Goal: Information Seeking & Learning: Learn about a topic

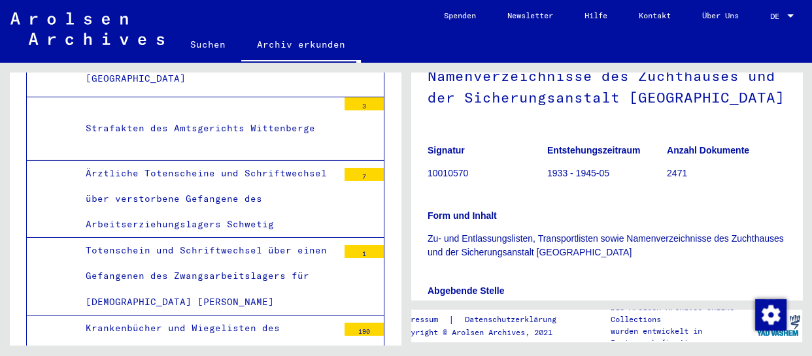
scroll to position [356, 0]
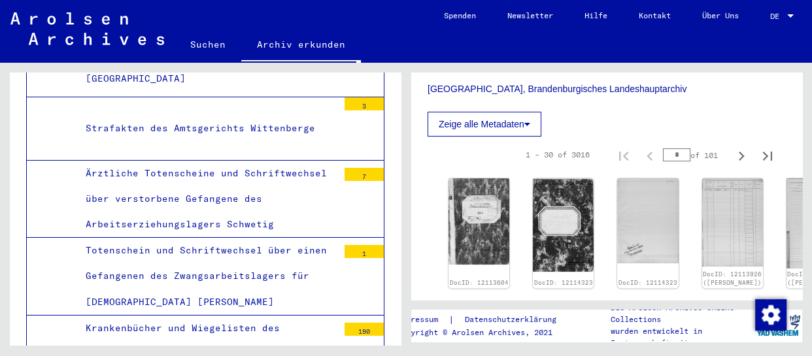
click at [626, 168] on div "1 – 30 of 3016 * of 101" at bounding box center [645, 155] width 271 height 26
click at [670, 162] on input "*" at bounding box center [676, 154] width 27 height 13
type input "**"
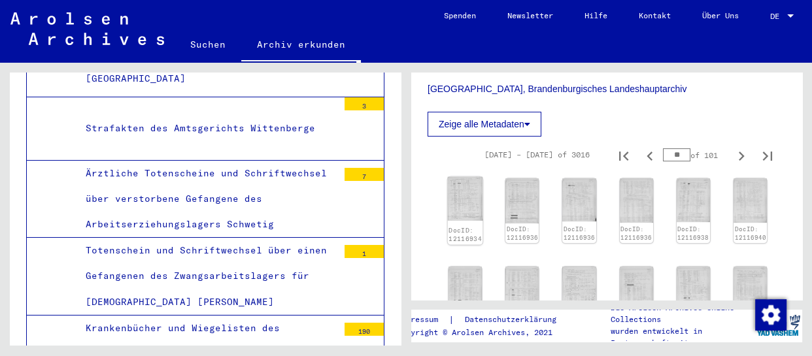
click at [449, 216] on img at bounding box center [465, 199] width 35 height 44
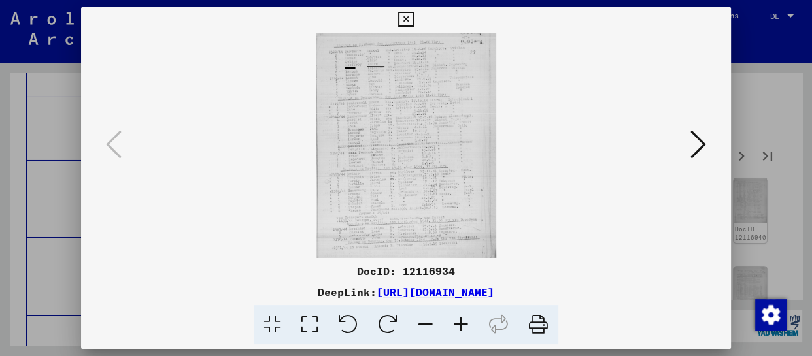
click at [460, 327] on icon at bounding box center [460, 325] width 35 height 40
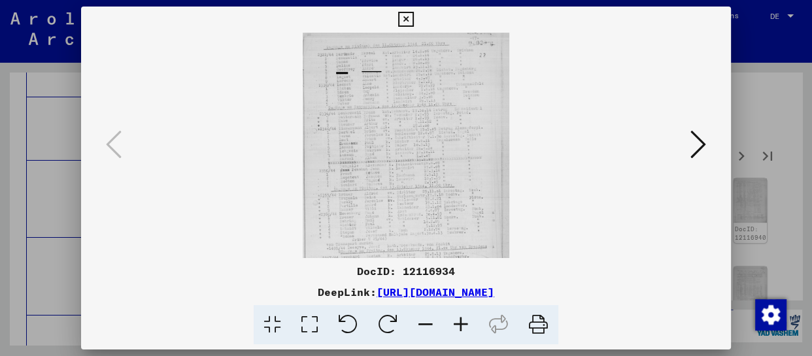
click at [460, 327] on icon at bounding box center [460, 325] width 35 height 40
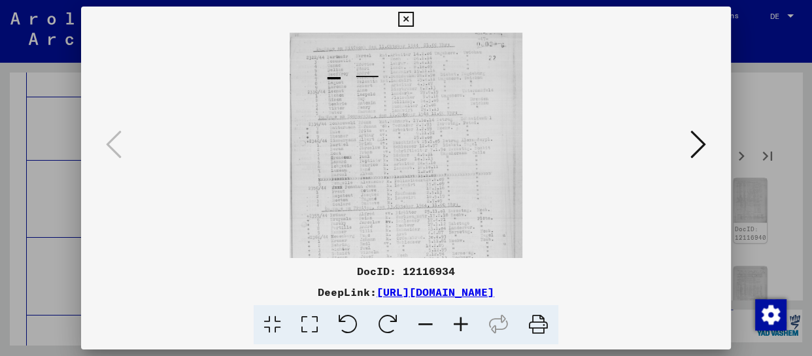
click at [460, 327] on icon at bounding box center [460, 325] width 35 height 40
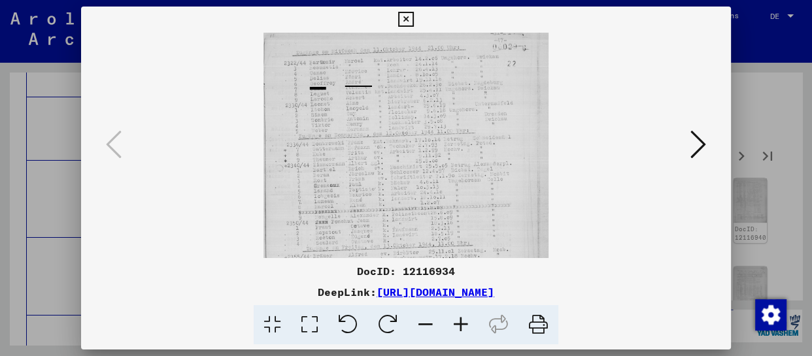
click at [460, 327] on icon at bounding box center [460, 325] width 35 height 40
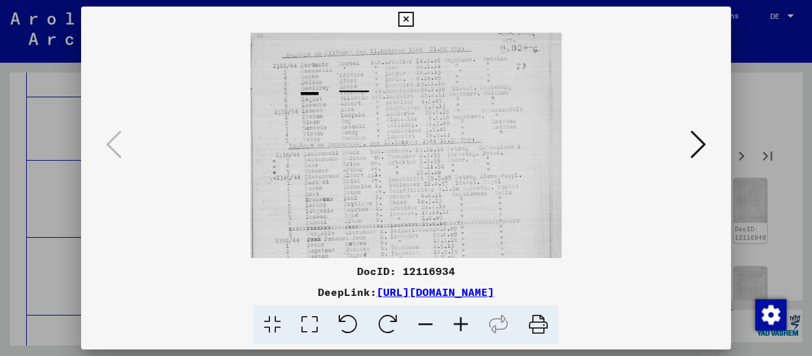
click at [460, 327] on icon at bounding box center [460, 325] width 35 height 40
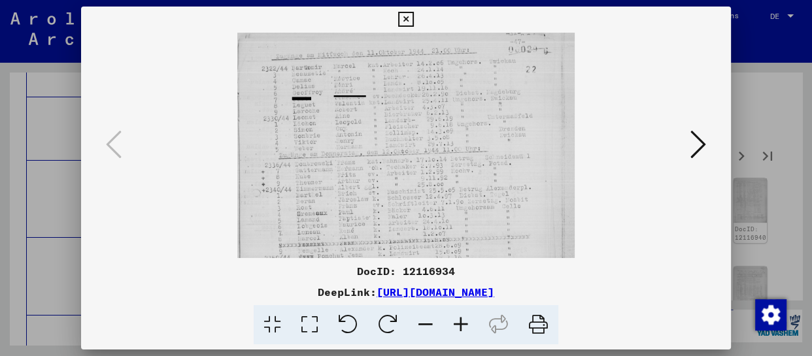
click at [461, 327] on icon at bounding box center [460, 325] width 35 height 40
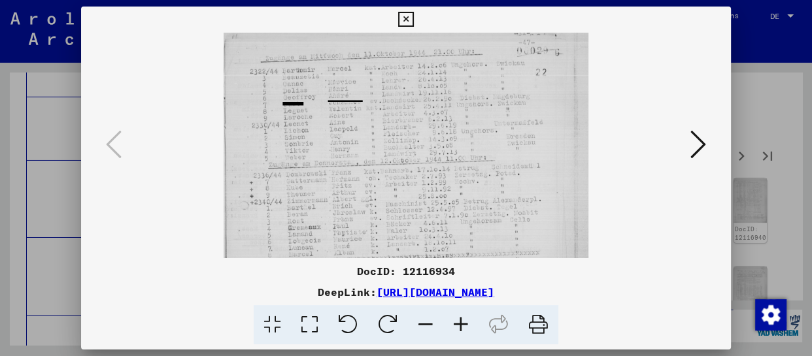
click at [461, 327] on icon at bounding box center [460, 325] width 35 height 40
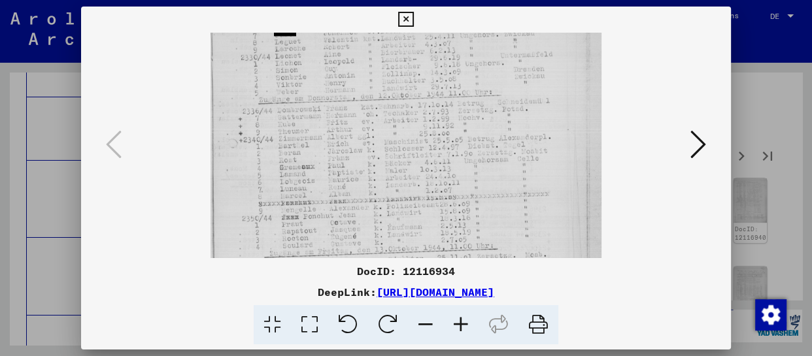
scroll to position [78, 0]
drag, startPoint x: 423, startPoint y: 232, endPoint x: 423, endPoint y: 154, distance: 77.8
click at [423, 154] on img at bounding box center [406, 197] width 390 height 487
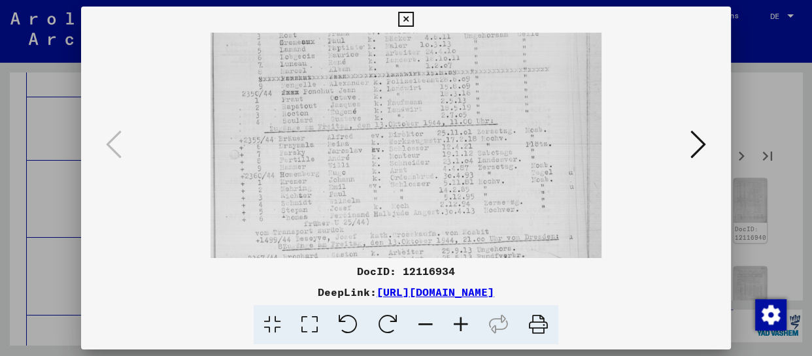
drag, startPoint x: 426, startPoint y: 220, endPoint x: 436, endPoint y: 99, distance: 122.0
click at [436, 99] on img at bounding box center [406, 76] width 390 height 487
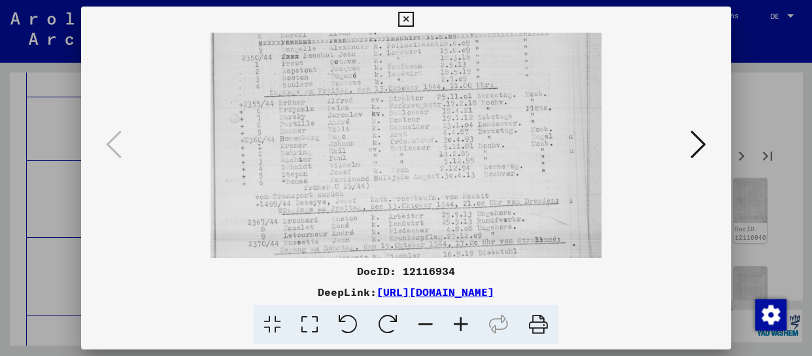
scroll to position [262, 0]
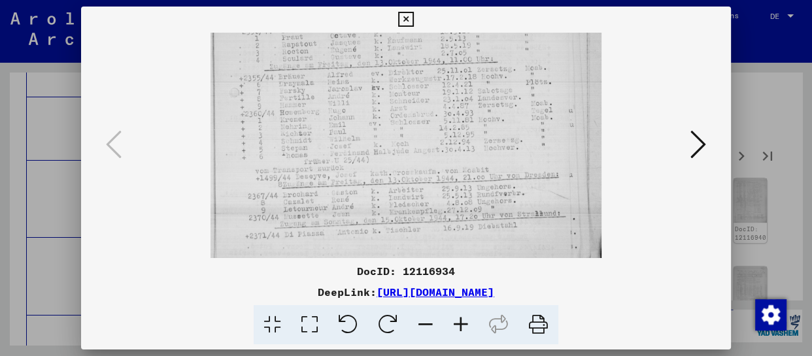
drag, startPoint x: 432, startPoint y: 198, endPoint x: 432, endPoint y: 126, distance: 71.9
click at [432, 126] on img at bounding box center [406, 14] width 390 height 487
click at [702, 145] on icon at bounding box center [699, 144] width 16 height 31
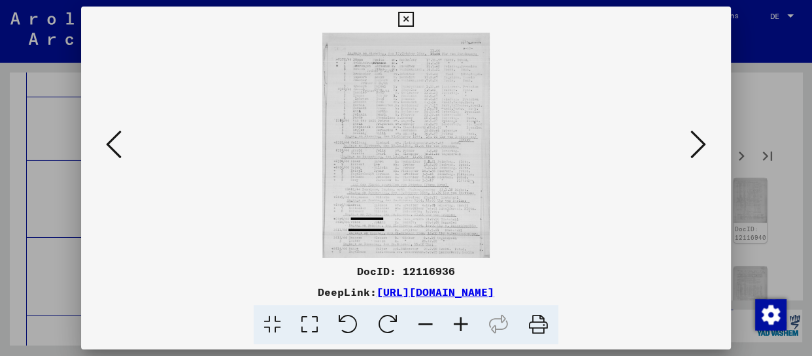
scroll to position [0, 0]
click at [465, 323] on icon at bounding box center [460, 325] width 35 height 40
click at [464, 323] on icon at bounding box center [460, 325] width 35 height 40
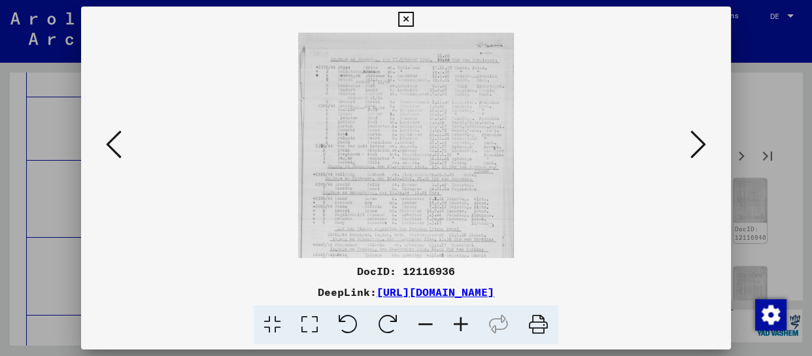
click at [464, 323] on icon at bounding box center [460, 325] width 35 height 40
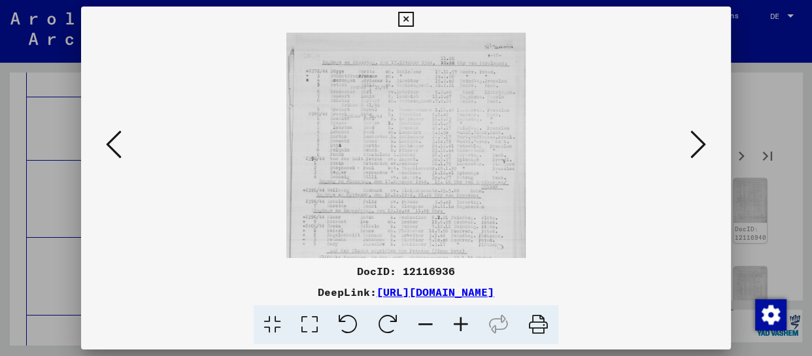
click at [464, 323] on icon at bounding box center [460, 325] width 35 height 40
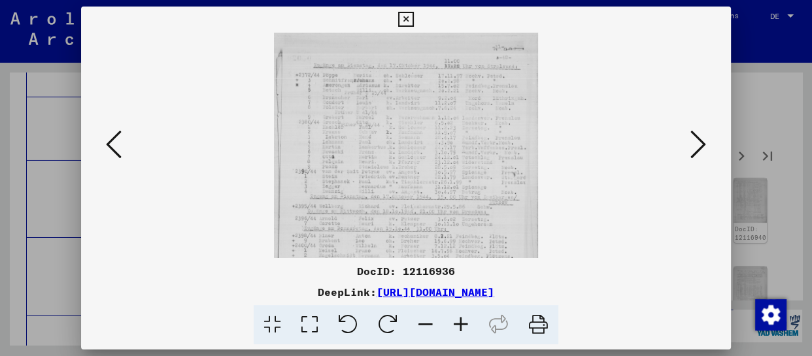
click at [464, 323] on icon at bounding box center [460, 325] width 35 height 40
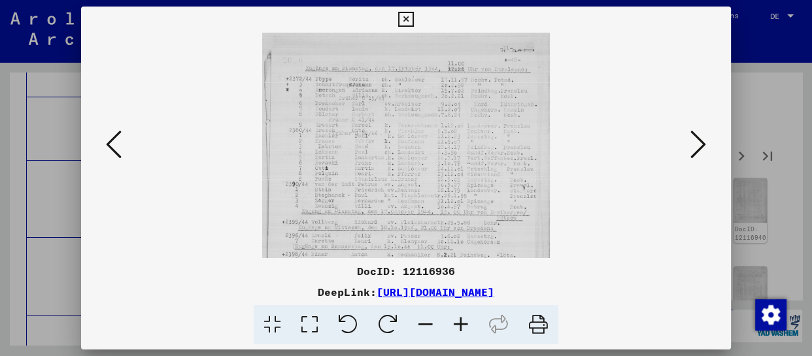
click at [464, 323] on icon at bounding box center [460, 325] width 35 height 40
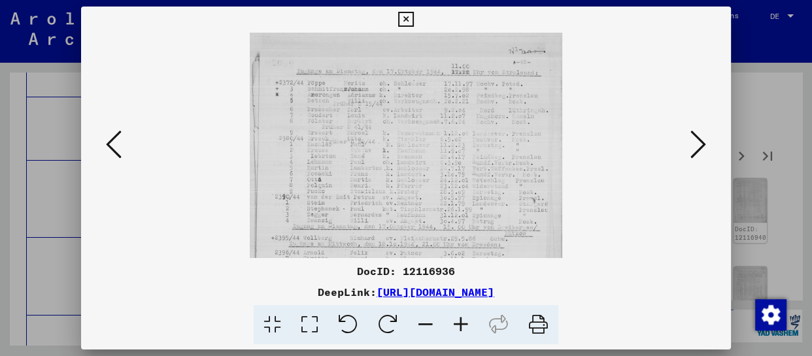
click at [464, 323] on icon at bounding box center [460, 325] width 35 height 40
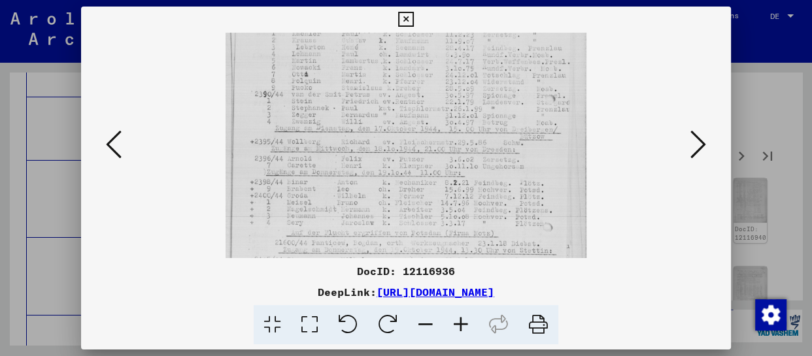
drag, startPoint x: 398, startPoint y: 216, endPoint x: 398, endPoint y: 98, distance: 117.7
click at [398, 98] on img at bounding box center [406, 148] width 361 height 487
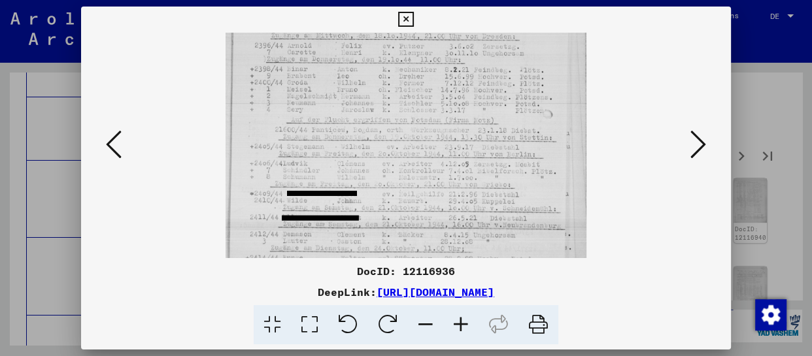
drag, startPoint x: 392, startPoint y: 188, endPoint x: 399, endPoint y: 100, distance: 87.9
click at [399, 100] on img at bounding box center [406, 34] width 361 height 487
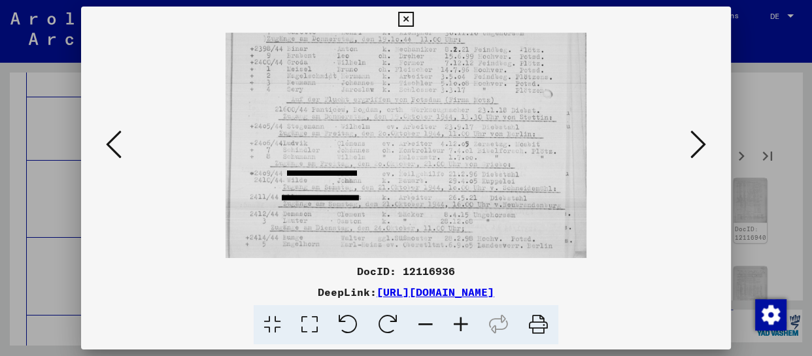
drag, startPoint x: 421, startPoint y: 194, endPoint x: 426, endPoint y: 90, distance: 103.5
click at [426, 90] on img at bounding box center [406, 14] width 361 height 487
drag, startPoint x: 699, startPoint y: 150, endPoint x: 634, endPoint y: 193, distance: 77.8
click at [697, 152] on icon at bounding box center [699, 144] width 16 height 31
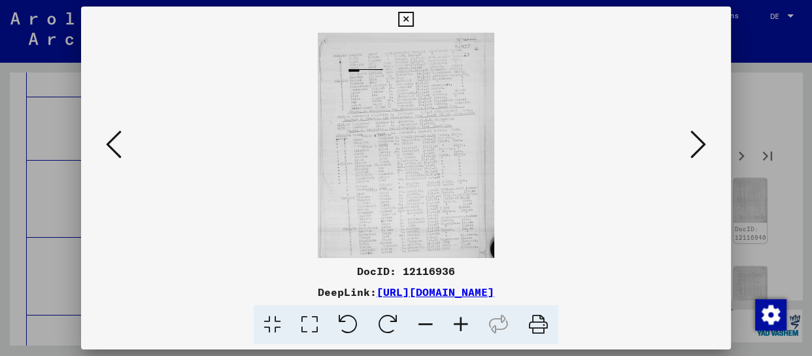
click at [463, 327] on icon at bounding box center [460, 325] width 35 height 40
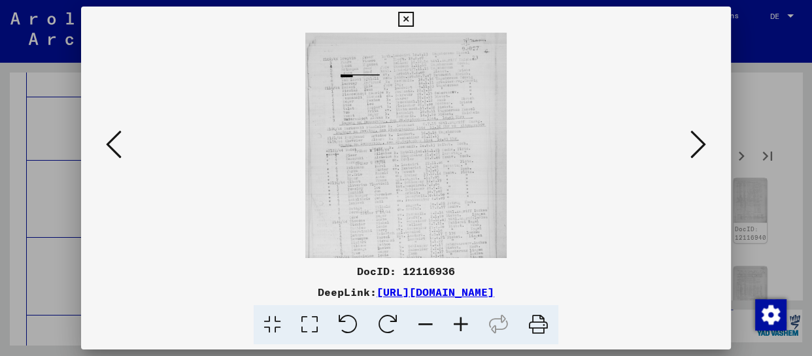
click at [697, 150] on icon at bounding box center [699, 144] width 16 height 31
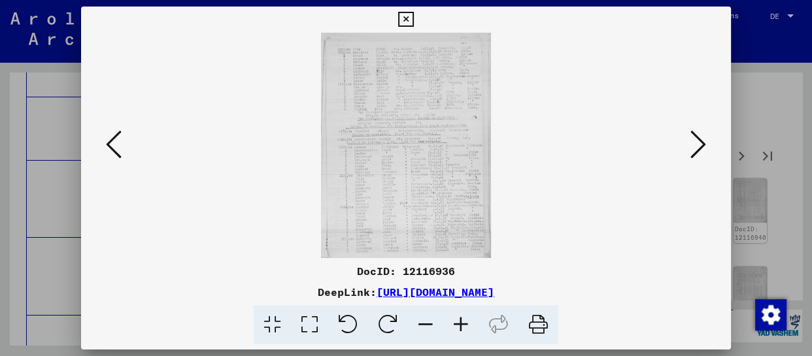
click at [137, 146] on viewer-one-image at bounding box center [406, 146] width 561 height 226
drag, startPoint x: 114, startPoint y: 148, endPoint x: 139, endPoint y: 162, distance: 29.0
click at [112, 149] on icon at bounding box center [114, 144] width 16 height 31
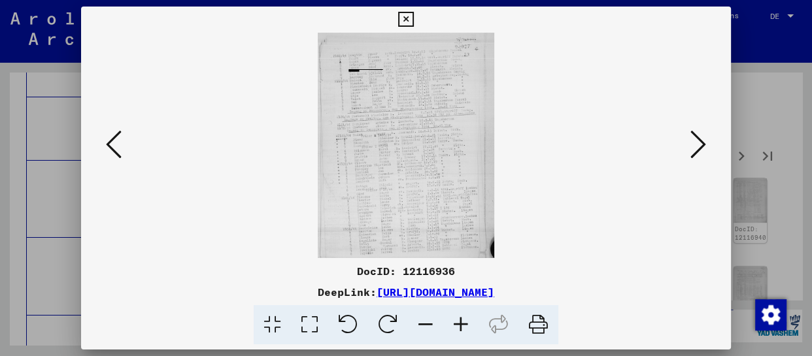
click at [462, 332] on icon at bounding box center [460, 325] width 35 height 40
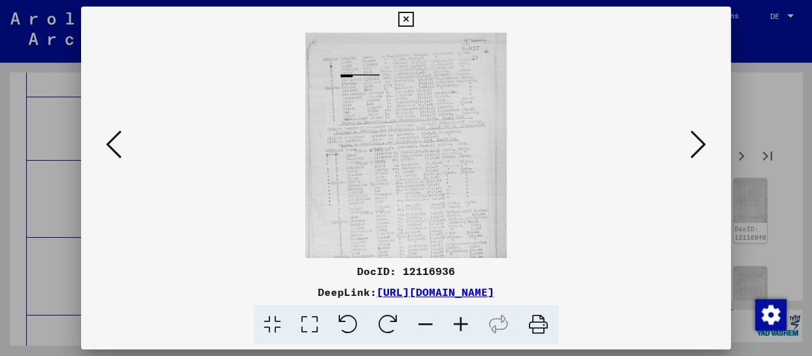
click at [462, 332] on icon at bounding box center [460, 325] width 35 height 40
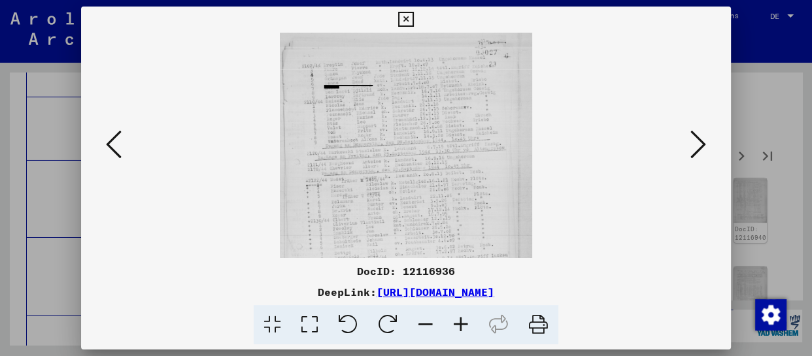
click at [462, 332] on icon at bounding box center [460, 325] width 35 height 40
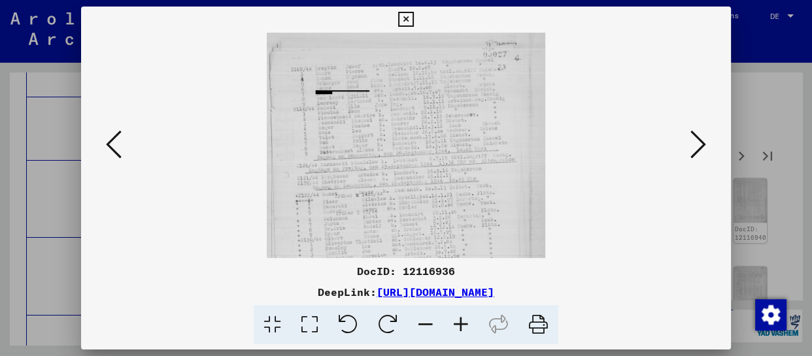
click at [462, 332] on icon at bounding box center [460, 325] width 35 height 40
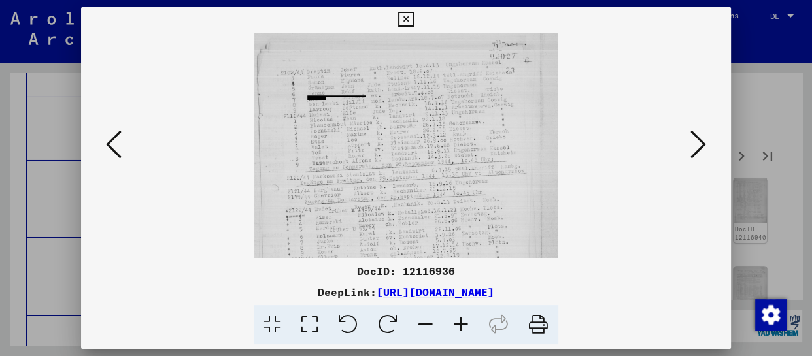
click at [462, 332] on icon at bounding box center [460, 325] width 35 height 40
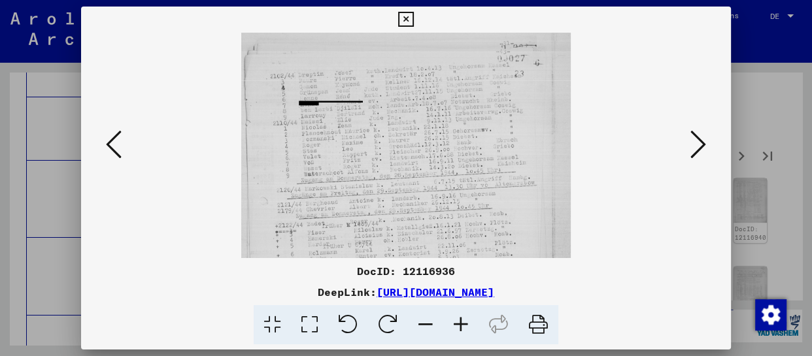
click at [462, 332] on icon at bounding box center [460, 325] width 35 height 40
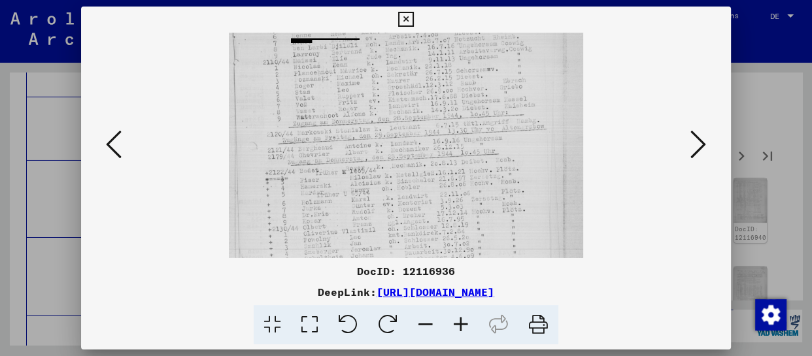
scroll to position [82, 0]
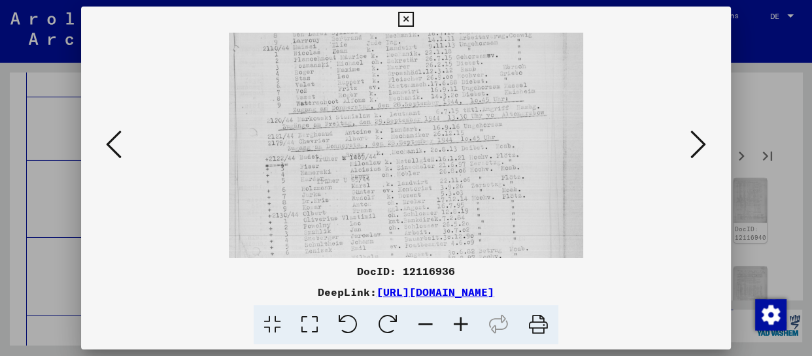
drag, startPoint x: 413, startPoint y: 218, endPoint x: 412, endPoint y: 136, distance: 82.4
click at [412, 136] on img at bounding box center [406, 178] width 355 height 455
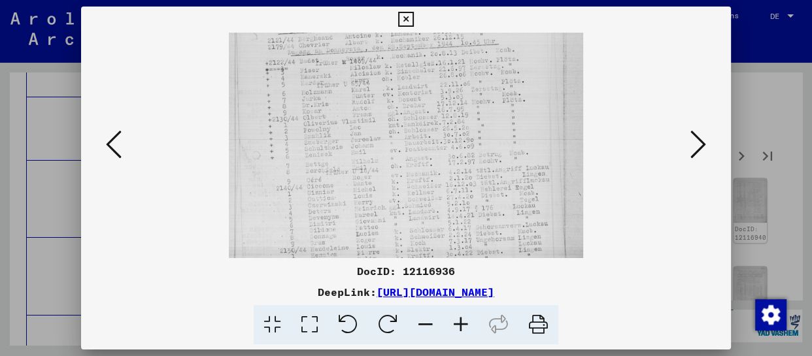
drag, startPoint x: 394, startPoint y: 205, endPoint x: 398, endPoint y: 111, distance: 94.9
click at [398, 111] on img at bounding box center [406, 82] width 355 height 455
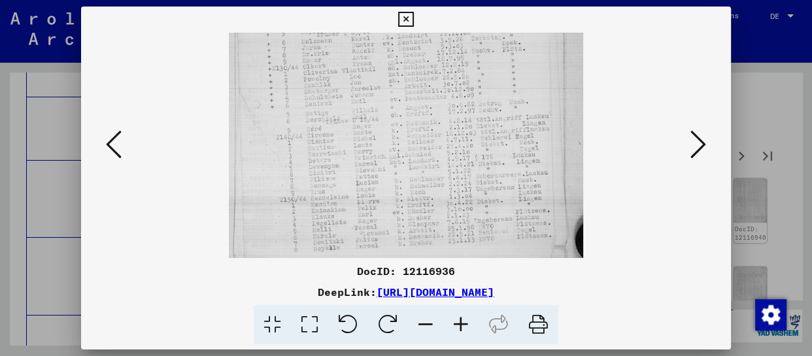
drag, startPoint x: 407, startPoint y: 216, endPoint x: 413, endPoint y: 95, distance: 120.5
click at [413, 95] on img at bounding box center [406, 31] width 355 height 455
click at [683, 145] on div at bounding box center [406, 146] width 561 height 226
click at [689, 144] on button at bounding box center [699, 145] width 24 height 37
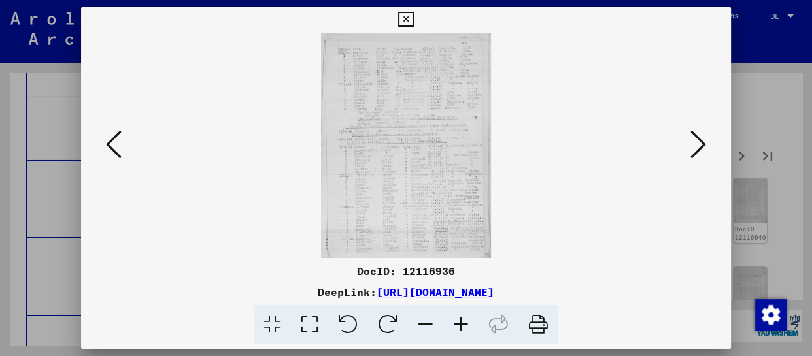
click at [464, 320] on icon at bounding box center [460, 325] width 35 height 40
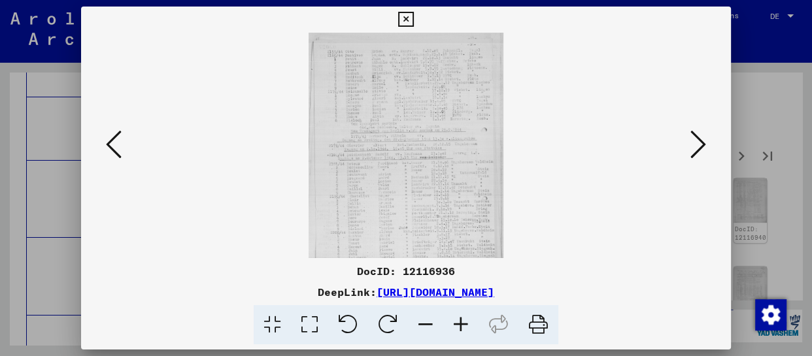
click at [464, 320] on icon at bounding box center [460, 325] width 35 height 40
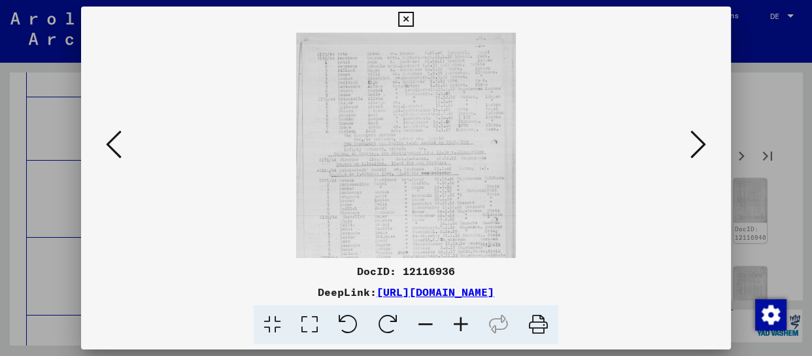
click at [464, 320] on icon at bounding box center [460, 325] width 35 height 40
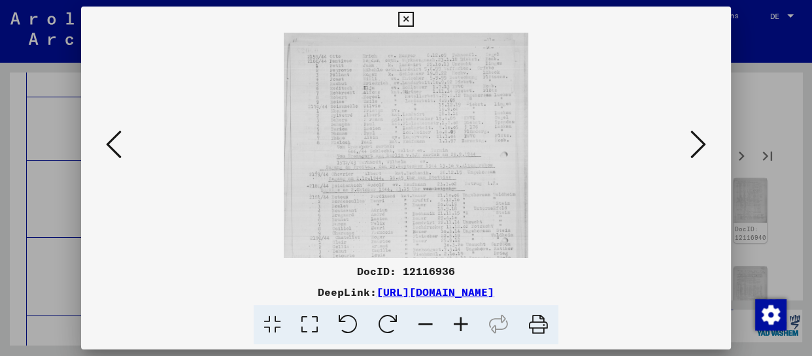
click at [464, 320] on icon at bounding box center [460, 325] width 35 height 40
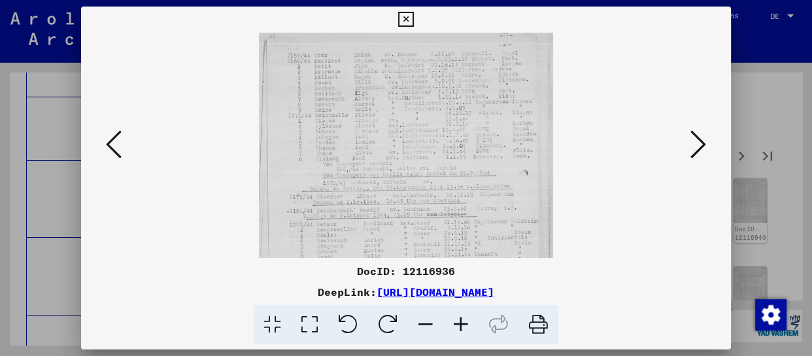
drag, startPoint x: 412, startPoint y: 212, endPoint x: 412, endPoint y: 198, distance: 14.4
click at [412, 203] on img at bounding box center [406, 221] width 294 height 389
drag, startPoint x: 418, startPoint y: 118, endPoint x: 418, endPoint y: 179, distance: 60.8
click at [418, 179] on img at bounding box center [406, 227] width 294 height 389
click at [693, 141] on icon at bounding box center [699, 144] width 16 height 31
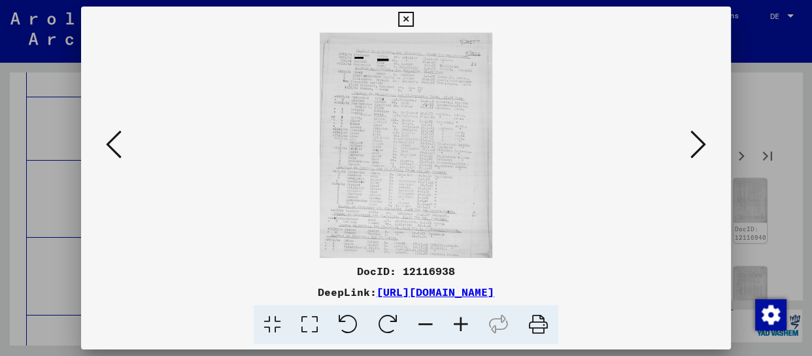
click at [110, 142] on icon at bounding box center [114, 144] width 16 height 31
click at [460, 326] on icon at bounding box center [460, 325] width 35 height 40
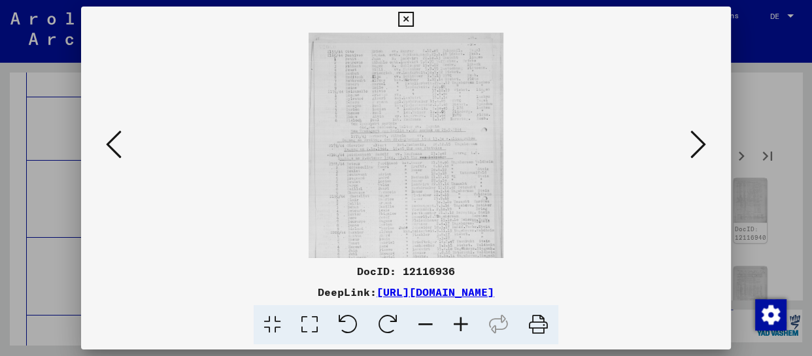
click at [460, 326] on icon at bounding box center [460, 325] width 35 height 40
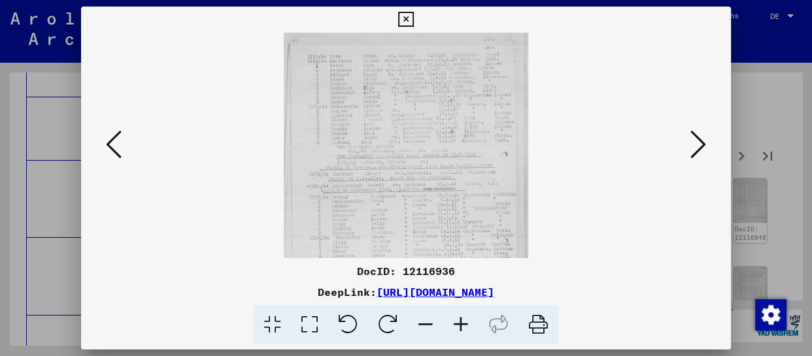
click at [460, 326] on icon at bounding box center [460, 325] width 35 height 40
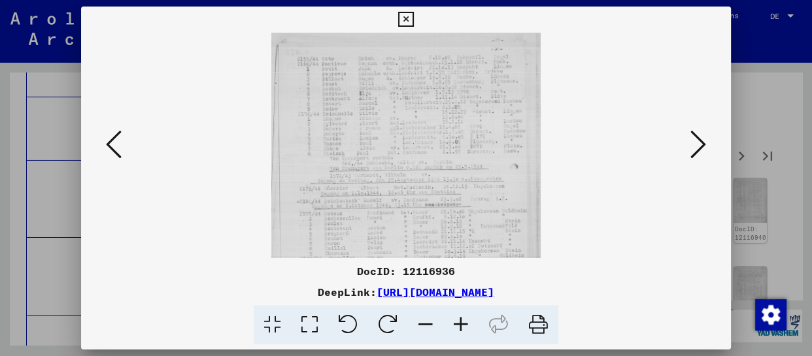
click at [460, 326] on icon at bounding box center [460, 325] width 35 height 40
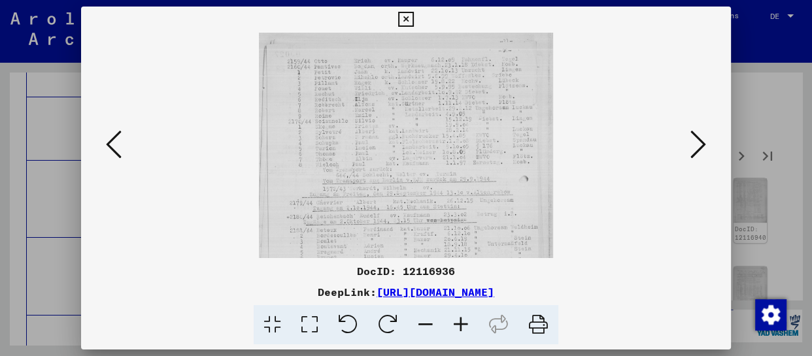
click at [460, 326] on icon at bounding box center [460, 325] width 35 height 40
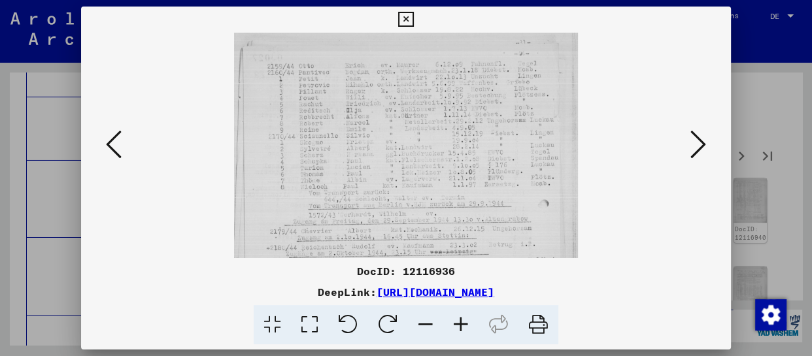
click at [461, 326] on icon at bounding box center [460, 325] width 35 height 40
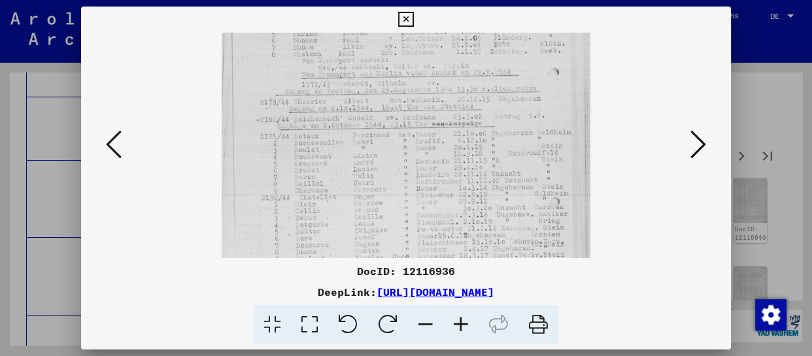
drag, startPoint x: 386, startPoint y: 226, endPoint x: 388, endPoint y: 81, distance: 144.6
click at [388, 81] on img at bounding box center [406, 132] width 368 height 487
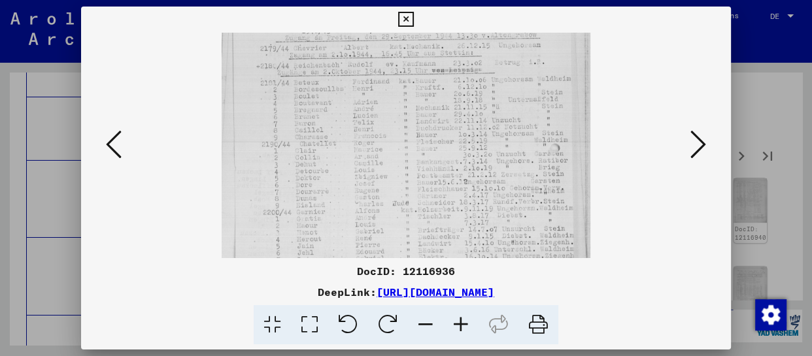
scroll to position [262, 0]
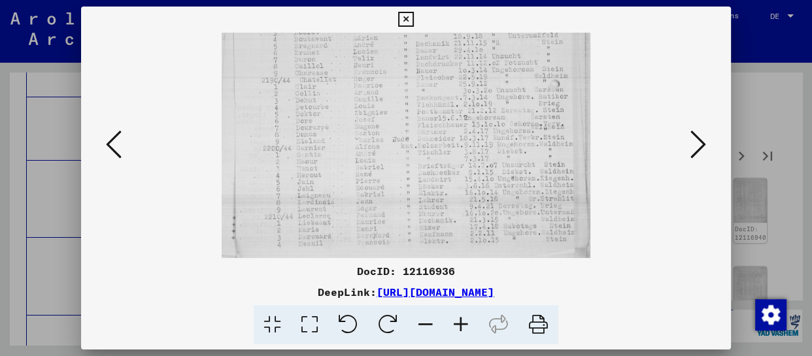
drag, startPoint x: 392, startPoint y: 227, endPoint x: 409, endPoint y: 102, distance: 126.1
click at [409, 102] on img at bounding box center [406, 14] width 368 height 487
drag, startPoint x: 704, startPoint y: 143, endPoint x: 598, endPoint y: 149, distance: 106.8
click at [702, 143] on icon at bounding box center [699, 144] width 16 height 31
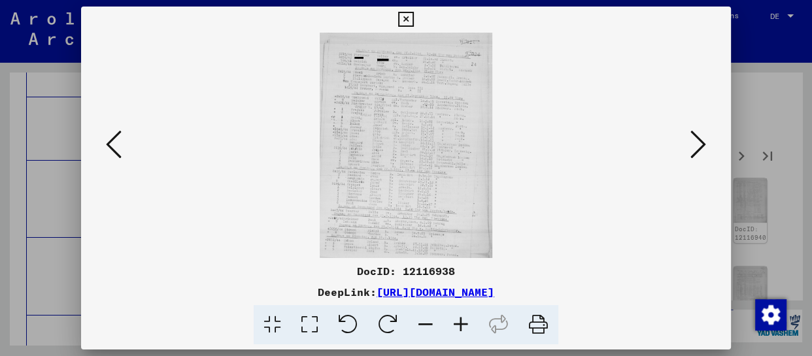
click at [458, 319] on icon at bounding box center [460, 325] width 35 height 40
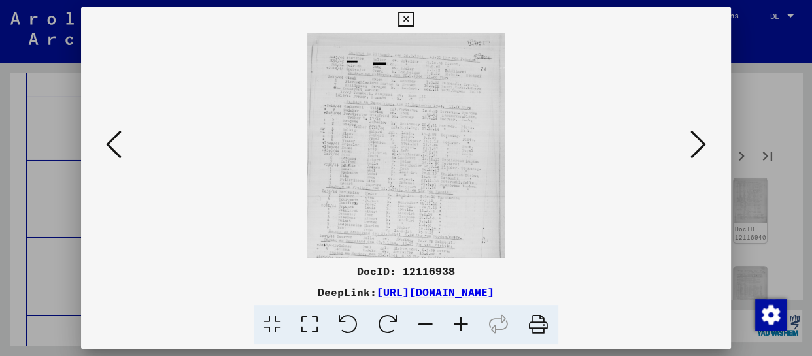
click at [458, 319] on icon at bounding box center [460, 325] width 35 height 40
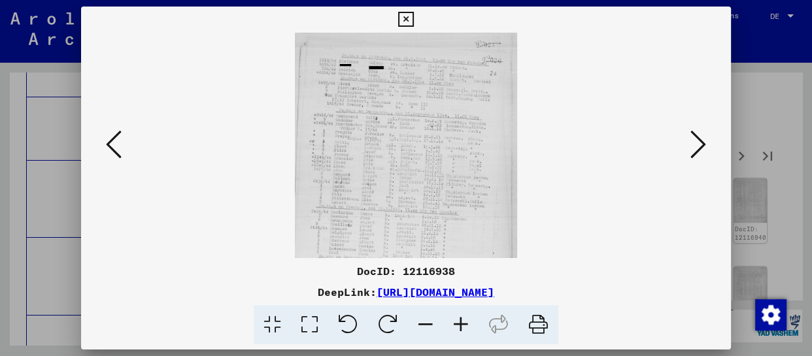
click at [458, 319] on icon at bounding box center [460, 325] width 35 height 40
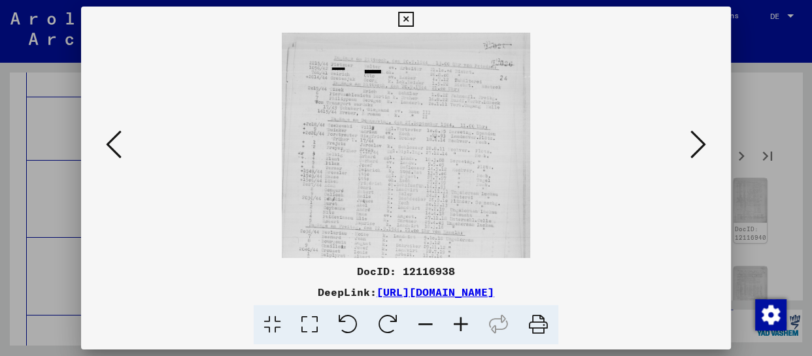
click at [458, 319] on icon at bounding box center [460, 325] width 35 height 40
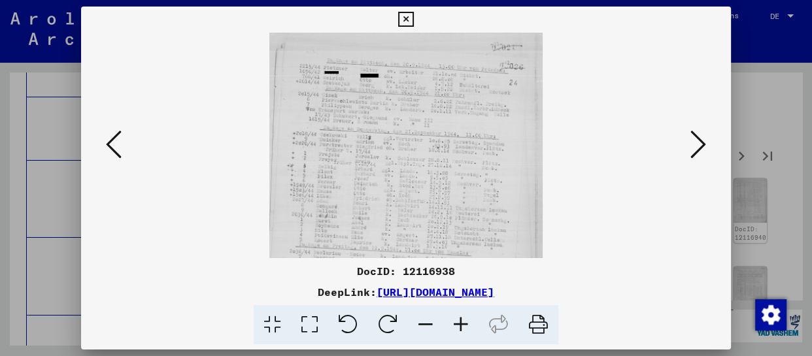
click at [458, 319] on icon at bounding box center [460, 325] width 35 height 40
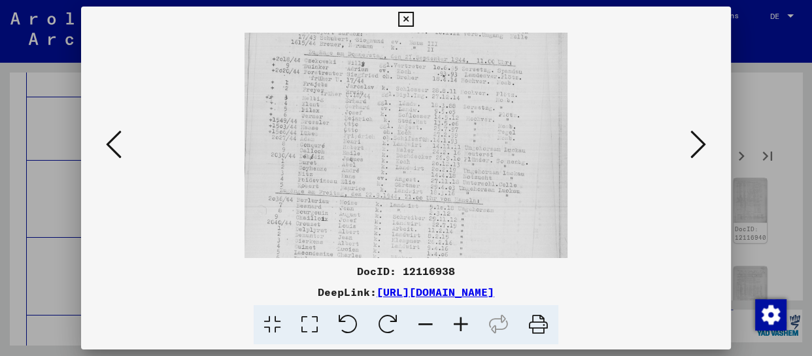
drag, startPoint x: 428, startPoint y: 230, endPoint x: 438, endPoint y: 137, distance: 94.0
click at [438, 137] on img at bounding box center [406, 151] width 323 height 422
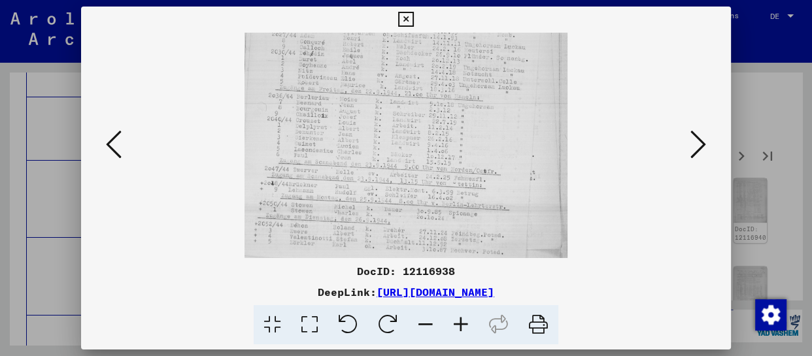
drag, startPoint x: 438, startPoint y: 199, endPoint x: 455, endPoint y: 84, distance: 117.0
click at [455, 84] on img at bounding box center [406, 47] width 323 height 422
drag, startPoint x: 427, startPoint y: 190, endPoint x: 447, endPoint y: 144, distance: 50.1
click at [447, 144] on img at bounding box center [406, 47] width 323 height 422
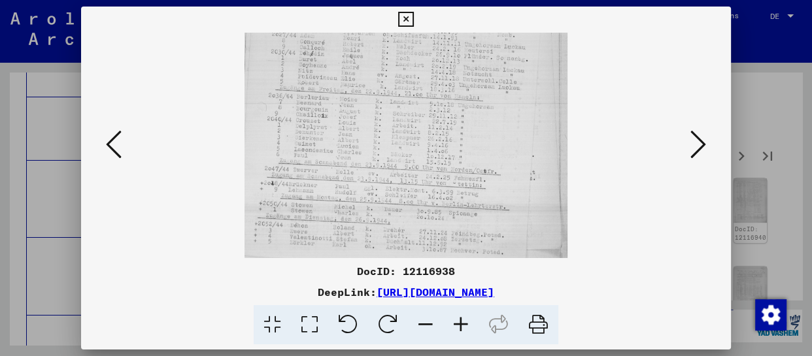
click at [700, 142] on icon at bounding box center [699, 144] width 16 height 31
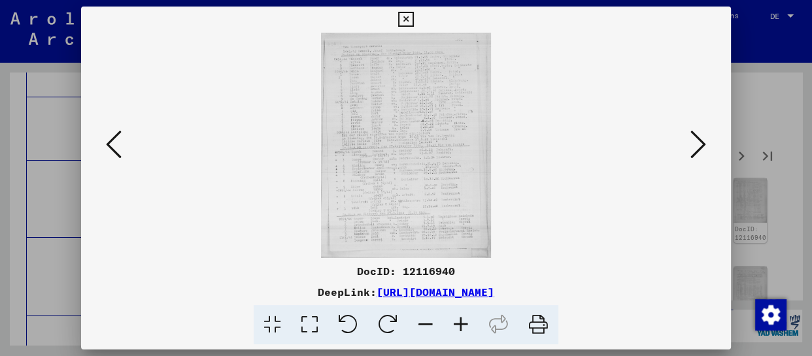
click at [457, 322] on icon at bounding box center [460, 325] width 35 height 40
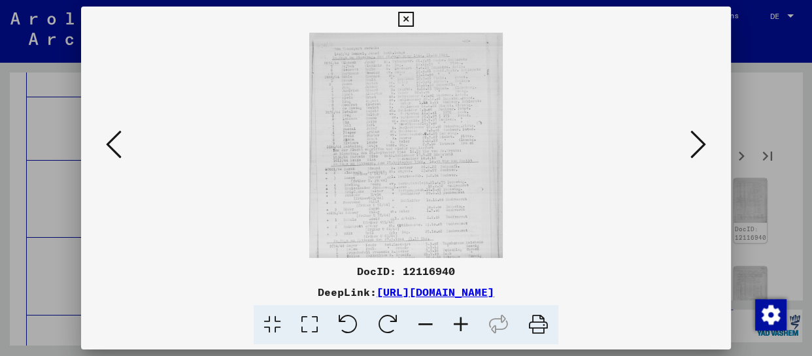
click at [457, 322] on icon at bounding box center [460, 325] width 35 height 40
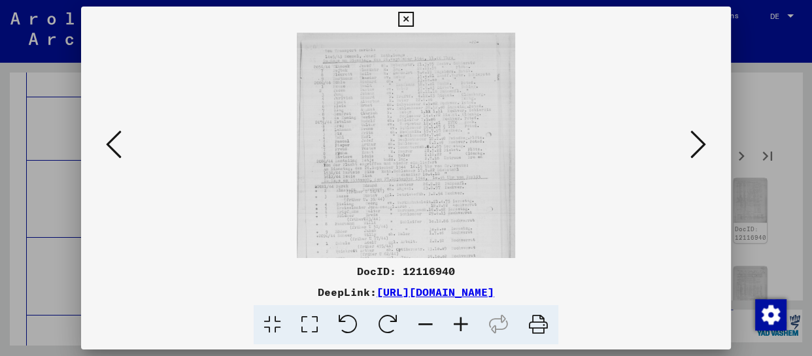
click at [457, 322] on icon at bounding box center [460, 325] width 35 height 40
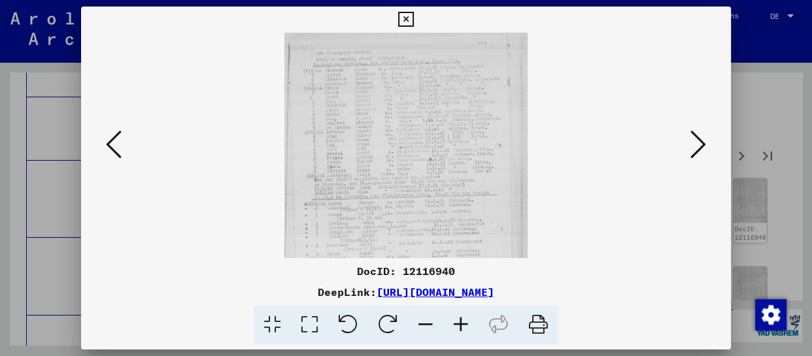
click at [457, 322] on icon at bounding box center [460, 325] width 35 height 40
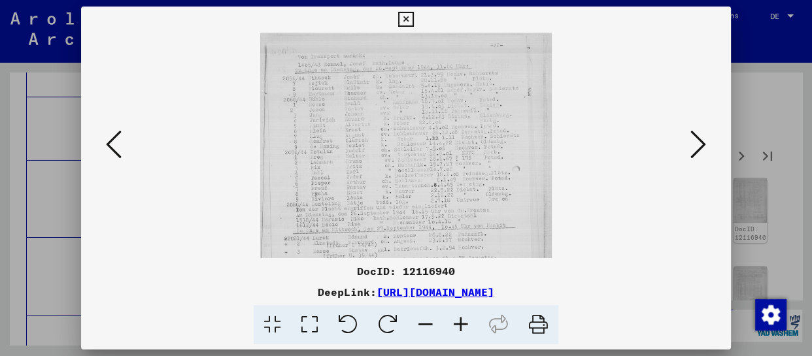
click at [456, 321] on icon at bounding box center [460, 325] width 35 height 40
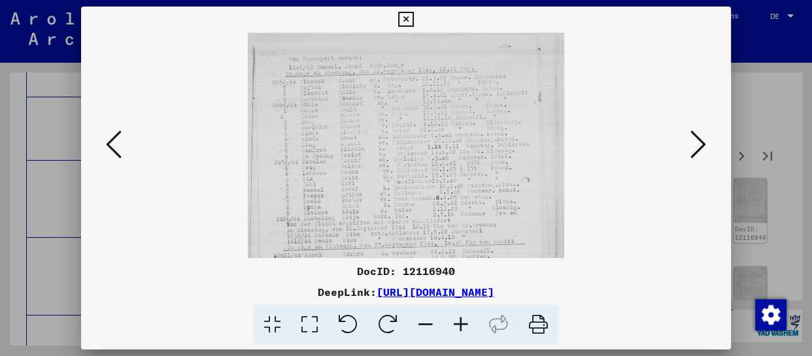
click at [456, 321] on icon at bounding box center [460, 325] width 35 height 40
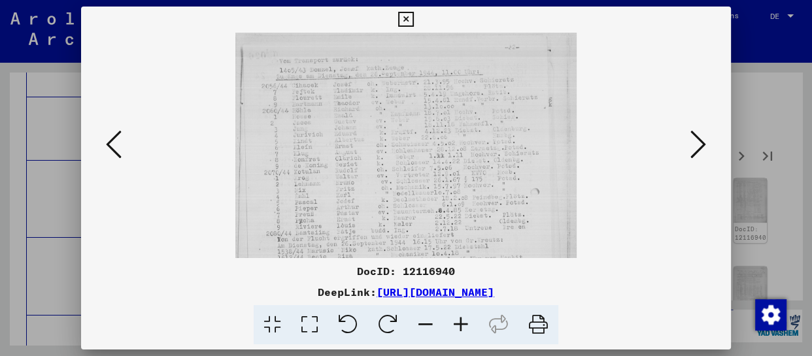
click at [456, 321] on icon at bounding box center [460, 325] width 35 height 40
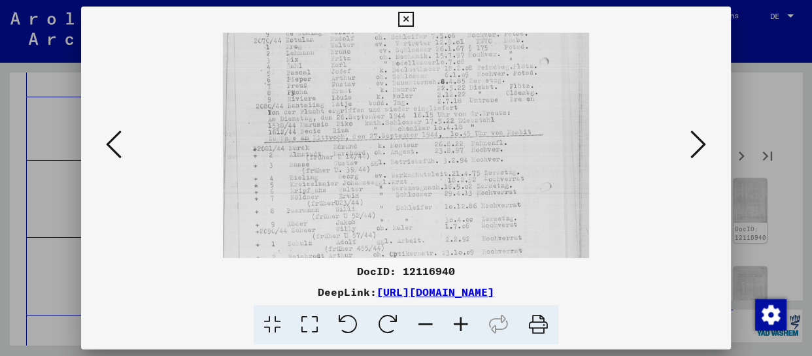
drag, startPoint x: 439, startPoint y: 210, endPoint x: 453, endPoint y: 68, distance: 142.7
click at [453, 68] on img at bounding box center [406, 134] width 366 height 487
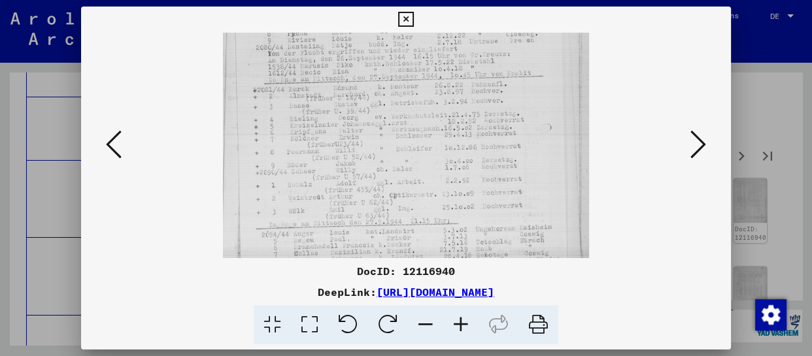
scroll to position [250, 0]
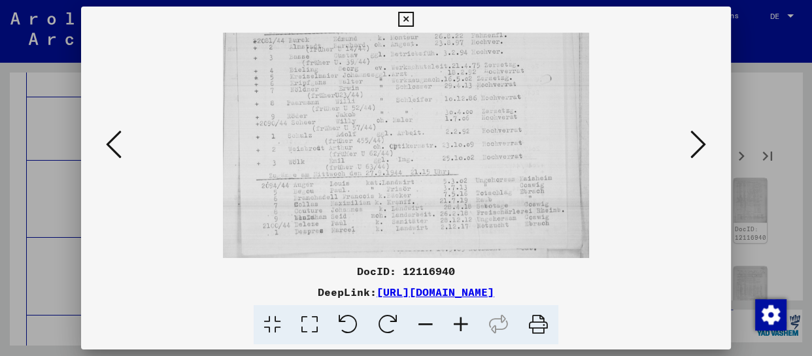
drag, startPoint x: 447, startPoint y: 181, endPoint x: 451, endPoint y: 76, distance: 104.7
click at [451, 76] on img at bounding box center [406, 26] width 366 height 487
click at [704, 135] on icon at bounding box center [699, 144] width 16 height 31
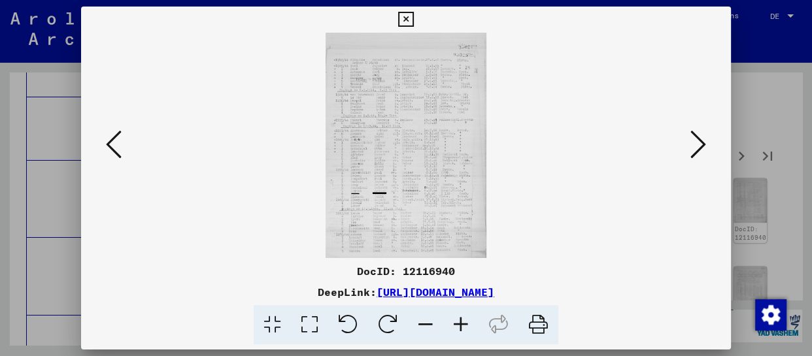
click at [459, 330] on icon at bounding box center [460, 325] width 35 height 40
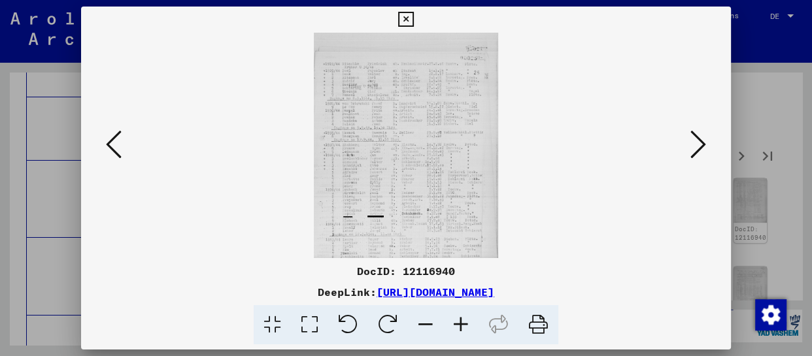
click at [458, 331] on icon at bounding box center [460, 325] width 35 height 40
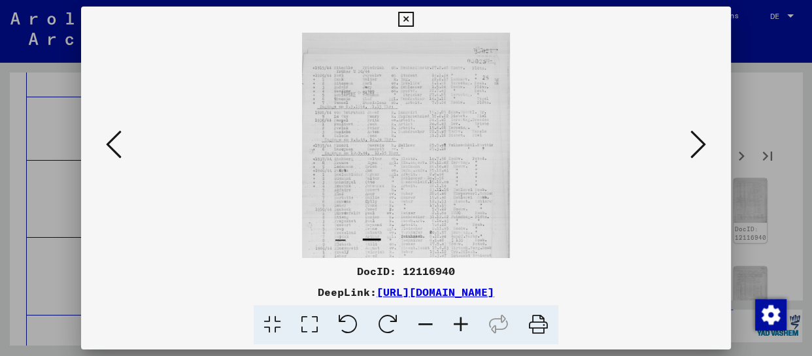
click at [458, 332] on icon at bounding box center [460, 325] width 35 height 40
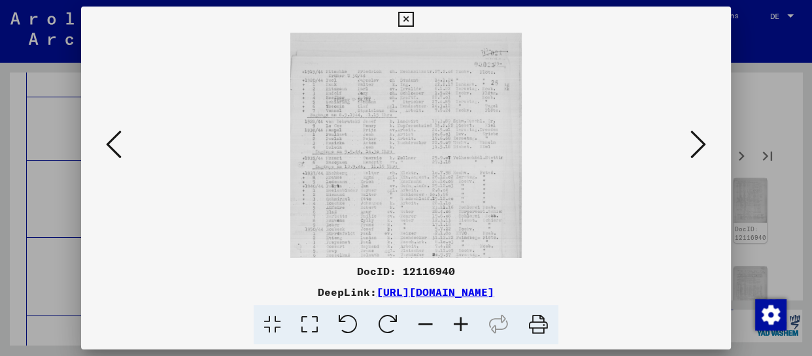
click at [458, 332] on icon at bounding box center [460, 325] width 35 height 40
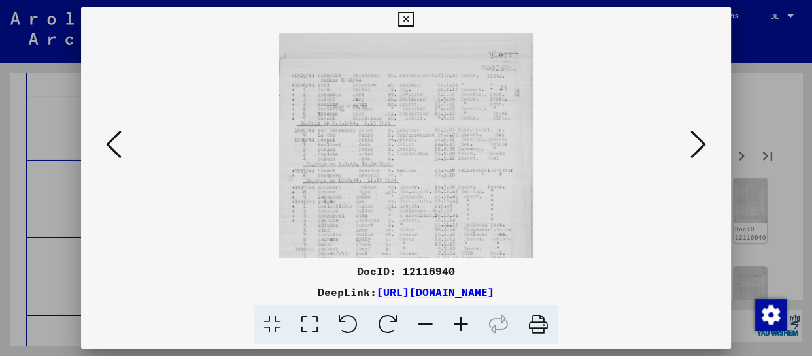
click at [457, 332] on icon at bounding box center [460, 325] width 35 height 40
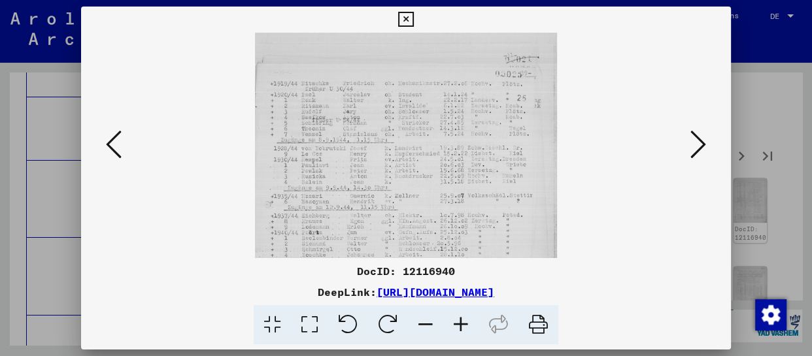
click at [457, 331] on icon at bounding box center [460, 325] width 35 height 40
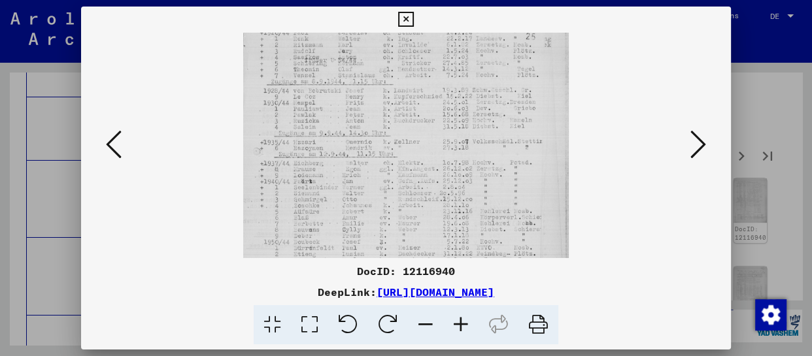
scroll to position [84, 0]
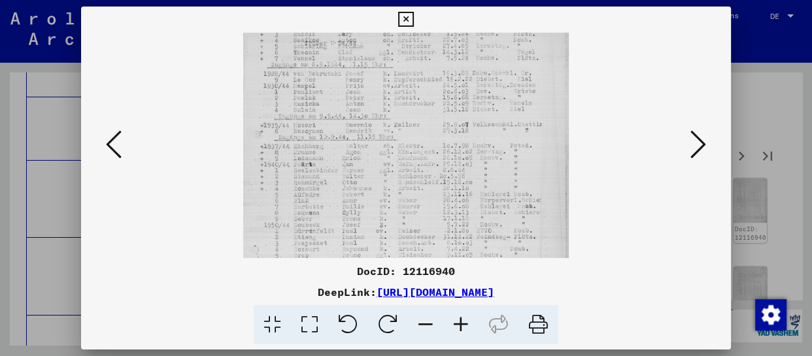
drag, startPoint x: 385, startPoint y: 216, endPoint x: 396, endPoint y: 133, distance: 83.7
click at [396, 133] on img at bounding box center [405, 176] width 325 height 455
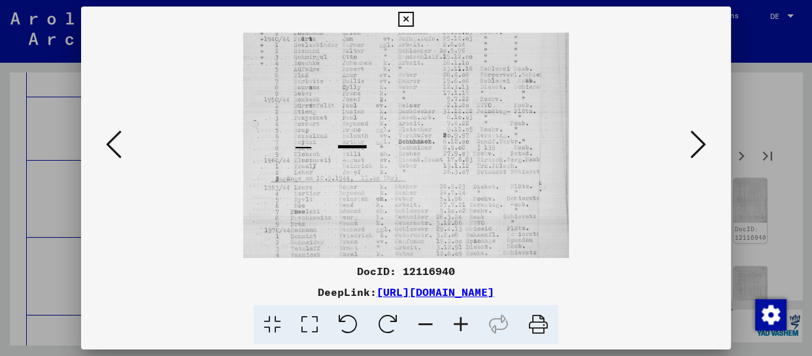
drag, startPoint x: 398, startPoint y: 199, endPoint x: 400, endPoint y: 95, distance: 104.0
click at [400, 95] on img at bounding box center [405, 50] width 325 height 455
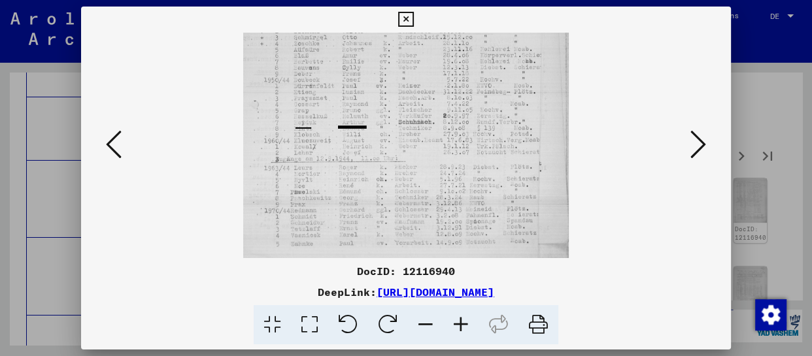
drag, startPoint x: 429, startPoint y: 204, endPoint x: 435, endPoint y: 100, distance: 104.2
click at [434, 101] on img at bounding box center [405, 31] width 325 height 455
click at [700, 143] on icon at bounding box center [699, 144] width 16 height 31
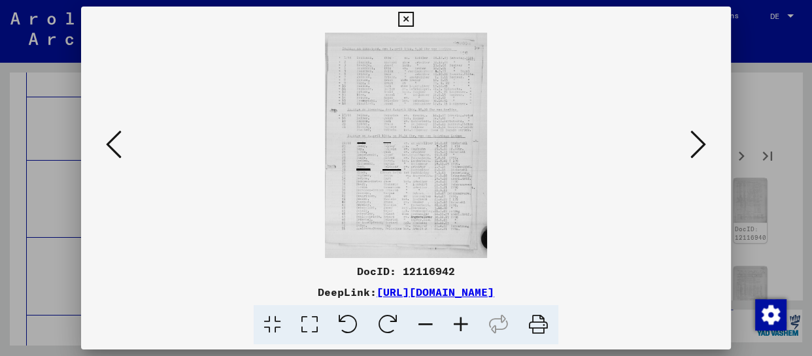
scroll to position [0, 0]
click at [471, 326] on icon at bounding box center [460, 325] width 35 height 40
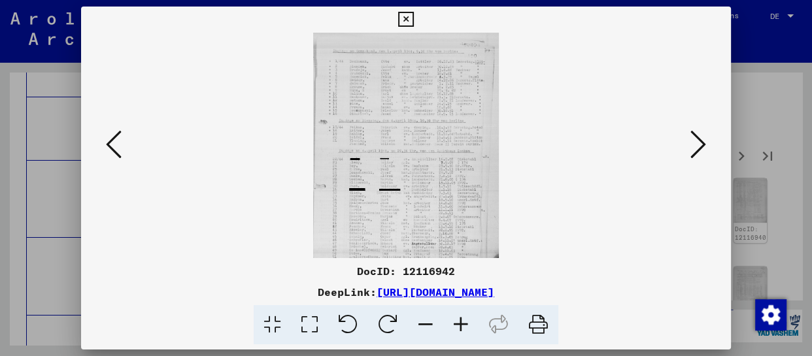
click at [470, 326] on icon at bounding box center [460, 325] width 35 height 40
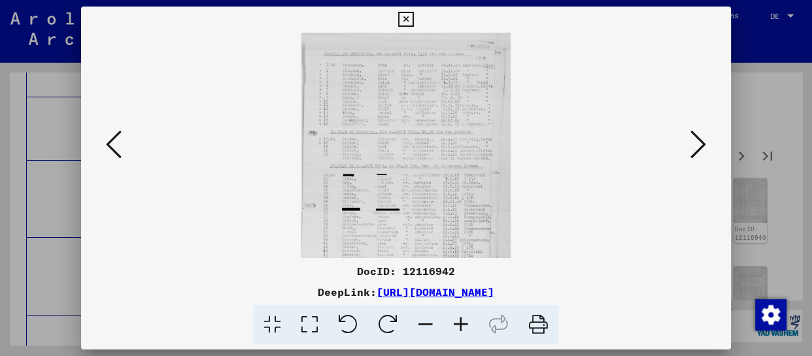
click at [470, 326] on icon at bounding box center [460, 325] width 35 height 40
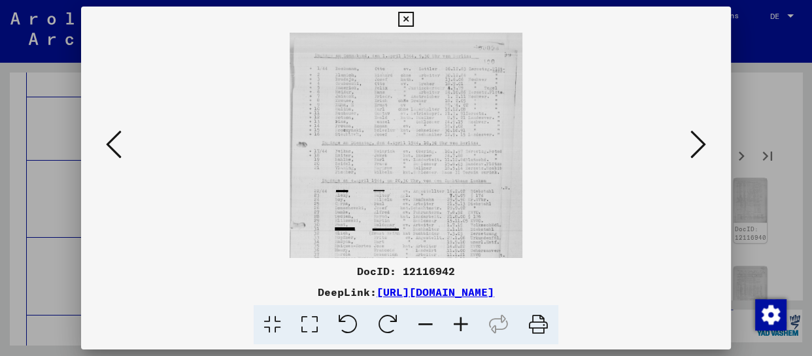
click at [470, 326] on icon at bounding box center [460, 325] width 35 height 40
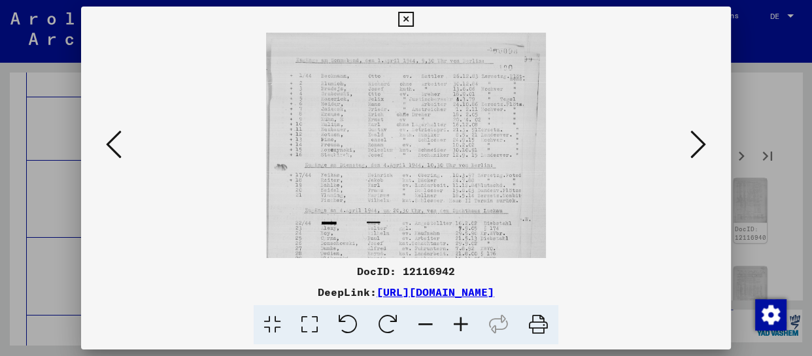
click at [470, 326] on icon at bounding box center [460, 325] width 35 height 40
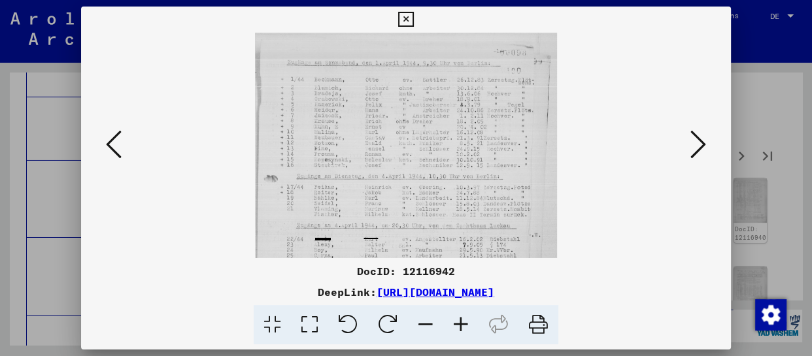
click at [469, 326] on icon at bounding box center [460, 325] width 35 height 40
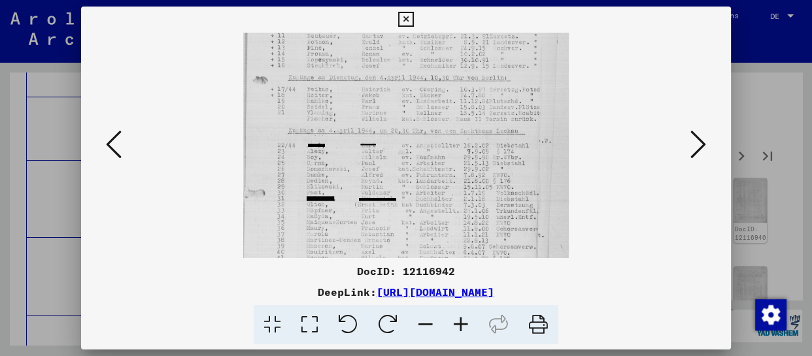
drag, startPoint x: 430, startPoint y: 228, endPoint x: 432, endPoint y: 118, distance: 109.9
click at [432, 118] on img at bounding box center [406, 150] width 326 height 455
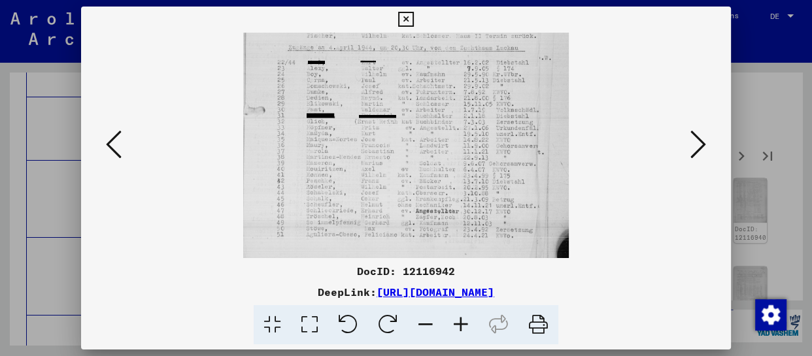
scroll to position [196, 0]
drag, startPoint x: 424, startPoint y: 226, endPoint x: 423, endPoint y: 139, distance: 87.6
click at [423, 139] on img at bounding box center [406, 63] width 326 height 455
click at [706, 148] on button at bounding box center [699, 145] width 24 height 37
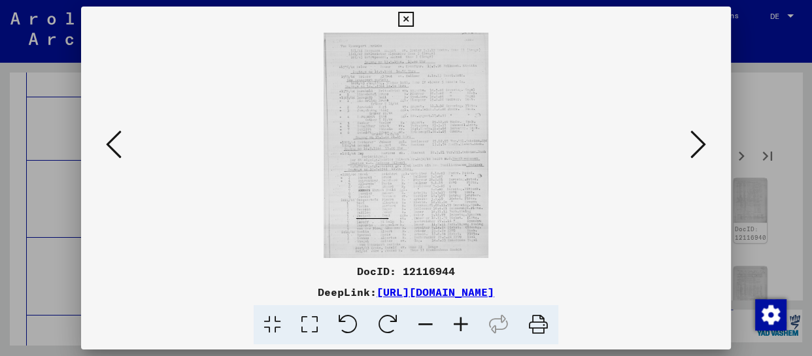
click at [466, 315] on icon at bounding box center [460, 325] width 35 height 40
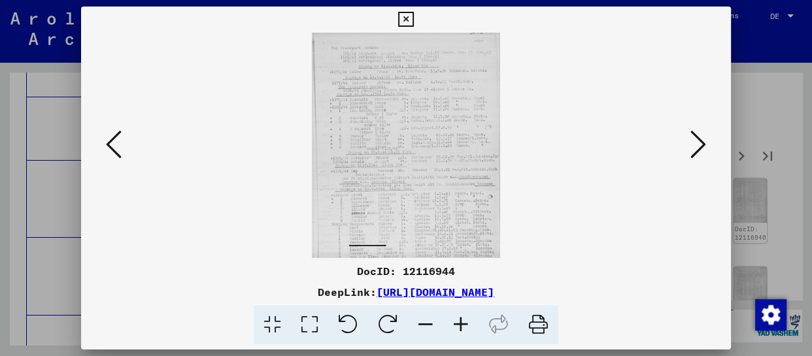
click at [462, 320] on icon at bounding box center [460, 325] width 35 height 40
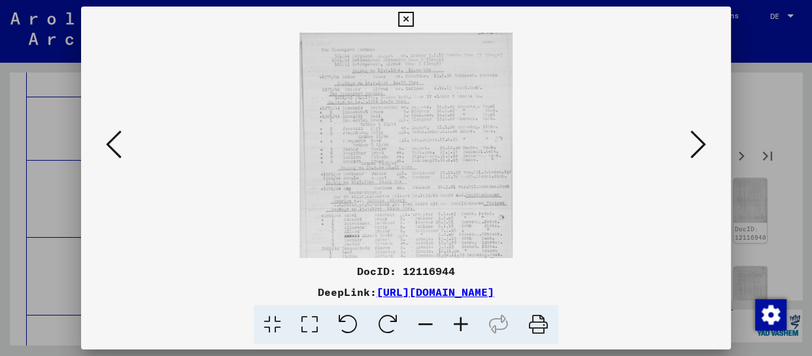
click at [462, 320] on icon at bounding box center [460, 325] width 35 height 40
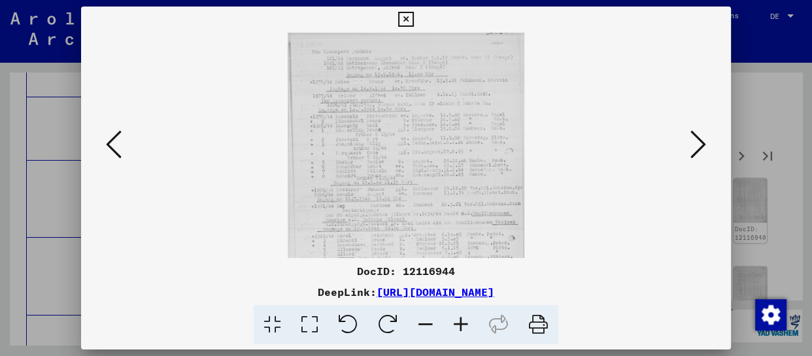
click at [462, 320] on icon at bounding box center [460, 325] width 35 height 40
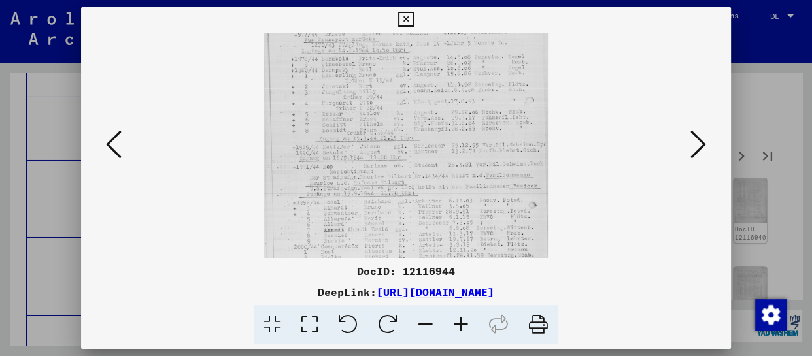
drag, startPoint x: 438, startPoint y: 226, endPoint x: 438, endPoint y: 151, distance: 75.2
click at [438, 151] on img at bounding box center [406, 152] width 285 height 389
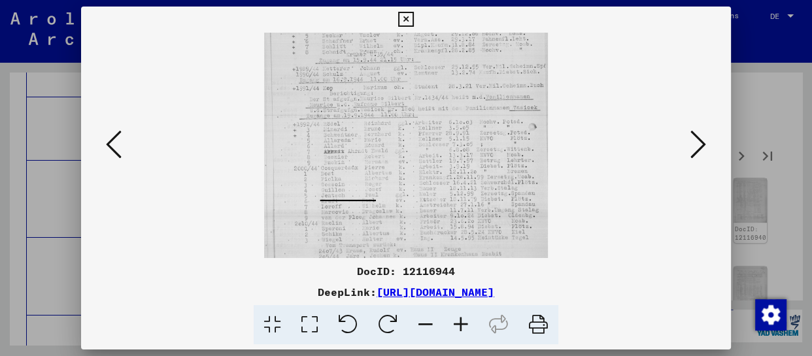
scroll to position [154, 0]
drag, startPoint x: 438, startPoint y: 193, endPoint x: 438, endPoint y: 131, distance: 62.1
click at [438, 131] on img at bounding box center [406, 72] width 285 height 389
drag, startPoint x: 447, startPoint y: 223, endPoint x: 449, endPoint y: 188, distance: 34.7
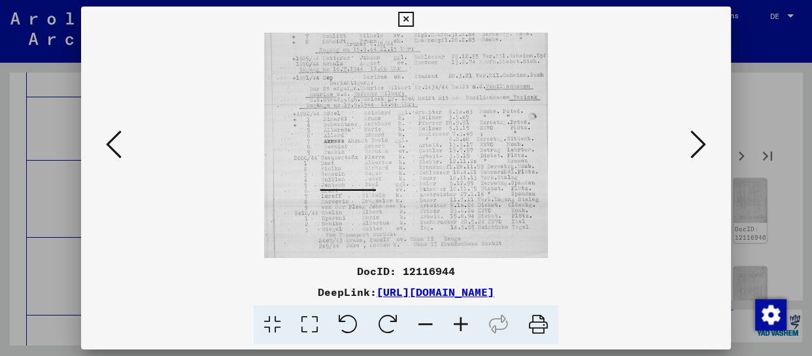
click at [449, 188] on img at bounding box center [406, 63] width 285 height 389
click at [704, 143] on icon at bounding box center [699, 144] width 16 height 31
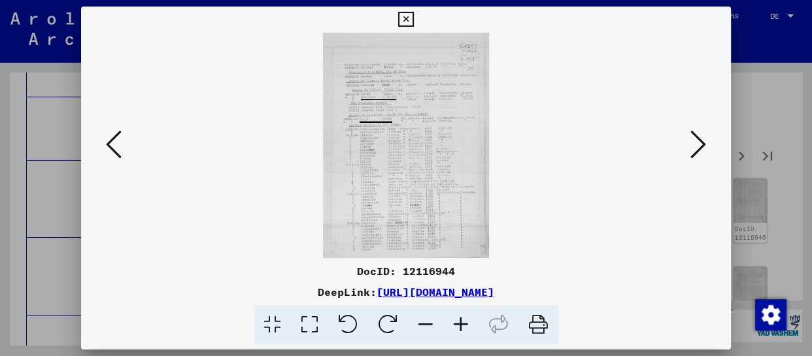
scroll to position [0, 0]
click at [466, 322] on icon at bounding box center [460, 325] width 35 height 40
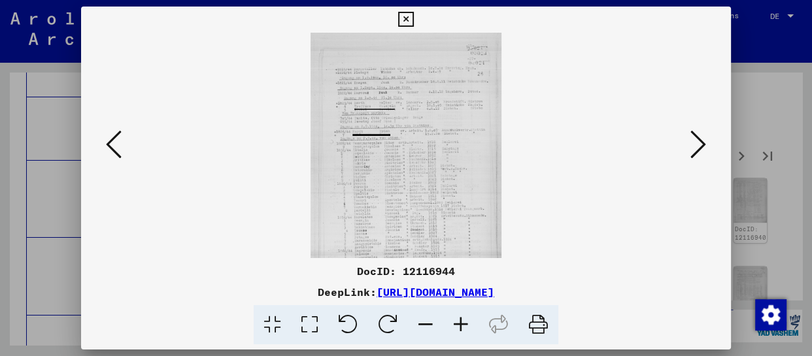
click at [466, 322] on icon at bounding box center [460, 325] width 35 height 40
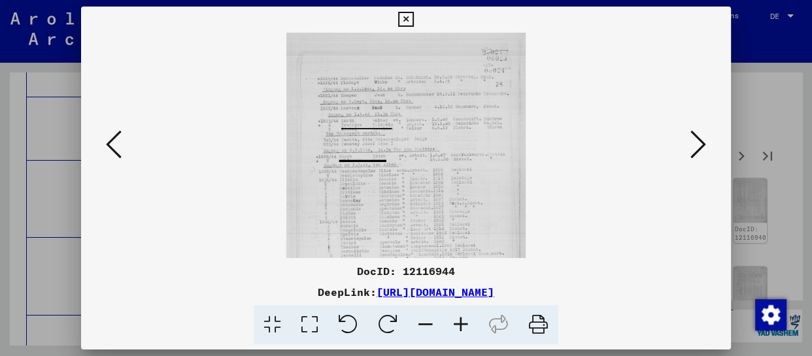
click at [466, 322] on icon at bounding box center [460, 325] width 35 height 40
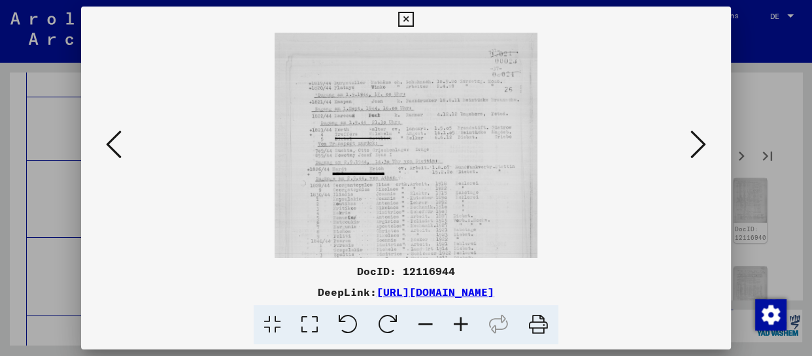
click at [466, 322] on icon at bounding box center [460, 325] width 35 height 40
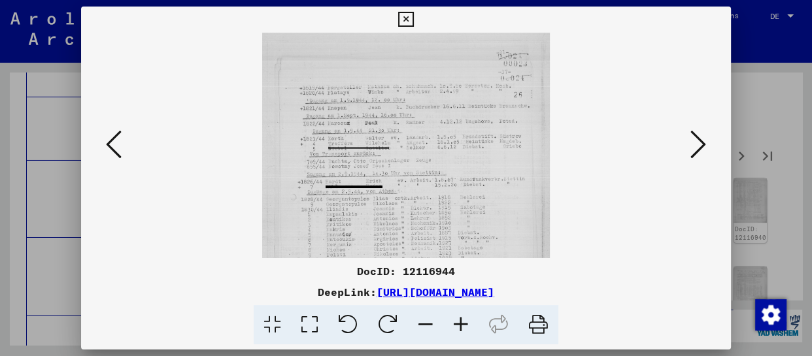
click at [466, 322] on icon at bounding box center [460, 325] width 35 height 40
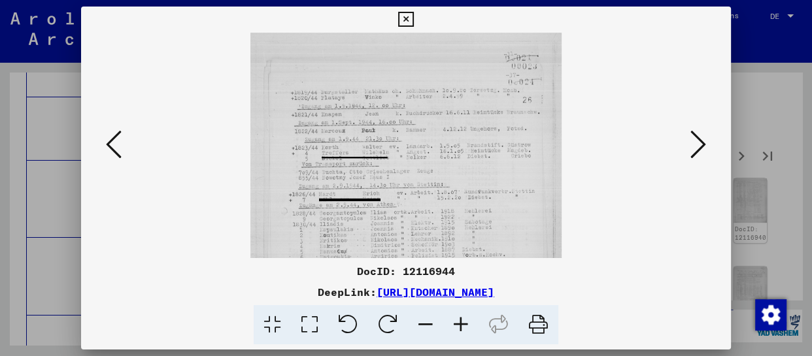
click at [466, 322] on icon at bounding box center [460, 325] width 35 height 40
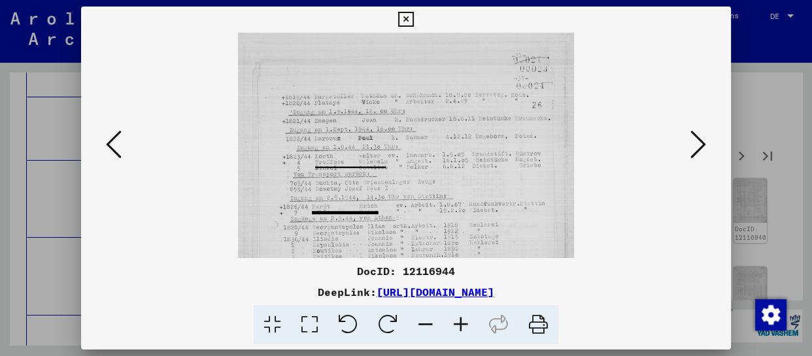
click at [466, 322] on icon at bounding box center [460, 325] width 35 height 40
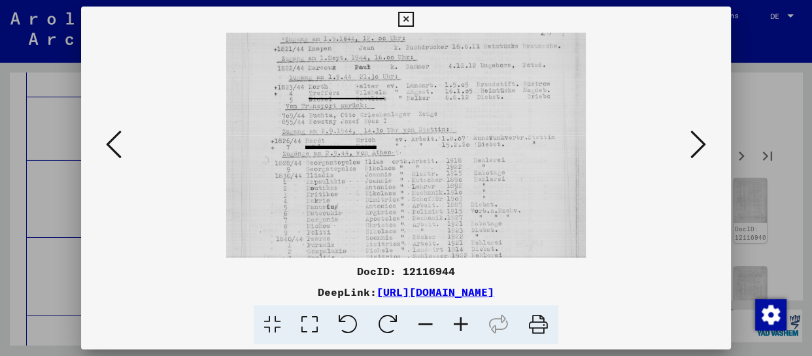
drag, startPoint x: 425, startPoint y: 236, endPoint x: 428, endPoint y: 148, distance: 88.3
click at [428, 151] on img at bounding box center [406, 197] width 360 height 487
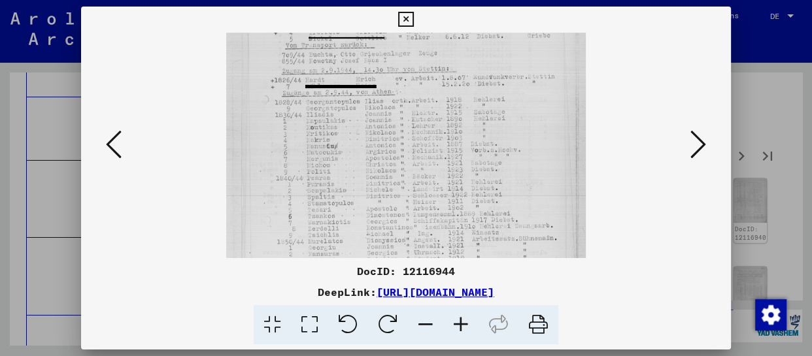
scroll to position [169, 0]
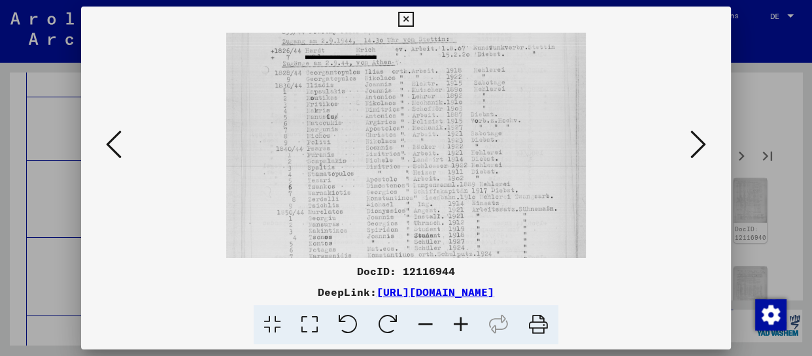
drag, startPoint x: 430, startPoint y: 236, endPoint x: 441, endPoint y: 156, distance: 81.2
click at [441, 156] on img at bounding box center [406, 107] width 360 height 487
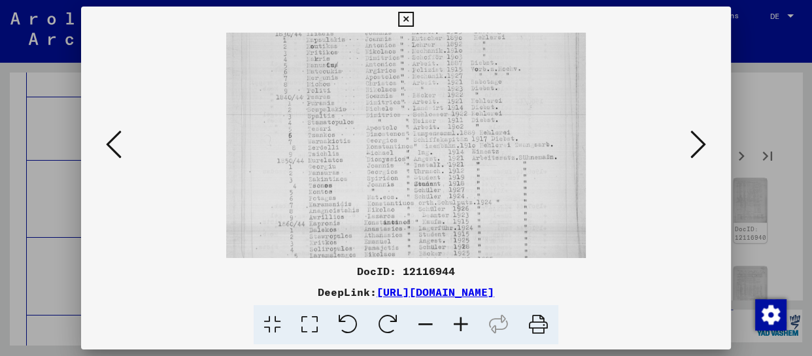
scroll to position [262, 0]
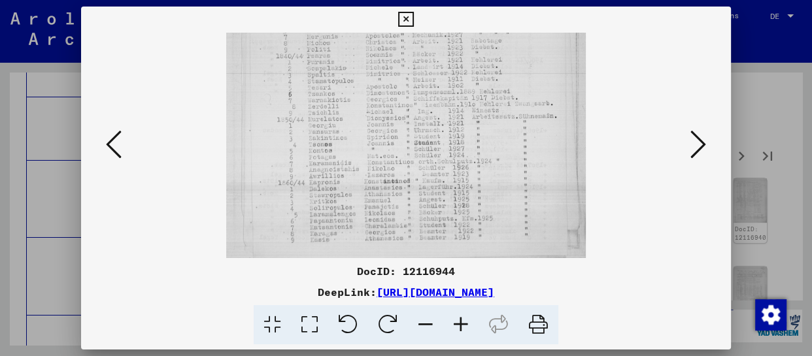
drag, startPoint x: 428, startPoint y: 217, endPoint x: 432, endPoint y: 101, distance: 116.5
click at [432, 101] on img at bounding box center [406, 14] width 360 height 487
click at [703, 147] on icon at bounding box center [699, 144] width 16 height 31
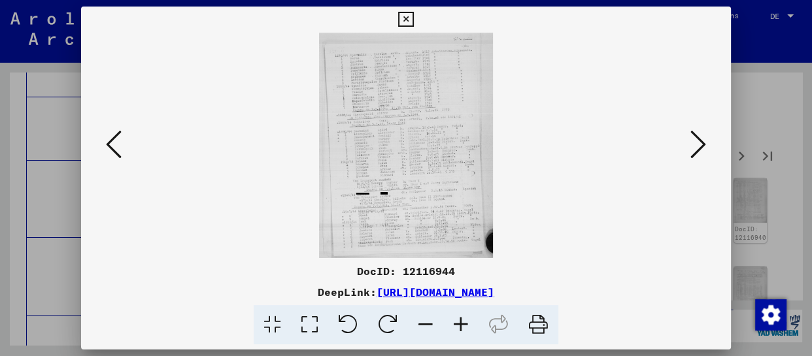
click at [462, 326] on icon at bounding box center [460, 325] width 35 height 40
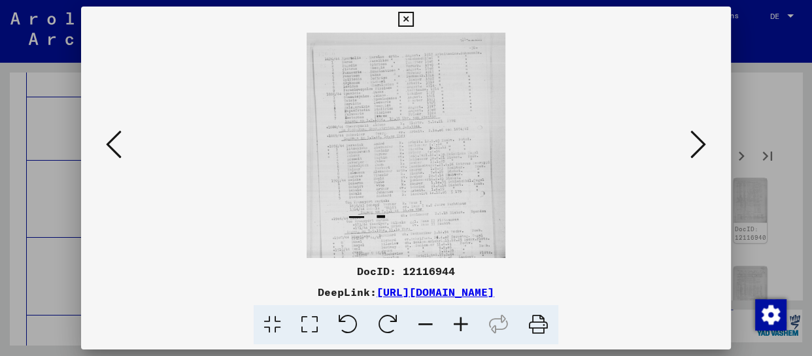
click at [462, 326] on icon at bounding box center [460, 325] width 35 height 40
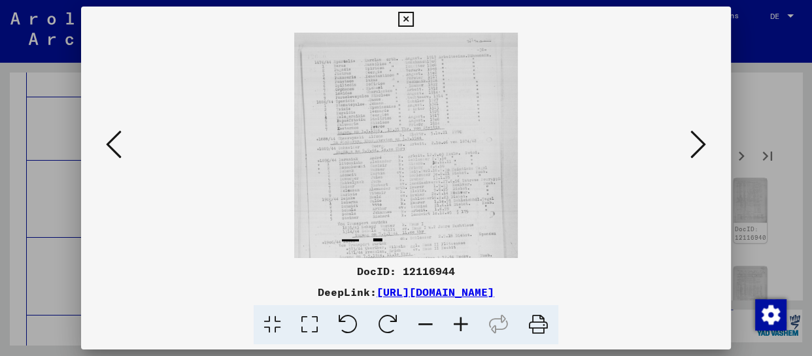
click at [462, 326] on icon at bounding box center [460, 325] width 35 height 40
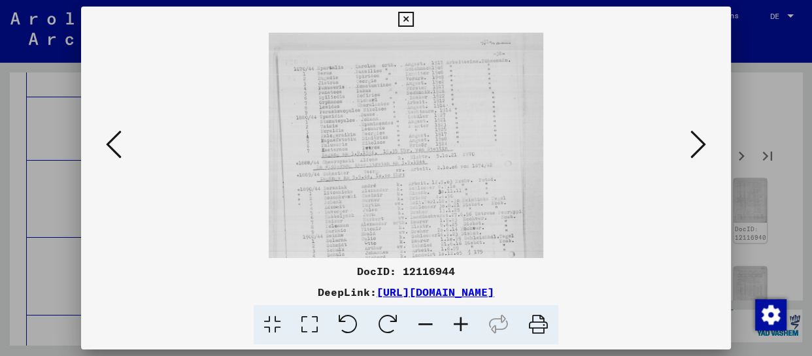
click at [462, 326] on icon at bounding box center [460, 325] width 35 height 40
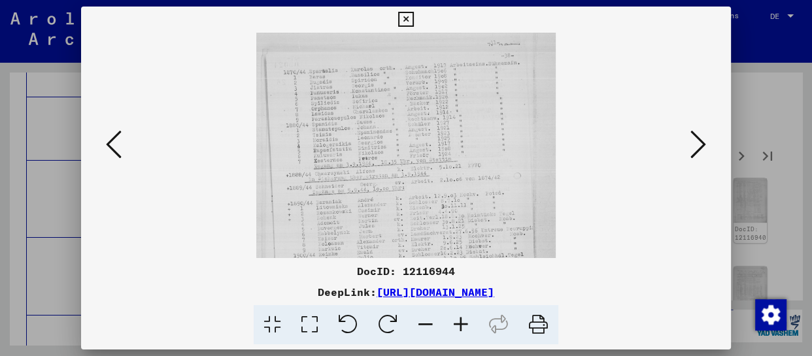
click at [462, 326] on icon at bounding box center [460, 325] width 35 height 40
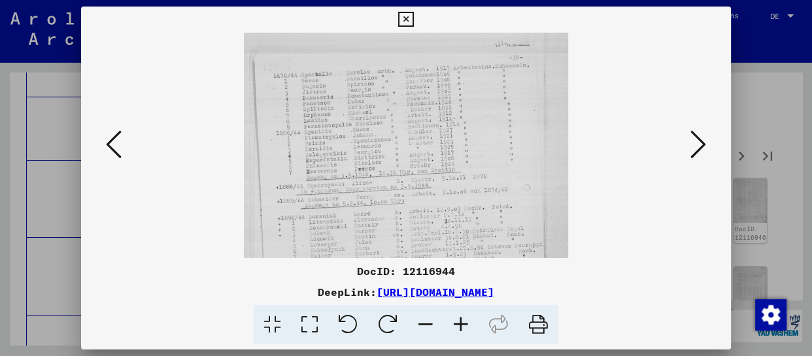
click at [462, 326] on icon at bounding box center [460, 325] width 35 height 40
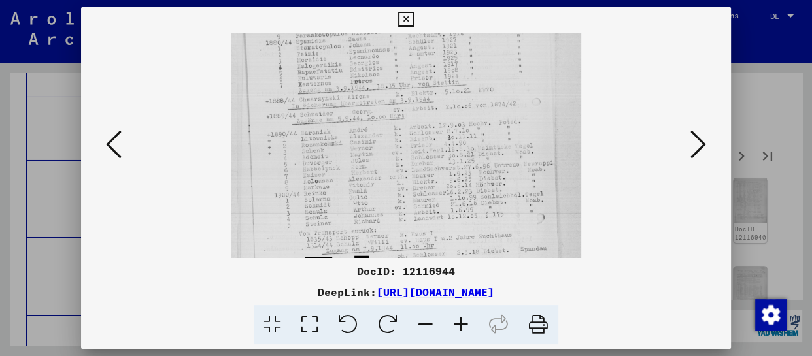
drag, startPoint x: 441, startPoint y: 227, endPoint x: 441, endPoint y: 129, distance: 98.1
click at [441, 129] on img at bounding box center [406, 162] width 350 height 455
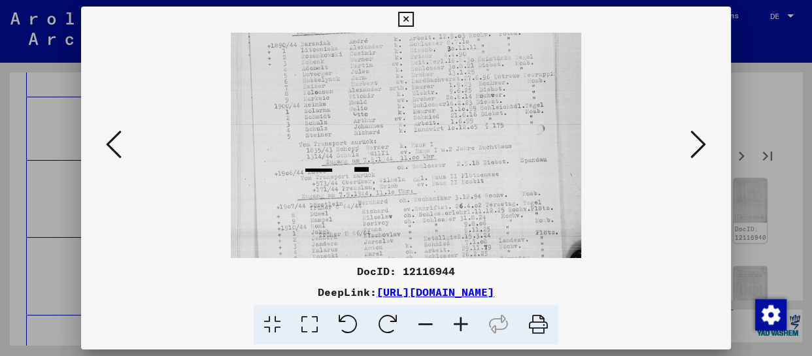
scroll to position [190, 0]
drag, startPoint x: 445, startPoint y: 174, endPoint x: 444, endPoint y: 126, distance: 48.4
click at [444, 126] on img at bounding box center [406, 70] width 350 height 455
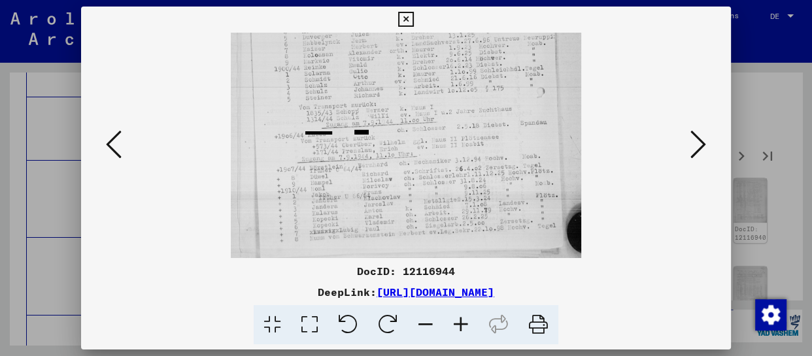
scroll to position [229, 0]
drag, startPoint x: 435, startPoint y: 216, endPoint x: 428, endPoint y: 146, distance: 70.3
click at [428, 146] on img at bounding box center [406, 31] width 350 height 455
click at [699, 139] on icon at bounding box center [699, 144] width 16 height 31
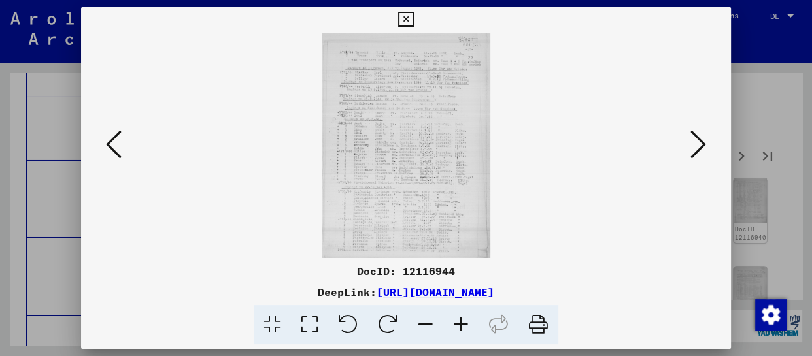
scroll to position [0, 0]
click at [462, 330] on icon at bounding box center [460, 325] width 35 height 40
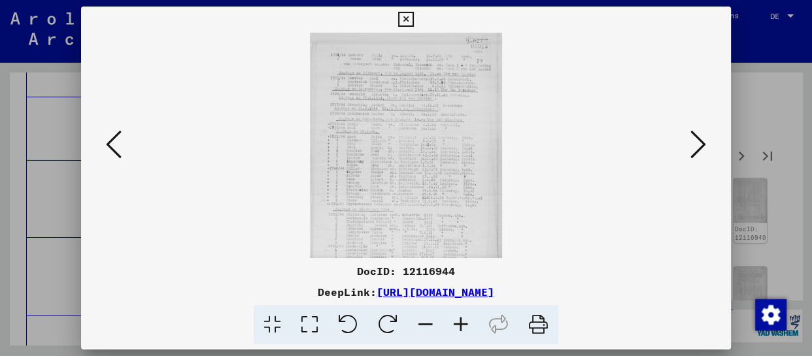
click at [462, 330] on icon at bounding box center [460, 325] width 35 height 40
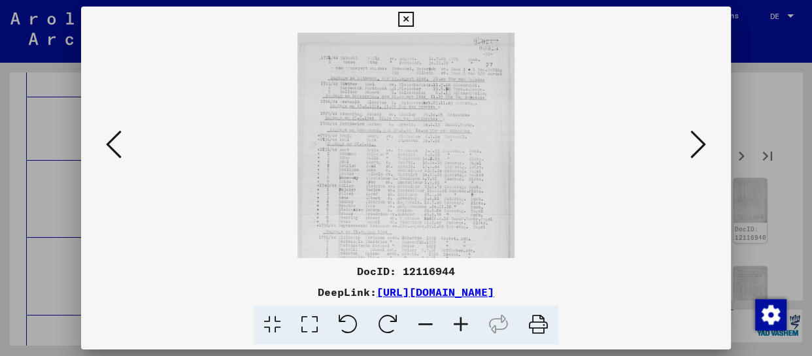
click at [462, 330] on icon at bounding box center [460, 325] width 35 height 40
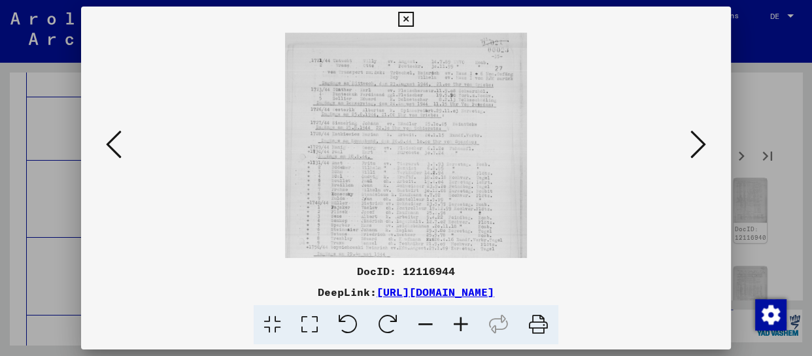
click at [462, 330] on icon at bounding box center [460, 325] width 35 height 40
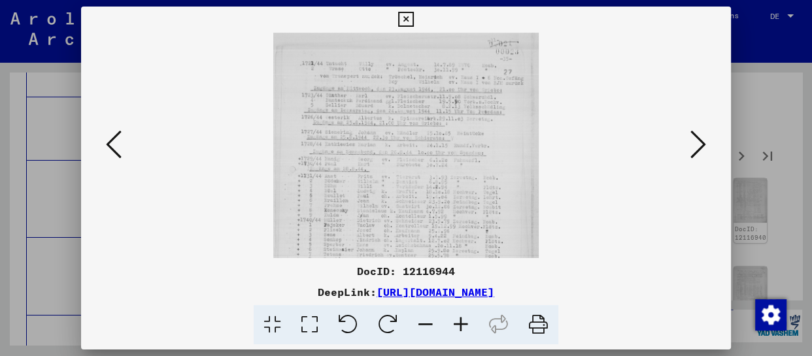
click at [462, 330] on icon at bounding box center [460, 325] width 35 height 40
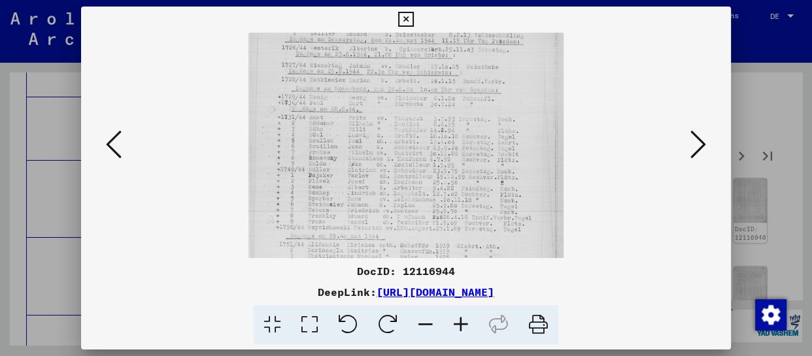
drag, startPoint x: 455, startPoint y: 220, endPoint x: 453, endPoint y: 135, distance: 85.7
click at [453, 135] on img at bounding box center [406, 159] width 315 height 422
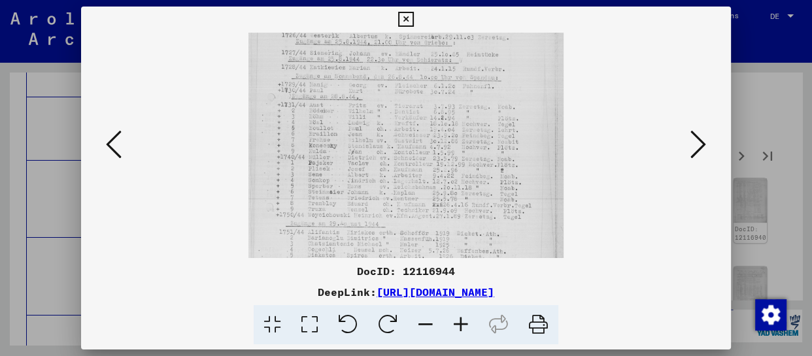
drag, startPoint x: 445, startPoint y: 211, endPoint x: 444, endPoint y: 198, distance: 13.1
click at [444, 198] on img at bounding box center [406, 146] width 315 height 422
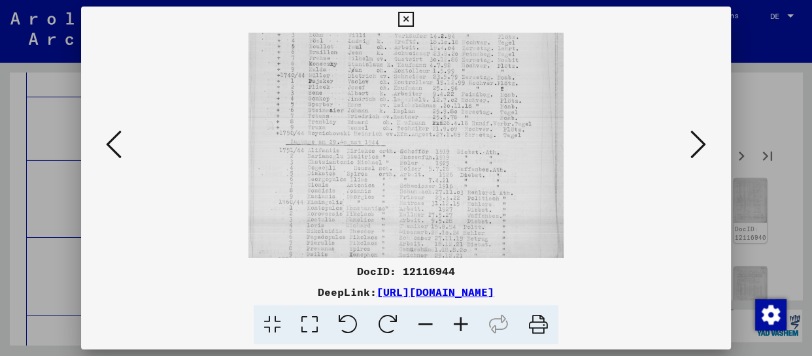
scroll to position [196, 0]
drag, startPoint x: 451, startPoint y: 226, endPoint x: 443, endPoint y: 116, distance: 110.8
click at [443, 116] on img at bounding box center [406, 47] width 315 height 422
drag, startPoint x: 443, startPoint y: 204, endPoint x: 445, endPoint y: 179, distance: 24.9
click at [445, 179] on img at bounding box center [406, 47] width 315 height 422
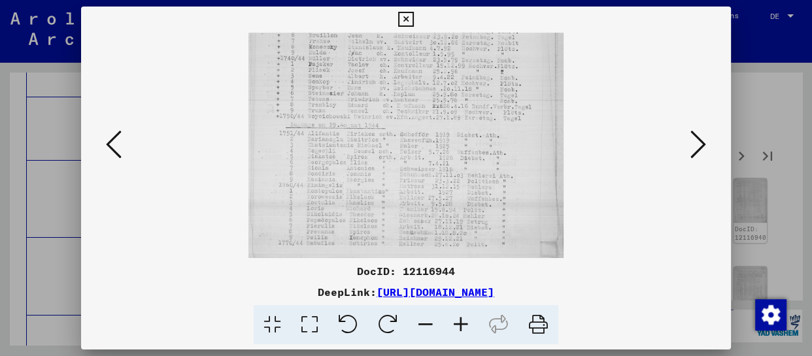
click at [697, 143] on icon at bounding box center [699, 144] width 16 height 31
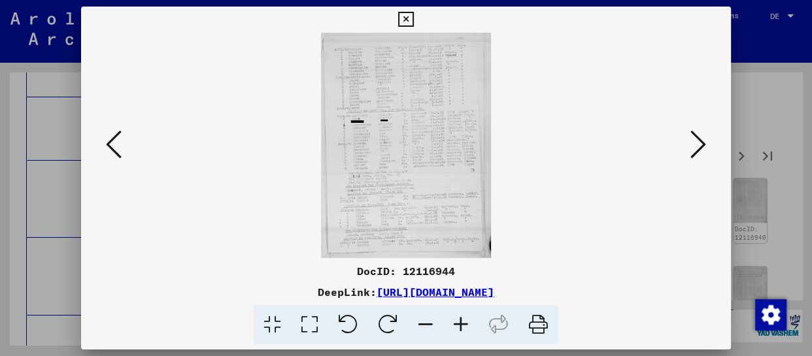
scroll to position [0, 0]
click at [468, 317] on icon at bounding box center [460, 325] width 35 height 40
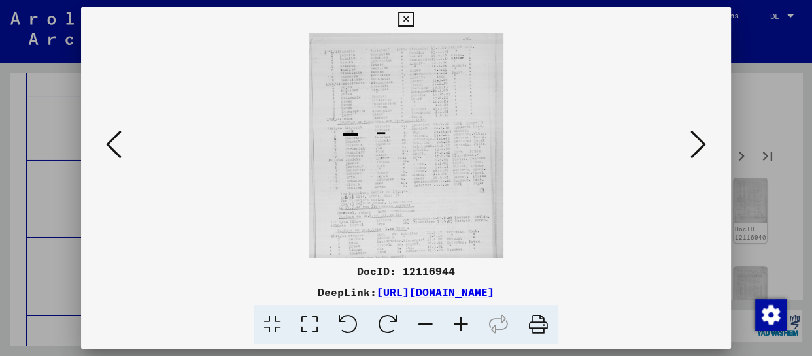
click at [468, 317] on icon at bounding box center [460, 325] width 35 height 40
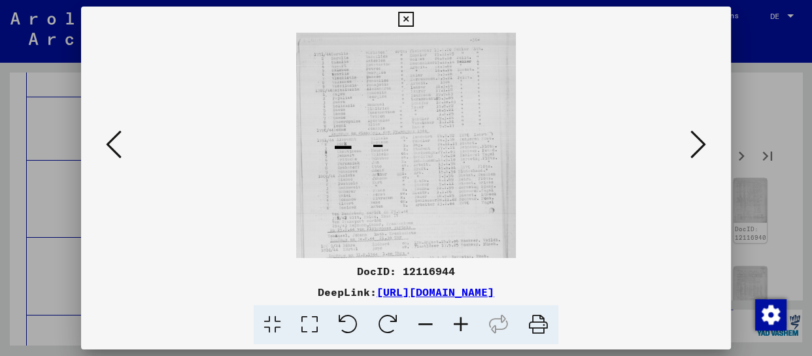
click at [468, 317] on icon at bounding box center [460, 325] width 35 height 40
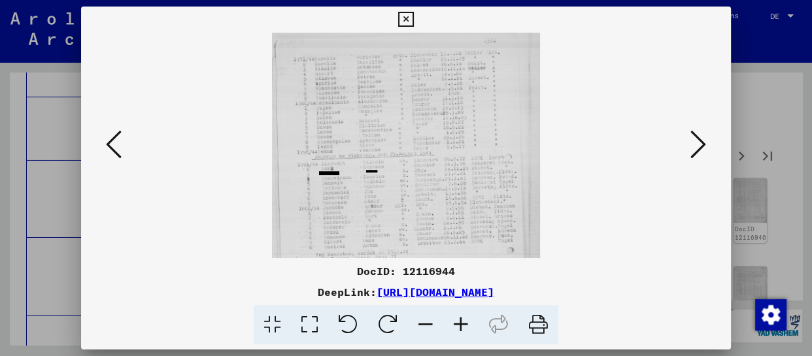
click at [468, 317] on icon at bounding box center [460, 325] width 35 height 40
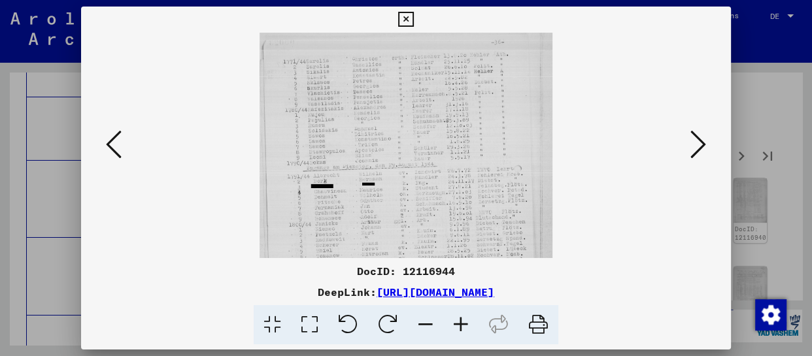
click at [468, 317] on icon at bounding box center [460, 325] width 35 height 40
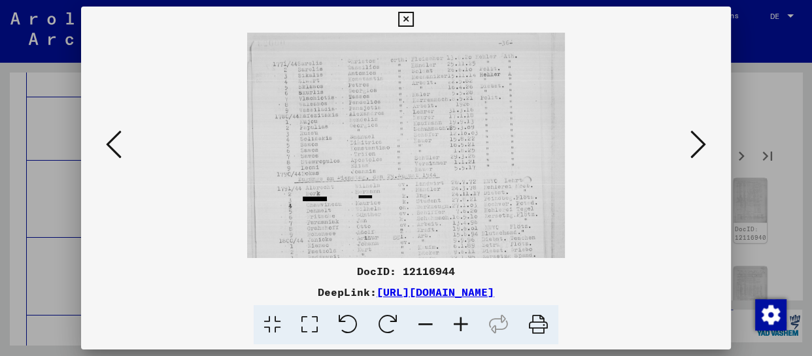
click at [468, 317] on icon at bounding box center [460, 325] width 35 height 40
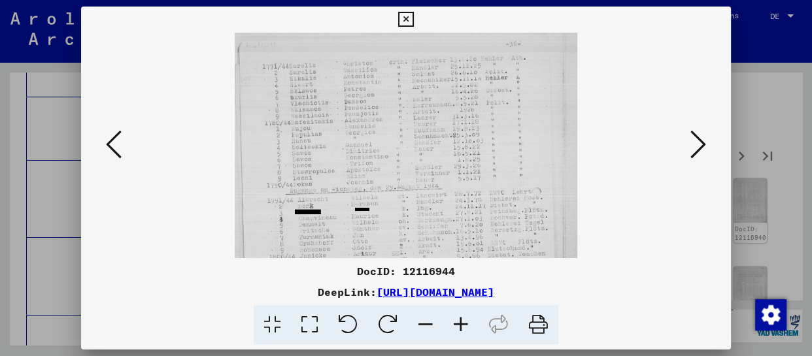
click at [468, 317] on icon at bounding box center [460, 325] width 35 height 40
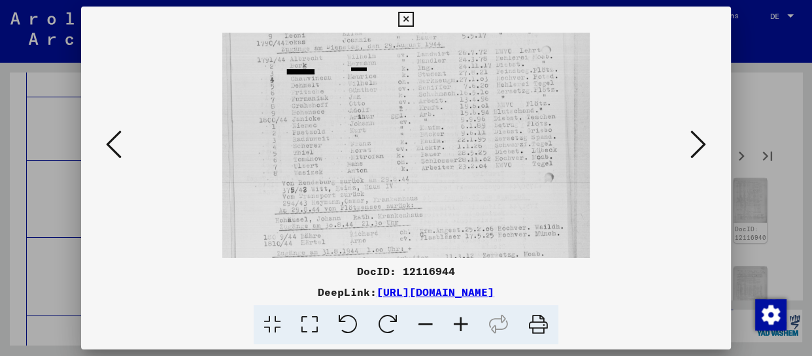
drag, startPoint x: 419, startPoint y: 216, endPoint x: 425, endPoint y: 64, distance: 152.5
click at [425, 64] on img at bounding box center [405, 123] width 367 height 487
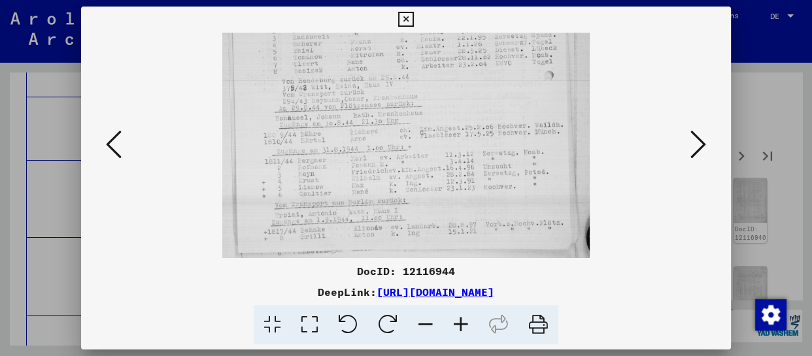
scroll to position [262, 0]
drag, startPoint x: 434, startPoint y: 106, endPoint x: 432, endPoint y: 76, distance: 30.1
click at [432, 76] on img at bounding box center [405, 14] width 367 height 487
click at [697, 141] on icon at bounding box center [699, 144] width 16 height 31
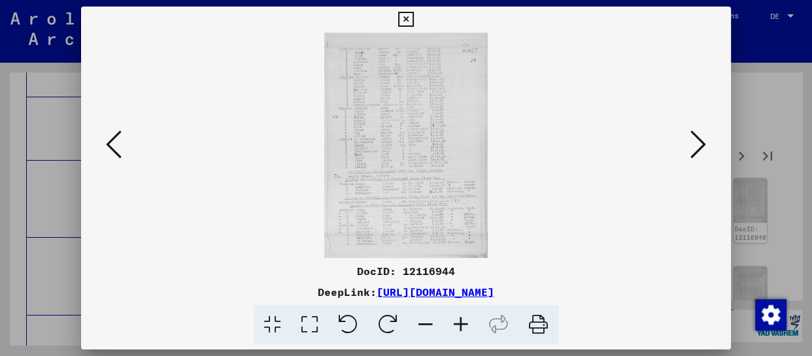
scroll to position [0, 0]
click at [464, 322] on icon at bounding box center [460, 325] width 35 height 40
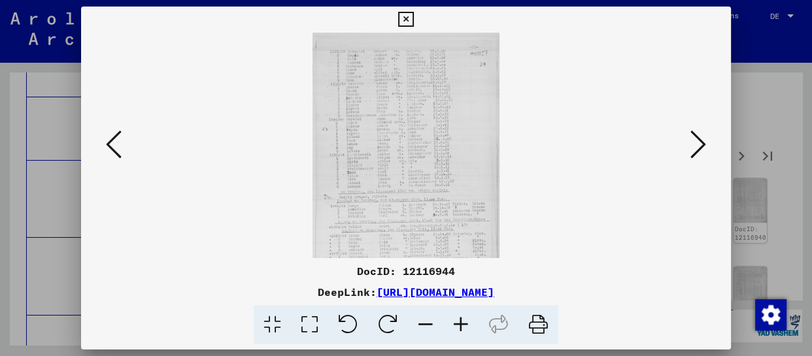
click at [464, 323] on icon at bounding box center [460, 325] width 35 height 40
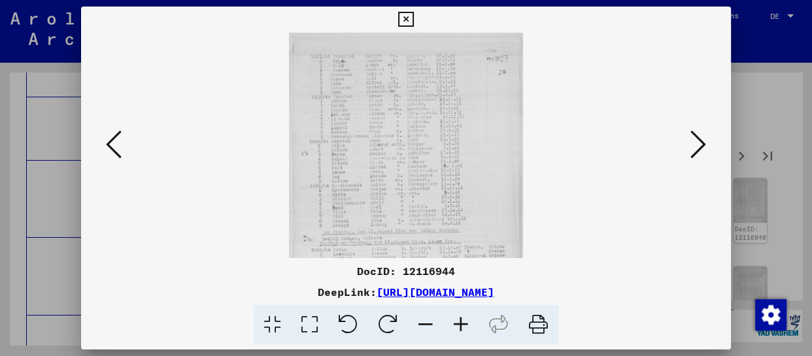
click at [464, 323] on icon at bounding box center [460, 325] width 35 height 40
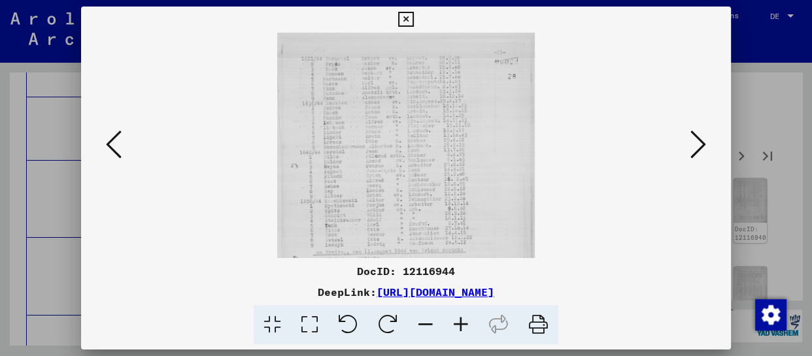
click at [464, 323] on icon at bounding box center [460, 325] width 35 height 40
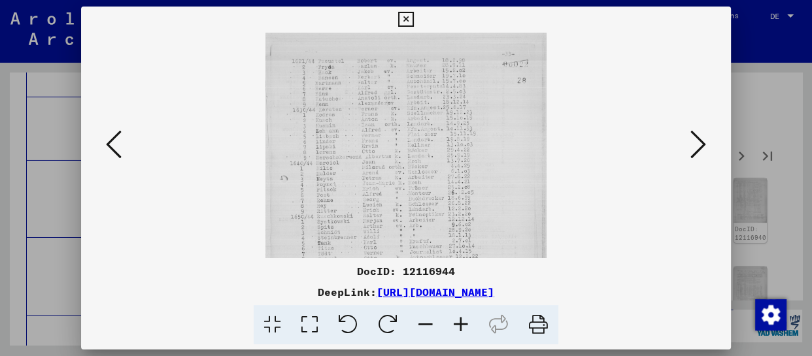
click at [464, 323] on icon at bounding box center [460, 325] width 35 height 40
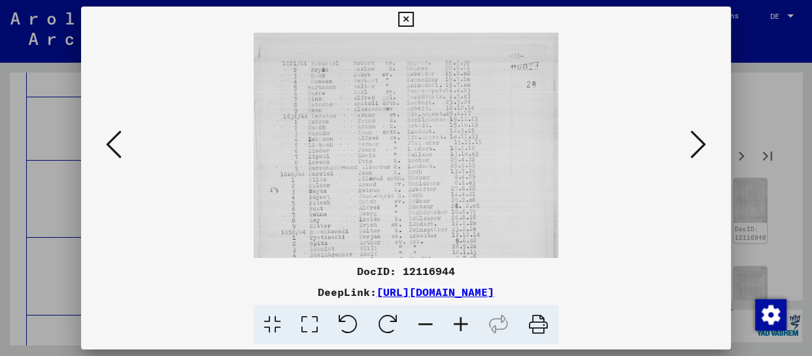
click at [464, 323] on icon at bounding box center [460, 325] width 35 height 40
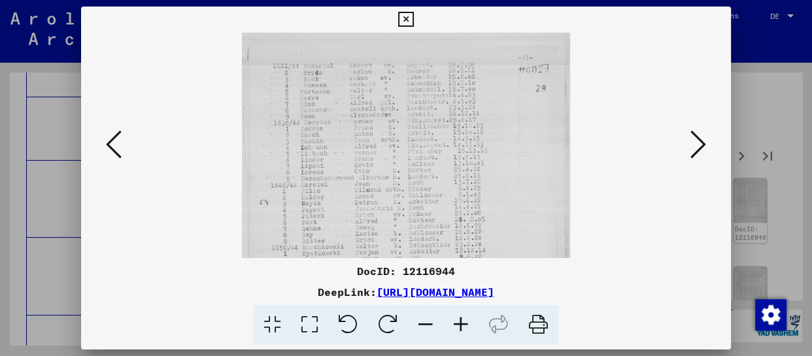
click at [464, 323] on icon at bounding box center [460, 325] width 35 height 40
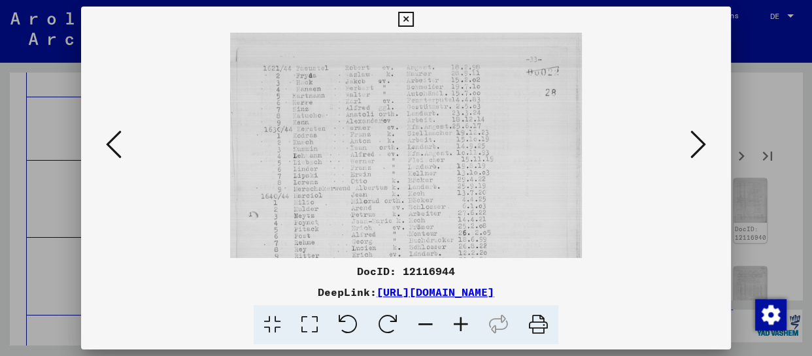
click at [464, 323] on icon at bounding box center [460, 325] width 35 height 40
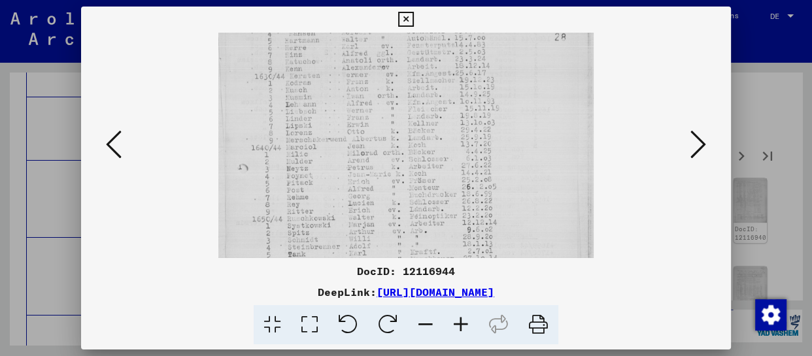
scroll to position [111, 0]
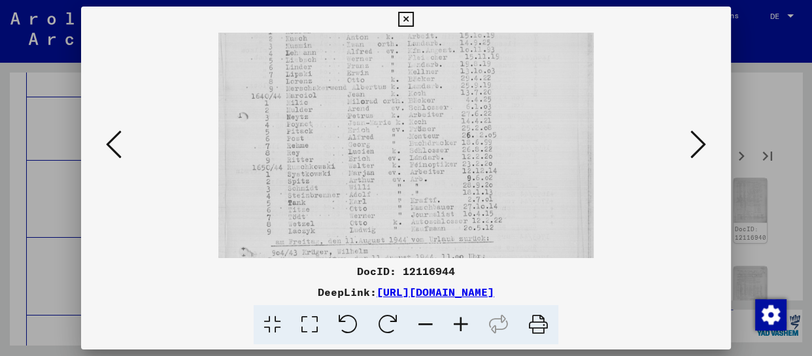
drag, startPoint x: 413, startPoint y: 228, endPoint x: 426, endPoint y: 116, distance: 112.0
click at [426, 116] on img at bounding box center [405, 182] width 375 height 520
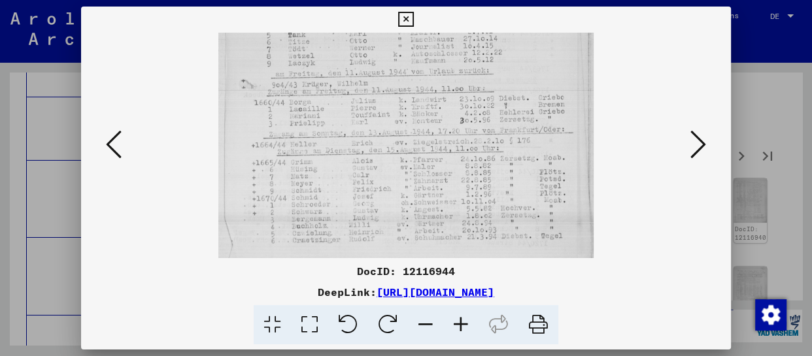
drag, startPoint x: 427, startPoint y: 217, endPoint x: 436, endPoint y: 48, distance: 169.6
click at [436, 48] on img at bounding box center [405, 13] width 375 height 520
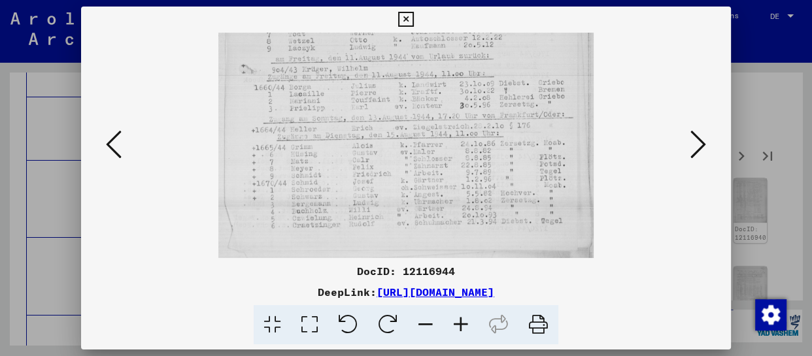
drag, startPoint x: 426, startPoint y: 200, endPoint x: 427, endPoint y: 156, distance: 43.8
drag, startPoint x: 702, startPoint y: 147, endPoint x: 668, endPoint y: 158, distance: 36.0
click at [701, 148] on icon at bounding box center [699, 144] width 16 height 31
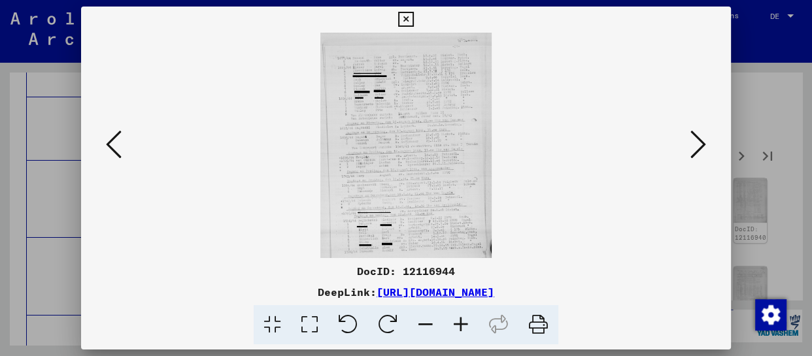
click at [466, 320] on icon at bounding box center [460, 325] width 35 height 40
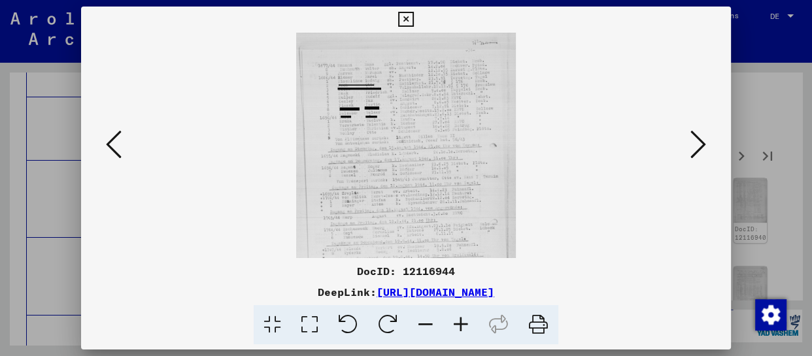
click at [466, 320] on icon at bounding box center [460, 325] width 35 height 40
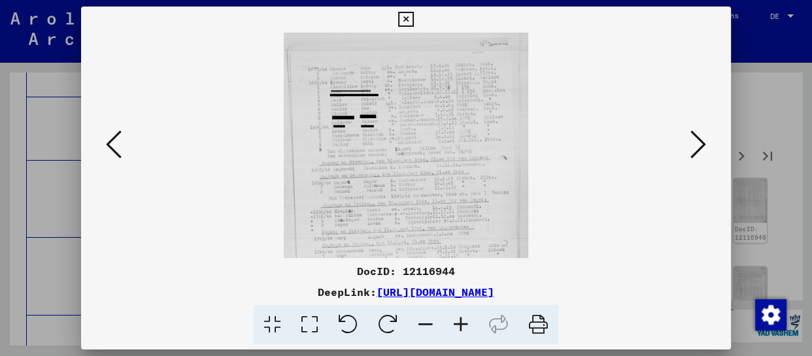
click at [466, 320] on icon at bounding box center [460, 325] width 35 height 40
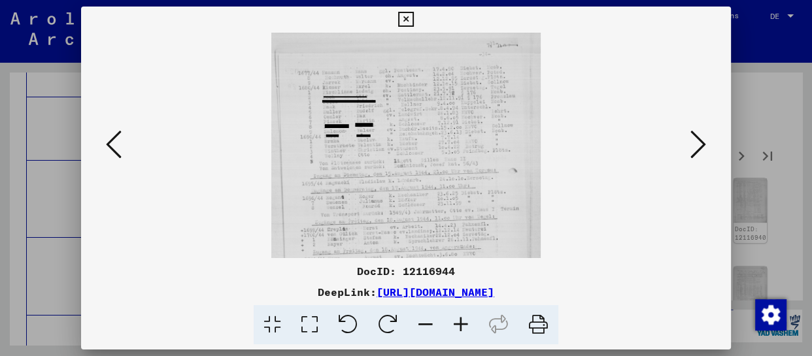
click at [466, 320] on icon at bounding box center [460, 325] width 35 height 40
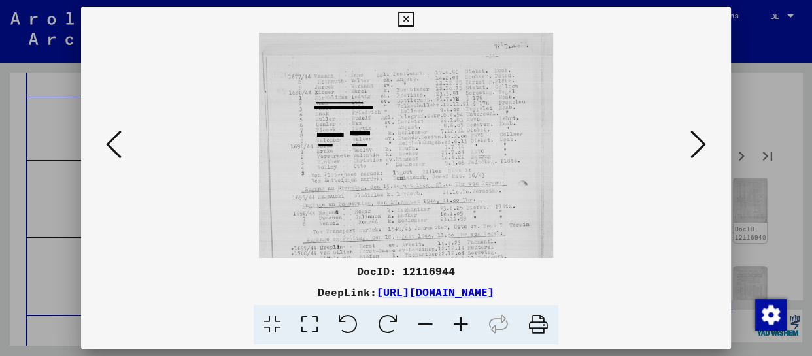
click at [466, 320] on icon at bounding box center [460, 325] width 35 height 40
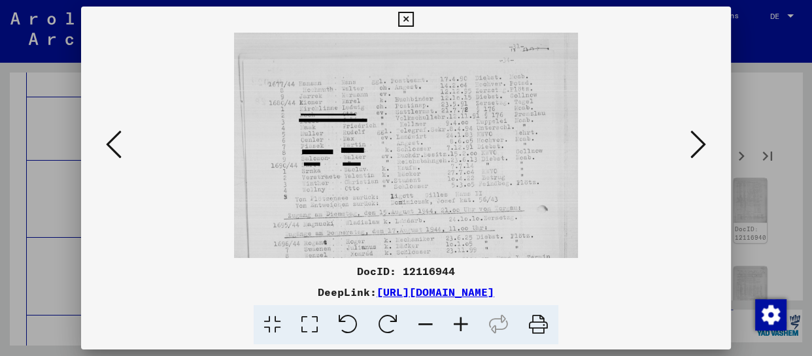
click at [466, 320] on icon at bounding box center [460, 325] width 35 height 40
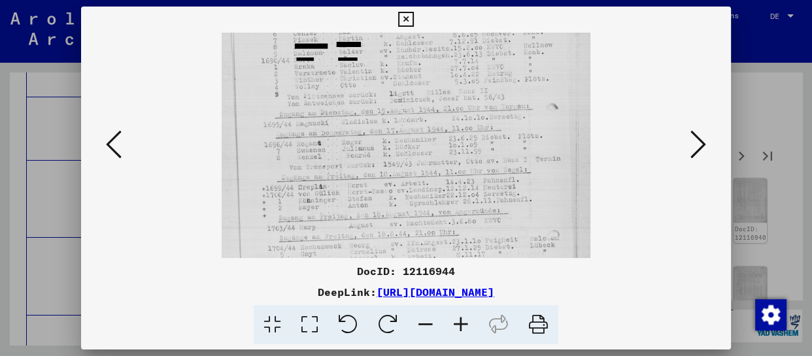
drag, startPoint x: 452, startPoint y: 231, endPoint x: 456, endPoint y: 114, distance: 117.1
click at [456, 114] on img at bounding box center [406, 161] width 369 height 487
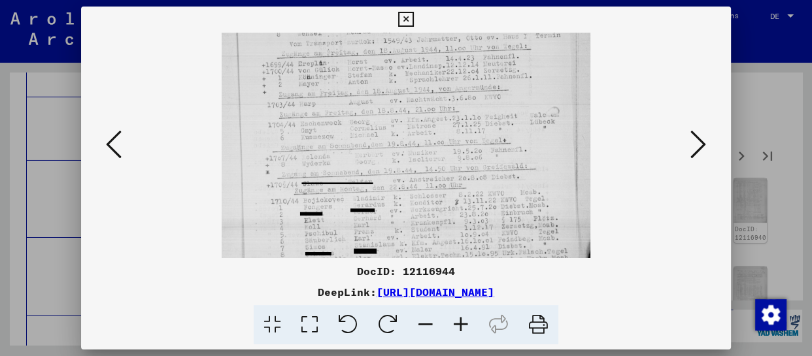
drag, startPoint x: 443, startPoint y: 230, endPoint x: 447, endPoint y: 105, distance: 124.3
click at [447, 105] on img at bounding box center [406, 38] width 369 height 487
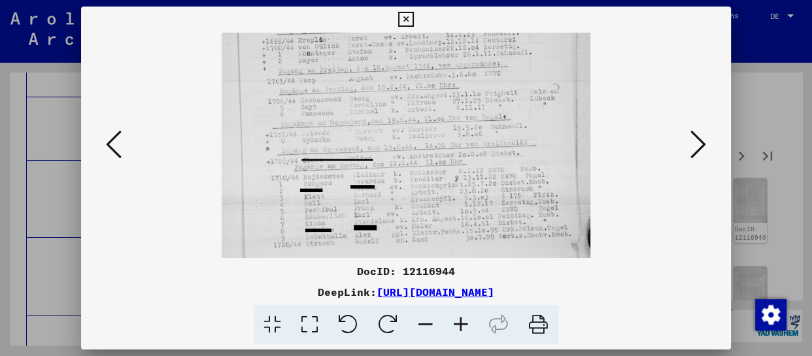
drag, startPoint x: 432, startPoint y: 219, endPoint x: 427, endPoint y: 100, distance: 119.1
click at [427, 100] on img at bounding box center [406, 14] width 369 height 487
click at [695, 141] on icon at bounding box center [699, 144] width 16 height 31
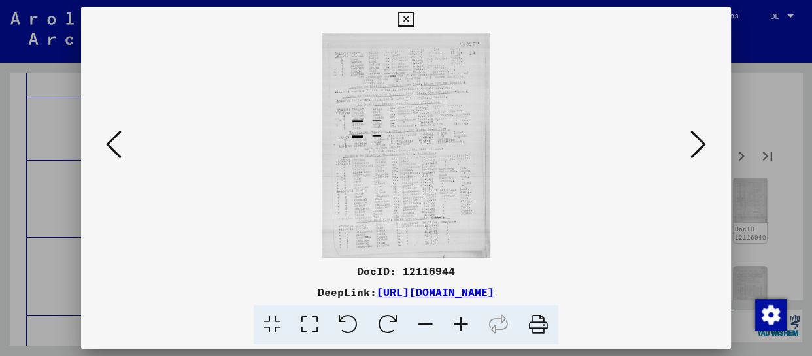
click at [463, 320] on icon at bounding box center [460, 325] width 35 height 40
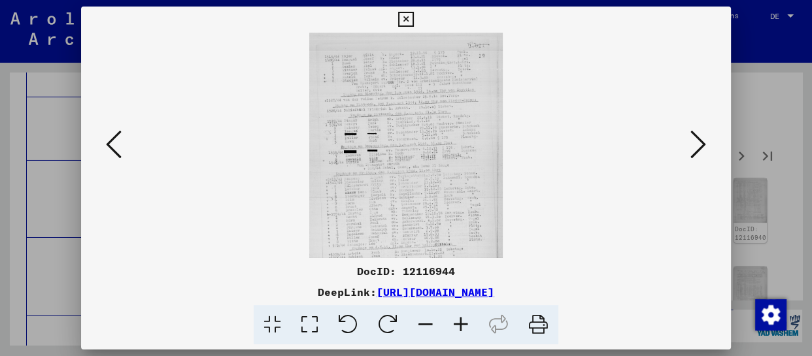
click at [463, 320] on icon at bounding box center [460, 325] width 35 height 40
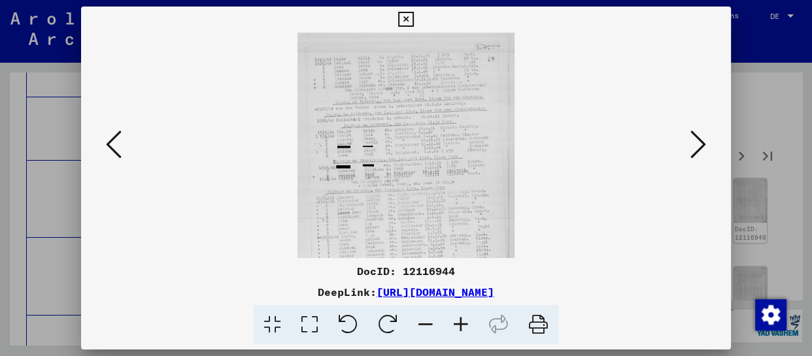
click at [463, 320] on icon at bounding box center [460, 325] width 35 height 40
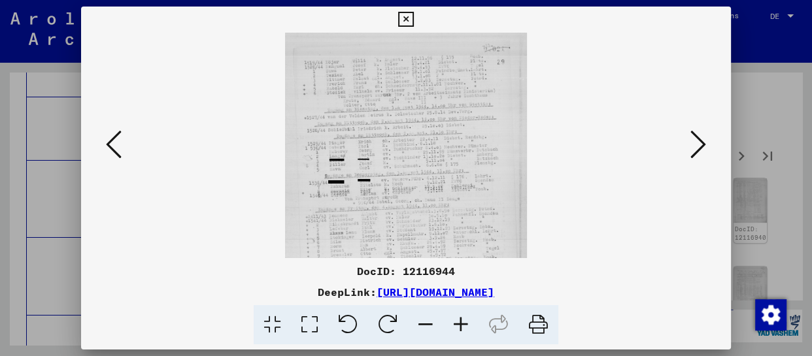
click at [463, 320] on icon at bounding box center [460, 325] width 35 height 40
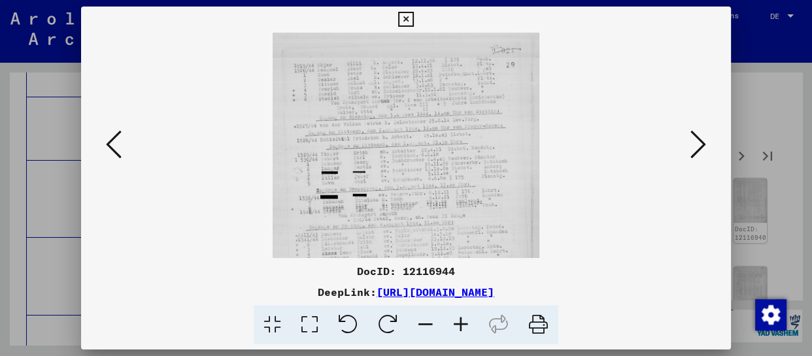
click at [463, 320] on icon at bounding box center [460, 325] width 35 height 40
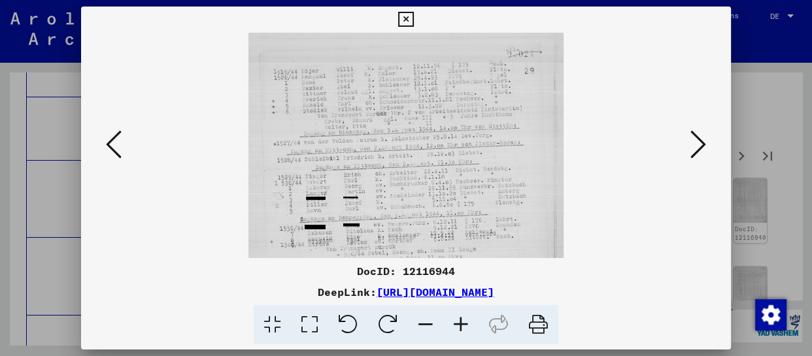
click at [463, 320] on icon at bounding box center [460, 325] width 35 height 40
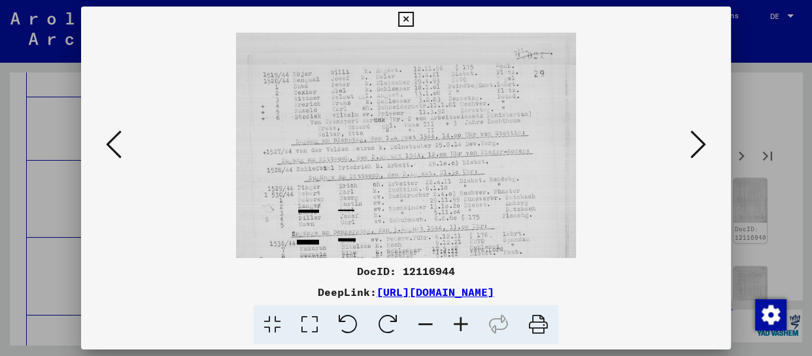
click at [464, 320] on icon at bounding box center [460, 325] width 35 height 40
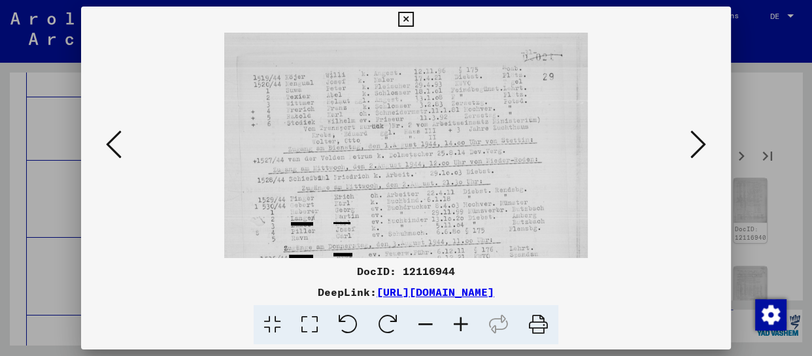
click at [464, 320] on icon at bounding box center [460, 325] width 35 height 40
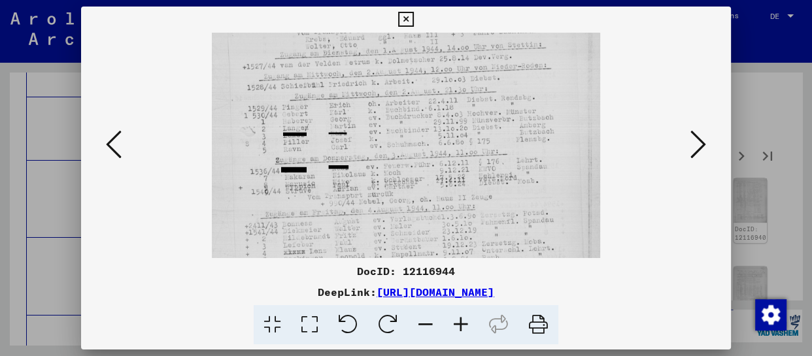
drag, startPoint x: 443, startPoint y: 230, endPoint x: 443, endPoint y: 141, distance: 88.9
click at [443, 141] on img at bounding box center [406, 190] width 388 height 520
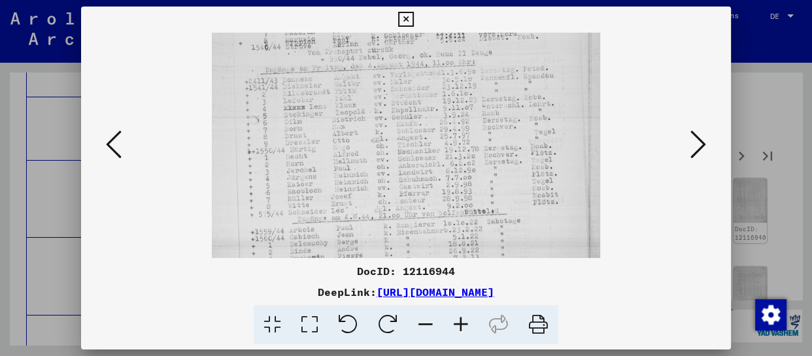
drag, startPoint x: 434, startPoint y: 174, endPoint x: 432, endPoint y: 59, distance: 115.1
click at [432, 59] on img at bounding box center [406, 45] width 388 height 520
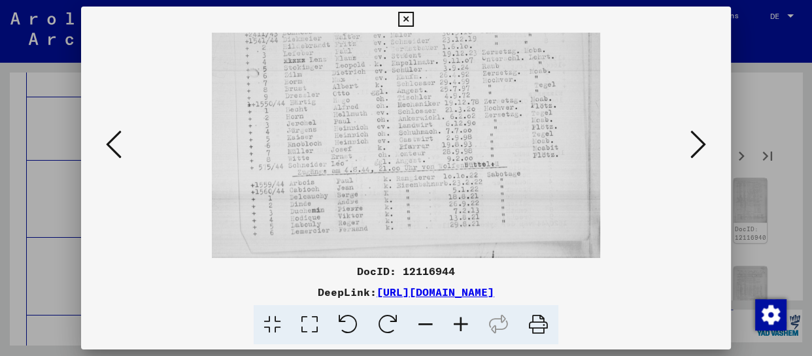
drag, startPoint x: 419, startPoint y: 167, endPoint x: 419, endPoint y: 94, distance: 73.3
click at [713, 139] on div at bounding box center [406, 146] width 650 height 226
click at [697, 147] on icon at bounding box center [699, 144] width 16 height 31
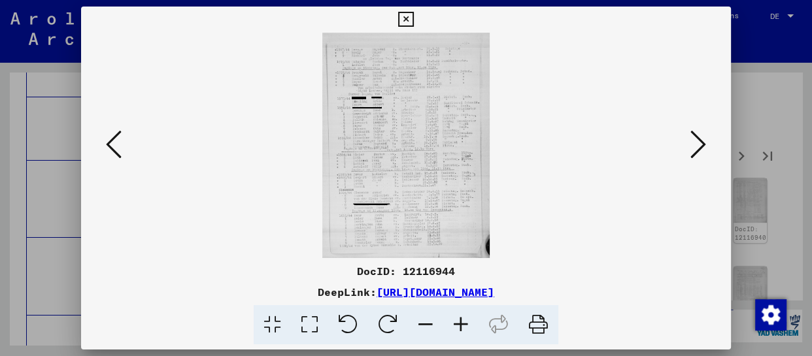
click at [462, 324] on icon at bounding box center [460, 325] width 35 height 40
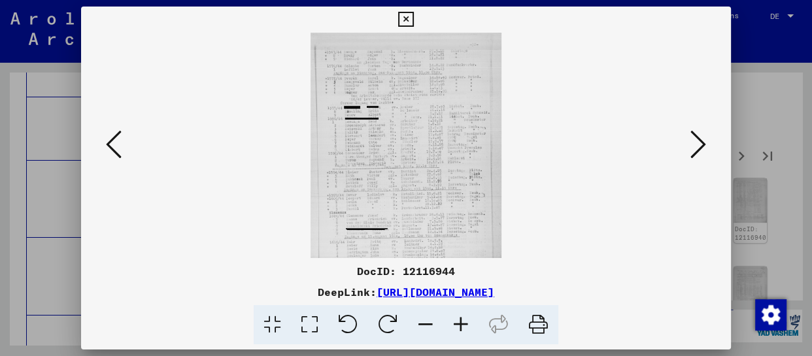
click at [462, 324] on icon at bounding box center [460, 325] width 35 height 40
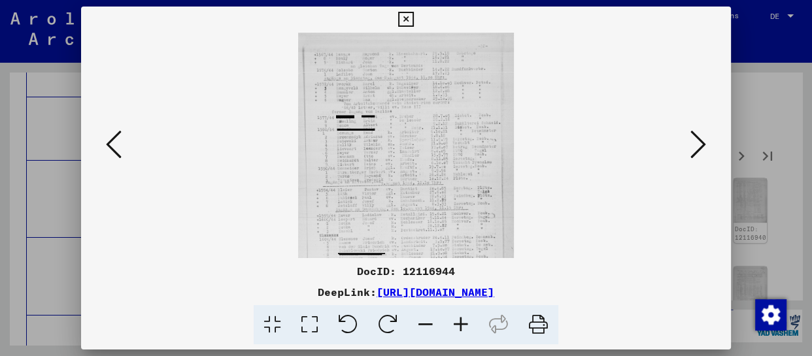
click at [462, 324] on icon at bounding box center [460, 325] width 35 height 40
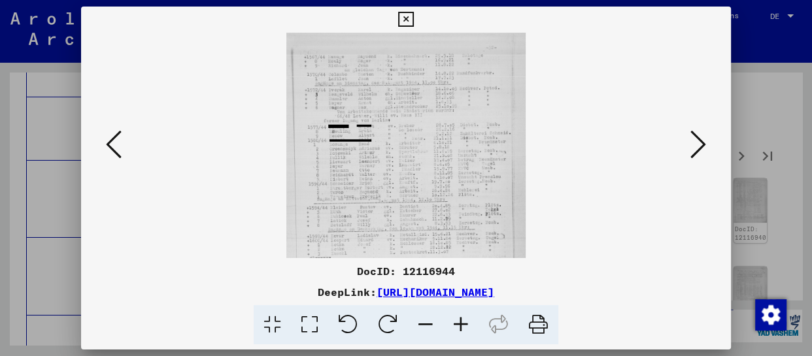
click at [462, 324] on icon at bounding box center [460, 325] width 35 height 40
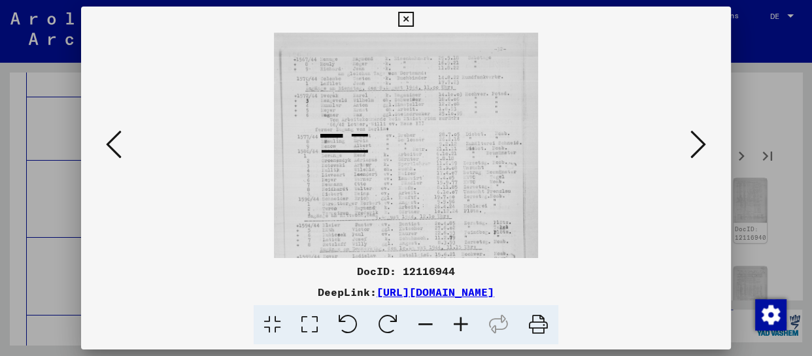
click at [462, 324] on icon at bounding box center [460, 325] width 35 height 40
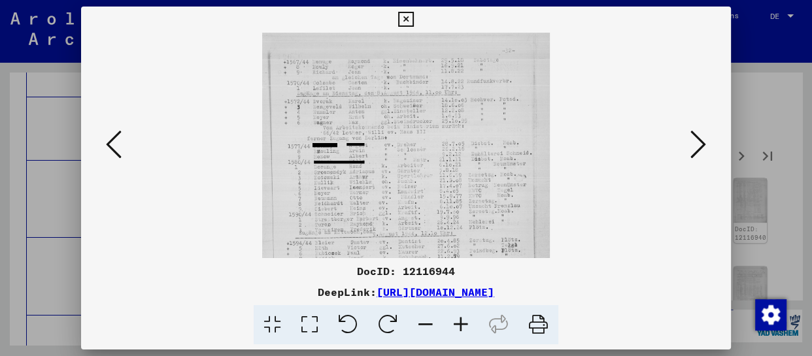
click at [462, 324] on icon at bounding box center [460, 325] width 35 height 40
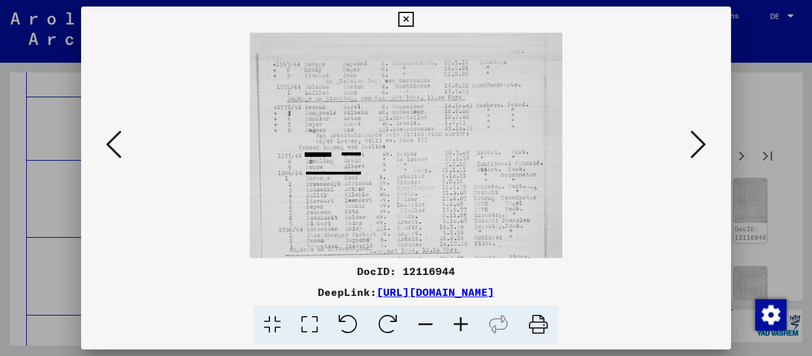
click at [462, 324] on icon at bounding box center [460, 325] width 35 height 40
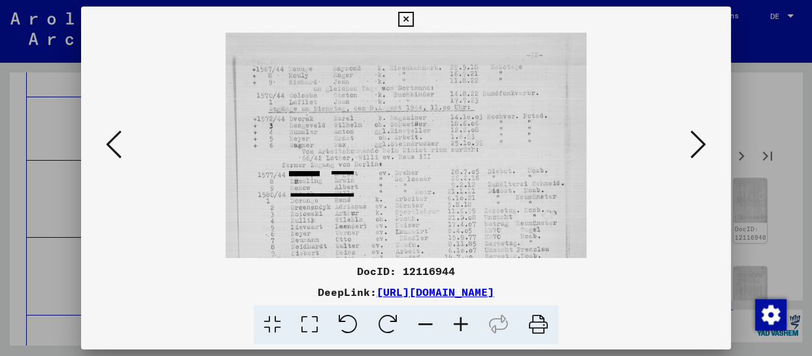
click at [462, 324] on icon at bounding box center [460, 325] width 35 height 40
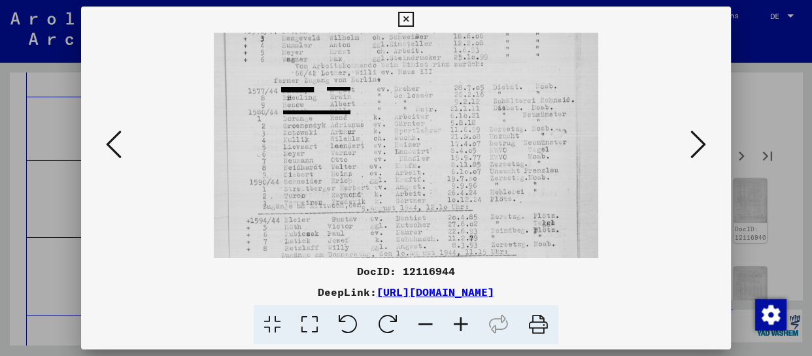
drag, startPoint x: 449, startPoint y: 215, endPoint x: 449, endPoint y: 120, distance: 95.5
click at [449, 120] on img at bounding box center [406, 199] width 385 height 520
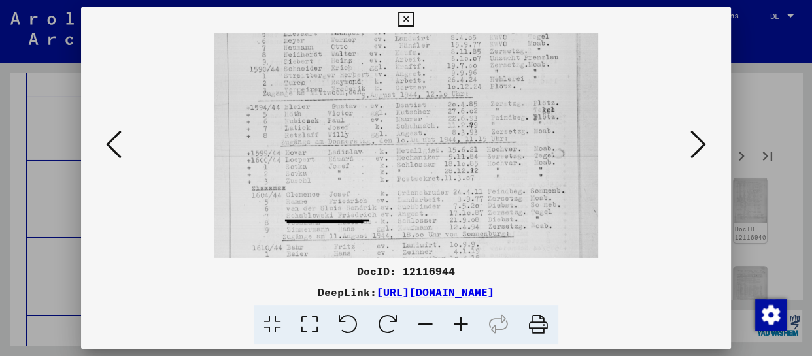
drag, startPoint x: 433, startPoint y: 216, endPoint x: 451, endPoint y: 105, distance: 112.7
click at [451, 105] on img at bounding box center [406, 86] width 385 height 520
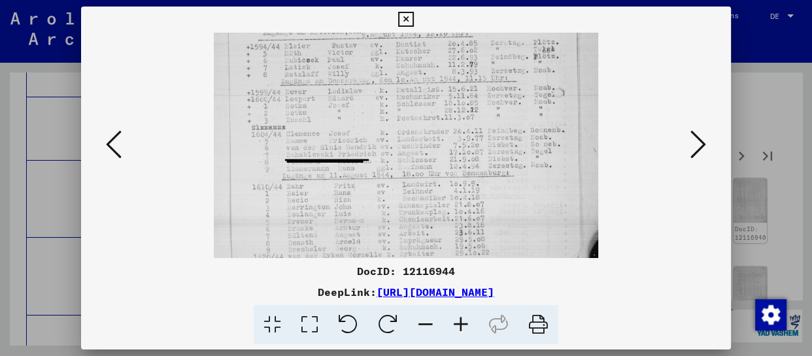
drag, startPoint x: 445, startPoint y: 199, endPoint x: 445, endPoint y: 139, distance: 60.8
click at [445, 139] on img at bounding box center [406, 25] width 385 height 520
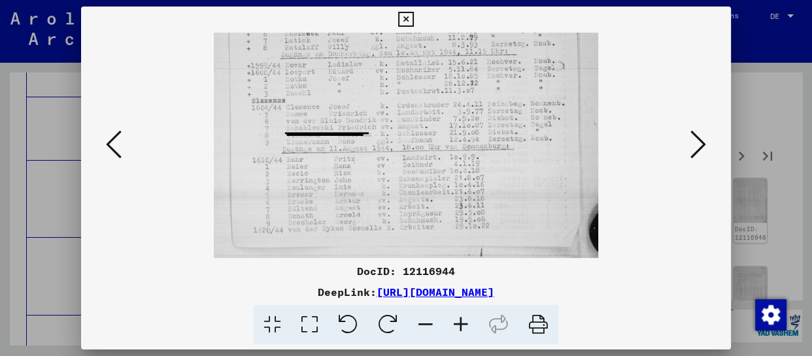
drag, startPoint x: 445, startPoint y: 205, endPoint x: 451, endPoint y: 105, distance: 100.2
click at [695, 142] on icon at bounding box center [699, 144] width 16 height 31
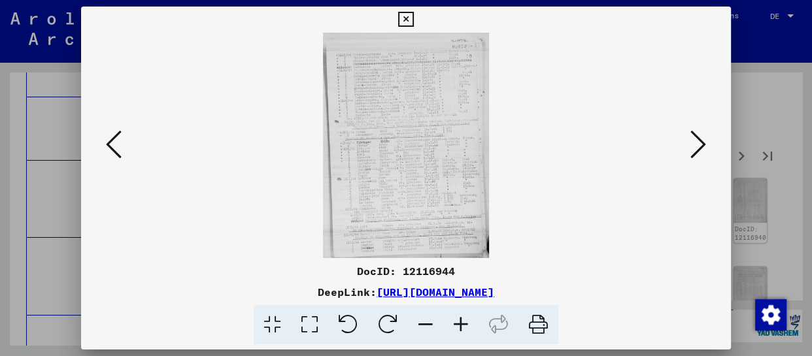
click at [464, 326] on icon at bounding box center [460, 325] width 35 height 40
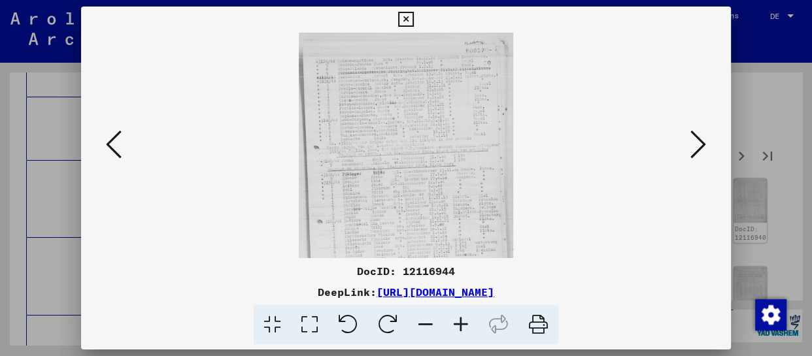
click at [464, 326] on icon at bounding box center [460, 325] width 35 height 40
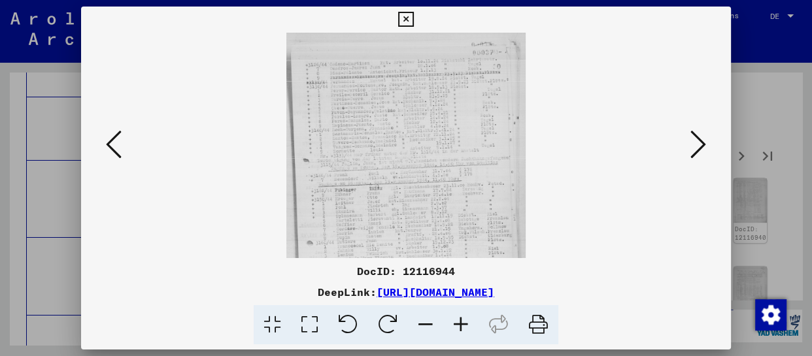
click at [464, 326] on icon at bounding box center [460, 325] width 35 height 40
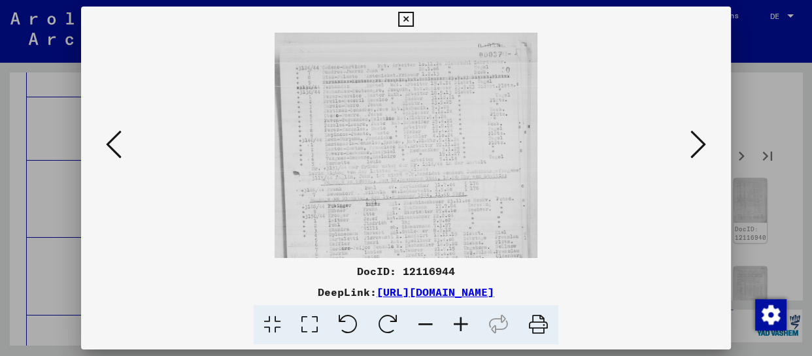
click at [464, 326] on icon at bounding box center [460, 325] width 35 height 40
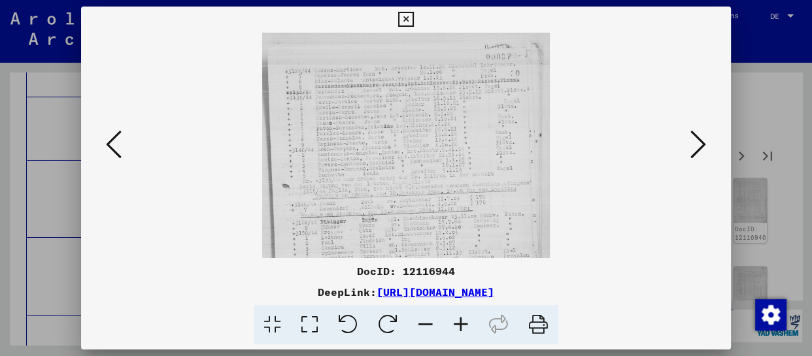
click at [464, 326] on icon at bounding box center [460, 325] width 35 height 40
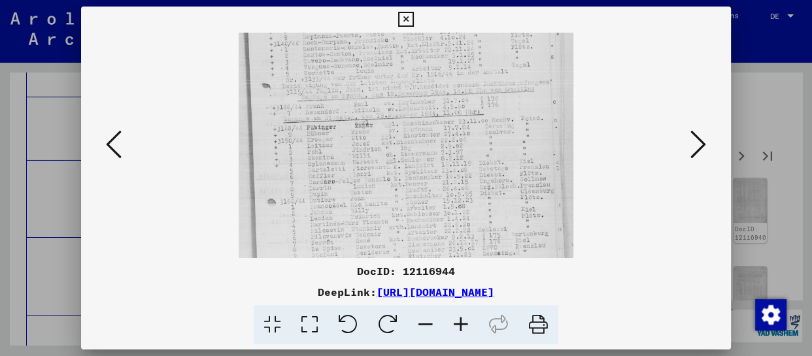
drag, startPoint x: 424, startPoint y: 196, endPoint x: 423, endPoint y: 71, distance: 124.9
click at [423, 71] on img at bounding box center [407, 133] width 336 height 455
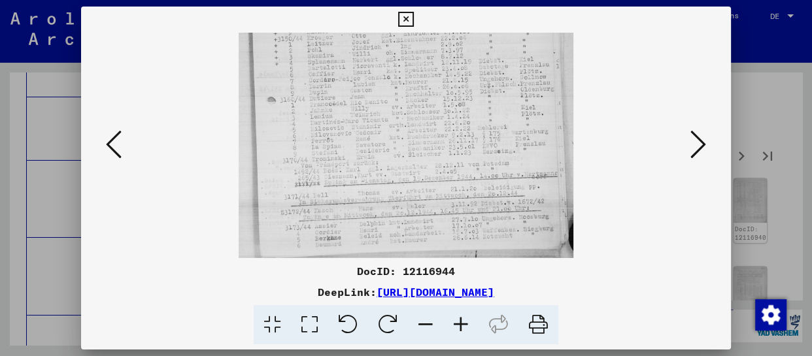
scroll to position [229, 0]
drag, startPoint x: 405, startPoint y: 208, endPoint x: 403, endPoint y: 65, distance: 142.6
click at [403, 65] on img at bounding box center [407, 31] width 336 height 455
click at [698, 137] on icon at bounding box center [699, 144] width 16 height 31
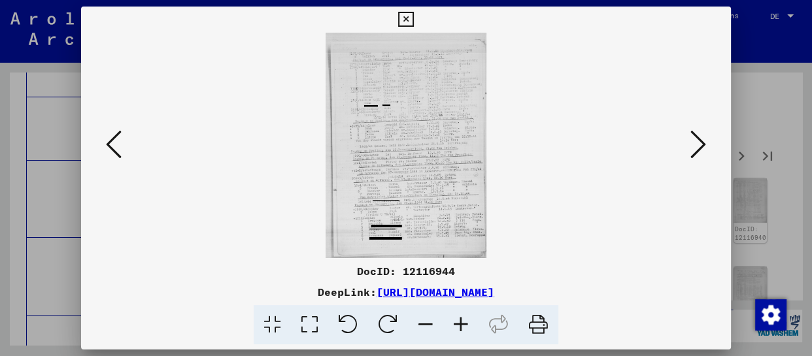
click at [458, 326] on icon at bounding box center [460, 325] width 35 height 40
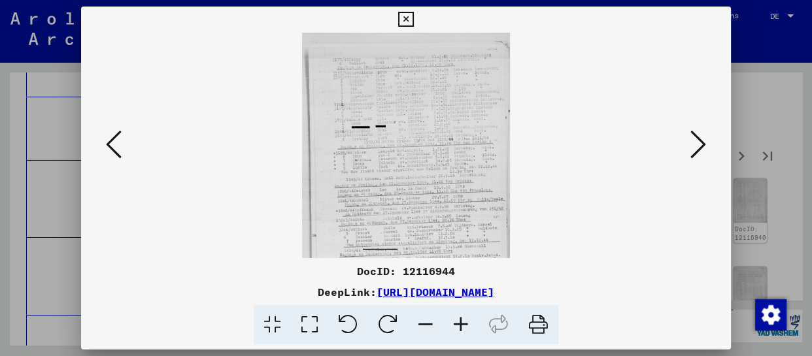
click at [458, 326] on icon at bounding box center [460, 325] width 35 height 40
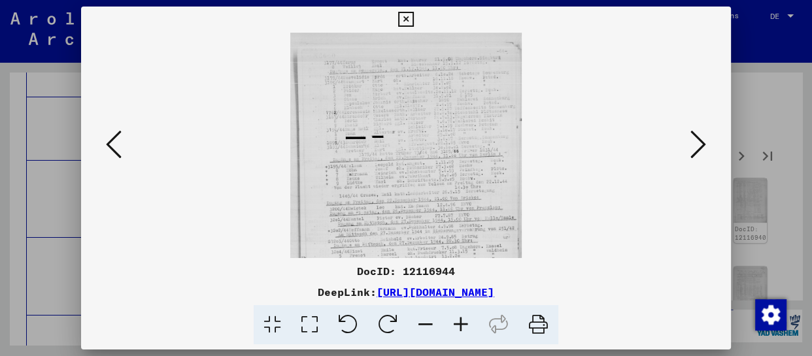
click at [458, 326] on icon at bounding box center [460, 325] width 35 height 40
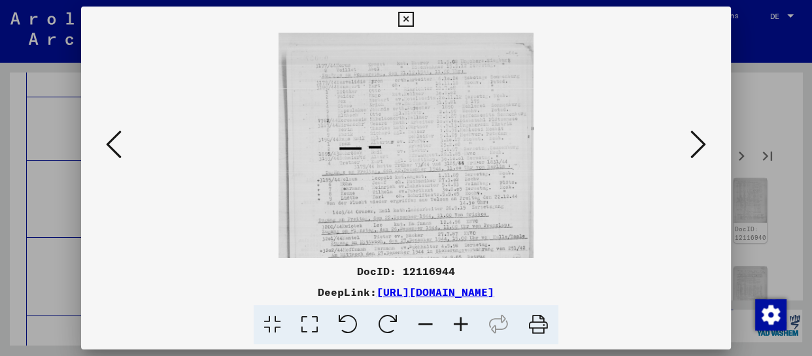
click at [458, 326] on icon at bounding box center [460, 325] width 35 height 40
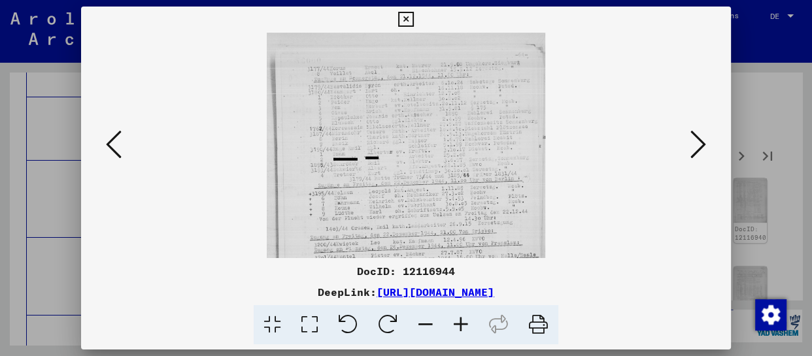
click at [458, 326] on icon at bounding box center [460, 325] width 35 height 40
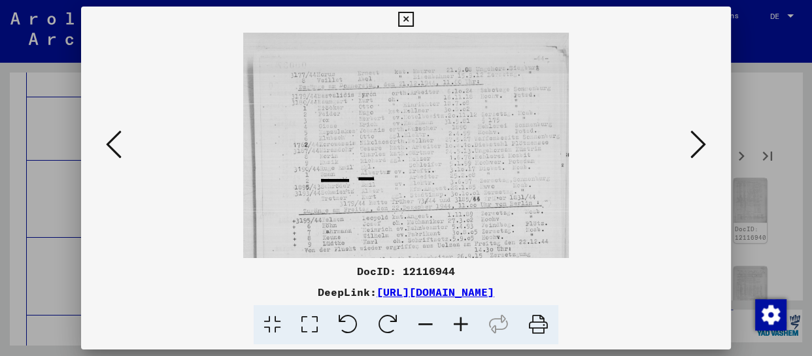
click at [458, 326] on icon at bounding box center [460, 325] width 35 height 40
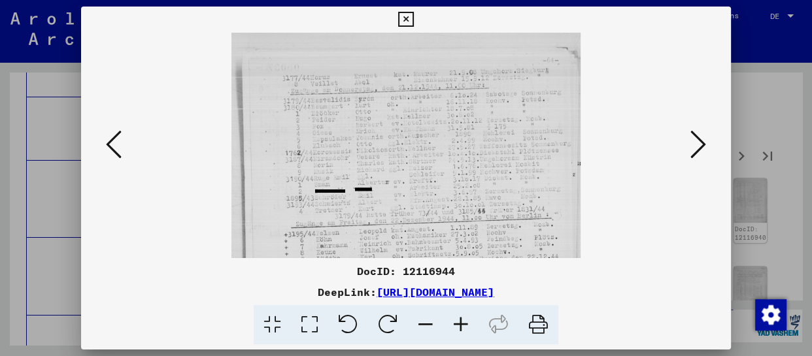
click at [458, 326] on icon at bounding box center [460, 325] width 35 height 40
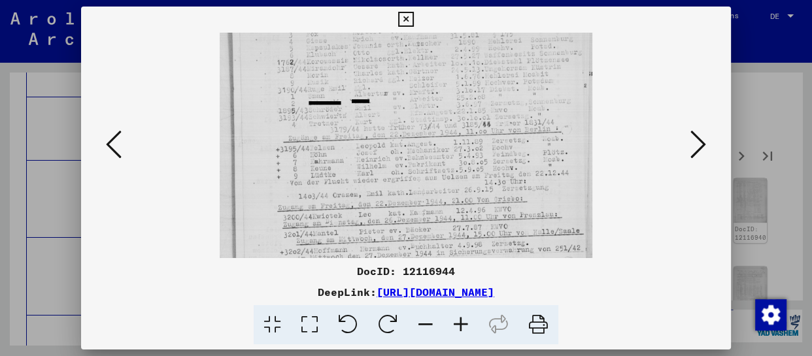
drag, startPoint x: 436, startPoint y: 216, endPoint x: 445, endPoint y: 118, distance: 99.1
click at [445, 118] on img at bounding box center [406, 194] width 372 height 520
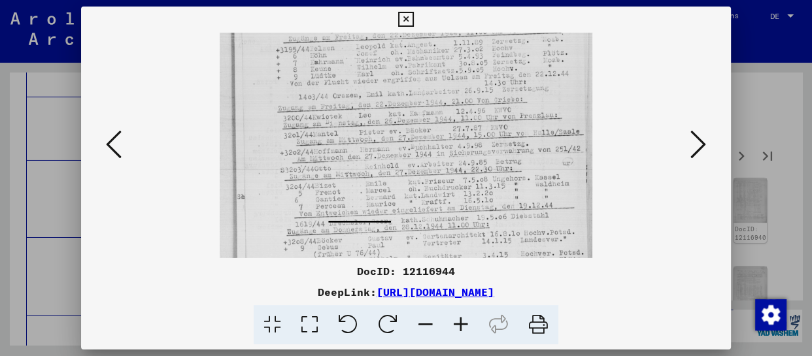
drag, startPoint x: 440, startPoint y: 208, endPoint x: 451, endPoint y: 109, distance: 100.0
click at [451, 109] on img at bounding box center [406, 95] width 372 height 520
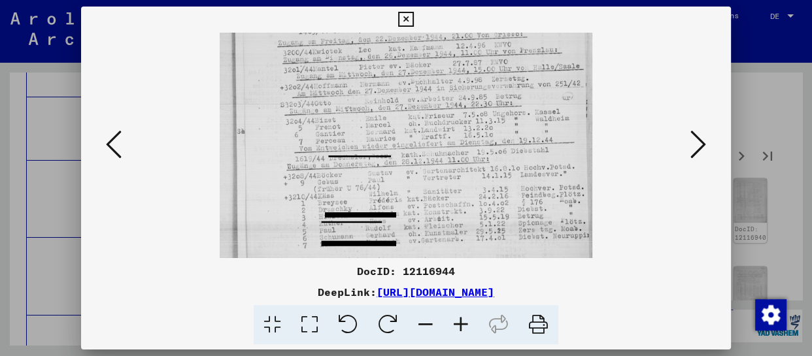
scroll to position [294, 0]
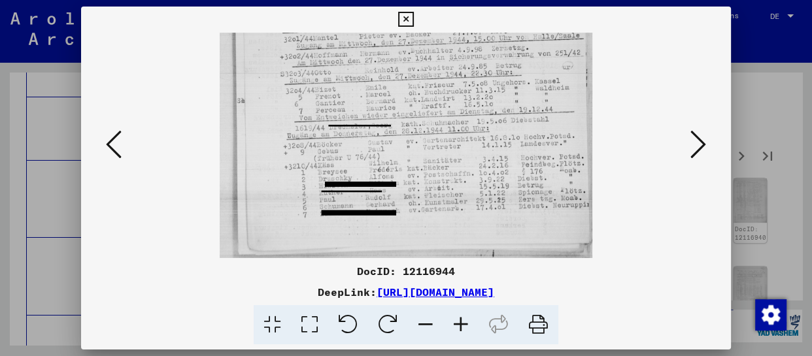
drag, startPoint x: 451, startPoint y: 234, endPoint x: 456, endPoint y: 122, distance: 111.9
click at [697, 143] on icon at bounding box center [699, 144] width 16 height 31
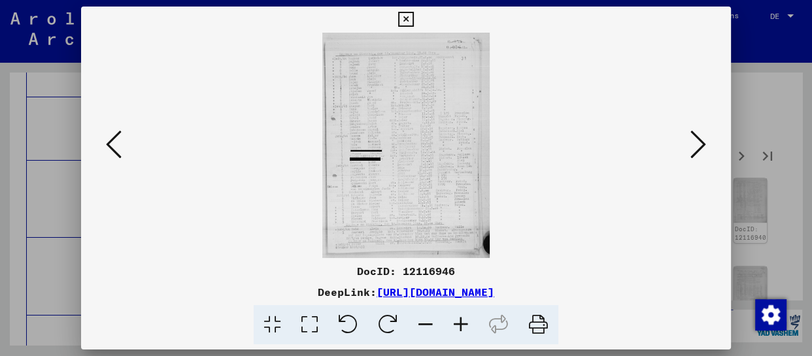
click at [451, 326] on icon at bounding box center [460, 325] width 35 height 40
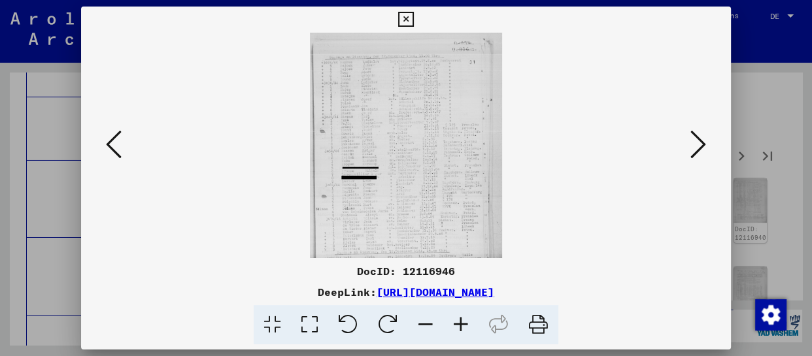
click at [451, 326] on icon at bounding box center [460, 325] width 35 height 40
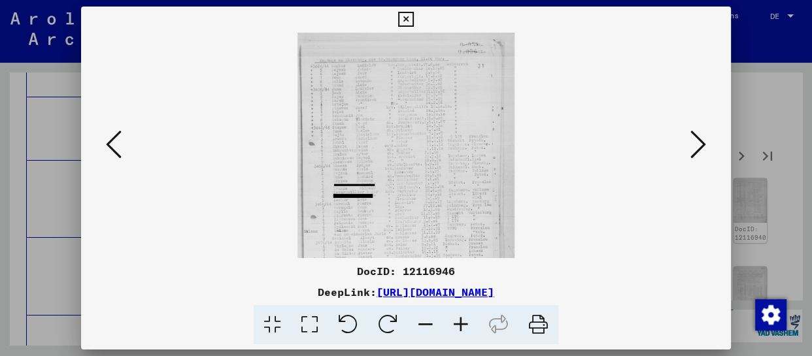
click at [451, 326] on icon at bounding box center [460, 325] width 35 height 40
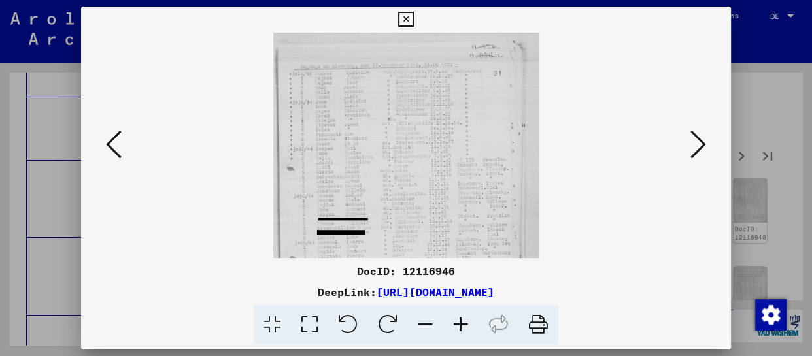
click at [451, 326] on icon at bounding box center [460, 325] width 35 height 40
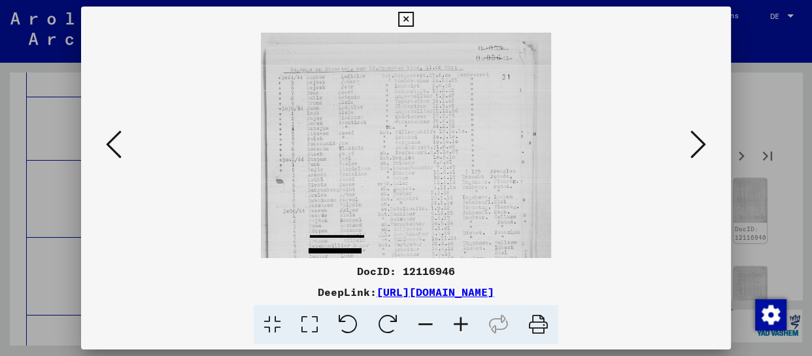
click at [451, 326] on icon at bounding box center [460, 325] width 35 height 40
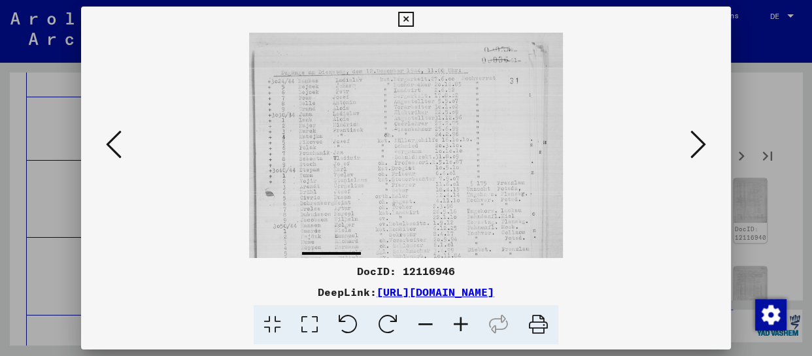
click at [451, 326] on icon at bounding box center [460, 325] width 35 height 40
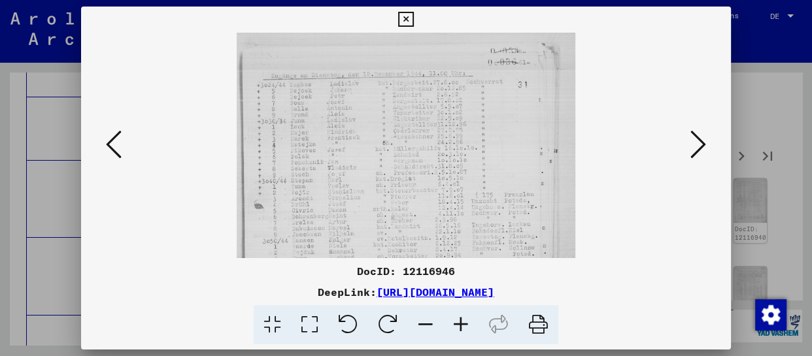
click at [451, 326] on icon at bounding box center [460, 325] width 35 height 40
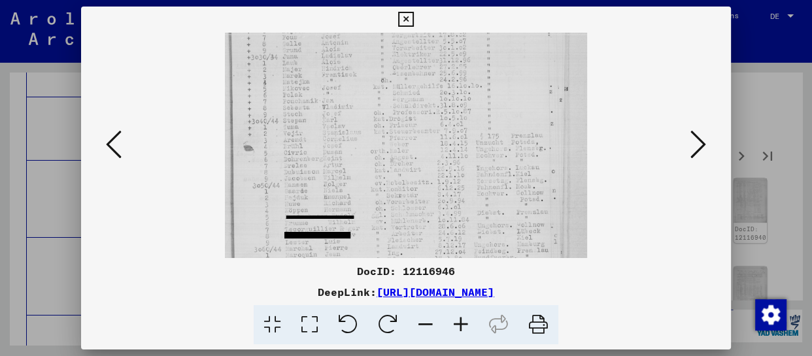
drag, startPoint x: 408, startPoint y: 195, endPoint x: 449, endPoint y: 126, distance: 80.3
click at [449, 126] on img at bounding box center [406, 205] width 363 height 487
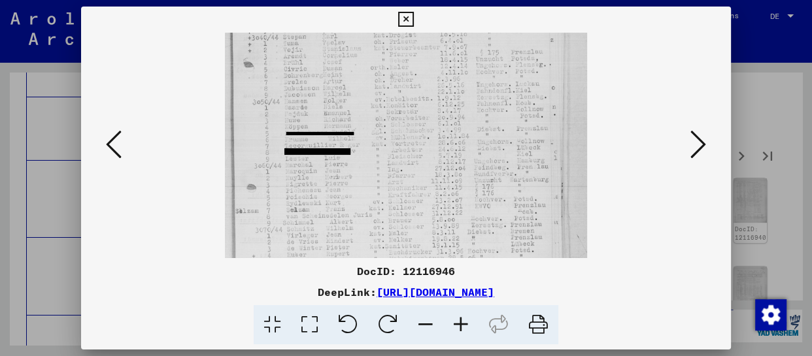
scroll to position [226, 0]
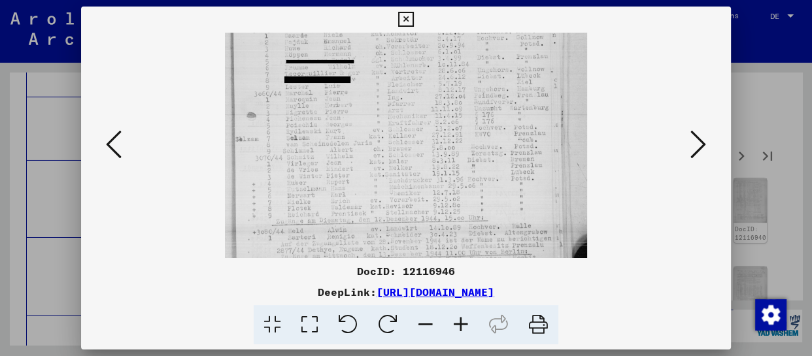
drag, startPoint x: 458, startPoint y: 171, endPoint x: 475, endPoint y: 58, distance: 113.7
click at [475, 58] on img at bounding box center [406, 49] width 363 height 487
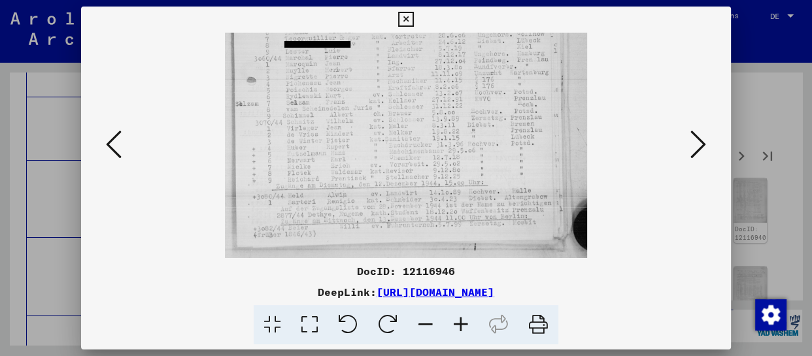
drag, startPoint x: 456, startPoint y: 216, endPoint x: 467, endPoint y: 111, distance: 105.9
click at [467, 111] on img at bounding box center [406, 14] width 363 height 487
drag, startPoint x: 716, startPoint y: 137, endPoint x: 704, endPoint y: 145, distance: 13.8
click at [716, 138] on div at bounding box center [406, 146] width 650 height 226
click at [704, 145] on icon at bounding box center [699, 144] width 16 height 31
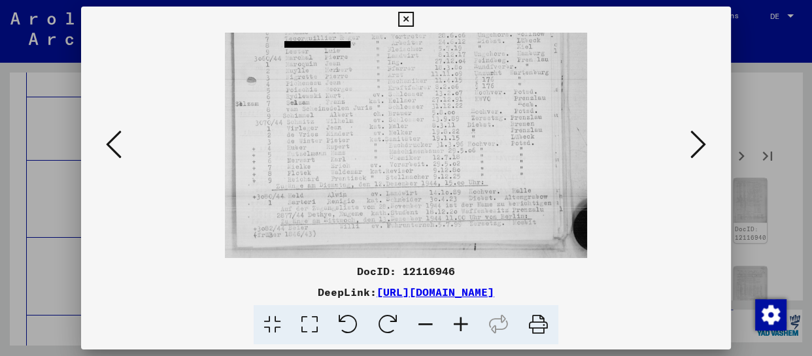
scroll to position [0, 0]
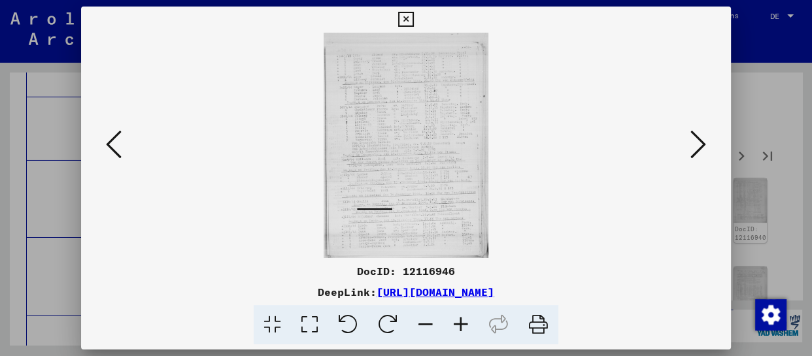
click at [474, 327] on icon at bounding box center [460, 325] width 35 height 40
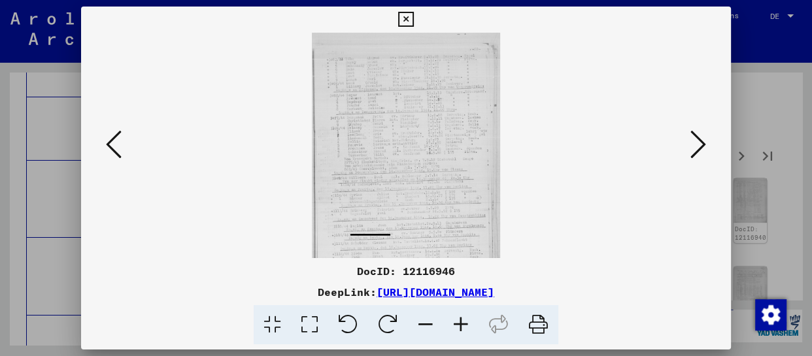
click at [470, 327] on icon at bounding box center [460, 325] width 35 height 40
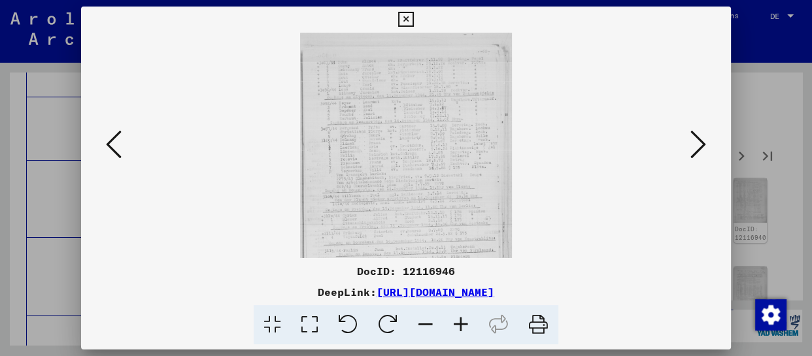
click at [468, 327] on icon at bounding box center [460, 325] width 35 height 40
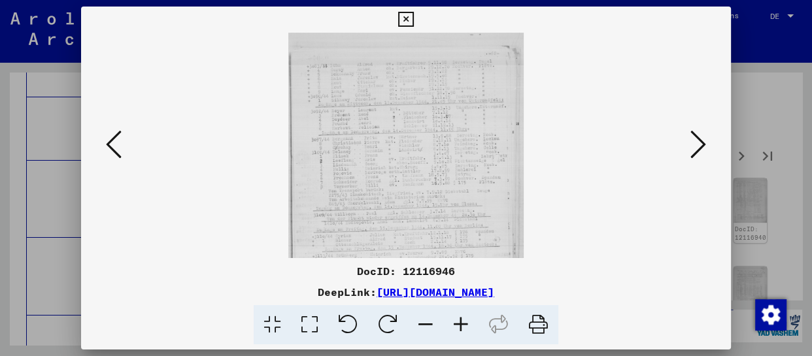
click at [468, 327] on icon at bounding box center [460, 325] width 35 height 40
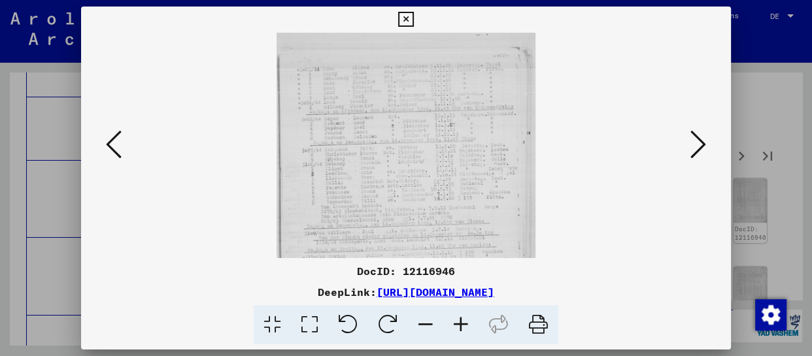
click at [468, 327] on icon at bounding box center [460, 325] width 35 height 40
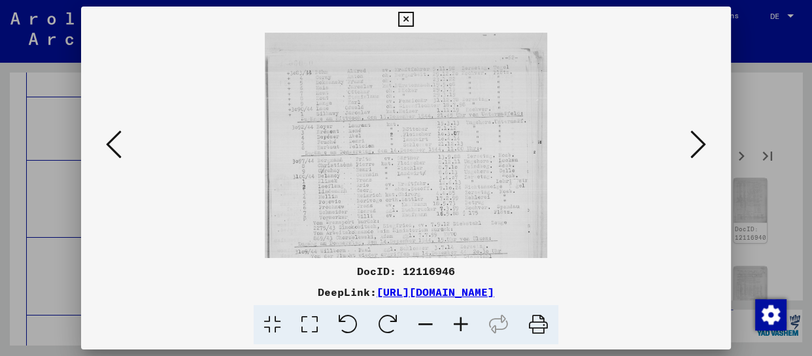
click at [468, 327] on icon at bounding box center [460, 325] width 35 height 40
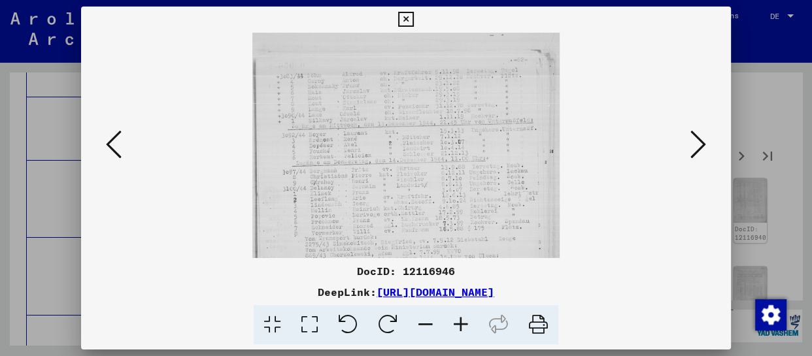
click at [468, 327] on icon at bounding box center [460, 325] width 35 height 40
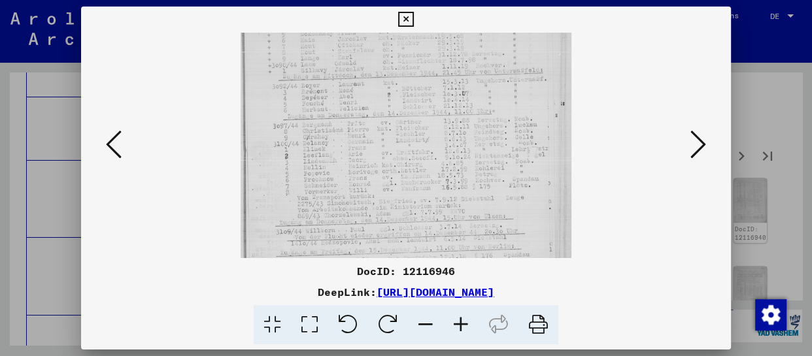
drag, startPoint x: 381, startPoint y: 192, endPoint x: 396, endPoint y: 146, distance: 48.2
click at [396, 146] on img at bounding box center [406, 203] width 331 height 455
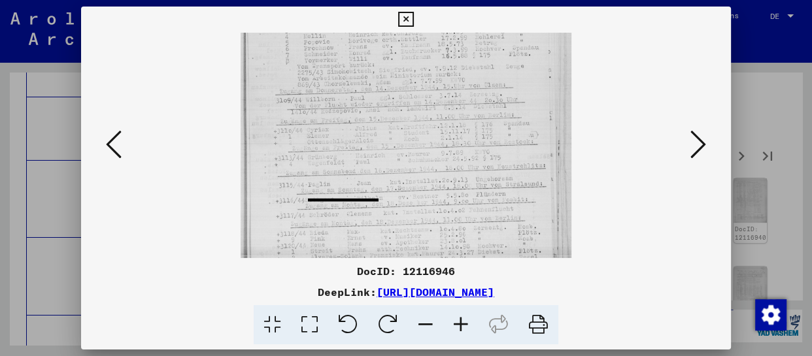
drag, startPoint x: 401, startPoint y: 227, endPoint x: 412, endPoint y: 94, distance: 133.9
click at [412, 94] on img at bounding box center [406, 71] width 331 height 455
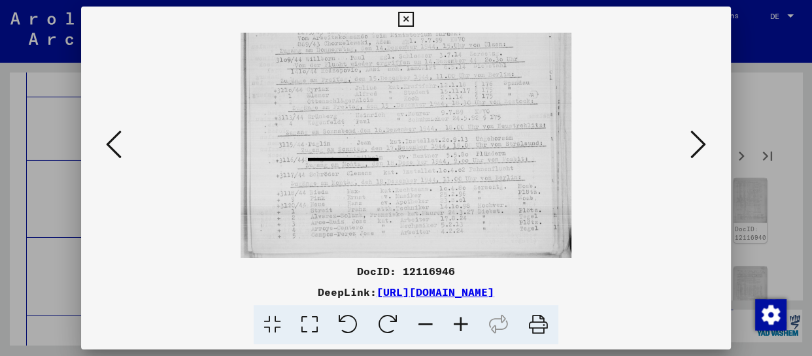
drag, startPoint x: 432, startPoint y: 215, endPoint x: 446, endPoint y: 112, distance: 103.6
click at [446, 112] on img at bounding box center [406, 31] width 331 height 455
click at [697, 145] on icon at bounding box center [699, 144] width 16 height 31
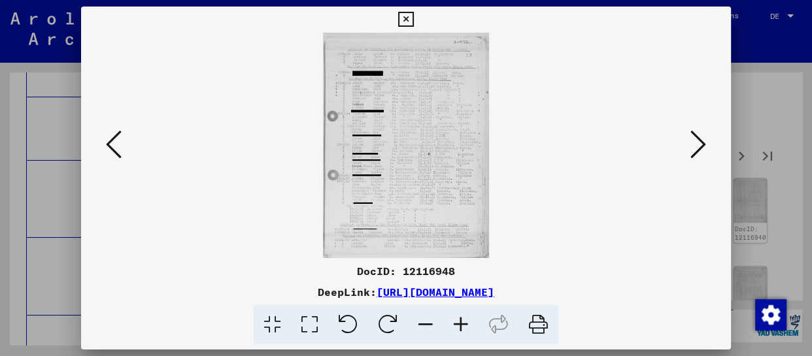
scroll to position [0, 0]
click at [465, 332] on icon at bounding box center [460, 325] width 35 height 40
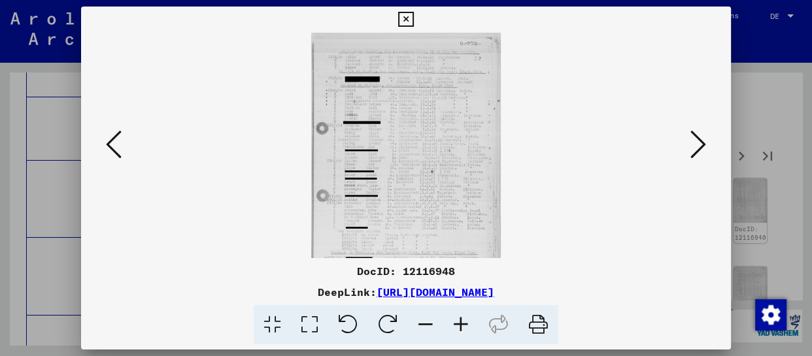
click at [465, 332] on icon at bounding box center [460, 325] width 35 height 40
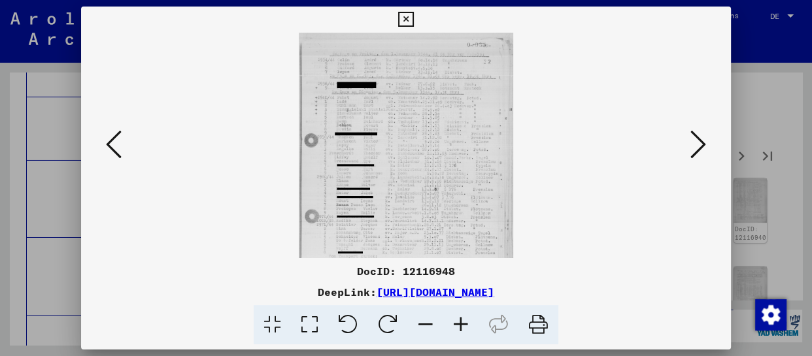
click at [465, 332] on icon at bounding box center [460, 325] width 35 height 40
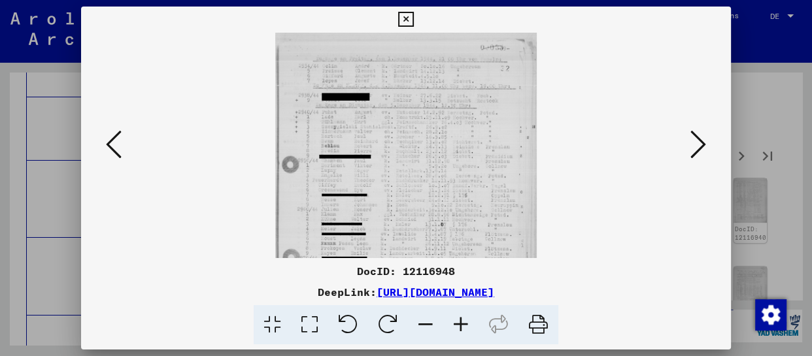
click at [465, 332] on icon at bounding box center [460, 325] width 35 height 40
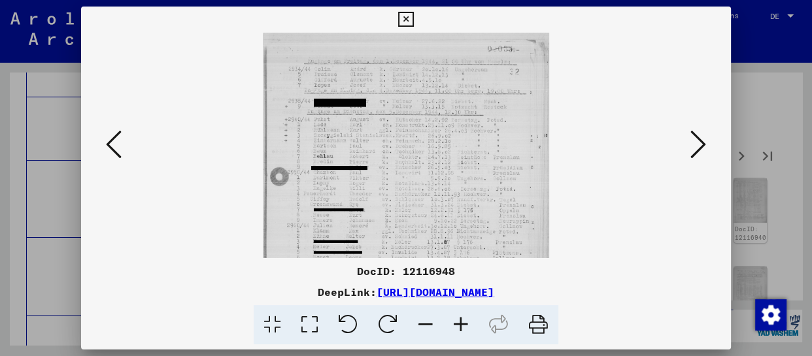
click at [465, 332] on icon at bounding box center [460, 325] width 35 height 40
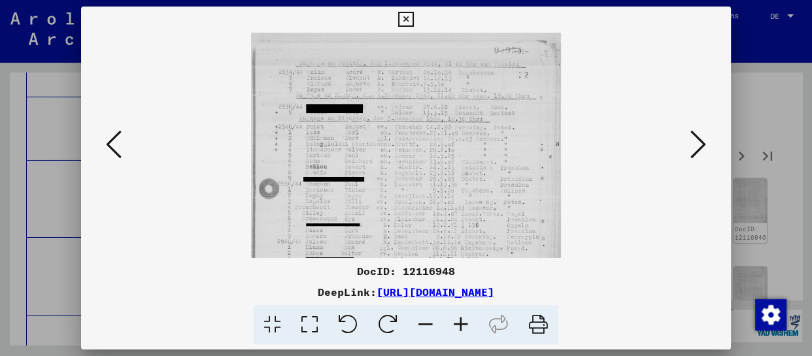
click at [465, 332] on icon at bounding box center [460, 325] width 35 height 40
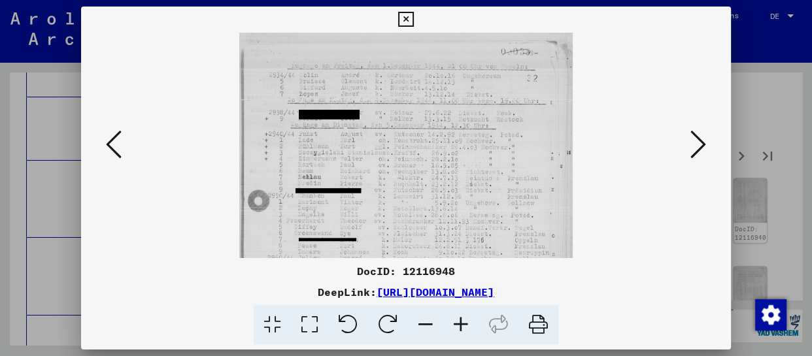
click at [465, 332] on icon at bounding box center [460, 325] width 35 height 40
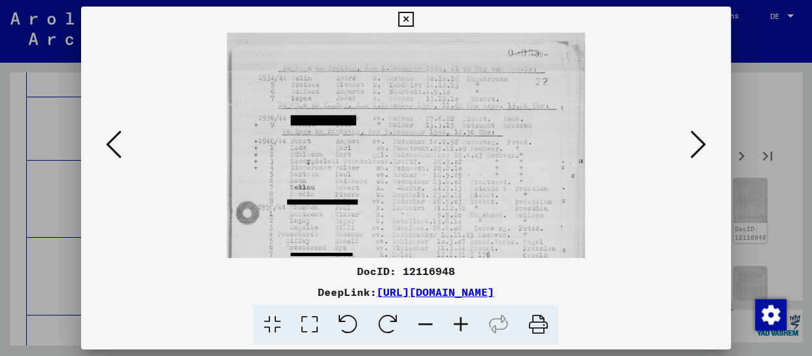
click at [465, 332] on icon at bounding box center [460, 325] width 35 height 40
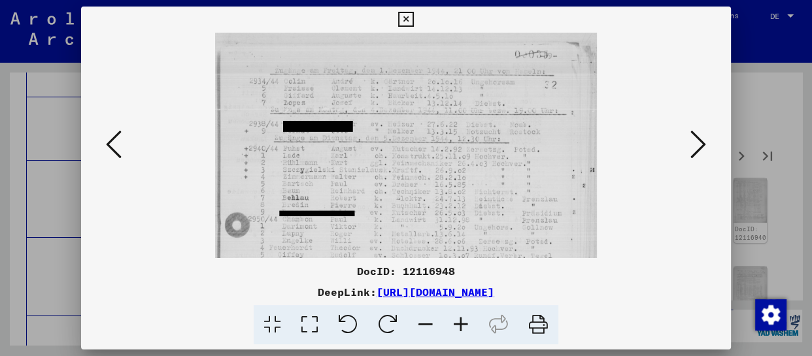
scroll to position [7, 0]
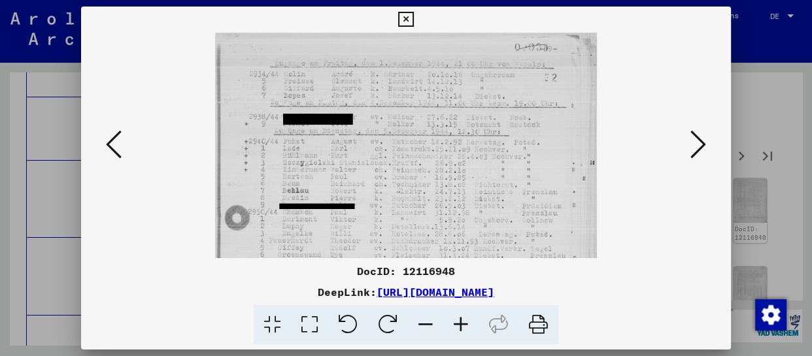
drag, startPoint x: 442, startPoint y: 220, endPoint x: 453, endPoint y: 164, distance: 57.9
click at [453, 175] on img at bounding box center [406, 286] width 382 height 520
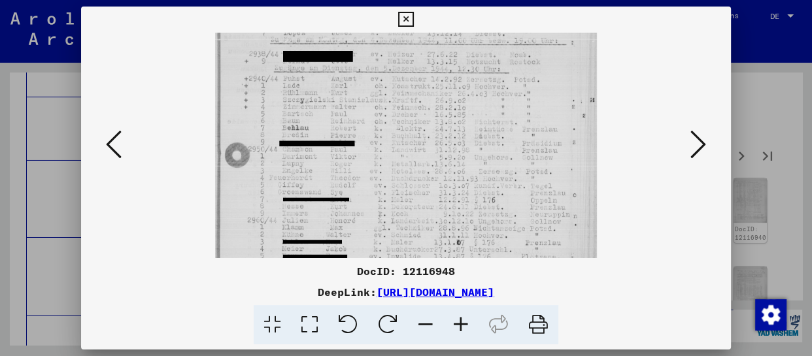
drag, startPoint x: 453, startPoint y: 164, endPoint x: 453, endPoint y: 143, distance: 20.3
click at [453, 143] on img at bounding box center [406, 223] width 382 height 520
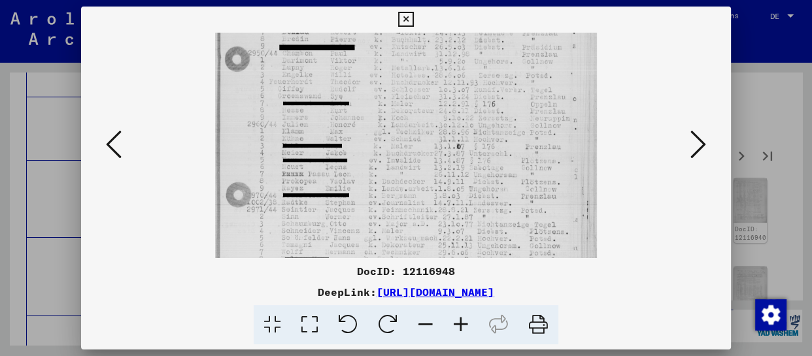
drag, startPoint x: 455, startPoint y: 220, endPoint x: 462, endPoint y: 123, distance: 97.1
click at [462, 123] on img at bounding box center [406, 127] width 382 height 520
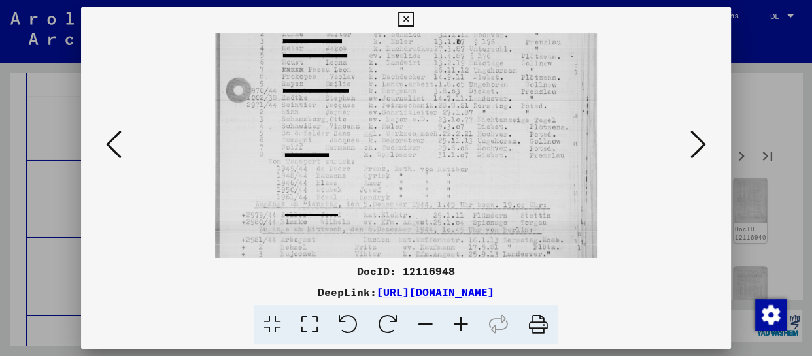
drag, startPoint x: 457, startPoint y: 189, endPoint x: 458, endPoint y: 92, distance: 96.8
click at [458, 92] on img at bounding box center [406, 22] width 382 height 520
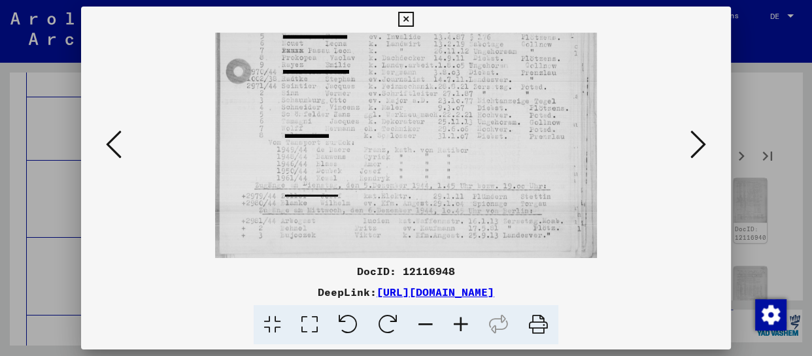
scroll to position [294, 0]
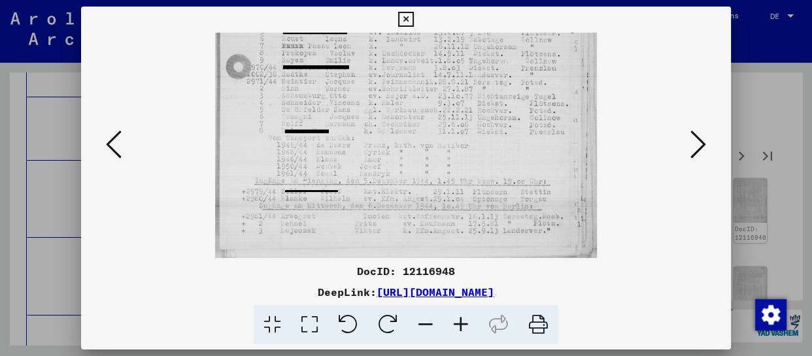
drag, startPoint x: 443, startPoint y: 183, endPoint x: 443, endPoint y: 140, distance: 43.2
click at [699, 131] on icon at bounding box center [699, 144] width 16 height 31
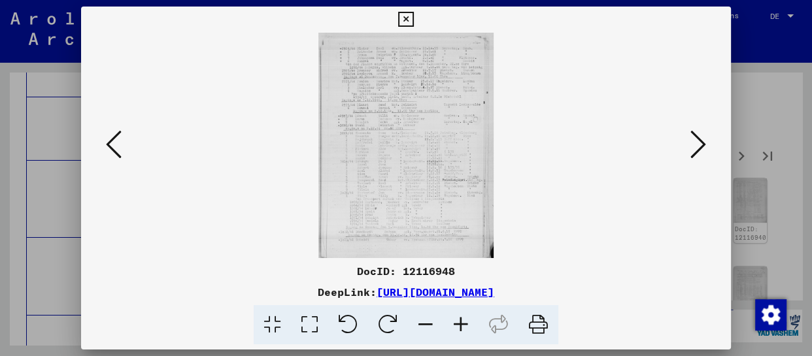
click at [469, 324] on icon at bounding box center [460, 325] width 35 height 40
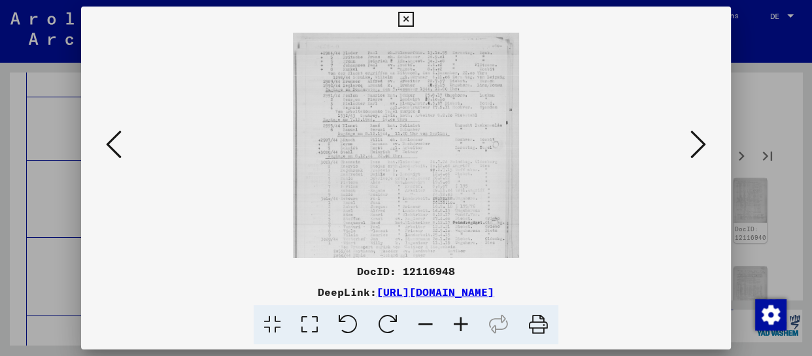
click at [469, 324] on icon at bounding box center [460, 325] width 35 height 40
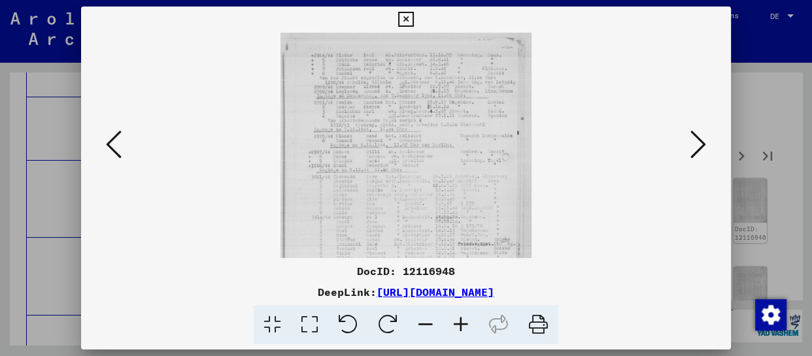
click at [469, 324] on icon at bounding box center [460, 325] width 35 height 40
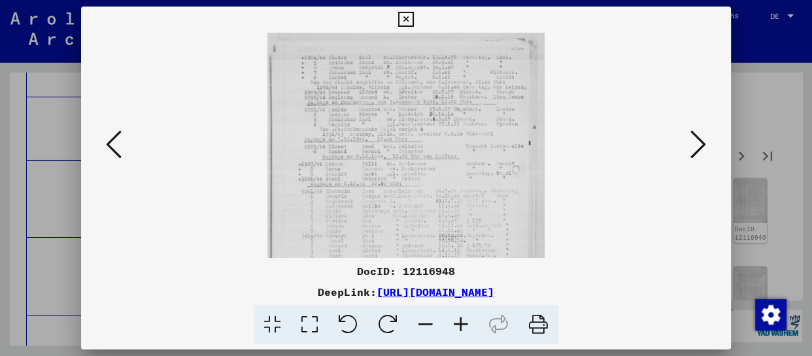
click at [469, 324] on icon at bounding box center [460, 325] width 35 height 40
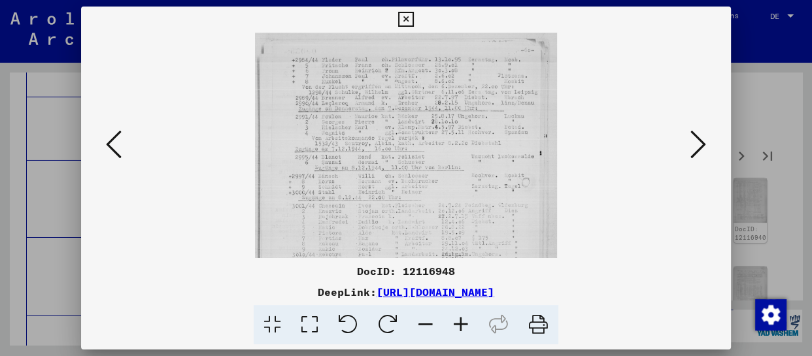
click at [469, 324] on icon at bounding box center [460, 325] width 35 height 40
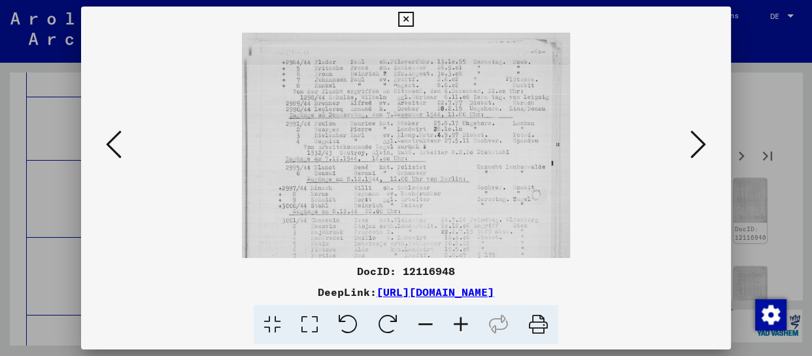
click at [469, 324] on icon at bounding box center [460, 325] width 35 height 40
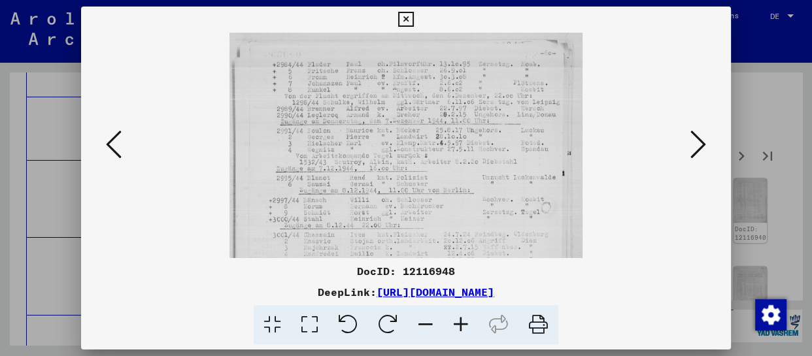
click at [469, 324] on icon at bounding box center [460, 325] width 35 height 40
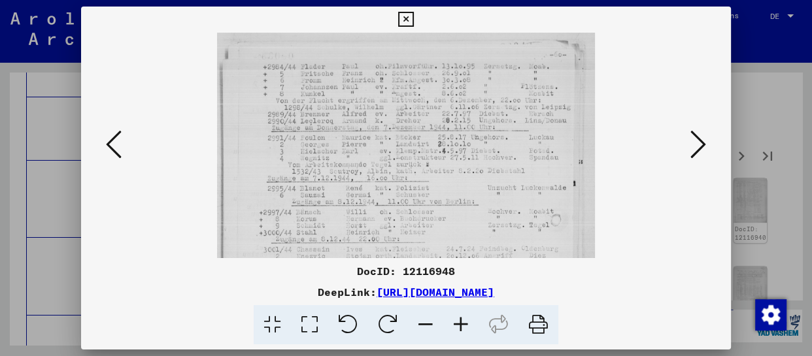
click at [115, 147] on icon at bounding box center [114, 144] width 16 height 31
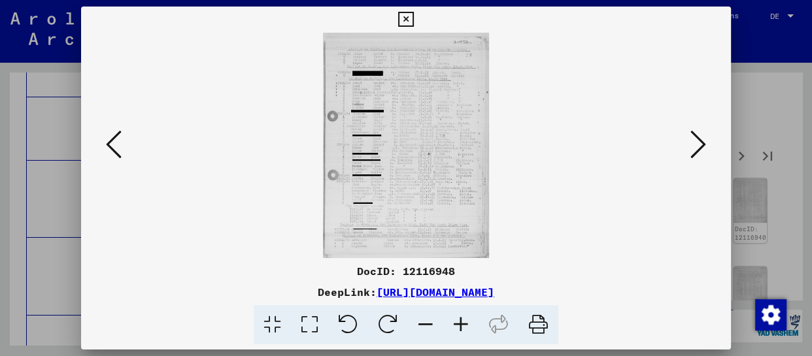
click at [465, 322] on icon at bounding box center [460, 325] width 35 height 40
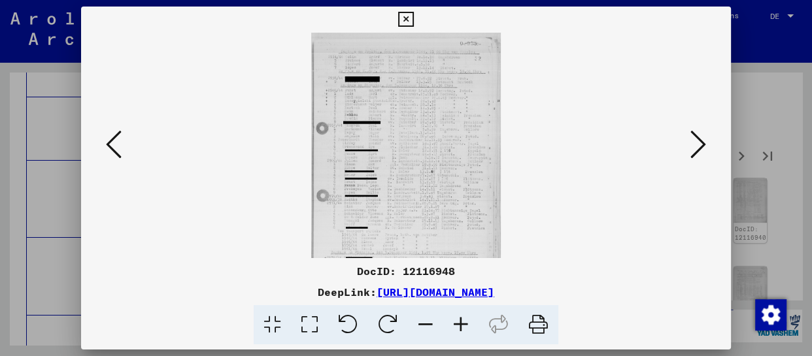
click at [460, 322] on icon at bounding box center [460, 325] width 35 height 40
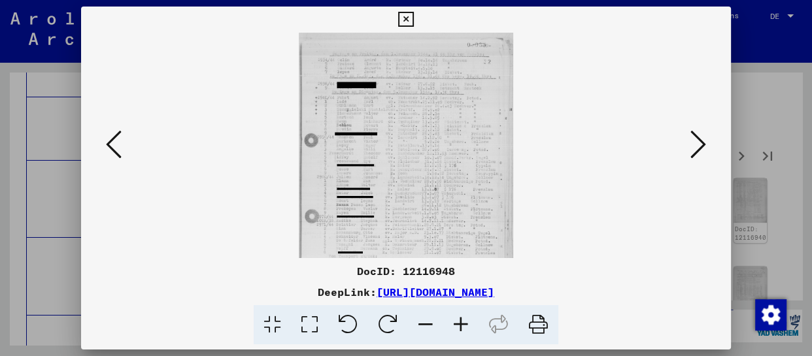
click at [460, 322] on icon at bounding box center [460, 325] width 35 height 40
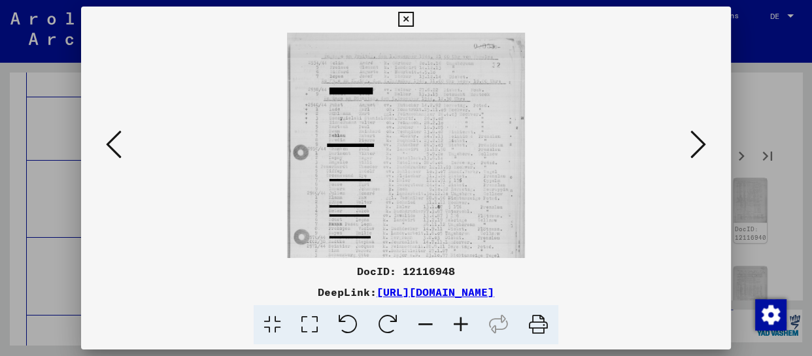
click at [460, 322] on icon at bounding box center [460, 325] width 35 height 40
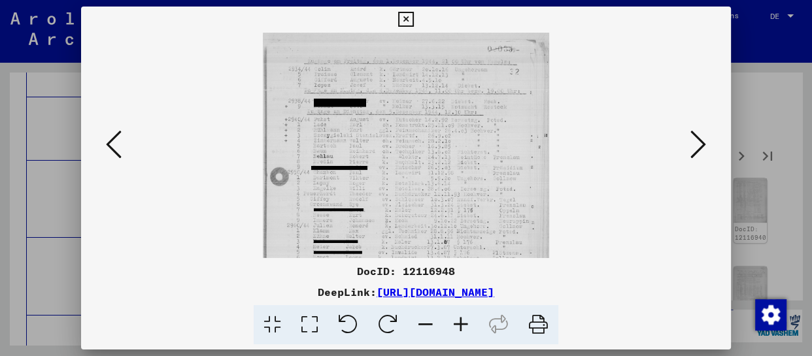
click at [460, 322] on icon at bounding box center [460, 325] width 35 height 40
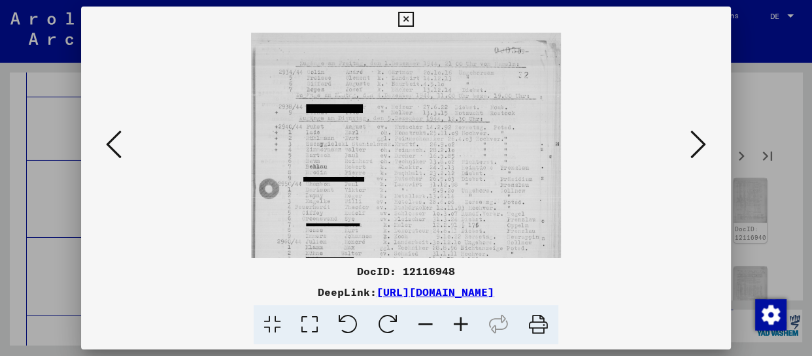
click at [460, 322] on icon at bounding box center [460, 325] width 35 height 40
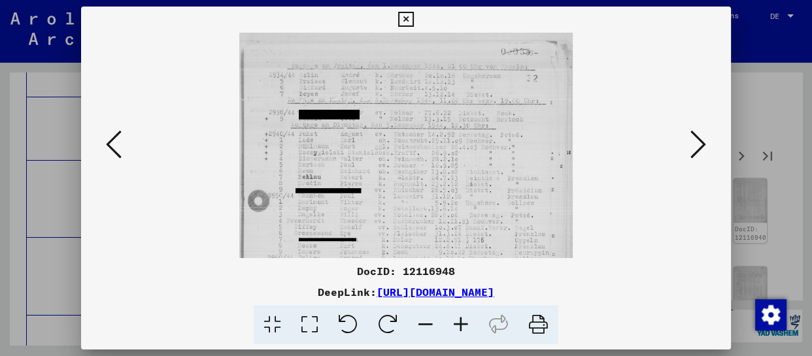
click at [460, 322] on icon at bounding box center [460, 325] width 35 height 40
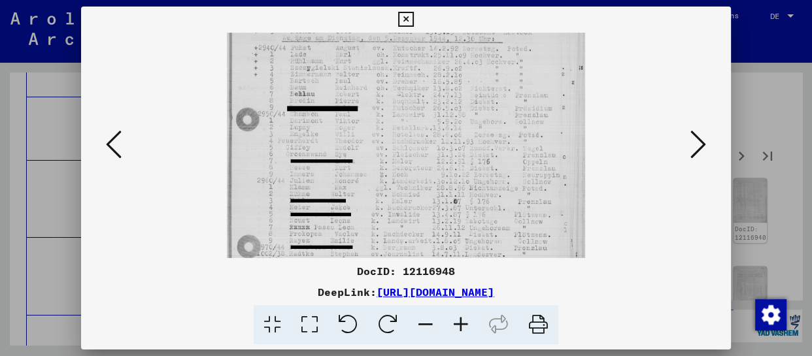
drag, startPoint x: 426, startPoint y: 229, endPoint x: 457, endPoint y: 137, distance: 96.4
click at [464, 105] on img at bounding box center [406, 182] width 358 height 487
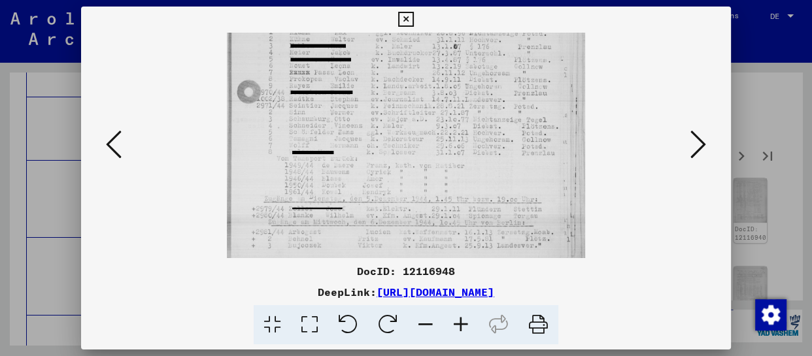
drag, startPoint x: 438, startPoint y: 242, endPoint x: 472, endPoint y: 116, distance: 130.7
click at [472, 116] on img at bounding box center [406, 27] width 358 height 487
click at [701, 152] on icon at bounding box center [699, 144] width 16 height 31
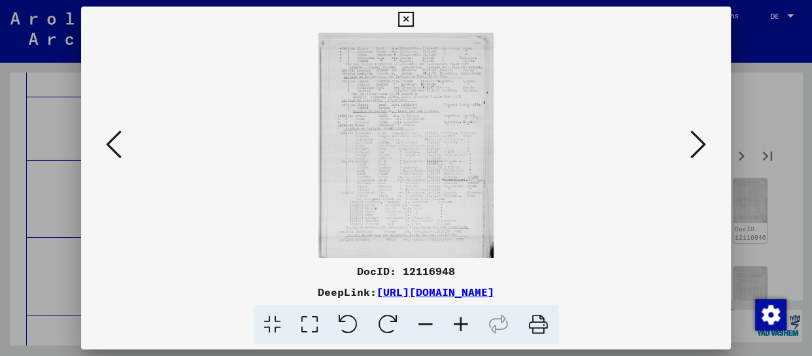
scroll to position [0, 0]
click at [468, 326] on icon at bounding box center [460, 325] width 35 height 40
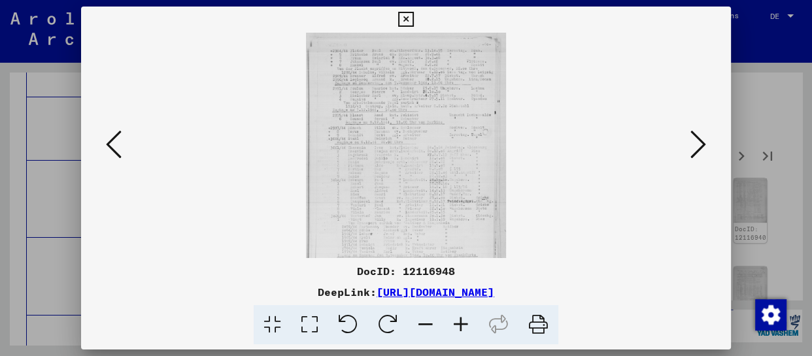
click at [468, 326] on icon at bounding box center [460, 325] width 35 height 40
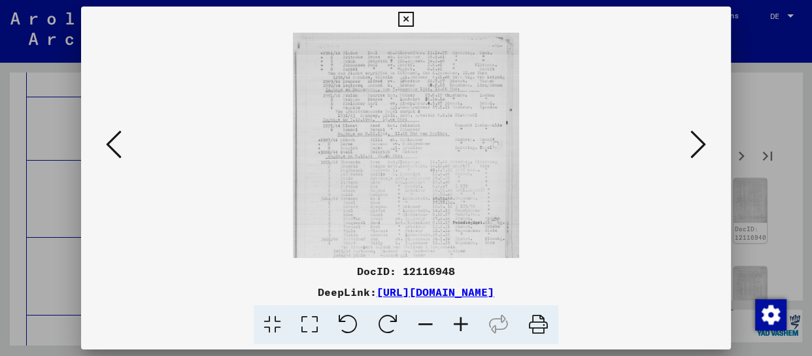
click at [468, 326] on icon at bounding box center [460, 325] width 35 height 40
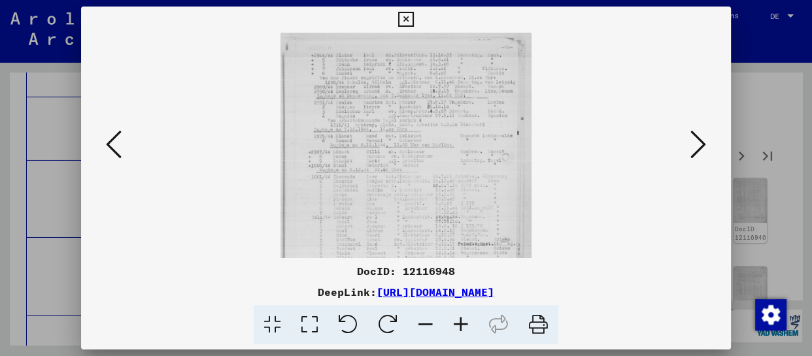
click at [468, 326] on icon at bounding box center [460, 325] width 35 height 40
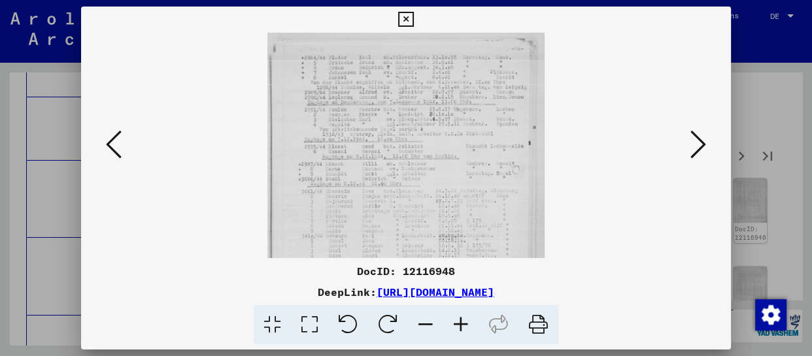
click at [468, 326] on icon at bounding box center [460, 325] width 35 height 40
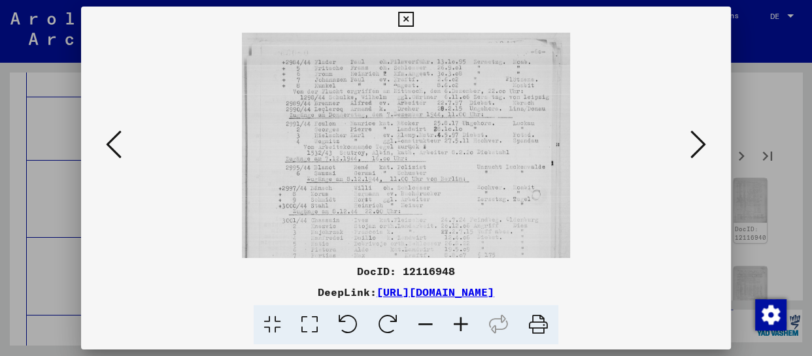
click at [468, 326] on icon at bounding box center [460, 325] width 35 height 40
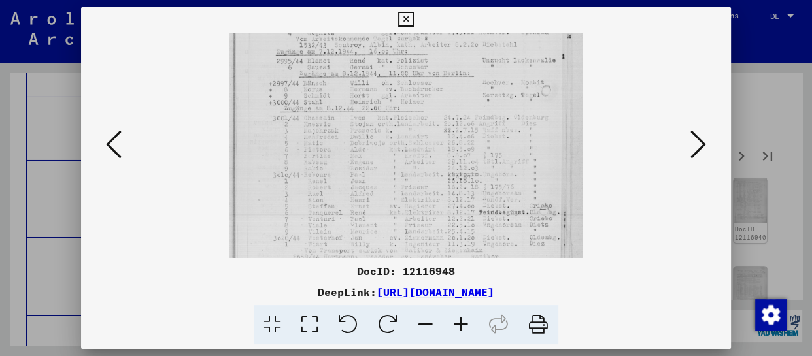
drag, startPoint x: 446, startPoint y: 229, endPoint x: 470, endPoint y: 111, distance: 120.2
click at [470, 111] on img at bounding box center [406, 143] width 353 height 455
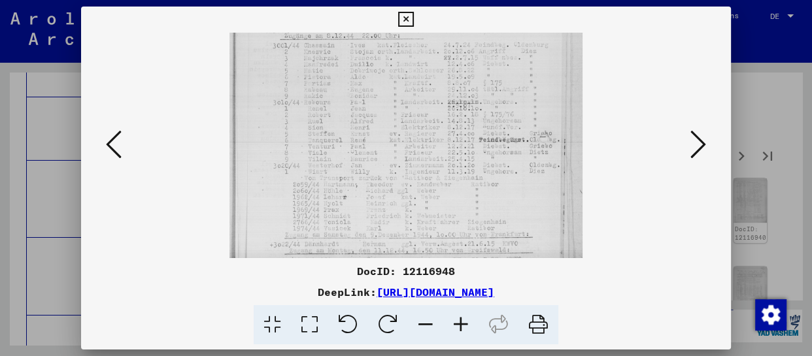
scroll to position [216, 0]
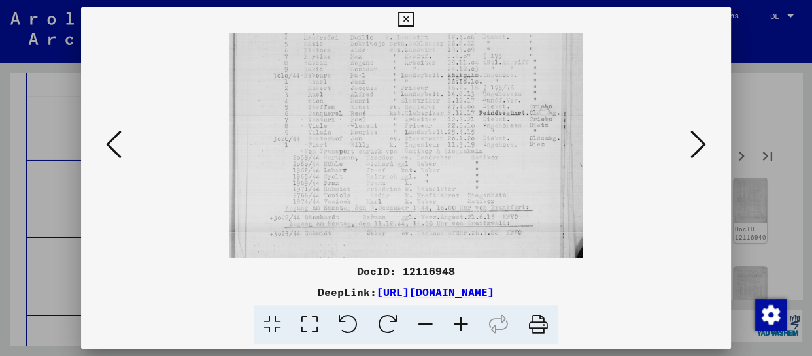
drag, startPoint x: 468, startPoint y: 211, endPoint x: 479, endPoint y: 112, distance: 100.0
click at [479, 112] on img at bounding box center [406, 43] width 353 height 455
click at [701, 148] on icon at bounding box center [699, 144] width 16 height 31
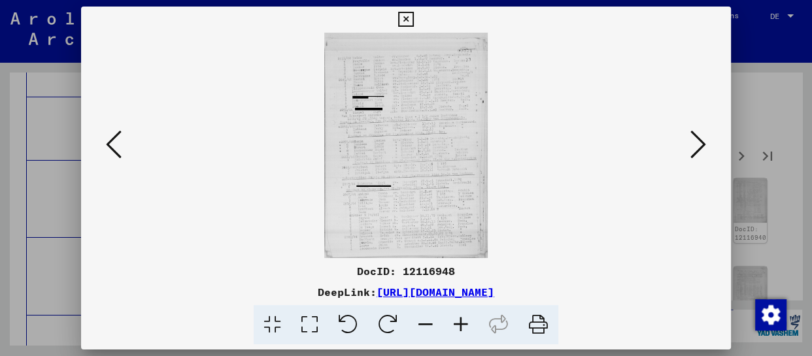
click at [464, 331] on icon at bounding box center [460, 325] width 35 height 40
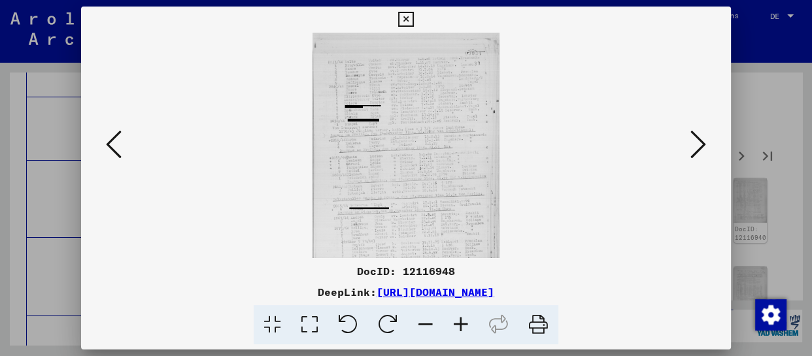
click at [464, 331] on icon at bounding box center [460, 325] width 35 height 40
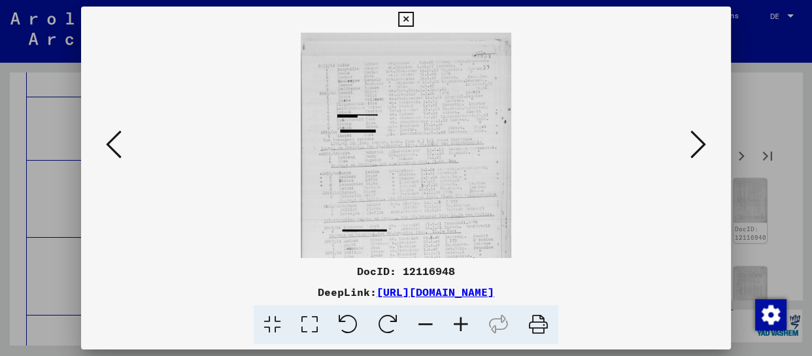
click at [464, 331] on icon at bounding box center [460, 325] width 35 height 40
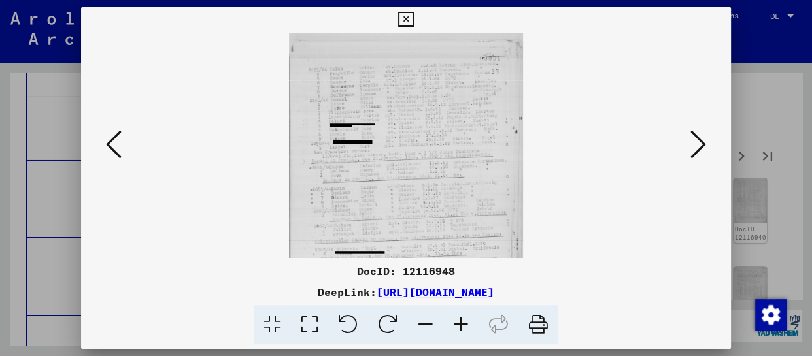
click at [464, 330] on icon at bounding box center [460, 325] width 35 height 40
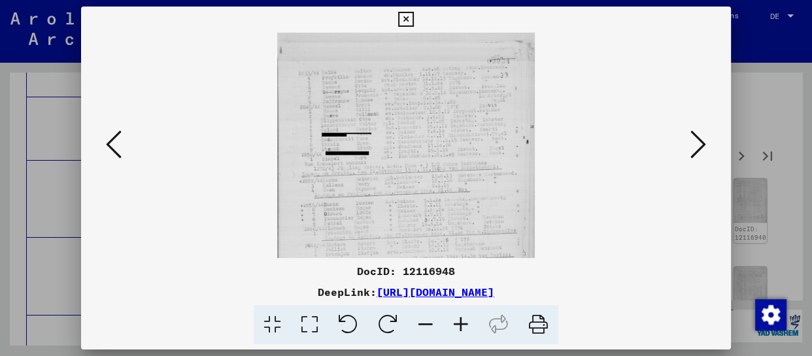
click at [466, 330] on icon at bounding box center [460, 325] width 35 height 40
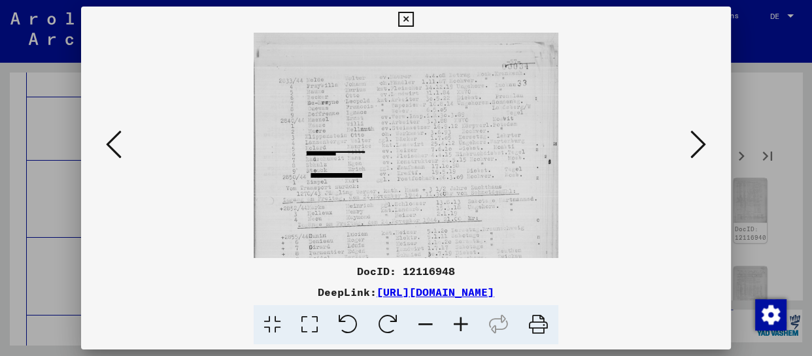
click at [466, 330] on icon at bounding box center [460, 325] width 35 height 40
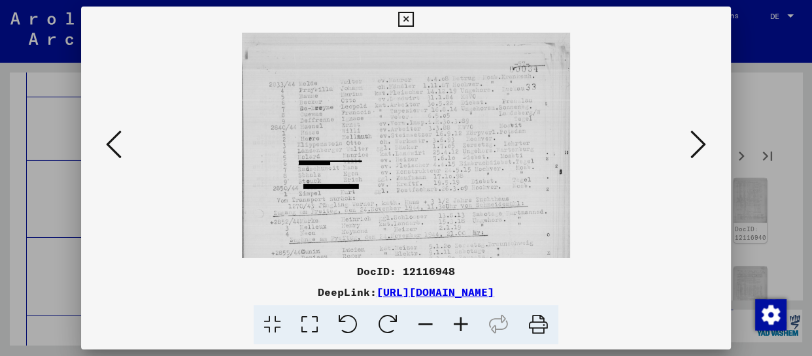
click at [466, 330] on icon at bounding box center [460, 325] width 35 height 40
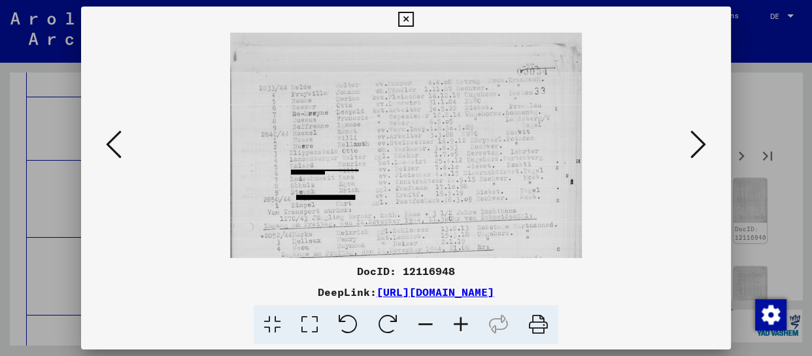
click at [466, 330] on icon at bounding box center [460, 325] width 35 height 40
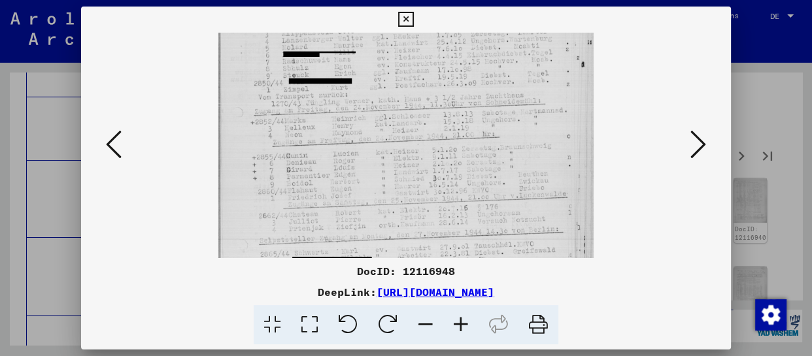
drag, startPoint x: 452, startPoint y: 222, endPoint x: 466, endPoint y: 95, distance: 127.0
click at [466, 95] on img at bounding box center [405, 165] width 375 height 520
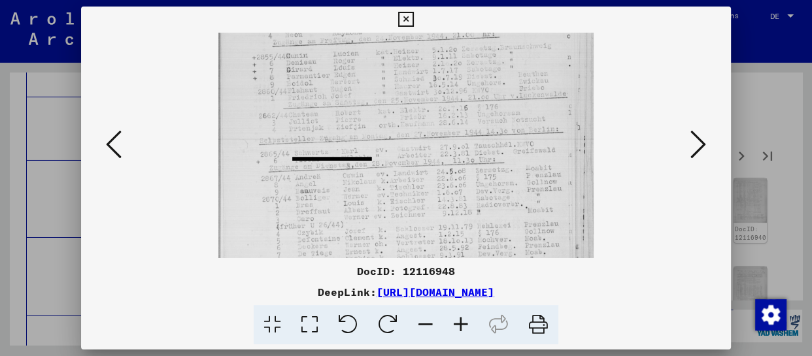
drag, startPoint x: 453, startPoint y: 204, endPoint x: 464, endPoint y: 104, distance: 100.6
click at [464, 104] on img at bounding box center [405, 65] width 375 height 520
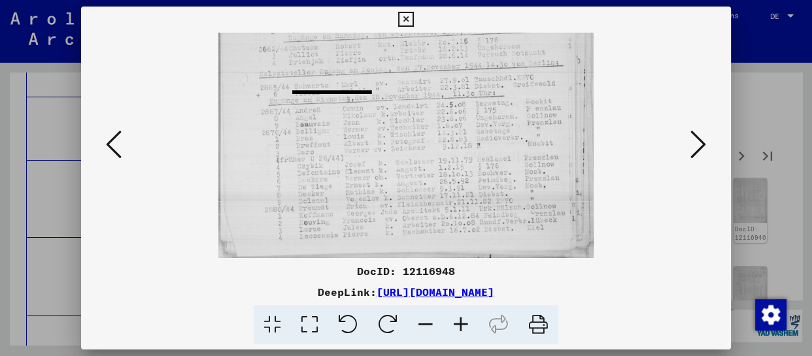
drag, startPoint x: 449, startPoint y: 198, endPoint x: 460, endPoint y: 93, distance: 105.9
click at [702, 150] on icon at bounding box center [699, 144] width 16 height 31
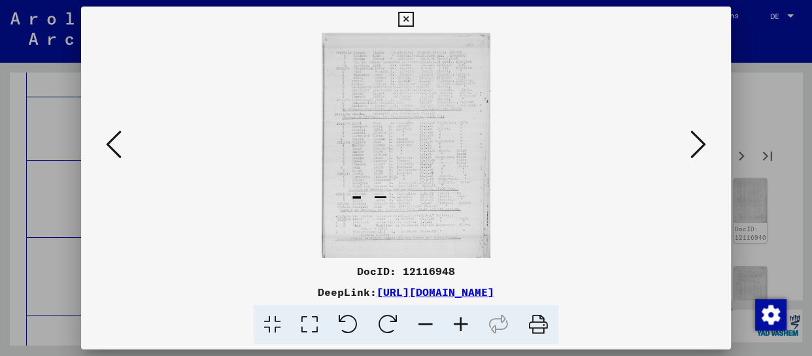
scroll to position [0, 0]
click at [462, 330] on icon at bounding box center [460, 325] width 35 height 40
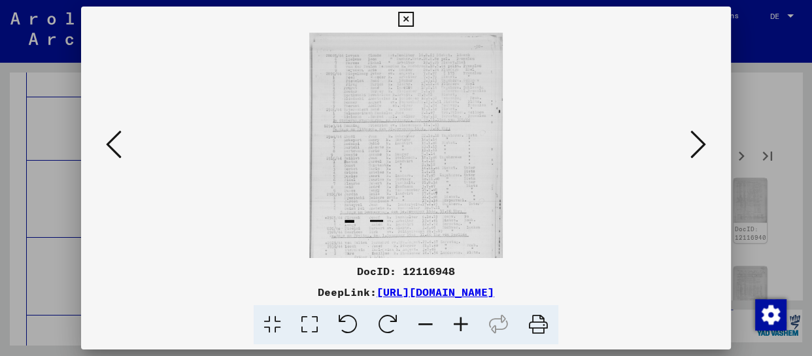
click at [462, 330] on icon at bounding box center [460, 325] width 35 height 40
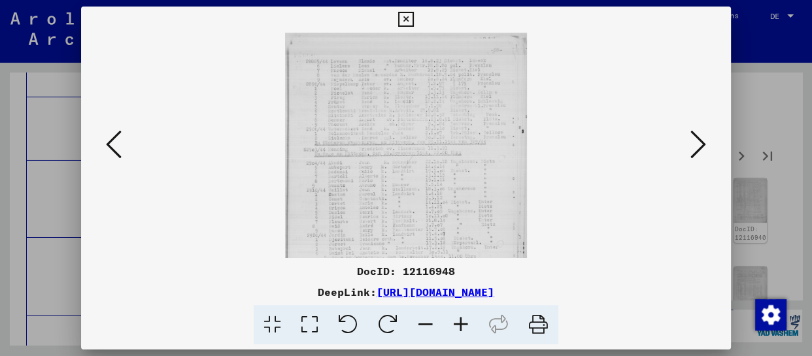
click at [462, 330] on icon at bounding box center [460, 325] width 35 height 40
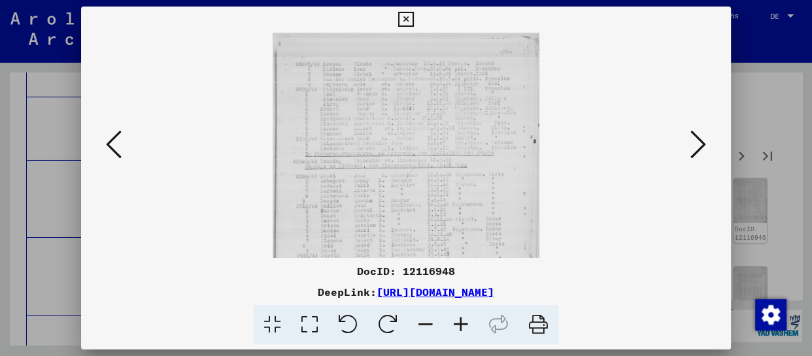
click at [462, 330] on icon at bounding box center [460, 325] width 35 height 40
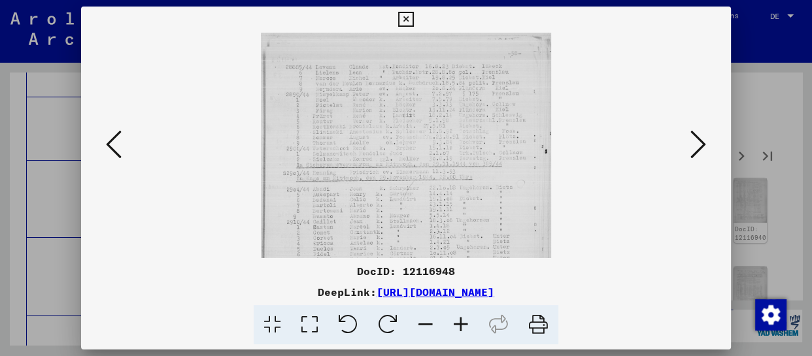
click at [462, 330] on icon at bounding box center [460, 325] width 35 height 40
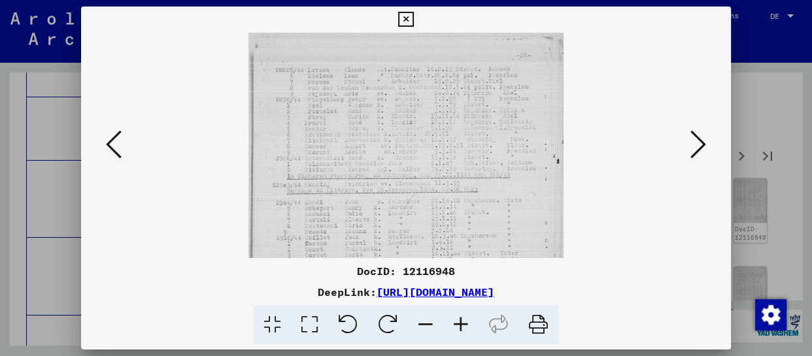
click at [462, 330] on icon at bounding box center [460, 325] width 35 height 40
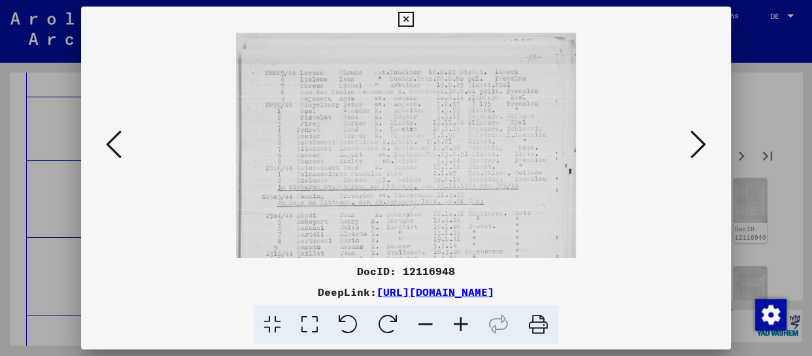
click at [462, 330] on icon at bounding box center [460, 325] width 35 height 40
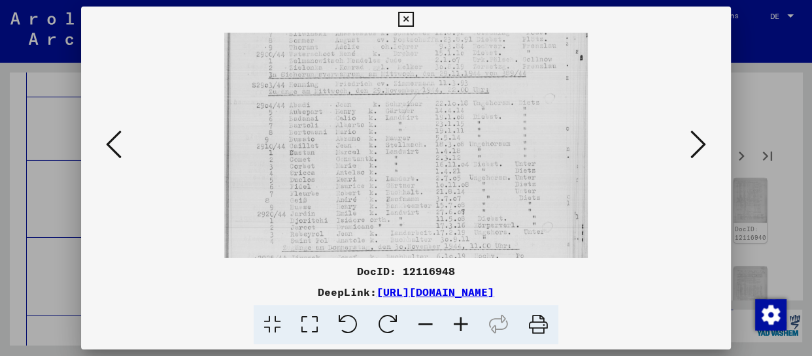
drag, startPoint x: 432, startPoint y: 230, endPoint x: 447, endPoint y: 105, distance: 125.2
click at [447, 105] on img at bounding box center [406, 152] width 364 height 487
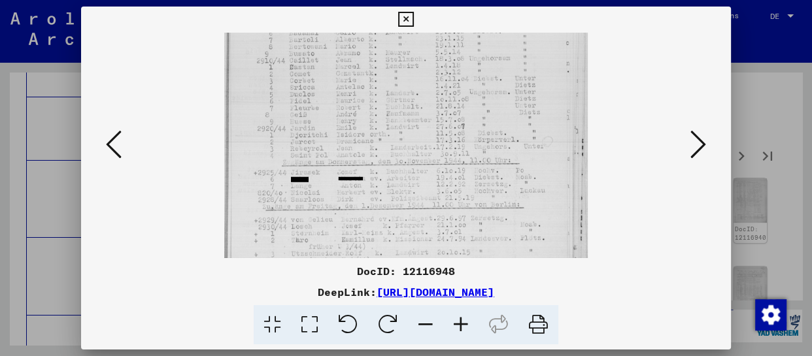
drag, startPoint x: 448, startPoint y: 192, endPoint x: 458, endPoint y: 105, distance: 87.5
click at [458, 105] on img at bounding box center [406, 66] width 364 height 487
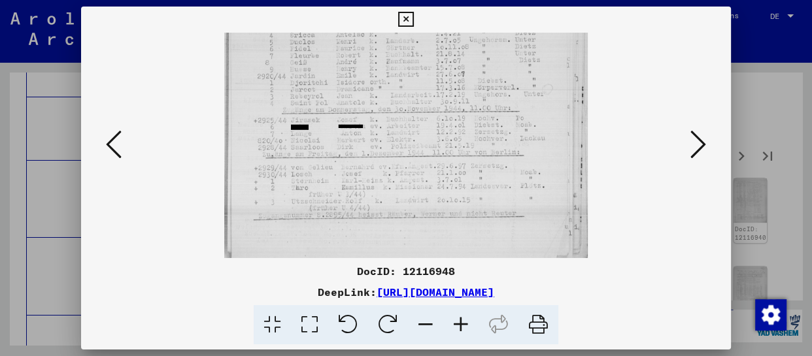
drag, startPoint x: 440, startPoint y: 190, endPoint x: 455, endPoint y: 103, distance: 88.3
click at [455, 103] on img at bounding box center [406, 14] width 364 height 487
click at [704, 144] on icon at bounding box center [699, 144] width 16 height 31
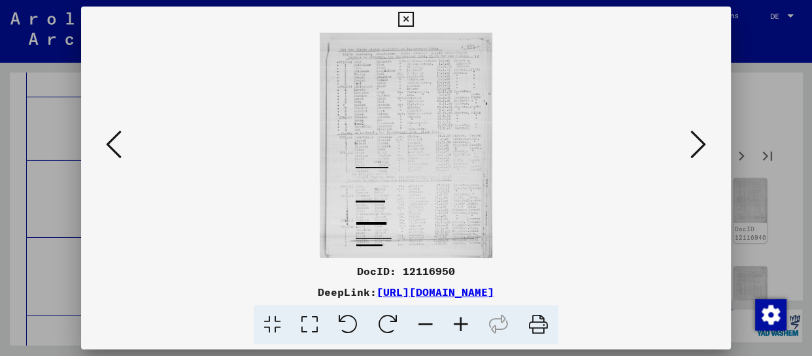
scroll to position [0, 0]
click at [464, 322] on icon at bounding box center [460, 325] width 35 height 40
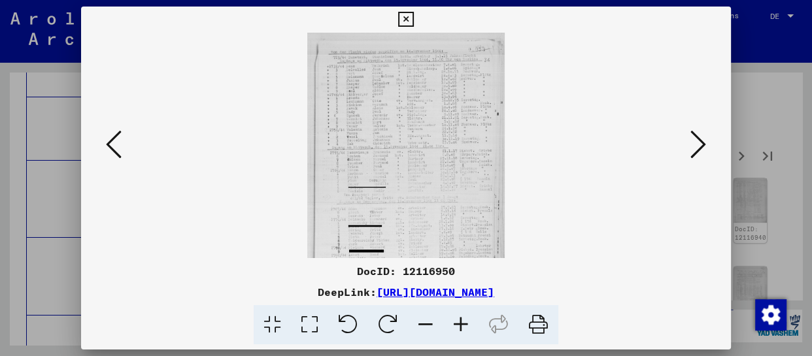
click at [464, 322] on icon at bounding box center [460, 325] width 35 height 40
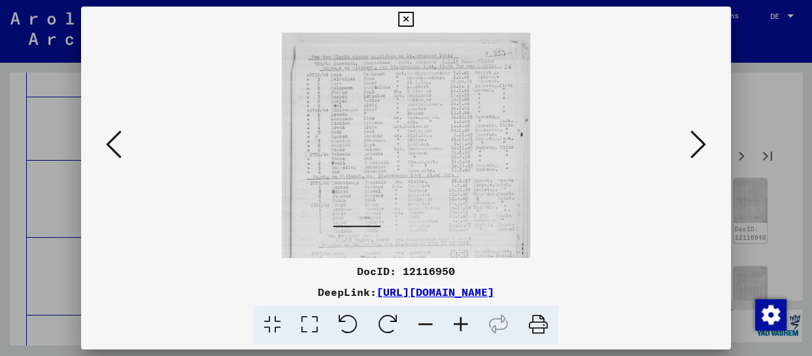
click at [464, 322] on icon at bounding box center [460, 325] width 35 height 40
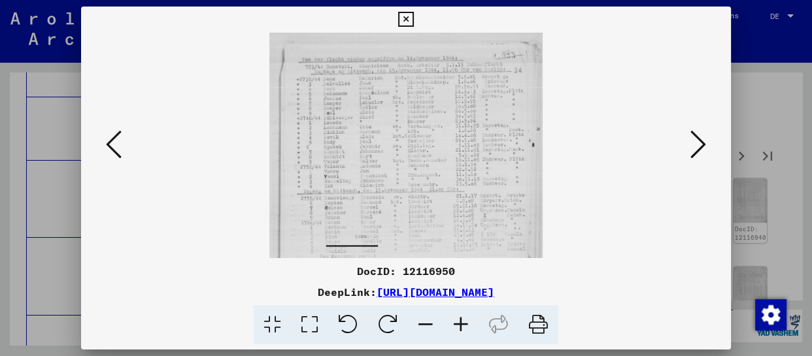
click at [464, 322] on icon at bounding box center [460, 325] width 35 height 40
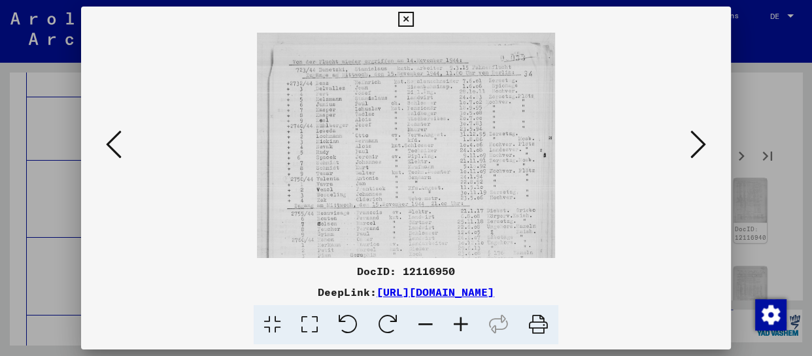
click at [464, 322] on icon at bounding box center [460, 325] width 35 height 40
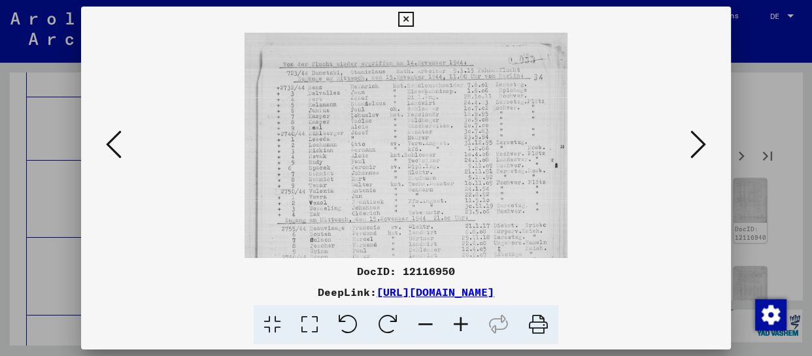
click at [464, 322] on icon at bounding box center [460, 325] width 35 height 40
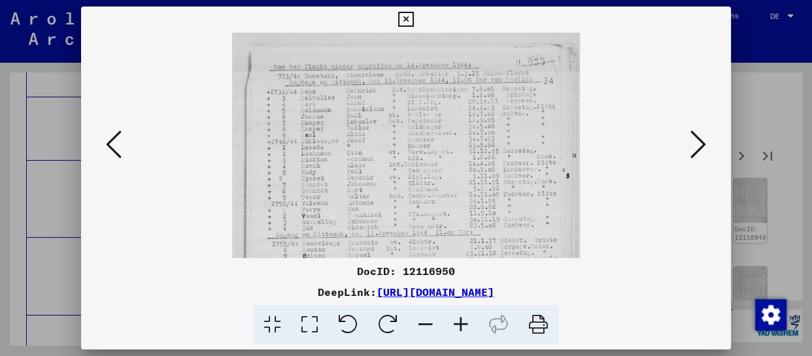
click at [462, 323] on icon at bounding box center [460, 325] width 35 height 40
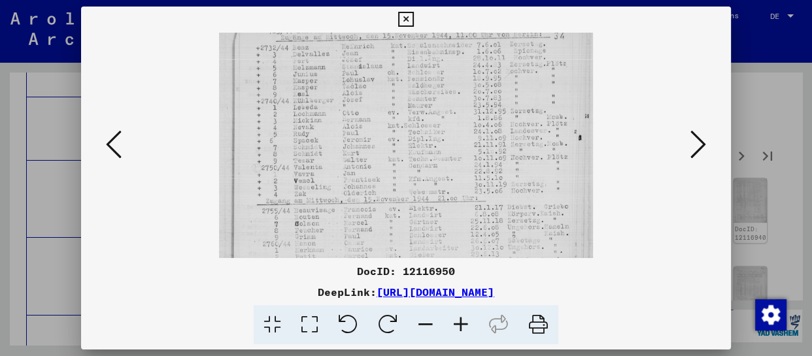
drag, startPoint x: 428, startPoint y: 222, endPoint x: 440, endPoint y: 169, distance: 54.3
click at [440, 169] on img at bounding box center [405, 227] width 373 height 487
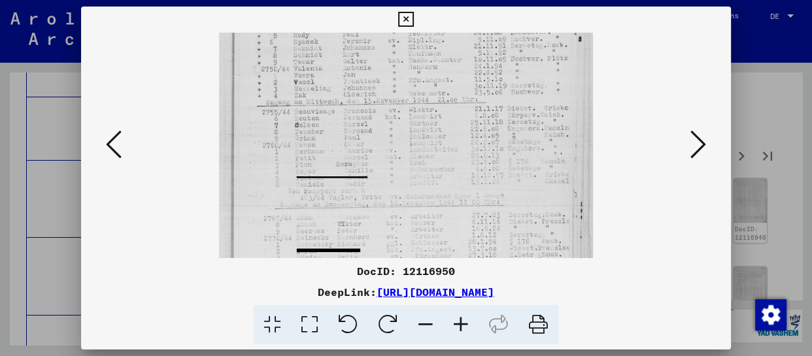
drag, startPoint x: 438, startPoint y: 217, endPoint x: 447, endPoint y: 119, distance: 98.5
click at [447, 119] on img at bounding box center [405, 129] width 373 height 487
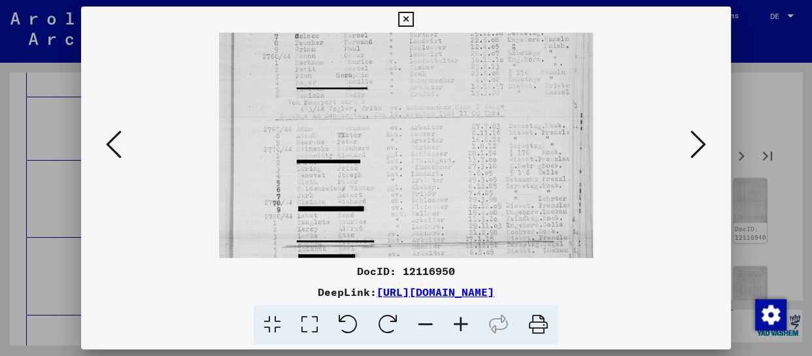
drag, startPoint x: 438, startPoint y: 139, endPoint x: 439, endPoint y: 94, distance: 45.1
click at [439, 94] on img at bounding box center [405, 40] width 373 height 487
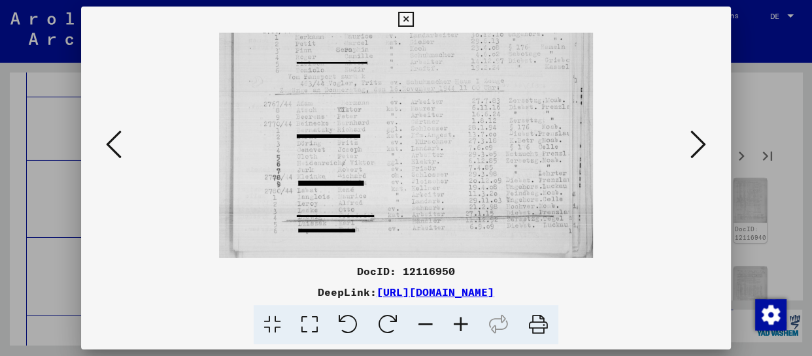
drag, startPoint x: 441, startPoint y: 179, endPoint x: 447, endPoint y: 99, distance: 80.0
click at [447, 99] on img at bounding box center [405, 14] width 373 height 487
click at [694, 154] on icon at bounding box center [699, 144] width 16 height 31
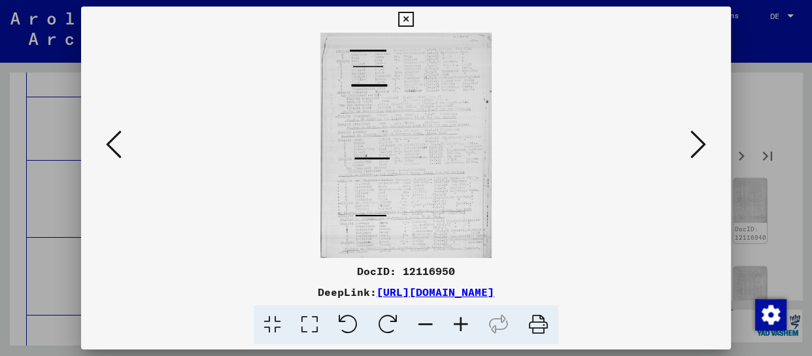
scroll to position [0, 0]
click at [453, 326] on icon at bounding box center [460, 325] width 35 height 40
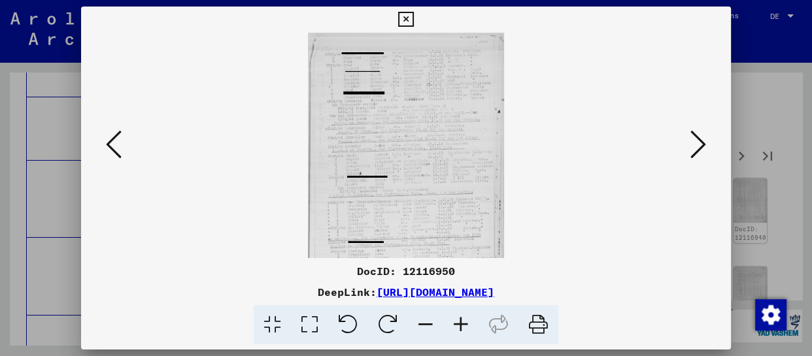
click at [453, 326] on icon at bounding box center [460, 325] width 35 height 40
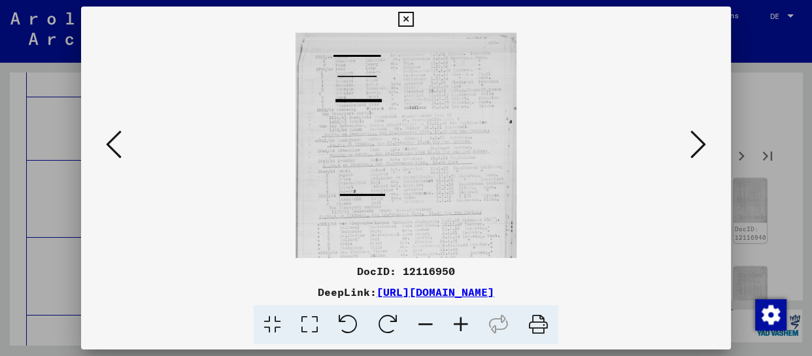
click at [453, 326] on icon at bounding box center [460, 325] width 35 height 40
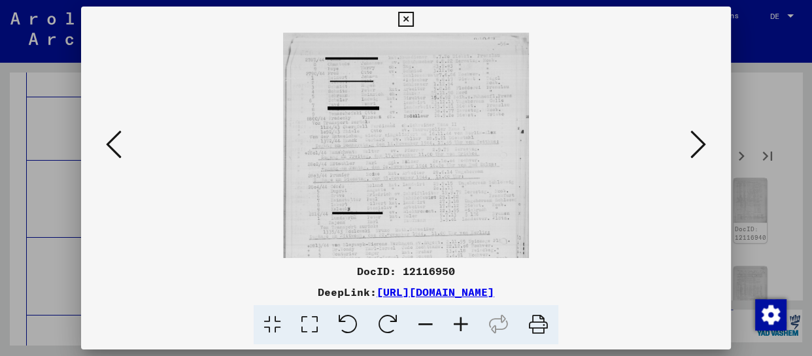
click at [453, 326] on icon at bounding box center [460, 325] width 35 height 40
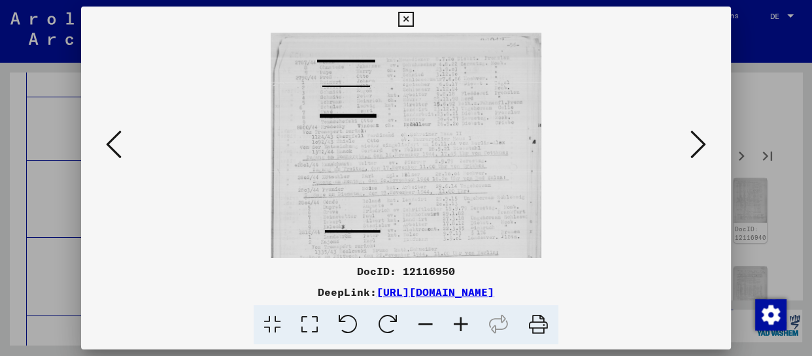
click at [453, 326] on icon at bounding box center [460, 325] width 35 height 40
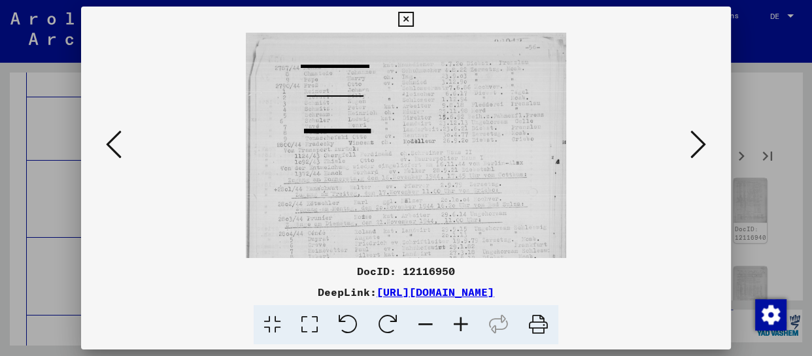
click at [453, 326] on icon at bounding box center [460, 325] width 35 height 40
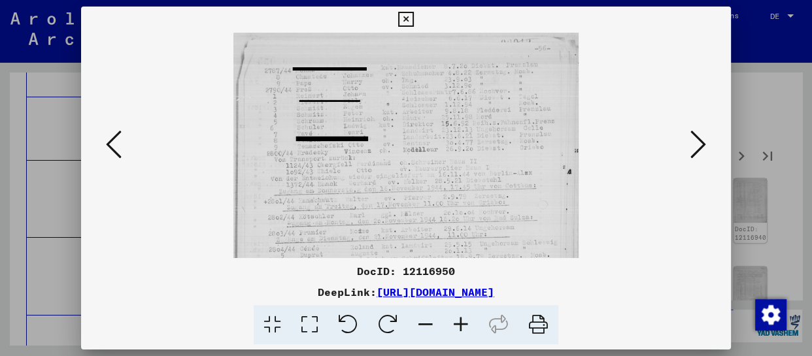
click at [453, 326] on icon at bounding box center [460, 325] width 35 height 40
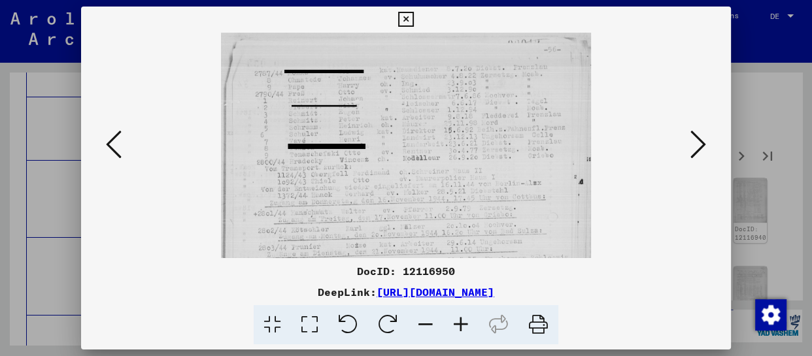
click at [453, 326] on icon at bounding box center [460, 325] width 35 height 40
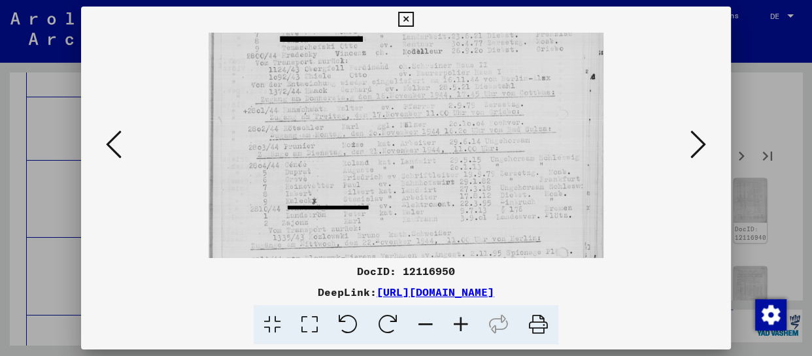
drag, startPoint x: 450, startPoint y: 215, endPoint x: 464, endPoint y: 99, distance: 115.9
click at [464, 99] on img at bounding box center [407, 178] width 396 height 520
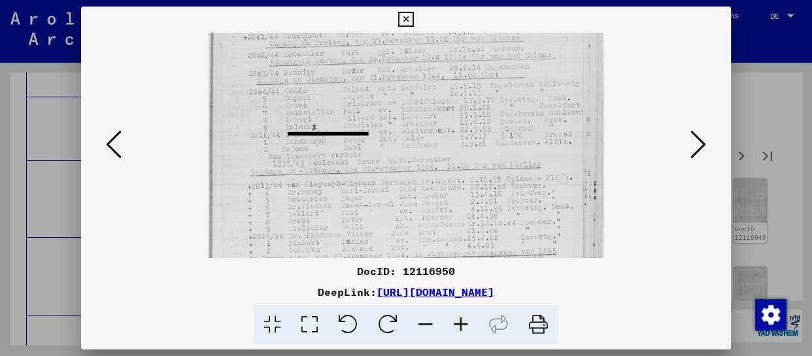
drag, startPoint x: 464, startPoint y: 206, endPoint x: 475, endPoint y: 132, distance: 74.7
click at [475, 132] on img at bounding box center [407, 104] width 396 height 520
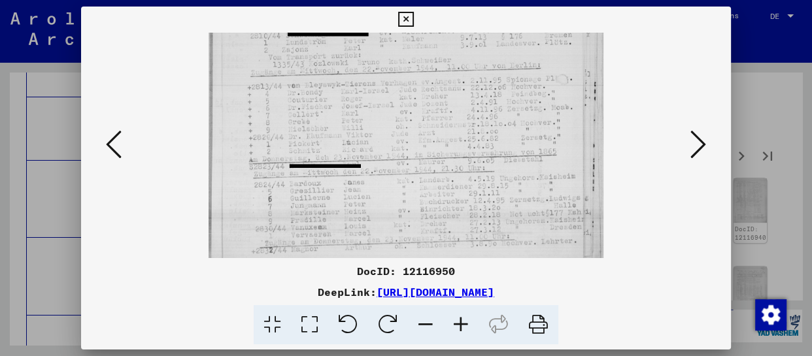
drag, startPoint x: 472, startPoint y: 201, endPoint x: 476, endPoint y: 101, distance: 100.8
click at [476, 101] on img at bounding box center [407, 4] width 396 height 520
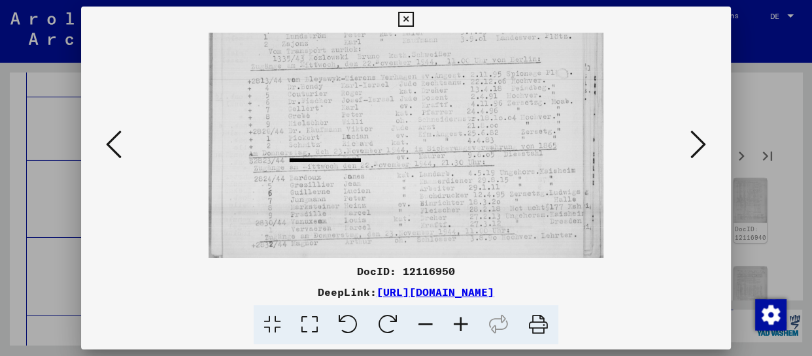
drag, startPoint x: 474, startPoint y: 184, endPoint x: 481, endPoint y: 119, distance: 65.1
click at [699, 150] on icon at bounding box center [699, 144] width 16 height 31
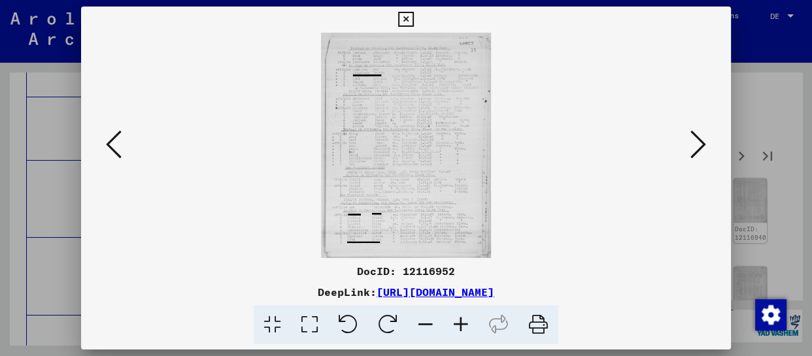
click at [466, 328] on icon at bounding box center [460, 325] width 35 height 40
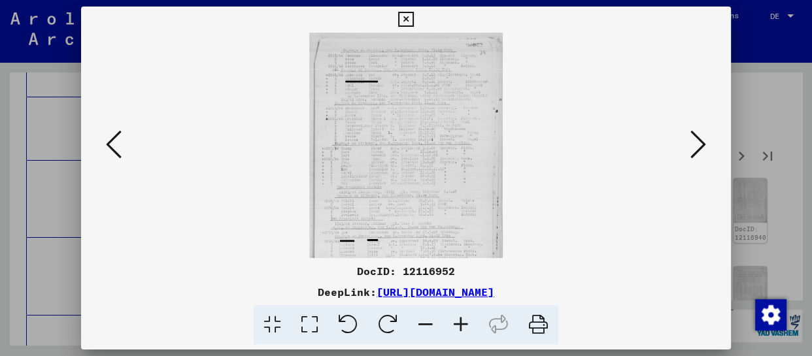
click at [466, 328] on icon at bounding box center [460, 325] width 35 height 40
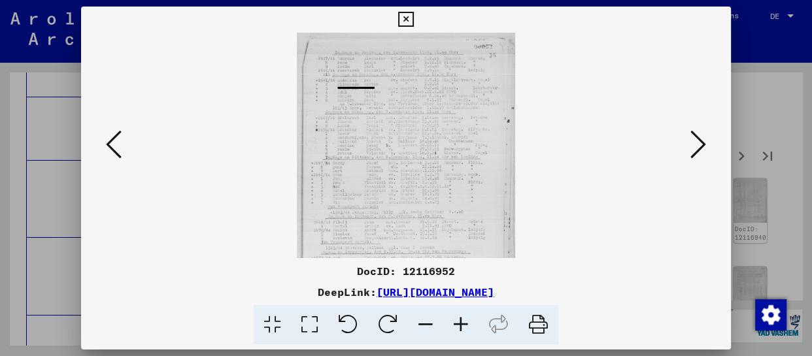
click at [466, 328] on icon at bounding box center [460, 325] width 35 height 40
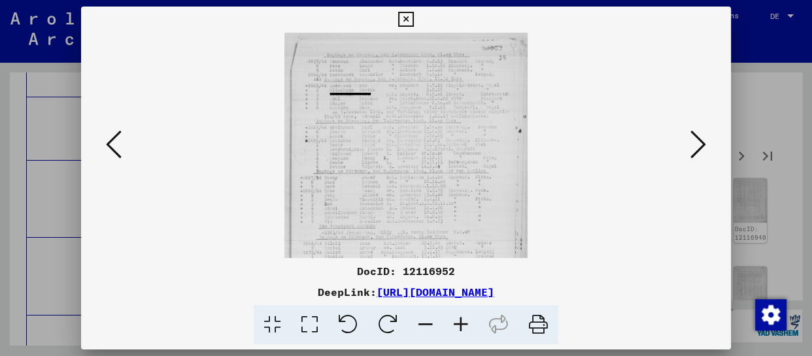
click at [466, 328] on icon at bounding box center [460, 325] width 35 height 40
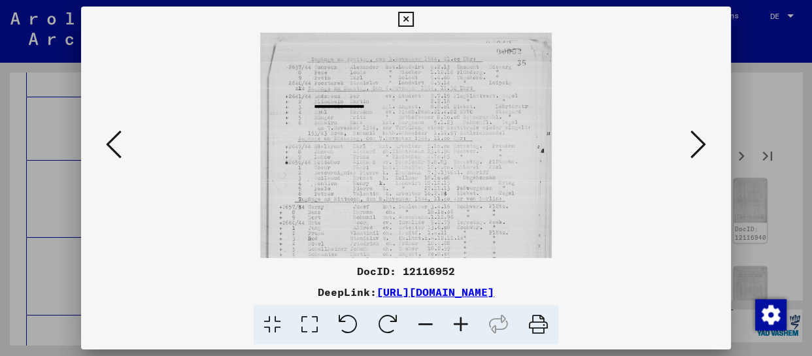
click at [464, 329] on icon at bounding box center [460, 325] width 35 height 40
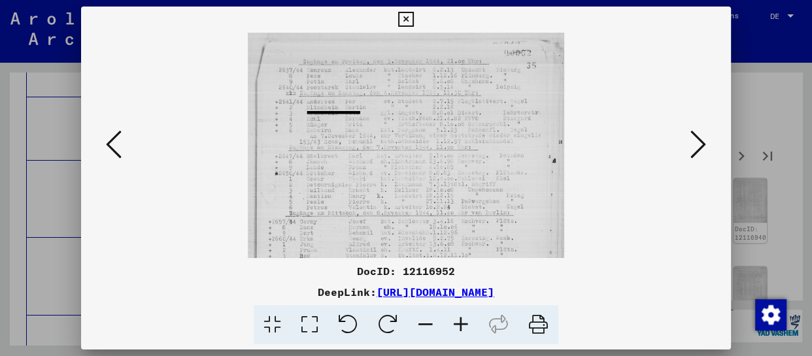
click at [464, 329] on icon at bounding box center [460, 325] width 35 height 40
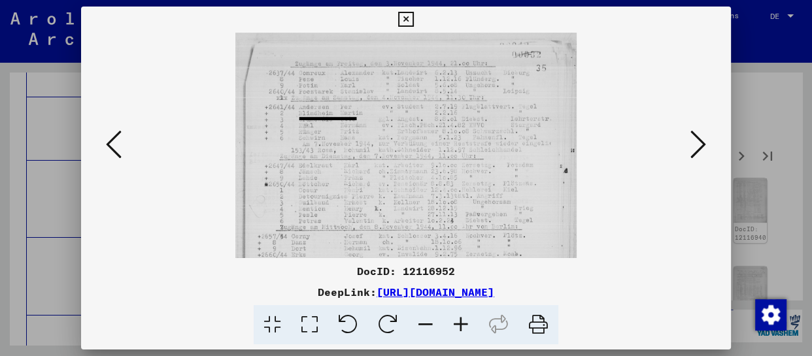
click at [464, 329] on icon at bounding box center [460, 325] width 35 height 40
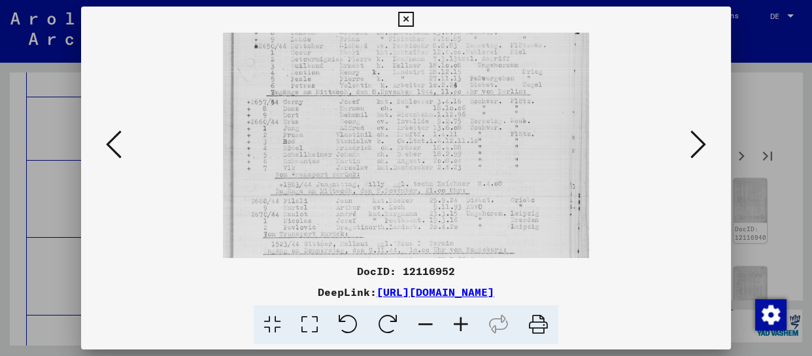
drag, startPoint x: 379, startPoint y: 237, endPoint x: 407, endPoint y: 89, distance: 151.1
click at [407, 89] on img at bounding box center [406, 127] width 366 height 487
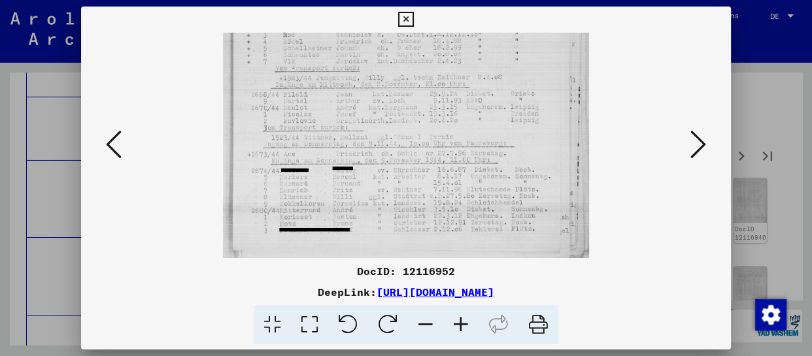
scroll to position [262, 0]
drag, startPoint x: 417, startPoint y: 232, endPoint x: 436, endPoint y: 105, distance: 128.3
click at [436, 105] on img at bounding box center [406, 14] width 366 height 487
drag, startPoint x: 695, startPoint y: 143, endPoint x: 690, endPoint y: 150, distance: 8.9
click at [694, 145] on icon at bounding box center [699, 144] width 16 height 31
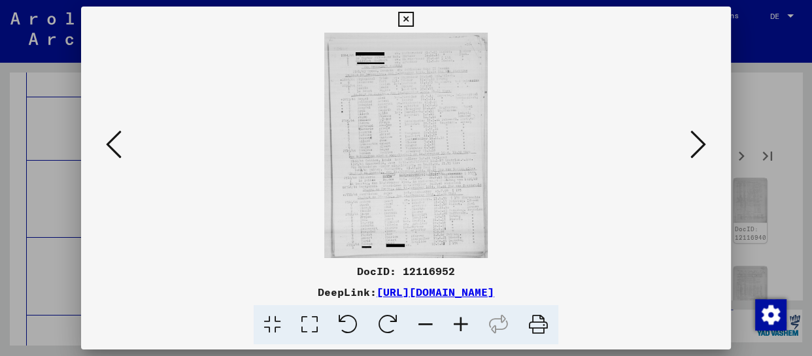
scroll to position [0, 0]
click at [463, 329] on icon at bounding box center [460, 325] width 35 height 40
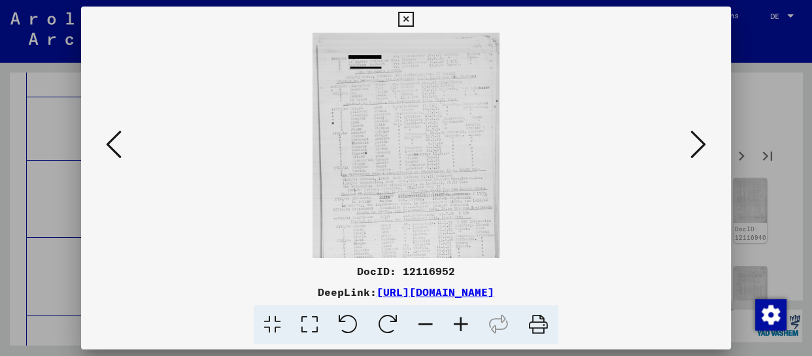
click at [462, 329] on icon at bounding box center [460, 325] width 35 height 40
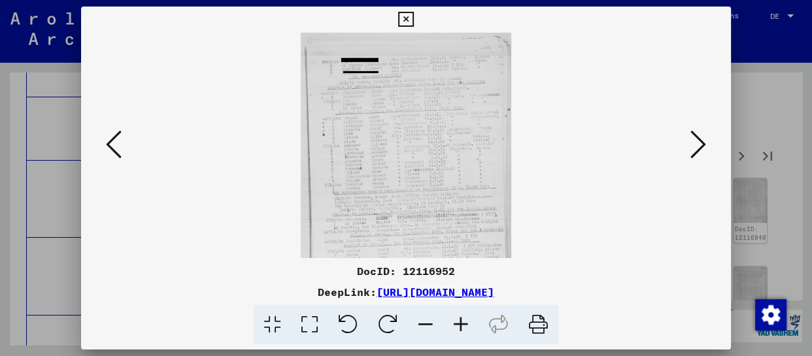
click at [462, 329] on icon at bounding box center [460, 325] width 35 height 40
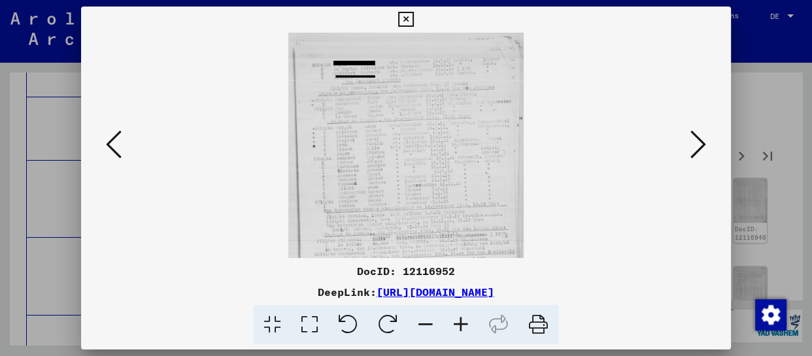
click at [462, 329] on icon at bounding box center [460, 325] width 35 height 40
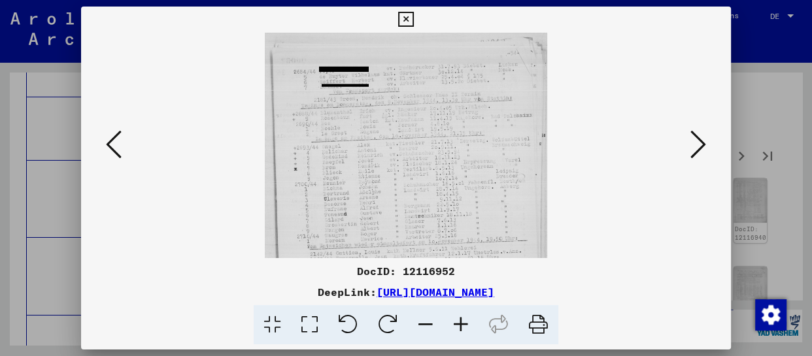
click at [462, 329] on icon at bounding box center [460, 325] width 35 height 40
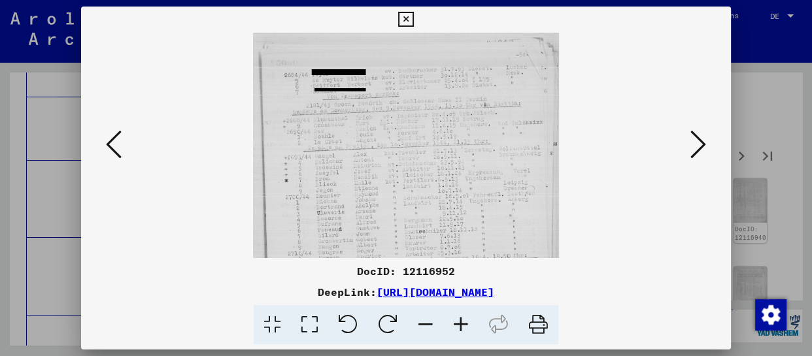
click at [462, 329] on icon at bounding box center [460, 325] width 35 height 40
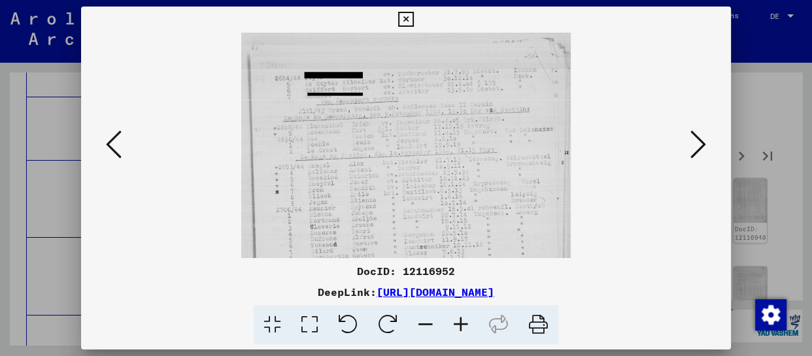
click at [462, 329] on icon at bounding box center [460, 325] width 35 height 40
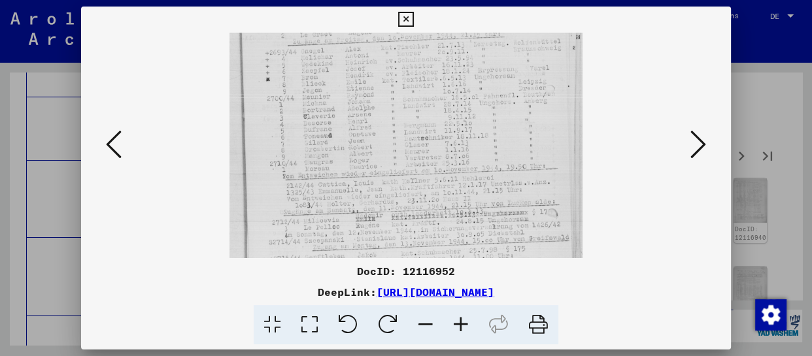
drag, startPoint x: 444, startPoint y: 230, endPoint x: 453, endPoint y: 105, distance: 125.3
click at [453, 105] on img at bounding box center [407, 151] width 354 height 487
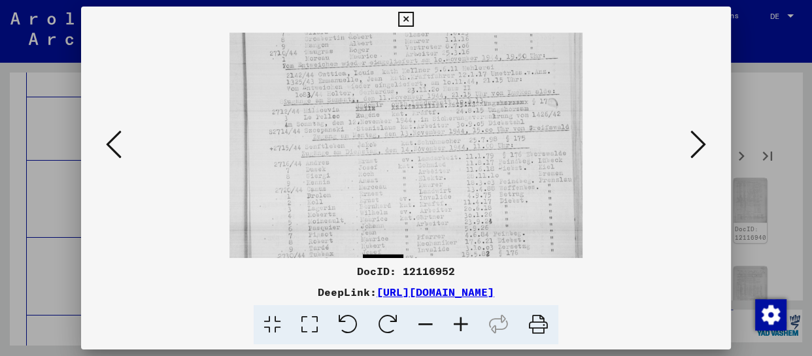
drag, startPoint x: 433, startPoint y: 178, endPoint x: 444, endPoint y: 78, distance: 100.0
click at [444, 78] on img at bounding box center [407, 41] width 354 height 487
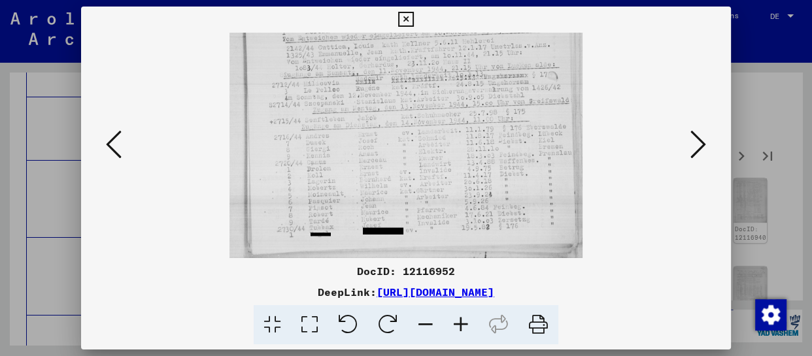
drag, startPoint x: 441, startPoint y: 184, endPoint x: 458, endPoint y: 90, distance: 95.7
click at [458, 90] on img at bounding box center [407, 14] width 354 height 487
click at [702, 145] on icon at bounding box center [699, 144] width 16 height 31
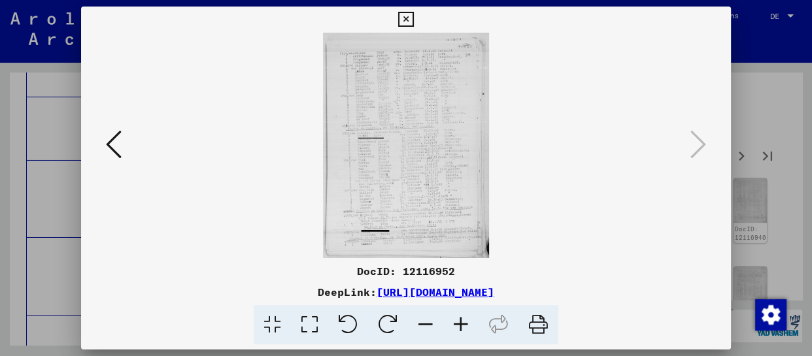
scroll to position [0, 0]
click at [457, 331] on icon at bounding box center [460, 325] width 35 height 40
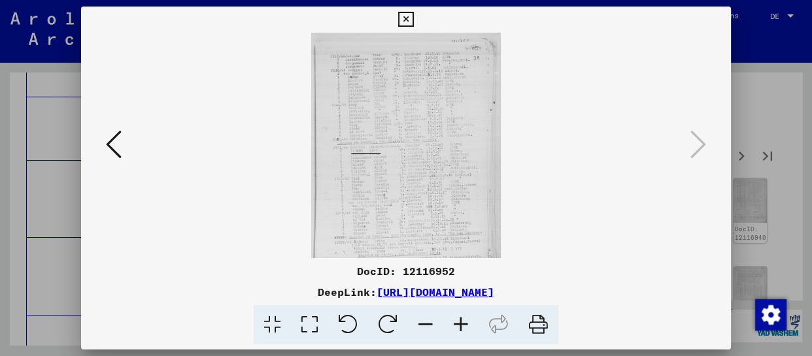
click at [457, 331] on icon at bounding box center [460, 325] width 35 height 40
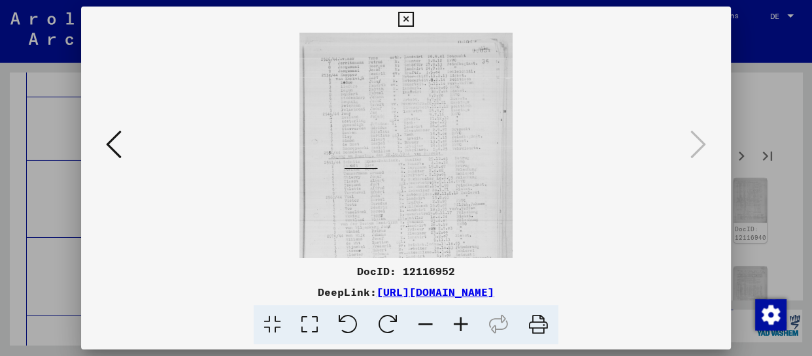
click at [457, 331] on icon at bounding box center [460, 325] width 35 height 40
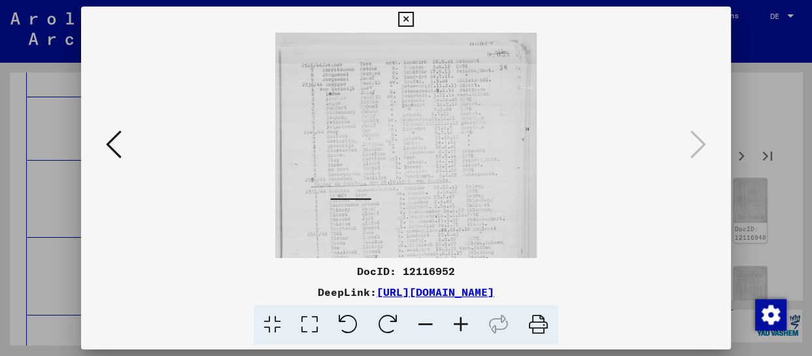
click at [457, 331] on icon at bounding box center [460, 325] width 35 height 40
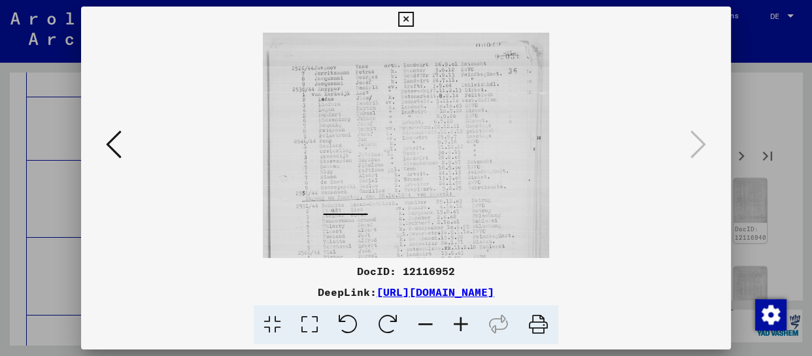
click at [457, 331] on icon at bounding box center [460, 325] width 35 height 40
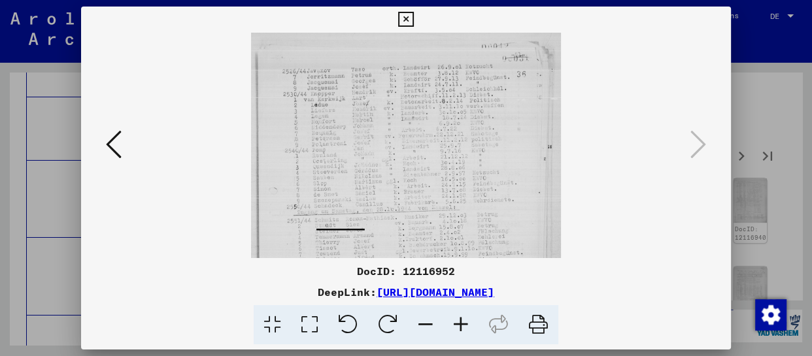
click at [457, 331] on icon at bounding box center [460, 325] width 35 height 40
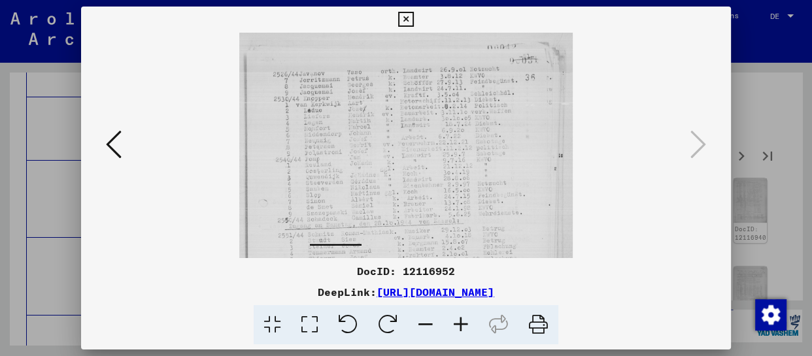
click at [457, 331] on icon at bounding box center [460, 325] width 35 height 40
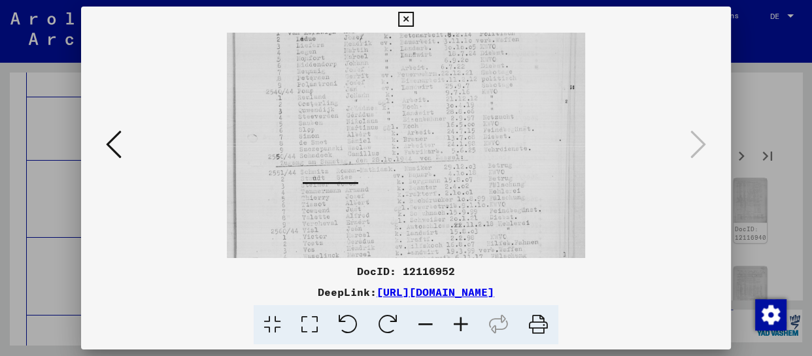
scroll to position [98, 0]
drag, startPoint x: 459, startPoint y: 188, endPoint x: 467, endPoint y: 124, distance: 63.9
click at [467, 124] on img at bounding box center [406, 178] width 358 height 487
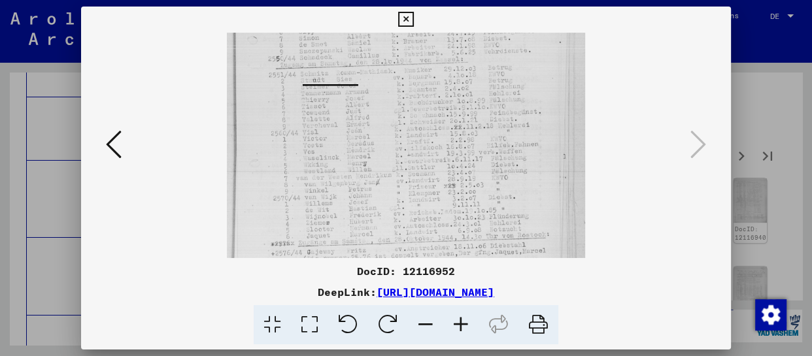
scroll to position [184, 0]
drag, startPoint x: 451, startPoint y: 207, endPoint x: 456, endPoint y: 122, distance: 85.2
click at [456, 122] on img at bounding box center [406, 92] width 358 height 487
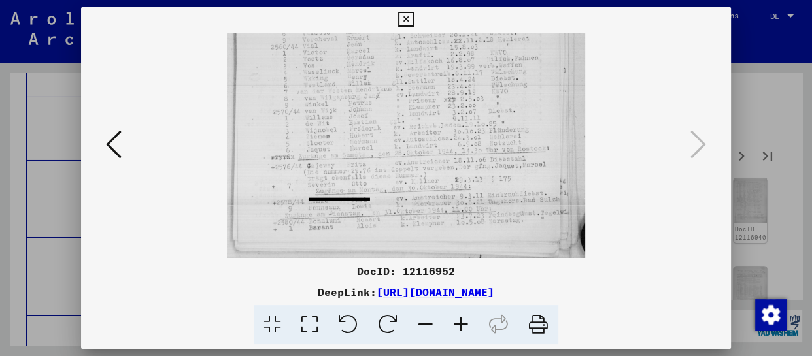
drag, startPoint x: 448, startPoint y: 231, endPoint x: 479, endPoint y: 80, distance: 153.7
click at [479, 80] on img at bounding box center [406, 14] width 358 height 487
click at [409, 20] on icon at bounding box center [405, 20] width 15 height 16
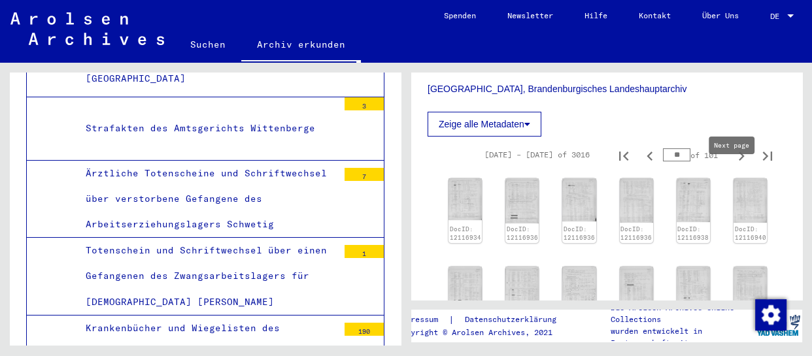
click at [739, 161] on icon "Next page" at bounding box center [742, 156] width 6 height 9
type input "**"
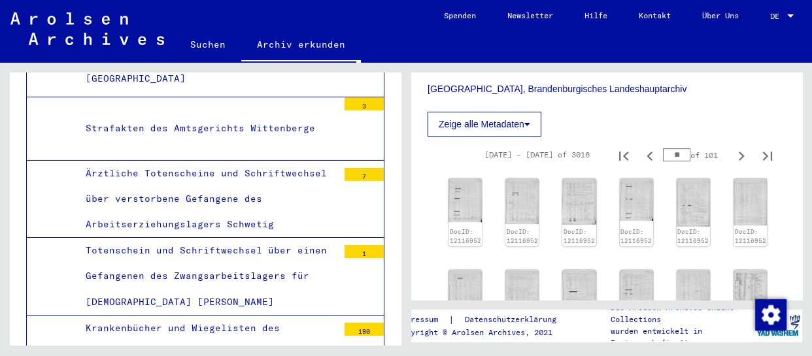
click at [717, 137] on div "Zeige alle Metadaten" at bounding box center [607, 120] width 358 height 31
click at [471, 218] on img at bounding box center [465, 200] width 35 height 46
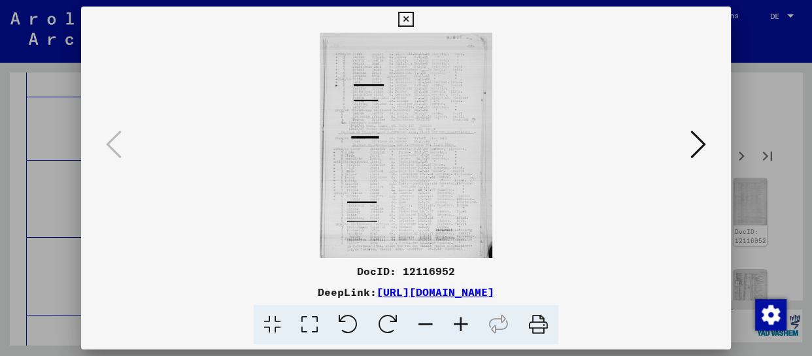
click at [463, 330] on icon at bounding box center [460, 325] width 35 height 40
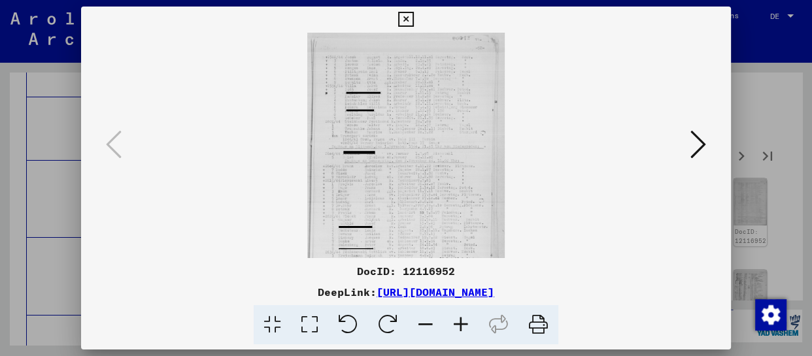
click at [463, 330] on icon at bounding box center [460, 325] width 35 height 40
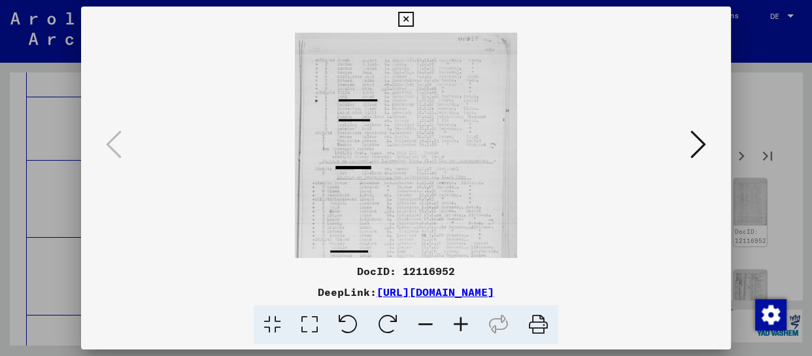
click at [463, 330] on icon at bounding box center [460, 325] width 35 height 40
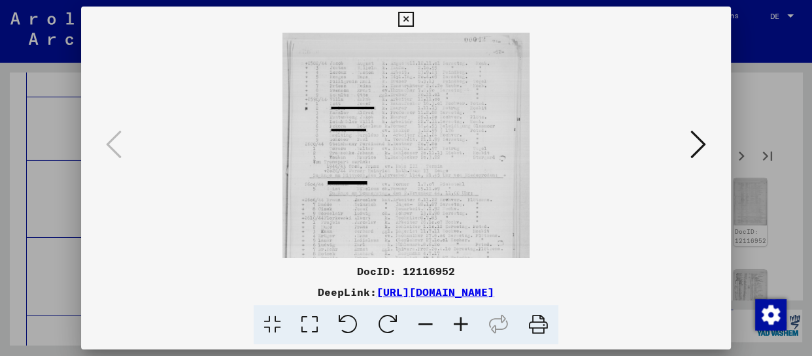
click at [463, 330] on icon at bounding box center [460, 325] width 35 height 40
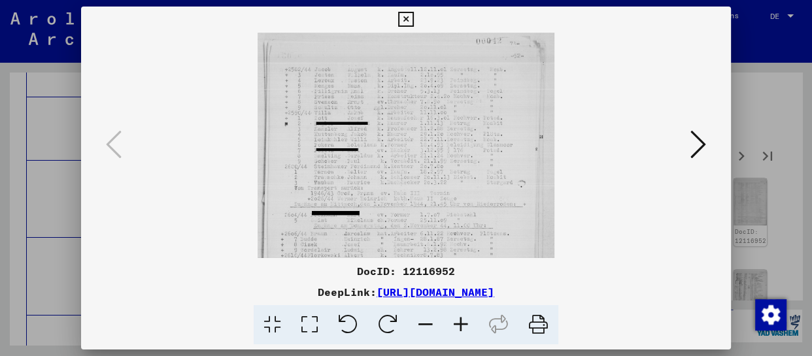
click at [463, 330] on icon at bounding box center [460, 325] width 35 height 40
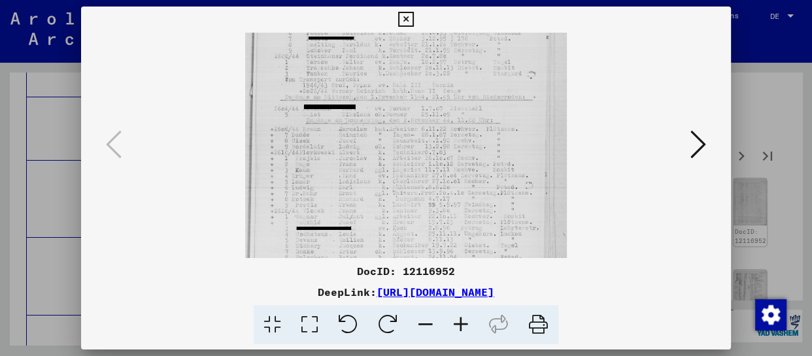
scroll to position [176, 0]
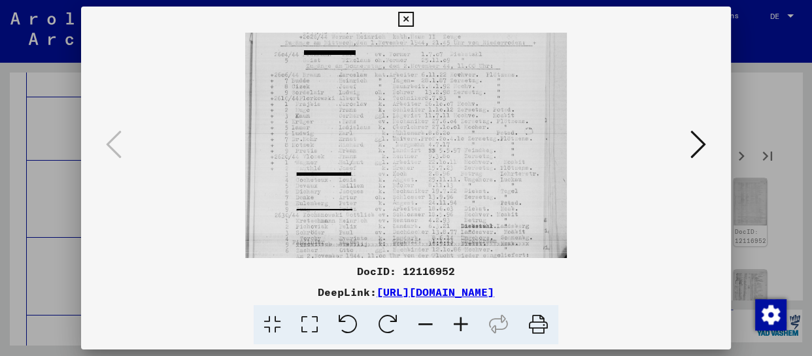
drag, startPoint x: 467, startPoint y: 235, endPoint x: 469, endPoint y: 59, distance: 176.6
click at [469, 59] on img at bounding box center [406, 68] width 322 height 422
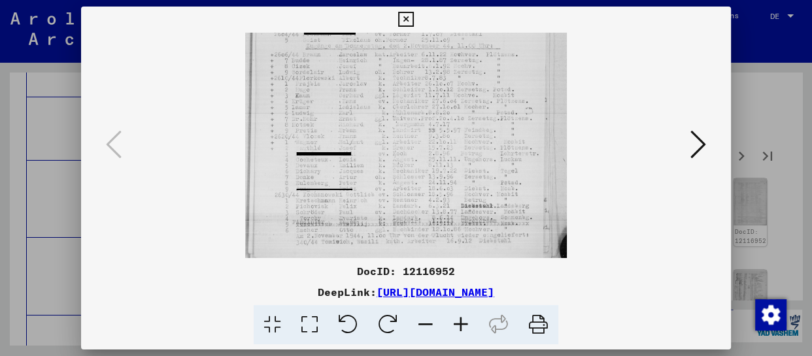
drag, startPoint x: 460, startPoint y: 212, endPoint x: 469, endPoint y: 130, distance: 82.2
click at [469, 130] on img at bounding box center [406, 47] width 322 height 422
click at [704, 148] on icon at bounding box center [699, 144] width 16 height 31
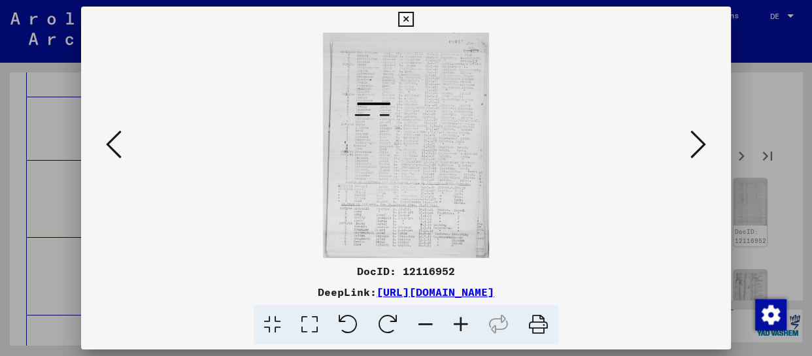
click at [457, 326] on icon at bounding box center [460, 325] width 35 height 40
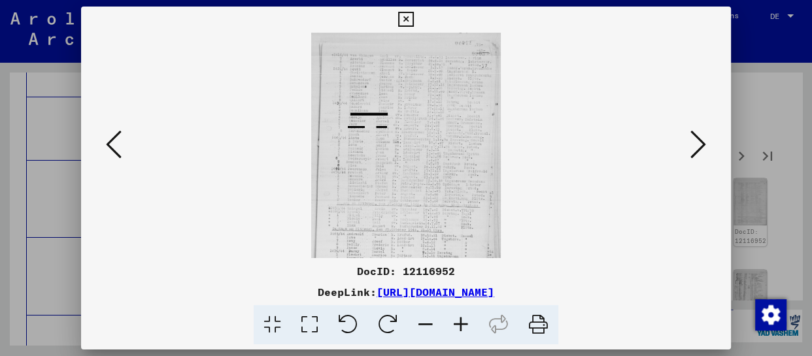
click at [457, 326] on icon at bounding box center [460, 325] width 35 height 40
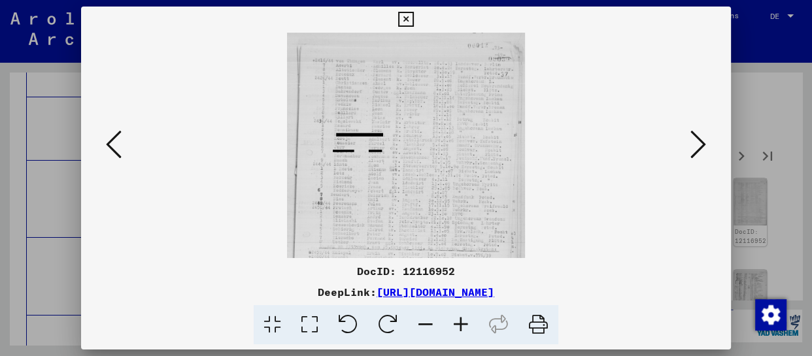
click at [458, 326] on icon at bounding box center [460, 325] width 35 height 40
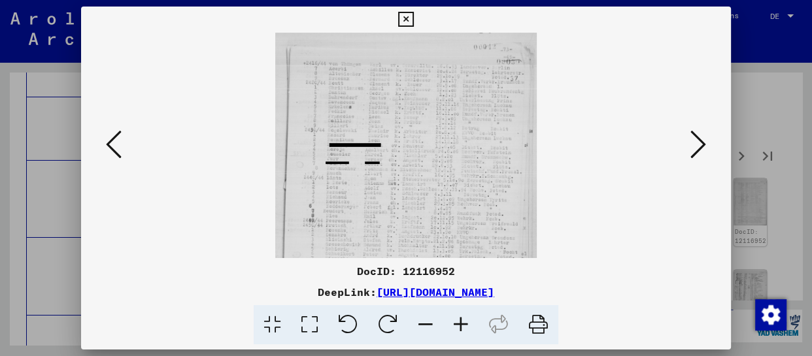
click at [458, 326] on icon at bounding box center [460, 325] width 35 height 40
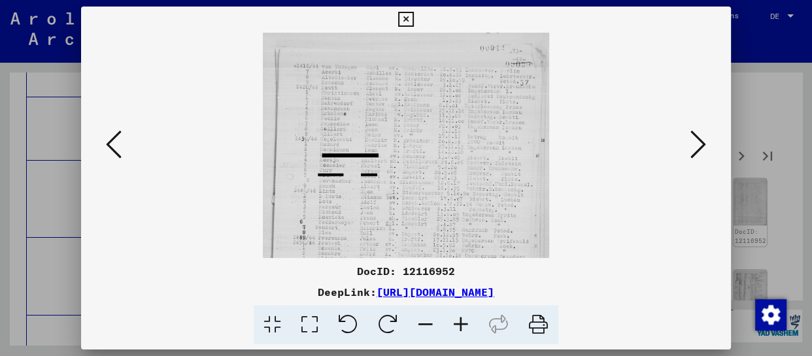
click at [458, 326] on icon at bounding box center [460, 325] width 35 height 40
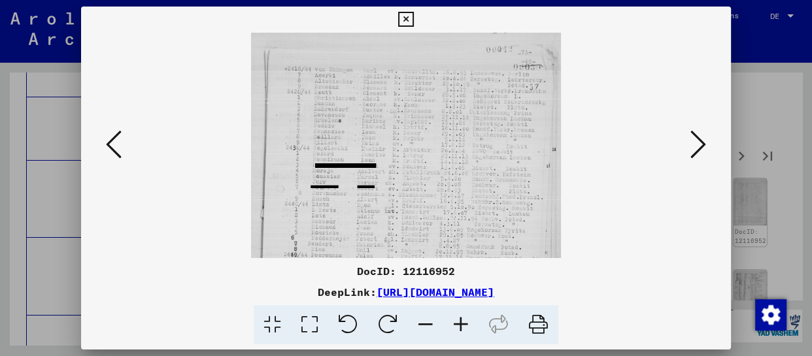
click at [458, 326] on icon at bounding box center [460, 325] width 35 height 40
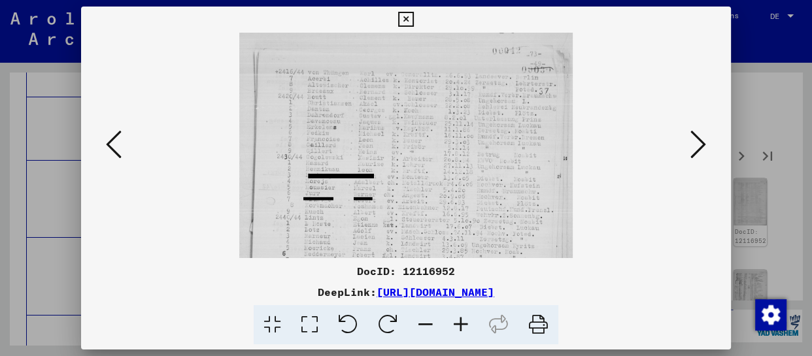
click at [458, 326] on icon at bounding box center [460, 325] width 35 height 40
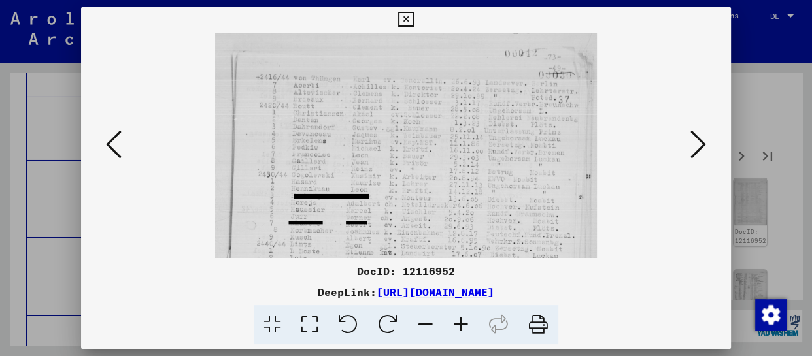
click at [458, 326] on icon at bounding box center [460, 325] width 35 height 40
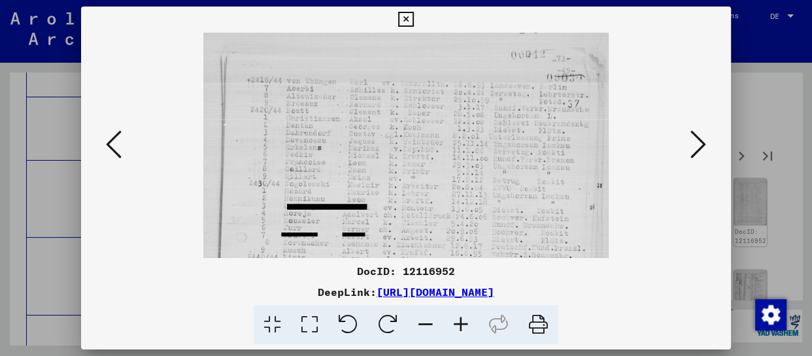
click at [458, 326] on icon at bounding box center [460, 325] width 35 height 40
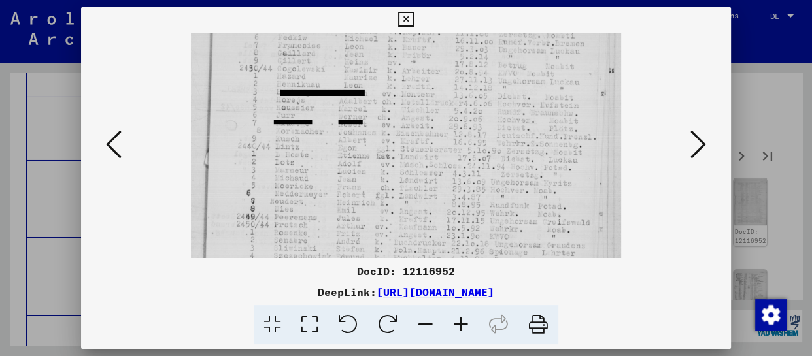
drag, startPoint x: 466, startPoint y: 215, endPoint x: 479, endPoint y: 74, distance: 141.9
click at [481, 78] on img at bounding box center [406, 200] width 430 height 585
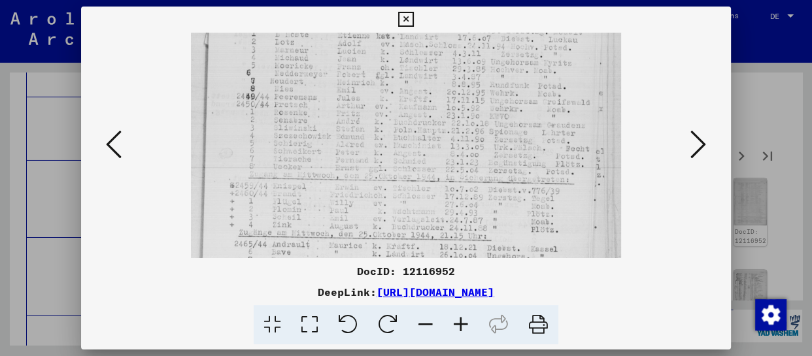
drag, startPoint x: 467, startPoint y: 201, endPoint x: 470, endPoint y: 86, distance: 114.5
click at [470, 86] on img at bounding box center [406, 80] width 430 height 585
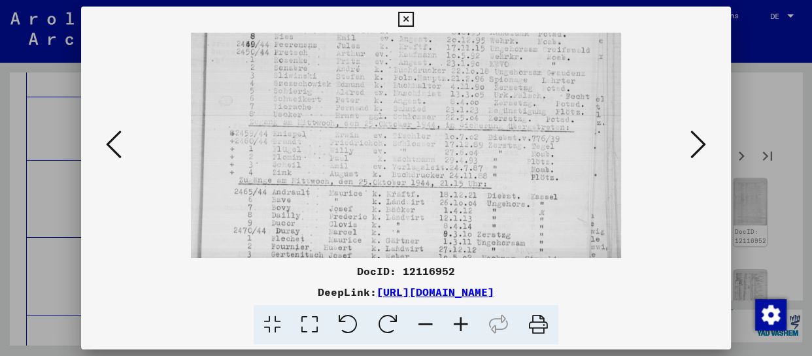
drag, startPoint x: 457, startPoint y: 205, endPoint x: 464, endPoint y: 179, distance: 27.1
click at [464, 173] on img at bounding box center [406, 28] width 430 height 585
drag, startPoint x: 451, startPoint y: 216, endPoint x: 451, endPoint y: 198, distance: 17.7
click at [451, 198] on img at bounding box center [406, 26] width 430 height 585
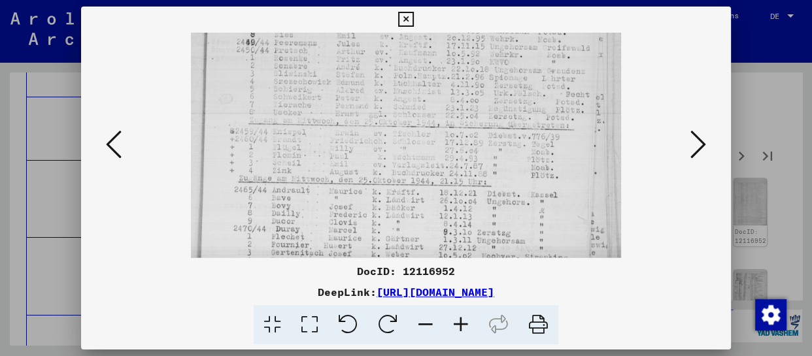
click at [721, 140] on div at bounding box center [406, 146] width 650 height 226
click at [704, 145] on icon at bounding box center [699, 144] width 16 height 31
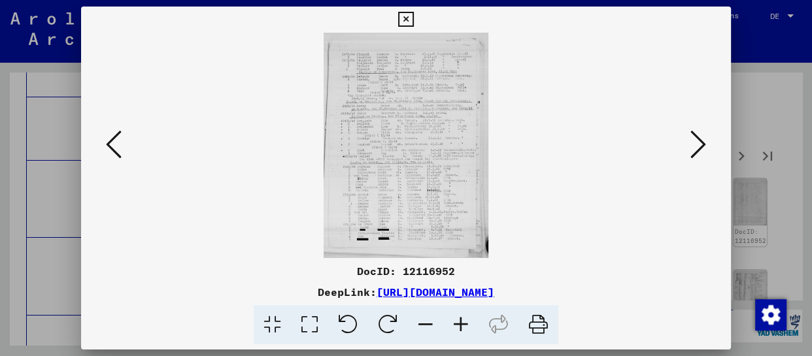
click at [454, 324] on icon at bounding box center [460, 325] width 35 height 40
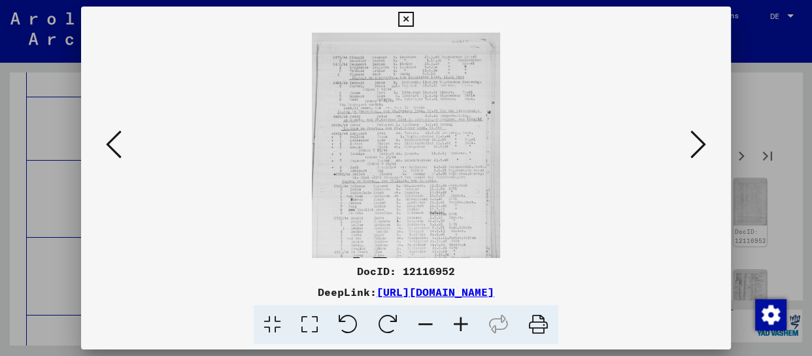
click at [454, 324] on icon at bounding box center [460, 325] width 35 height 40
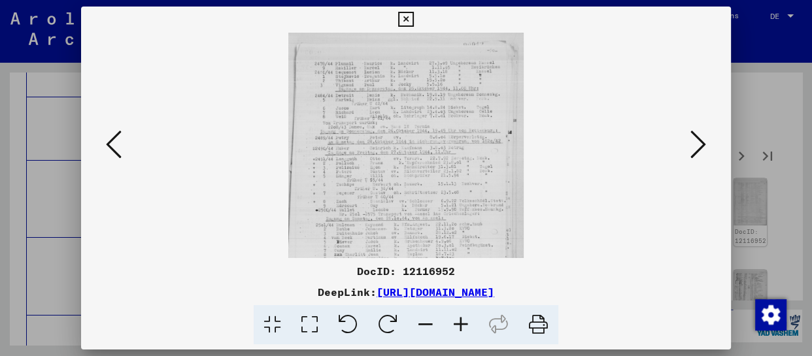
click at [455, 324] on icon at bounding box center [460, 325] width 35 height 40
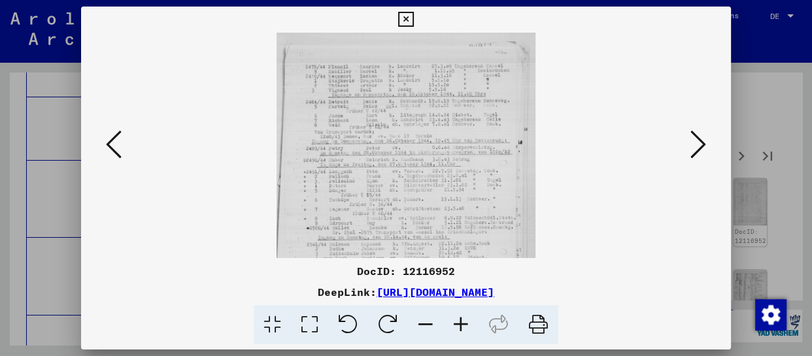
click at [455, 324] on icon at bounding box center [460, 325] width 35 height 40
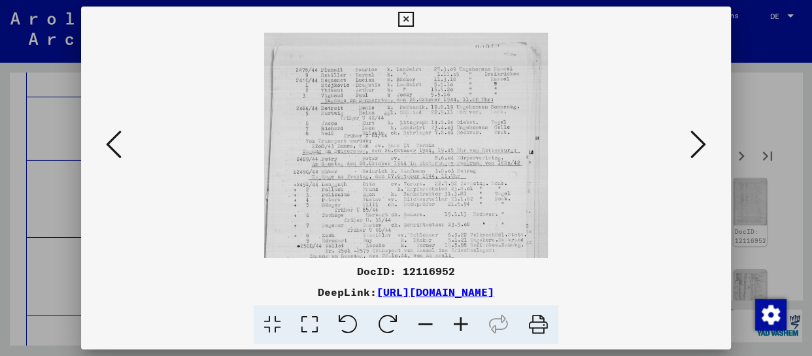
click at [455, 324] on icon at bounding box center [460, 325] width 35 height 40
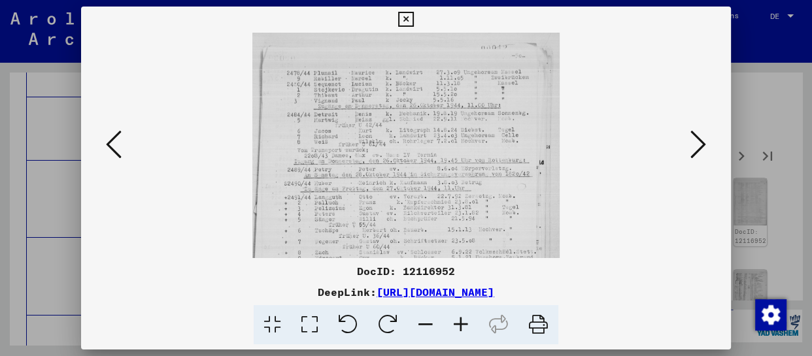
click at [455, 324] on icon at bounding box center [460, 325] width 35 height 40
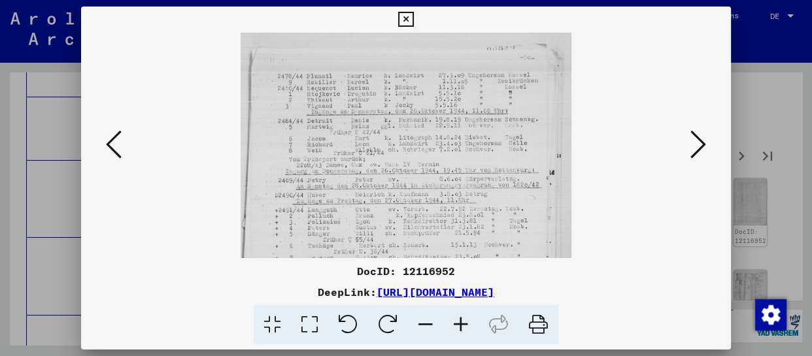
click at [455, 324] on icon at bounding box center [460, 325] width 35 height 40
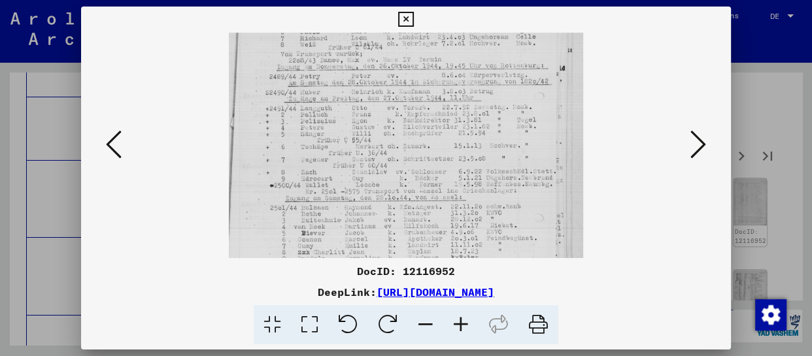
drag, startPoint x: 445, startPoint y: 223, endPoint x: 445, endPoint y: 107, distance: 115.8
click at [445, 107] on img at bounding box center [406, 161] width 354 height 487
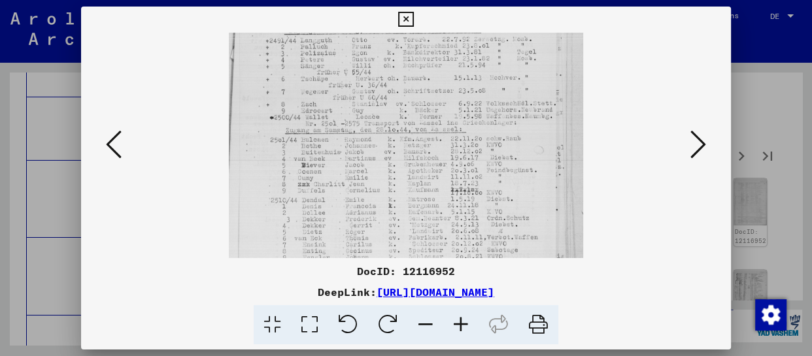
drag, startPoint x: 435, startPoint y: 205, endPoint x: 447, endPoint y: 138, distance: 68.4
click at [447, 138] on img at bounding box center [406, 93] width 354 height 487
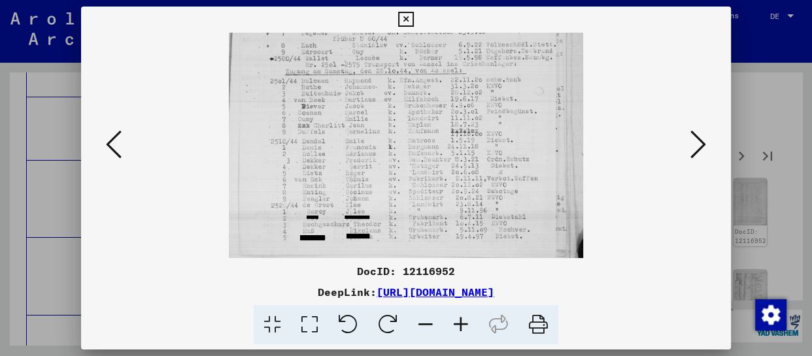
scroll to position [262, 0]
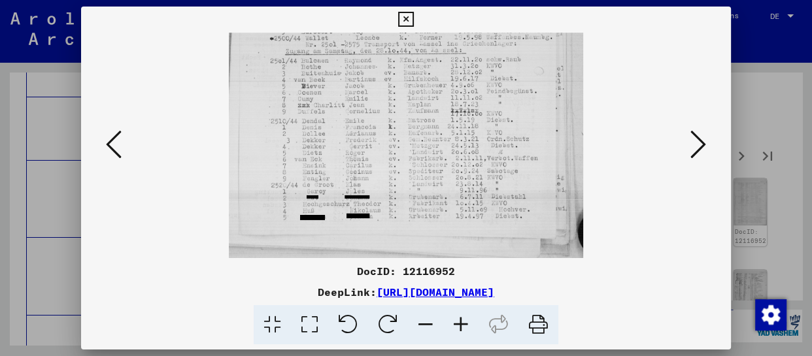
drag, startPoint x: 451, startPoint y: 194, endPoint x: 453, endPoint y: 113, distance: 81.1
click at [453, 111] on img at bounding box center [406, 14] width 354 height 487
click at [699, 144] on icon at bounding box center [699, 144] width 16 height 31
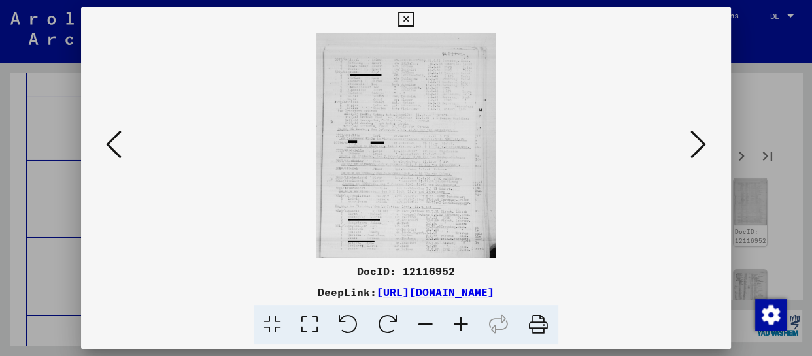
click at [474, 331] on icon at bounding box center [460, 325] width 35 height 40
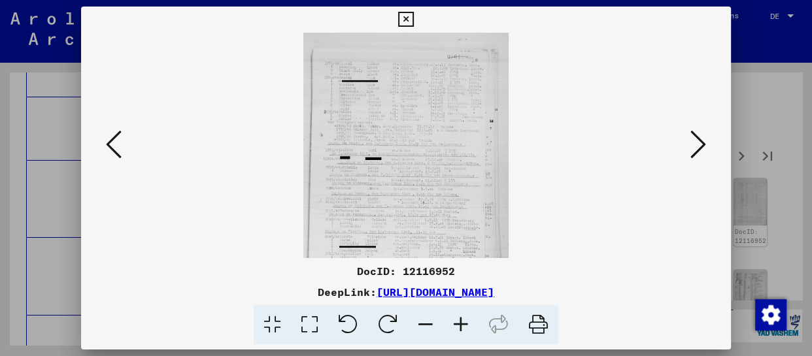
click at [470, 330] on icon at bounding box center [460, 325] width 35 height 40
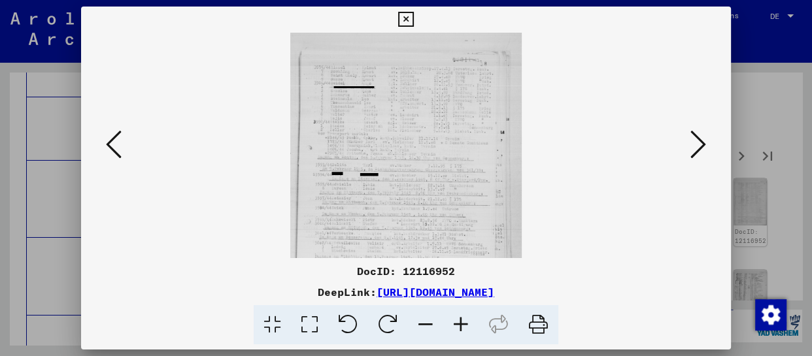
click at [470, 331] on icon at bounding box center [460, 325] width 35 height 40
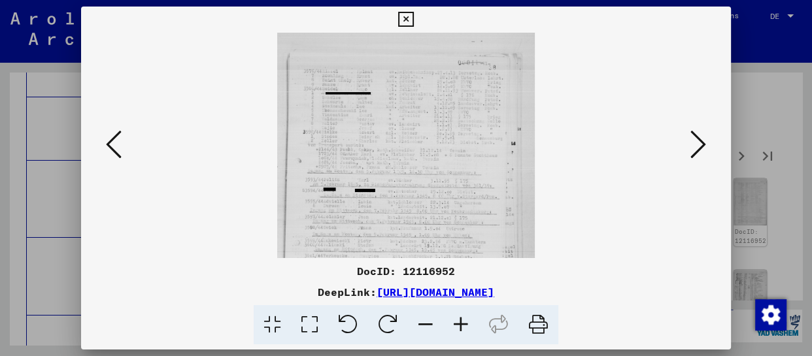
click at [471, 332] on icon at bounding box center [460, 325] width 35 height 40
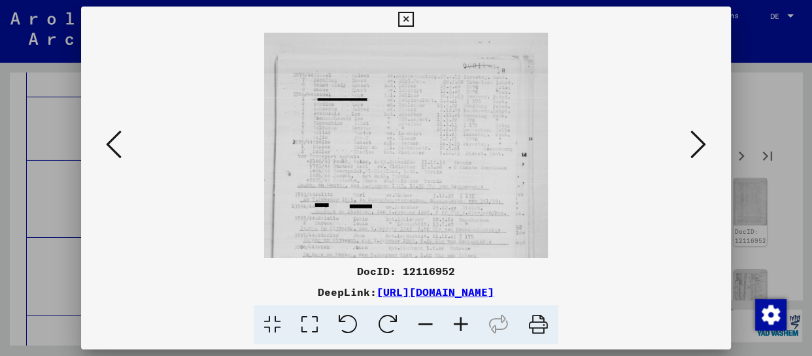
click at [471, 332] on icon at bounding box center [460, 325] width 35 height 40
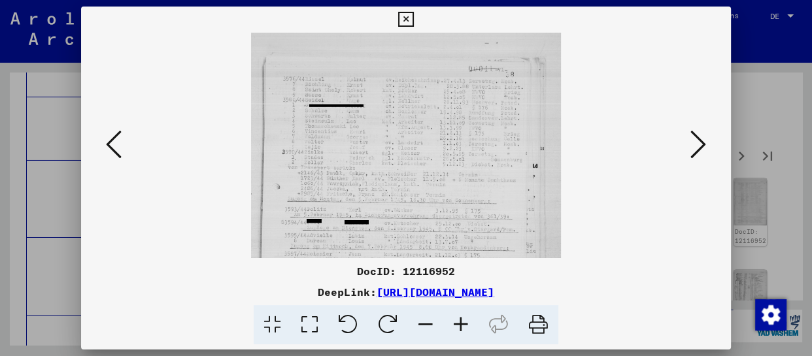
click at [471, 332] on icon at bounding box center [460, 325] width 35 height 40
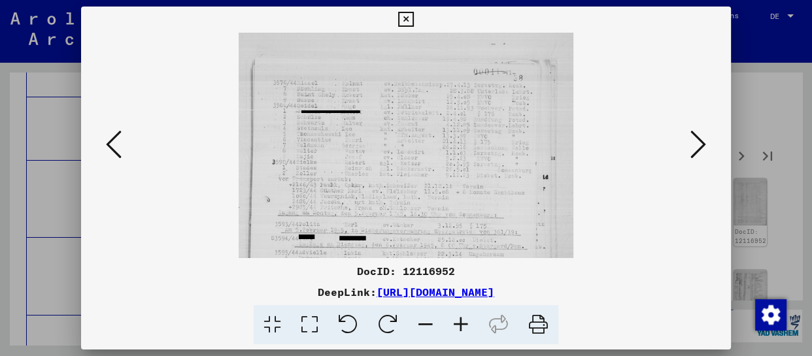
click at [471, 332] on icon at bounding box center [460, 325] width 35 height 40
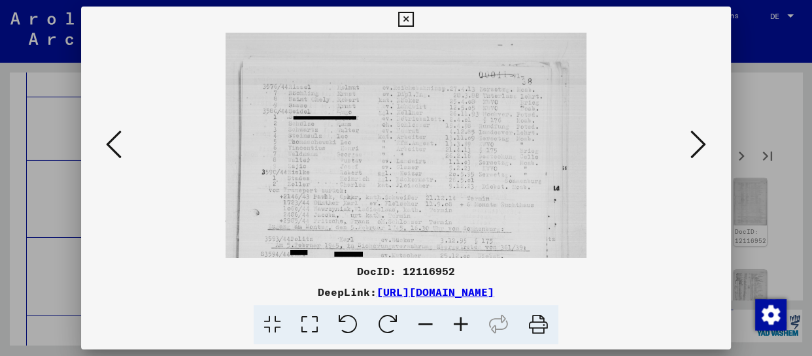
click at [471, 332] on icon at bounding box center [460, 325] width 35 height 40
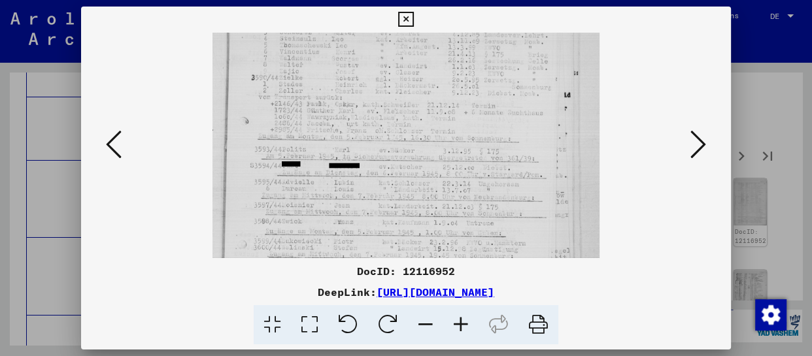
drag, startPoint x: 430, startPoint y: 226, endPoint x: 443, endPoint y: 122, distance: 104.8
click at [443, 122] on img at bounding box center [406, 171] width 387 height 487
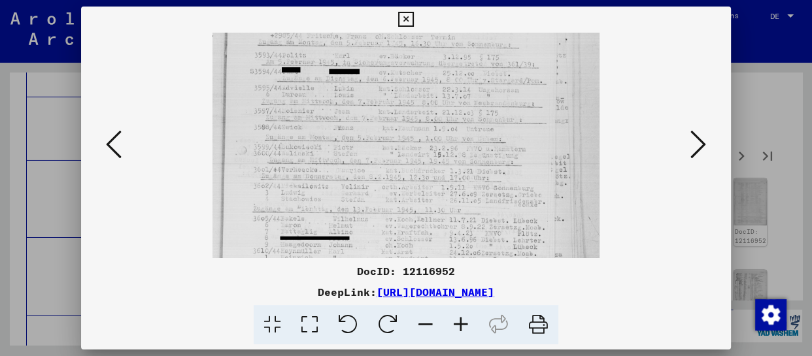
drag, startPoint x: 415, startPoint y: 203, endPoint x: 430, endPoint y: 110, distance: 94.7
click at [430, 110] on img at bounding box center [406, 77] width 387 height 487
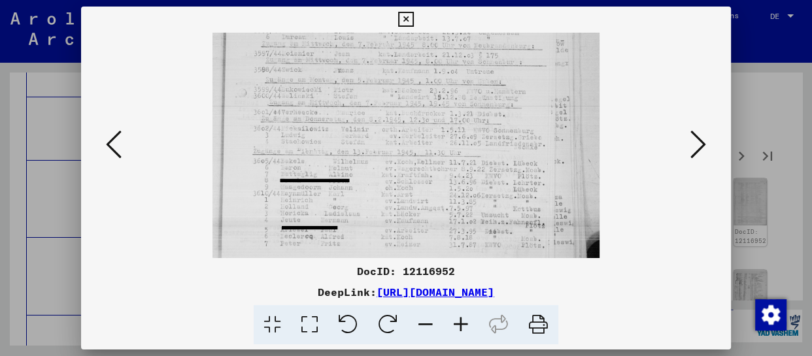
scroll to position [262, 0]
drag, startPoint x: 434, startPoint y: 209, endPoint x: 443, endPoint y: 135, distance: 73.8
click at [443, 135] on img at bounding box center [406, 14] width 387 height 487
click at [702, 154] on icon at bounding box center [699, 144] width 16 height 31
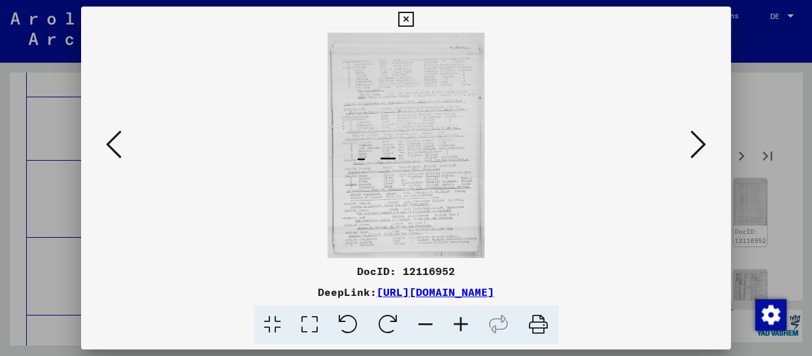
click at [466, 326] on icon at bounding box center [460, 325] width 35 height 40
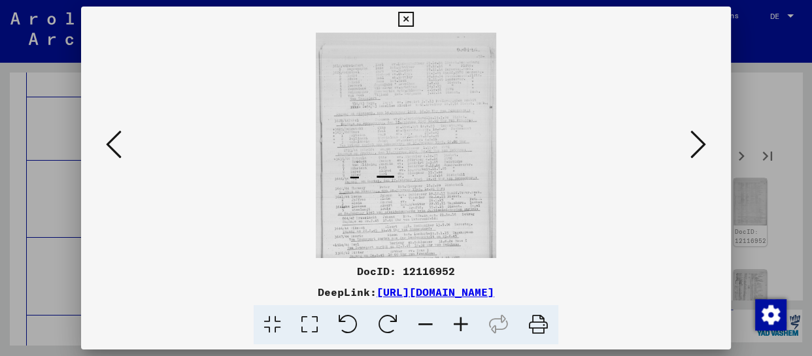
click at [465, 326] on icon at bounding box center [460, 325] width 35 height 40
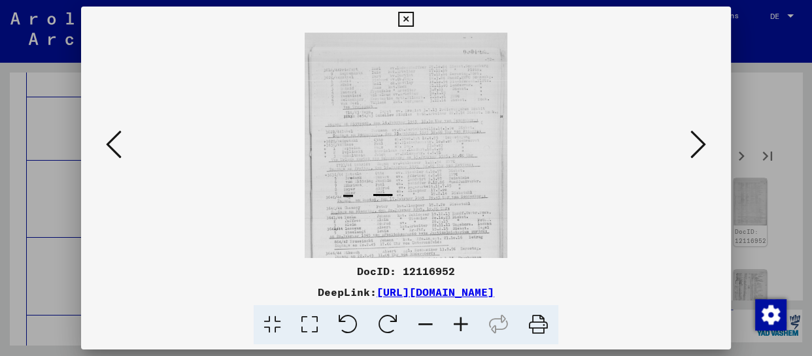
click at [465, 326] on icon at bounding box center [460, 325] width 35 height 40
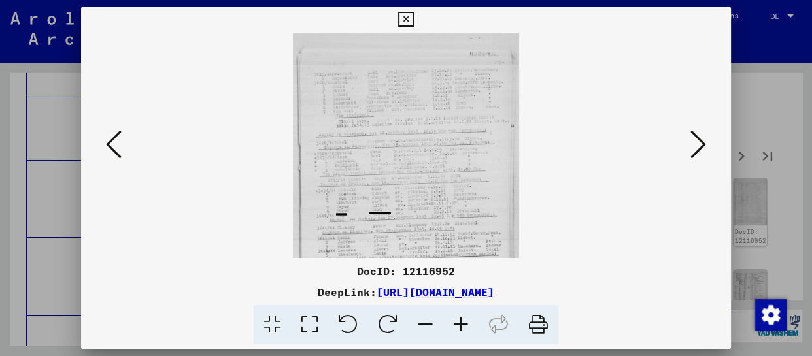
click at [465, 326] on icon at bounding box center [460, 325] width 35 height 40
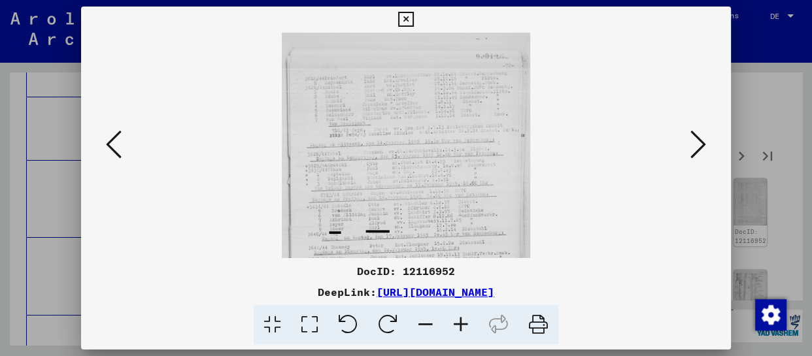
click at [465, 326] on icon at bounding box center [460, 325] width 35 height 40
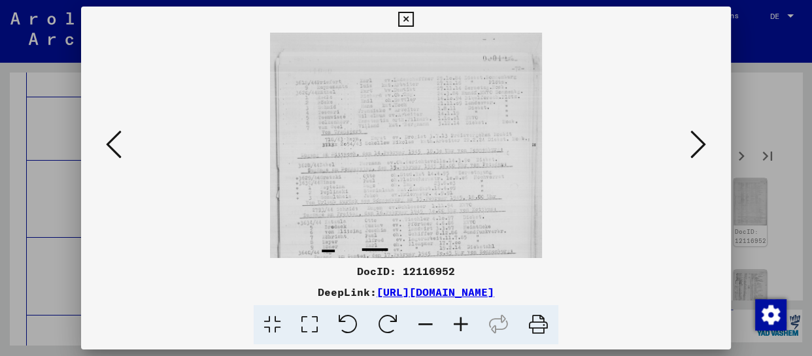
click at [465, 326] on icon at bounding box center [460, 325] width 35 height 40
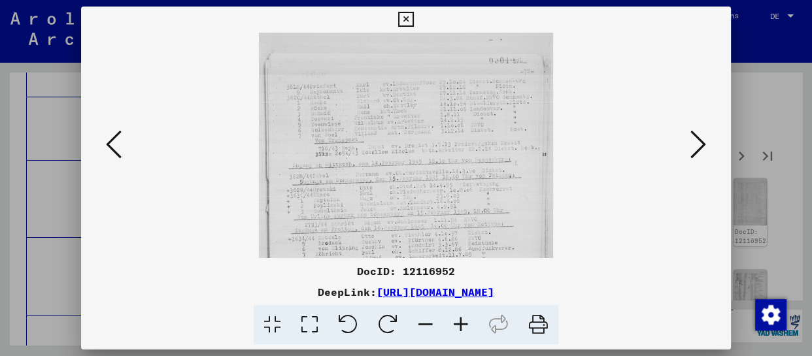
click at [465, 326] on icon at bounding box center [460, 325] width 35 height 40
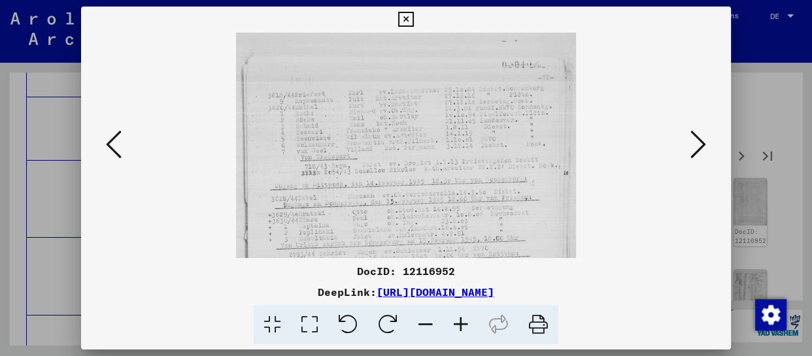
click at [465, 326] on icon at bounding box center [460, 325] width 35 height 40
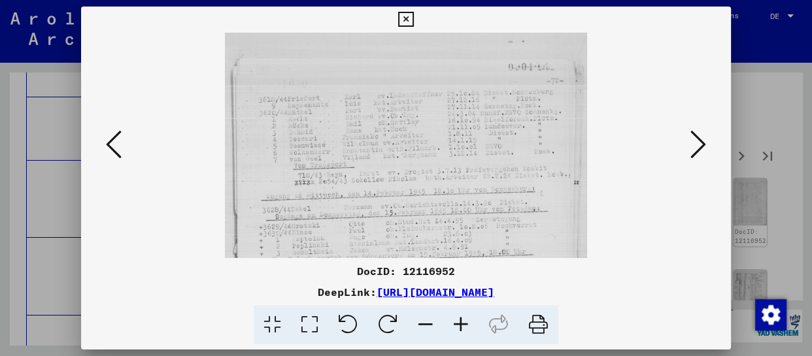
click at [465, 326] on icon at bounding box center [460, 325] width 35 height 40
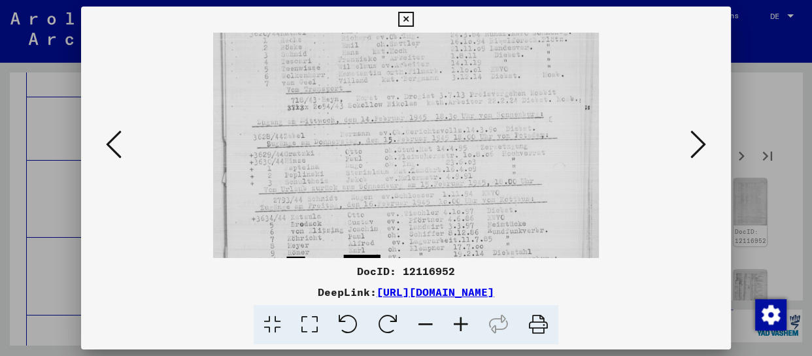
drag, startPoint x: 426, startPoint y: 218, endPoint x: 432, endPoint y: 102, distance: 116.5
click at [432, 100] on img at bounding box center [406, 224] width 386 height 553
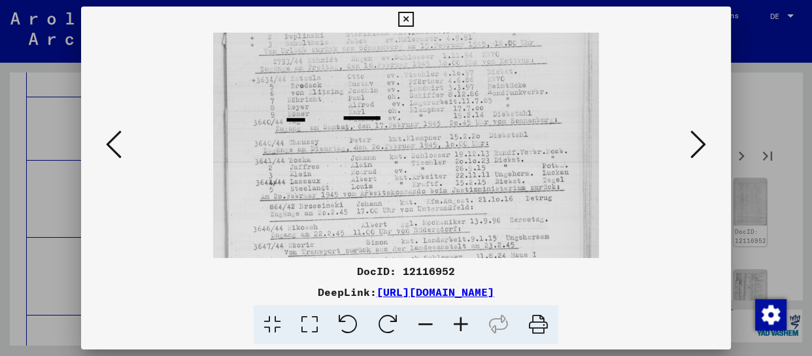
drag, startPoint x: 425, startPoint y: 180, endPoint x: 432, endPoint y: 62, distance: 117.9
click at [432, 62] on img at bounding box center [406, 86] width 386 height 553
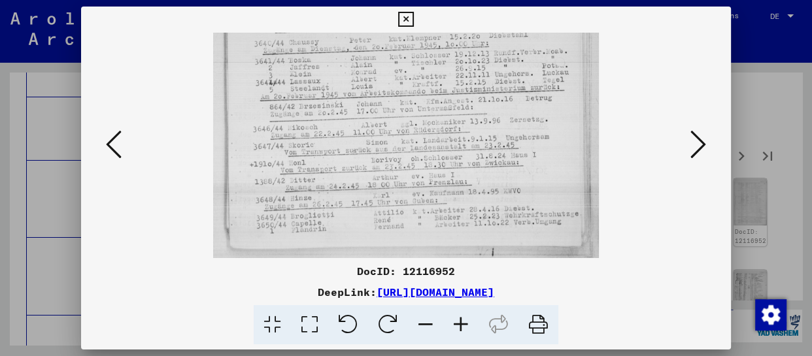
drag, startPoint x: 405, startPoint y: 190, endPoint x: 409, endPoint y: 95, distance: 94.2
drag, startPoint x: 408, startPoint y: 171, endPoint x: 417, endPoint y: 113, distance: 58.2
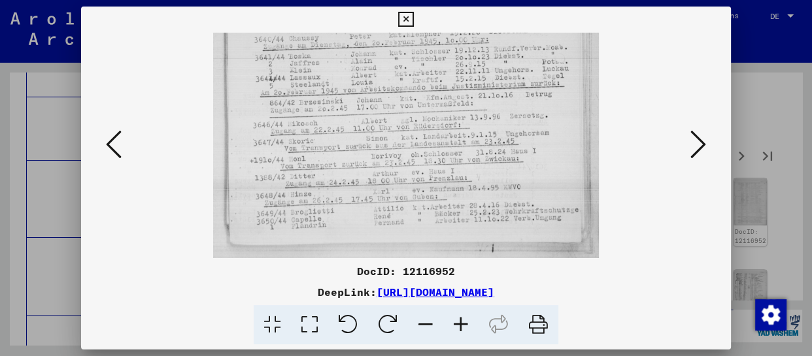
click at [702, 139] on icon at bounding box center [699, 144] width 16 height 31
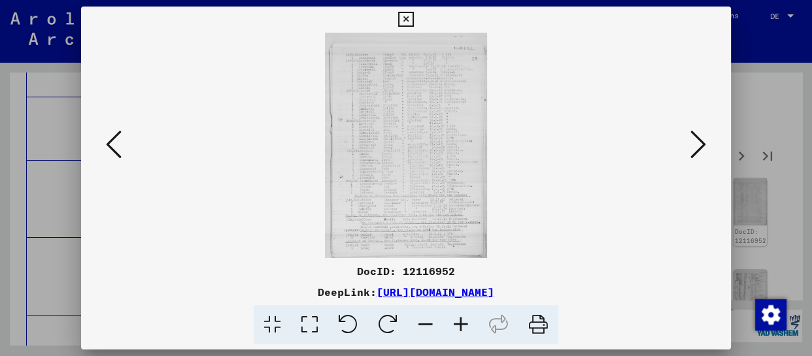
scroll to position [0, 0]
click at [460, 331] on icon at bounding box center [460, 325] width 35 height 40
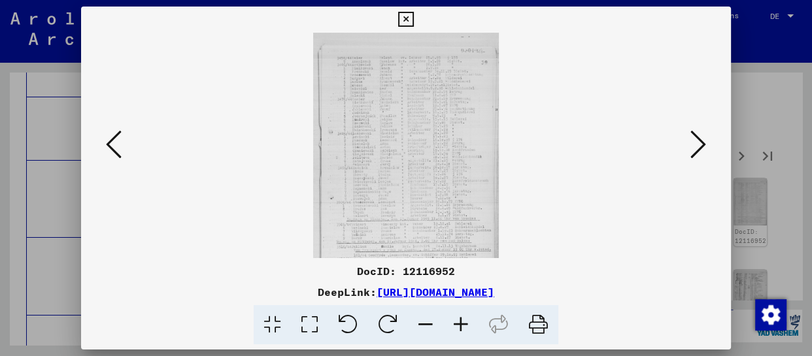
click at [460, 331] on icon at bounding box center [460, 325] width 35 height 40
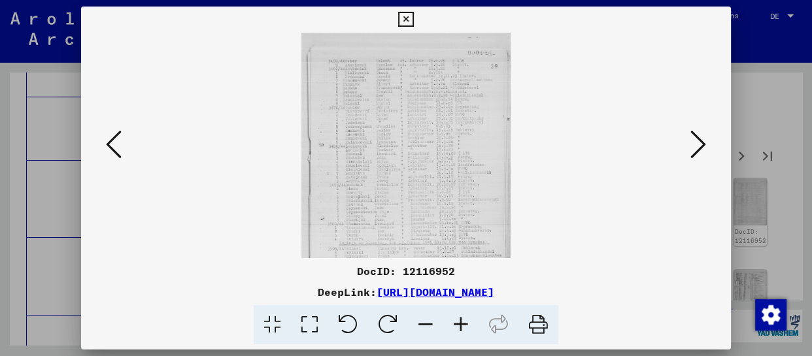
click at [461, 331] on icon at bounding box center [460, 325] width 35 height 40
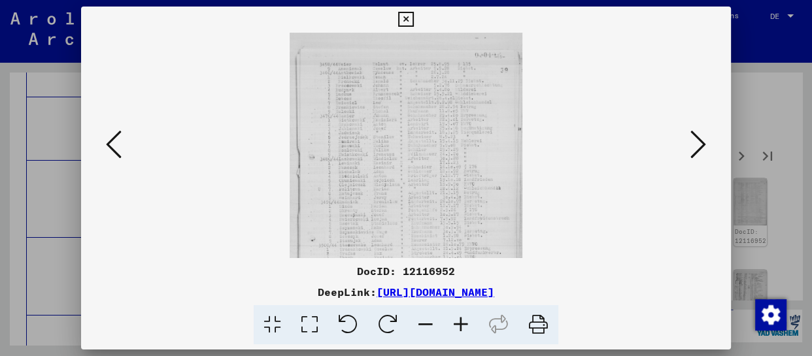
click at [461, 331] on icon at bounding box center [460, 325] width 35 height 40
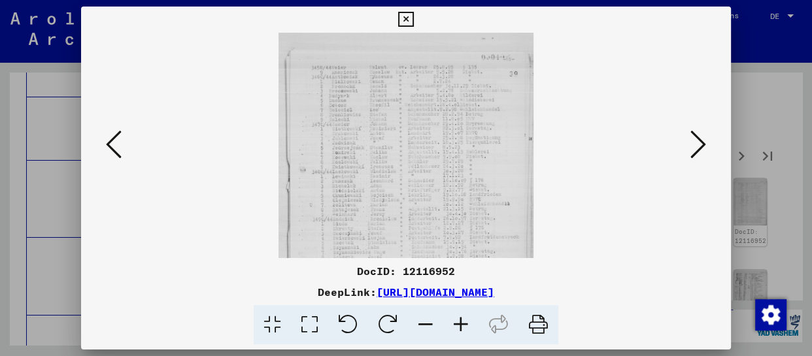
click at [461, 331] on icon at bounding box center [460, 325] width 35 height 40
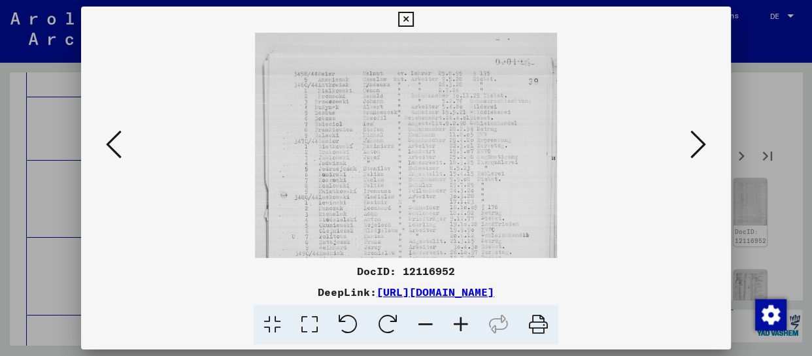
click at [461, 331] on icon at bounding box center [460, 325] width 35 height 40
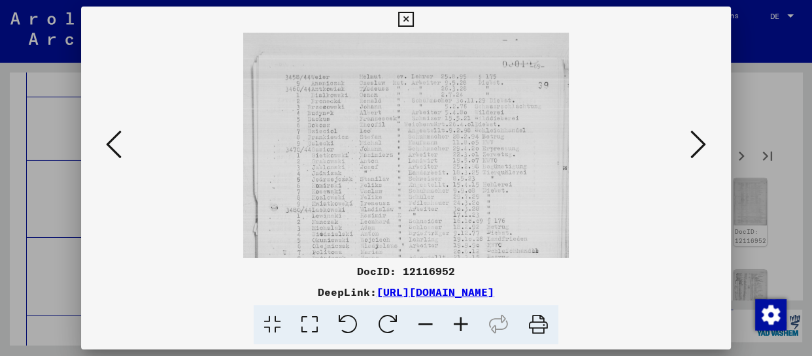
click at [461, 331] on icon at bounding box center [460, 325] width 35 height 40
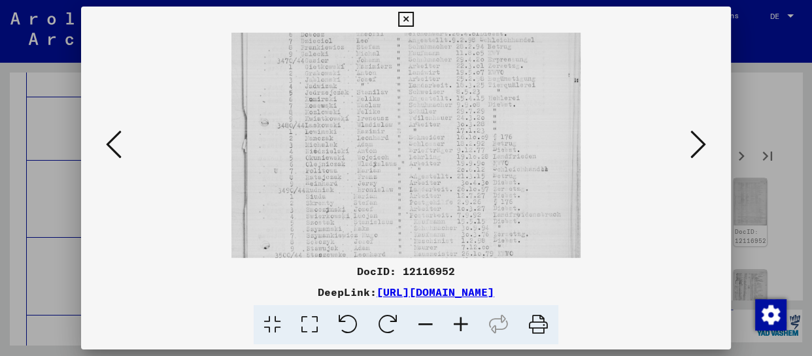
drag, startPoint x: 445, startPoint y: 250, endPoint x: 448, endPoint y: 99, distance: 151.1
click at [448, 99] on img at bounding box center [406, 178] width 349 height 487
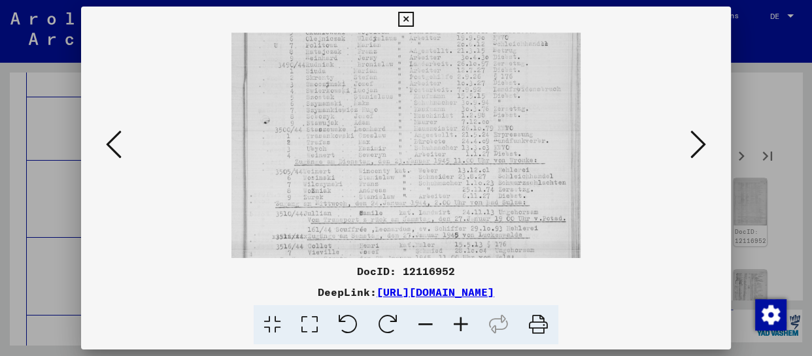
scroll to position [230, 0]
drag, startPoint x: 450, startPoint y: 221, endPoint x: 458, endPoint y: 142, distance: 79.5
click at [458, 142] on img at bounding box center [406, 46] width 349 height 487
click at [680, 148] on div at bounding box center [406, 146] width 561 height 226
click at [704, 143] on icon at bounding box center [699, 144] width 16 height 31
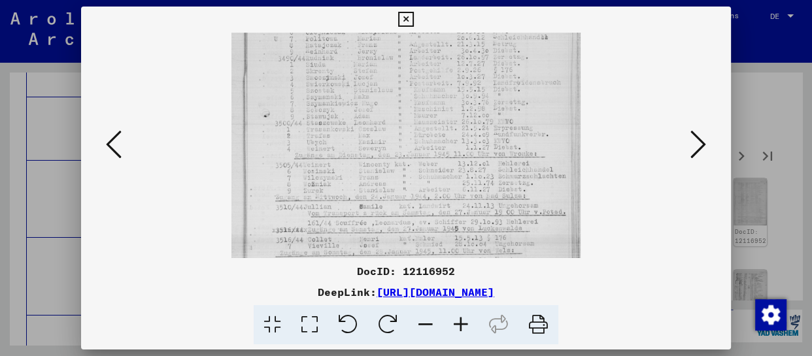
scroll to position [0, 0]
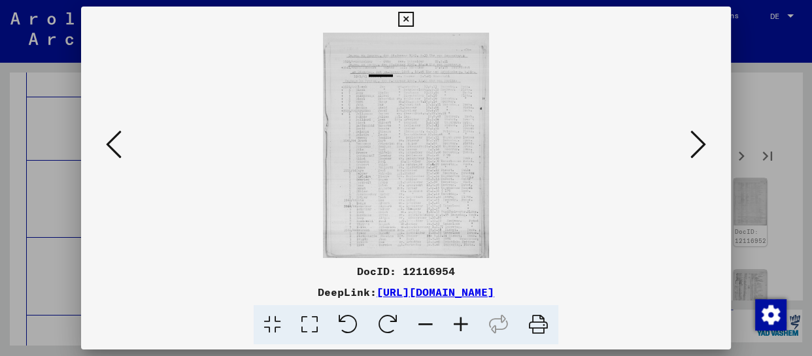
click at [460, 324] on icon at bounding box center [460, 325] width 35 height 40
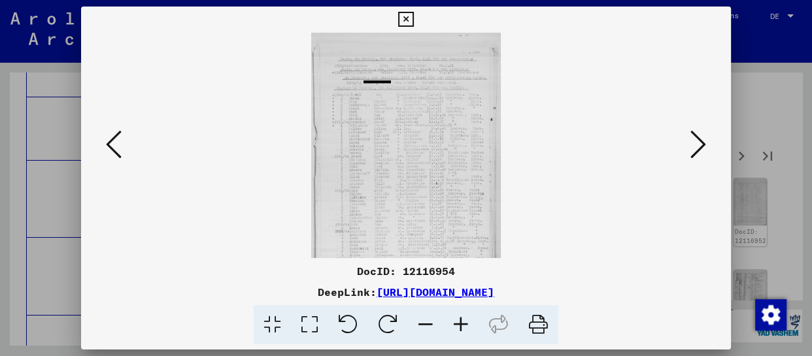
click at [460, 324] on icon at bounding box center [460, 325] width 35 height 40
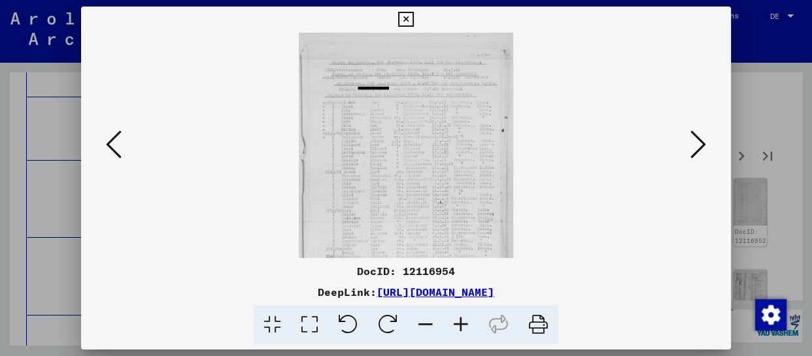
click at [460, 324] on icon at bounding box center [460, 325] width 35 height 40
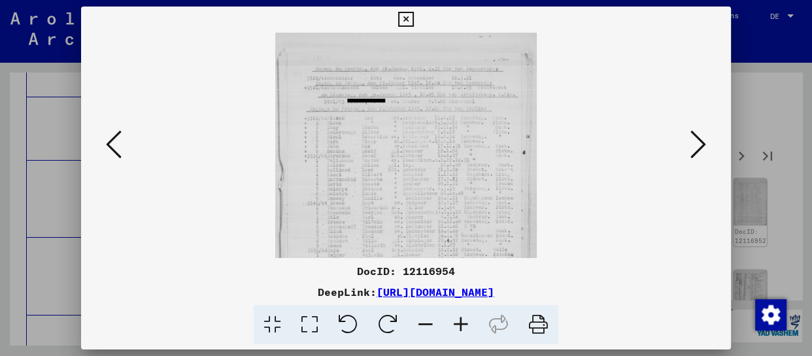
click at [460, 324] on icon at bounding box center [460, 325] width 35 height 40
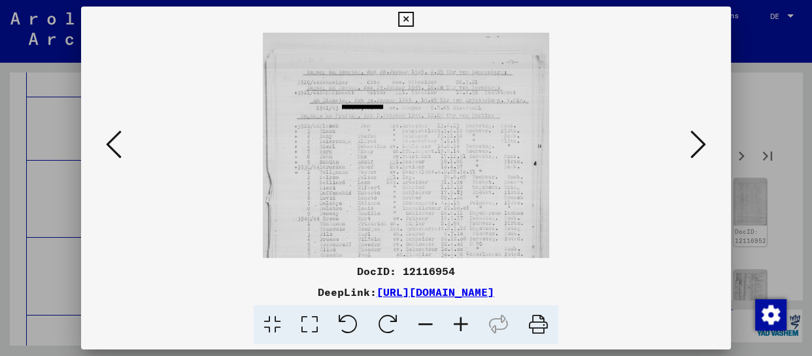
click at [460, 324] on icon at bounding box center [460, 325] width 35 height 40
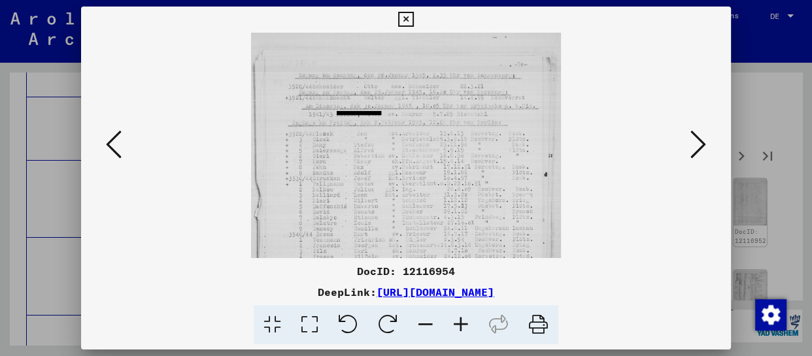
click at [460, 324] on icon at bounding box center [460, 325] width 35 height 40
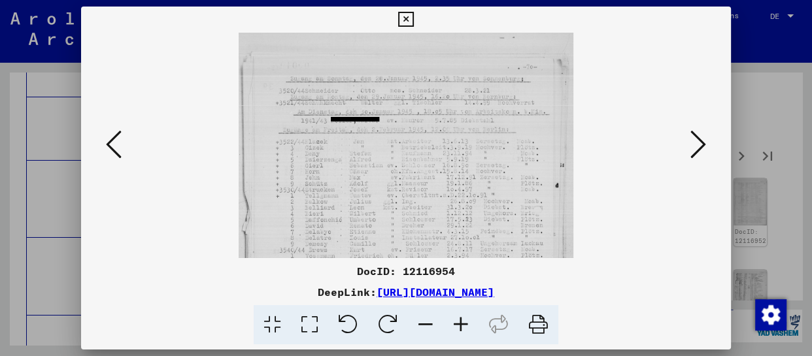
click at [460, 324] on icon at bounding box center [460, 325] width 35 height 40
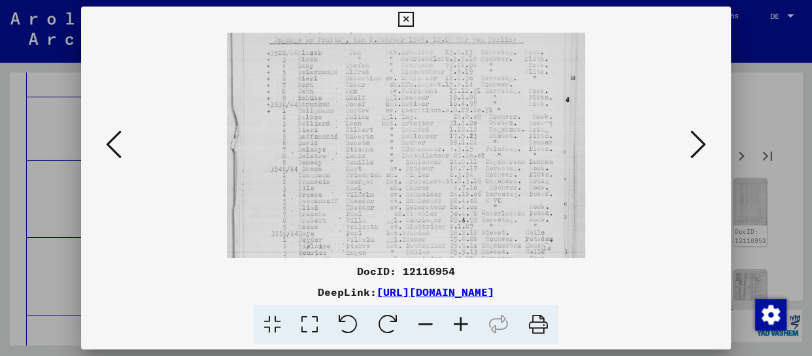
scroll to position [98, 0]
drag, startPoint x: 399, startPoint y: 240, endPoint x: 409, endPoint y: 141, distance: 99.2
click at [409, 141] on img at bounding box center [406, 178] width 358 height 487
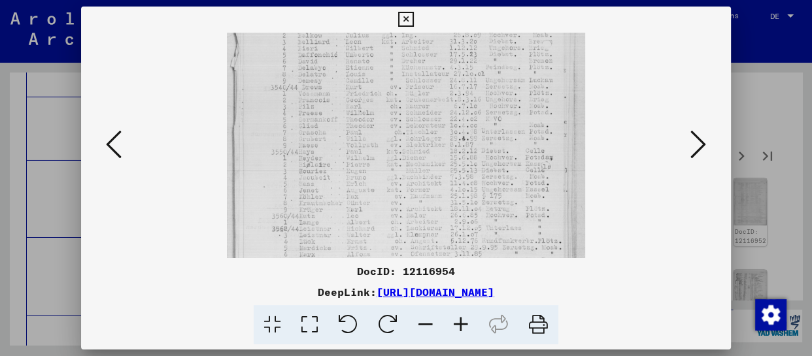
drag, startPoint x: 399, startPoint y: 210, endPoint x: 400, endPoint y: 129, distance: 80.5
click at [400, 129] on img at bounding box center [406, 97] width 358 height 487
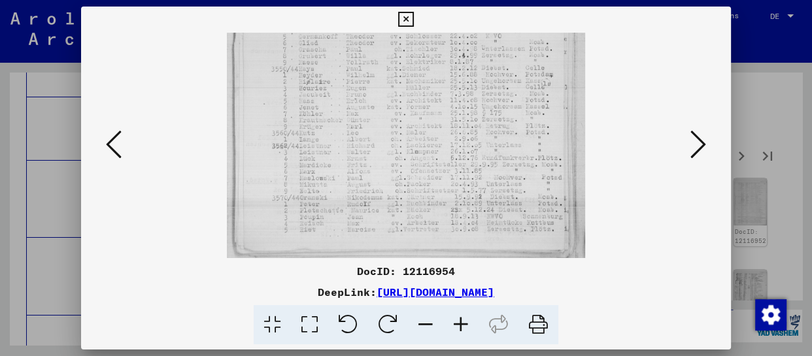
drag, startPoint x: 400, startPoint y: 213, endPoint x: 407, endPoint y: 114, distance: 99.0
click at [407, 114] on img at bounding box center [406, 14] width 358 height 487
click at [700, 138] on icon at bounding box center [699, 144] width 16 height 31
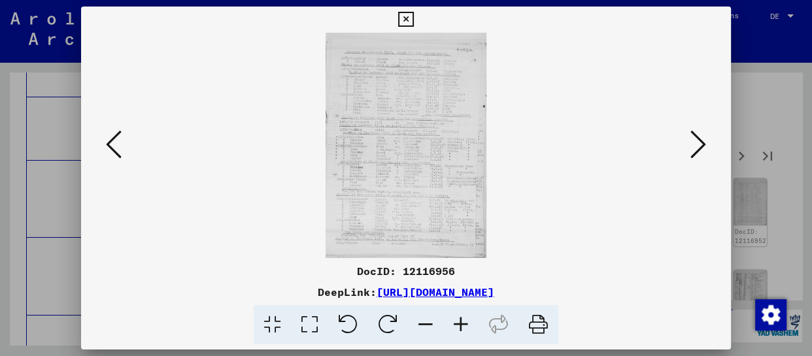
click at [467, 326] on icon at bounding box center [460, 325] width 35 height 40
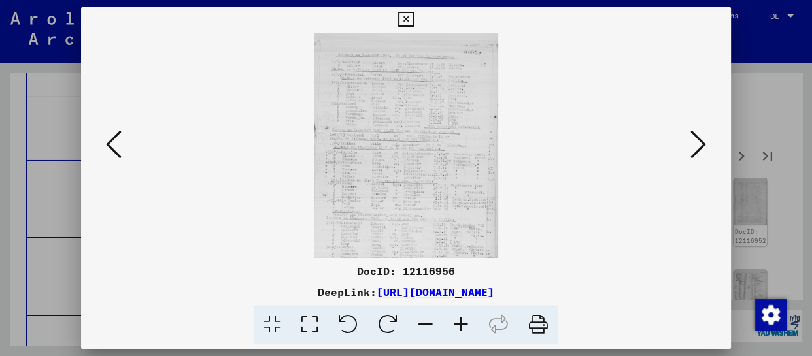
click at [467, 326] on icon at bounding box center [460, 325] width 35 height 40
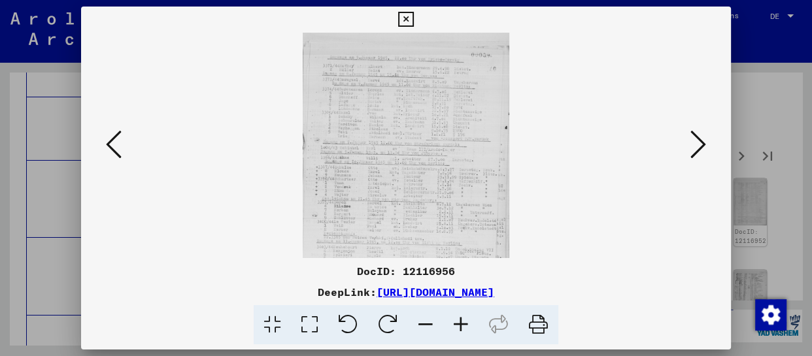
click at [467, 326] on icon at bounding box center [460, 325] width 35 height 40
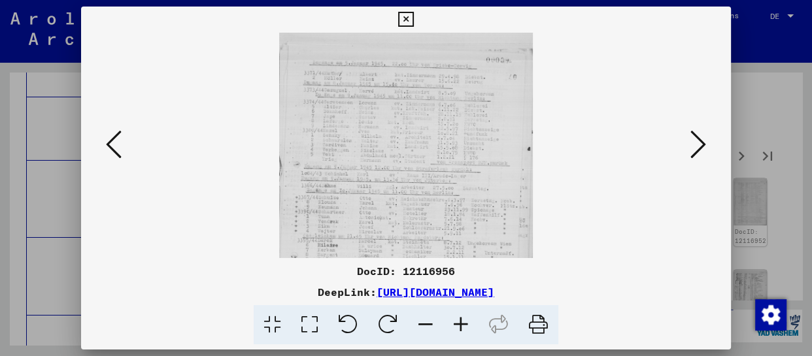
click at [467, 326] on icon at bounding box center [460, 325] width 35 height 40
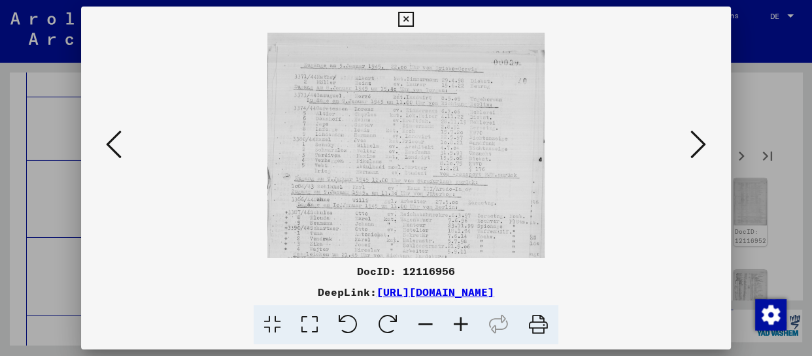
click at [467, 326] on icon at bounding box center [460, 325] width 35 height 40
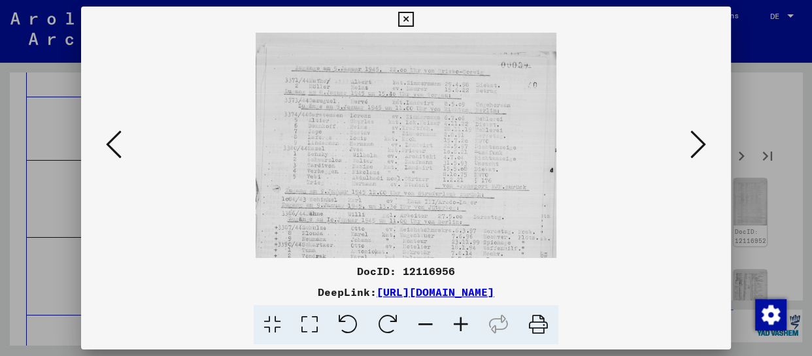
click at [467, 326] on icon at bounding box center [460, 325] width 35 height 40
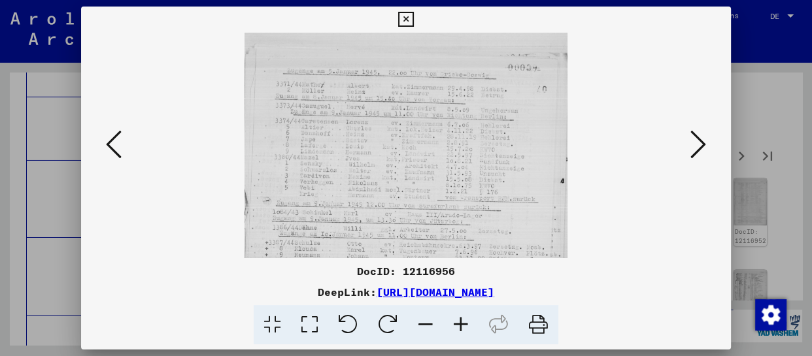
click at [467, 326] on icon at bounding box center [460, 325] width 35 height 40
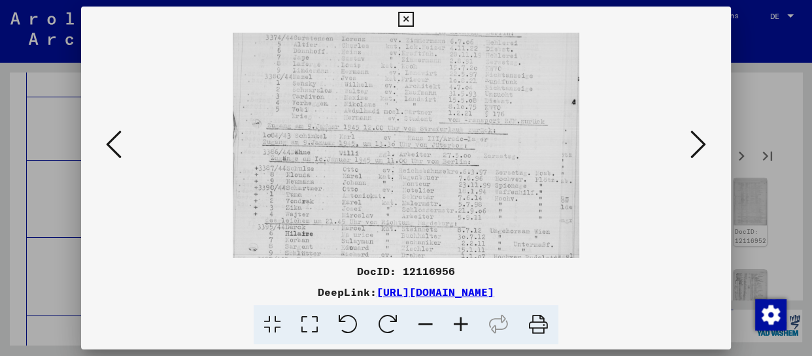
scroll to position [126, 0]
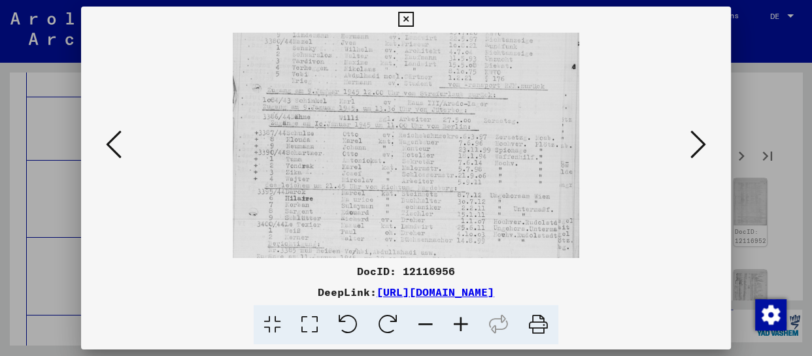
drag, startPoint x: 412, startPoint y: 233, endPoint x: 424, endPoint y: 109, distance: 124.9
click at [424, 109] on img at bounding box center [406, 151] width 347 height 487
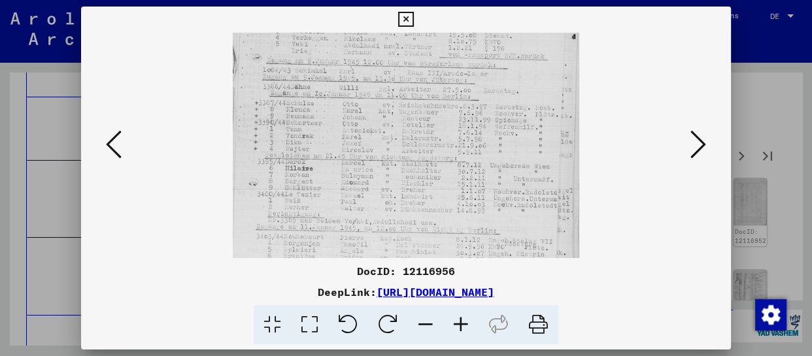
drag, startPoint x: 405, startPoint y: 196, endPoint x: 405, endPoint y: 164, distance: 32.1
click at [405, 164] on img at bounding box center [406, 121] width 347 height 487
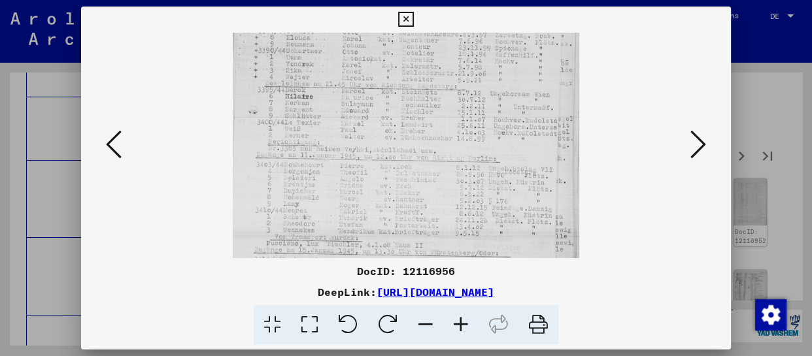
scroll to position [262, 0]
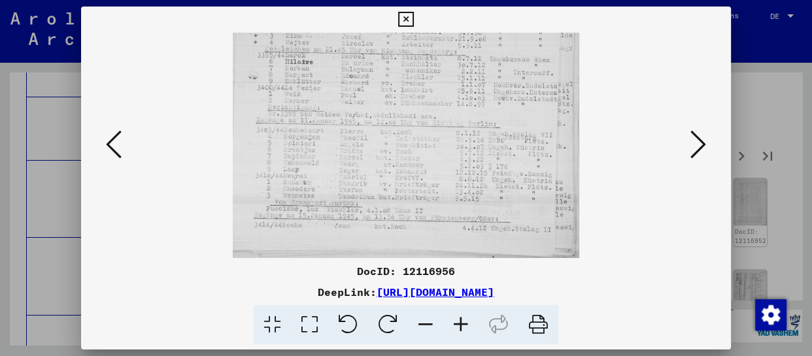
drag, startPoint x: 405, startPoint y: 221, endPoint x: 411, endPoint y: 102, distance: 119.2
click at [411, 102] on img at bounding box center [406, 14] width 347 height 487
click at [691, 143] on icon at bounding box center [699, 144] width 16 height 31
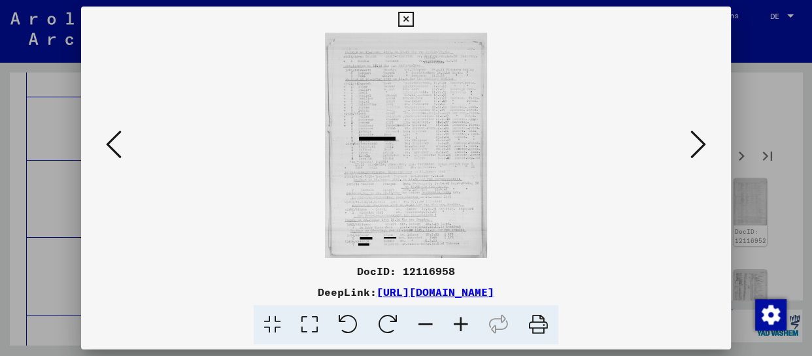
scroll to position [0, 0]
click at [461, 322] on icon at bounding box center [460, 325] width 35 height 40
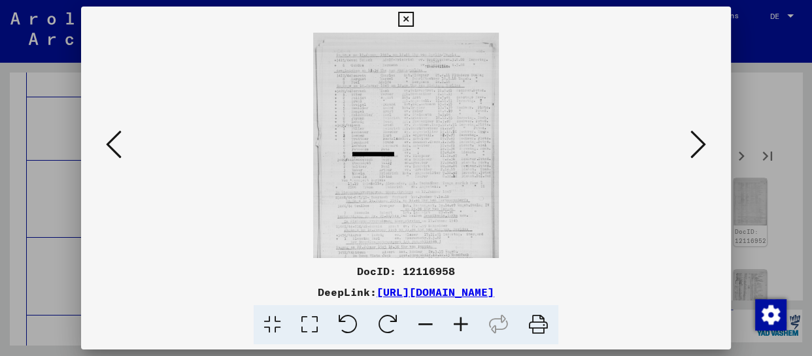
click at [461, 322] on icon at bounding box center [460, 325] width 35 height 40
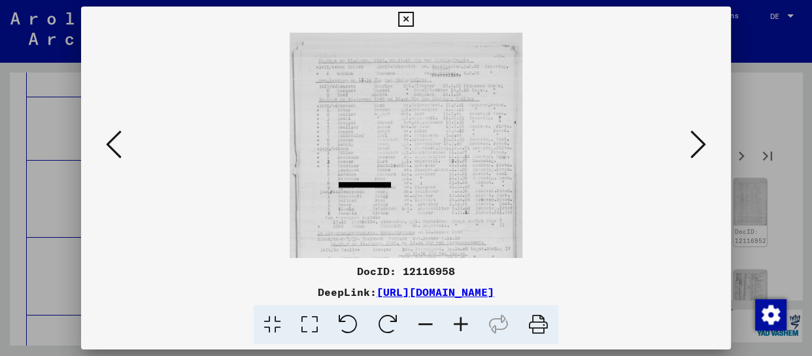
click at [461, 322] on icon at bounding box center [460, 325] width 35 height 40
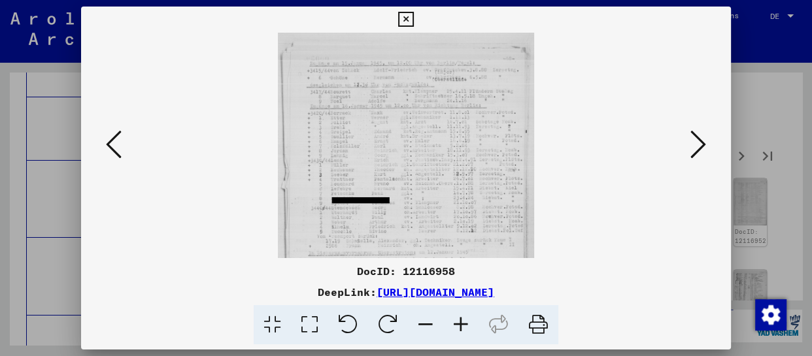
click at [461, 322] on icon at bounding box center [460, 325] width 35 height 40
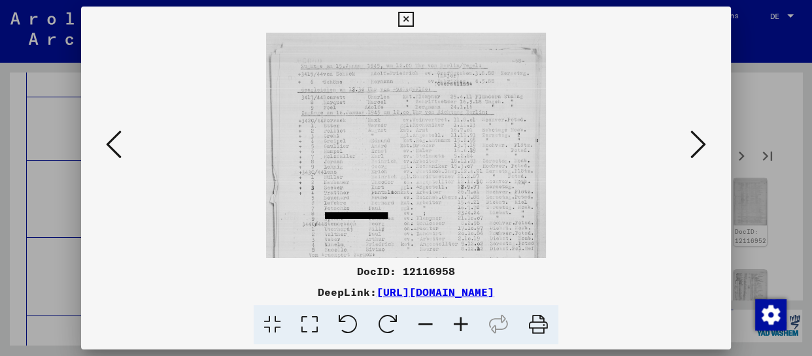
click at [461, 322] on icon at bounding box center [460, 325] width 35 height 40
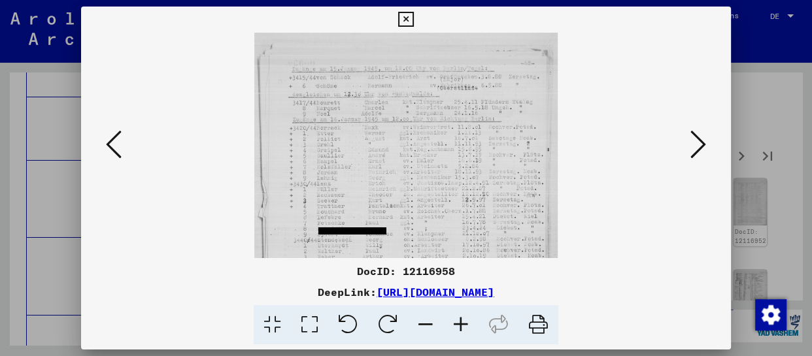
click at [461, 322] on icon at bounding box center [460, 325] width 35 height 40
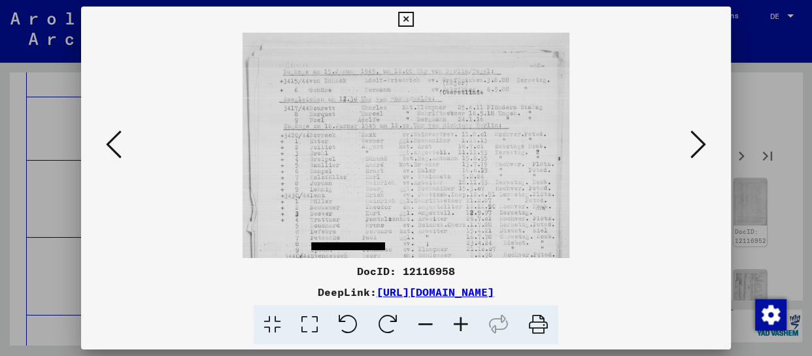
click at [461, 322] on icon at bounding box center [460, 325] width 35 height 40
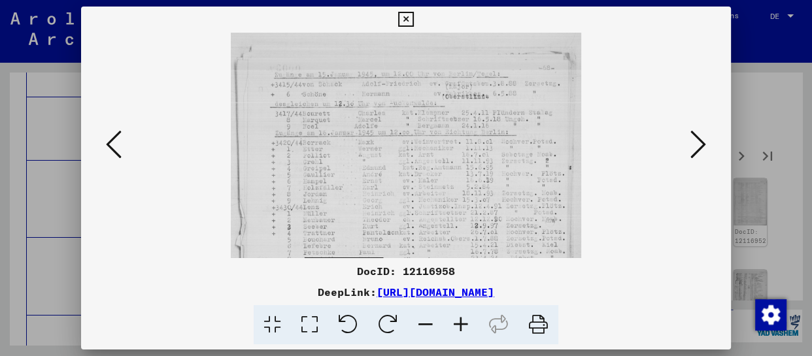
click at [461, 322] on icon at bounding box center [460, 325] width 35 height 40
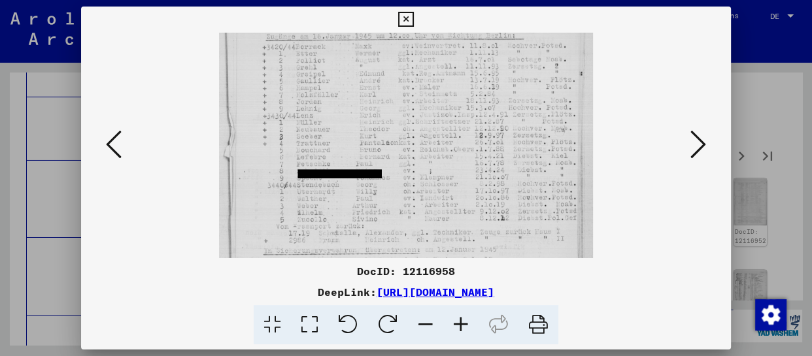
drag, startPoint x: 405, startPoint y: 225, endPoint x: 405, endPoint y: 121, distance: 104.0
click at [405, 121] on img at bounding box center [406, 189] width 375 height 520
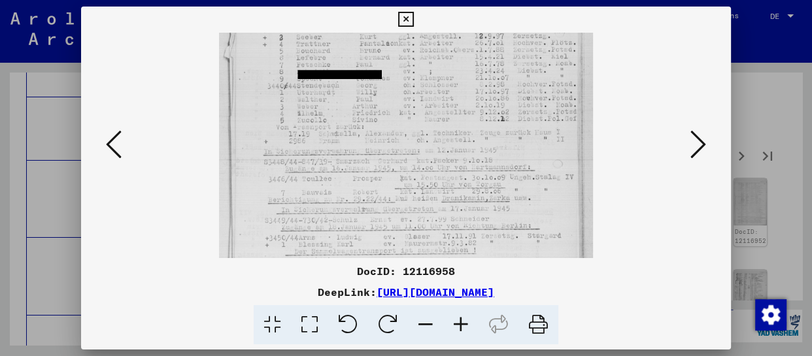
drag, startPoint x: 400, startPoint y: 211, endPoint x: 399, endPoint y: 111, distance: 99.4
click at [399, 111] on img at bounding box center [406, 90] width 375 height 520
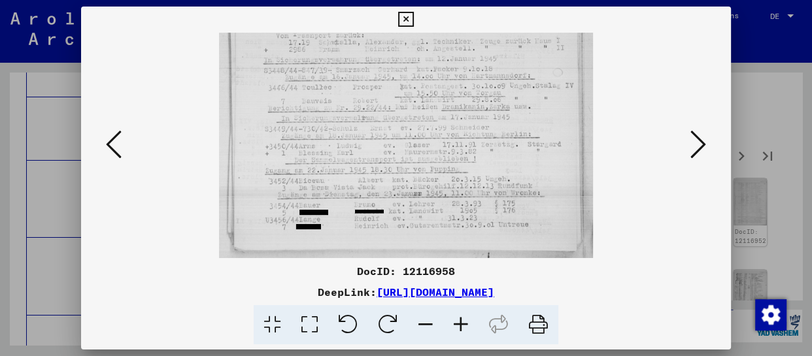
drag, startPoint x: 401, startPoint y: 200, endPoint x: 410, endPoint y: 71, distance: 129.2
click at [699, 137] on icon at bounding box center [699, 144] width 16 height 31
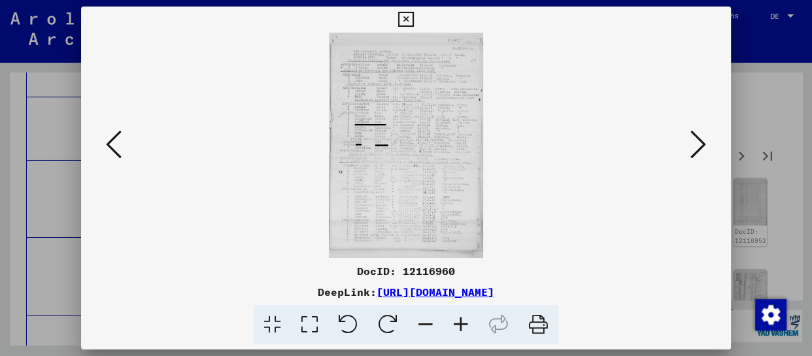
click at [460, 327] on icon at bounding box center [460, 325] width 35 height 40
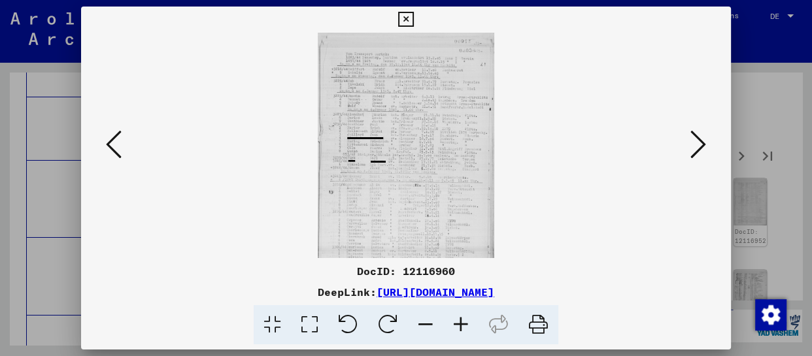
click at [460, 327] on icon at bounding box center [460, 325] width 35 height 40
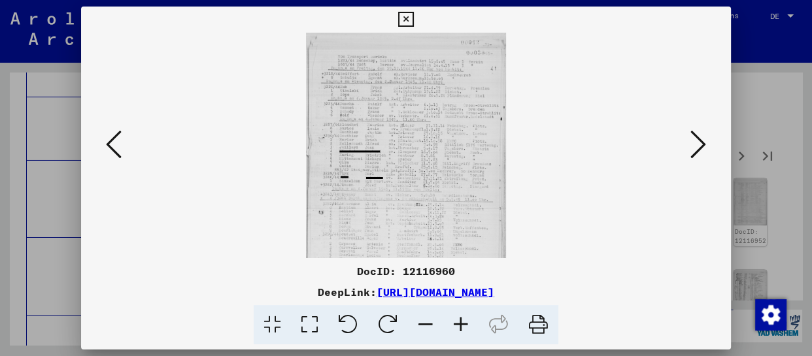
click at [461, 326] on icon at bounding box center [460, 325] width 35 height 40
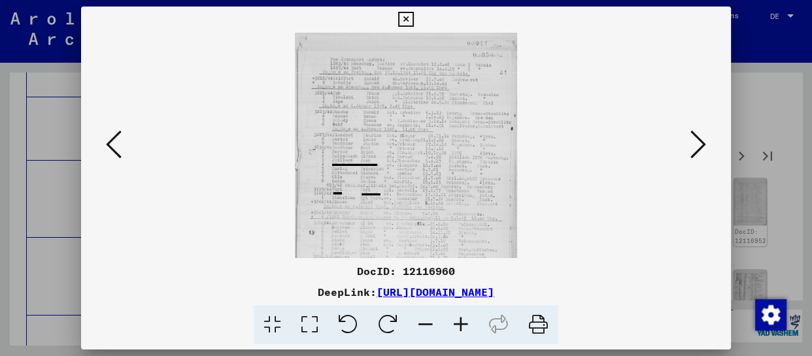
click at [461, 326] on icon at bounding box center [460, 325] width 35 height 40
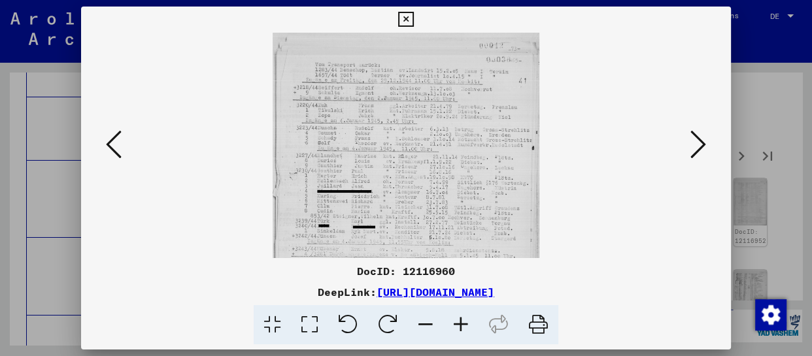
click at [461, 326] on icon at bounding box center [460, 325] width 35 height 40
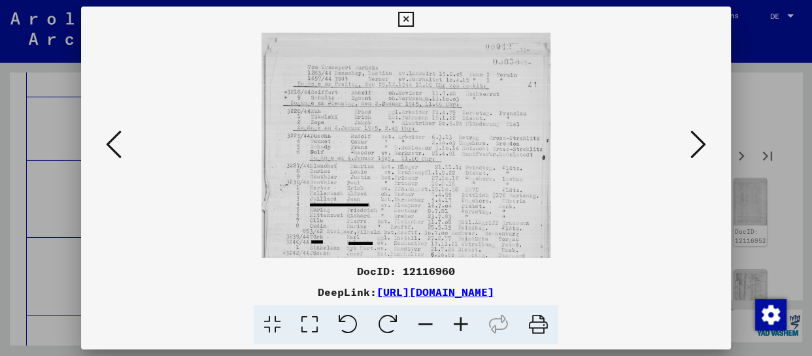
click at [461, 326] on icon at bounding box center [460, 325] width 35 height 40
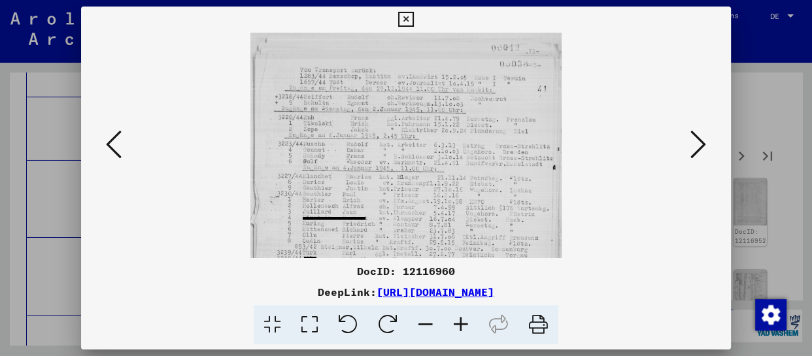
click at [461, 326] on icon at bounding box center [460, 325] width 35 height 40
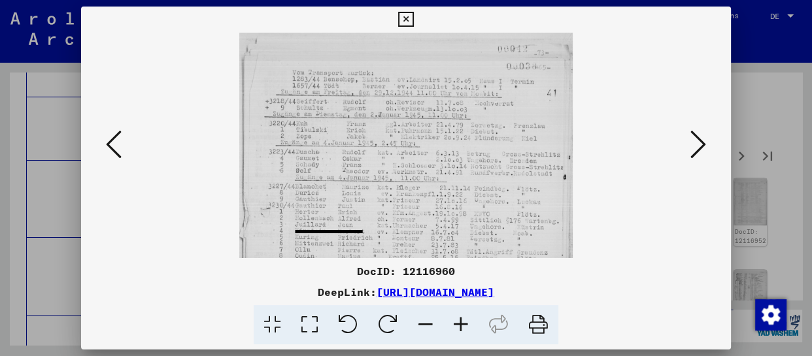
click at [461, 326] on icon at bounding box center [460, 325] width 35 height 40
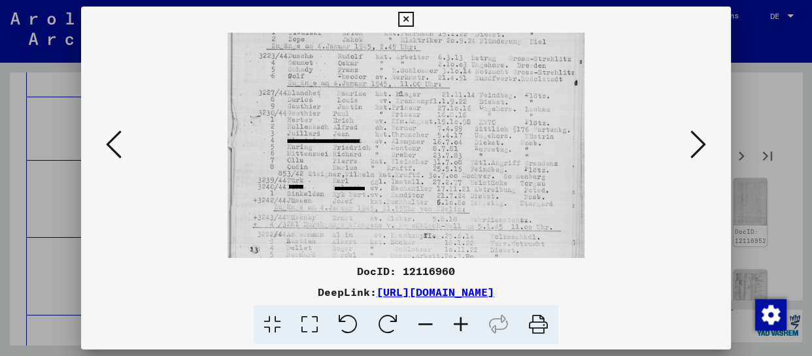
drag, startPoint x: 439, startPoint y: 205, endPoint x: 440, endPoint y: 101, distance: 104.0
click at [440, 101] on img at bounding box center [406, 189] width 356 height 520
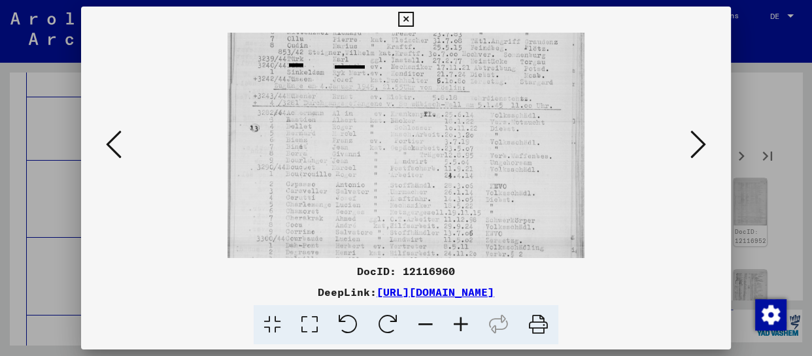
drag, startPoint x: 443, startPoint y: 213, endPoint x: 445, endPoint y: 91, distance: 121.7
click at [445, 91] on img at bounding box center [406, 67] width 356 height 520
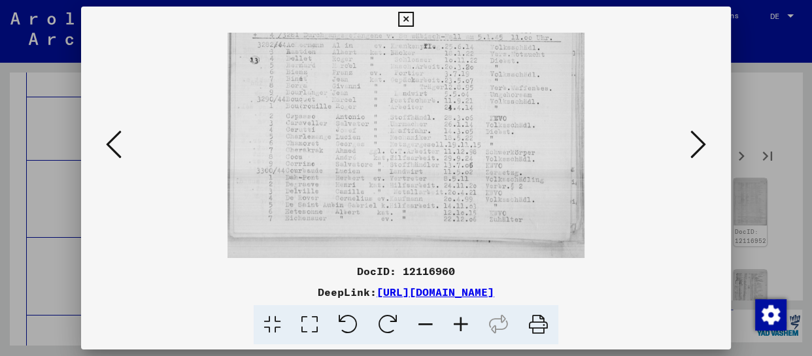
scroll to position [294, 0]
drag, startPoint x: 428, startPoint y: 205, endPoint x: 428, endPoint y: 107, distance: 98.8
click at [696, 141] on icon at bounding box center [699, 144] width 16 height 31
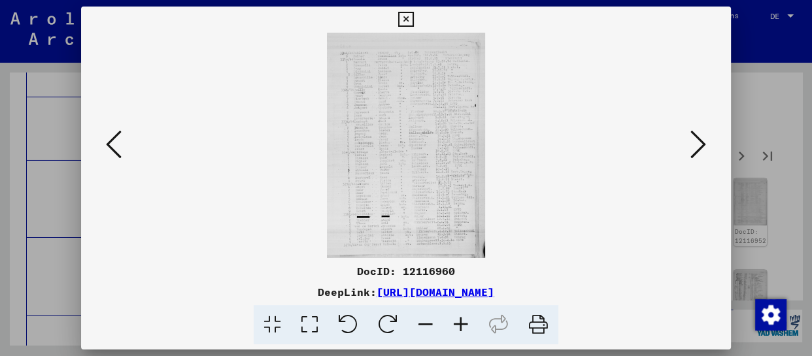
scroll to position [0, 0]
click at [458, 320] on icon at bounding box center [460, 325] width 35 height 40
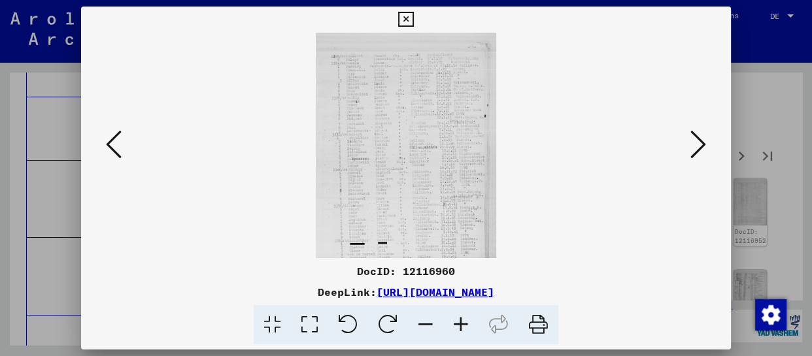
click at [458, 320] on icon at bounding box center [460, 325] width 35 height 40
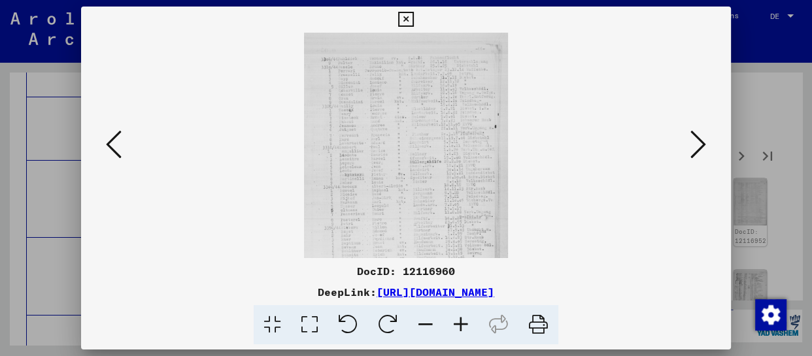
click at [458, 320] on icon at bounding box center [460, 325] width 35 height 40
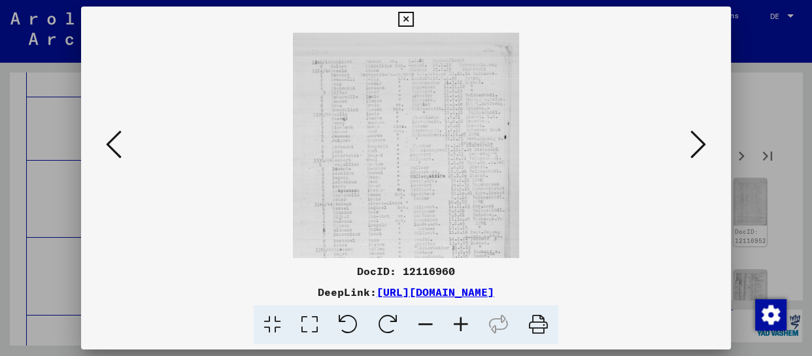
click at [458, 320] on icon at bounding box center [460, 325] width 35 height 40
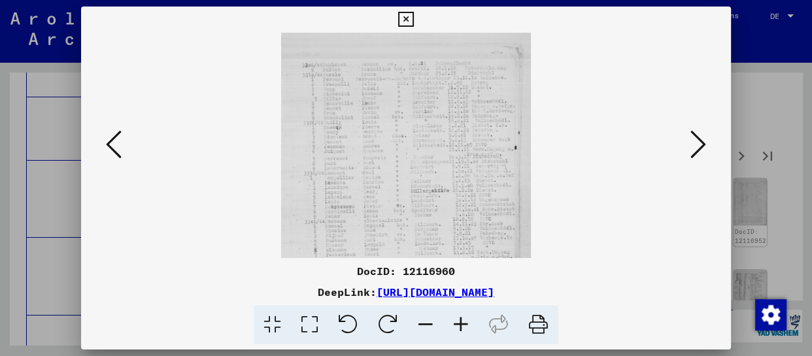
click at [458, 320] on icon at bounding box center [460, 325] width 35 height 40
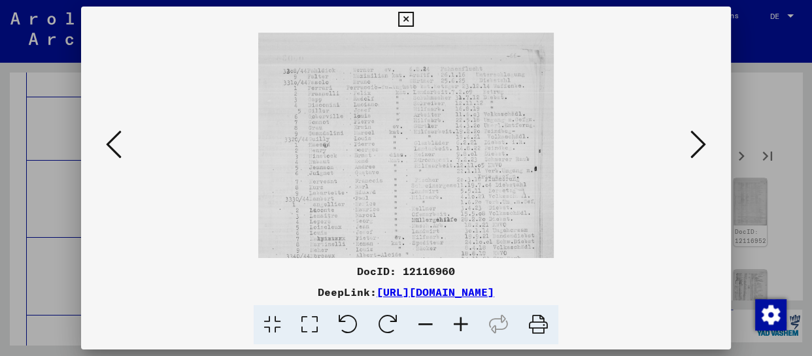
click at [458, 320] on icon at bounding box center [460, 325] width 35 height 40
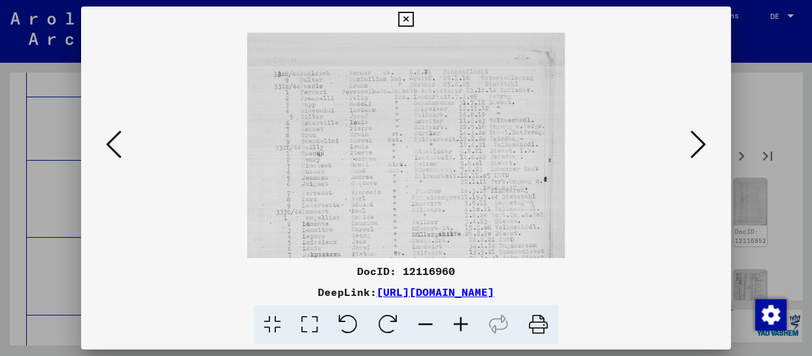
click at [458, 320] on icon at bounding box center [460, 325] width 35 height 40
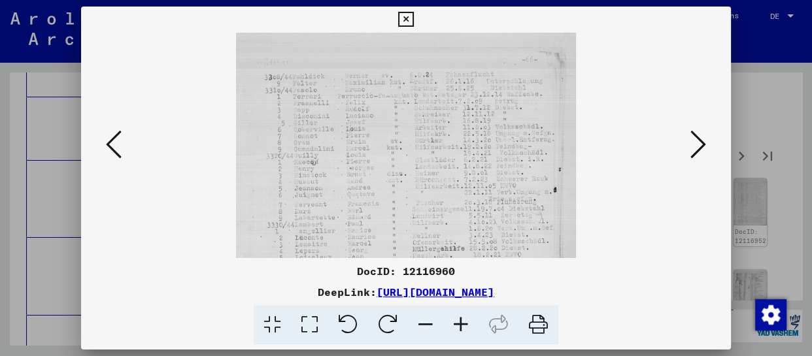
click at [458, 320] on icon at bounding box center [460, 325] width 35 height 40
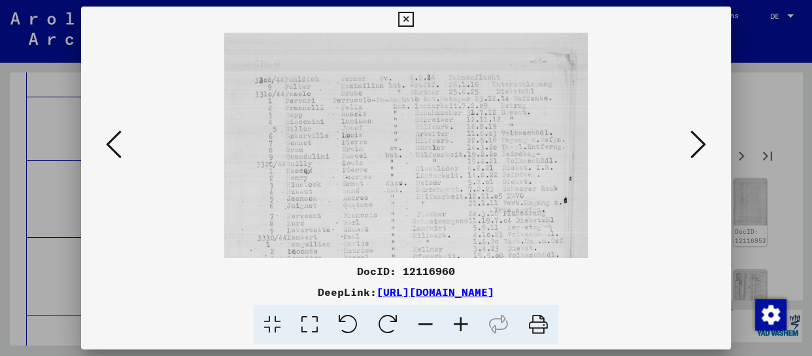
click at [458, 320] on icon at bounding box center [460, 325] width 35 height 40
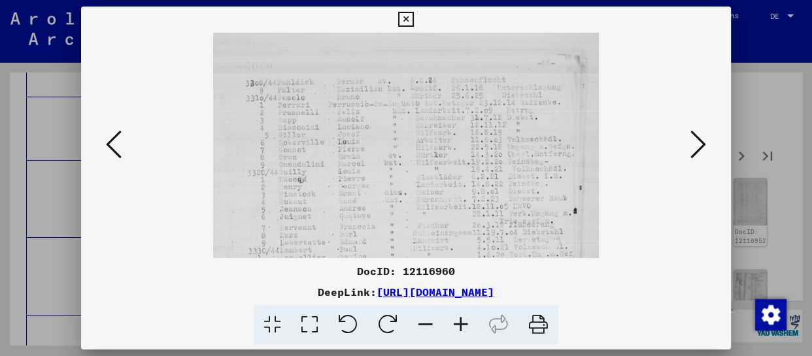
click at [458, 320] on icon at bounding box center [460, 325] width 35 height 40
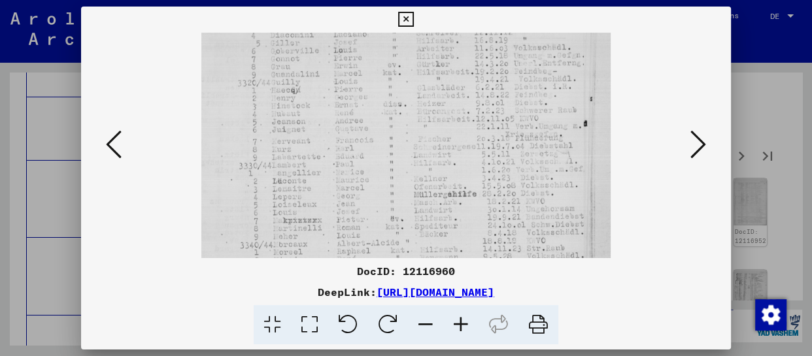
drag, startPoint x: 405, startPoint y: 218, endPoint x: 409, endPoint y: 119, distance: 98.8
click at [409, 119] on img at bounding box center [405, 227] width 409 height 585
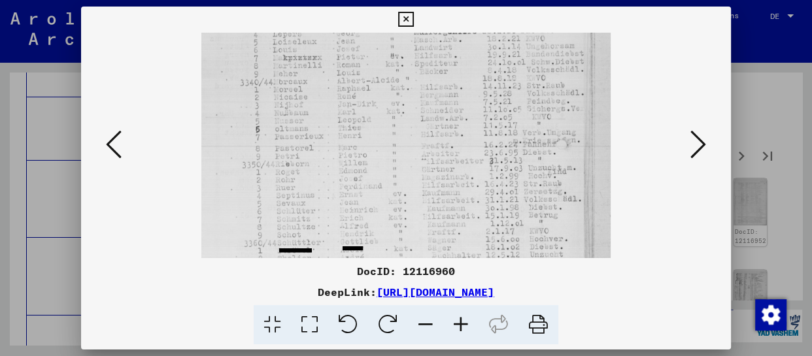
drag, startPoint x: 409, startPoint y: 213, endPoint x: 408, endPoint y: 50, distance: 162.9
click at [408, 50] on img at bounding box center [405, 64] width 409 height 585
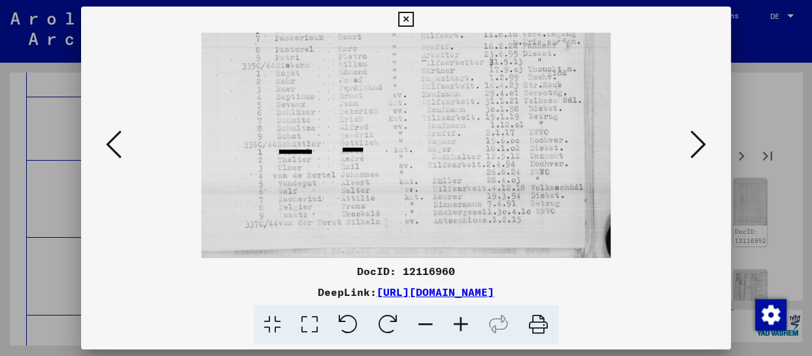
drag, startPoint x: 402, startPoint y: 108, endPoint x: 402, endPoint y: 85, distance: 22.9
click at [697, 148] on icon at bounding box center [699, 144] width 16 height 31
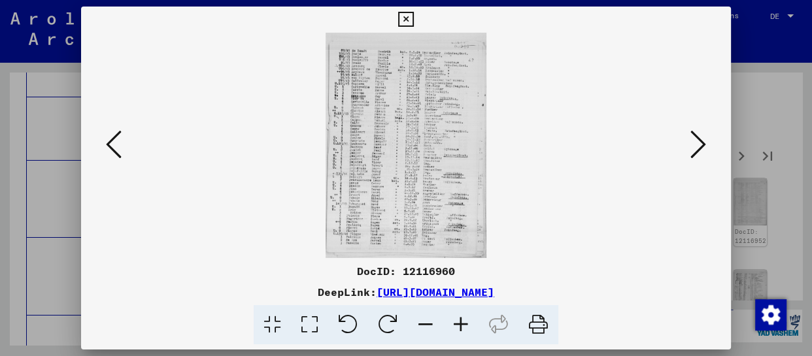
click at [471, 332] on icon at bounding box center [460, 325] width 35 height 40
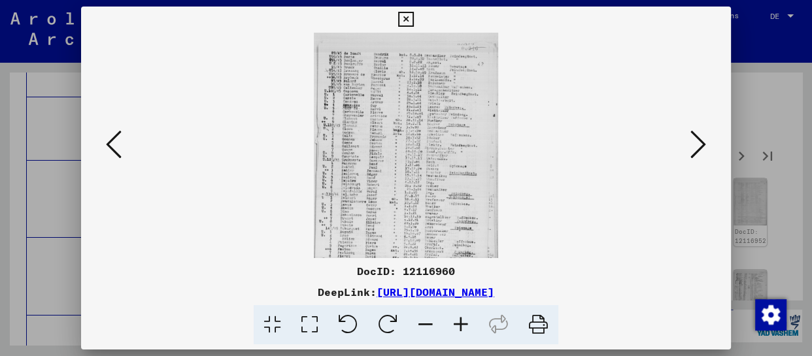
click at [471, 331] on icon at bounding box center [460, 325] width 35 height 40
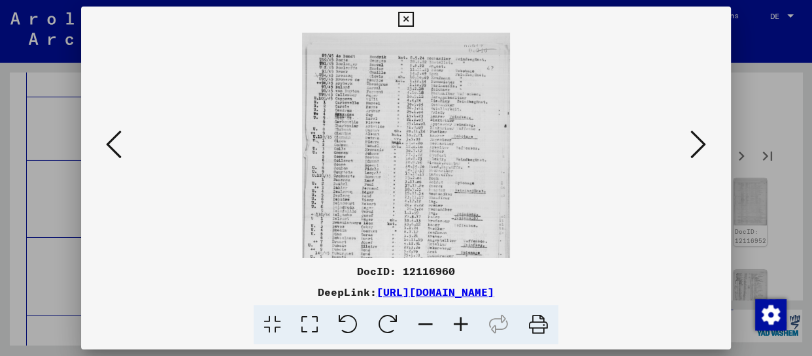
click at [471, 331] on icon at bounding box center [460, 325] width 35 height 40
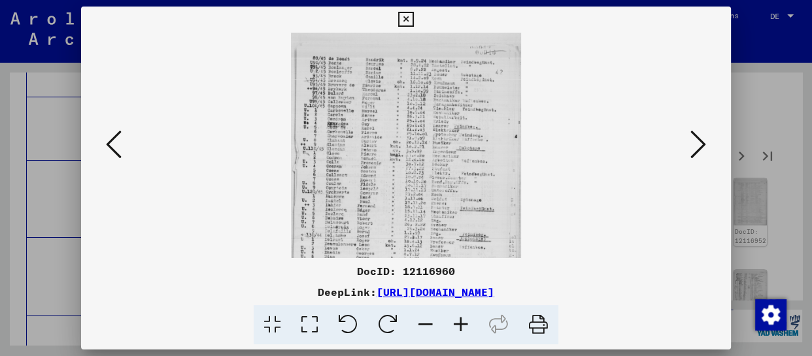
click at [471, 331] on icon at bounding box center [460, 325] width 35 height 40
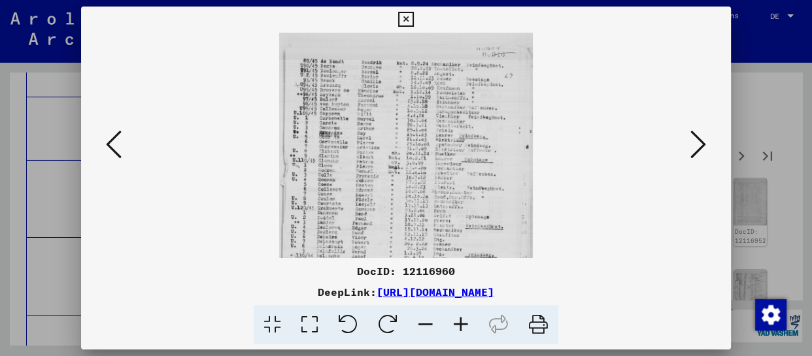
click at [471, 331] on icon at bounding box center [460, 325] width 35 height 40
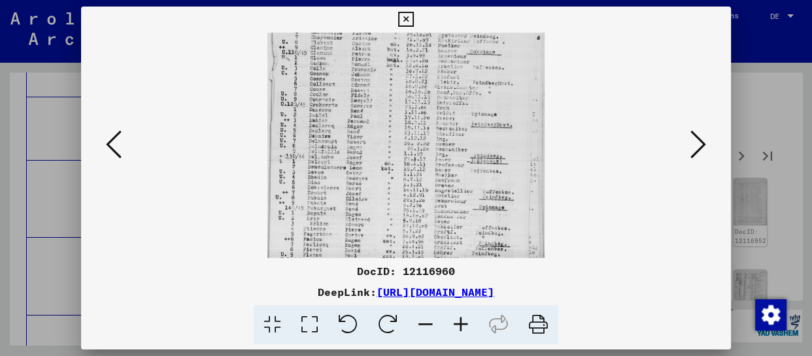
drag, startPoint x: 431, startPoint y: 206, endPoint x: 451, endPoint y: 31, distance: 175.8
click at [451, 41] on img at bounding box center [405, 107] width 277 height 389
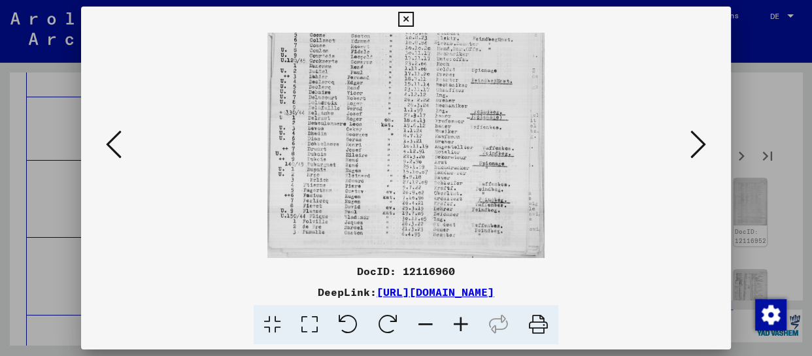
click at [691, 148] on icon at bounding box center [699, 144] width 16 height 31
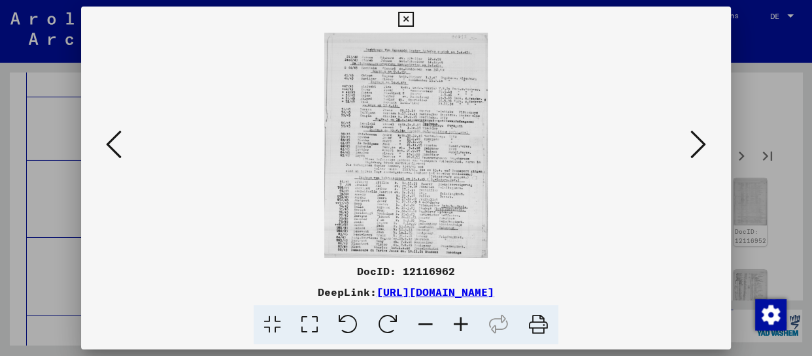
click at [464, 324] on icon at bounding box center [460, 325] width 35 height 40
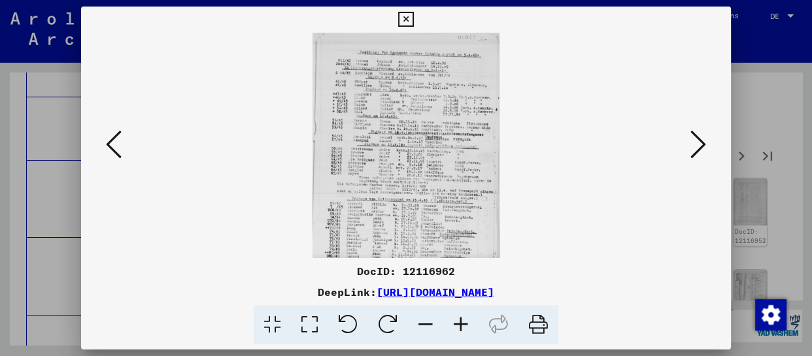
click at [464, 324] on icon at bounding box center [460, 325] width 35 height 40
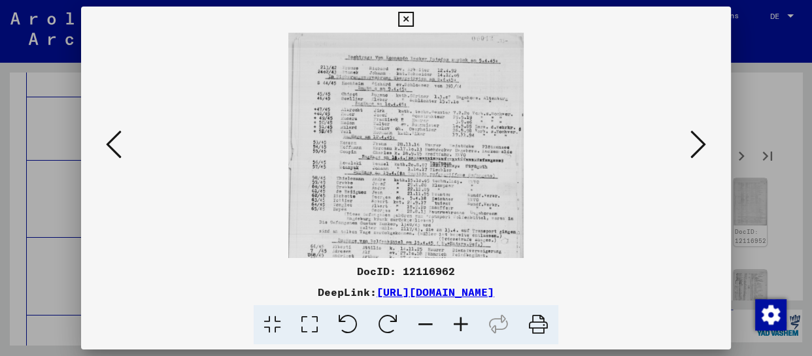
click at [464, 324] on icon at bounding box center [460, 325] width 35 height 40
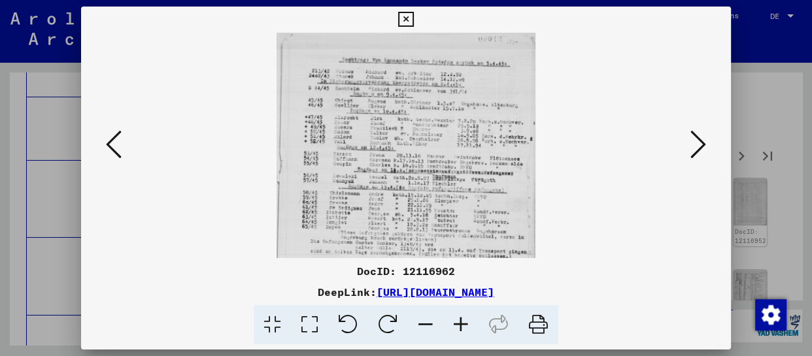
click at [464, 324] on icon at bounding box center [460, 325] width 35 height 40
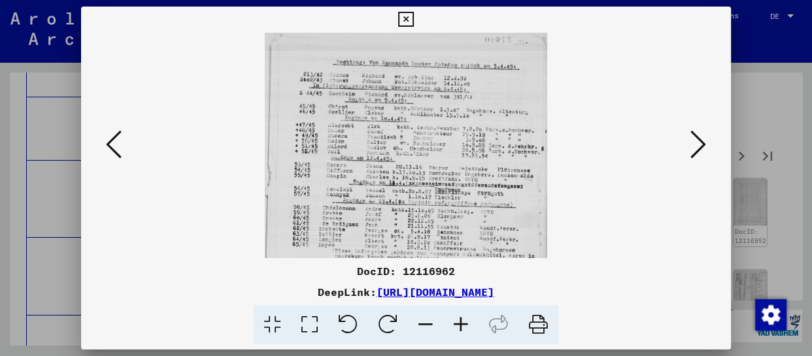
click at [464, 324] on icon at bounding box center [460, 325] width 35 height 40
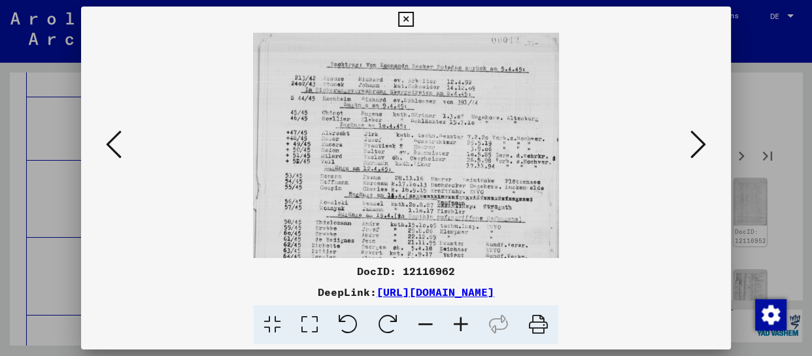
click at [464, 324] on icon at bounding box center [460, 325] width 35 height 40
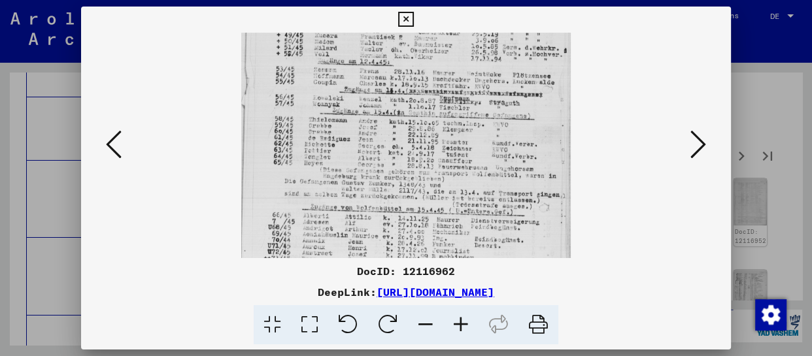
drag, startPoint x: 454, startPoint y: 229, endPoint x: 474, endPoint y: 111, distance: 119.5
click at [474, 111] on img at bounding box center [406, 142] width 330 height 455
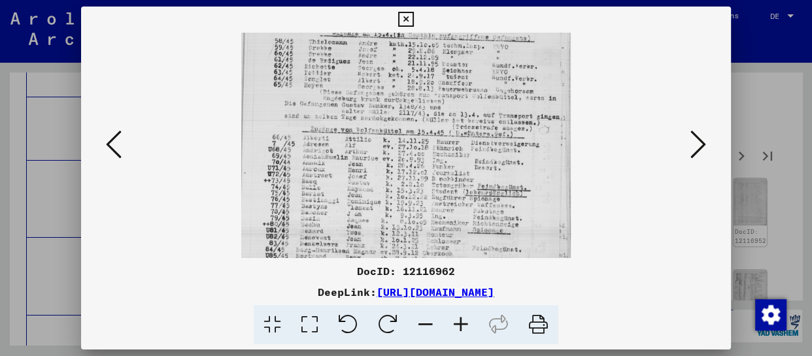
scroll to position [229, 0]
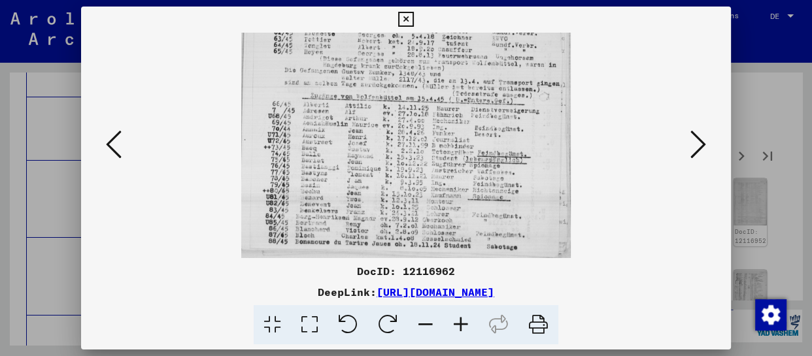
drag, startPoint x: 464, startPoint y: 226, endPoint x: 464, endPoint y: 100, distance: 126.2
click at [464, 100] on img at bounding box center [406, 31] width 330 height 455
click at [469, 175] on img at bounding box center [406, 31] width 330 height 455
click at [701, 143] on icon at bounding box center [699, 144] width 16 height 31
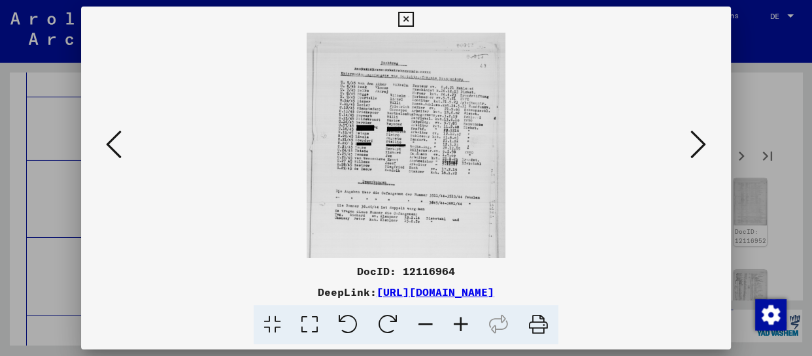
click at [464, 326] on icon at bounding box center [460, 325] width 35 height 40
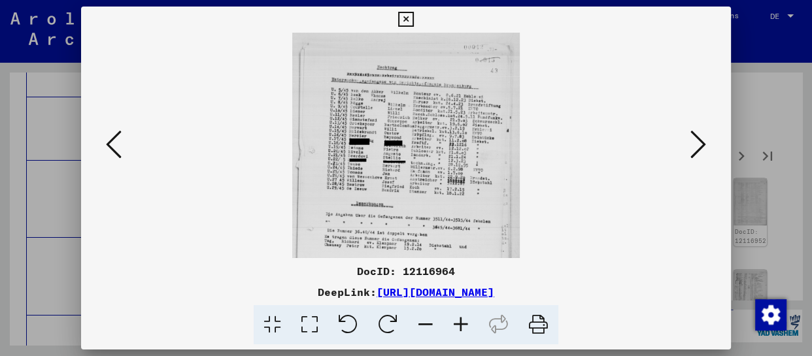
click at [464, 326] on icon at bounding box center [460, 325] width 35 height 40
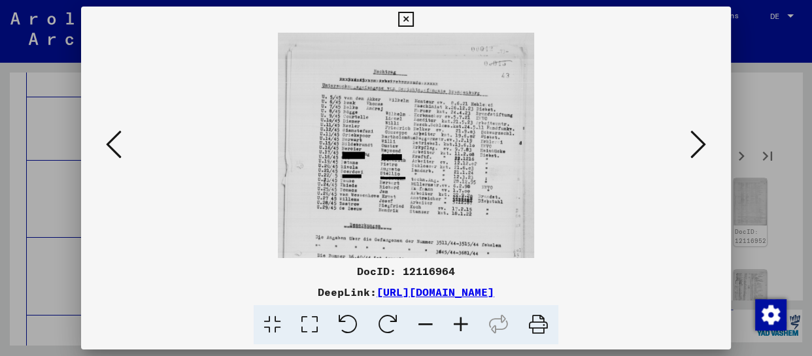
click at [464, 326] on icon at bounding box center [460, 325] width 35 height 40
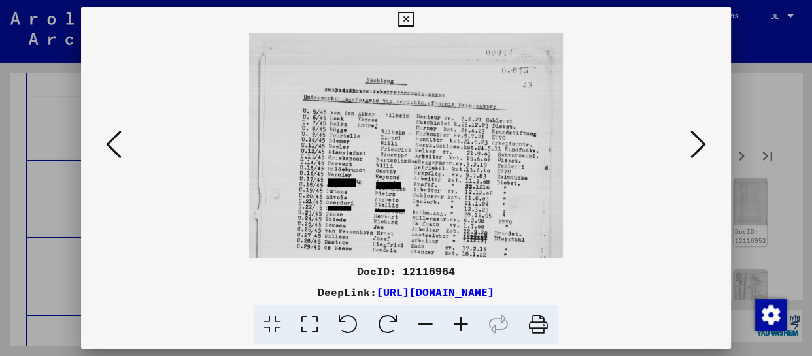
click at [464, 326] on icon at bounding box center [460, 325] width 35 height 40
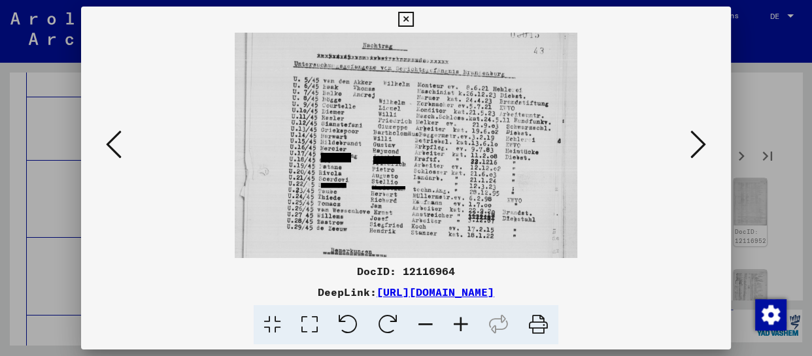
scroll to position [40, 0]
drag, startPoint x: 419, startPoint y: 235, endPoint x: 422, endPoint y: 196, distance: 39.3
click at [422, 196] on img at bounding box center [406, 187] width 343 height 389
click at [698, 148] on icon at bounding box center [699, 144] width 16 height 31
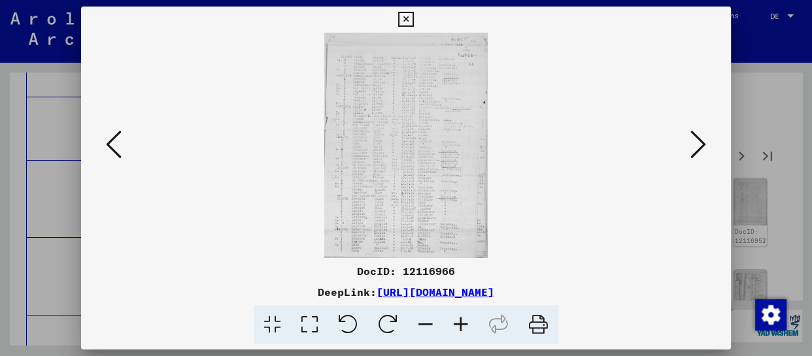
scroll to position [0, 0]
click at [470, 322] on icon at bounding box center [460, 325] width 35 height 40
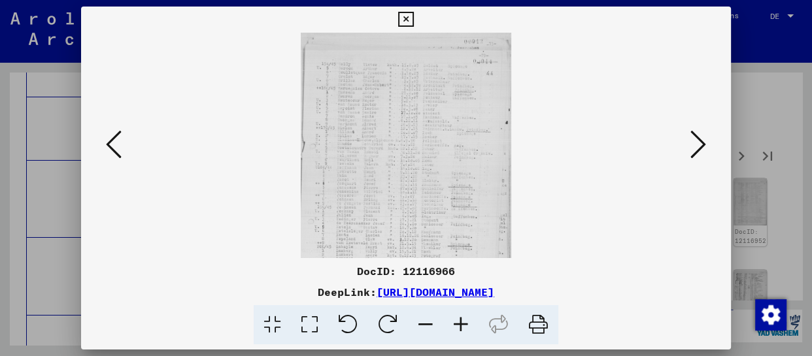
click at [470, 322] on icon at bounding box center [460, 325] width 35 height 40
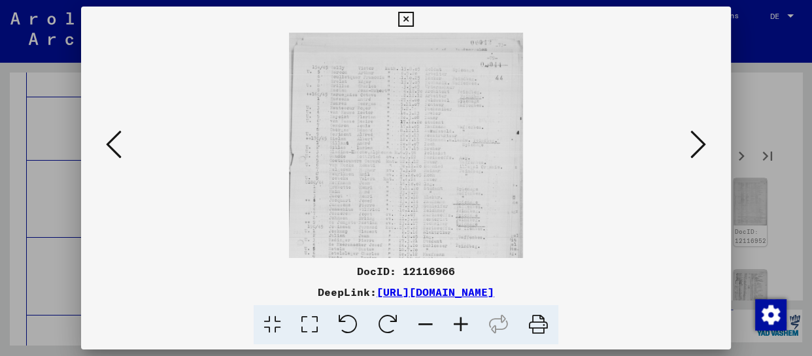
click at [470, 322] on icon at bounding box center [460, 325] width 35 height 40
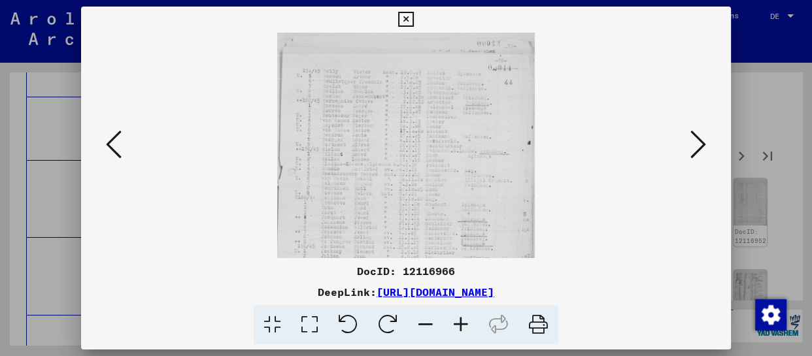
click at [470, 322] on icon at bounding box center [460, 325] width 35 height 40
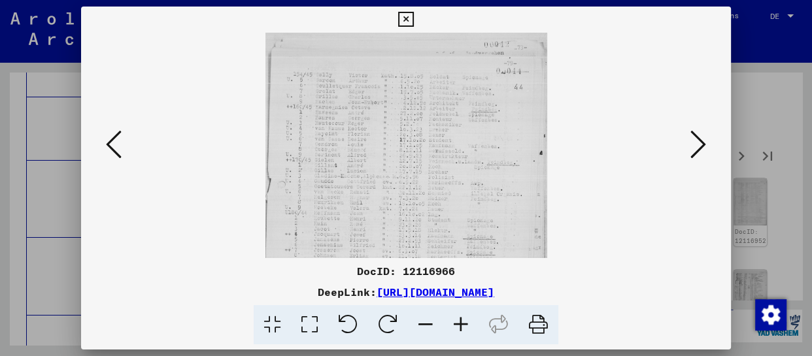
click at [470, 322] on icon at bounding box center [460, 325] width 35 height 40
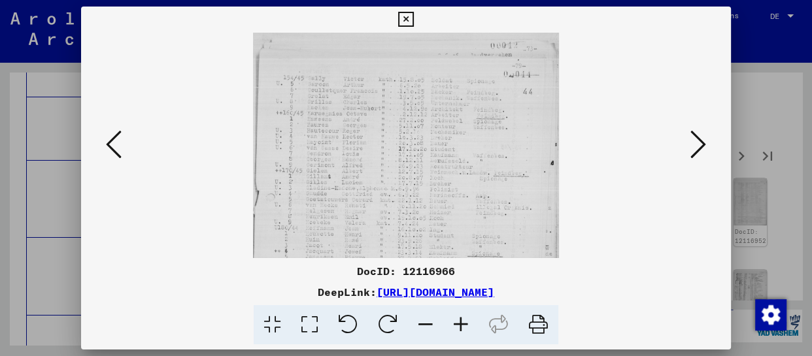
click at [470, 322] on icon at bounding box center [460, 325] width 35 height 40
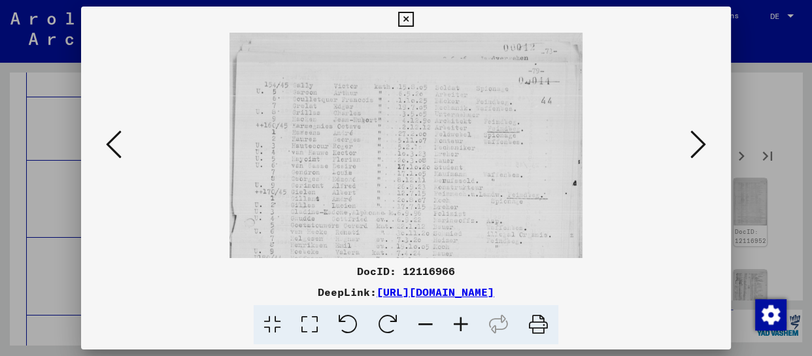
click at [470, 322] on icon at bounding box center [460, 325] width 35 height 40
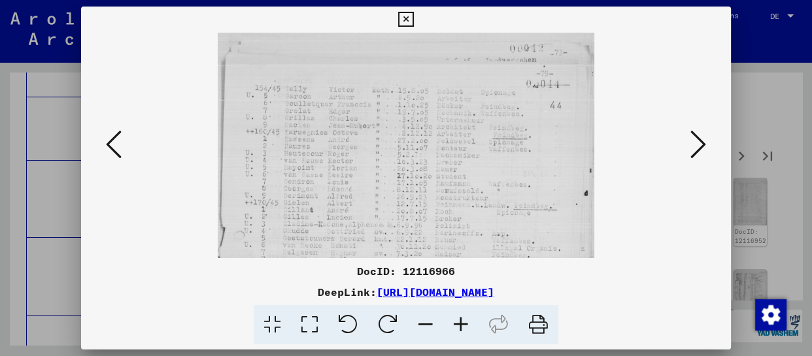
click at [470, 322] on icon at bounding box center [460, 325] width 35 height 40
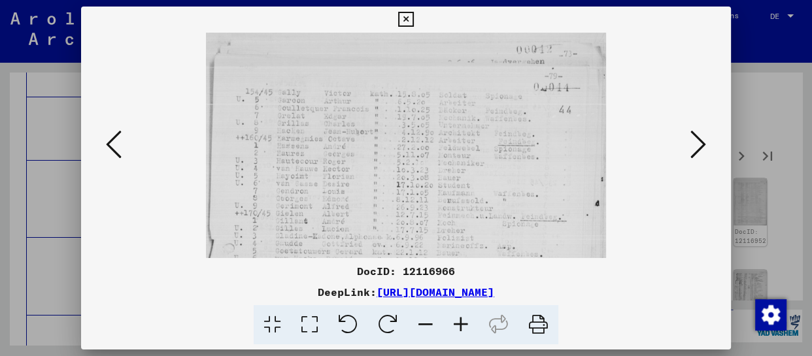
click at [470, 322] on icon at bounding box center [460, 325] width 35 height 40
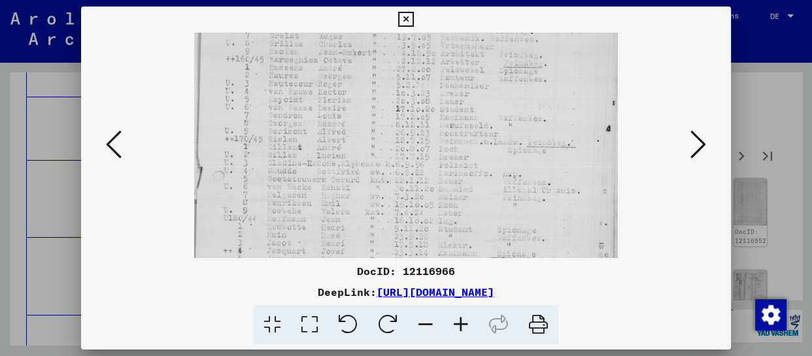
drag, startPoint x: 436, startPoint y: 242, endPoint x: 445, endPoint y: 90, distance: 152.0
click at [445, 90] on img at bounding box center [406, 240] width 424 height 585
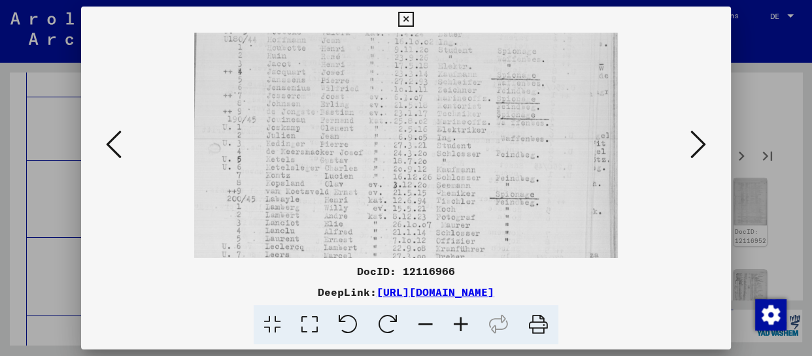
drag, startPoint x: 436, startPoint y: 184, endPoint x: 445, endPoint y: 63, distance: 121.3
click at [445, 63] on img at bounding box center [406, 60] width 424 height 585
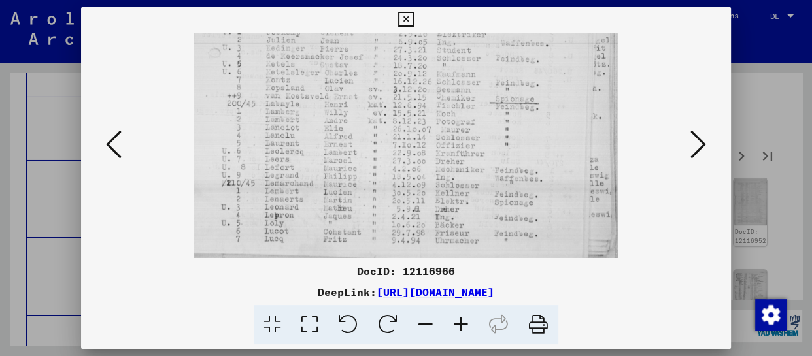
drag, startPoint x: 427, startPoint y: 197, endPoint x: 445, endPoint y: 82, distance: 115.9
click at [718, 144] on div at bounding box center [406, 146] width 650 height 226
click at [702, 147] on icon at bounding box center [699, 144] width 16 height 31
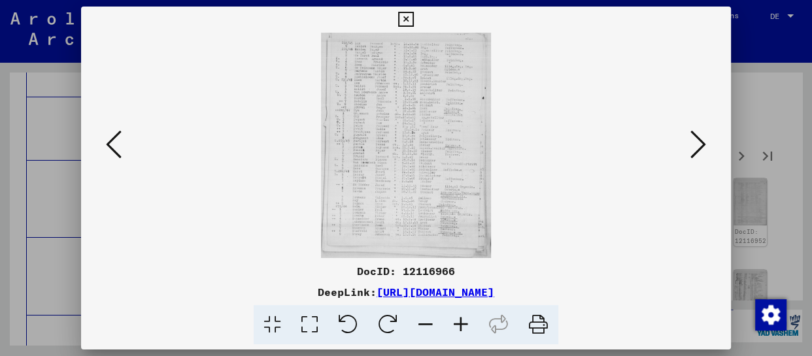
scroll to position [0, 0]
click at [468, 322] on icon at bounding box center [460, 325] width 35 height 40
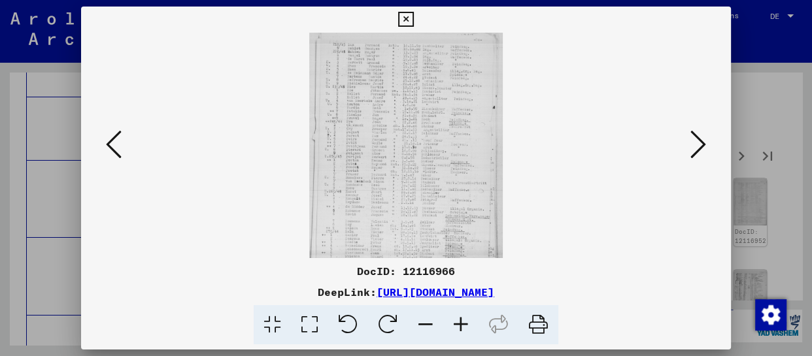
click at [468, 323] on icon at bounding box center [460, 325] width 35 height 40
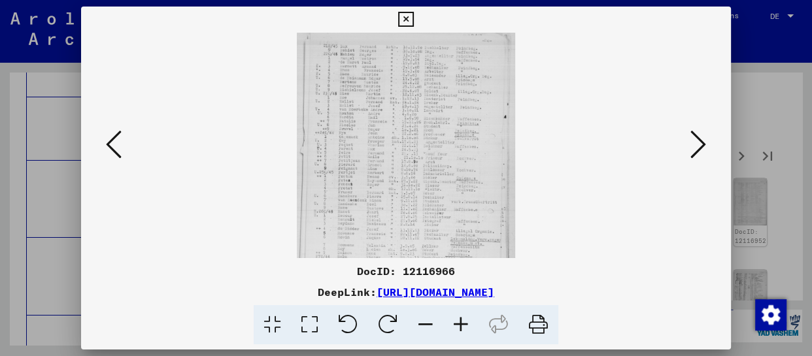
click at [468, 323] on icon at bounding box center [460, 325] width 35 height 40
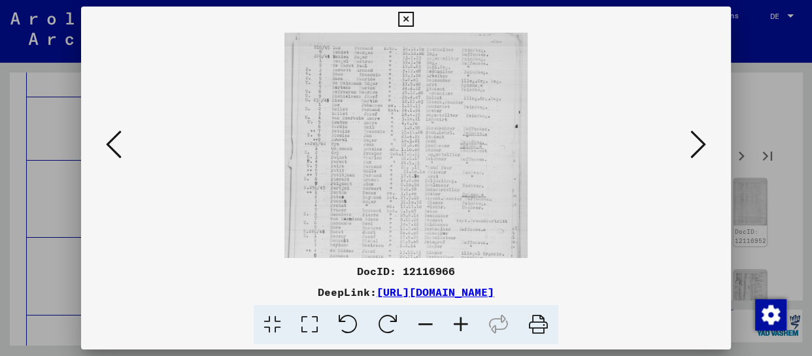
click at [468, 323] on icon at bounding box center [460, 325] width 35 height 40
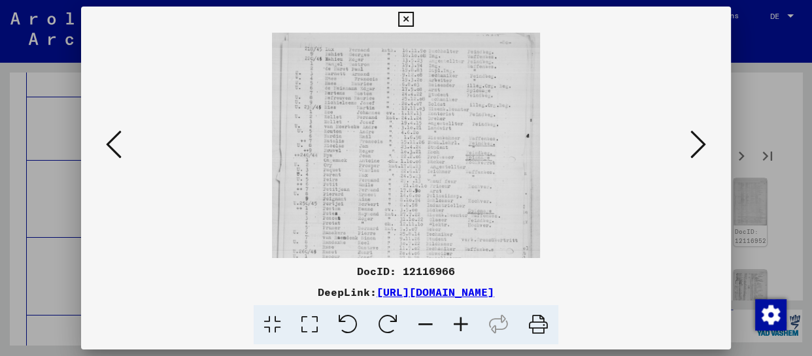
click at [468, 323] on icon at bounding box center [460, 325] width 35 height 40
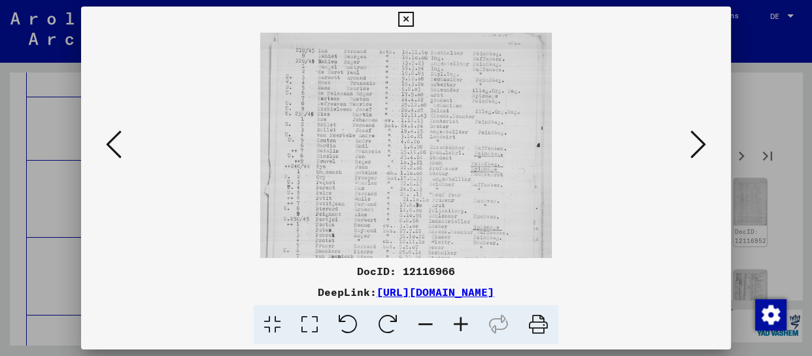
click at [468, 323] on icon at bounding box center [460, 325] width 35 height 40
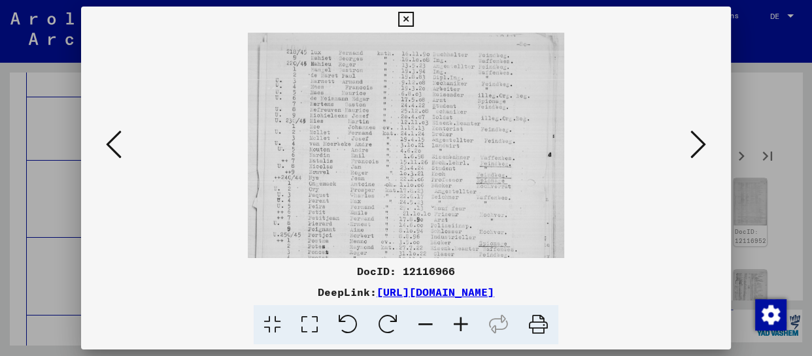
click at [468, 323] on icon at bounding box center [460, 325] width 35 height 40
click at [468, 324] on icon at bounding box center [460, 325] width 35 height 40
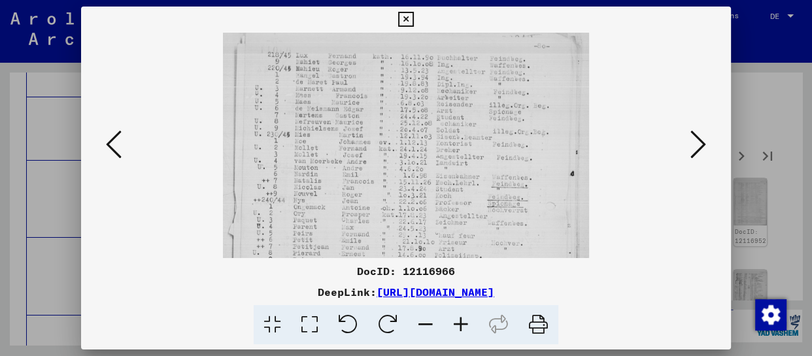
click at [468, 324] on icon at bounding box center [460, 325] width 35 height 40
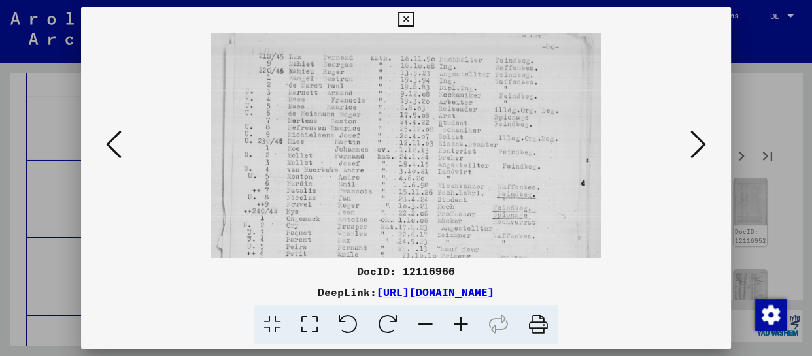
click at [468, 324] on icon at bounding box center [460, 325] width 35 height 40
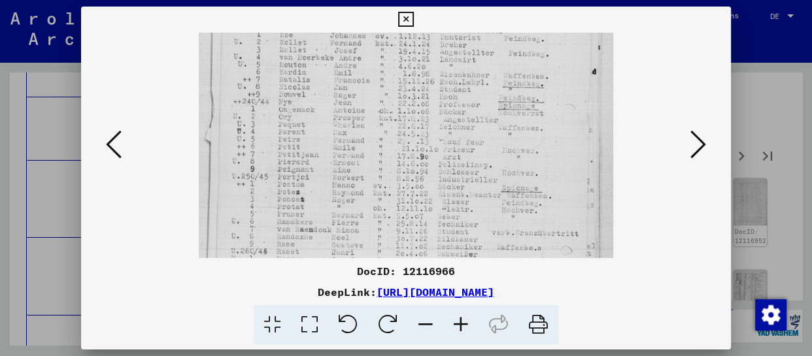
drag, startPoint x: 432, startPoint y: 196, endPoint x: 433, endPoint y: 105, distance: 91.6
click at [434, 106] on img at bounding box center [406, 188] width 415 height 553
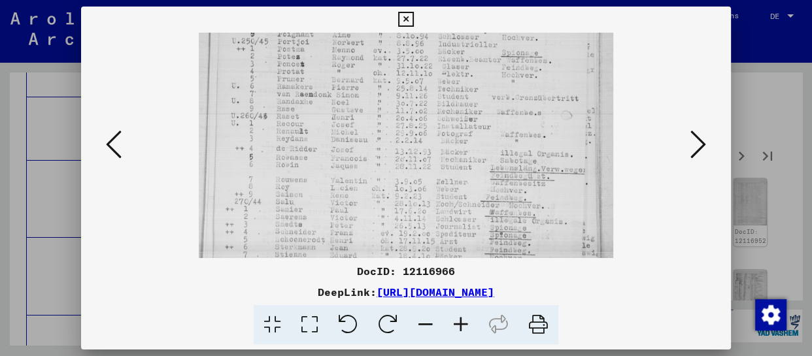
drag, startPoint x: 417, startPoint y: 213, endPoint x: 424, endPoint y: 89, distance: 124.5
click at [424, 89] on img at bounding box center [406, 52] width 415 height 553
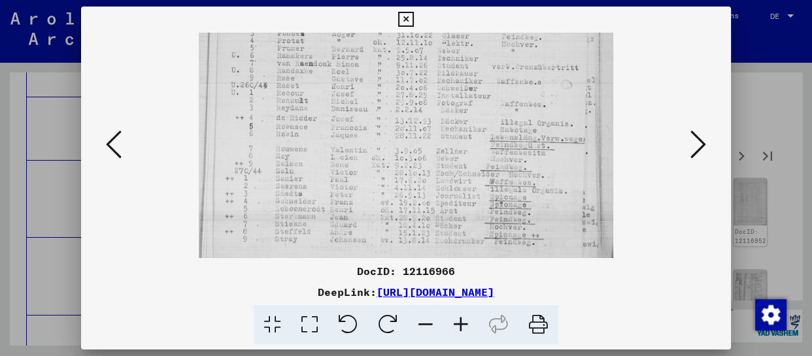
scroll to position [296, 0]
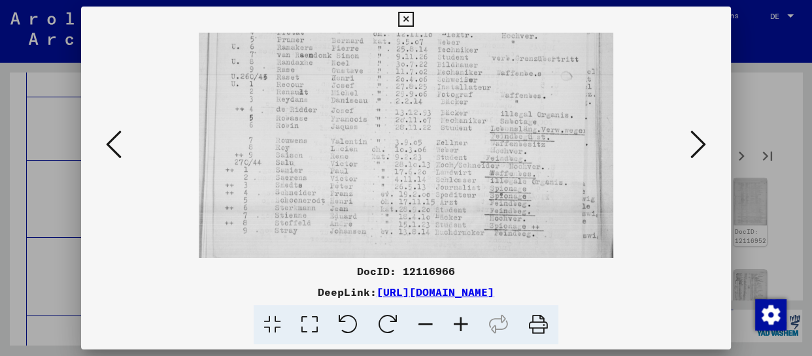
drag, startPoint x: 417, startPoint y: 182, endPoint x: 420, endPoint y: 143, distance: 38.7
click at [420, 143] on img at bounding box center [406, 13] width 415 height 553
click at [703, 149] on icon at bounding box center [699, 144] width 16 height 31
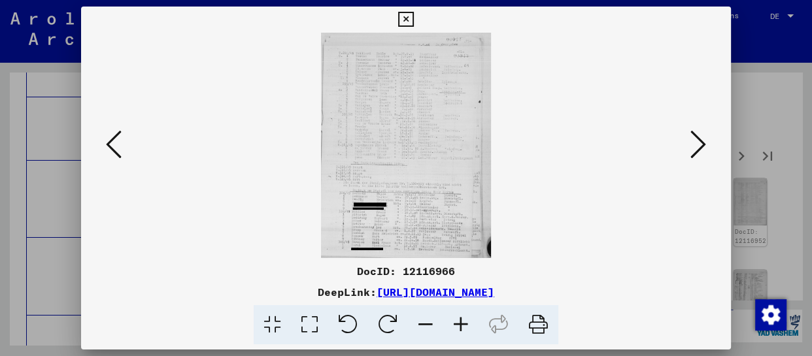
click at [458, 321] on icon at bounding box center [460, 325] width 35 height 40
click at [458, 322] on icon at bounding box center [460, 325] width 35 height 40
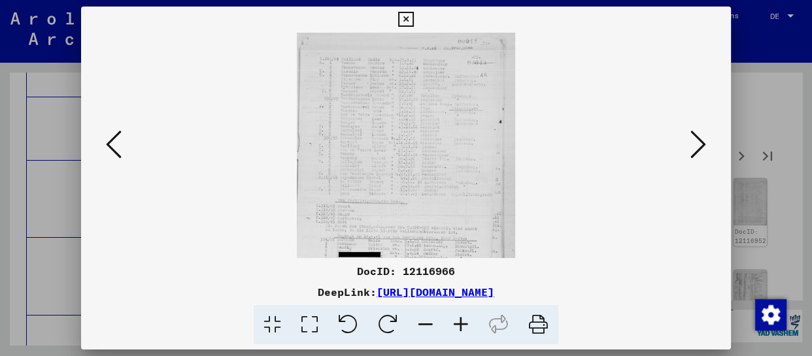
click at [458, 322] on icon at bounding box center [460, 325] width 35 height 40
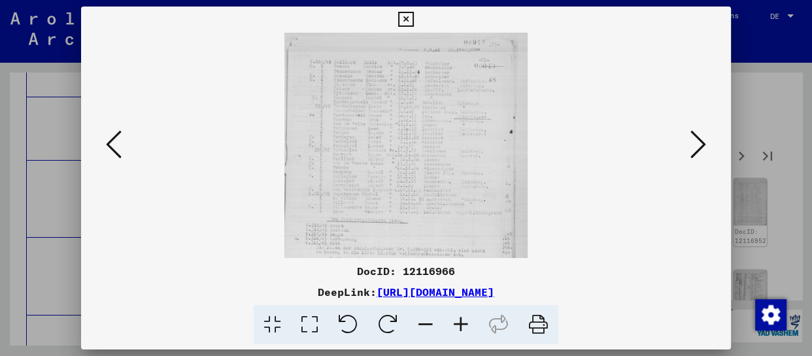
click at [457, 324] on icon at bounding box center [460, 325] width 35 height 40
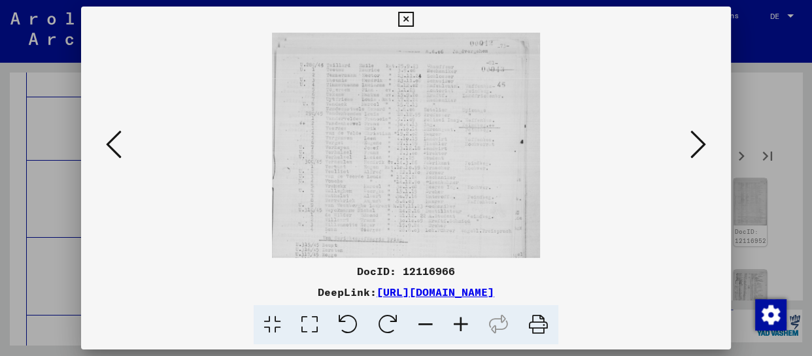
click at [456, 326] on icon at bounding box center [460, 325] width 35 height 40
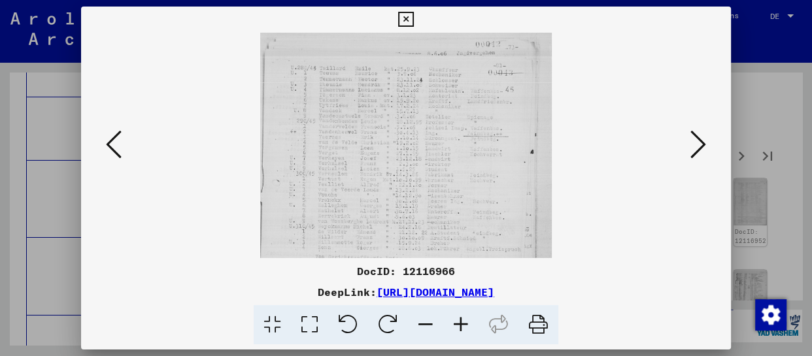
click at [456, 326] on icon at bounding box center [460, 325] width 35 height 40
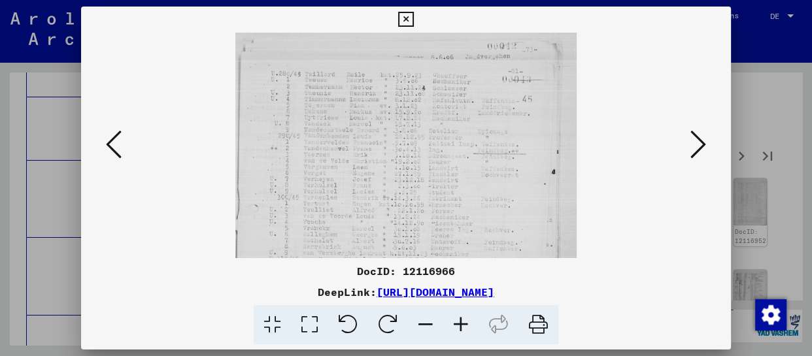
click at [456, 326] on icon at bounding box center [460, 325] width 35 height 40
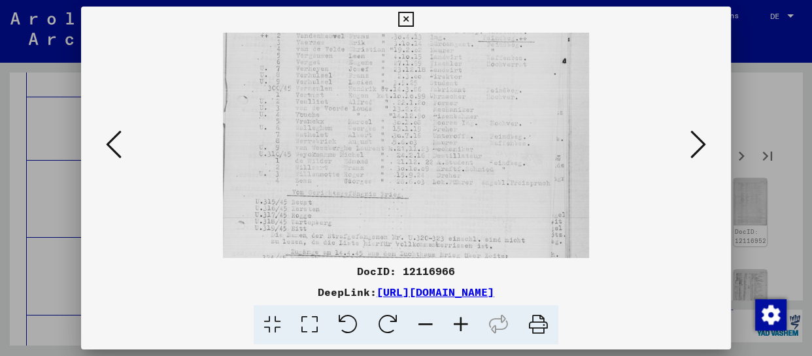
drag, startPoint x: 420, startPoint y: 232, endPoint x: 423, endPoint y: 71, distance: 160.9
click at [423, 71] on img at bounding box center [406, 155] width 366 height 487
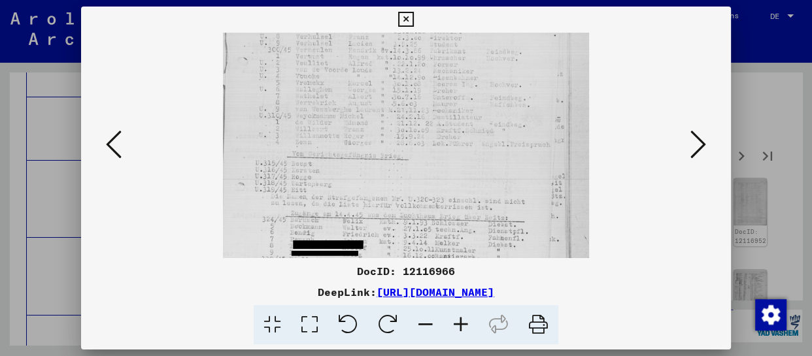
scroll to position [262, 0]
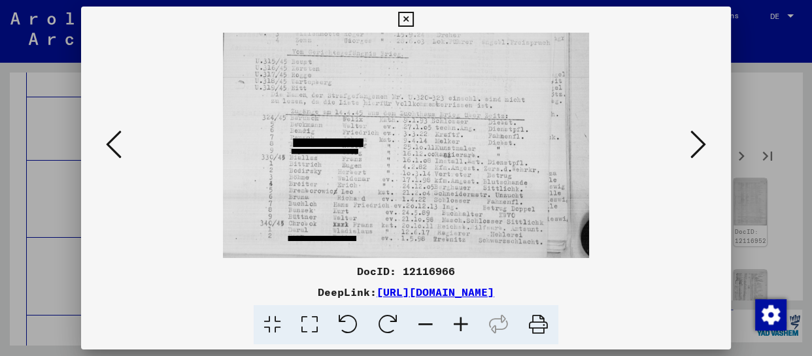
drag, startPoint x: 413, startPoint y: 231, endPoint x: 420, endPoint y: 106, distance: 125.1
click at [420, 106] on img at bounding box center [406, 14] width 366 height 487
click at [693, 151] on icon at bounding box center [699, 144] width 16 height 31
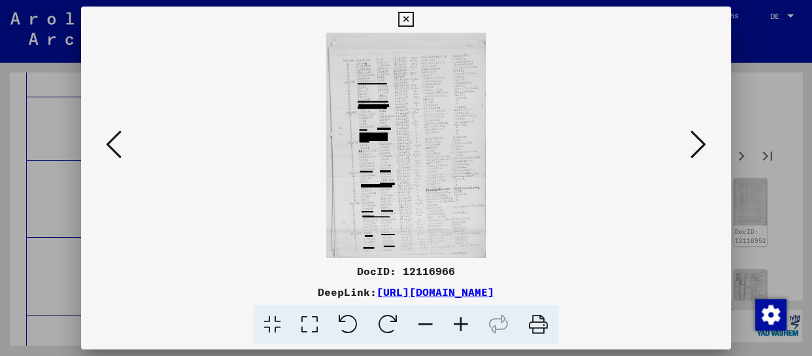
scroll to position [0, 0]
click at [462, 323] on icon at bounding box center [460, 325] width 35 height 40
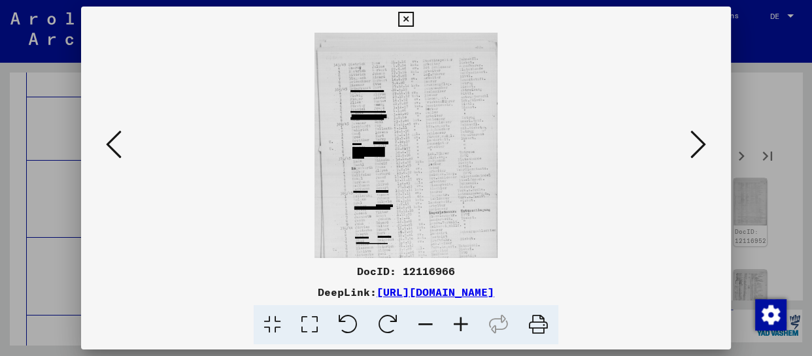
click at [462, 323] on icon at bounding box center [460, 325] width 35 height 40
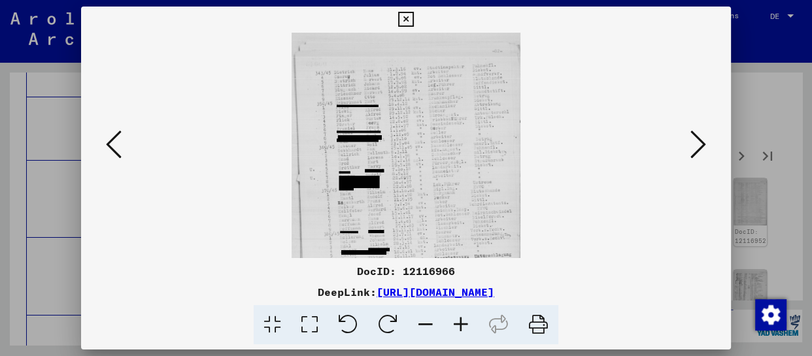
click at [462, 323] on icon at bounding box center [460, 325] width 35 height 40
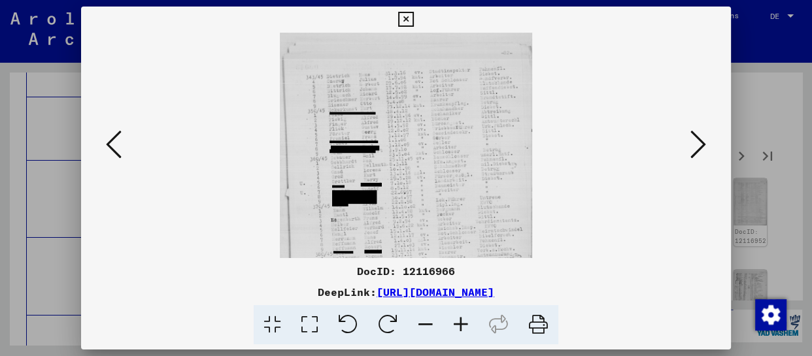
click at [462, 323] on icon at bounding box center [460, 325] width 35 height 40
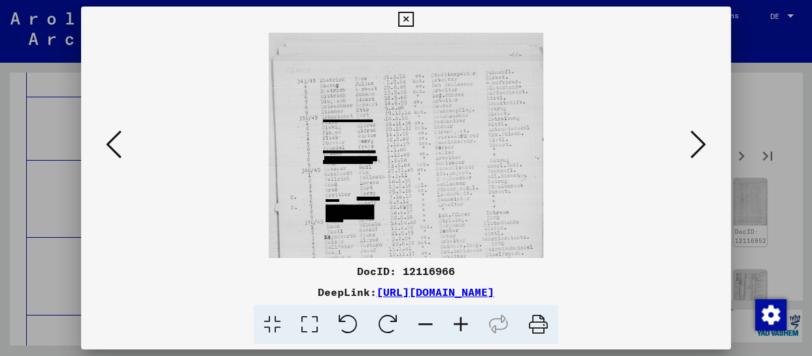
click at [462, 323] on icon at bounding box center [460, 325] width 35 height 40
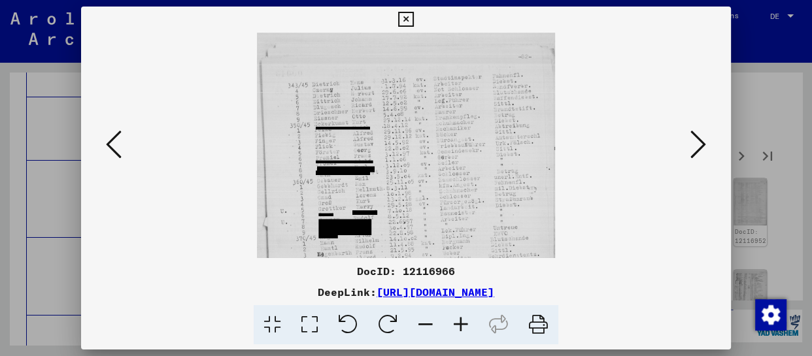
click at [462, 323] on icon at bounding box center [460, 325] width 35 height 40
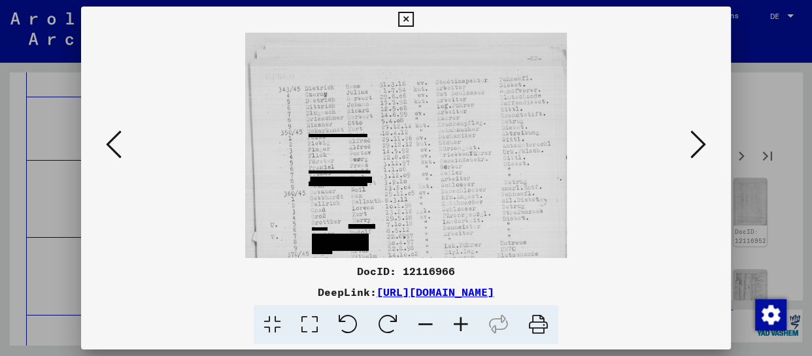
click at [462, 323] on icon at bounding box center [460, 325] width 35 height 40
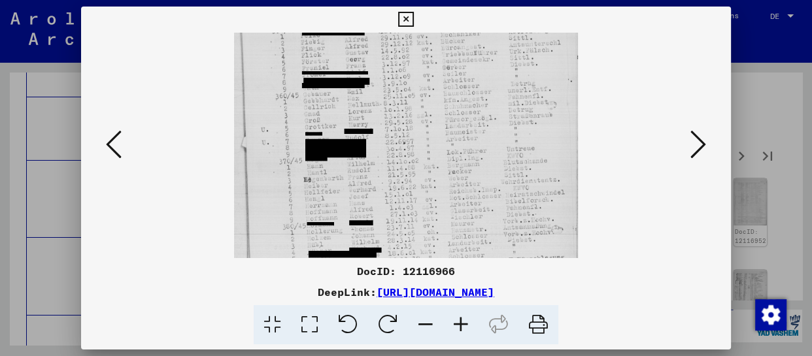
drag, startPoint x: 436, startPoint y: 223, endPoint x: 437, endPoint y: 85, distance: 138.0
click at [437, 85] on img at bounding box center [406, 166] width 345 height 487
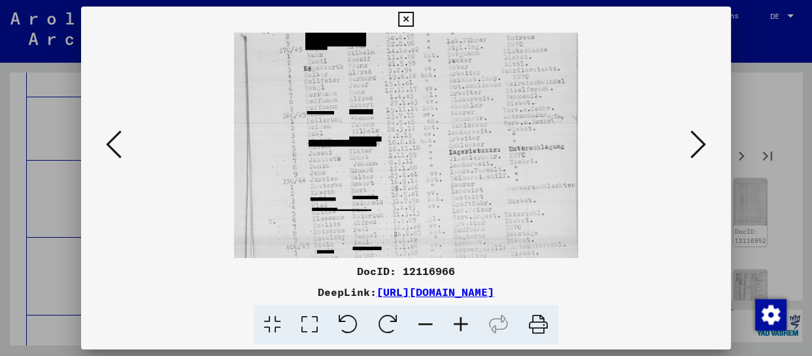
scroll to position [262, 0]
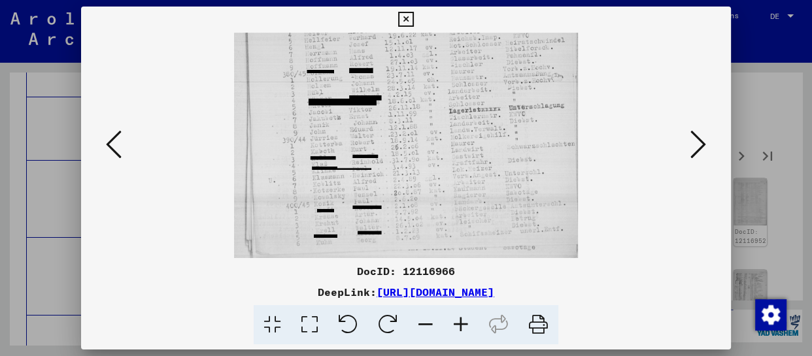
drag, startPoint x: 436, startPoint y: 210, endPoint x: 434, endPoint y: 26, distance: 183.8
click at [434, 26] on div "DocID: 12116966 DeepLink: [URL][DOMAIN_NAME]" at bounding box center [406, 176] width 650 height 339
click at [703, 146] on icon at bounding box center [699, 144] width 16 height 31
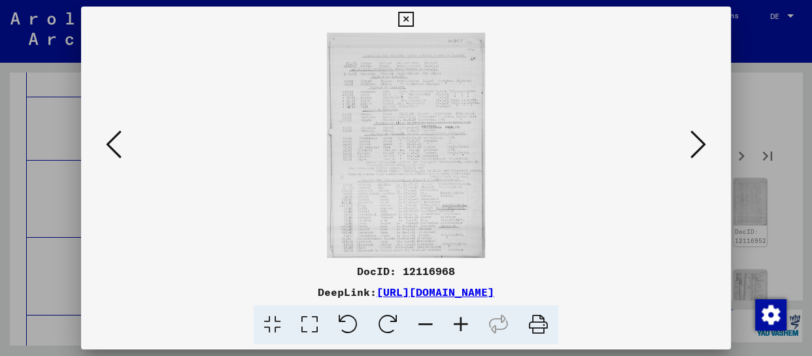
scroll to position [0, 0]
click at [466, 326] on icon at bounding box center [460, 325] width 35 height 40
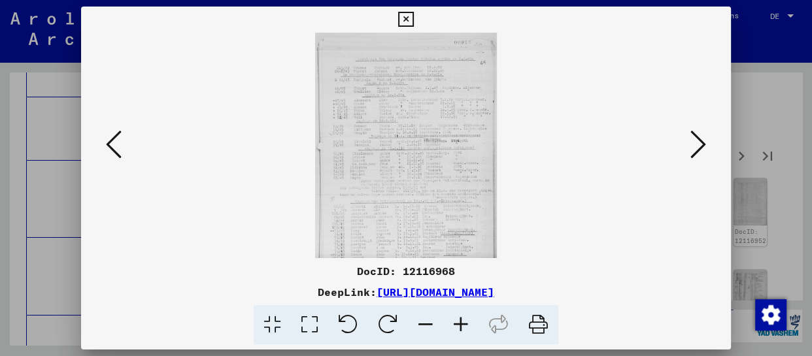
click at [466, 327] on icon at bounding box center [460, 325] width 35 height 40
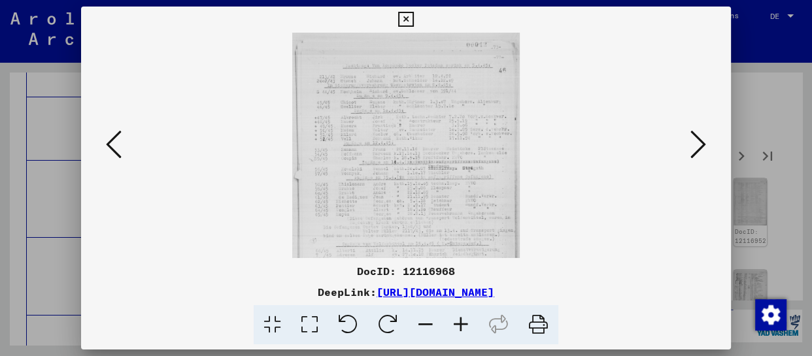
click at [466, 327] on icon at bounding box center [460, 325] width 35 height 40
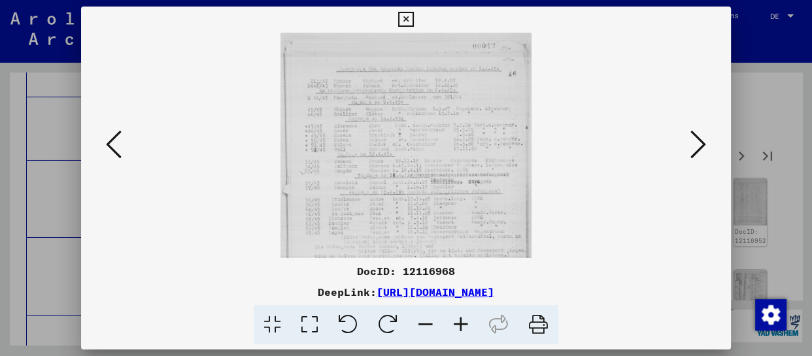
click at [466, 327] on icon at bounding box center [460, 325] width 35 height 40
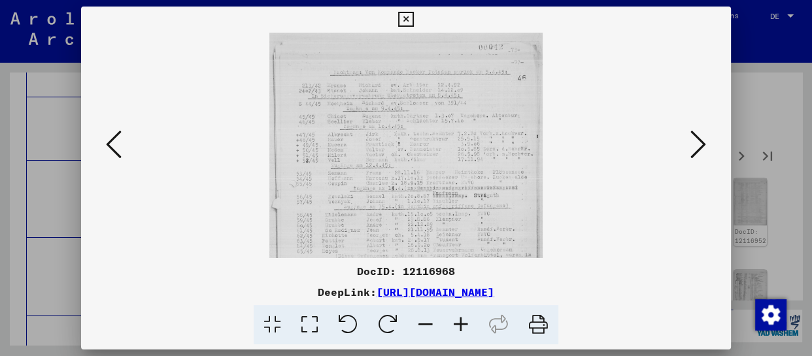
click at [466, 327] on icon at bounding box center [460, 325] width 35 height 40
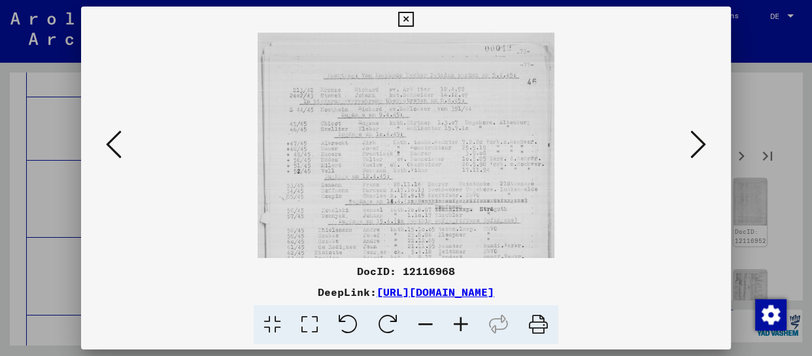
click at [466, 327] on icon at bounding box center [460, 325] width 35 height 40
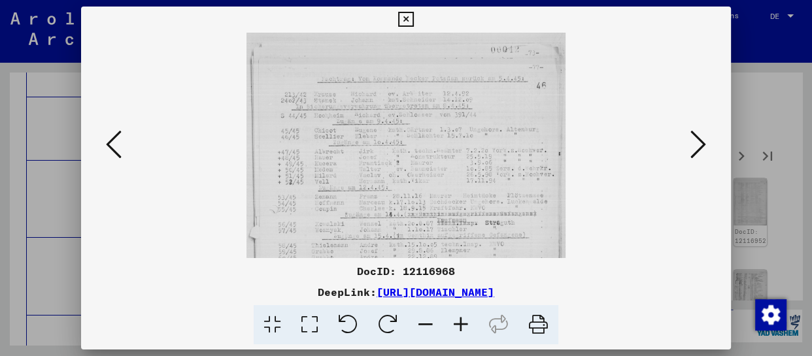
click at [466, 327] on icon at bounding box center [460, 325] width 35 height 40
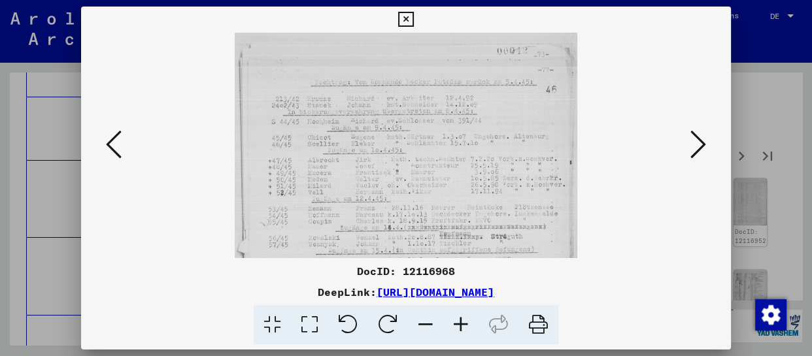
click at [466, 327] on icon at bounding box center [460, 325] width 35 height 40
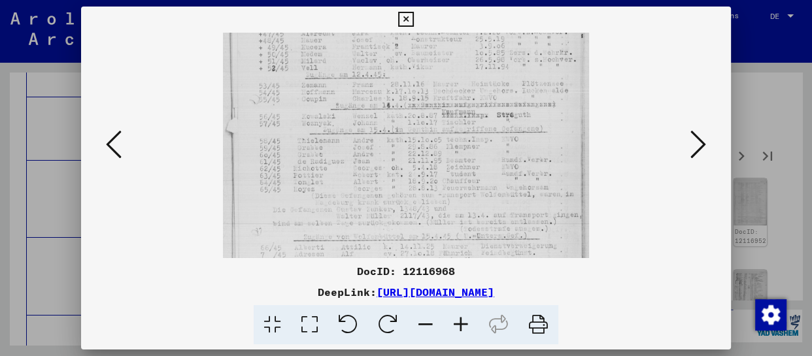
drag, startPoint x: 439, startPoint y: 229, endPoint x: 442, endPoint y: 94, distance: 134.8
click at [442, 94] on img at bounding box center [406, 157] width 366 height 520
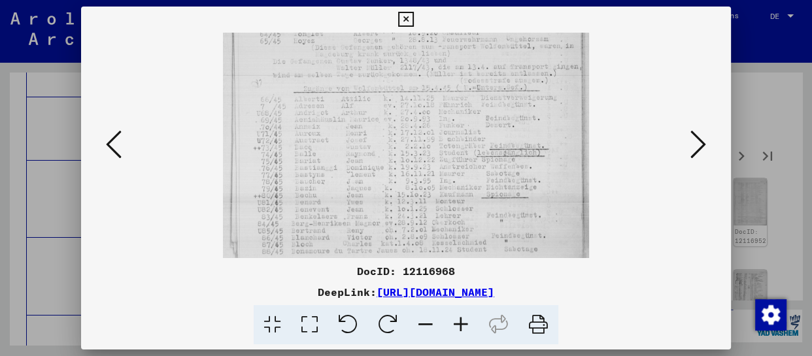
drag, startPoint x: 419, startPoint y: 201, endPoint x: 428, endPoint y: 58, distance: 144.2
click at [428, 58] on img at bounding box center [406, 9] width 366 height 520
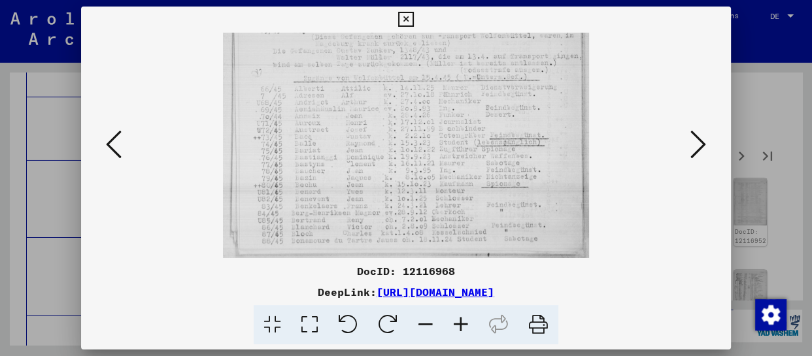
drag, startPoint x: 423, startPoint y: 215, endPoint x: 425, endPoint y: 156, distance: 58.3
click at [699, 139] on icon at bounding box center [699, 144] width 16 height 31
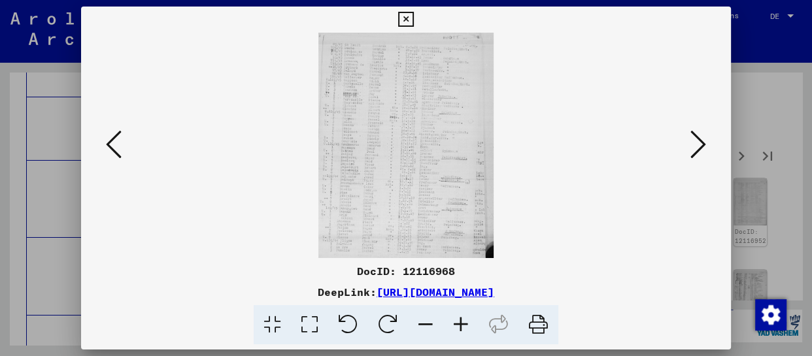
click at [467, 324] on icon at bounding box center [460, 325] width 35 height 40
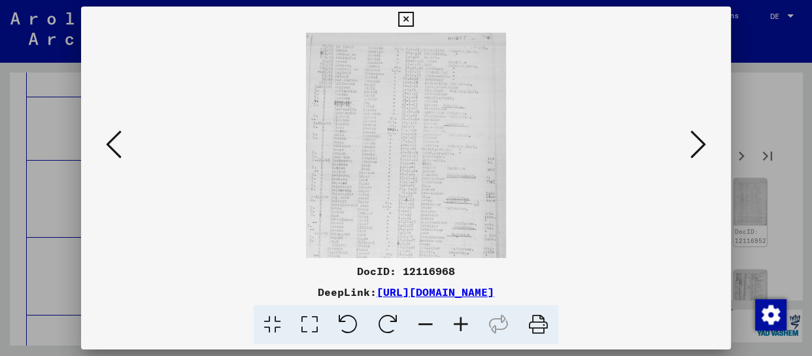
click at [466, 326] on icon at bounding box center [460, 325] width 35 height 40
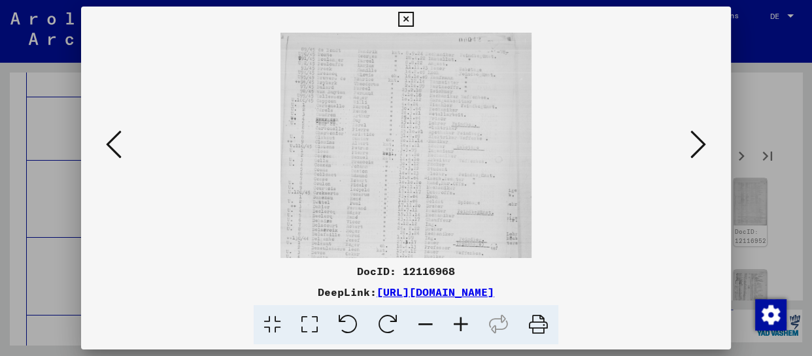
click at [466, 326] on icon at bounding box center [460, 325] width 35 height 40
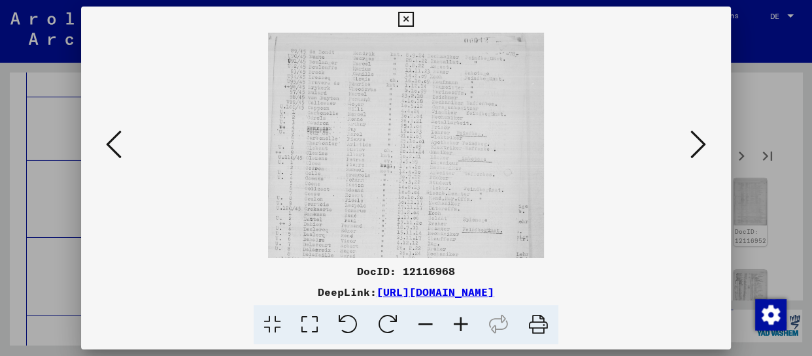
click at [466, 326] on icon at bounding box center [460, 325] width 35 height 40
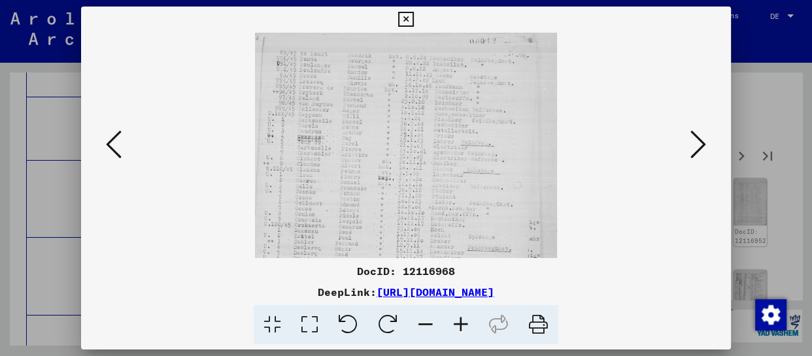
click at [466, 326] on icon at bounding box center [460, 325] width 35 height 40
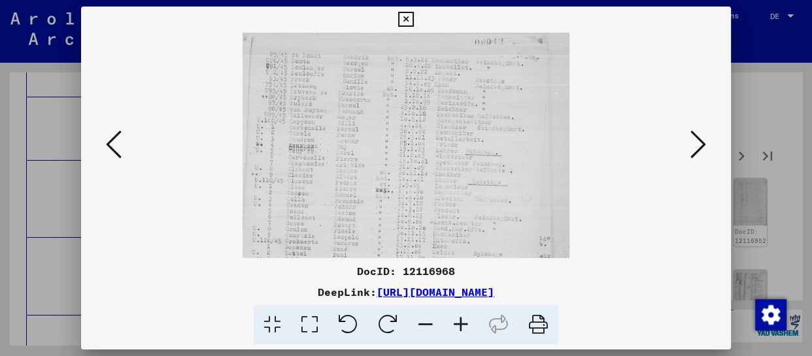
click at [466, 326] on icon at bounding box center [460, 325] width 35 height 40
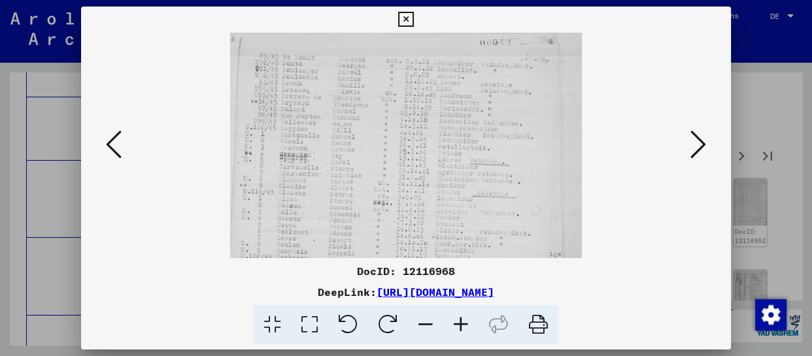
click at [465, 326] on icon at bounding box center [460, 325] width 35 height 40
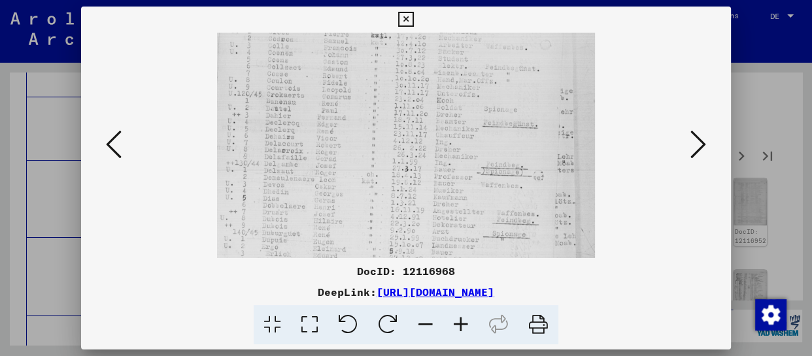
drag, startPoint x: 443, startPoint y: 224, endPoint x: 471, endPoint y: 0, distance: 225.4
click at [471, 14] on div "DocID: 12116968 DeepLink: [URL][DOMAIN_NAME]" at bounding box center [406, 176] width 650 height 339
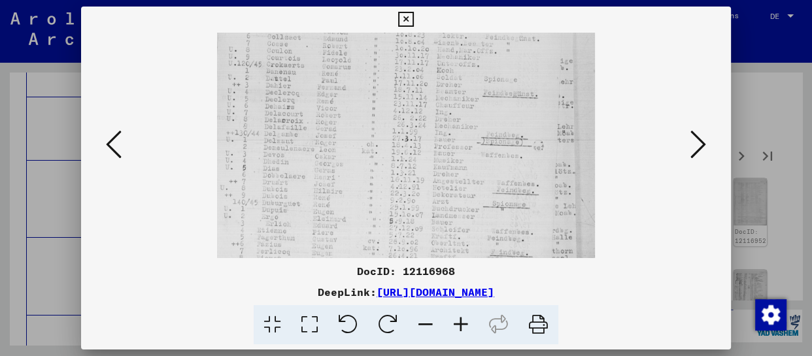
scroll to position [262, 0]
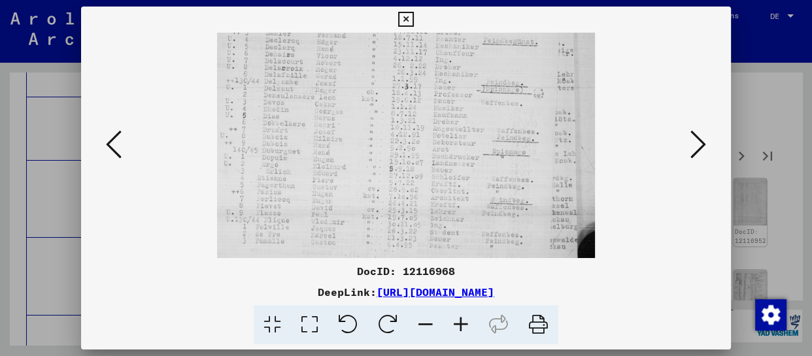
drag, startPoint x: 439, startPoint y: 219, endPoint x: 469, endPoint y: 69, distance: 152.8
click at [467, 66] on img at bounding box center [405, 14] width 377 height 487
click at [705, 148] on icon at bounding box center [699, 144] width 16 height 31
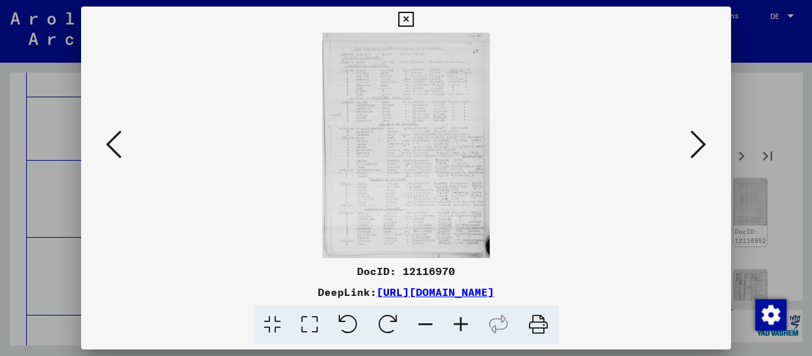
click at [472, 330] on icon at bounding box center [460, 325] width 35 height 40
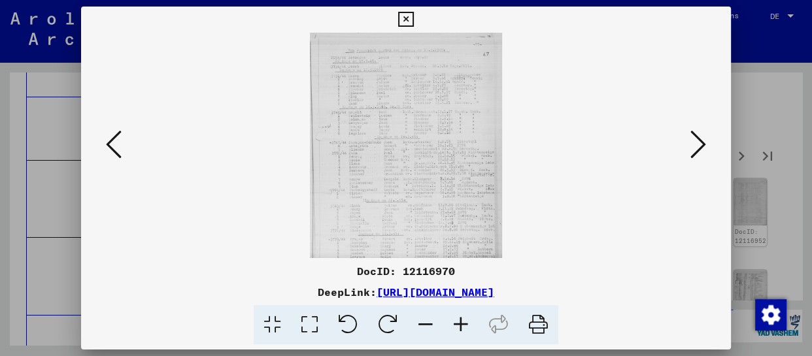
click at [472, 330] on icon at bounding box center [460, 325] width 35 height 40
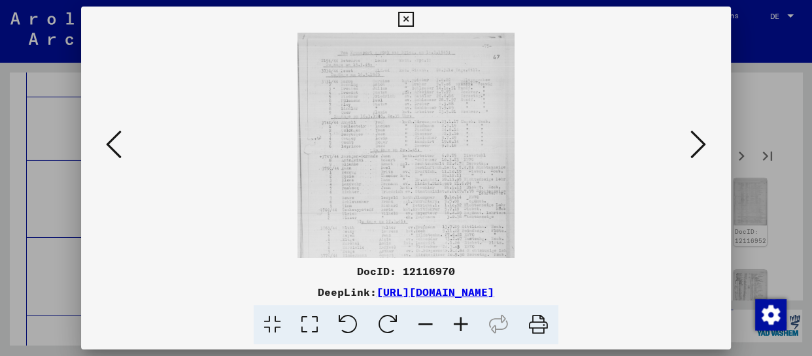
click at [472, 330] on icon at bounding box center [460, 325] width 35 height 40
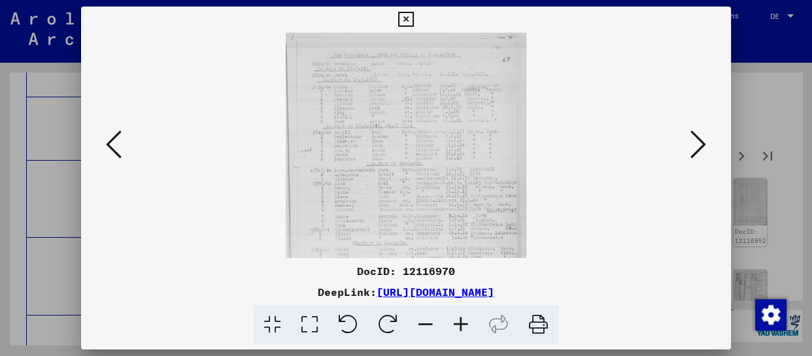
click at [472, 330] on icon at bounding box center [460, 325] width 35 height 40
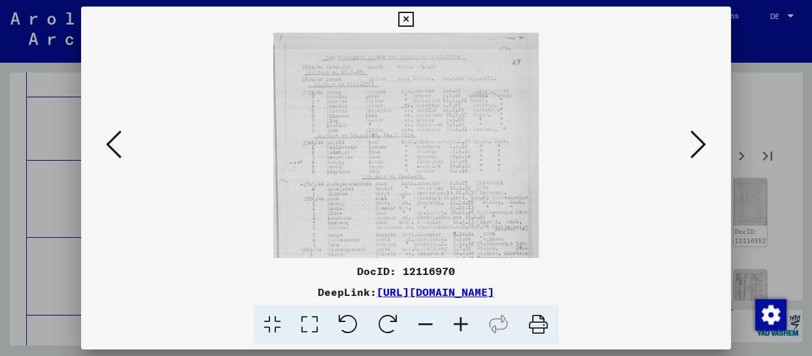
click at [472, 330] on icon at bounding box center [460, 325] width 35 height 40
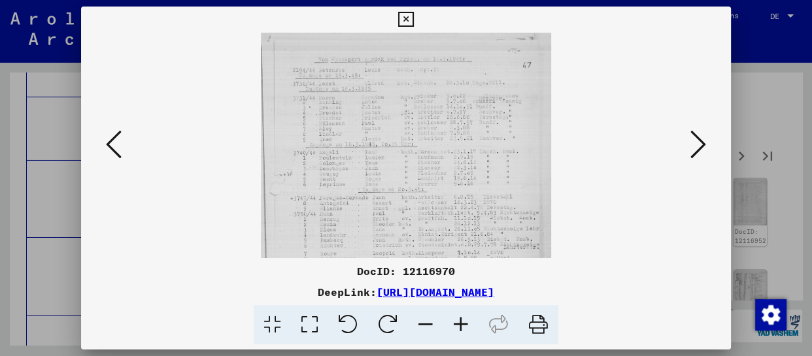
click at [472, 330] on icon at bounding box center [460, 325] width 35 height 40
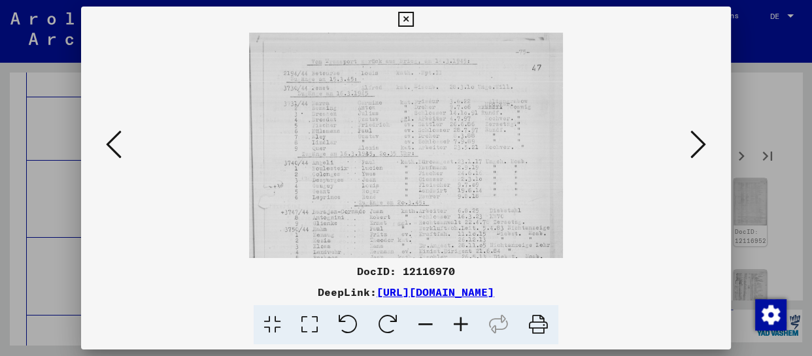
click at [471, 330] on icon at bounding box center [460, 325] width 35 height 40
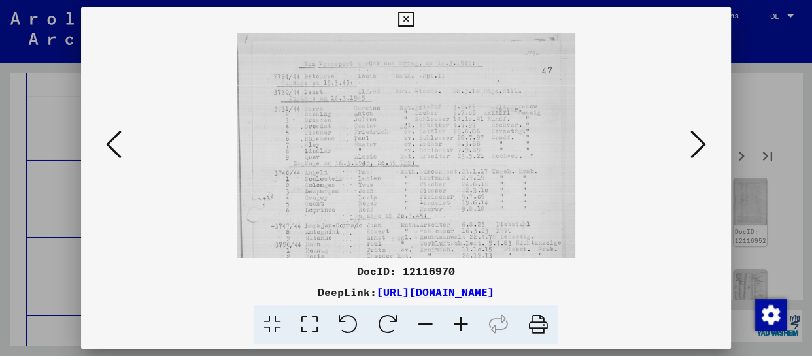
click at [471, 330] on icon at bounding box center [460, 325] width 35 height 40
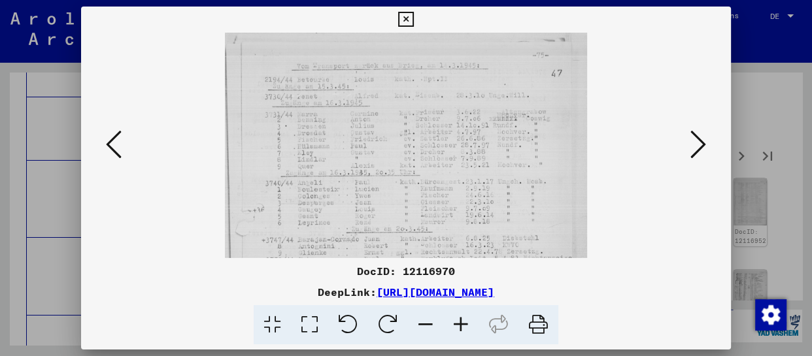
click at [471, 330] on icon at bounding box center [460, 325] width 35 height 40
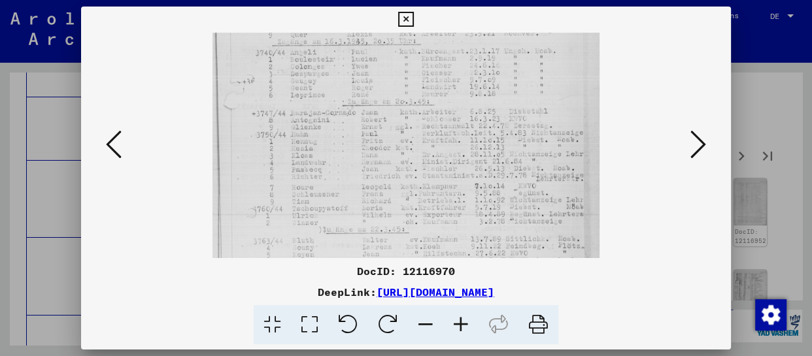
drag, startPoint x: 385, startPoint y: 230, endPoint x: 394, endPoint y: 89, distance: 140.9
click at [394, 89] on img at bounding box center [406, 152] width 387 height 520
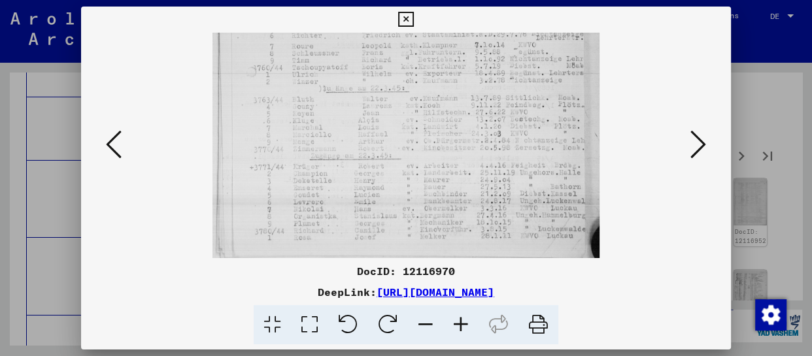
scroll to position [294, 0]
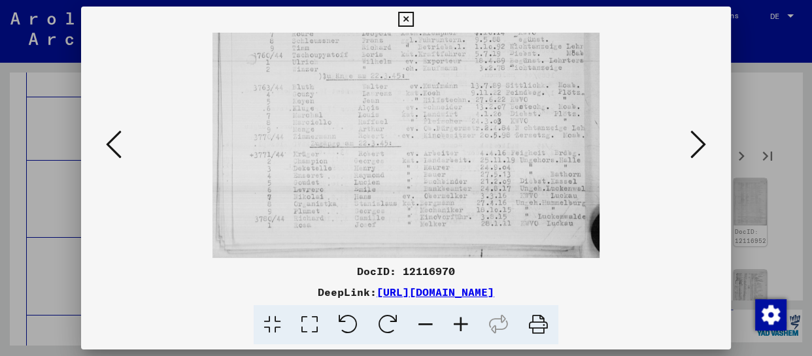
drag, startPoint x: 396, startPoint y: 210, endPoint x: 421, endPoint y: 43, distance: 168.7
drag, startPoint x: 434, startPoint y: 188, endPoint x: 436, endPoint y: 135, distance: 53.0
click at [699, 139] on icon at bounding box center [699, 144] width 16 height 31
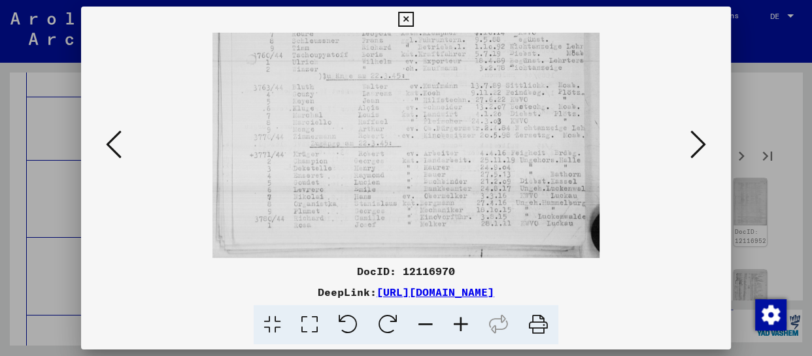
scroll to position [0, 0]
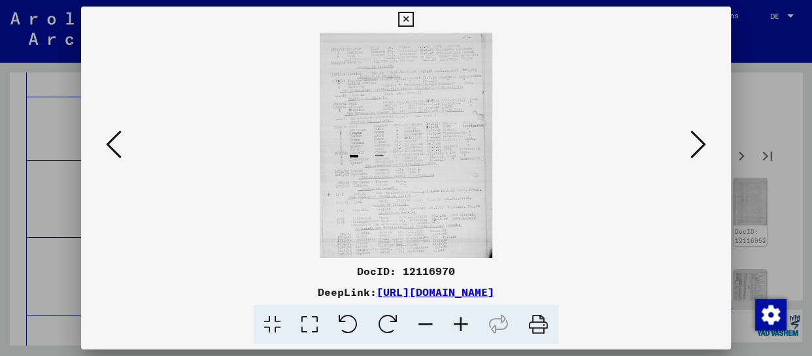
click at [466, 330] on icon at bounding box center [460, 325] width 35 height 40
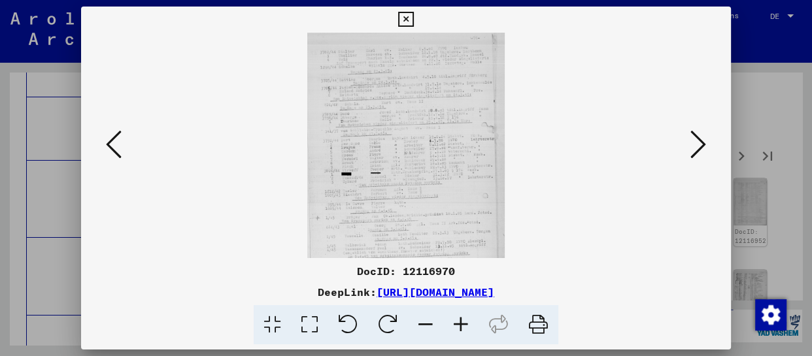
click at [466, 330] on icon at bounding box center [460, 325] width 35 height 40
click at [464, 330] on icon at bounding box center [460, 325] width 35 height 40
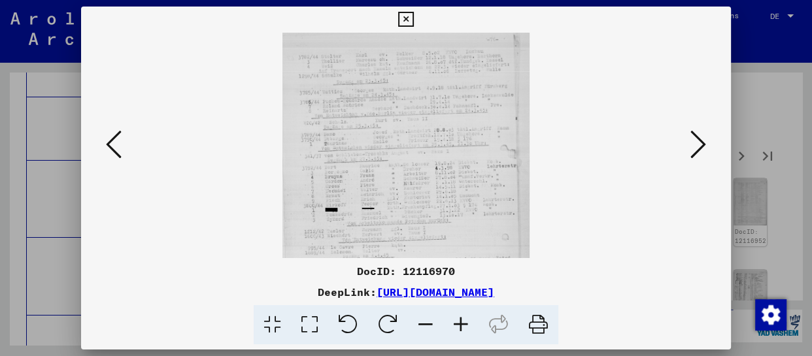
click at [464, 330] on icon at bounding box center [460, 325] width 35 height 40
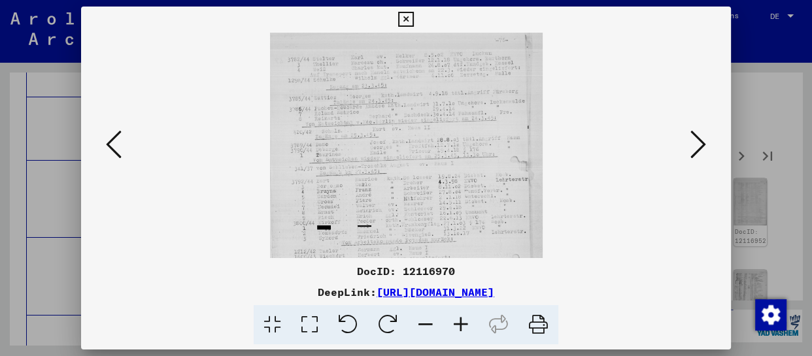
click at [464, 330] on icon at bounding box center [460, 325] width 35 height 40
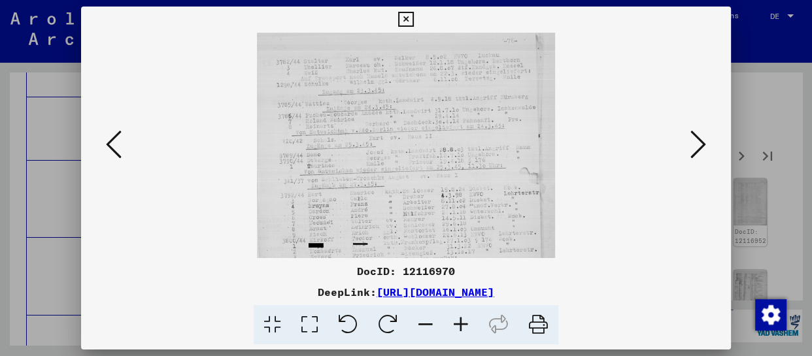
click at [464, 330] on icon at bounding box center [460, 325] width 35 height 40
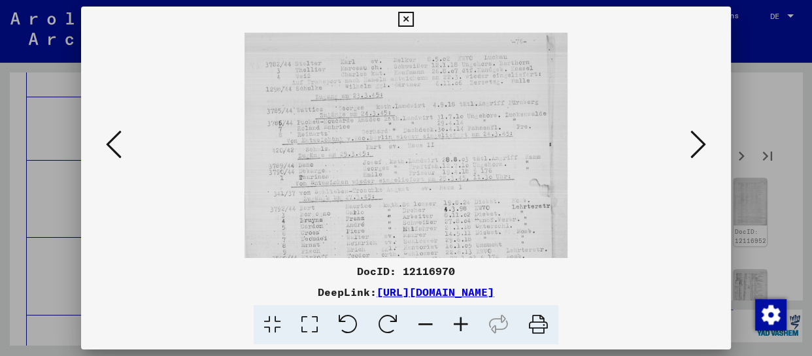
click at [464, 330] on icon at bounding box center [460, 325] width 35 height 40
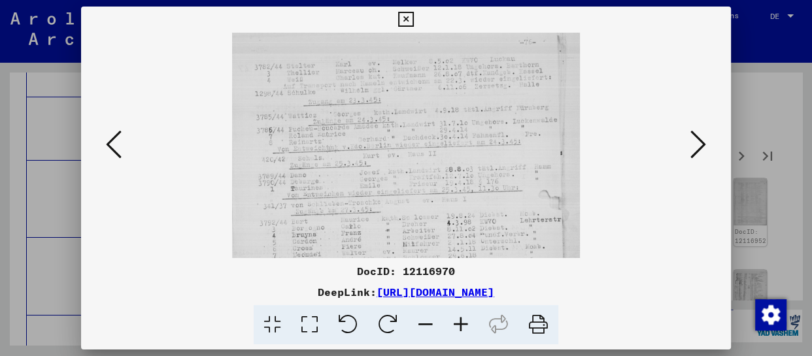
click at [464, 330] on icon at bounding box center [460, 325] width 35 height 40
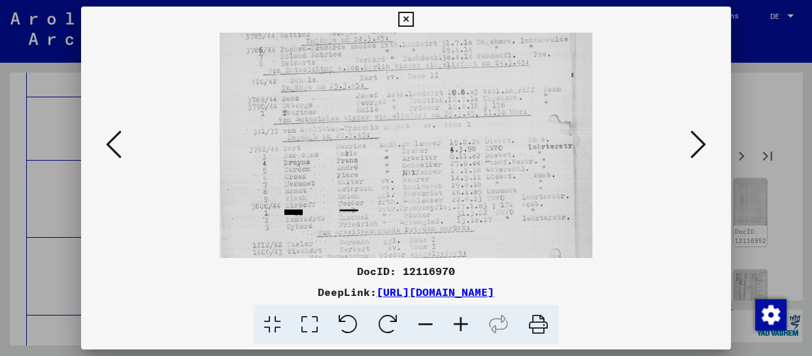
drag, startPoint x: 412, startPoint y: 201, endPoint x: 417, endPoint y: 92, distance: 109.3
click at [417, 92] on img at bounding box center [406, 189] width 373 height 487
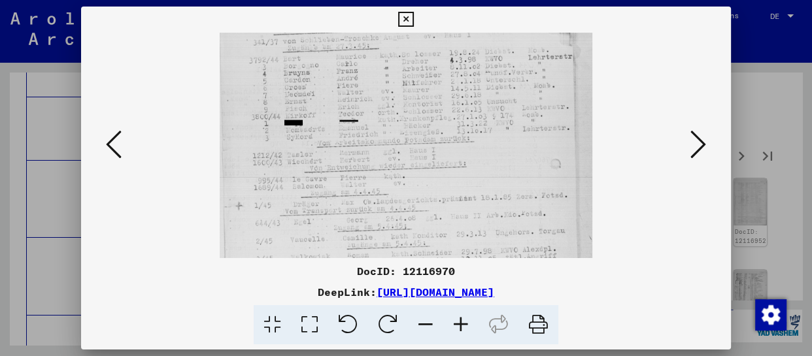
scroll to position [262, 0]
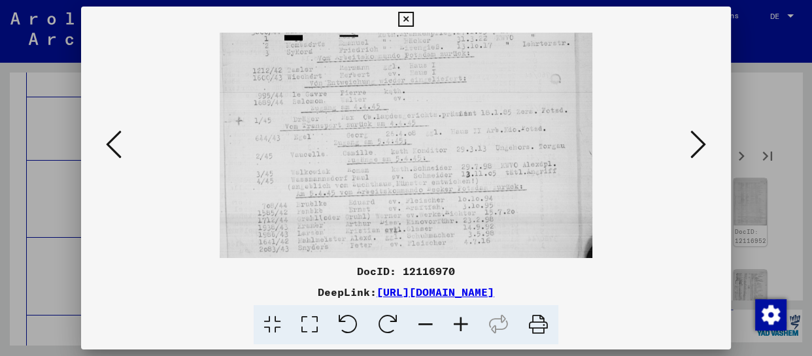
drag, startPoint x: 405, startPoint y: 252, endPoint x: 419, endPoint y: 101, distance: 152.3
click at [419, 101] on img at bounding box center [406, 14] width 373 height 487
drag, startPoint x: 423, startPoint y: 202, endPoint x: 428, endPoint y: 119, distance: 83.2
click at [425, 120] on img at bounding box center [406, 14] width 373 height 487
click at [708, 148] on button at bounding box center [699, 145] width 24 height 37
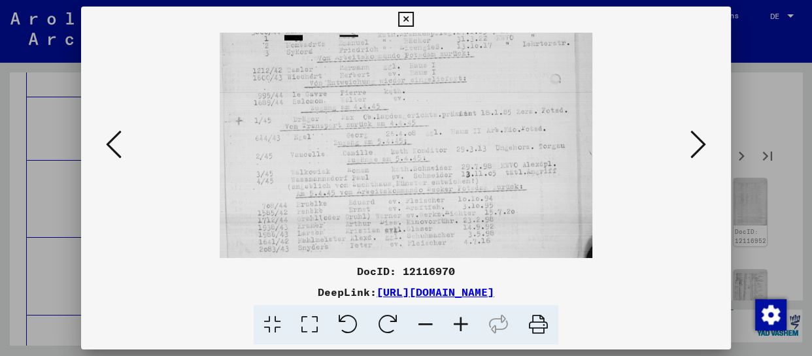
scroll to position [0, 0]
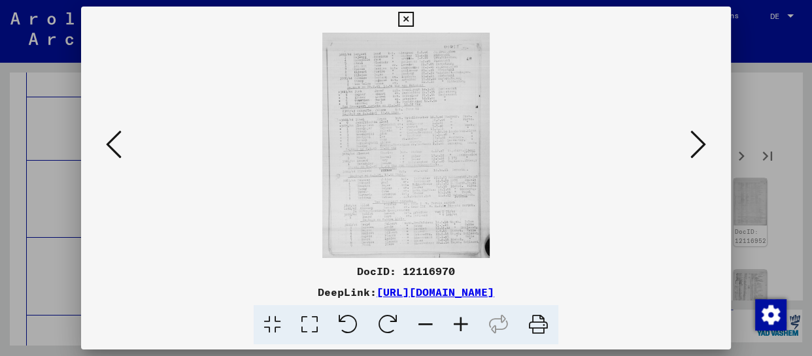
click at [464, 327] on icon at bounding box center [460, 325] width 35 height 40
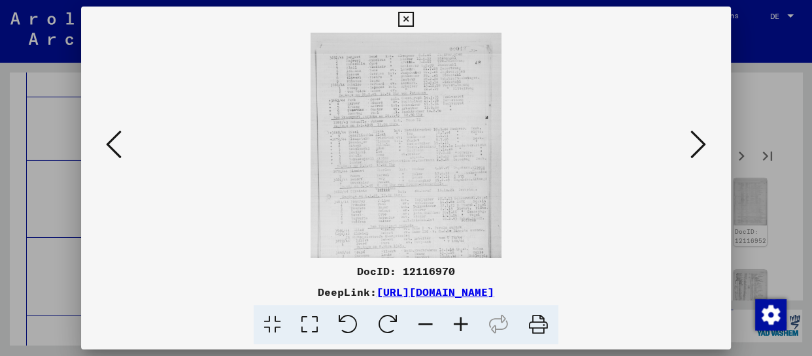
click at [464, 327] on icon at bounding box center [460, 325] width 35 height 40
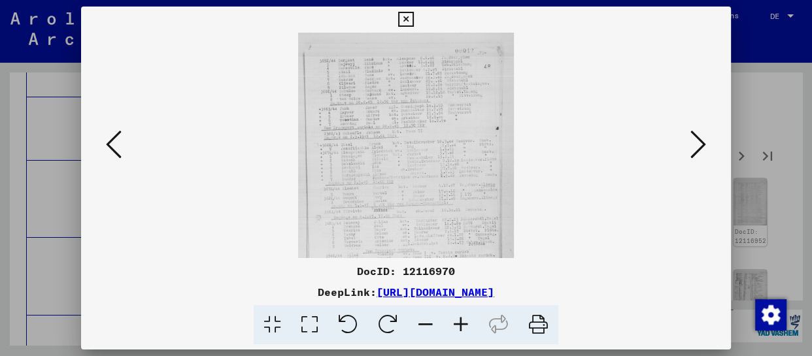
click at [464, 327] on icon at bounding box center [460, 325] width 35 height 40
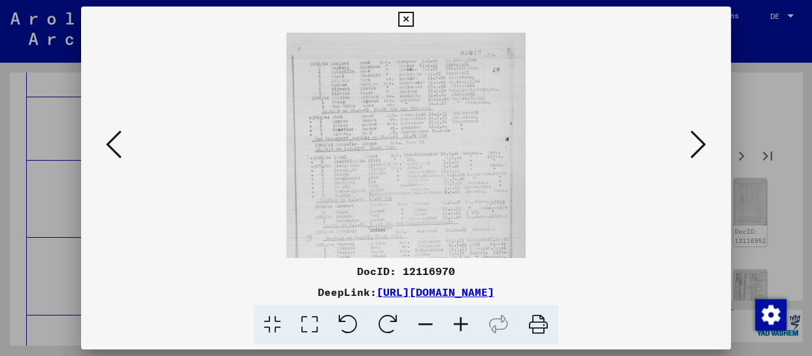
click at [464, 327] on icon at bounding box center [460, 325] width 35 height 40
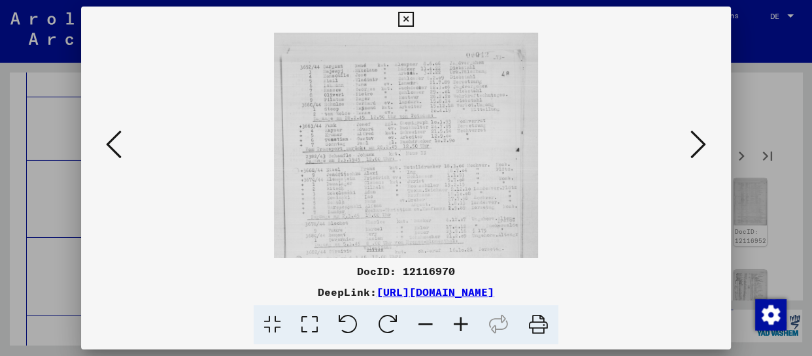
click at [464, 327] on icon at bounding box center [460, 325] width 35 height 40
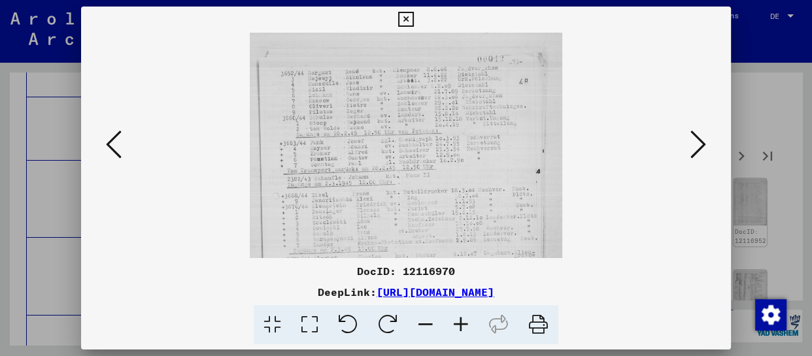
click at [464, 327] on icon at bounding box center [460, 325] width 35 height 40
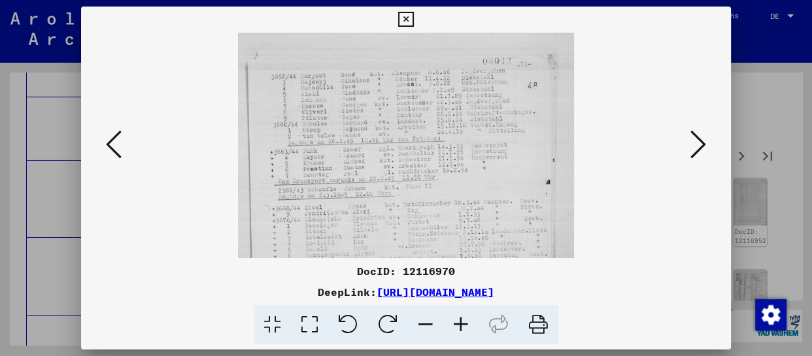
click at [464, 327] on icon at bounding box center [460, 325] width 35 height 40
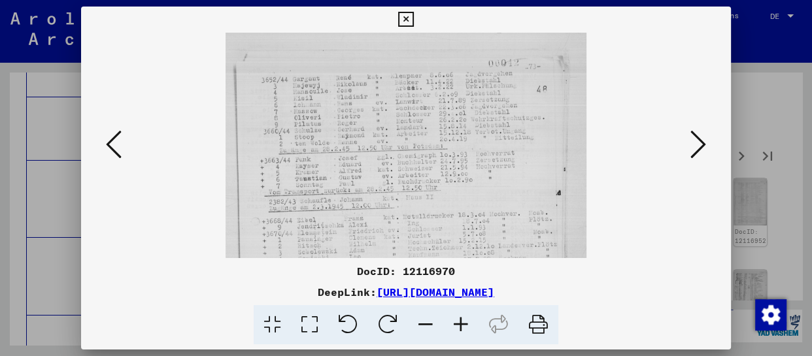
click at [464, 327] on icon at bounding box center [460, 325] width 35 height 40
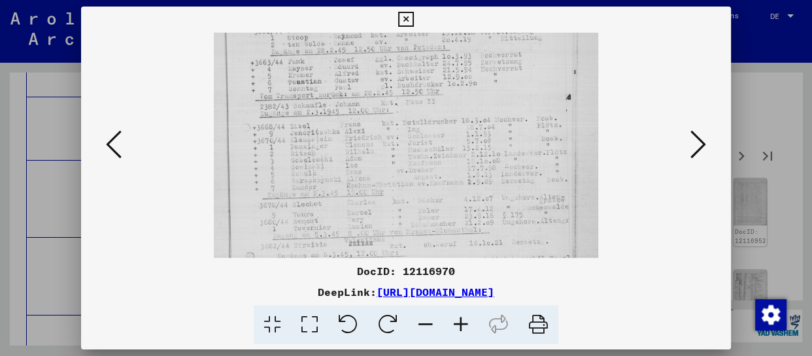
scroll to position [107, 0]
drag, startPoint x: 444, startPoint y: 224, endPoint x: 458, endPoint y: 117, distance: 108.2
click at [458, 117] on img at bounding box center [406, 185] width 385 height 520
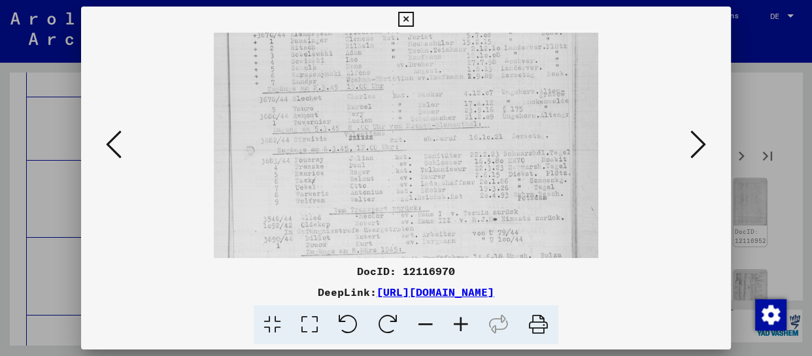
drag, startPoint x: 446, startPoint y: 209, endPoint x: 451, endPoint y: 105, distance: 104.8
click at [451, 105] on img at bounding box center [406, 80] width 385 height 520
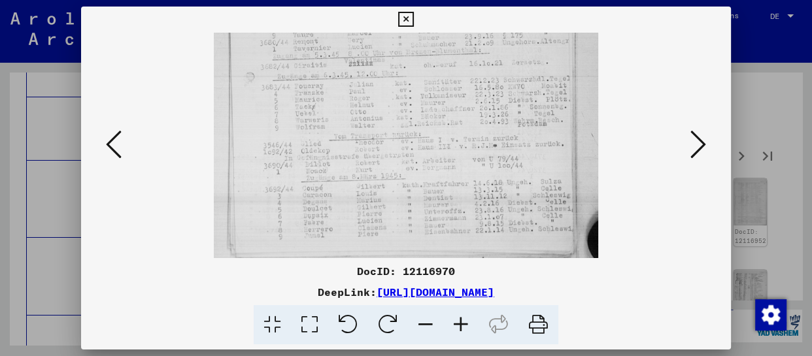
scroll to position [294, 0]
drag, startPoint x: 454, startPoint y: 203, endPoint x: 463, endPoint y: 109, distance: 95.3
click at [704, 144] on icon at bounding box center [699, 144] width 16 height 31
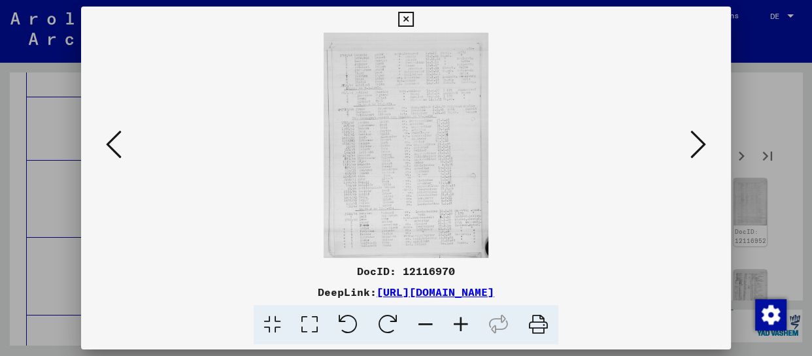
click at [464, 326] on icon at bounding box center [460, 325] width 35 height 40
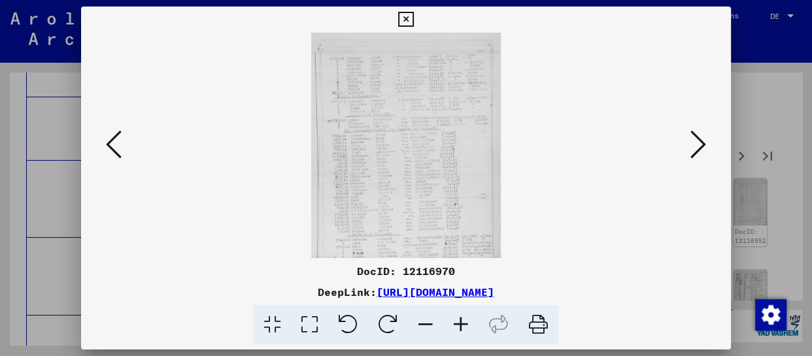
click at [464, 327] on icon at bounding box center [460, 325] width 35 height 40
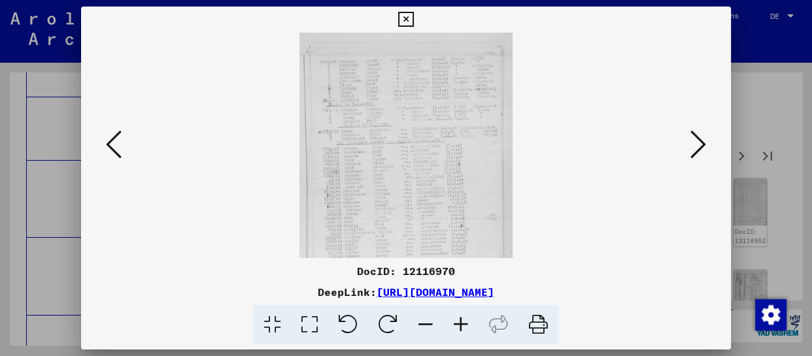
click at [464, 327] on icon at bounding box center [460, 325] width 35 height 40
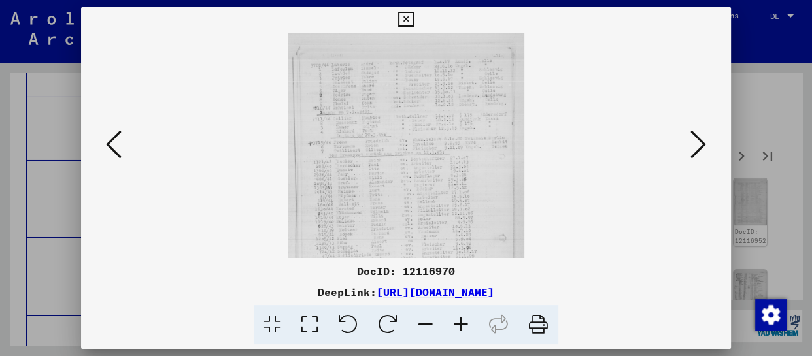
click at [464, 327] on icon at bounding box center [460, 325] width 35 height 40
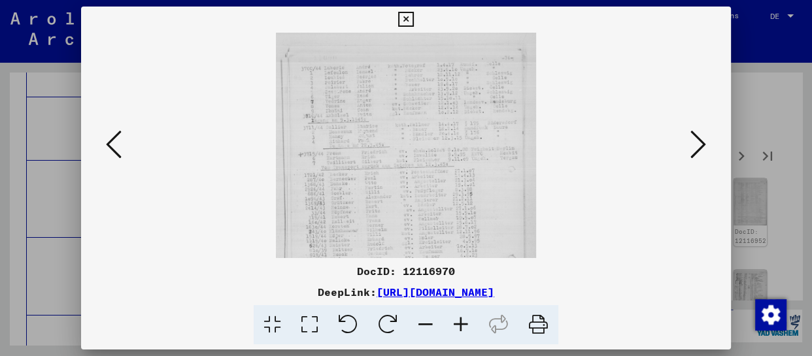
click at [464, 327] on icon at bounding box center [460, 325] width 35 height 40
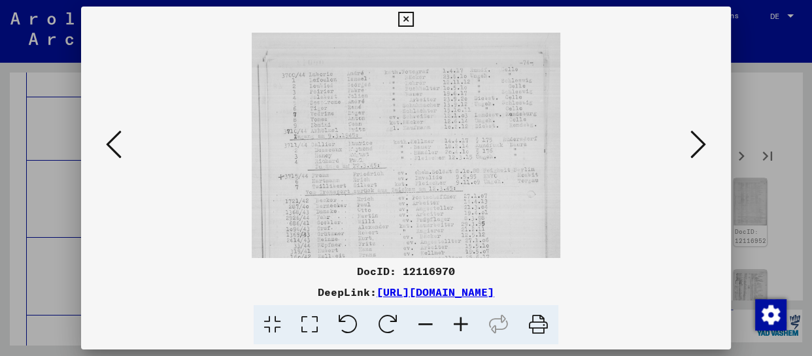
click at [464, 327] on icon at bounding box center [460, 325] width 35 height 40
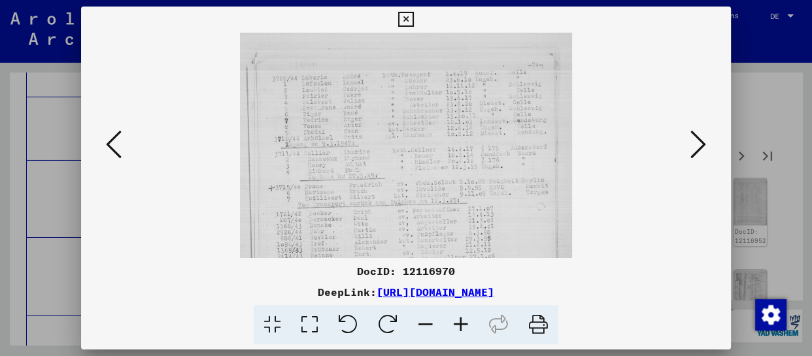
click at [464, 327] on icon at bounding box center [460, 325] width 35 height 40
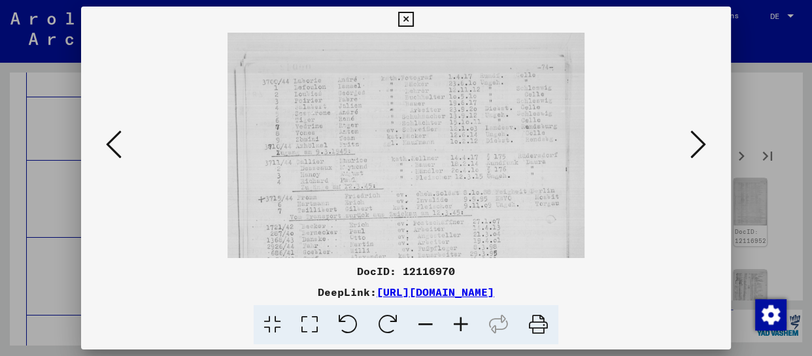
click at [464, 327] on icon at bounding box center [460, 325] width 35 height 40
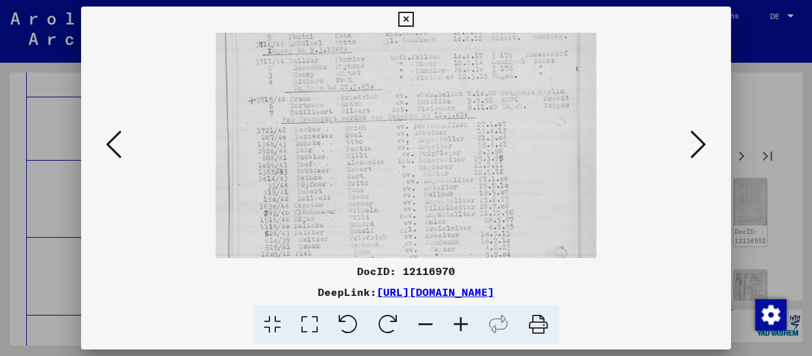
drag, startPoint x: 432, startPoint y: 212, endPoint x: 441, endPoint y: 85, distance: 127.3
click at [442, 88] on img at bounding box center [406, 183] width 381 height 520
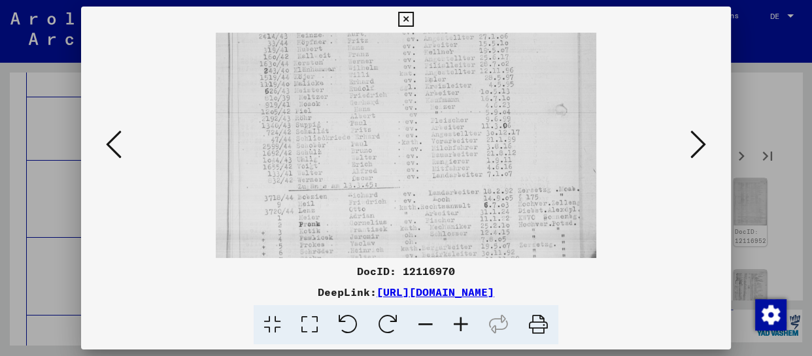
drag, startPoint x: 426, startPoint y: 232, endPoint x: 428, endPoint y: 104, distance: 128.2
click at [428, 104] on img at bounding box center [406, 40] width 381 height 520
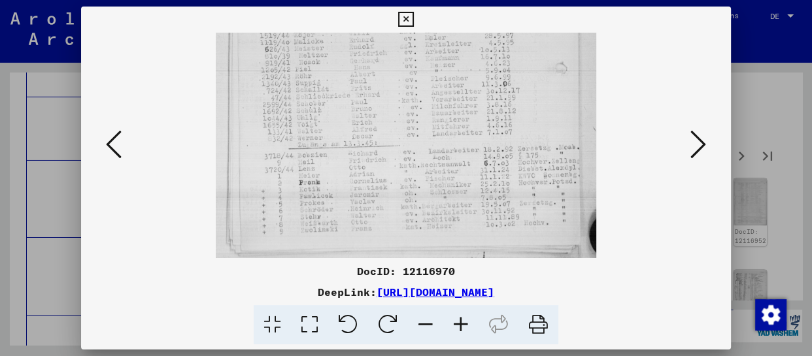
drag, startPoint x: 424, startPoint y: 194, endPoint x: 427, endPoint y: 65, distance: 128.9
click at [704, 145] on icon at bounding box center [699, 144] width 16 height 31
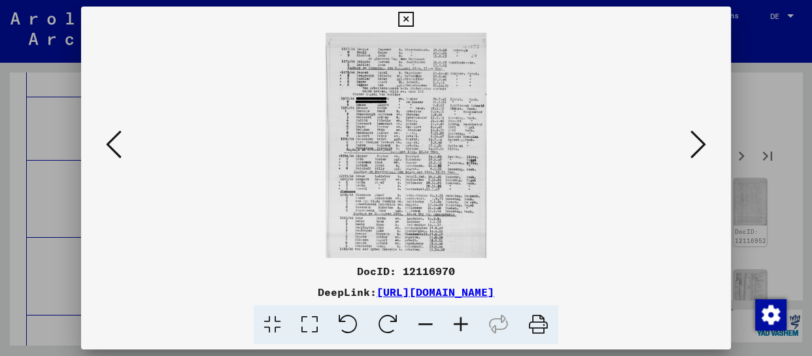
scroll to position [0, 0]
click at [468, 327] on icon at bounding box center [460, 325] width 35 height 40
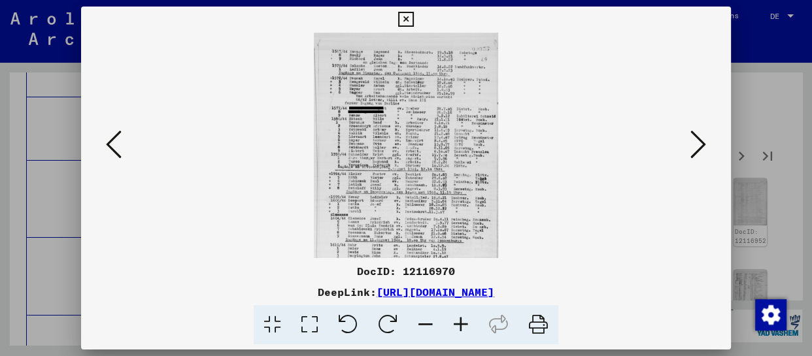
click at [468, 327] on icon at bounding box center [460, 325] width 35 height 40
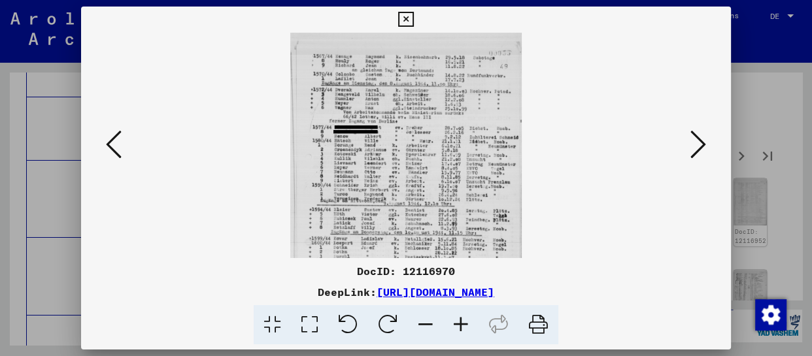
click at [468, 327] on icon at bounding box center [460, 325] width 35 height 40
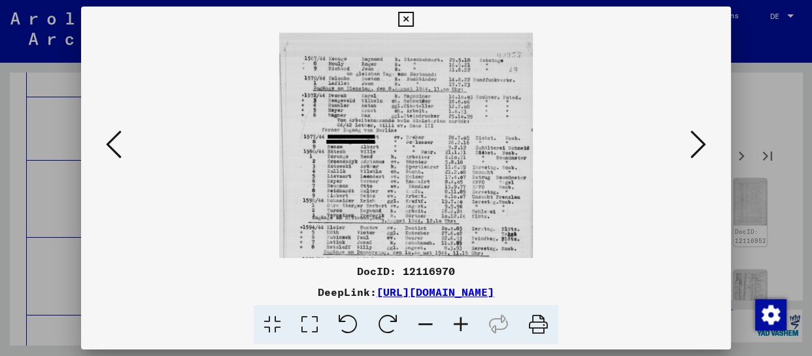
click at [468, 327] on icon at bounding box center [460, 325] width 35 height 40
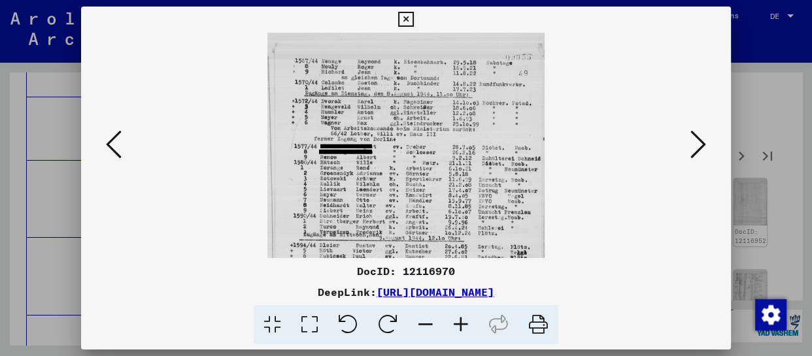
click at [468, 327] on icon at bounding box center [460, 325] width 35 height 40
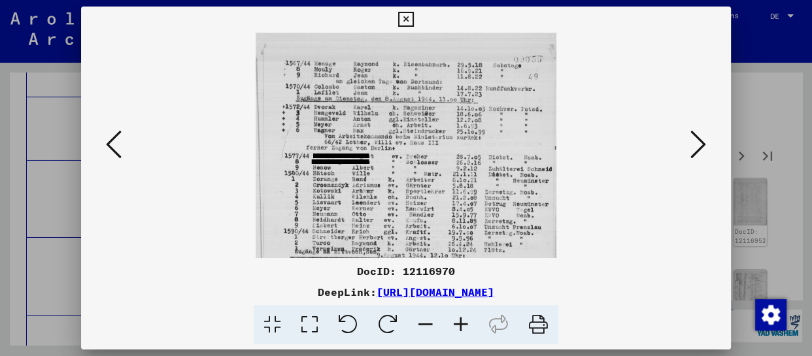
click at [468, 327] on icon at bounding box center [460, 325] width 35 height 40
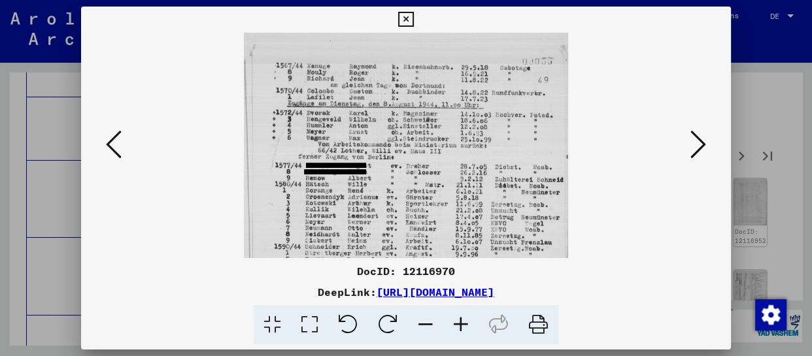
click at [468, 327] on icon at bounding box center [460, 325] width 35 height 40
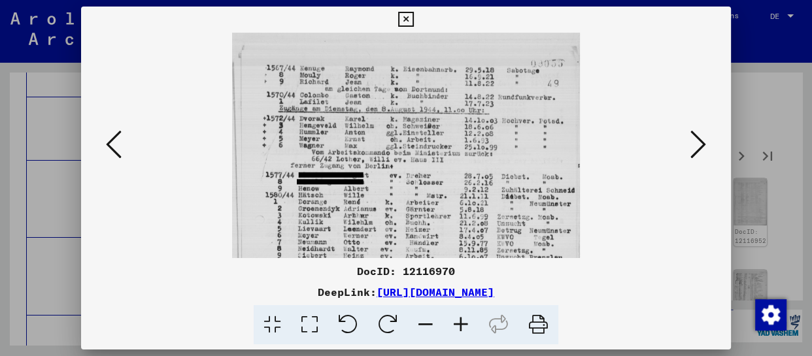
click at [468, 327] on icon at bounding box center [460, 325] width 35 height 40
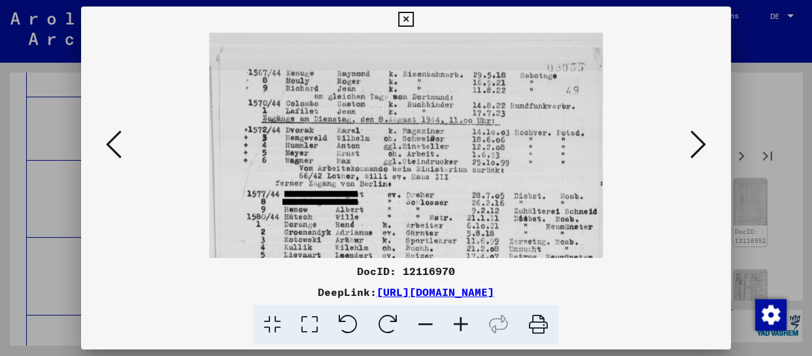
click at [468, 327] on icon at bounding box center [460, 325] width 35 height 40
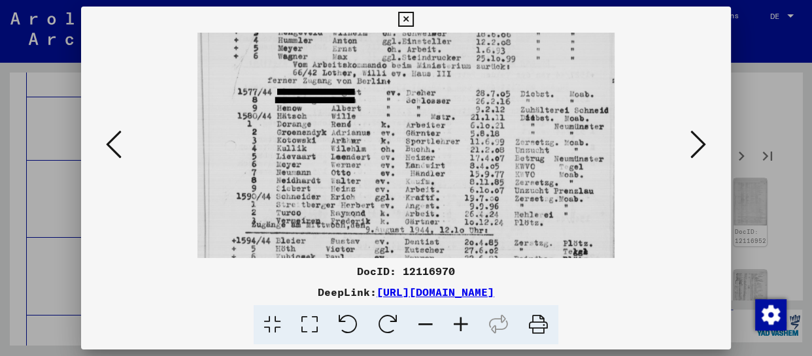
drag, startPoint x: 436, startPoint y: 241, endPoint x: 445, endPoint y: 113, distance: 127.9
click at [445, 115] on img at bounding box center [406, 213] width 417 height 585
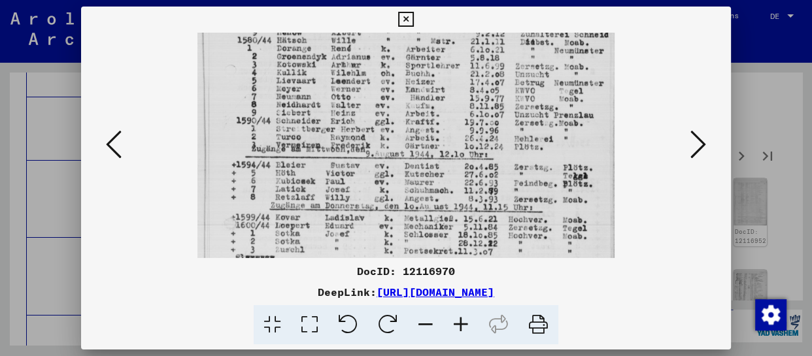
scroll to position [224, 0]
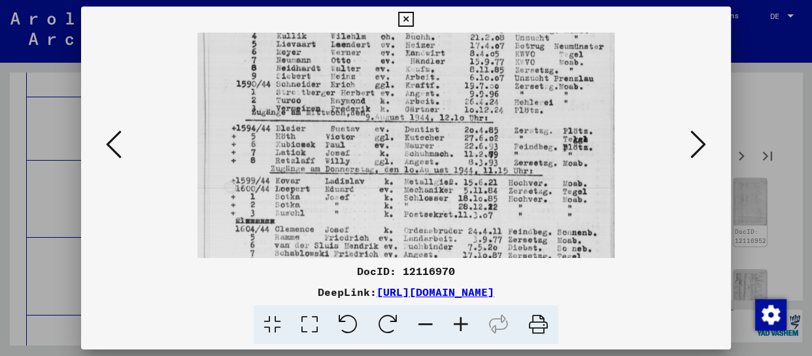
drag, startPoint x: 423, startPoint y: 228, endPoint x: 438, endPoint y: 129, distance: 99.9
click at [438, 129] on img at bounding box center [406, 100] width 417 height 585
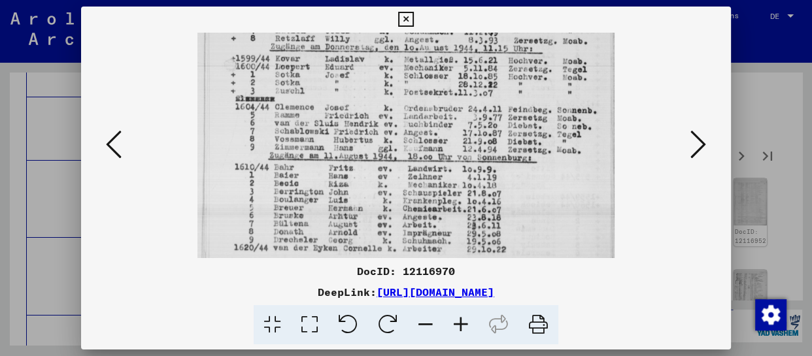
drag, startPoint x: 435, startPoint y: 239, endPoint x: 440, endPoint y: 118, distance: 121.1
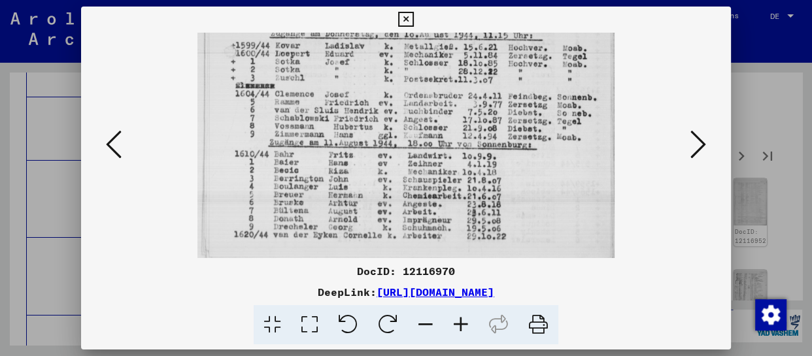
drag, startPoint x: 431, startPoint y: 216, endPoint x: 443, endPoint y: 86, distance: 130.7
click at [687, 145] on button at bounding box center [699, 145] width 24 height 37
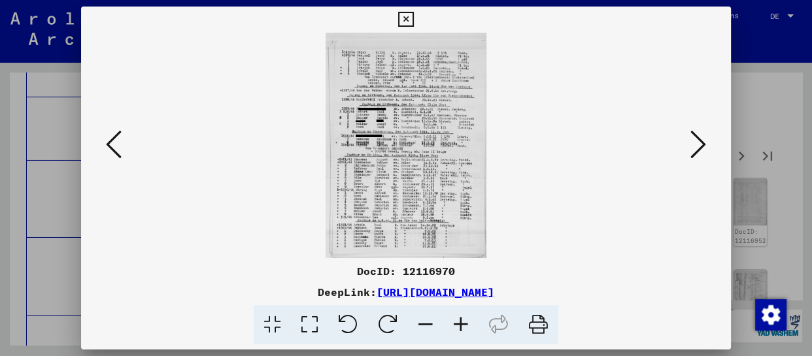
scroll to position [0, 0]
click at [465, 325] on icon at bounding box center [460, 325] width 35 height 40
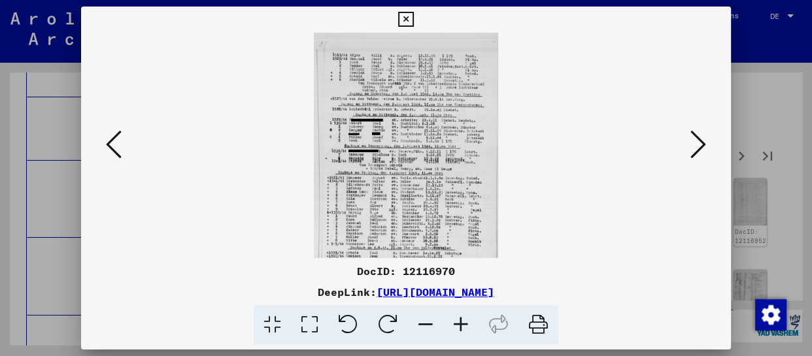
click at [465, 325] on icon at bounding box center [460, 325] width 35 height 40
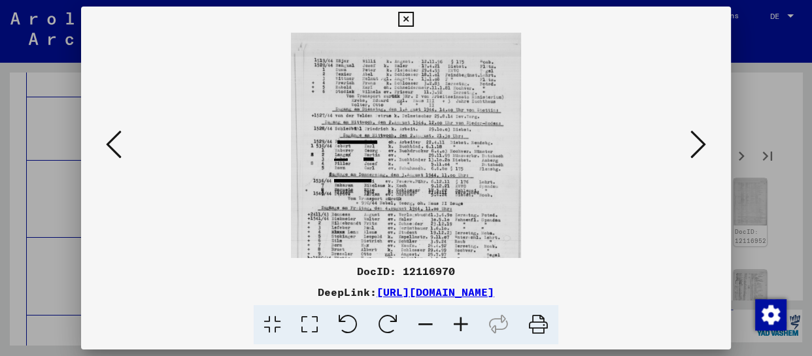
click at [465, 325] on icon at bounding box center [460, 325] width 35 height 40
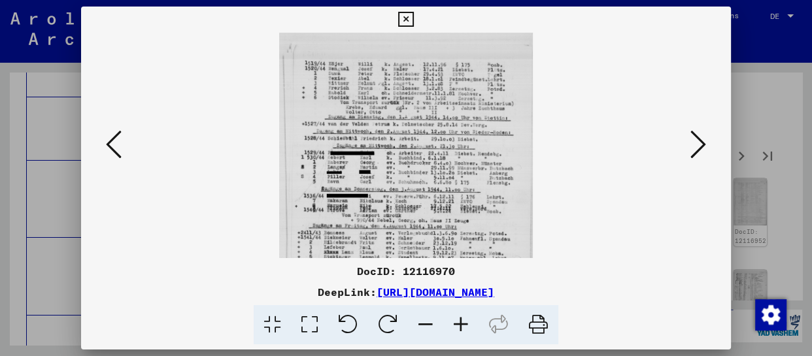
click at [465, 325] on icon at bounding box center [460, 325] width 35 height 40
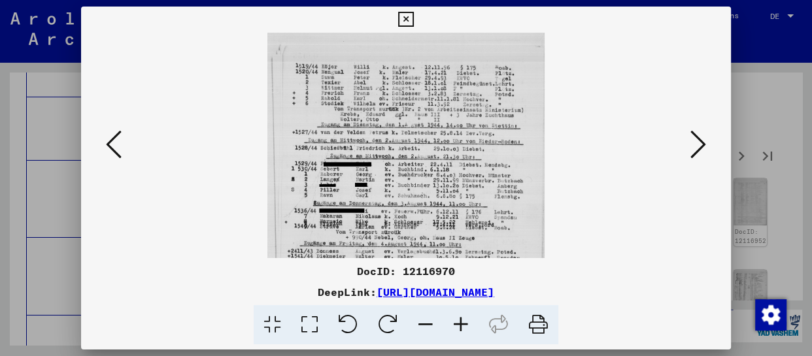
click at [465, 325] on icon at bounding box center [460, 325] width 35 height 40
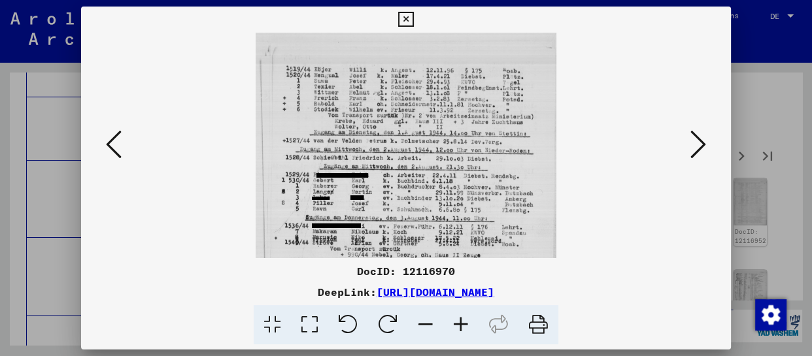
click at [465, 326] on icon at bounding box center [460, 325] width 35 height 40
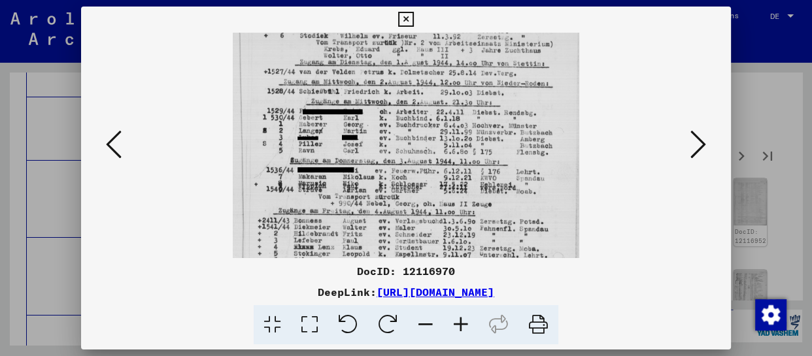
drag, startPoint x: 434, startPoint y: 215, endPoint x: 445, endPoint y: 128, distance: 87.8
click at [445, 128] on img at bounding box center [406, 190] width 347 height 487
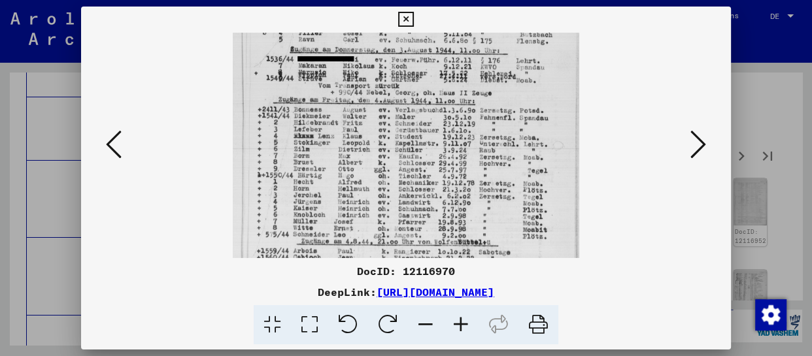
drag, startPoint x: 430, startPoint y: 205, endPoint x: 445, endPoint y: 93, distance: 112.8
click at [445, 93] on img at bounding box center [406, 79] width 347 height 487
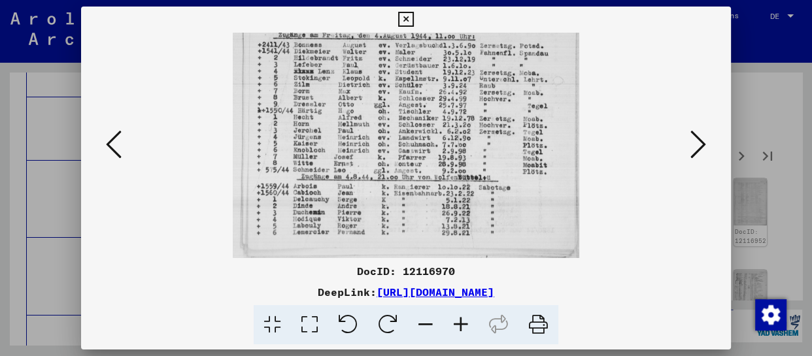
drag, startPoint x: 445, startPoint y: 177, endPoint x: 455, endPoint y: 101, distance: 77.1
click at [455, 101] on img at bounding box center [406, 14] width 347 height 487
drag, startPoint x: 454, startPoint y: 200, endPoint x: 464, endPoint y: 152, distance: 48.9
click at [464, 152] on img at bounding box center [406, 14] width 347 height 487
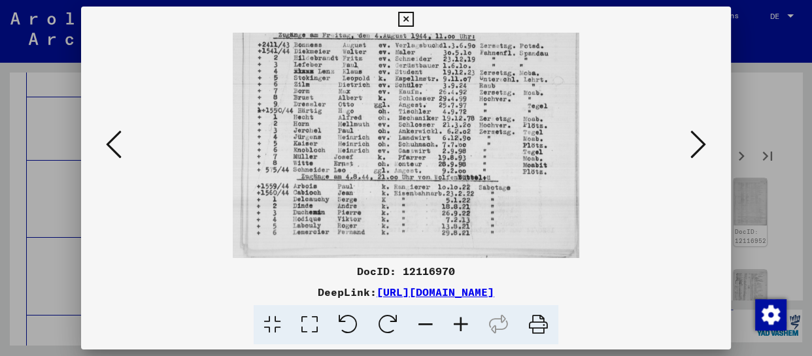
click at [701, 138] on icon at bounding box center [699, 144] width 16 height 31
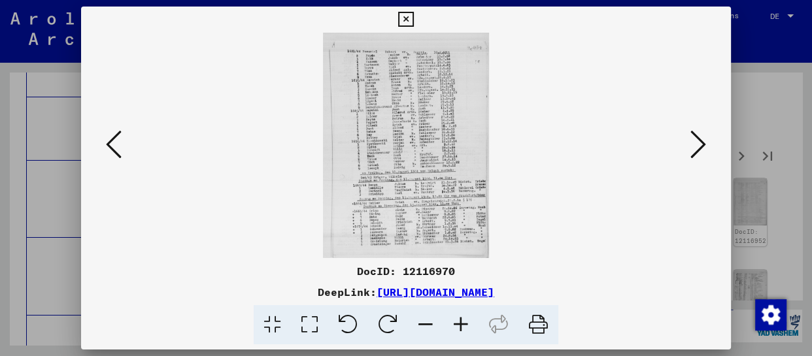
scroll to position [0, 0]
click at [471, 331] on icon at bounding box center [460, 325] width 35 height 40
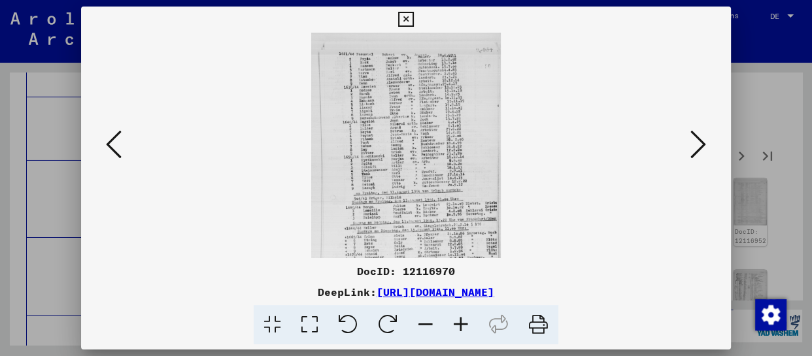
click at [468, 330] on icon at bounding box center [460, 325] width 35 height 40
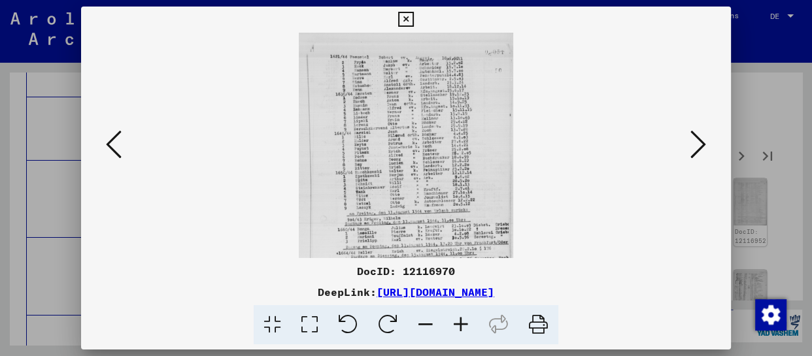
click at [468, 330] on icon at bounding box center [460, 325] width 35 height 40
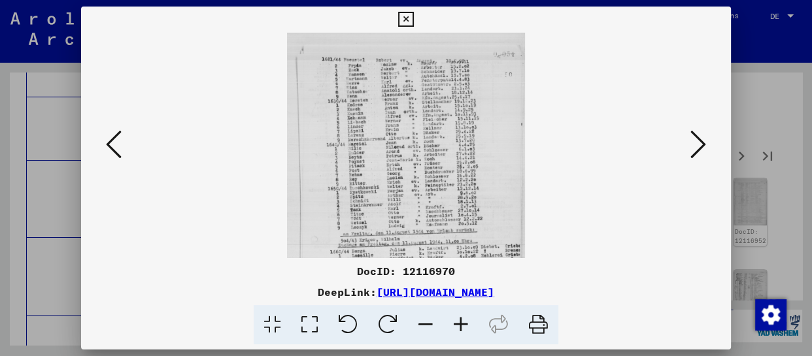
click at [468, 330] on icon at bounding box center [460, 325] width 35 height 40
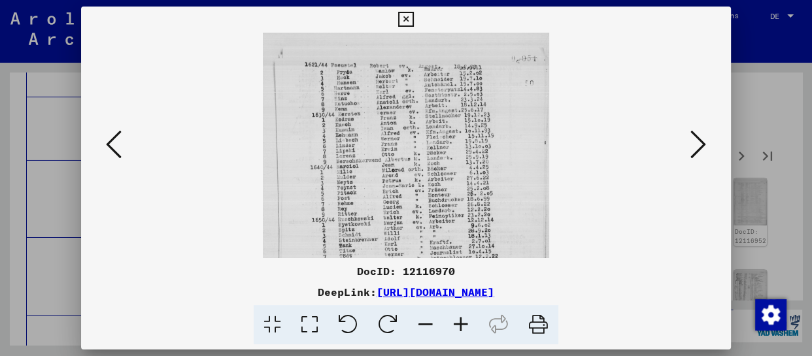
click at [466, 330] on icon at bounding box center [460, 325] width 35 height 40
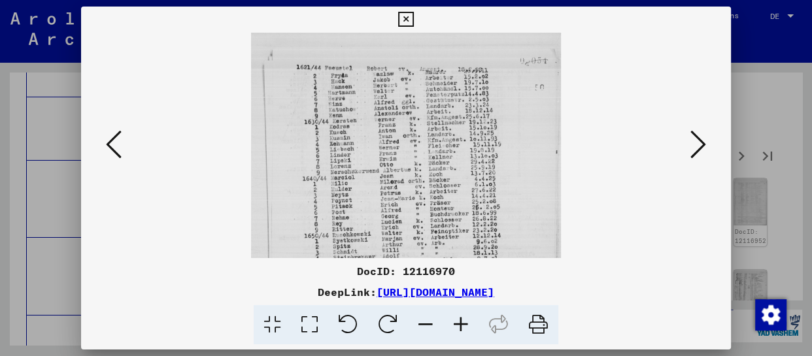
click at [466, 330] on icon at bounding box center [460, 325] width 35 height 40
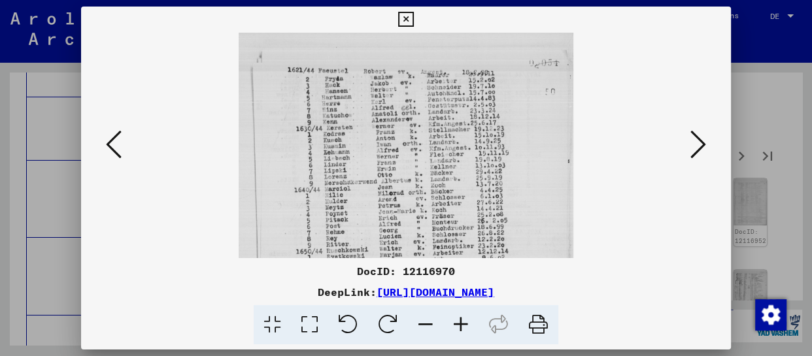
click at [466, 330] on icon at bounding box center [460, 325] width 35 height 40
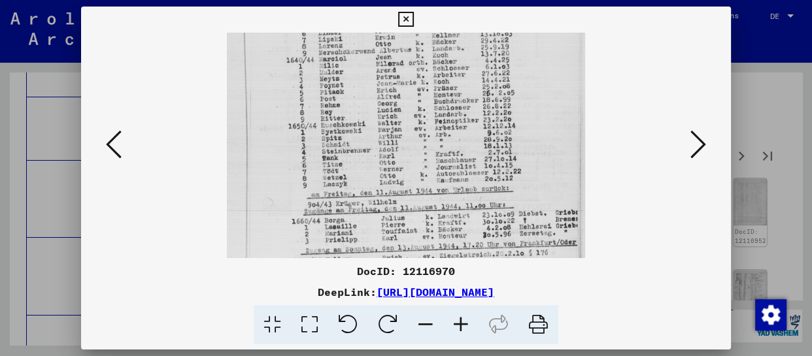
drag, startPoint x: 394, startPoint y: 199, endPoint x: 405, endPoint y: 59, distance: 140.4
click at [405, 59] on img at bounding box center [406, 134] width 358 height 487
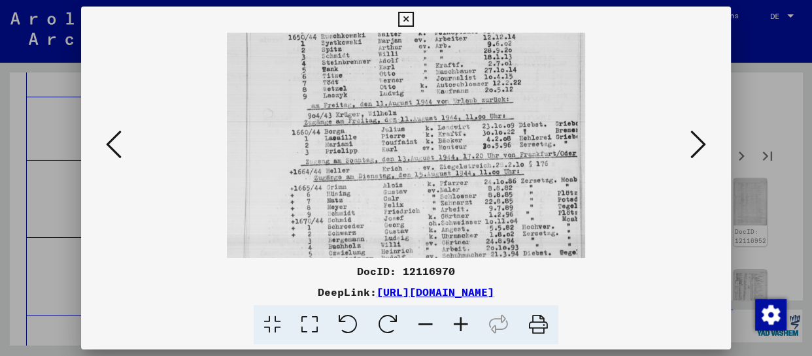
scroll to position [262, 0]
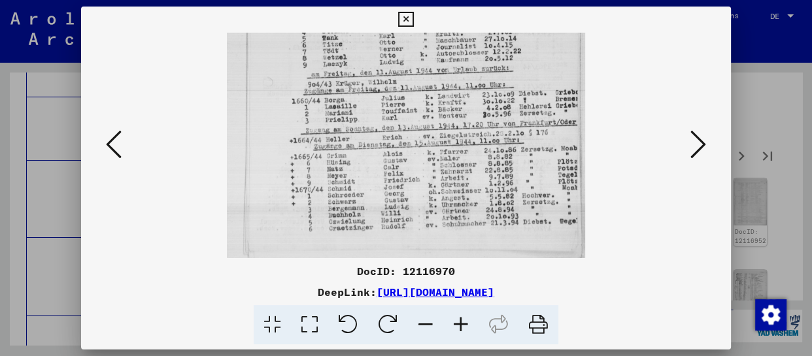
drag, startPoint x: 389, startPoint y: 204, endPoint x: 391, endPoint y: 28, distance: 175.9
click at [391, 28] on div "DocID: 12116970 DeepLink: [URL][DOMAIN_NAME]" at bounding box center [406, 176] width 650 height 339
click at [697, 145] on icon at bounding box center [699, 144] width 16 height 31
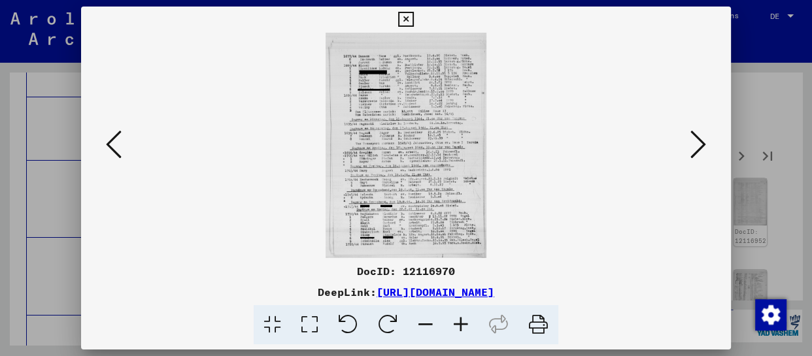
scroll to position [0, 0]
click at [457, 315] on icon at bounding box center [460, 325] width 35 height 40
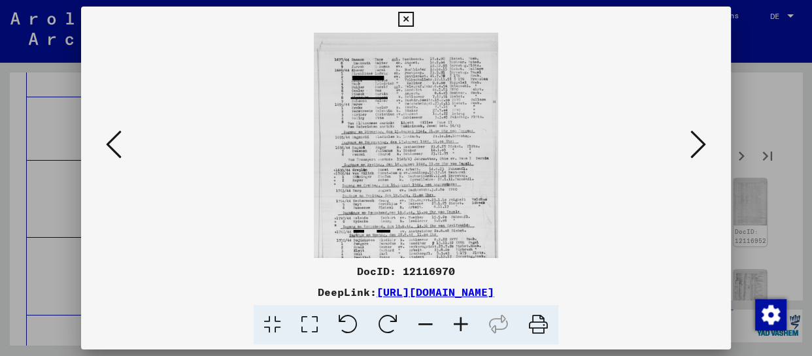
click at [457, 317] on icon at bounding box center [460, 325] width 35 height 40
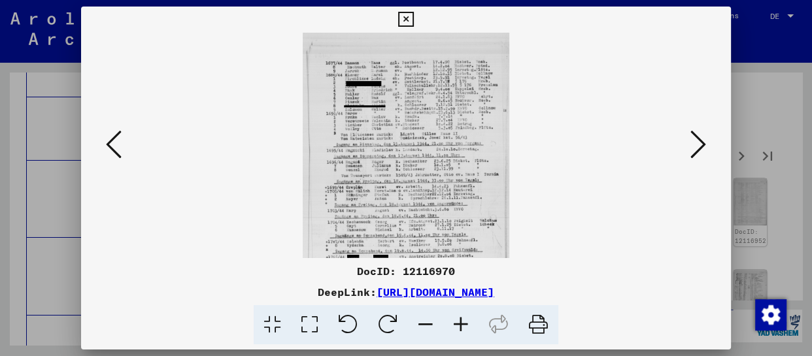
click at [458, 317] on icon at bounding box center [460, 325] width 35 height 40
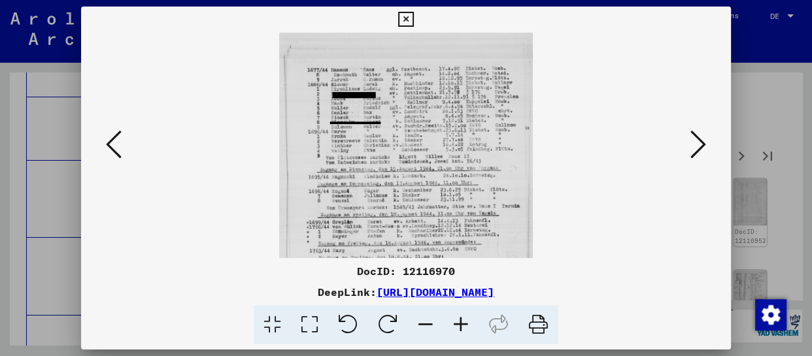
click at [458, 318] on icon at bounding box center [460, 325] width 35 height 40
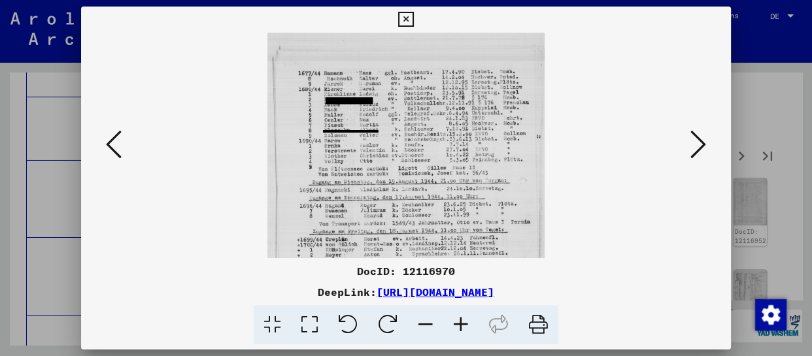
click at [458, 318] on icon at bounding box center [460, 325] width 35 height 40
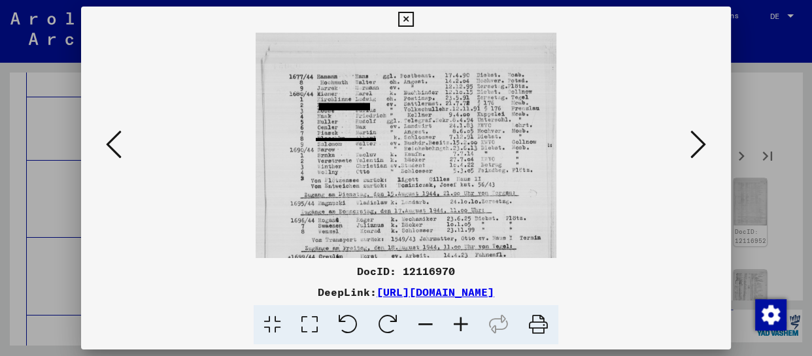
click at [458, 318] on icon at bounding box center [460, 325] width 35 height 40
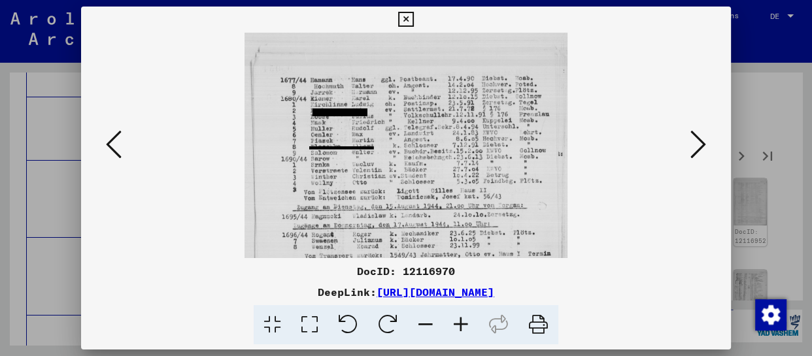
click at [458, 318] on icon at bounding box center [460, 325] width 35 height 40
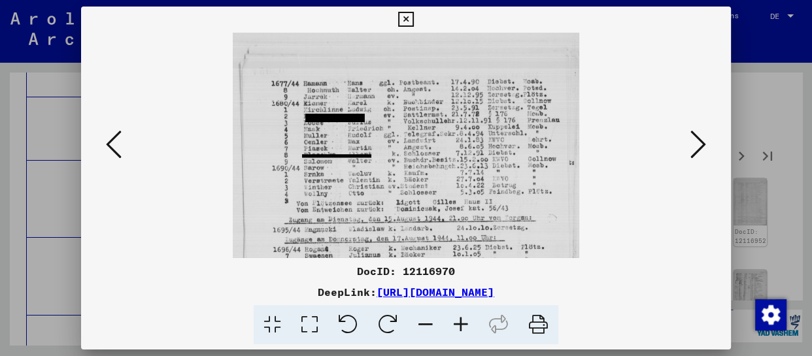
click at [458, 318] on icon at bounding box center [460, 325] width 35 height 40
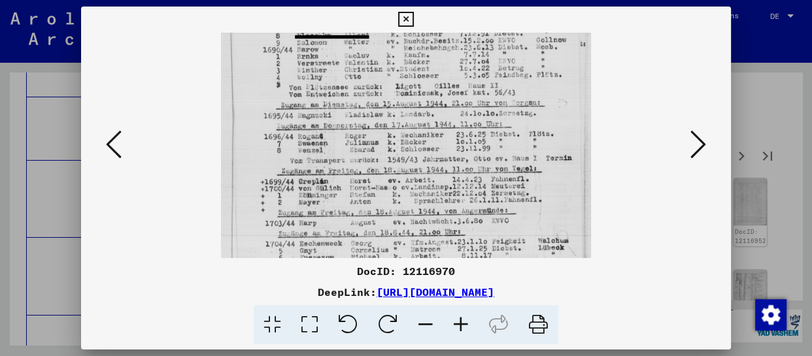
drag, startPoint x: 434, startPoint y: 228, endPoint x: 445, endPoint y: 99, distance: 128.6
click at [445, 99] on img at bounding box center [406, 165] width 370 height 520
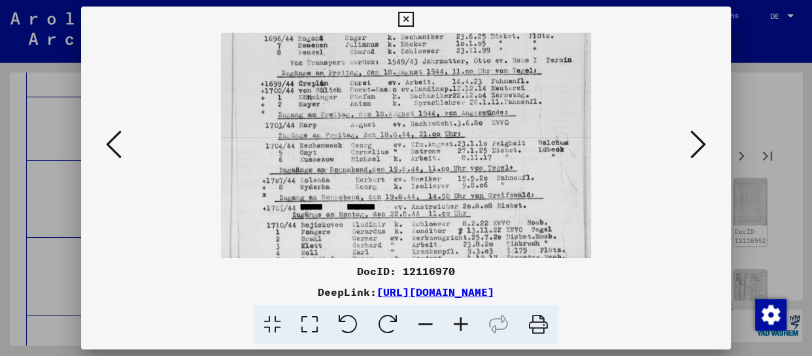
drag, startPoint x: 432, startPoint y: 216, endPoint x: 432, endPoint y: 119, distance: 96.8
click at [432, 119] on img at bounding box center [406, 67] width 370 height 520
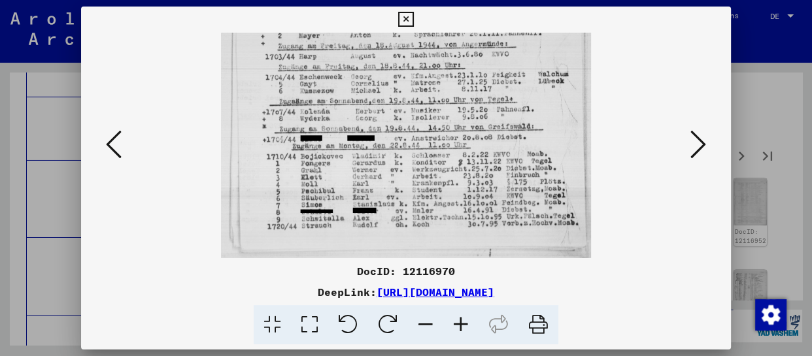
drag, startPoint x: 442, startPoint y: 196, endPoint x: 438, endPoint y: 82, distance: 114.5
click at [705, 133] on icon at bounding box center [699, 144] width 16 height 31
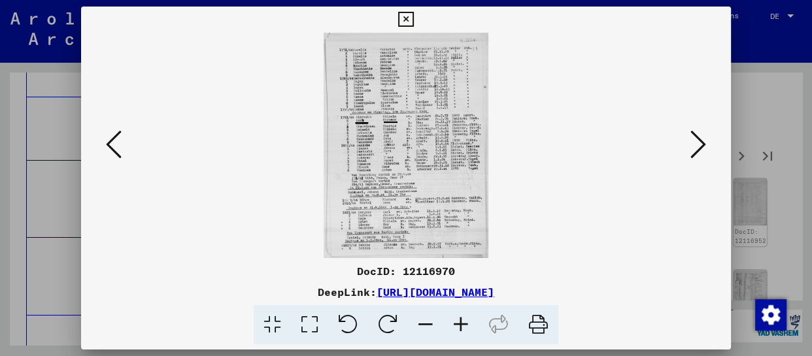
scroll to position [0, 0]
click at [466, 326] on icon at bounding box center [460, 325] width 35 height 40
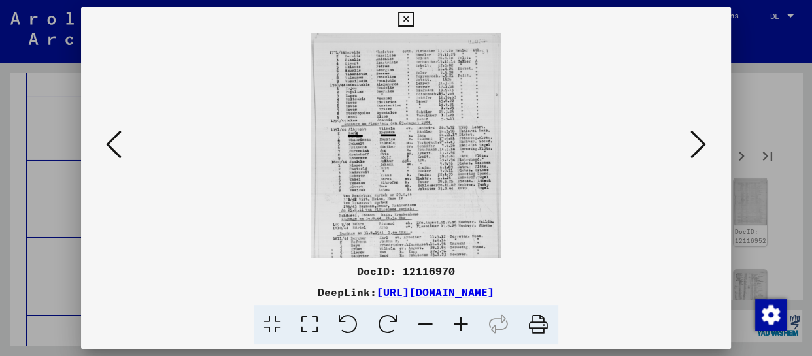
click at [466, 326] on icon at bounding box center [460, 325] width 35 height 40
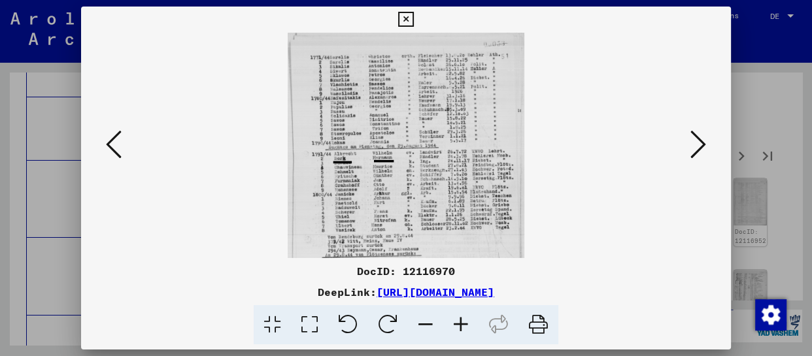
click at [466, 326] on icon at bounding box center [460, 325] width 35 height 40
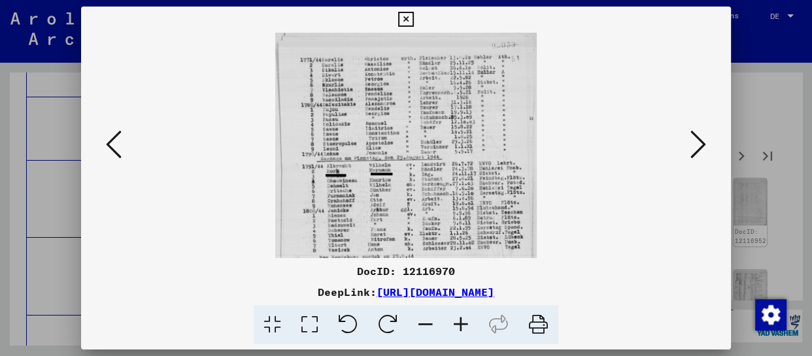
click at [466, 326] on icon at bounding box center [460, 325] width 35 height 40
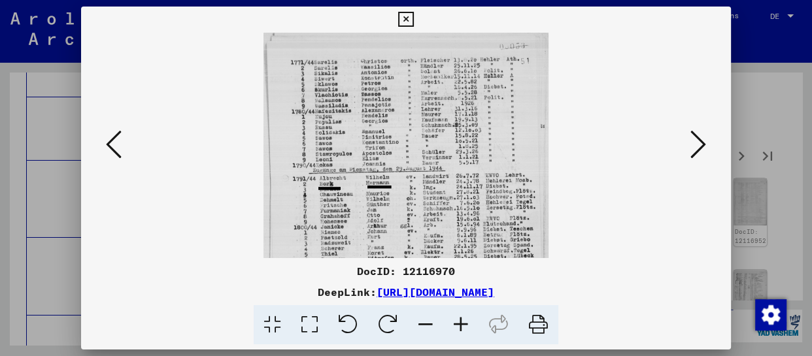
click at [466, 326] on icon at bounding box center [460, 325] width 35 height 40
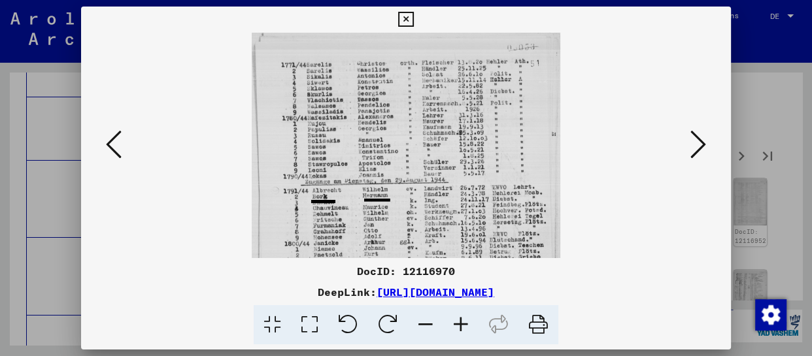
click at [466, 326] on icon at bounding box center [460, 325] width 35 height 40
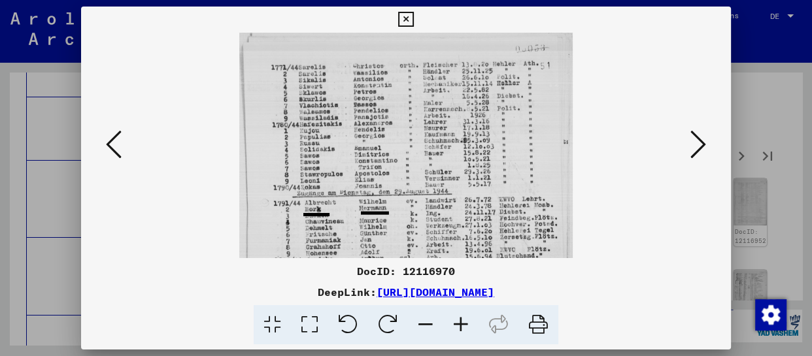
click at [460, 326] on icon at bounding box center [460, 325] width 35 height 40
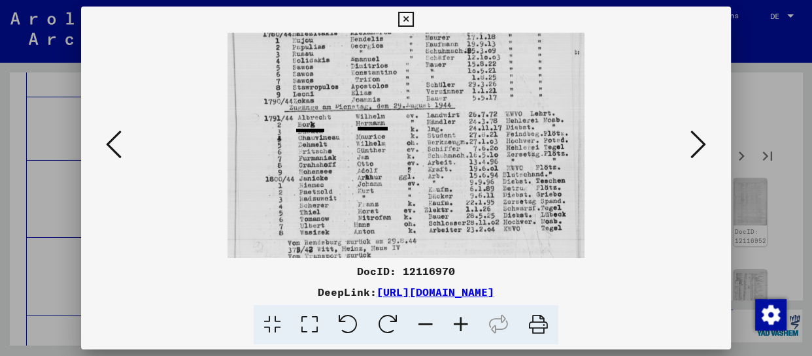
drag, startPoint x: 441, startPoint y: 225, endPoint x: 464, endPoint y: 52, distance: 174.3
click at [464, 54] on img at bounding box center [406, 178] width 357 height 487
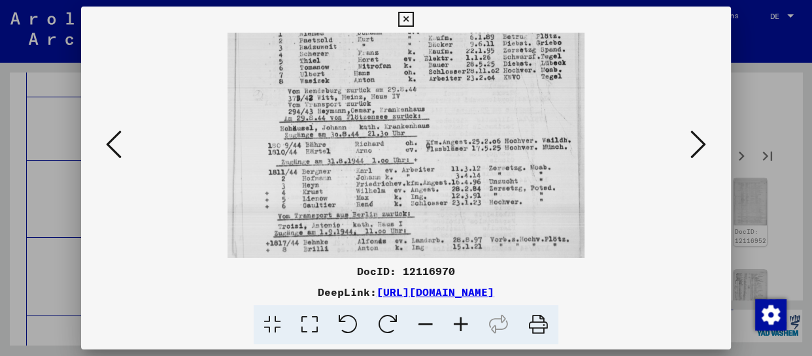
scroll to position [262, 0]
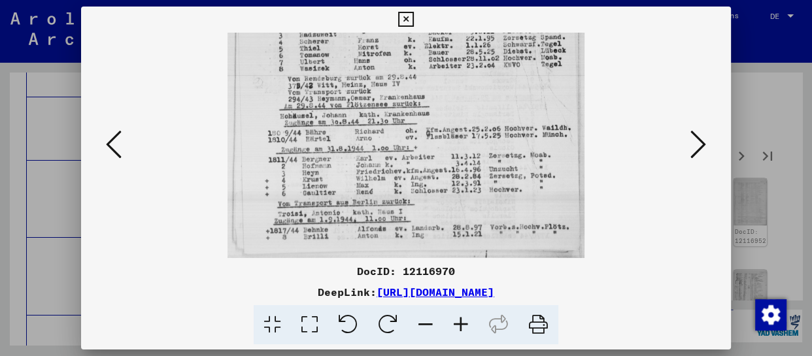
drag, startPoint x: 434, startPoint y: 209, endPoint x: 437, endPoint y: 94, distance: 114.5
click
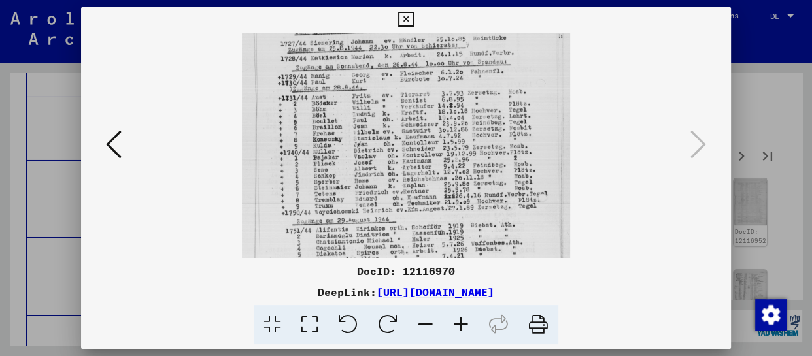
drag, startPoint x: 449, startPoint y: 222, endPoint x: 474, endPoint y: 67, distance: 156.3
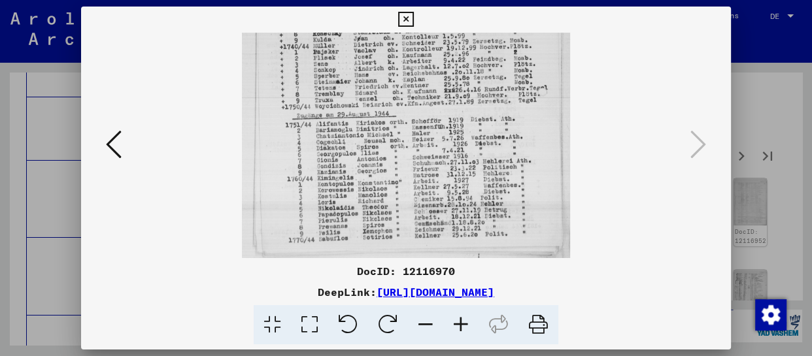
scroll to position [220, 0]
drag, startPoint x: 462, startPoint y: 216, endPoint x: 461, endPoint y: 150, distance: 66.1
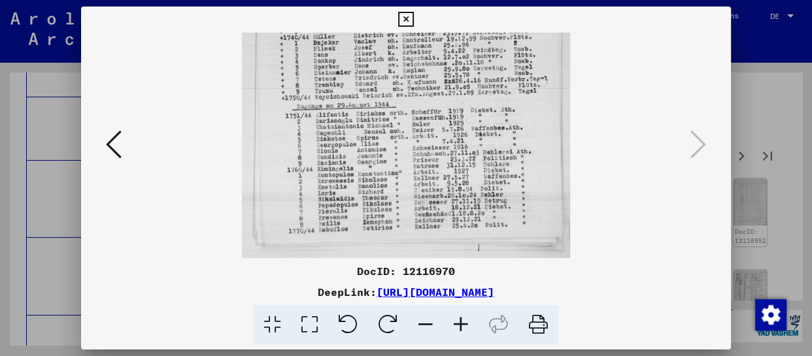
drag, startPoint x: 474, startPoint y: 215, endPoint x: 480, endPoint y: 181, distance: 35.2
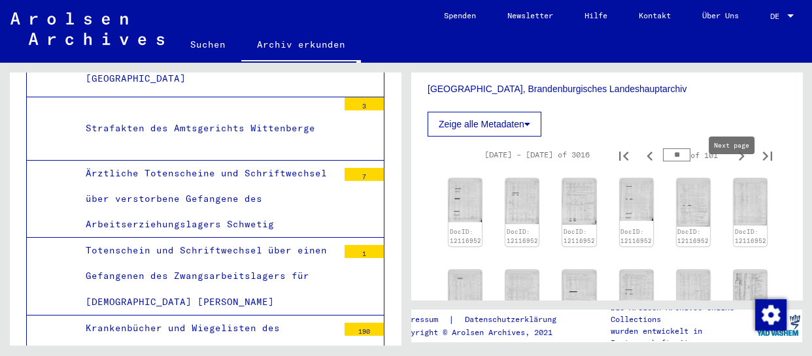
type input "**"
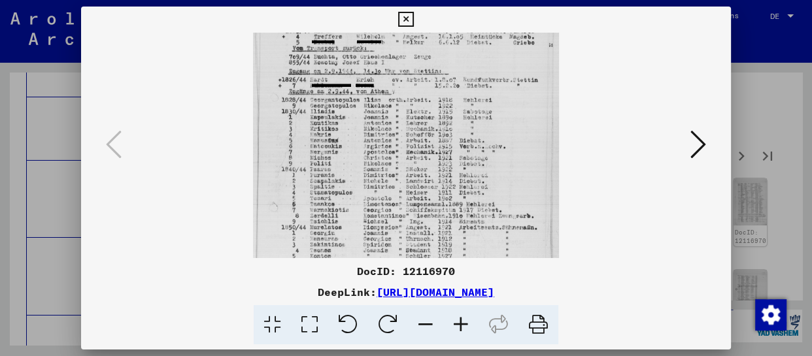
drag, startPoint x: 467, startPoint y: 164, endPoint x: 482, endPoint y: 63, distance: 101.8
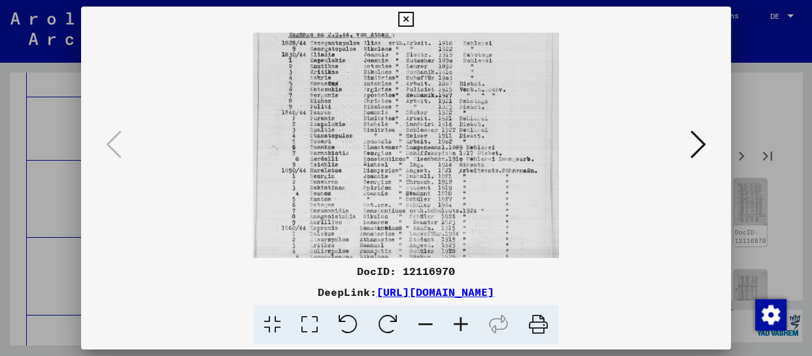
scroll to position [196, 0]
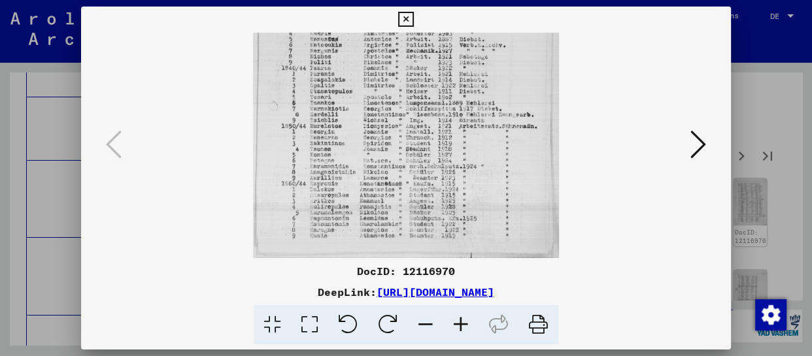
drag, startPoint x: 468, startPoint y: 212, endPoint x: 492, endPoint y: 108, distance: 106.9
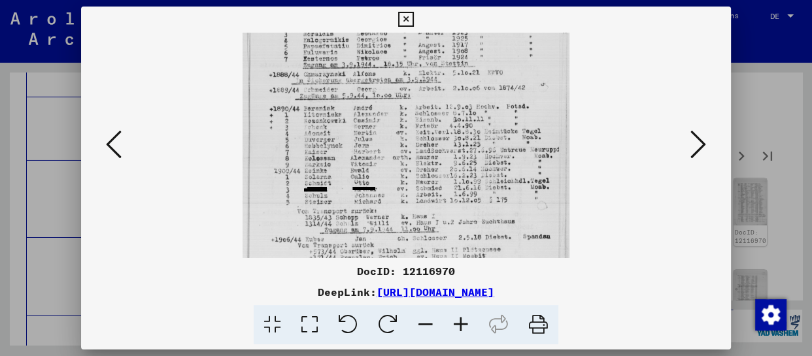
scroll to position [139, 0]
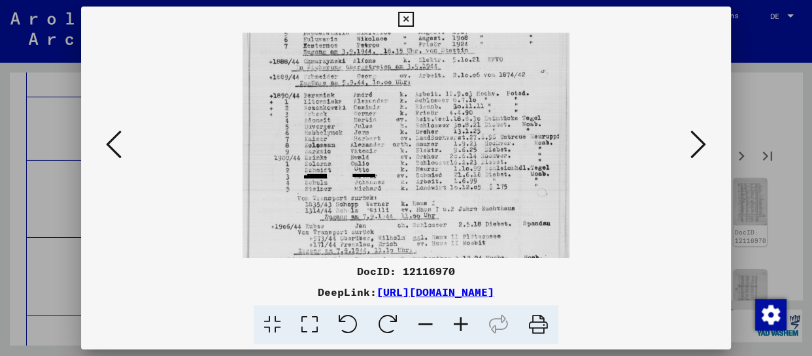
drag, startPoint x: 426, startPoint y: 205, endPoint x: 432, endPoint y: 66, distance: 138.8
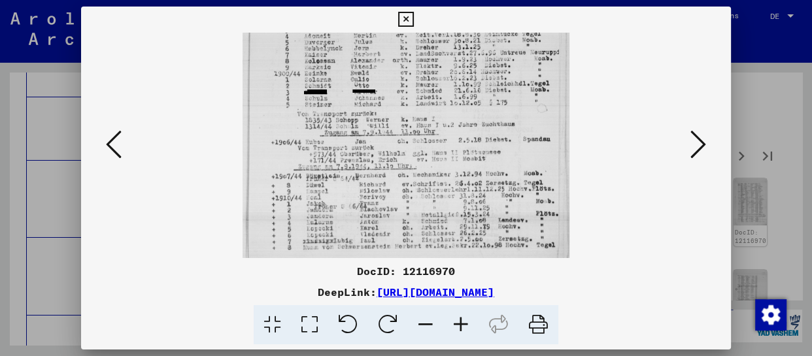
scroll to position [229, 0]
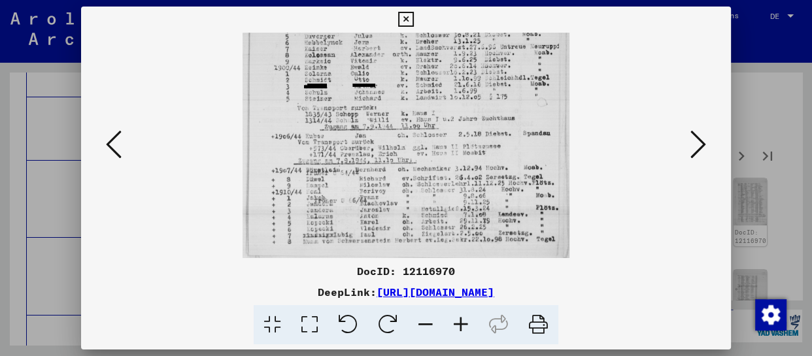
drag, startPoint x: 440, startPoint y: 208, endPoint x: 451, endPoint y: 116, distance: 92.9
drag, startPoint x: 454, startPoint y: 207, endPoint x: 455, endPoint y: 145, distance: 62.1
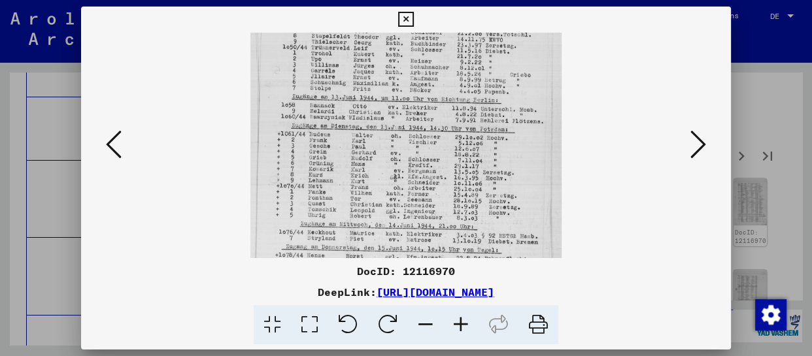
drag, startPoint x: 408, startPoint y: 220, endPoint x: 418, endPoint y: 105, distance: 114.9
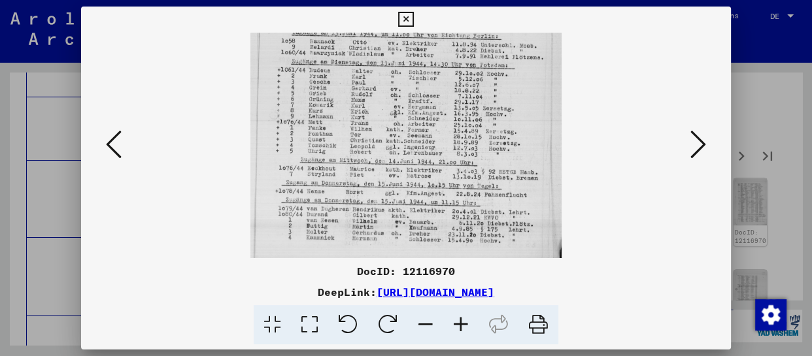
scroll to position [196, 0]
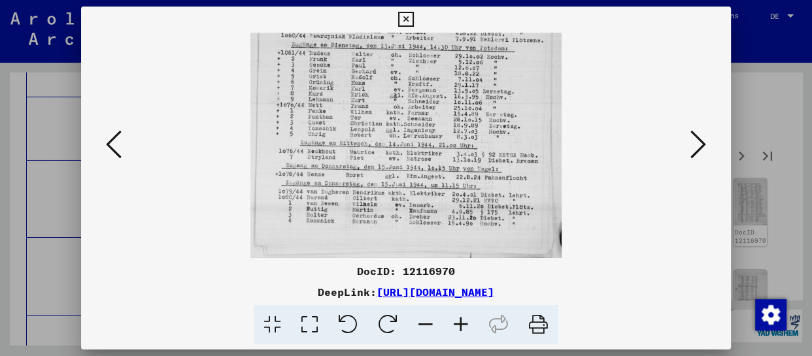
drag, startPoint x: 432, startPoint y: 155, endPoint x: 435, endPoint y: 127, distance: 28.3
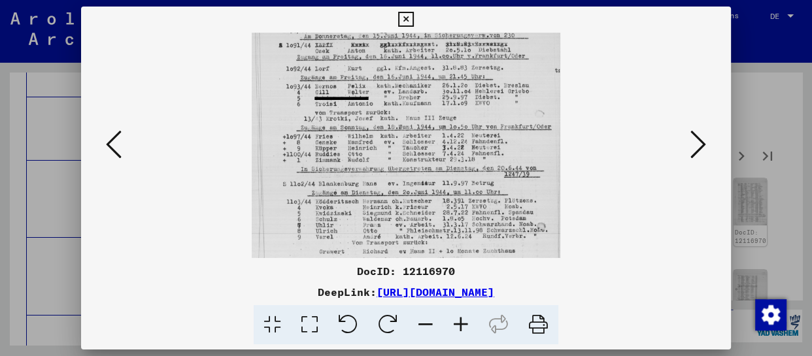
scroll to position [96, 0]
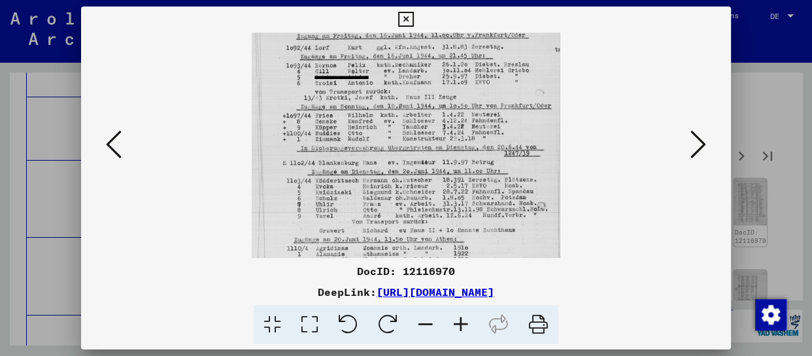
drag, startPoint x: 426, startPoint y: 211, endPoint x: 430, endPoint y: 114, distance: 96.9
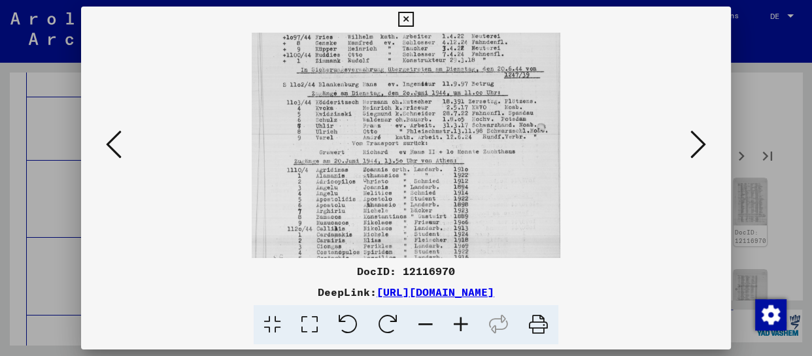
scroll to position [196, 0]
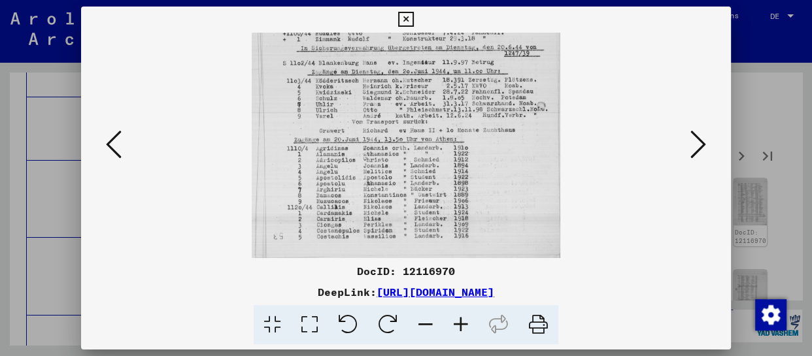
drag, startPoint x: 434, startPoint y: 213, endPoint x: 457, endPoint y: 100, distance: 115.4
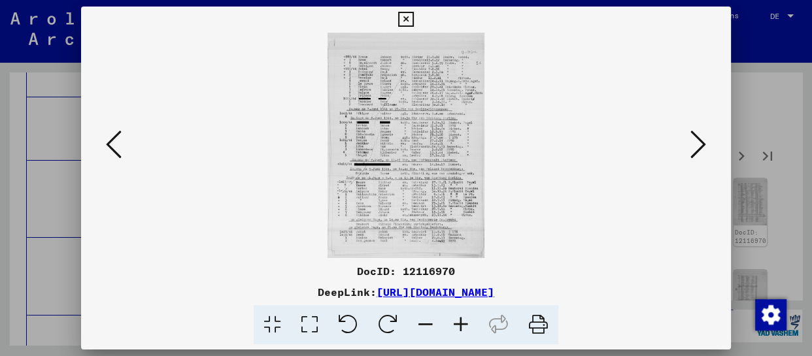
scroll to position [0, 0]
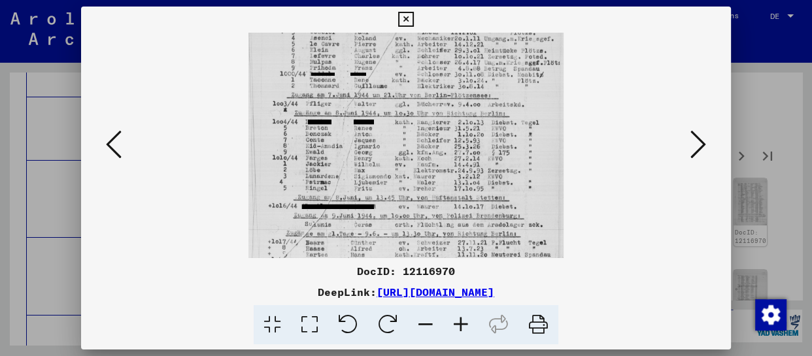
drag, startPoint x: 471, startPoint y: 112, endPoint x: 472, endPoint y: 95, distance: 17.1
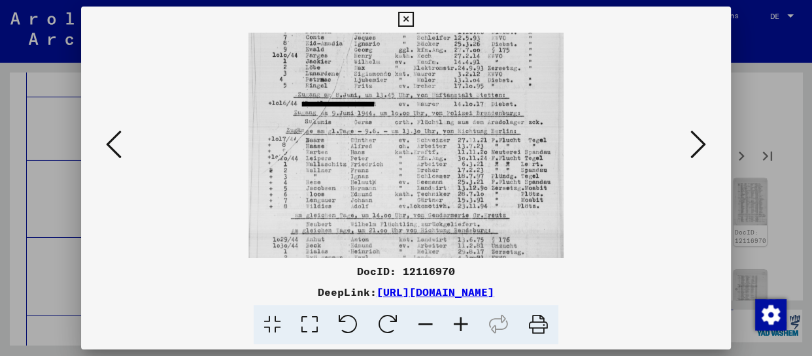
scroll to position [202, 0]
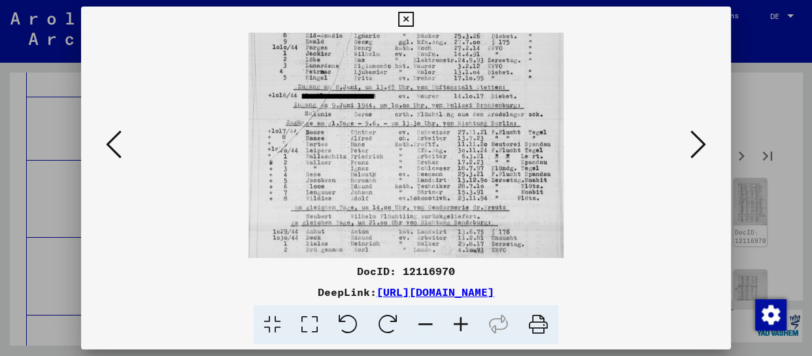
drag, startPoint x: 468, startPoint y: 194, endPoint x: 475, endPoint y: 118, distance: 76.3
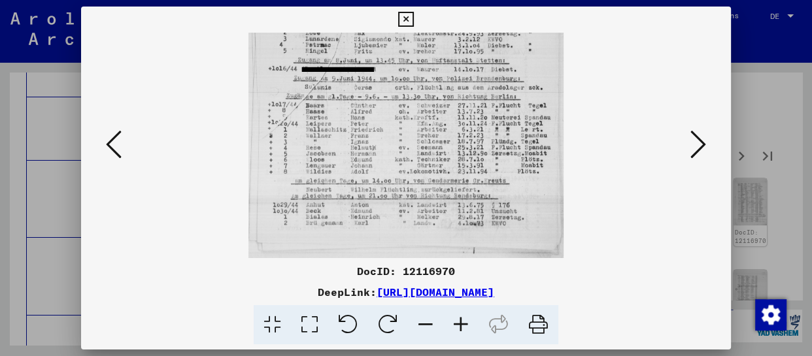
drag, startPoint x: 475, startPoint y: 200, endPoint x: 484, endPoint y: 128, distance: 72.4
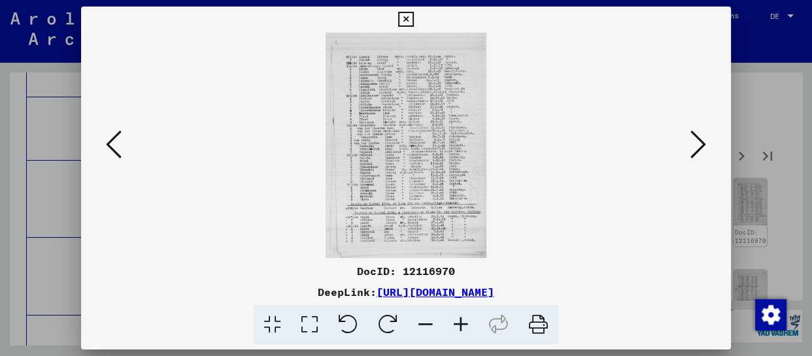
scroll to position [0, 0]
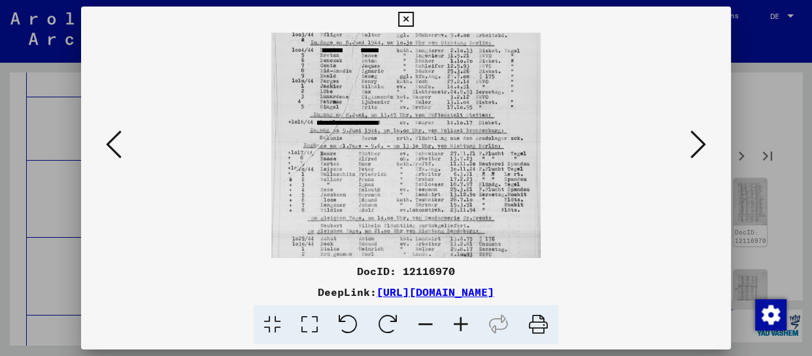
drag, startPoint x: 434, startPoint y: 196, endPoint x: 446, endPoint y: 59, distance: 137.9
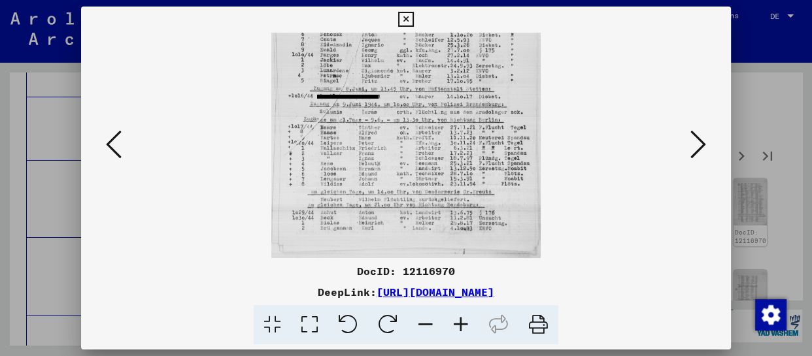
drag, startPoint x: 437, startPoint y: 212, endPoint x: 450, endPoint y: 131, distance: 82.1
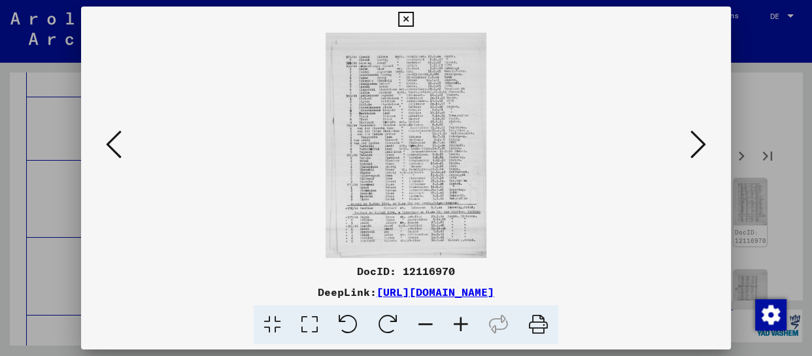
scroll to position [0, 0]
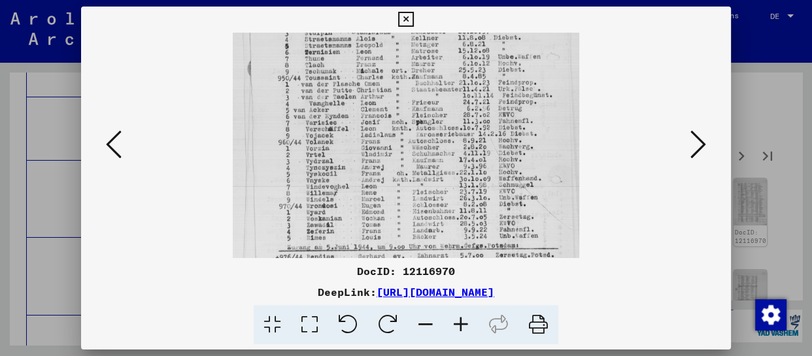
drag, startPoint x: 445, startPoint y: 216, endPoint x: 453, endPoint y: 58, distance: 158.5
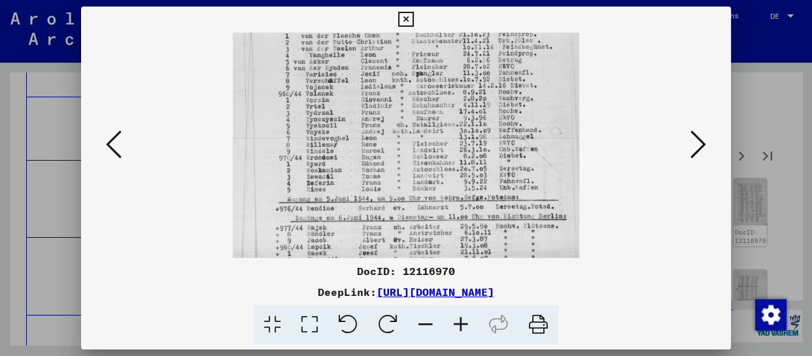
scroll to position [262, 0]
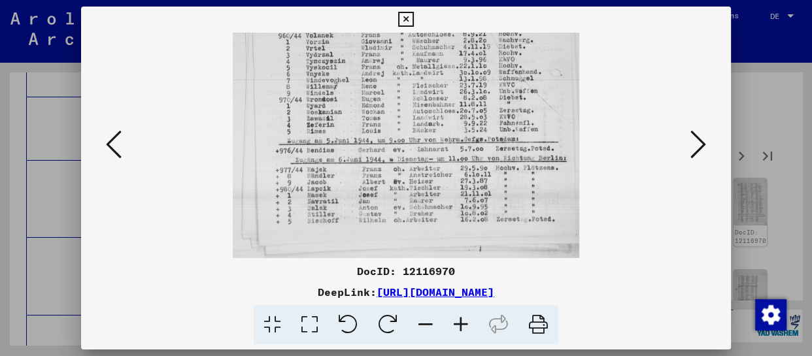
drag, startPoint x: 459, startPoint y: 199, endPoint x: 462, endPoint y: 60, distance: 140.0
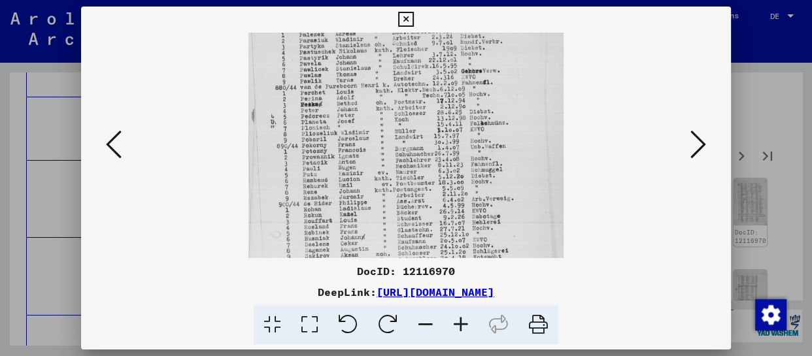
scroll to position [196, 0]
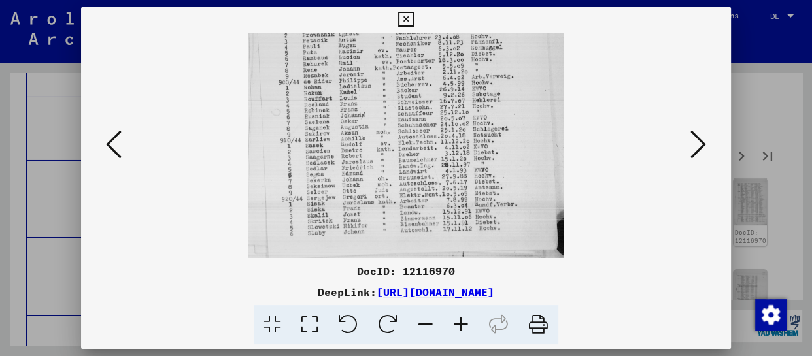
drag, startPoint x: 445, startPoint y: 218, endPoint x: 473, endPoint y: 5, distance: 215.1
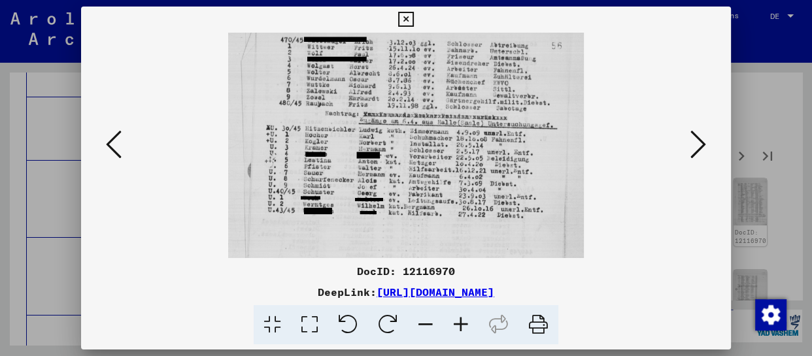
scroll to position [65, 0]
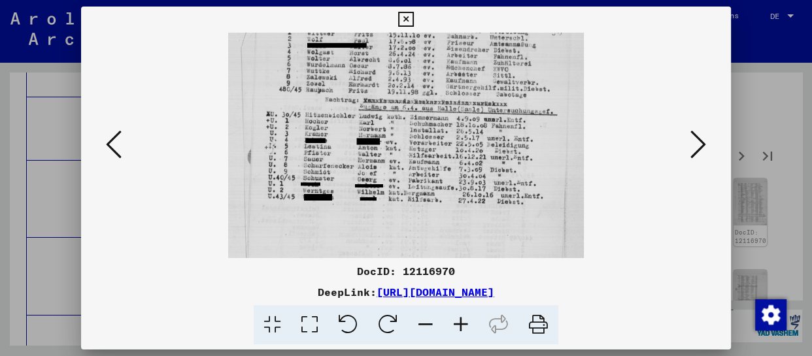
drag, startPoint x: 462, startPoint y: 217, endPoint x: 468, endPoint y: 164, distance: 53.3
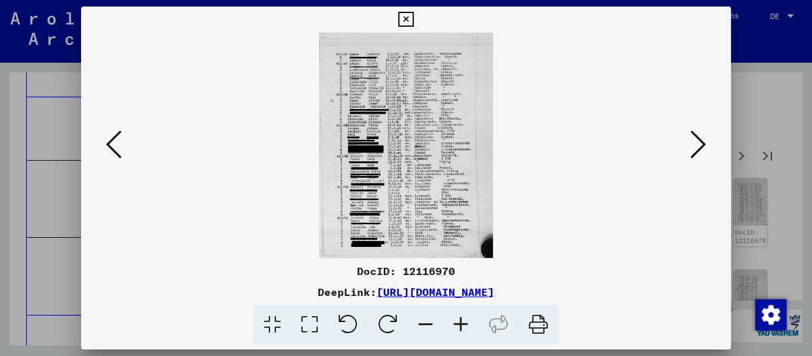
scroll to position [0, 0]
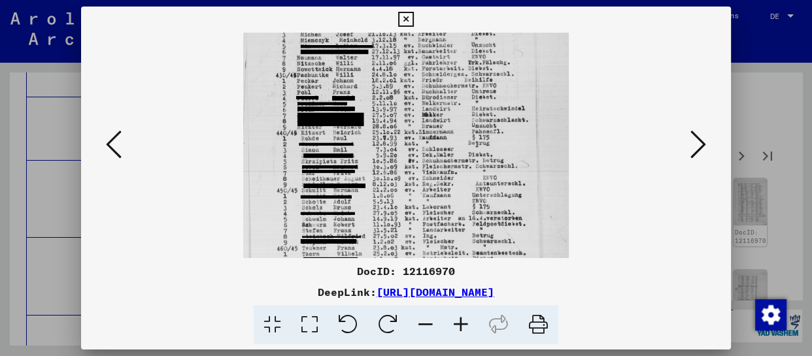
drag, startPoint x: 477, startPoint y: 166, endPoint x: 489, endPoint y: 50, distance: 116.4
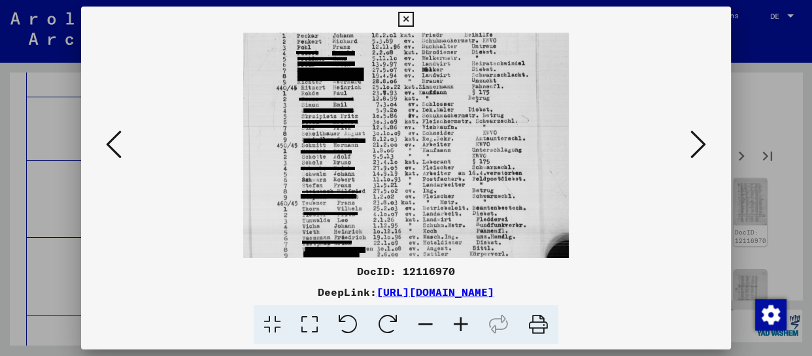
scroll to position [196, 0]
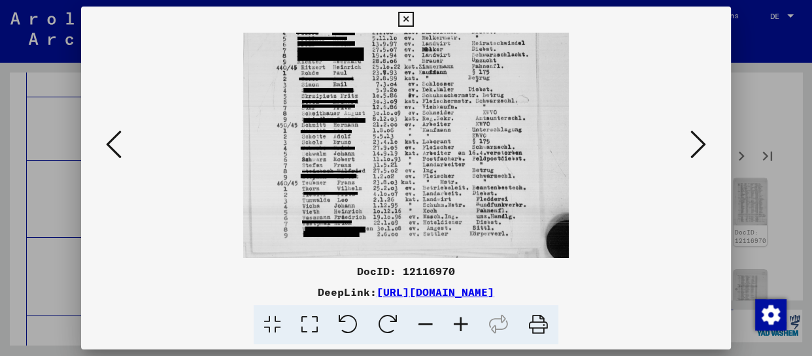
drag, startPoint x: 474, startPoint y: 212, endPoint x: 491, endPoint y: 150, distance: 64.4
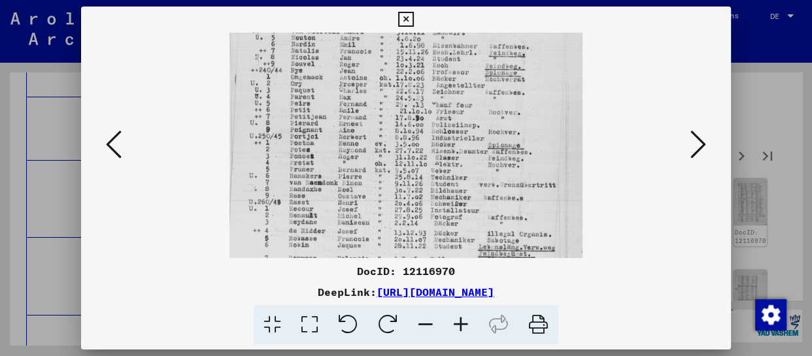
drag, startPoint x: 471, startPoint y: 179, endPoint x: 483, endPoint y: 94, distance: 85.3
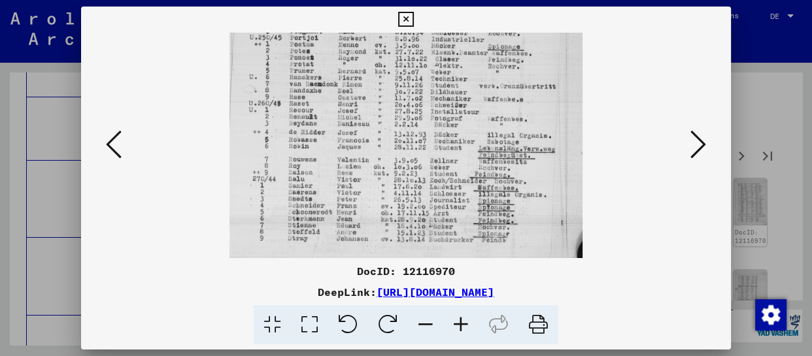
scroll to position [249, 0]
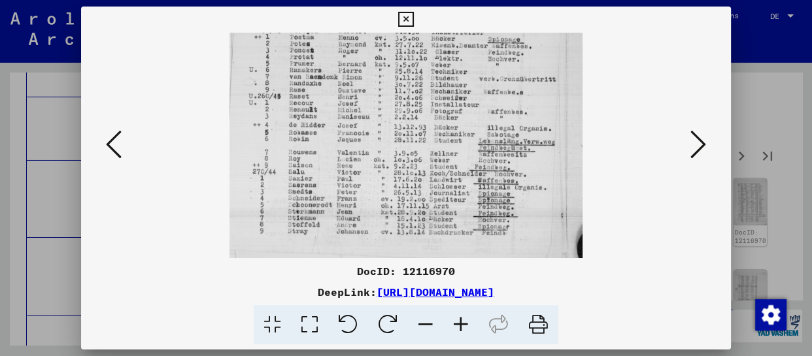
drag, startPoint x: 464, startPoint y: 224, endPoint x: 474, endPoint y: 124, distance: 100.5
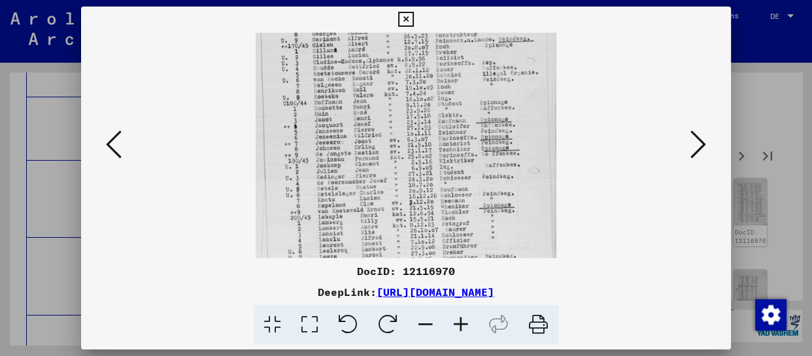
drag, startPoint x: 432, startPoint y: 235, endPoint x: 456, endPoint y: 27, distance: 209.4
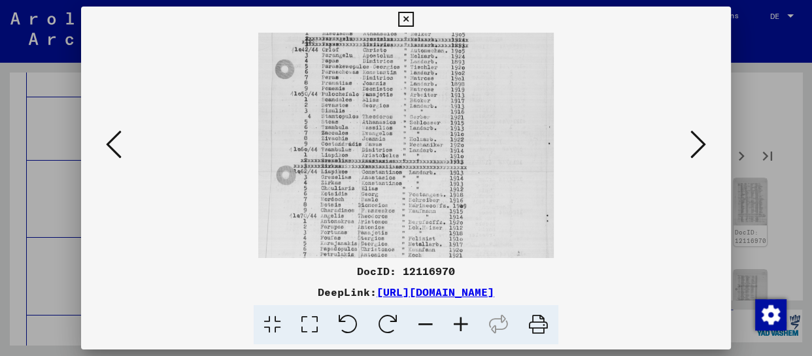
drag, startPoint x: 413, startPoint y: 201, endPoint x: 436, endPoint y: 25, distance: 177.4
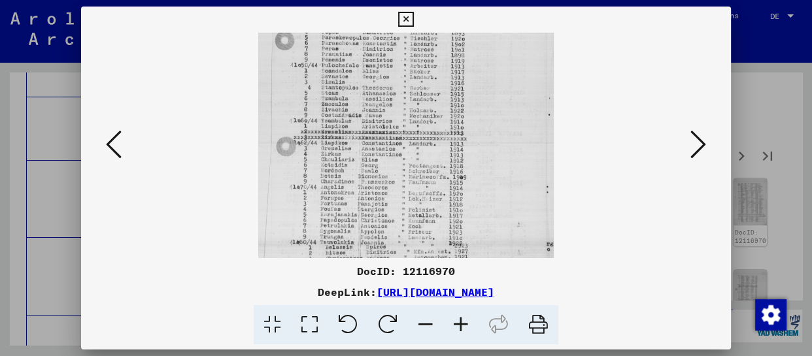
scroll to position [196, 0]
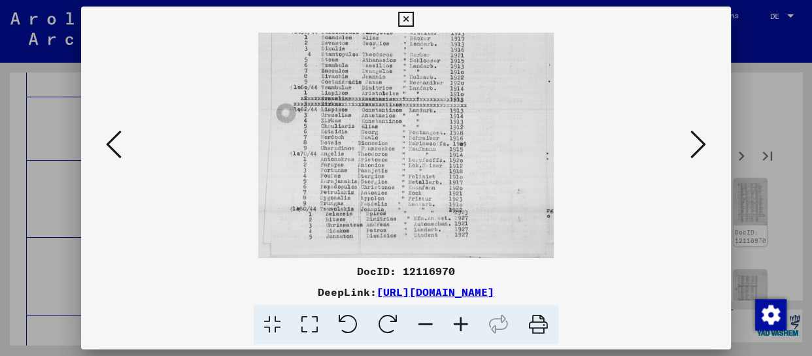
drag, startPoint x: 430, startPoint y: 226, endPoint x: 431, endPoint y: 154, distance: 71.3
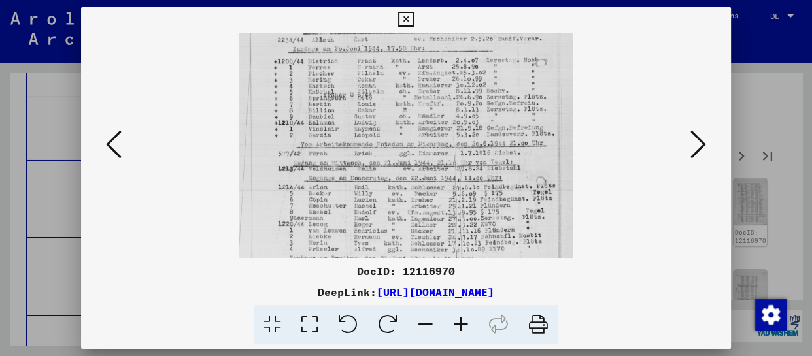
drag, startPoint x: 447, startPoint y: 241, endPoint x: 456, endPoint y: 103, distance: 138.3
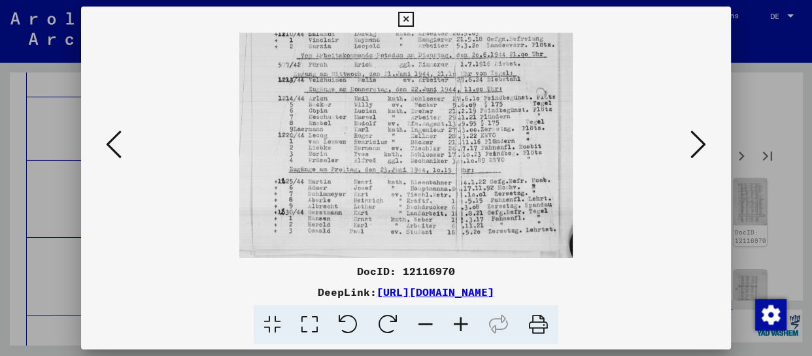
scroll to position [229, 0]
drag, startPoint x: 453, startPoint y: 225, endPoint x: 456, endPoint y: 116, distance: 108.6
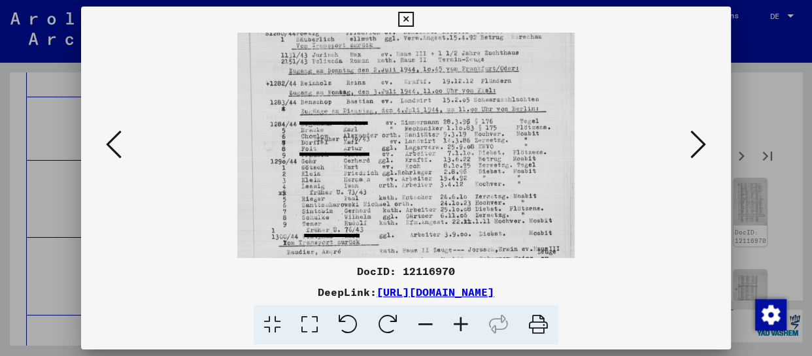
scroll to position [76, 0]
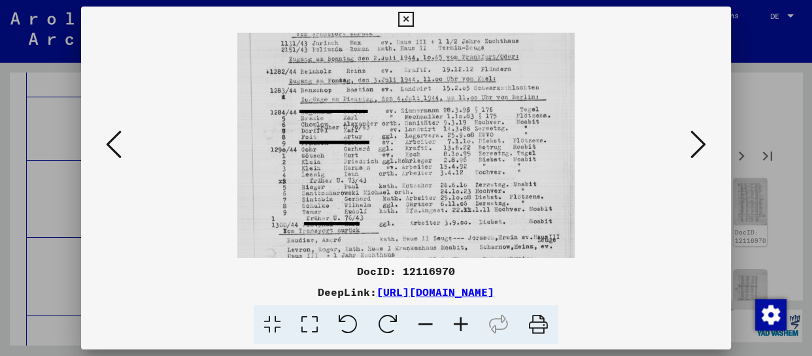
drag, startPoint x: 445, startPoint y: 213, endPoint x: 464, endPoint y: 137, distance: 77.6
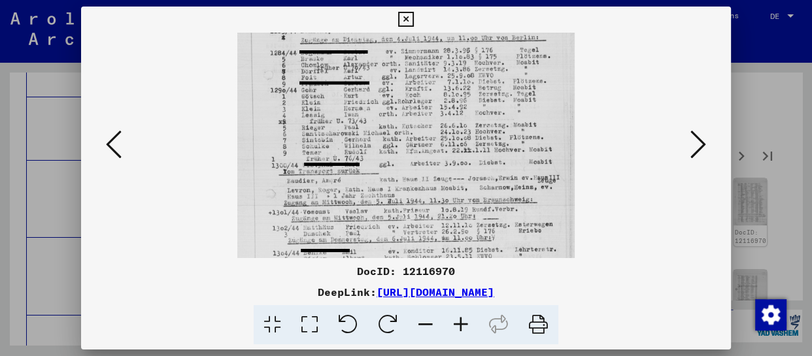
scroll to position [152, 0]
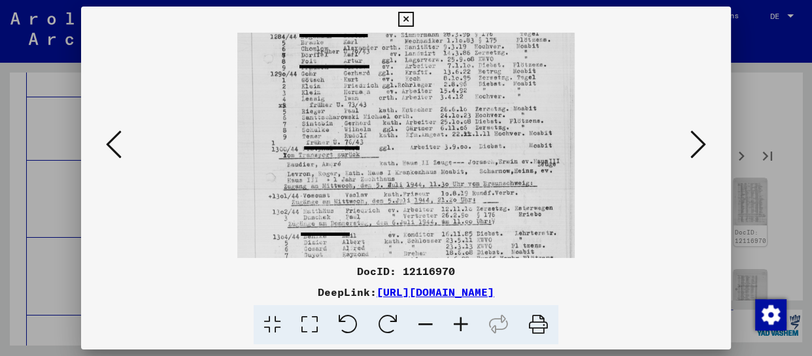
drag, startPoint x: 453, startPoint y: 230, endPoint x: 459, endPoint y: 154, distance: 76.1
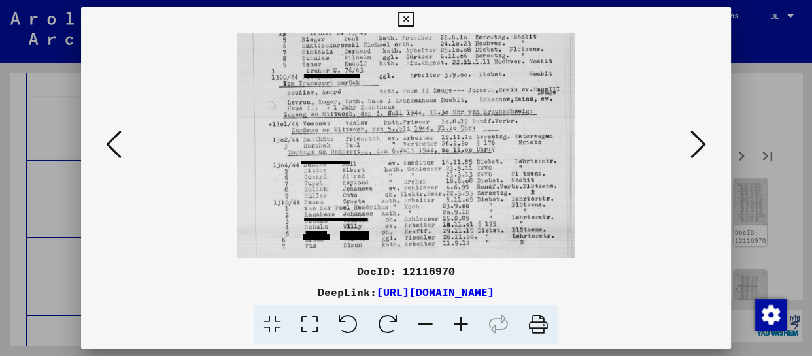
scroll to position [229, 0]
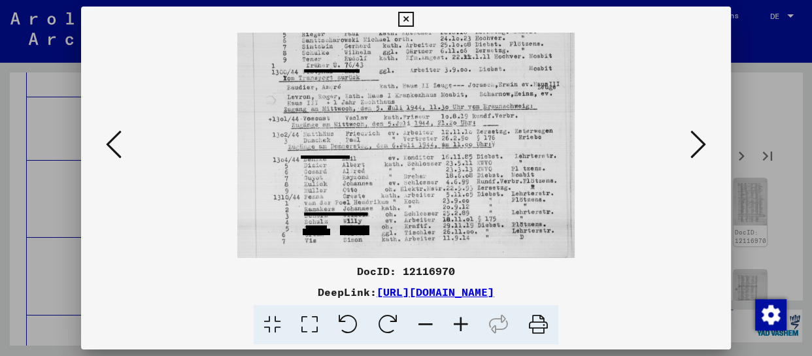
drag, startPoint x: 458, startPoint y: 222, endPoint x: 460, endPoint y: 135, distance: 87.0
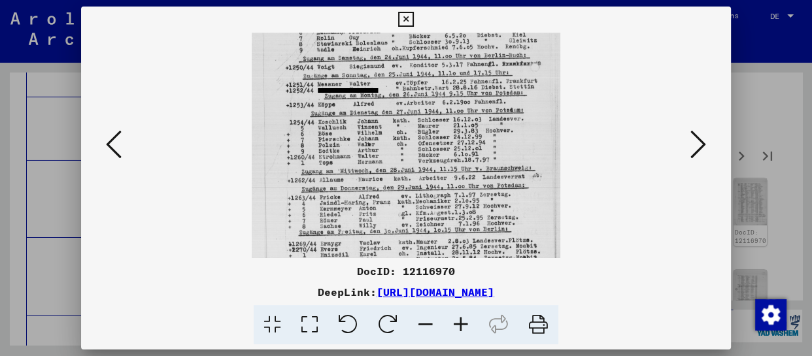
drag, startPoint x: 452, startPoint y: 228, endPoint x: 447, endPoint y: 110, distance: 117.8
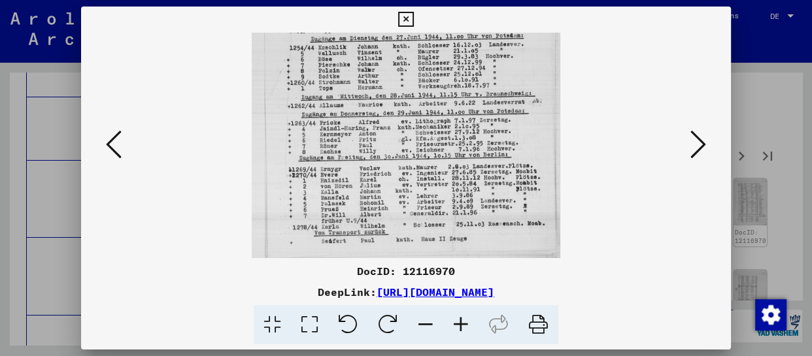
scroll to position [196, 0]
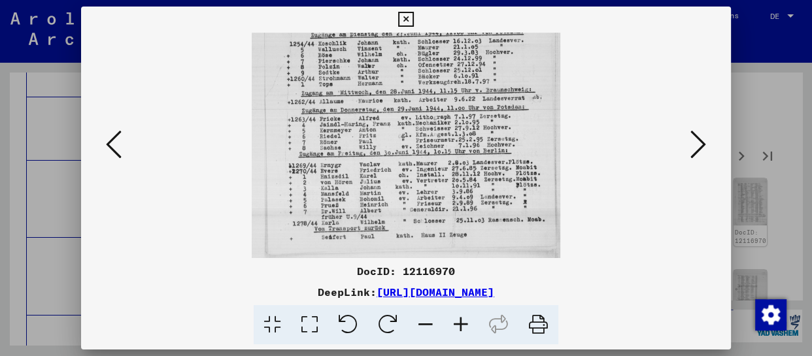
drag, startPoint x: 436, startPoint y: 212, endPoint x: 436, endPoint y: 121, distance: 90.9
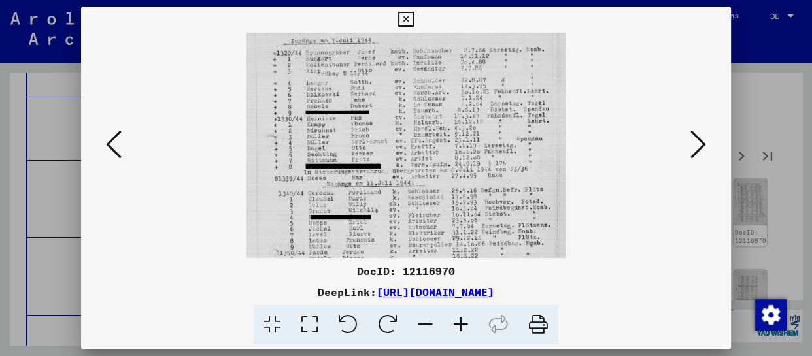
drag, startPoint x: 447, startPoint y: 220, endPoint x: 466, endPoint y: 108, distance: 114.1
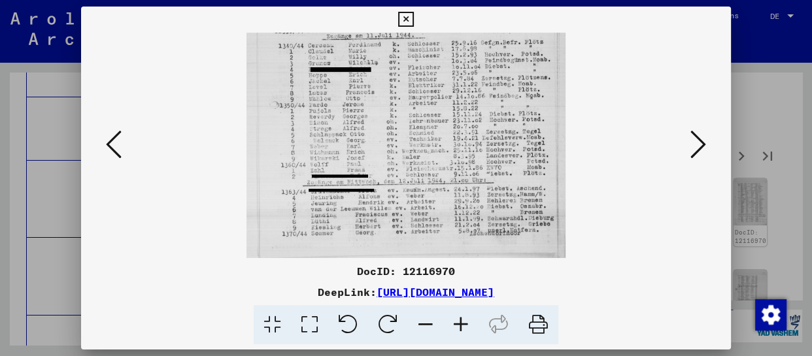
drag, startPoint x: 460, startPoint y: 215, endPoint x: 479, endPoint y: 103, distance: 113.4
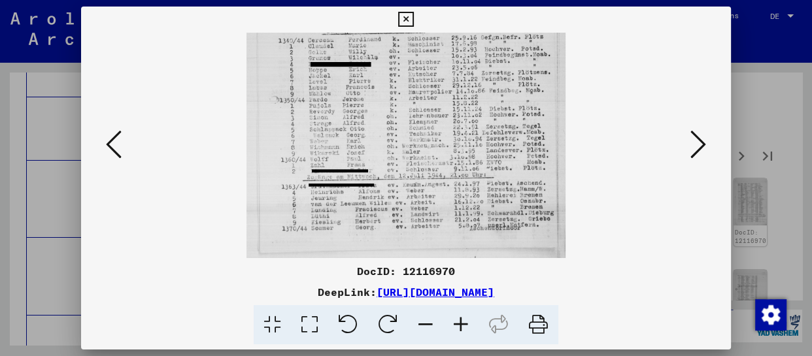
drag, startPoint x: 484, startPoint y: 178, endPoint x: 484, endPoint y: 151, distance: 26.8
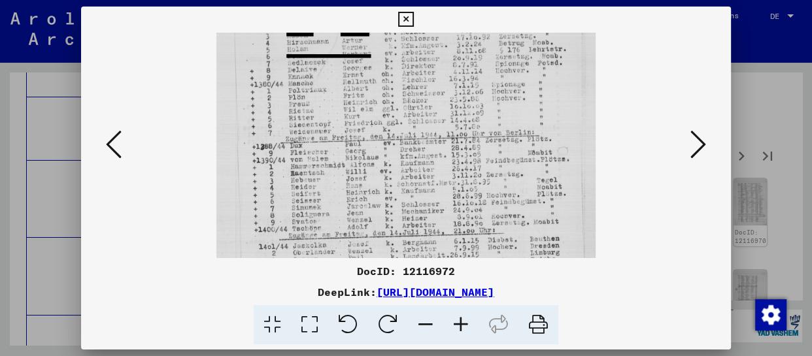
drag, startPoint x: 460, startPoint y: 224, endPoint x: 464, endPoint y: 143, distance: 80.6
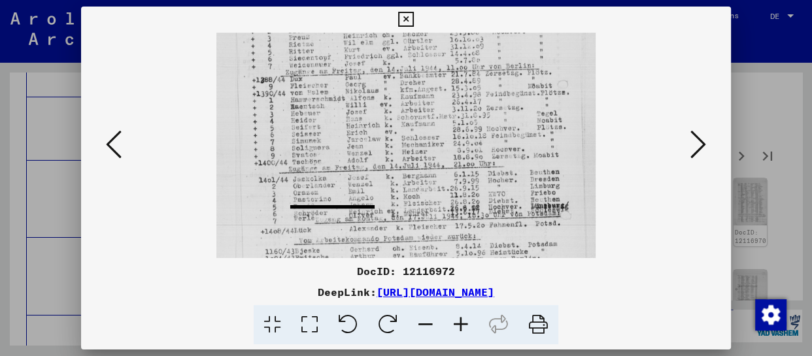
drag, startPoint x: 457, startPoint y: 211, endPoint x: 457, endPoint y: 144, distance: 66.7
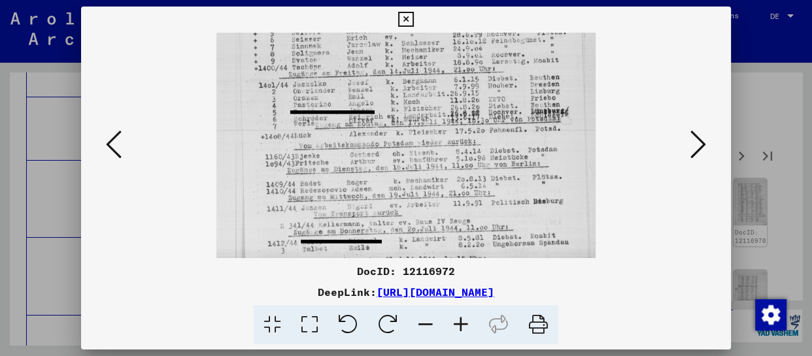
drag, startPoint x: 461, startPoint y: 213, endPoint x: 464, endPoint y: 118, distance: 94.9
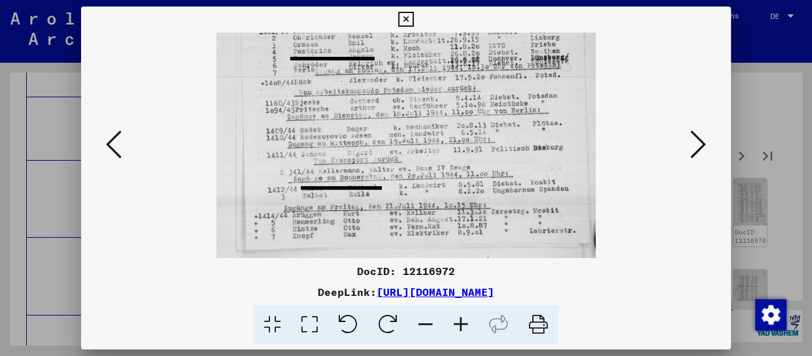
drag, startPoint x: 461, startPoint y: 183, endPoint x: 463, endPoint y: 94, distance: 89.0
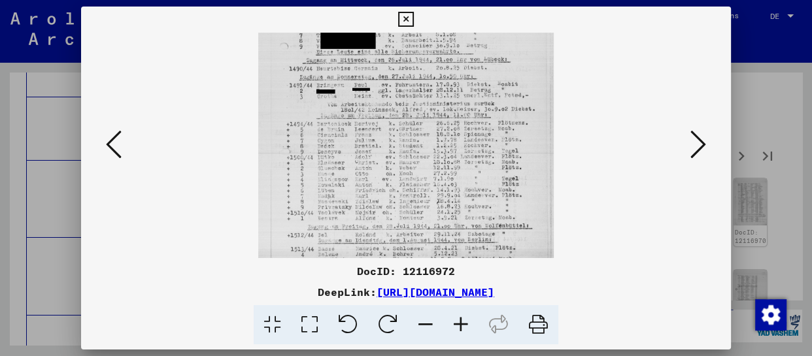
drag, startPoint x: 410, startPoint y: 188, endPoint x: 438, endPoint y: 39, distance: 152.4
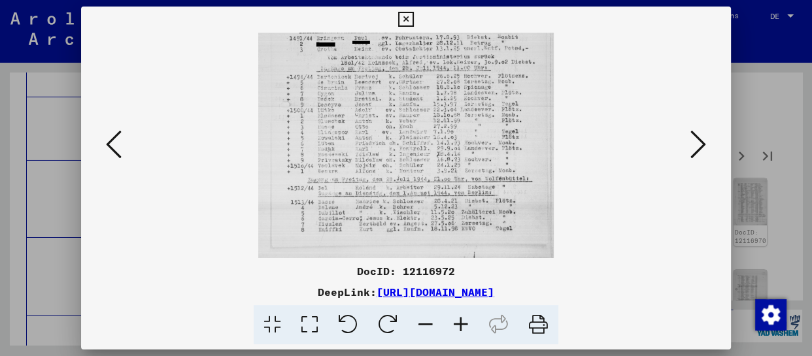
drag, startPoint x: 424, startPoint y: 183, endPoint x: 436, endPoint y: 131, distance: 52.9
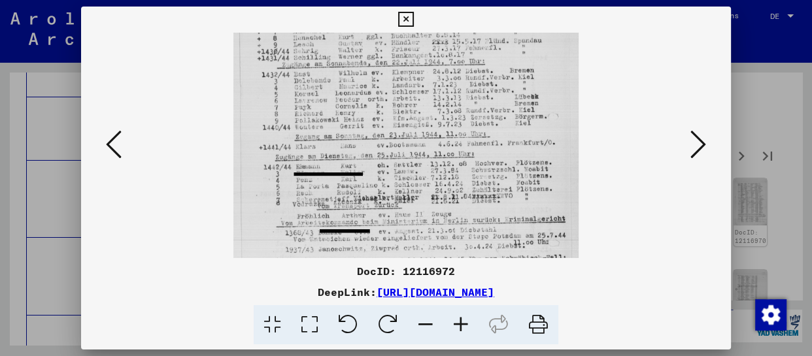
drag, startPoint x: 438, startPoint y: 212, endPoint x: 470, endPoint y: 116, distance: 101.3
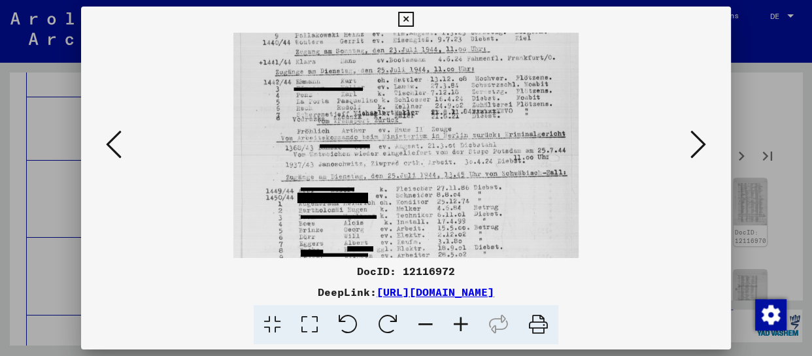
drag, startPoint x: 462, startPoint y: 203, endPoint x: 488, endPoint y: 82, distance: 123.2
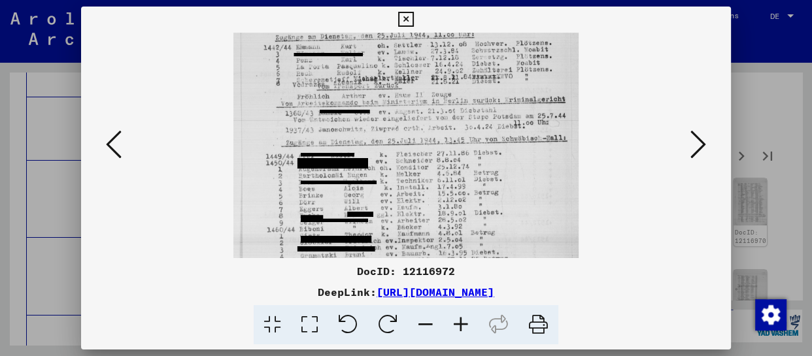
scroll to position [262, 0]
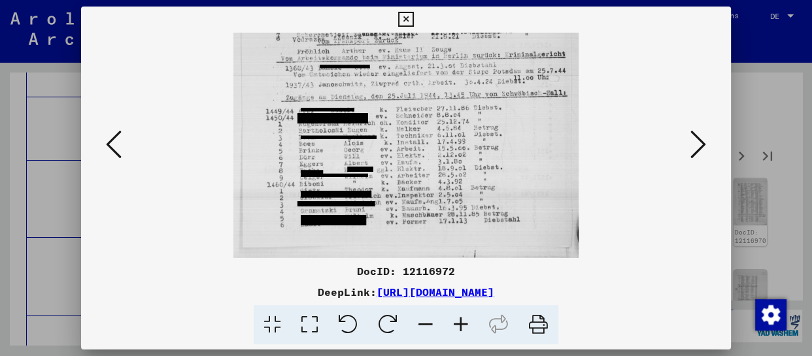
drag, startPoint x: 496, startPoint y: 211, endPoint x: 515, endPoint y: 99, distance: 112.7
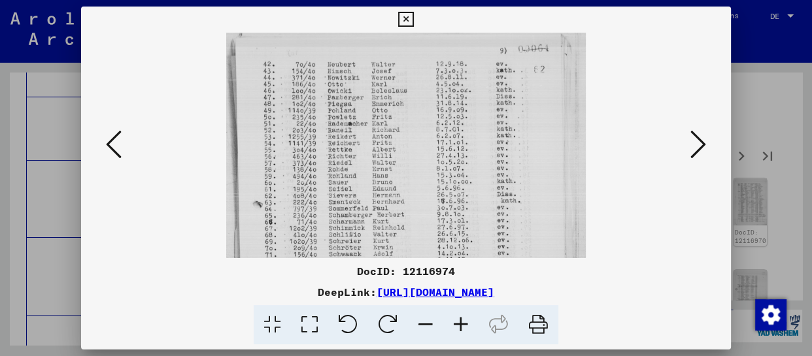
scroll to position [44, 0]
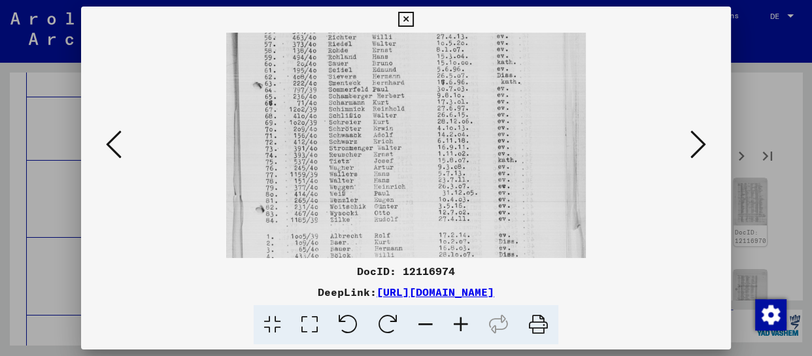
drag, startPoint x: 441, startPoint y: 220, endPoint x: 458, endPoint y: 75, distance: 146.2
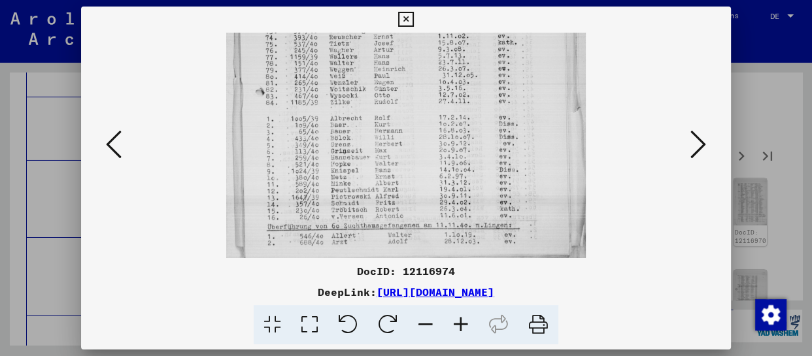
scroll to position [262, 0]
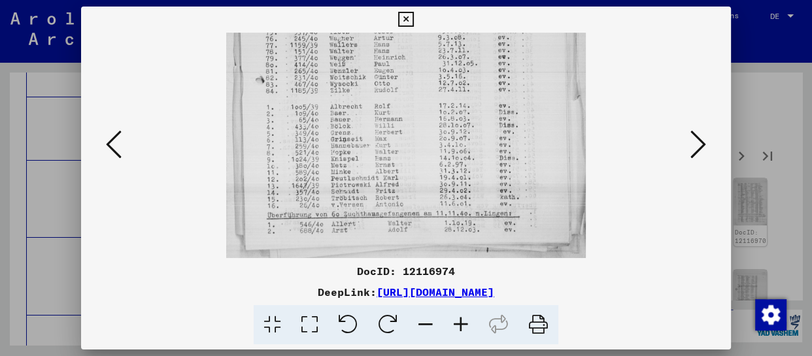
drag, startPoint x: 443, startPoint y: 203, endPoint x: 471, endPoint y: 80, distance: 125.4
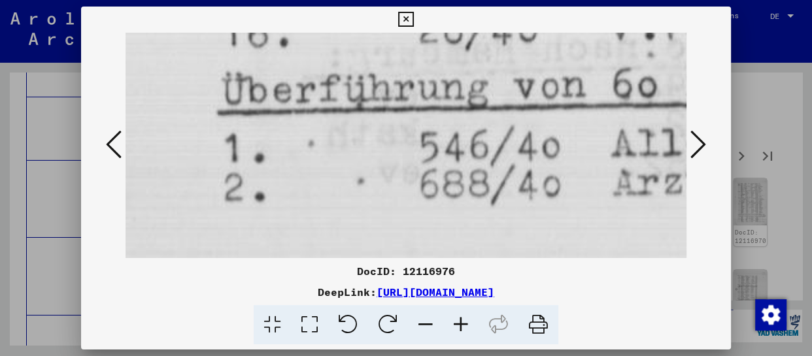
scroll to position [0, 0]
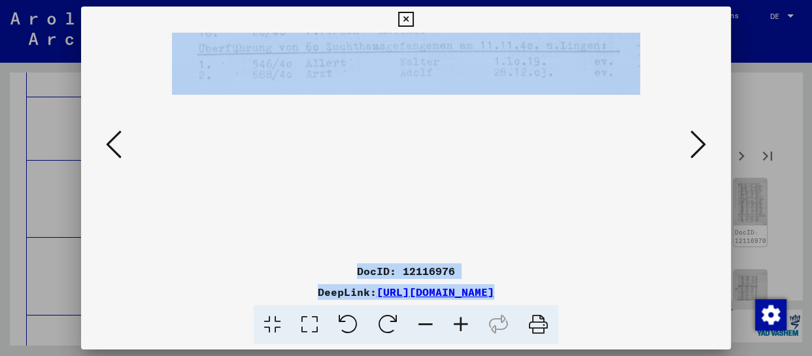
drag, startPoint x: 466, startPoint y: 140, endPoint x: 470, endPoint y: 297, distance: 157.0
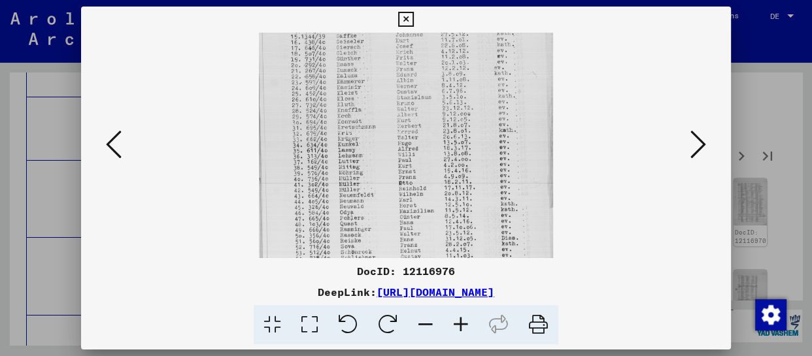
scroll to position [164, 0]
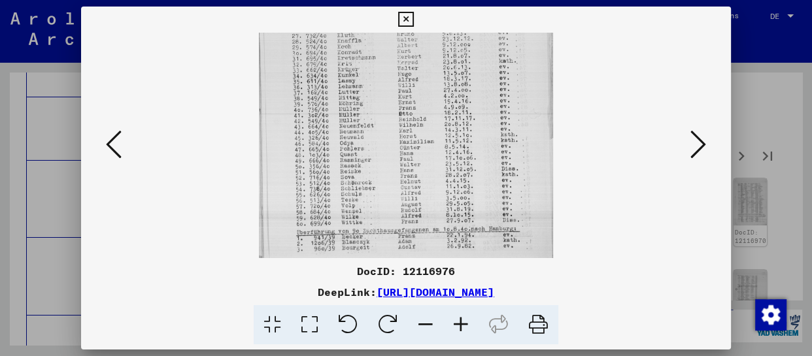
drag, startPoint x: 440, startPoint y: 233, endPoint x: 442, endPoint y: 65, distance: 168.1
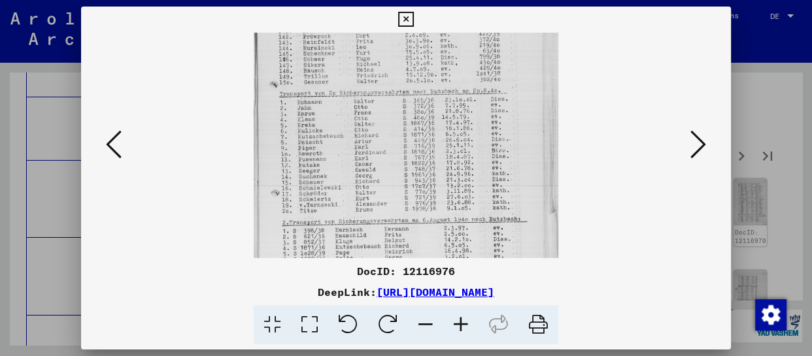
scroll to position [127, 0]
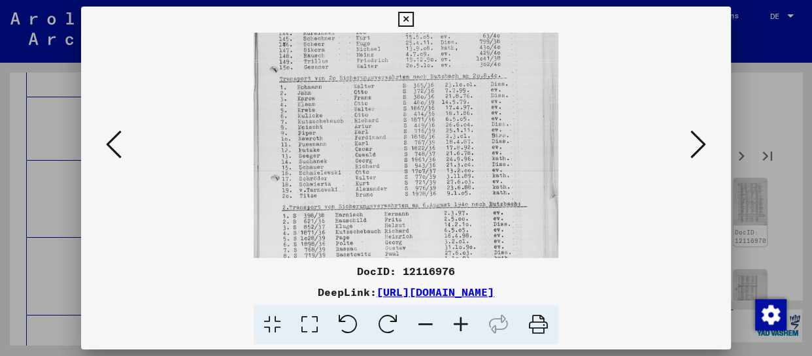
drag, startPoint x: 447, startPoint y: 230, endPoint x: 462, endPoint y: 103, distance: 128.5
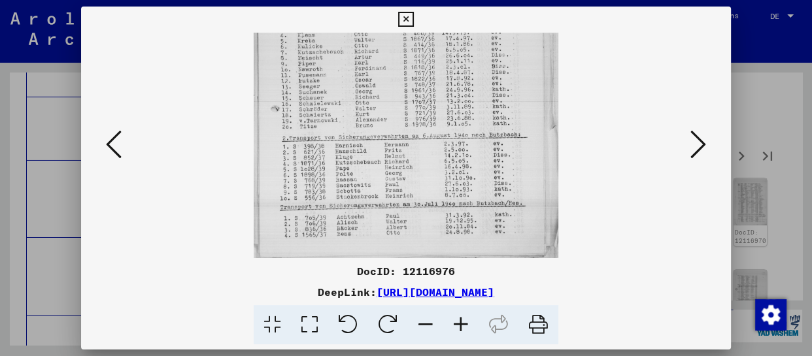
drag, startPoint x: 456, startPoint y: 203, endPoint x: 462, endPoint y: 82, distance: 121.1
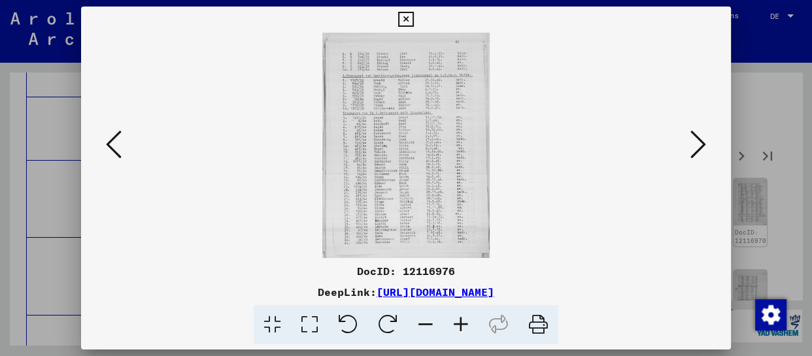
scroll to position [0, 0]
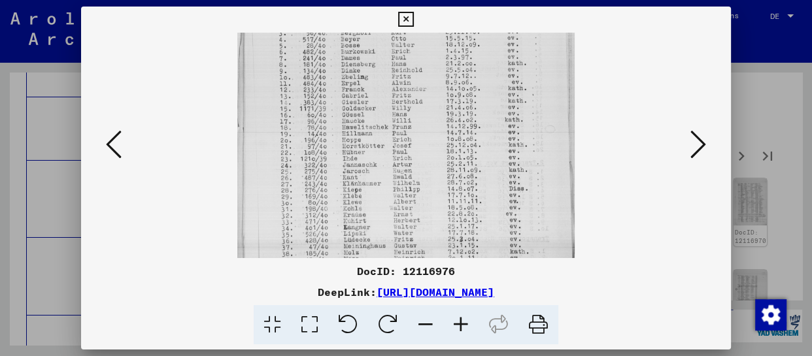
drag, startPoint x: 436, startPoint y: 107, endPoint x: 447, endPoint y: 33, distance: 74.0
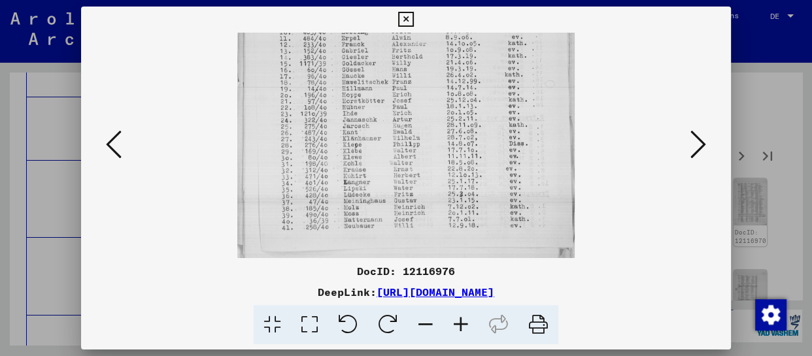
drag, startPoint x: 450, startPoint y: 210, endPoint x: 470, endPoint y: 109, distance: 103.3
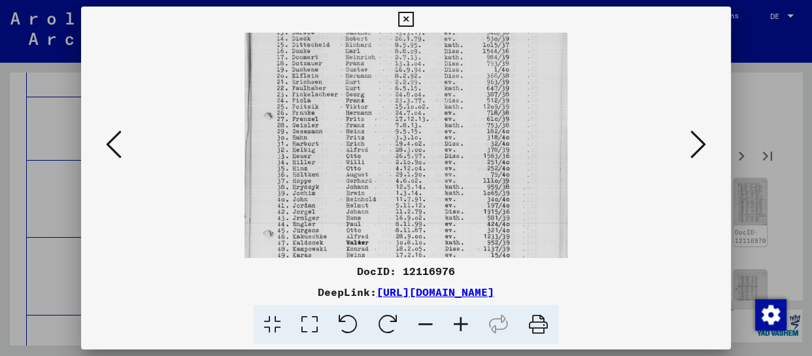
drag, startPoint x: 430, startPoint y: 230, endPoint x: 459, endPoint y: 18, distance: 213.9
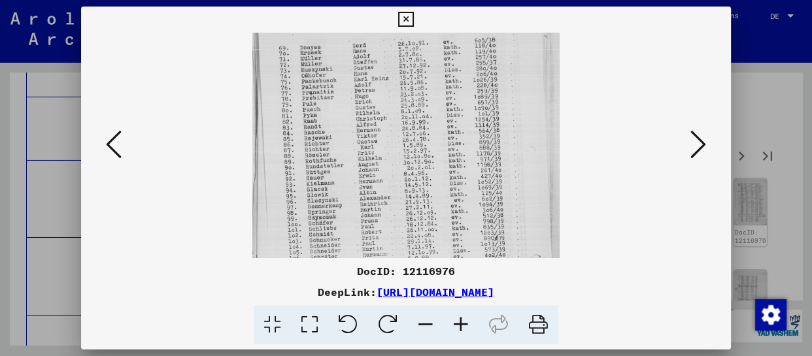
scroll to position [45, 0]
drag, startPoint x: 406, startPoint y: 235, endPoint x: 408, endPoint y: 190, distance: 45.8
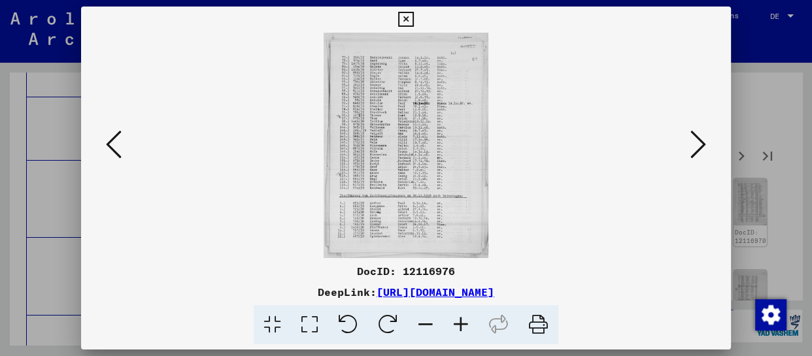
scroll to position [0, 0]
drag, startPoint x: 698, startPoint y: 149, endPoint x: 518, endPoint y: 289, distance: 227.9
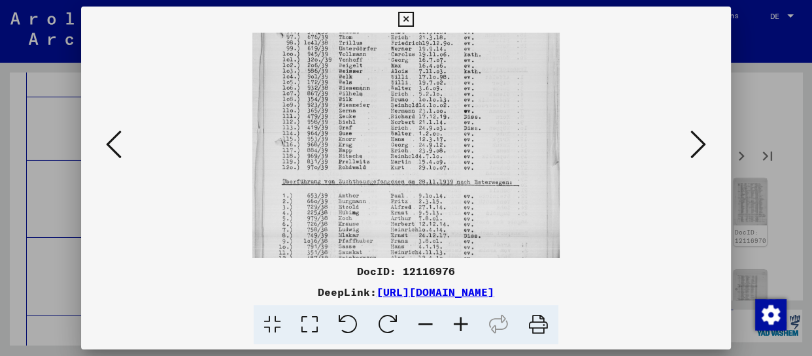
drag, startPoint x: 440, startPoint y: 243, endPoint x: 455, endPoint y: 86, distance: 157.1
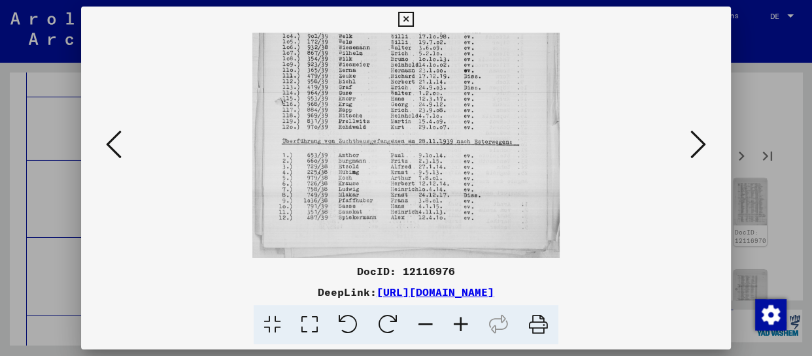
drag, startPoint x: 441, startPoint y: 203, endPoint x: 451, endPoint y: 107, distance: 97.3
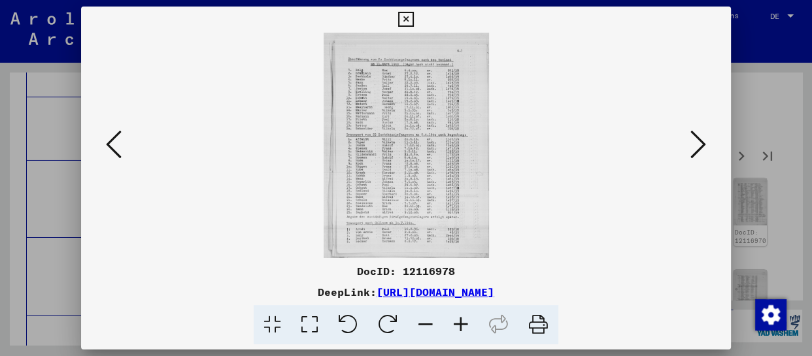
scroll to position [0, 0]
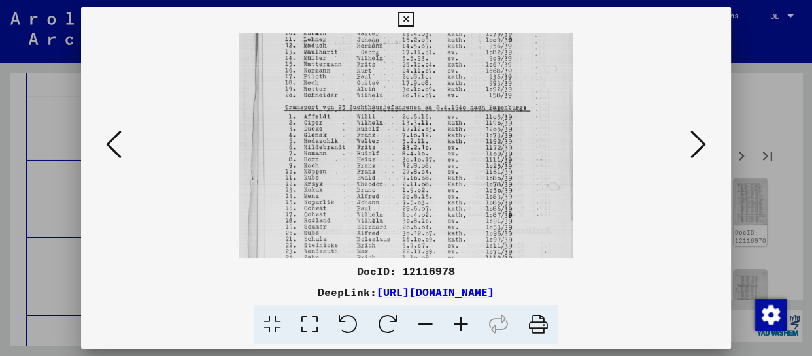
drag, startPoint x: 450, startPoint y: 246, endPoint x: 457, endPoint y: 120, distance: 126.4
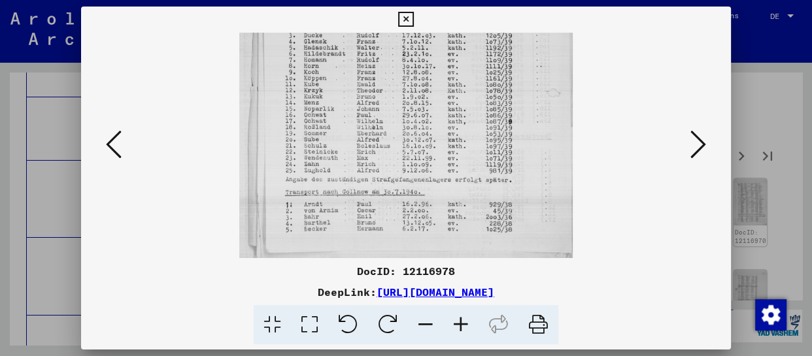
scroll to position [229, 0]
drag, startPoint x: 450, startPoint y: 217, endPoint x: 459, endPoint y: 113, distance: 104.4
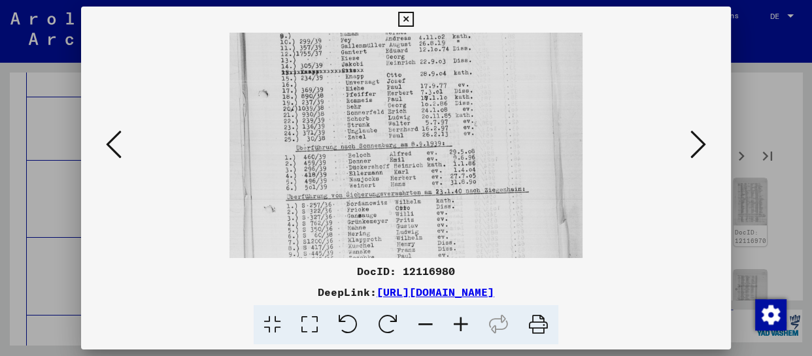
drag, startPoint x: 449, startPoint y: 236, endPoint x: 449, endPoint y: 114, distance: 122.3
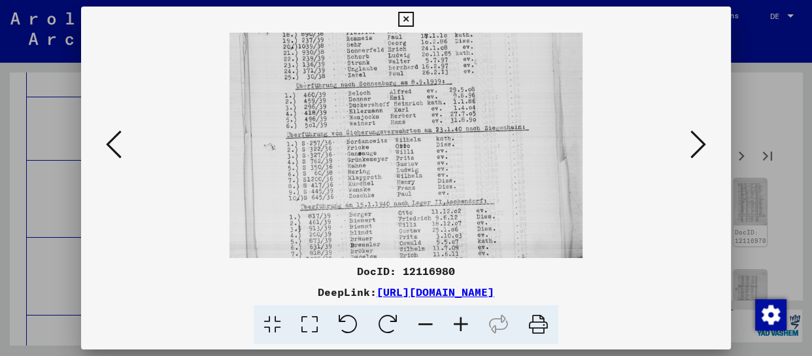
scroll to position [229, 0]
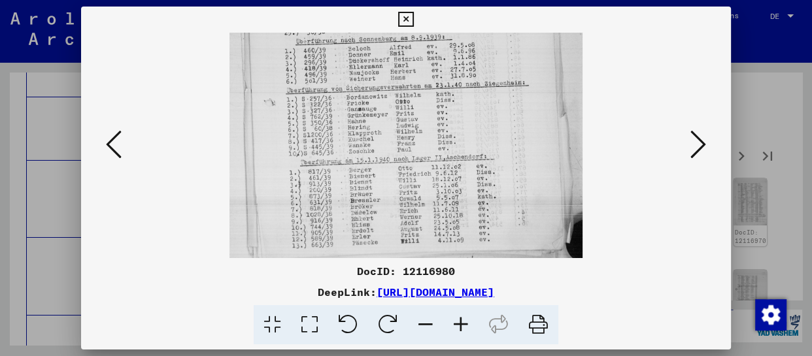
drag, startPoint x: 439, startPoint y: 215, endPoint x: 432, endPoint y: 105, distance: 110.8
drag, startPoint x: 426, startPoint y: 200, endPoint x: 423, endPoint y: 160, distance: 40.1
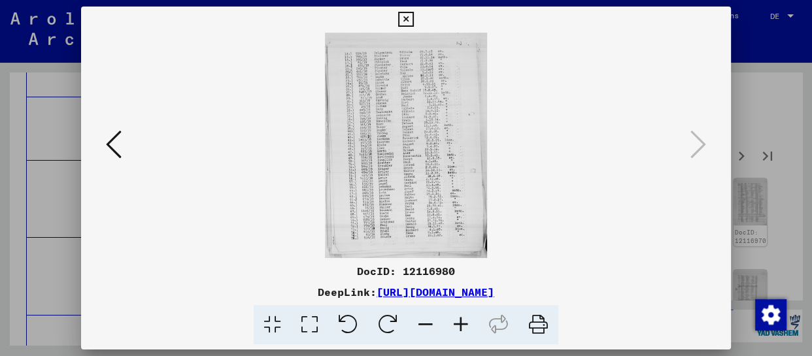
scroll to position [0, 0]
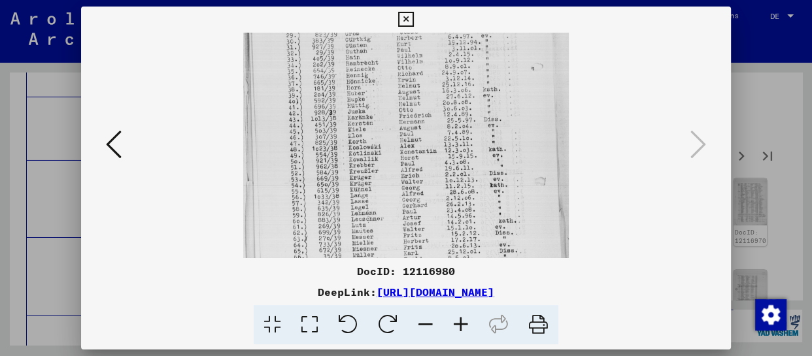
drag, startPoint x: 419, startPoint y: 145, endPoint x: 420, endPoint y: 83, distance: 61.5
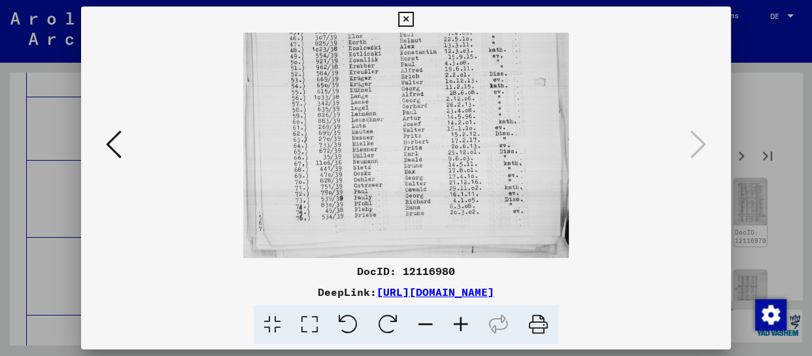
drag, startPoint x: 399, startPoint y: 209, endPoint x: 401, endPoint y: 69, distance: 140.6
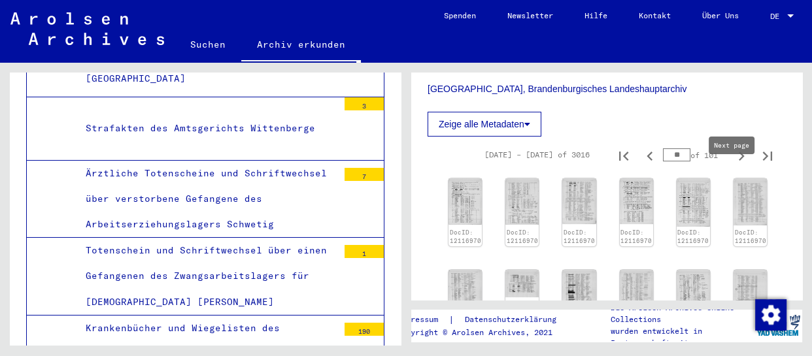
type input "**"
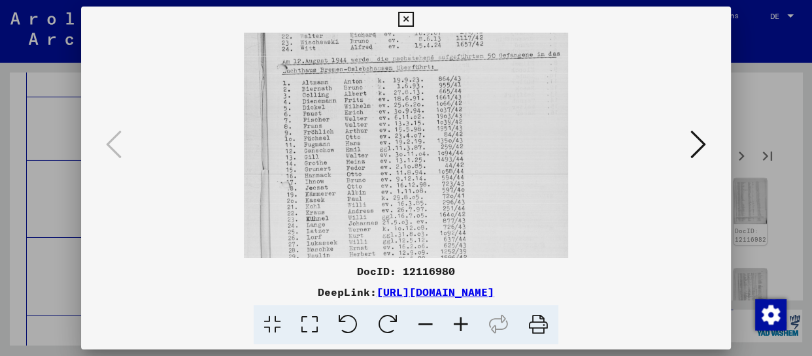
drag, startPoint x: 449, startPoint y: 234, endPoint x: 464, endPoint y: 95, distance: 139.5
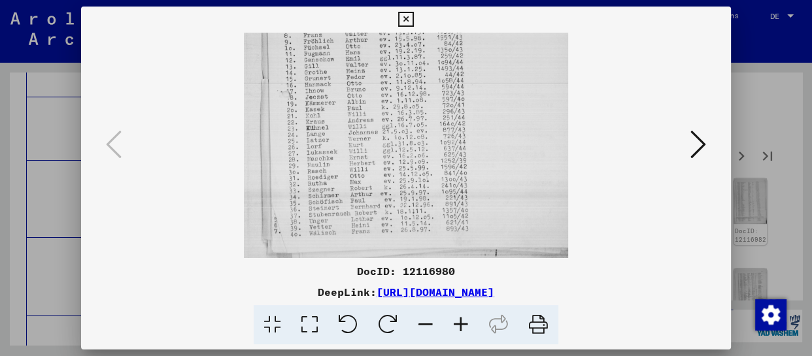
drag, startPoint x: 450, startPoint y: 234, endPoint x: 447, endPoint y: 124, distance: 109.9
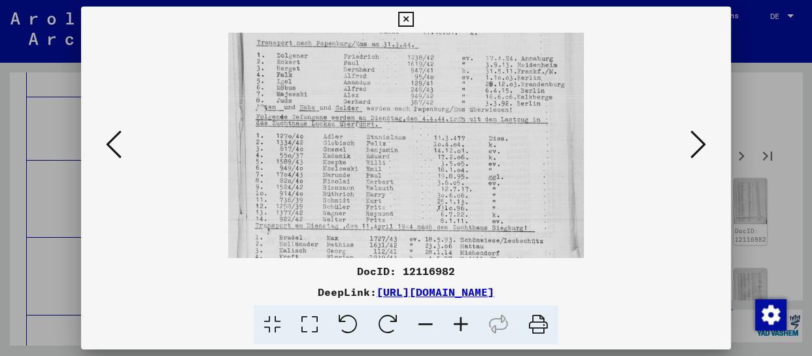
drag, startPoint x: 469, startPoint y: 227, endPoint x: 489, endPoint y: 111, distance: 118.1
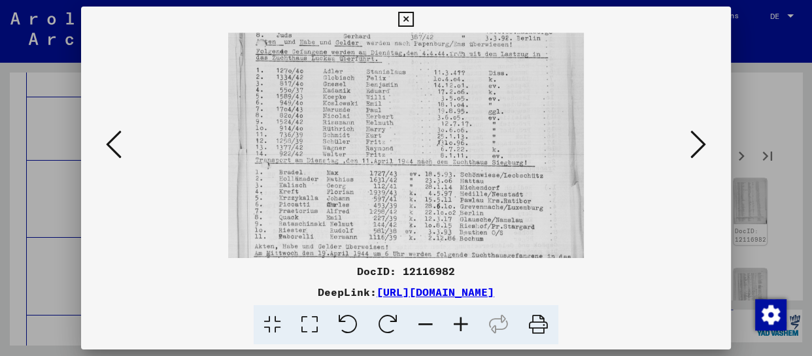
scroll to position [186, 0]
drag, startPoint x: 485, startPoint y: 214, endPoint x: 491, endPoint y: 145, distance: 69.6
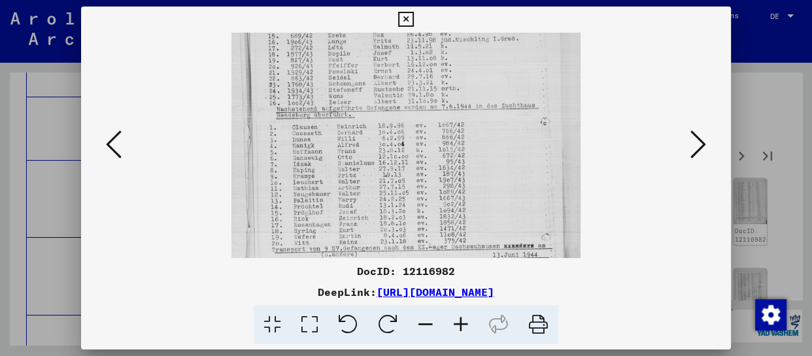
drag, startPoint x: 434, startPoint y: 215, endPoint x: 434, endPoint y: 109, distance: 106.0
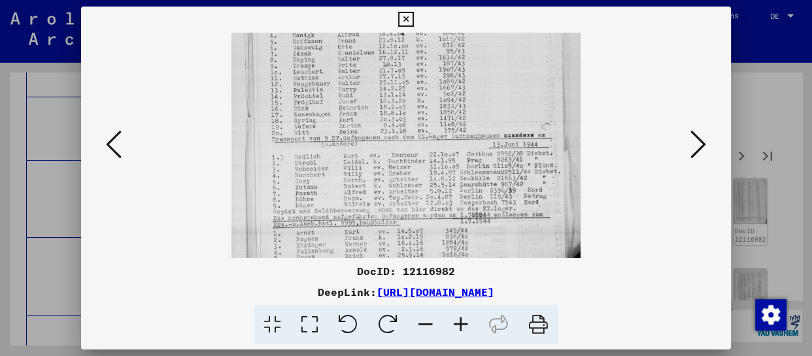
drag, startPoint x: 431, startPoint y: 201, endPoint x: 434, endPoint y: 107, distance: 94.9
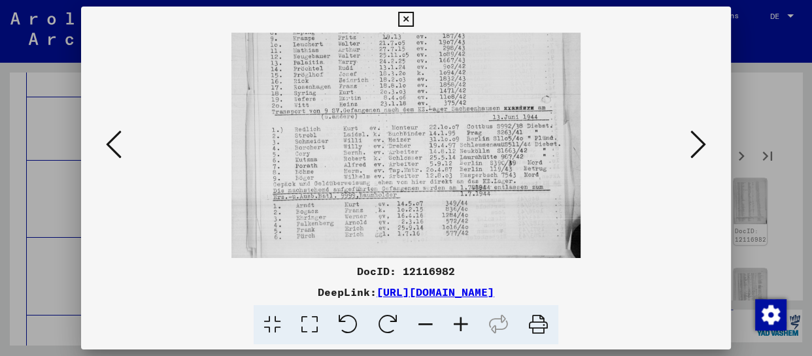
drag, startPoint x: 424, startPoint y: 203, endPoint x: 419, endPoint y: 122, distance: 81.3
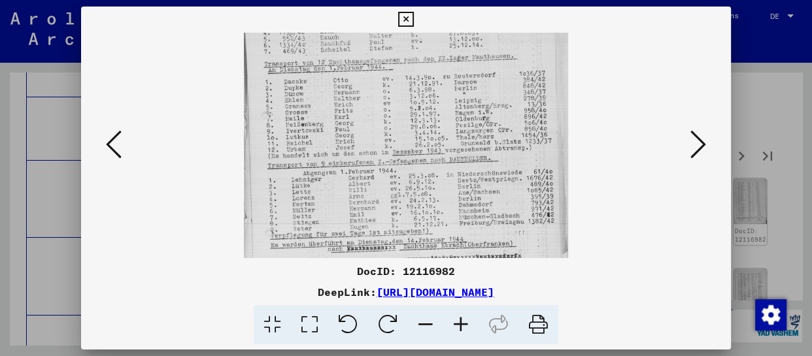
drag, startPoint x: 417, startPoint y: 216, endPoint x: 411, endPoint y: 80, distance: 136.1
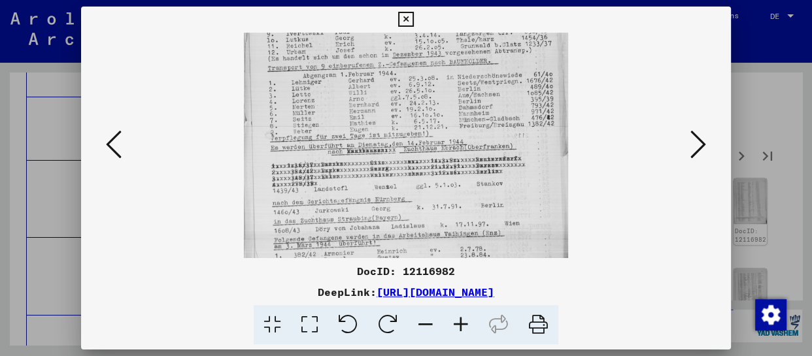
drag, startPoint x: 405, startPoint y: 192, endPoint x: 386, endPoint y: 135, distance: 60.0
drag, startPoint x: 485, startPoint y: 156, endPoint x: 484, endPoint y: 122, distance: 34.0
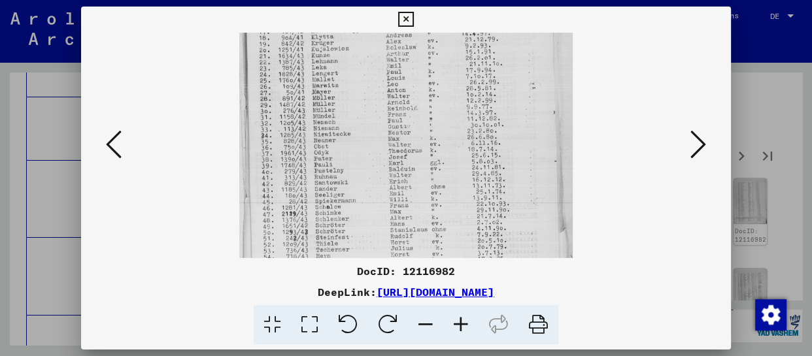
drag, startPoint x: 349, startPoint y: 230, endPoint x: 354, endPoint y: 85, distance: 144.6
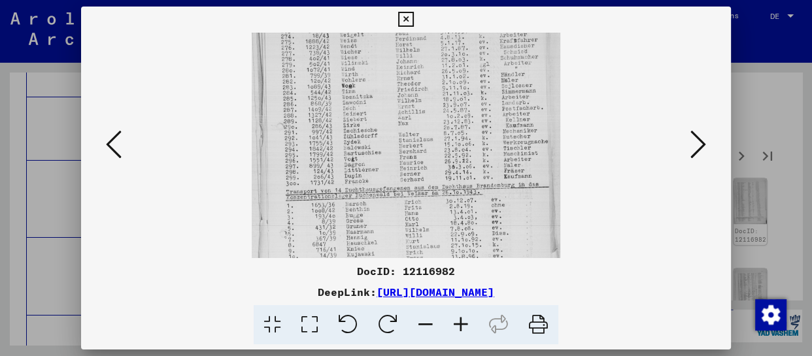
drag, startPoint x: 452, startPoint y: 203, endPoint x: 440, endPoint y: 52, distance: 151.5
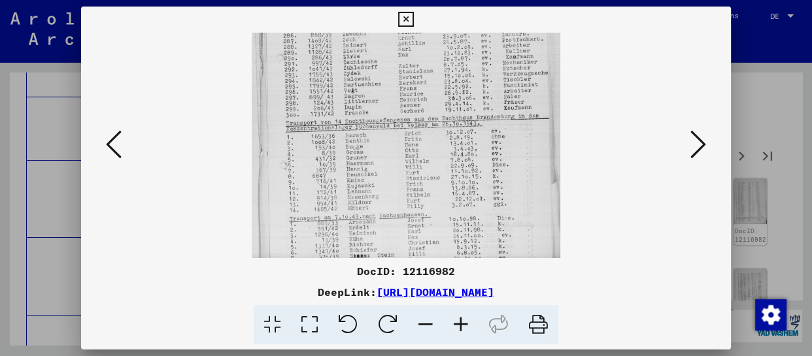
scroll to position [196, 0]
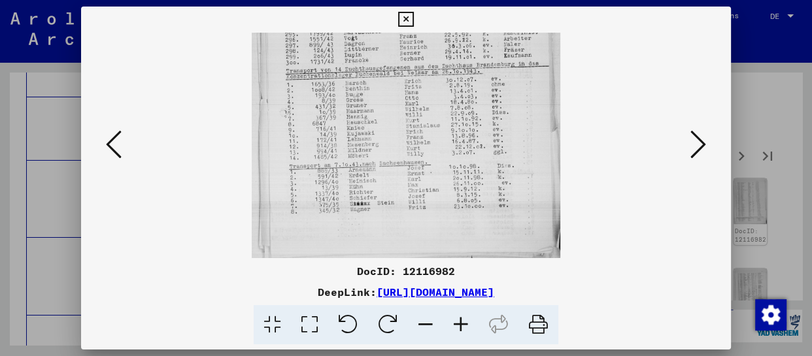
drag, startPoint x: 445, startPoint y: 192, endPoint x: 448, endPoint y: 84, distance: 108.6
drag, startPoint x: 686, startPoint y: 148, endPoint x: 693, endPoint y: 143, distance: 8.9
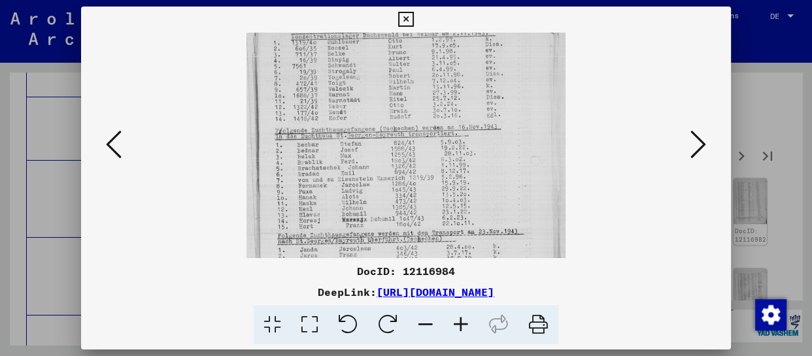
drag, startPoint x: 438, startPoint y: 242, endPoint x: 438, endPoint y: 129, distance: 112.5
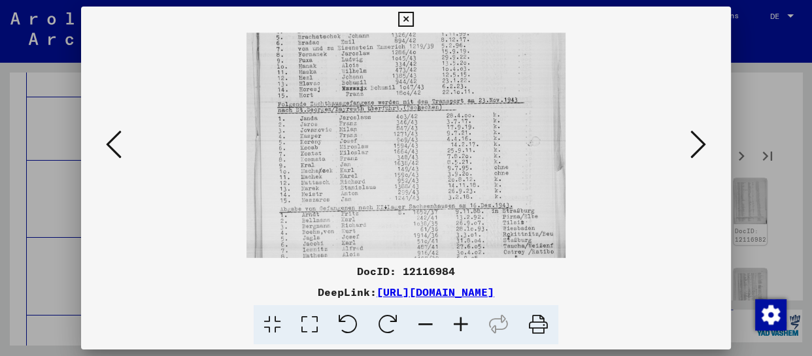
drag, startPoint x: 436, startPoint y: 162, endPoint x: 438, endPoint y: 118, distance: 43.9
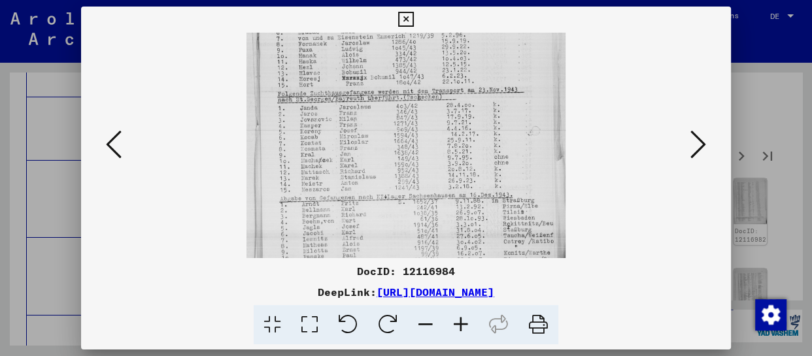
scroll to position [229, 0]
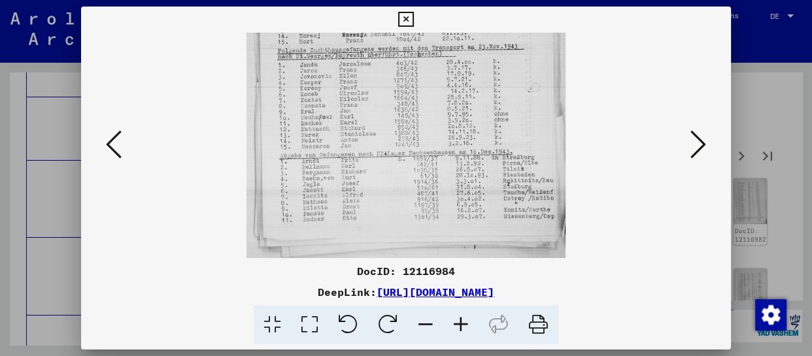
drag, startPoint x: 461, startPoint y: 177, endPoint x: 462, endPoint y: 103, distance: 73.3
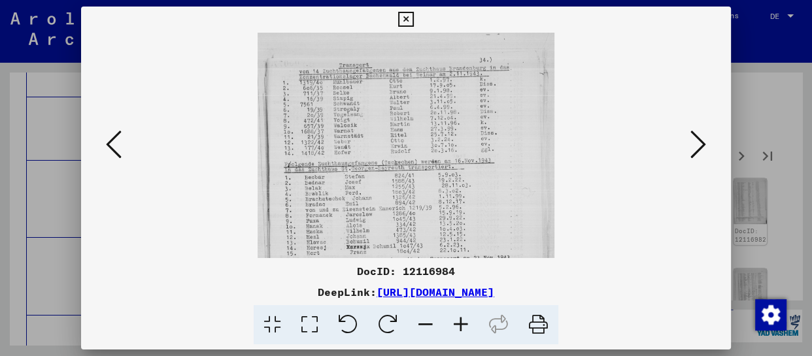
drag, startPoint x: 437, startPoint y: 231, endPoint x: 437, endPoint y: 111, distance: 119.7
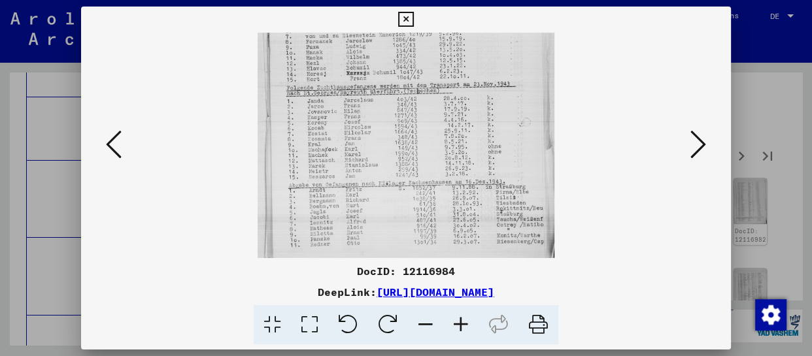
drag, startPoint x: 448, startPoint y: 213, endPoint x: 460, endPoint y: 102, distance: 111.9
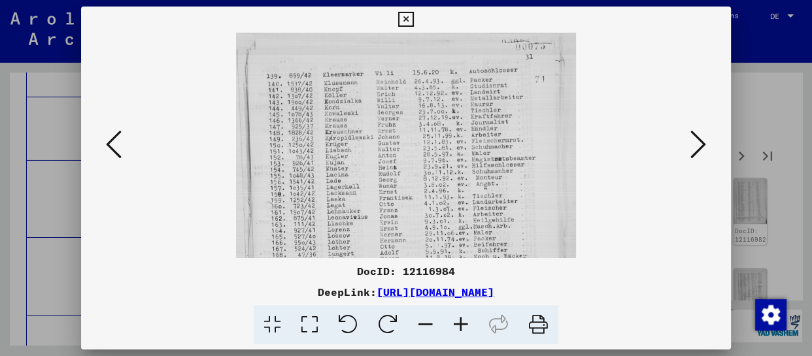
drag, startPoint x: 482, startPoint y: 160, endPoint x: 483, endPoint y: 49, distance: 111.2
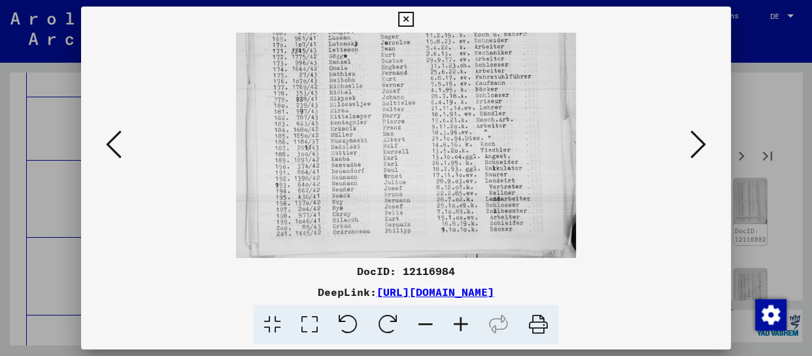
drag, startPoint x: 471, startPoint y: 233, endPoint x: 477, endPoint y: 27, distance: 205.5
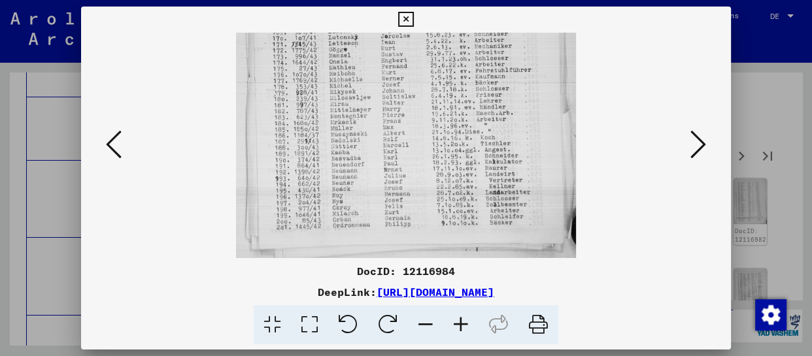
drag, startPoint x: 689, startPoint y: 145, endPoint x: 685, endPoint y: 154, distance: 9.1
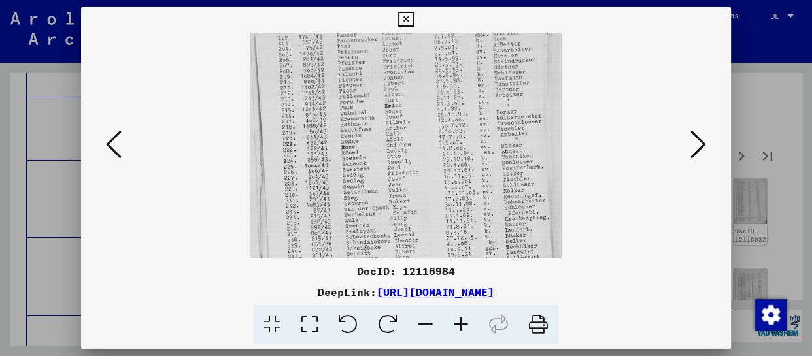
drag, startPoint x: 444, startPoint y: 217, endPoint x: 438, endPoint y: 128, distance: 89.8
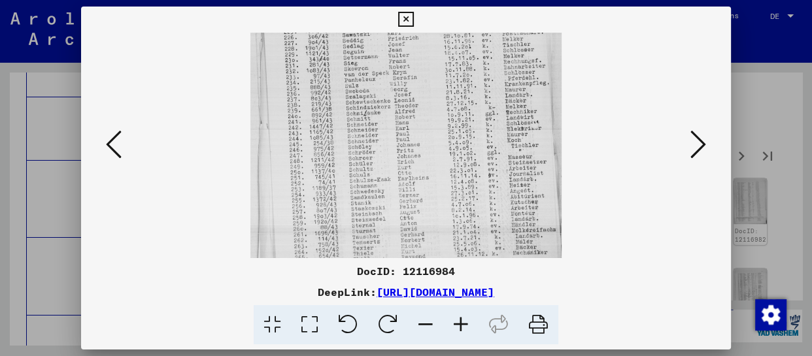
drag, startPoint x: 446, startPoint y: 227, endPoint x: 447, endPoint y: 76, distance: 151.1
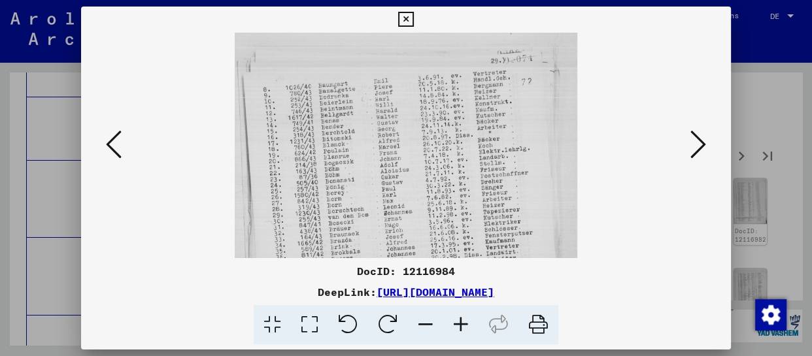
drag, startPoint x: 464, startPoint y: 237, endPoint x: 466, endPoint y: 91, distance: 145.9
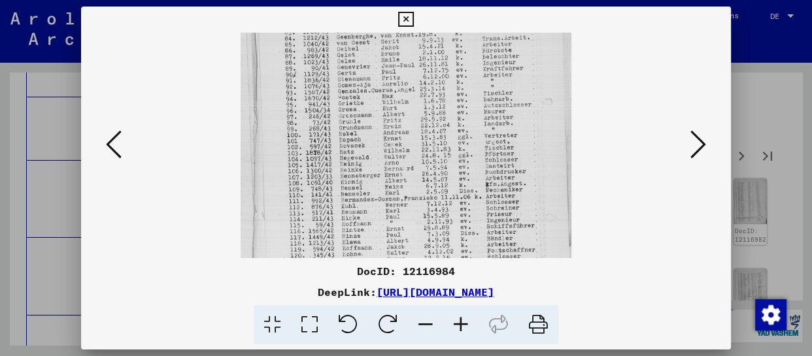
drag, startPoint x: 415, startPoint y: 216, endPoint x: 392, endPoint y: -5, distance: 222.2
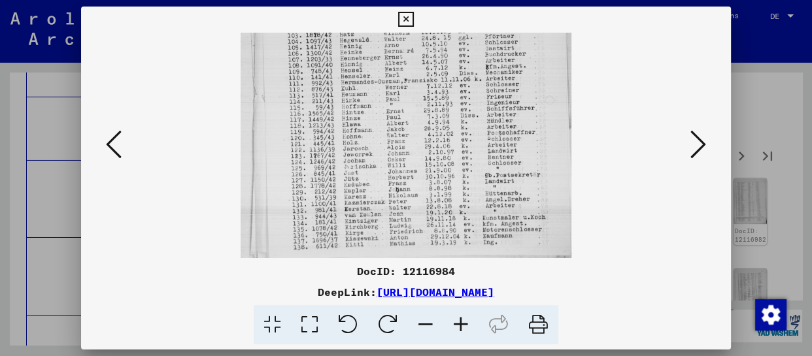
scroll to position [229, 0]
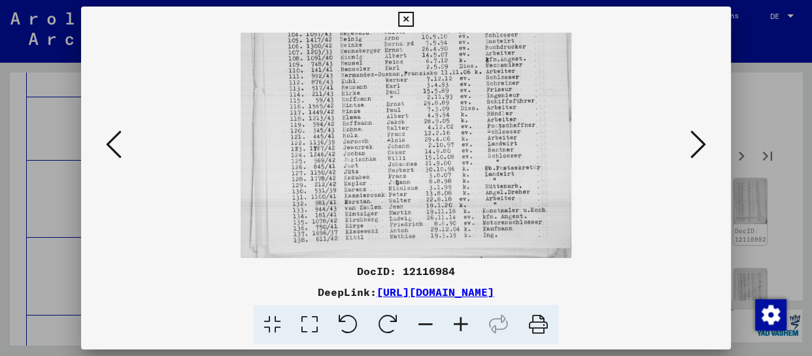
drag, startPoint x: 389, startPoint y: 175, endPoint x: 389, endPoint y: 90, distance: 85.0
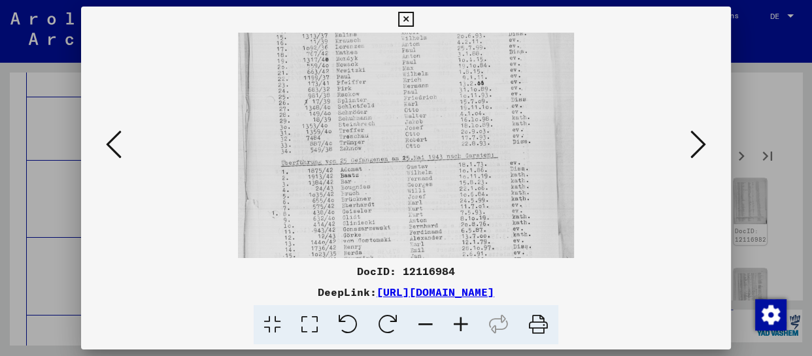
drag, startPoint x: 413, startPoint y: 218, endPoint x: 400, endPoint y: 69, distance: 149.7
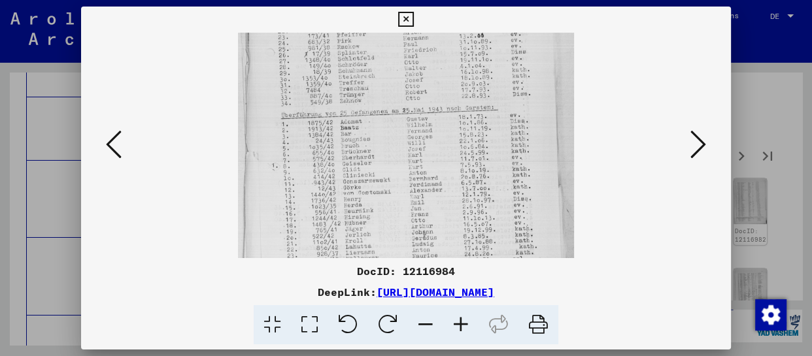
scroll to position [229, 0]
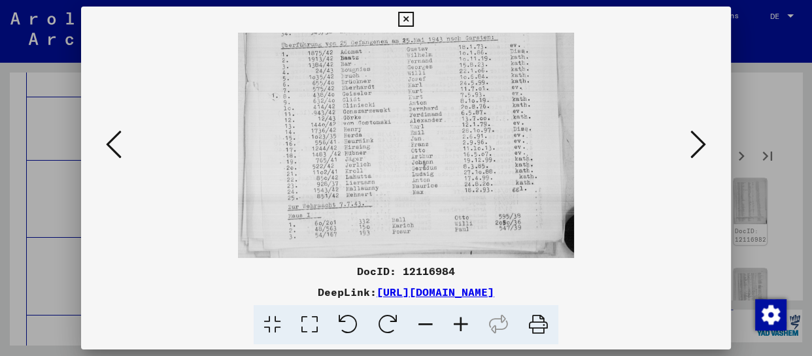
drag, startPoint x: 404, startPoint y: 211, endPoint x: 421, endPoint y: 64, distance: 148.1
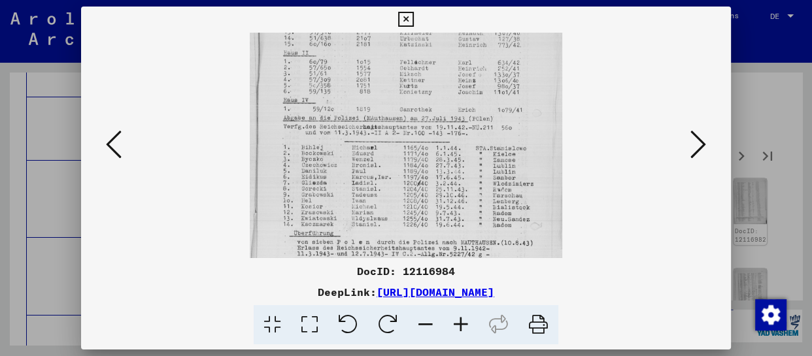
drag, startPoint x: 463, startPoint y: 118, endPoint x: 460, endPoint y: 95, distance: 23.8
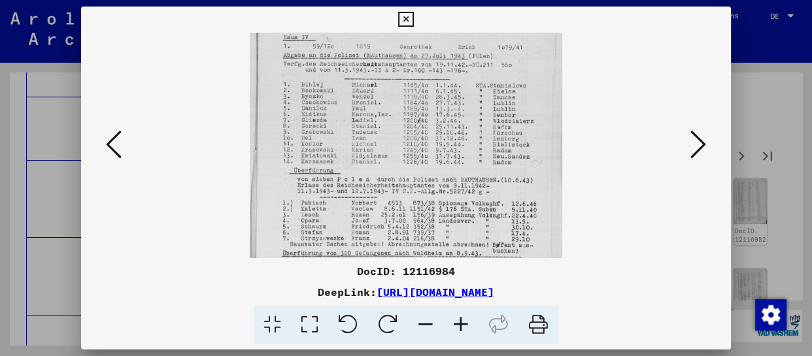
scroll to position [229, 0]
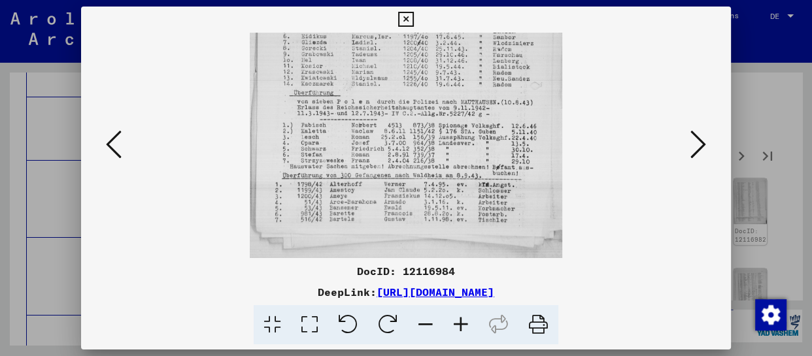
drag, startPoint x: 447, startPoint y: 210, endPoint x: 460, endPoint y: 125, distance: 86.0
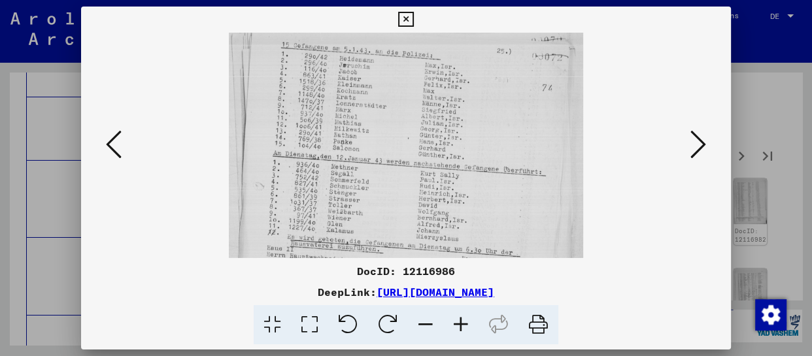
scroll to position [29, 0]
drag, startPoint x: 437, startPoint y: 235, endPoint x: 437, endPoint y: 206, distance: 29.4
drag, startPoint x: 424, startPoint y: 214, endPoint x: 405, endPoint y: 44, distance: 171.0
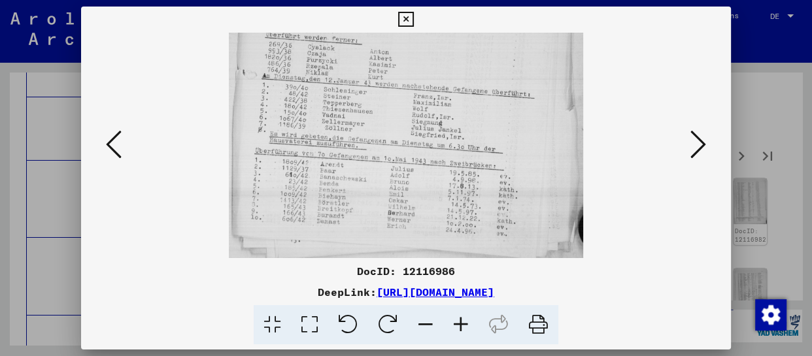
drag, startPoint x: 432, startPoint y: 226, endPoint x: 432, endPoint y: 129, distance: 96.8
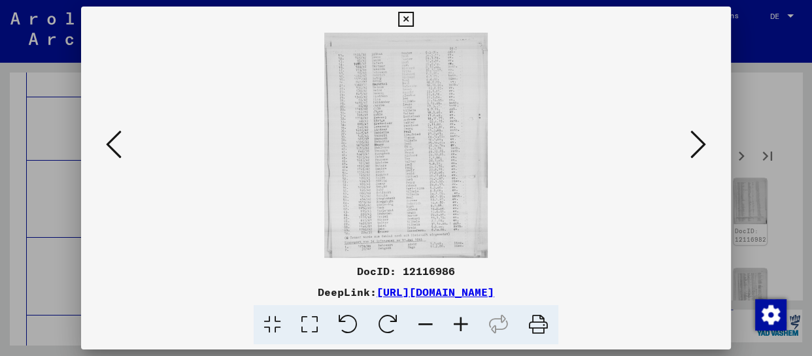
scroll to position [0, 0]
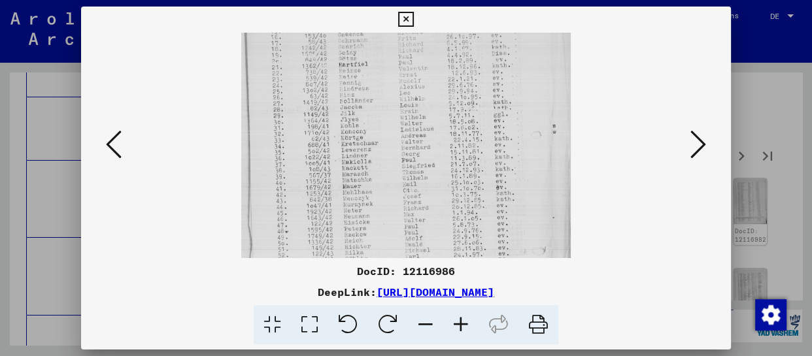
drag, startPoint x: 420, startPoint y: 243, endPoint x: 404, endPoint y: 98, distance: 145.5
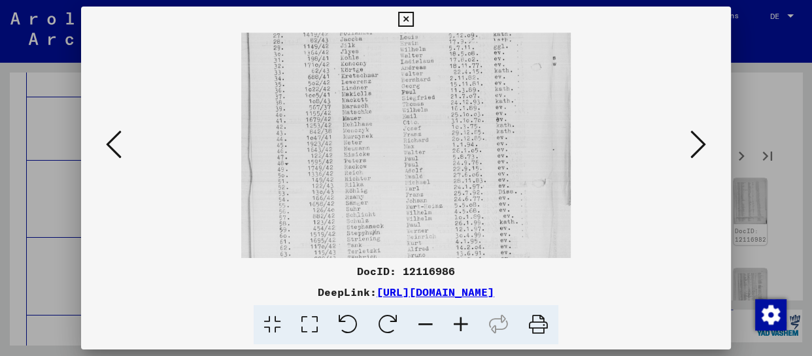
scroll to position [190, 0]
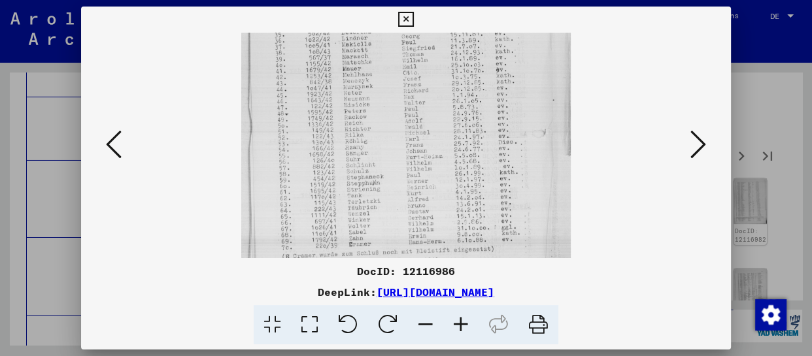
drag, startPoint x: 422, startPoint y: 230, endPoint x: 422, endPoint y: 181, distance: 49.1
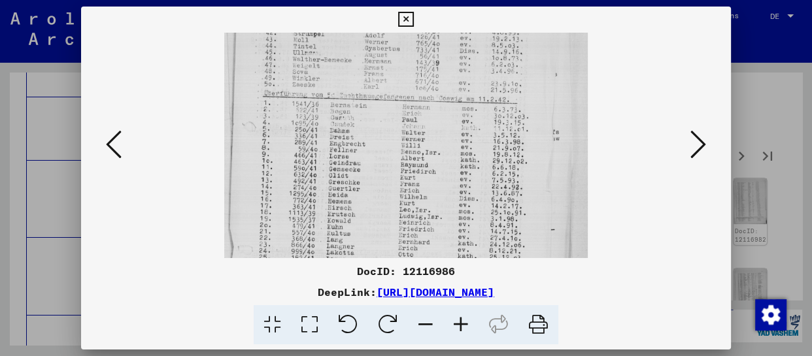
drag, startPoint x: 419, startPoint y: 211, endPoint x: 422, endPoint y: 133, distance: 78.6
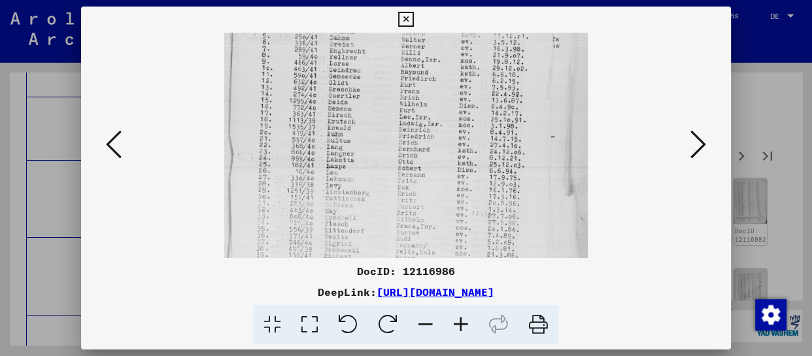
drag, startPoint x: 430, startPoint y: 211, endPoint x: 431, endPoint y: 118, distance: 92.9
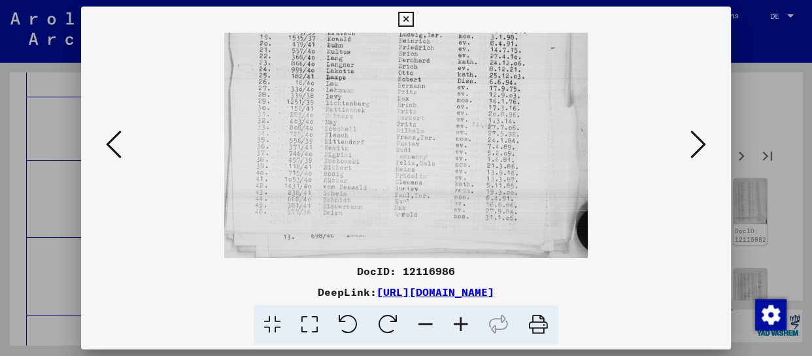
scroll to position [262, 0]
drag, startPoint x: 443, startPoint y: 241, endPoint x: 445, endPoint y: 150, distance: 90.9
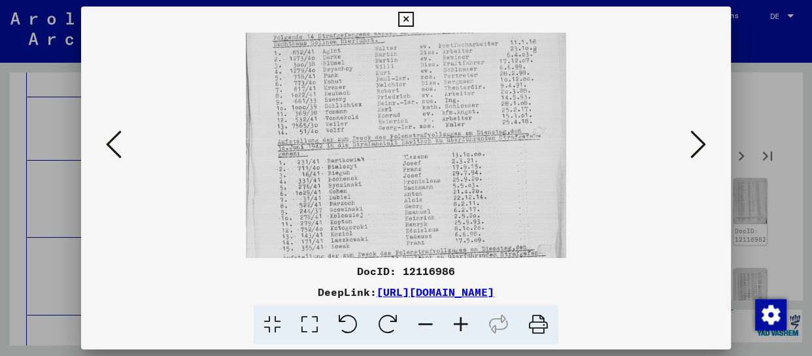
drag, startPoint x: 445, startPoint y: 232, endPoint x: 445, endPoint y: 162, distance: 70.0
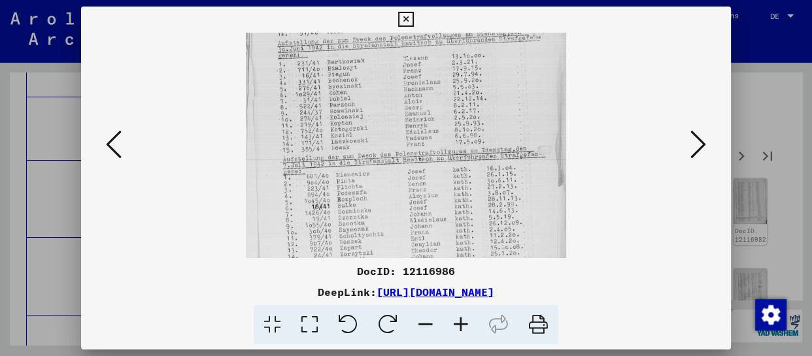
drag, startPoint x: 447, startPoint y: 216, endPoint x: 440, endPoint y: 118, distance: 98.4
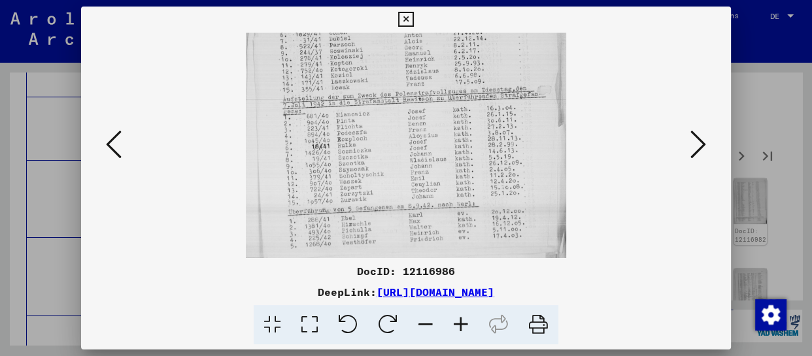
drag, startPoint x: 443, startPoint y: 155, endPoint x: 433, endPoint y: 124, distance: 32.9
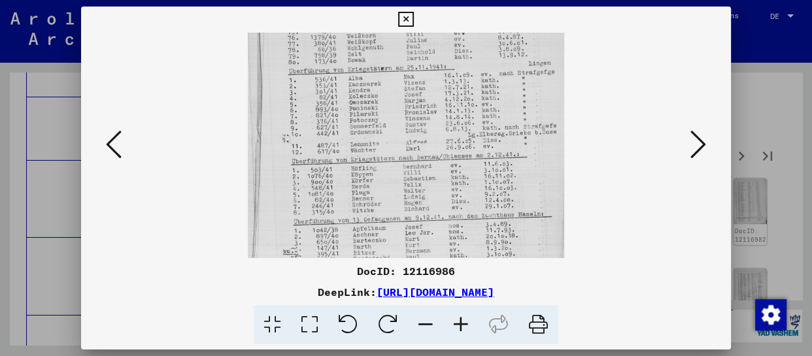
drag, startPoint x: 432, startPoint y: 211, endPoint x: 421, endPoint y: 131, distance: 81.2
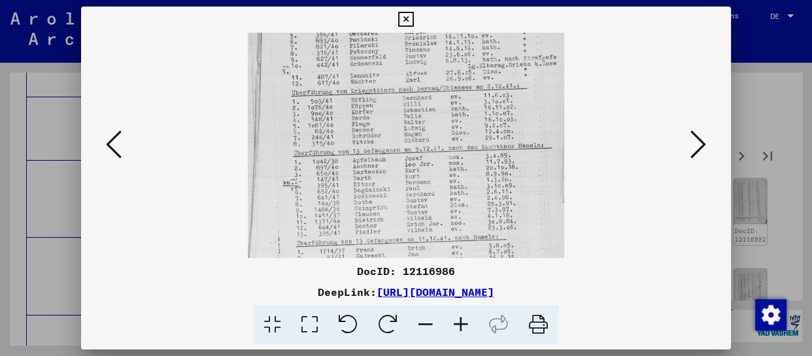
drag, startPoint x: 423, startPoint y: 203, endPoint x: 421, endPoint y: 137, distance: 66.1
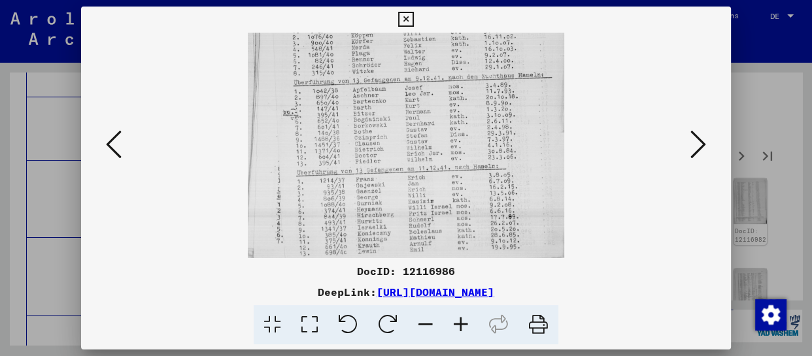
drag, startPoint x: 425, startPoint y: 216, endPoint x: 419, endPoint y: 145, distance: 71.6
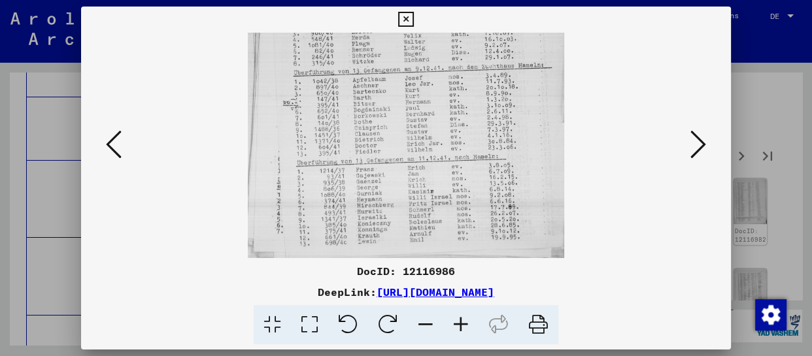
drag, startPoint x: 415, startPoint y: 209, endPoint x: 409, endPoint y: 124, distance: 84.6
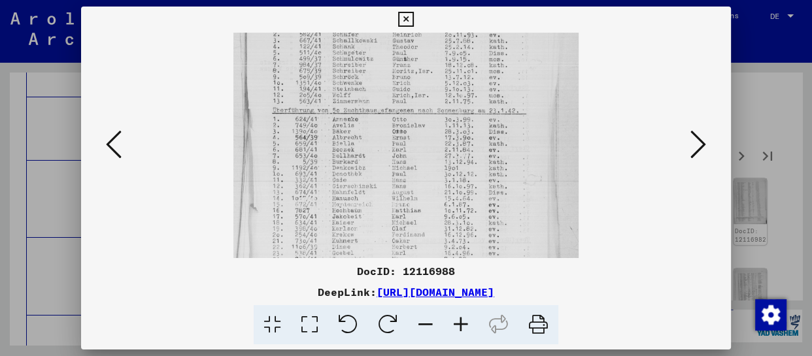
drag, startPoint x: 475, startPoint y: 206, endPoint x: 486, endPoint y: 67, distance: 139.8
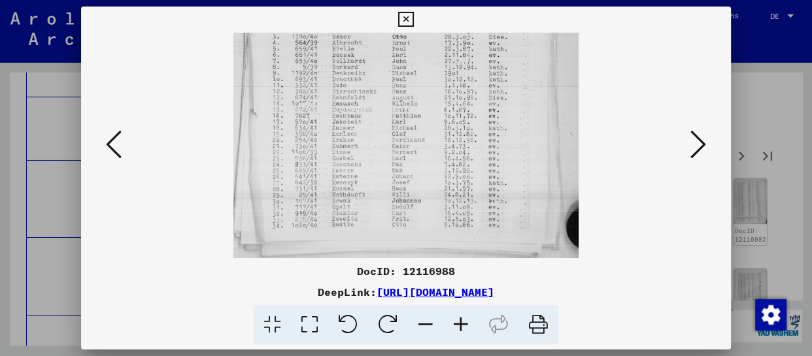
drag, startPoint x: 491, startPoint y: 215, endPoint x: 586, endPoint y: 138, distance: 122.4
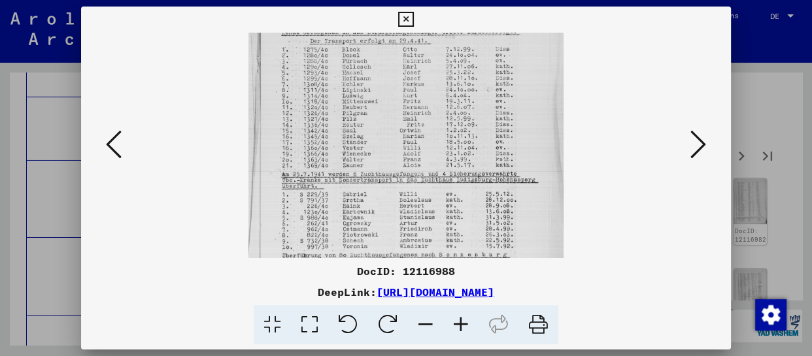
drag, startPoint x: 404, startPoint y: 216, endPoint x: 419, endPoint y: 82, distance: 134.2
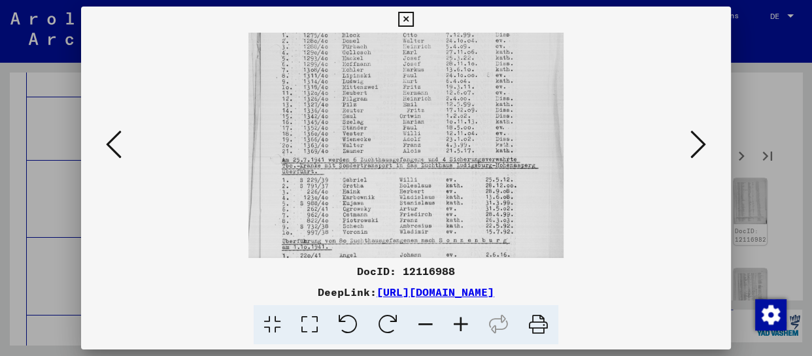
scroll to position [158, 0]
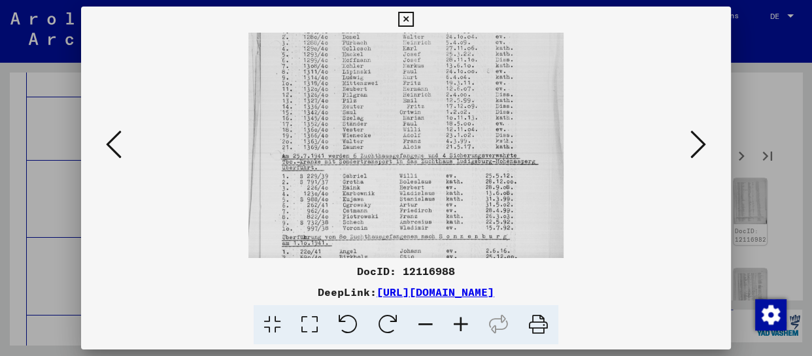
drag, startPoint x: 431, startPoint y: 184, endPoint x: 434, endPoint y: 165, distance: 19.2
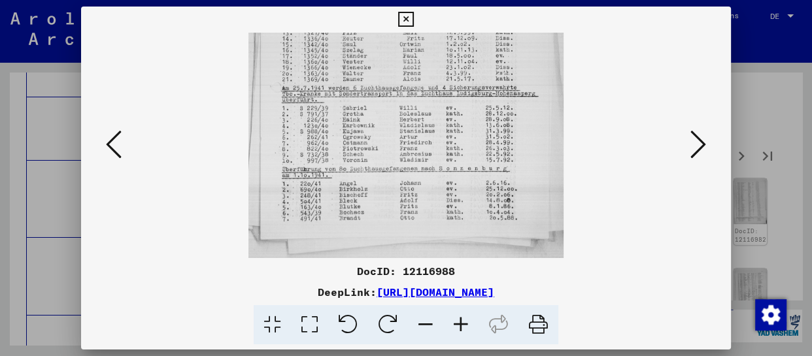
scroll to position [229, 0]
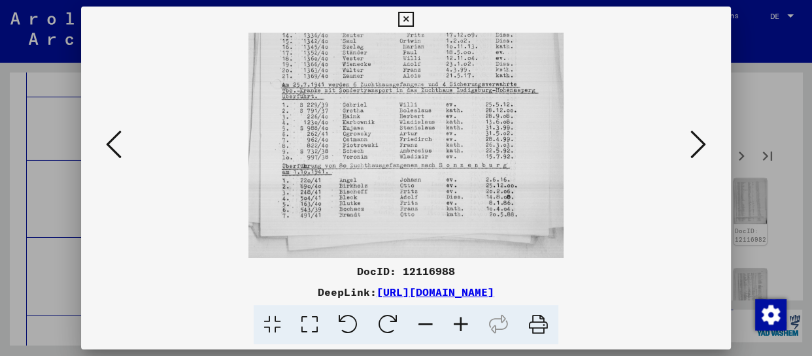
drag, startPoint x: 450, startPoint y: 211, endPoint x: 453, endPoint y: 97, distance: 113.2
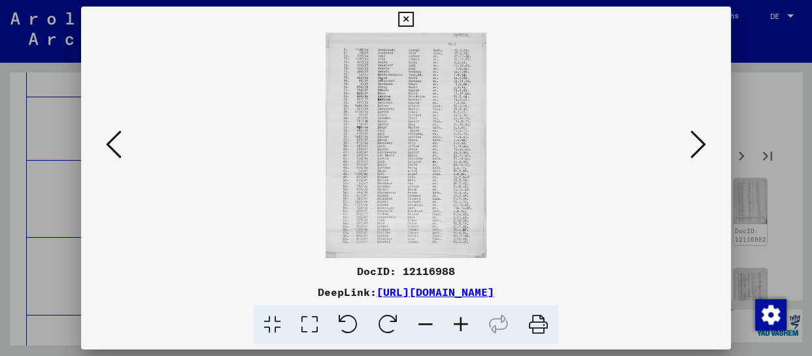
scroll to position [0, 0]
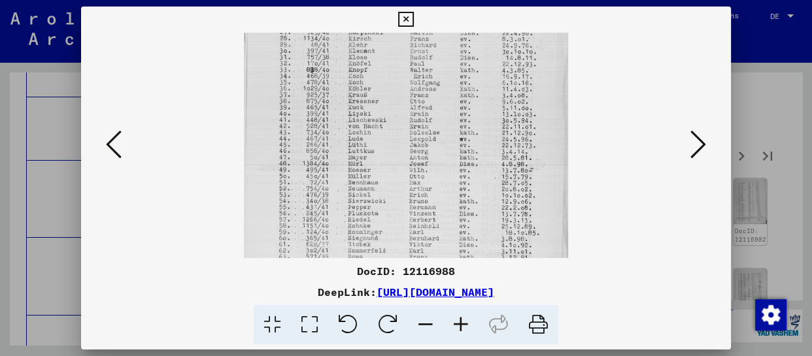
drag, startPoint x: 417, startPoint y: 205, endPoint x: 405, endPoint y: 48, distance: 157.4
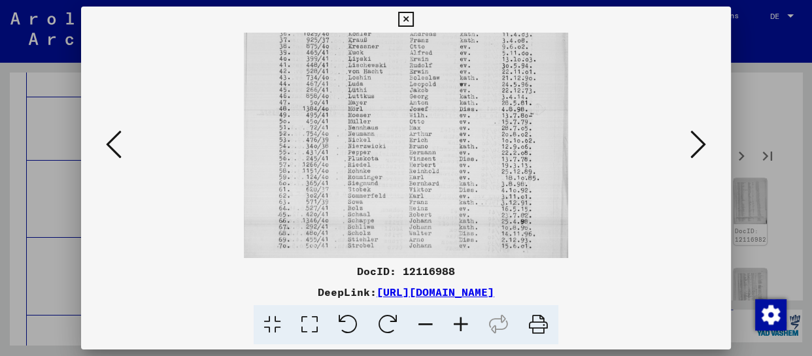
scroll to position [229, 0]
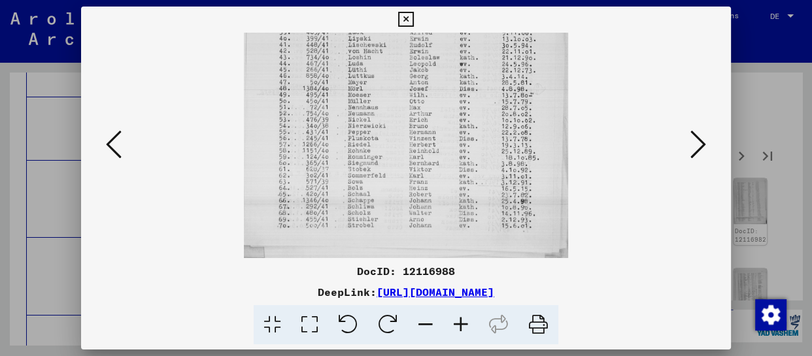
drag, startPoint x: 425, startPoint y: 202, endPoint x: 429, endPoint y: 167, distance: 34.9
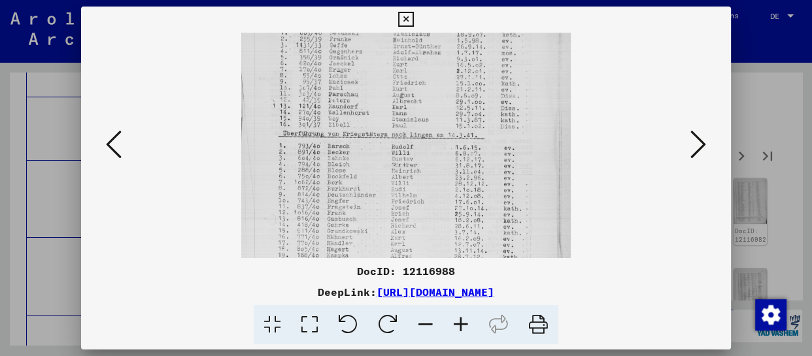
drag, startPoint x: 432, startPoint y: 200, endPoint x: 425, endPoint y: 105, distance: 95.7
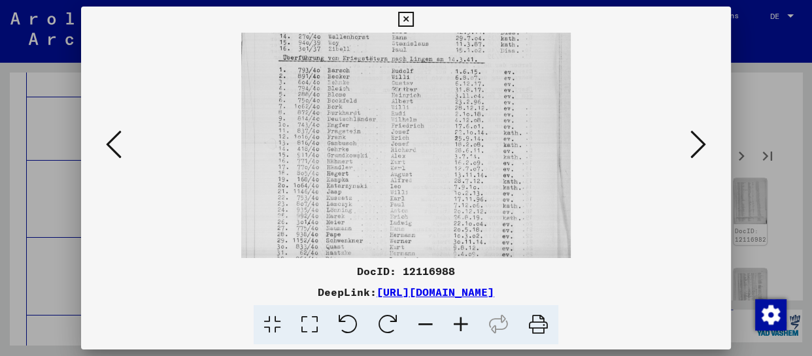
scroll to position [209, 0]
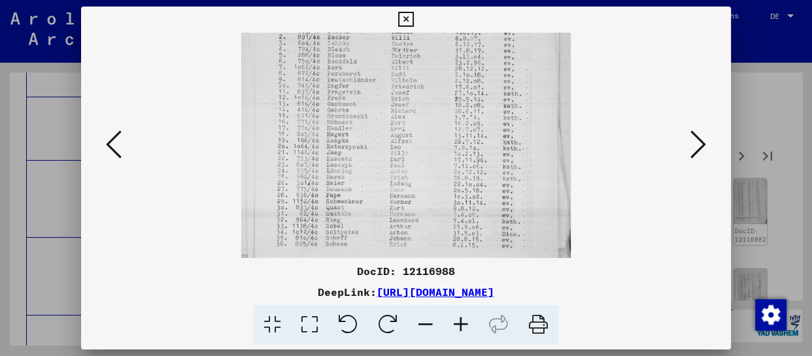
drag, startPoint x: 430, startPoint y: 219, endPoint x: 434, endPoint y: 105, distance: 114.5
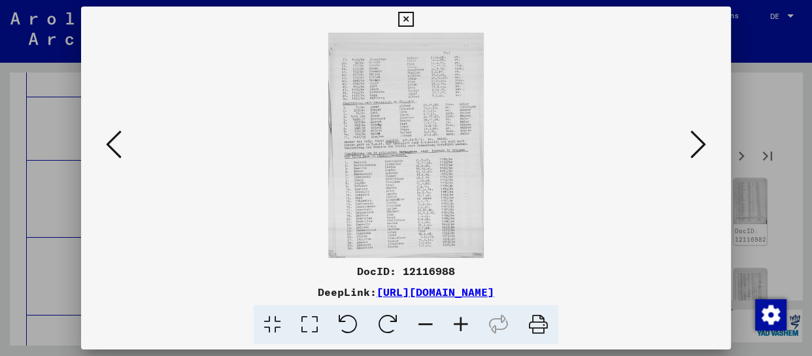
scroll to position [0, 0]
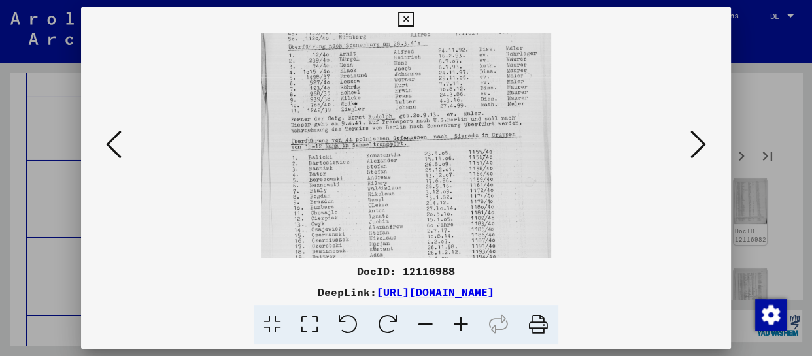
drag, startPoint x: 461, startPoint y: 207, endPoint x: 477, endPoint y: 91, distance: 117.5
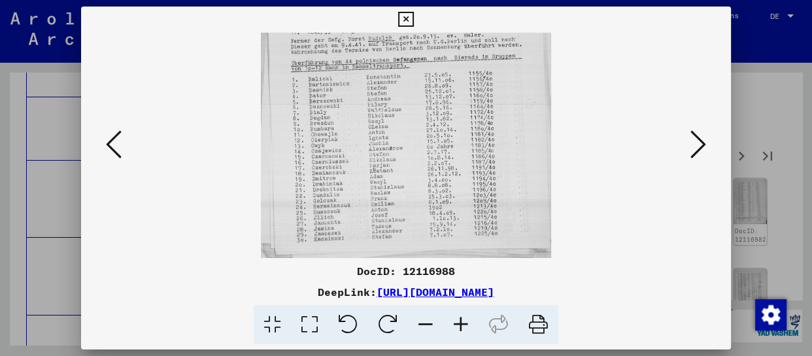
drag, startPoint x: 462, startPoint y: 226, endPoint x: 468, endPoint y: 142, distance: 84.6
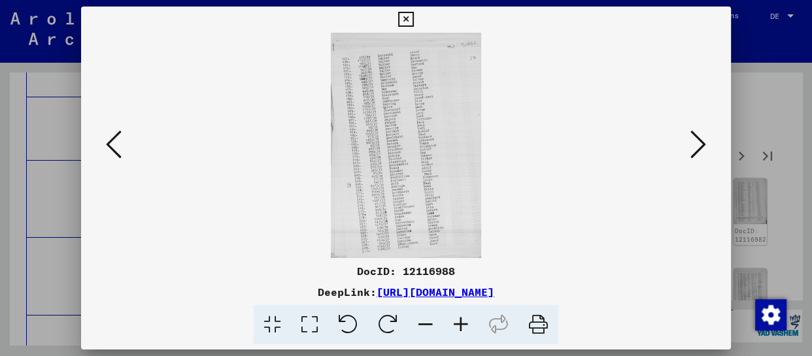
scroll to position [0, 0]
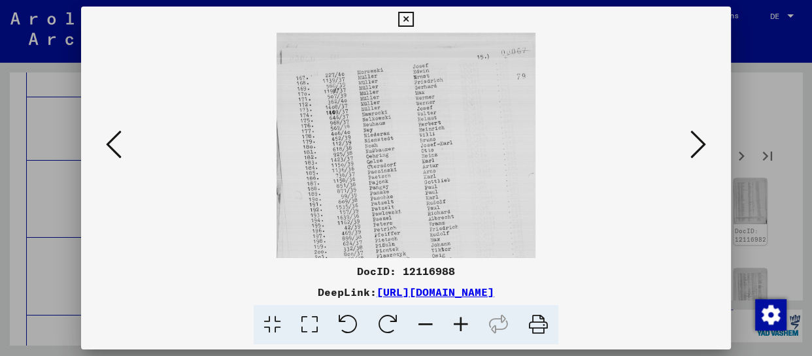
drag, startPoint x: 464, startPoint y: 327, endPoint x: 471, endPoint y: 317, distance: 12.3
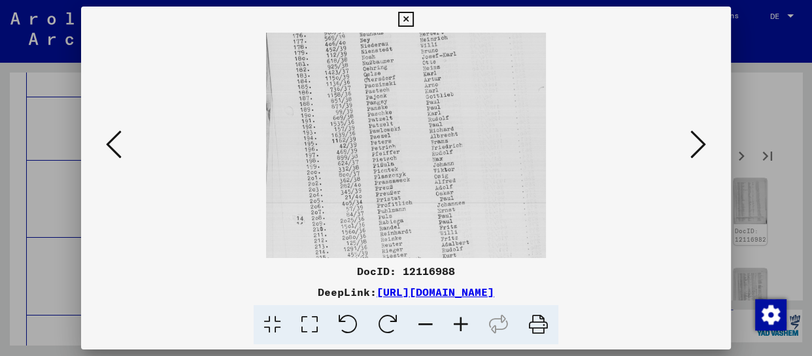
drag, startPoint x: 462, startPoint y: 248, endPoint x: 479, endPoint y: 94, distance: 154.7
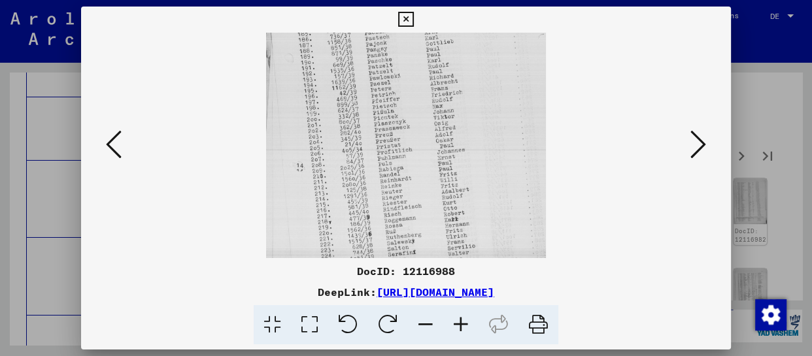
scroll to position [196, 0]
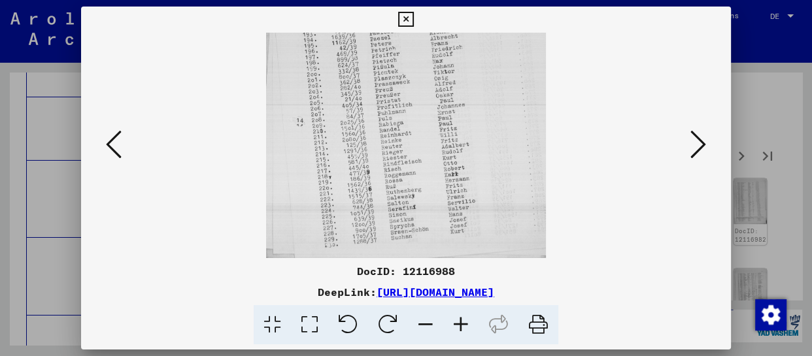
drag, startPoint x: 447, startPoint y: 206, endPoint x: 441, endPoint y: 121, distance: 85.2
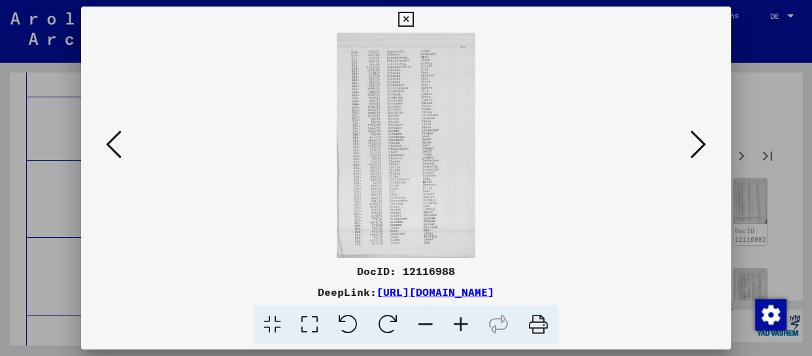
scroll to position [0, 0]
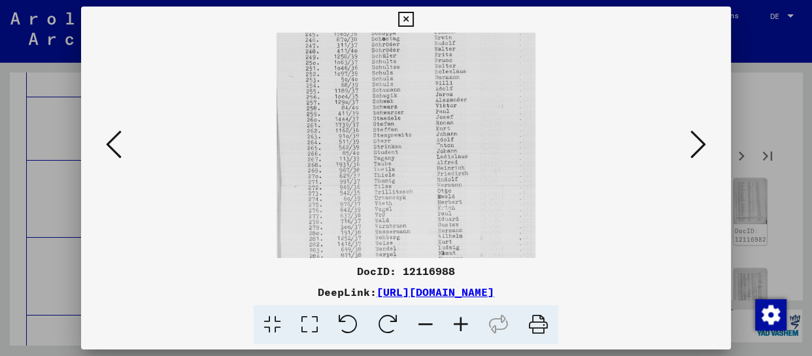
drag, startPoint x: 384, startPoint y: 188, endPoint x: 379, endPoint y: 56, distance: 132.8
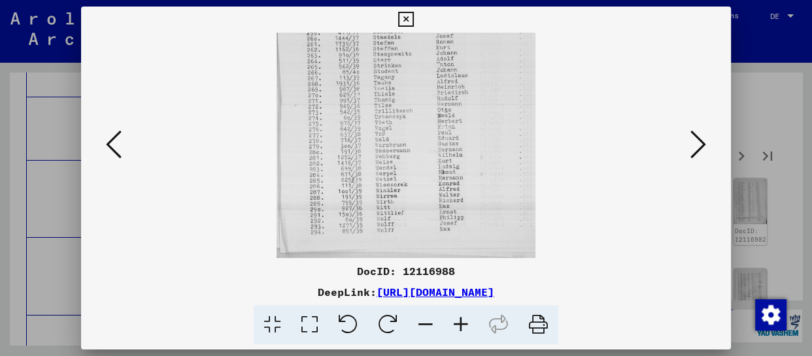
drag, startPoint x: 387, startPoint y: 212, endPoint x: 388, endPoint y: 101, distance: 110.5
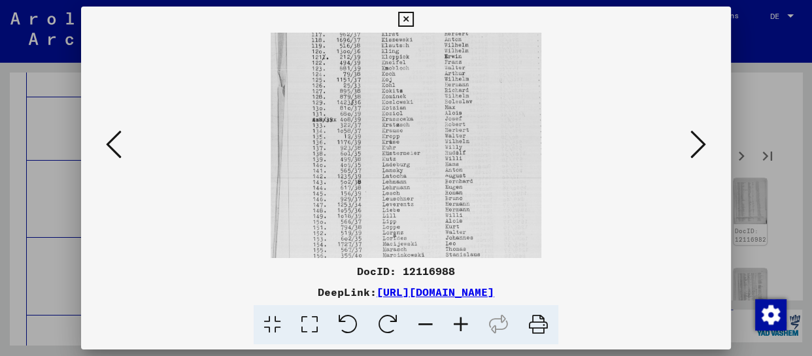
drag, startPoint x: 432, startPoint y: 209, endPoint x: 439, endPoint y: 60, distance: 149.3
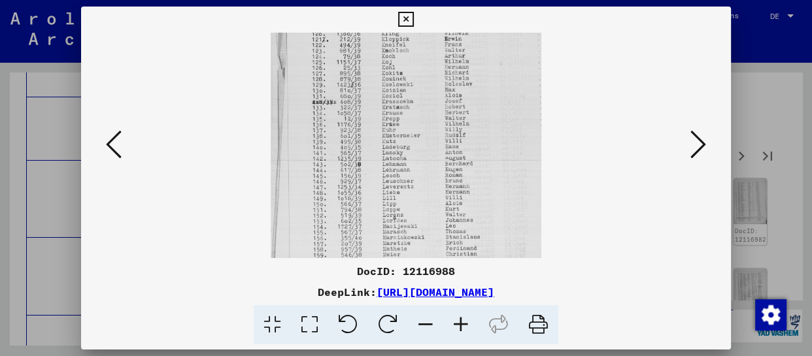
scroll to position [196, 0]
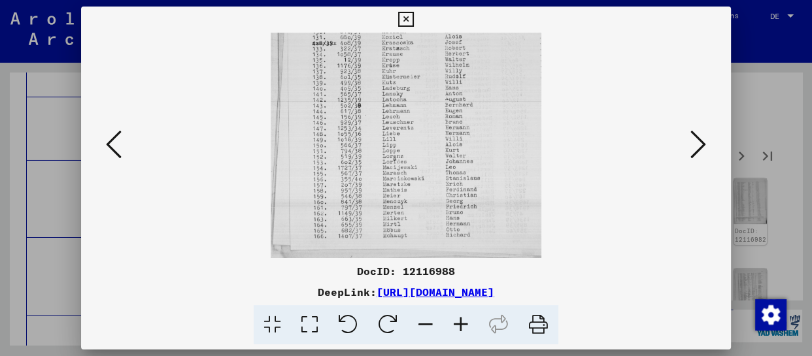
drag, startPoint x: 441, startPoint y: 218, endPoint x: 452, endPoint y: 91, distance: 127.3
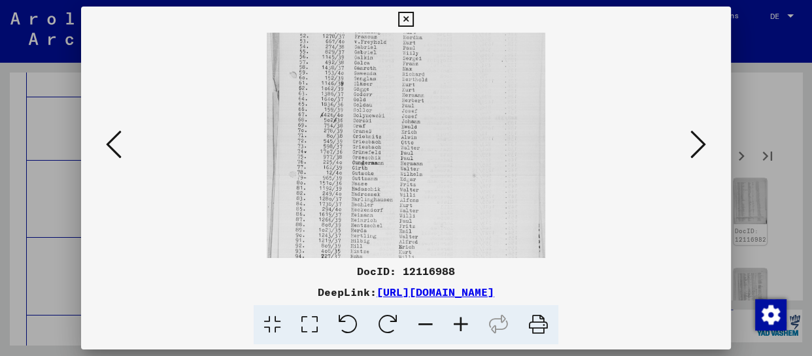
drag, startPoint x: 451, startPoint y: 233, endPoint x: 451, endPoint y: 78, distance: 155.0
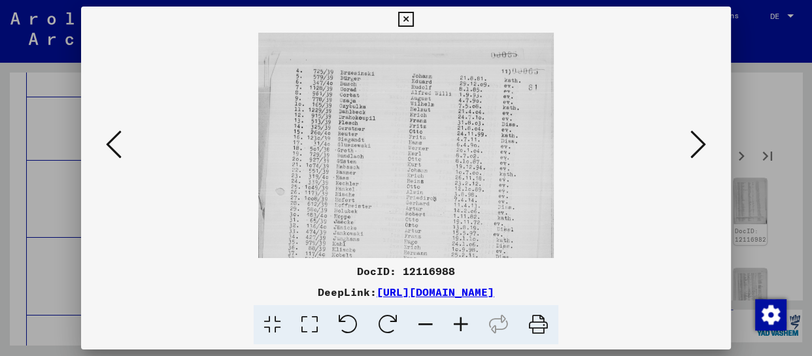
drag, startPoint x: 462, startPoint y: 224, endPoint x: 464, endPoint y: 107, distance: 116.4
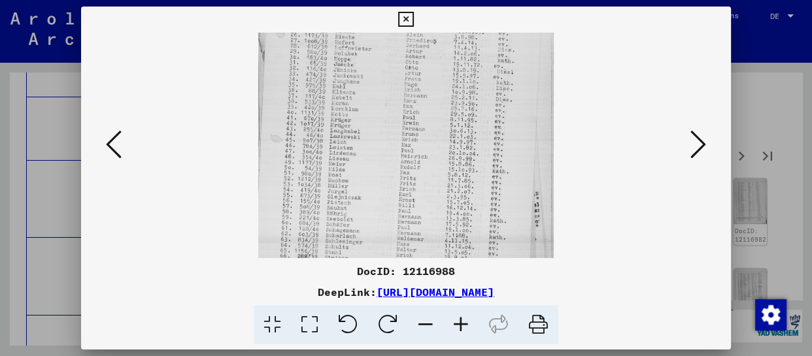
scroll to position [196, 0]
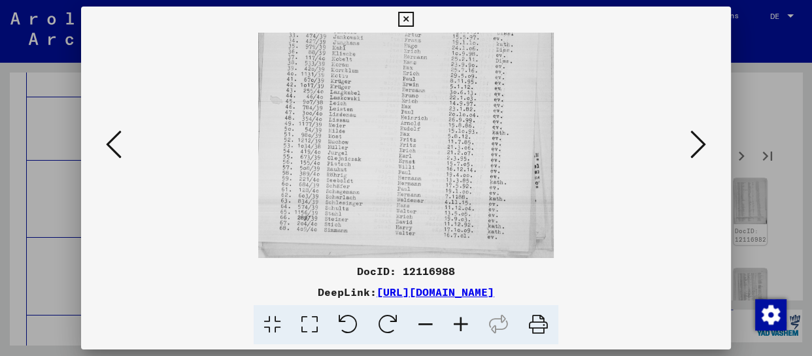
drag, startPoint x: 453, startPoint y: 247, endPoint x: 469, endPoint y: 131, distance: 117.5
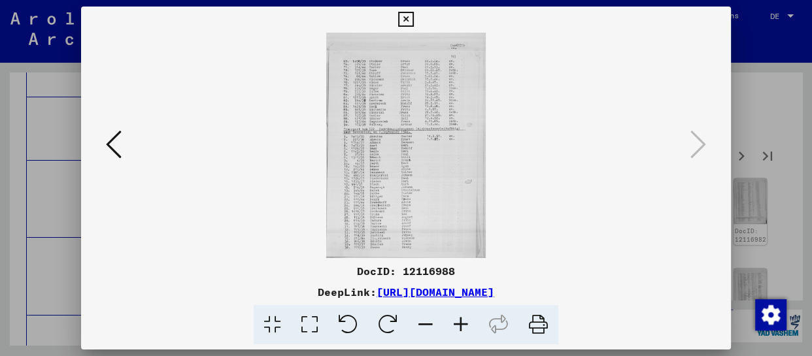
scroll to position [0, 0]
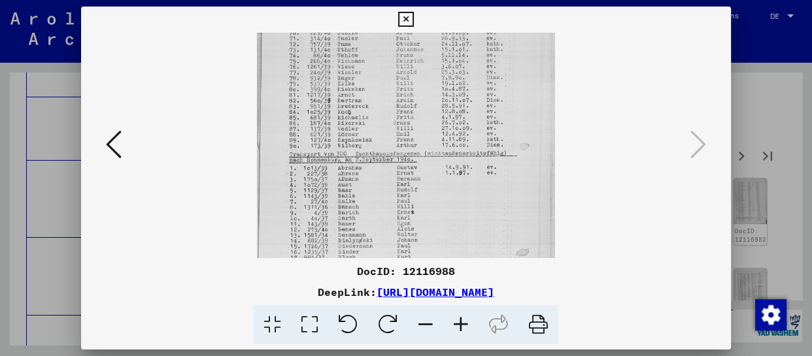
drag, startPoint x: 464, startPoint y: 244, endPoint x: 462, endPoint y: 185, distance: 58.9
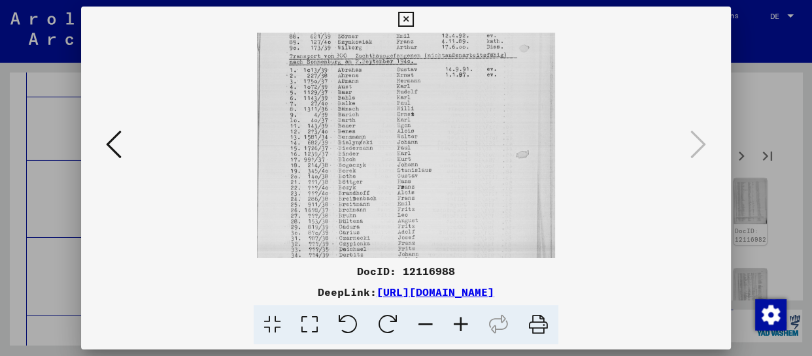
drag, startPoint x: 458, startPoint y: 233, endPoint x: 458, endPoint y: 134, distance: 98.8
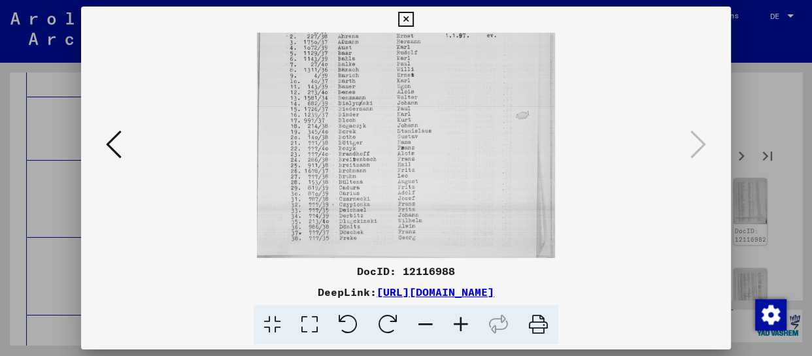
drag, startPoint x: 451, startPoint y: 210, endPoint x: 451, endPoint y: 126, distance: 84.4
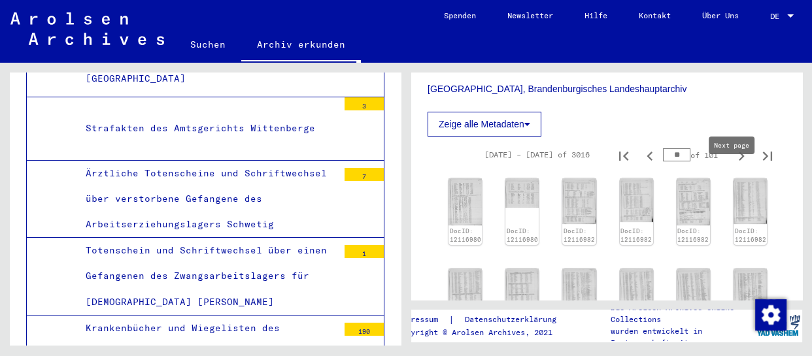
type input "**"
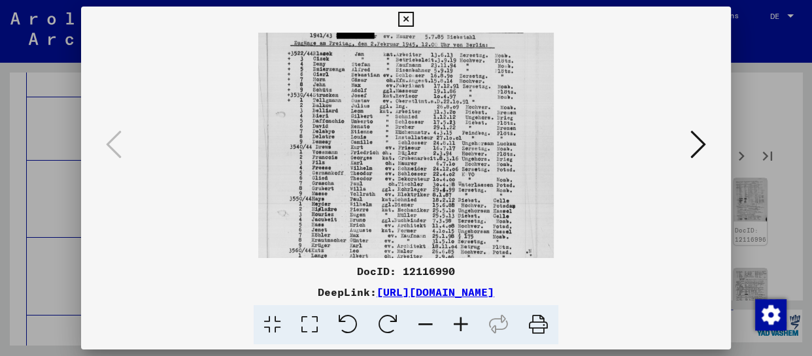
drag, startPoint x: 449, startPoint y: 127, endPoint x: 455, endPoint y: 71, distance: 56.6
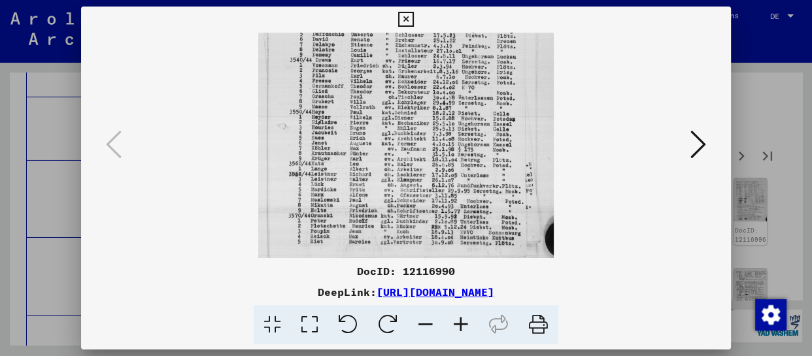
scroll to position [164, 0]
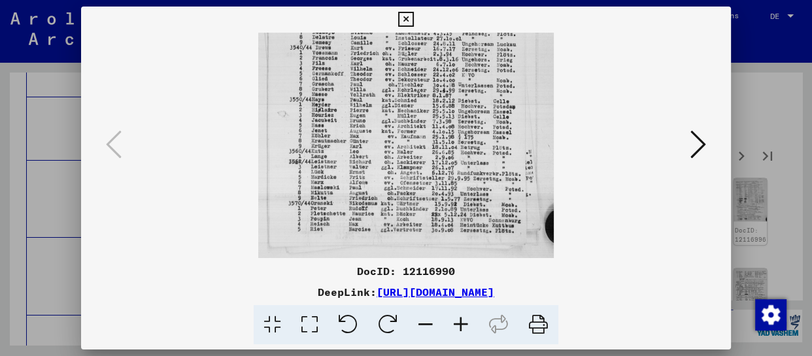
drag, startPoint x: 443, startPoint y: 206, endPoint x: 457, endPoint y: 181, distance: 28.4
drag, startPoint x: 698, startPoint y: 137, endPoint x: 649, endPoint y: 148, distance: 50.3
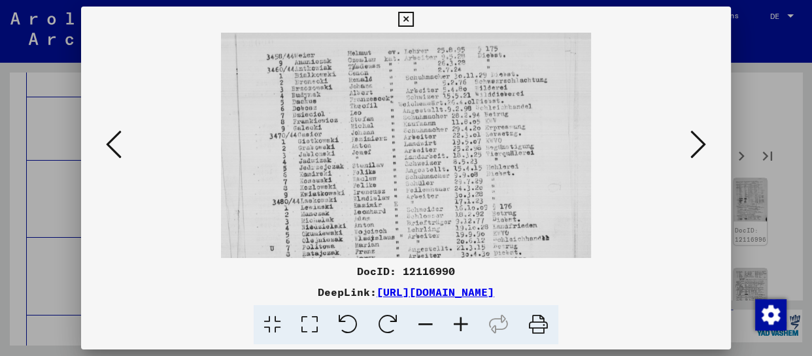
scroll to position [22, 0]
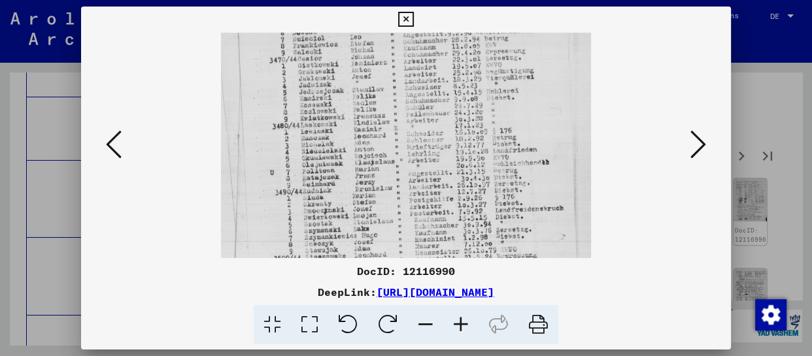
drag, startPoint x: 469, startPoint y: 233, endPoint x: 476, endPoint y: 135, distance: 98.4
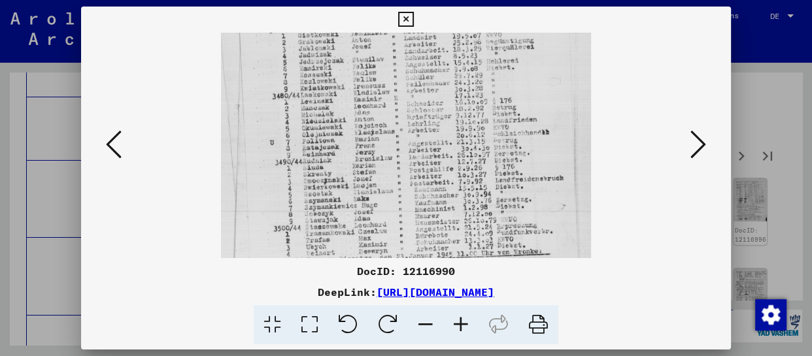
scroll to position [125, 0]
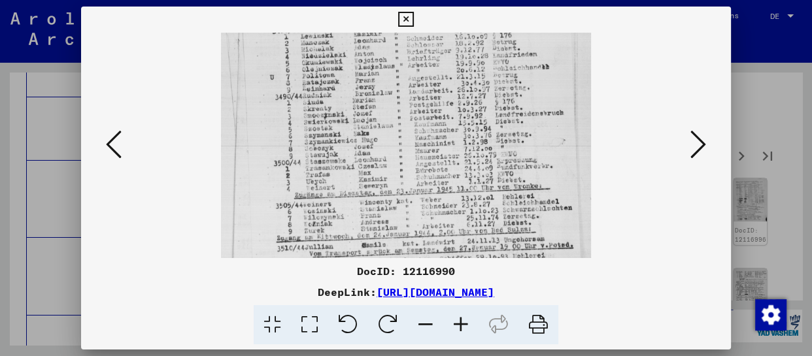
drag, startPoint x: 472, startPoint y: 223, endPoint x: 474, endPoint y: 129, distance: 93.5
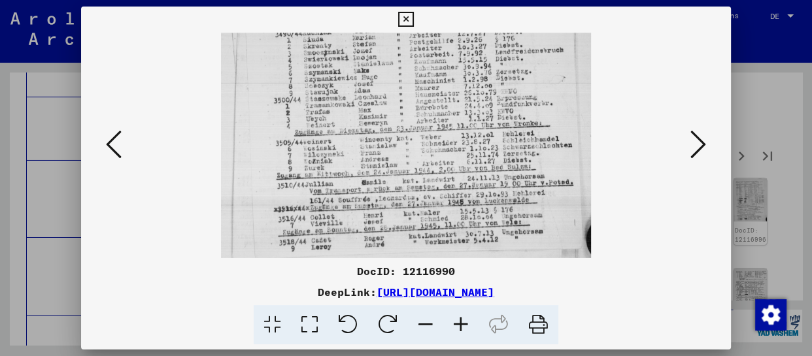
drag, startPoint x: 506, startPoint y: 209, endPoint x: 508, endPoint y: 147, distance: 61.5
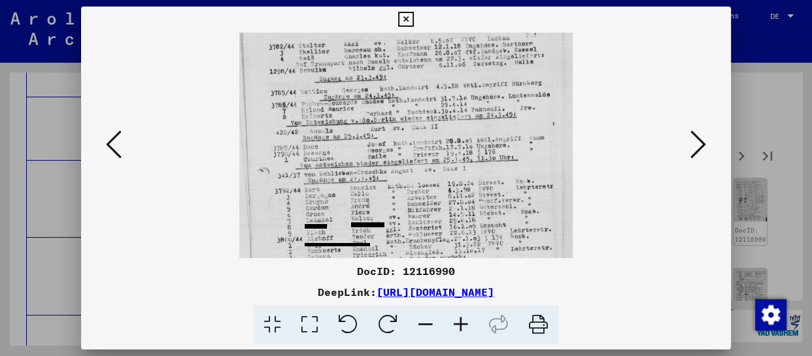
scroll to position [113, 0]
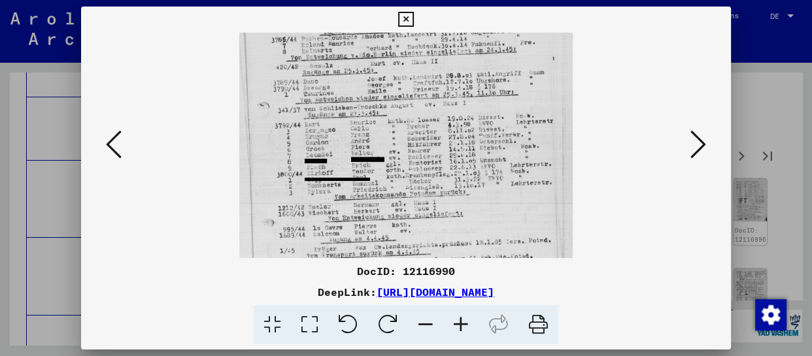
drag, startPoint x: 466, startPoint y: 218, endPoint x: 464, endPoint y: 105, distance: 113.8
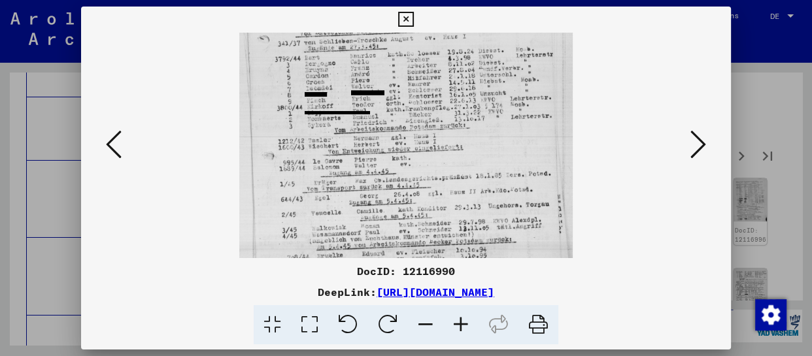
drag, startPoint x: 447, startPoint y: 217, endPoint x: 450, endPoint y: 152, distance: 64.8
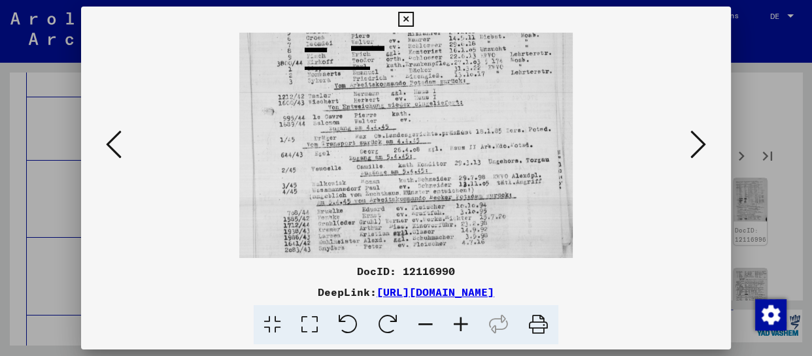
scroll to position [229, 0]
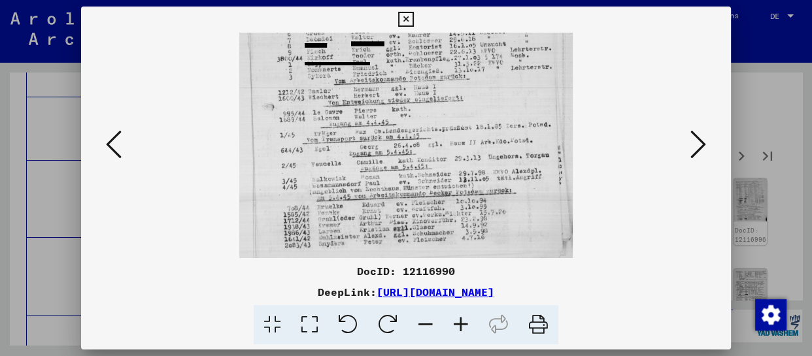
drag, startPoint x: 466, startPoint y: 170, endPoint x: 465, endPoint y: 139, distance: 31.4
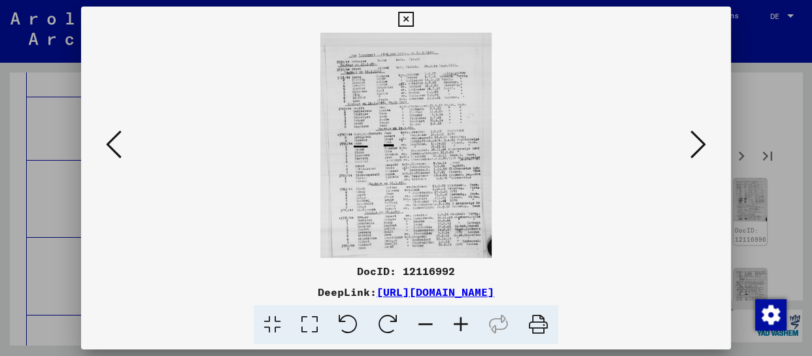
scroll to position [0, 0]
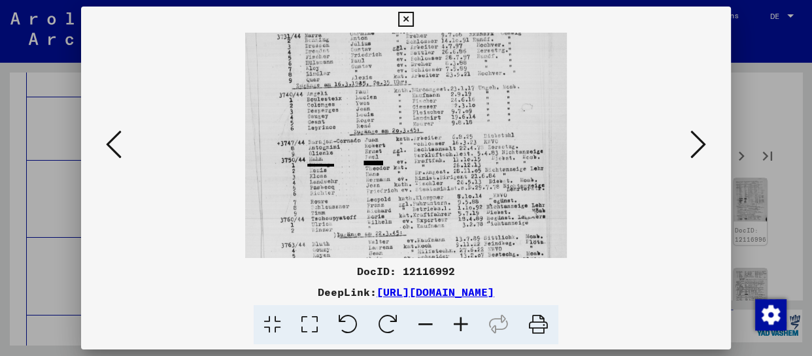
drag, startPoint x: 412, startPoint y: 195, endPoint x: 408, endPoint y: 138, distance: 57.0
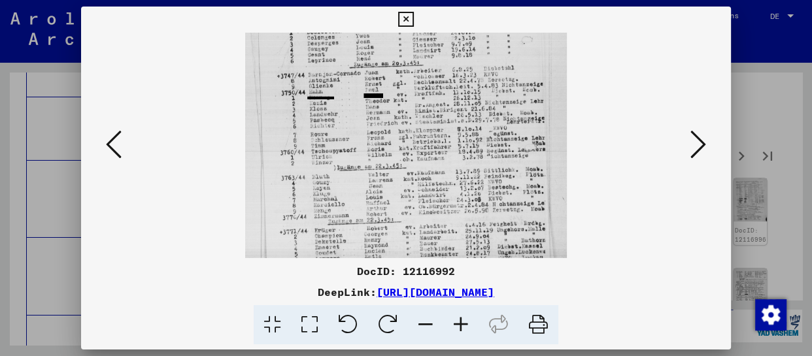
drag, startPoint x: 406, startPoint y: 210, endPoint x: 407, endPoint y: 143, distance: 66.7
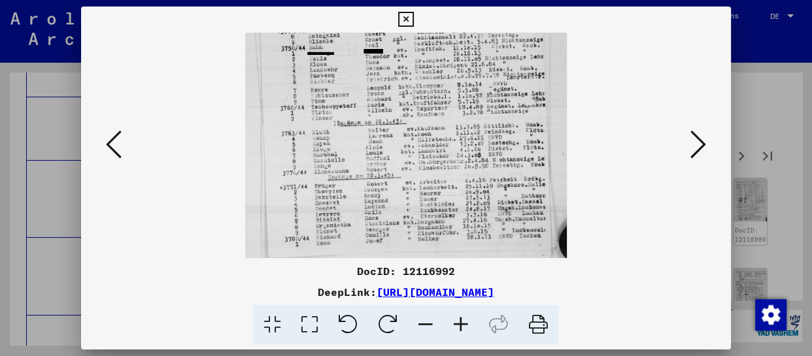
scroll to position [196, 0]
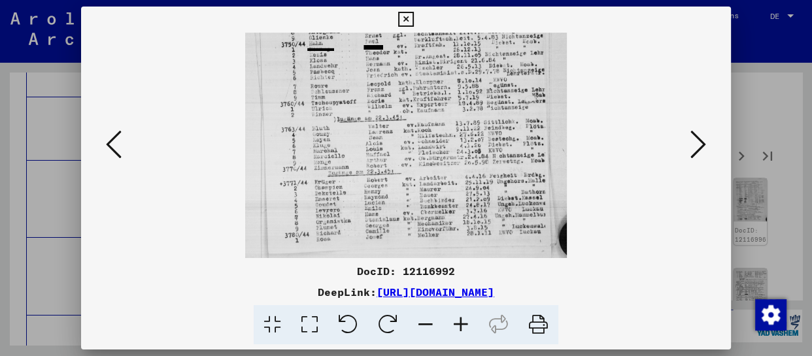
drag, startPoint x: 414, startPoint y: 178, endPoint x: 414, endPoint y: 151, distance: 26.8
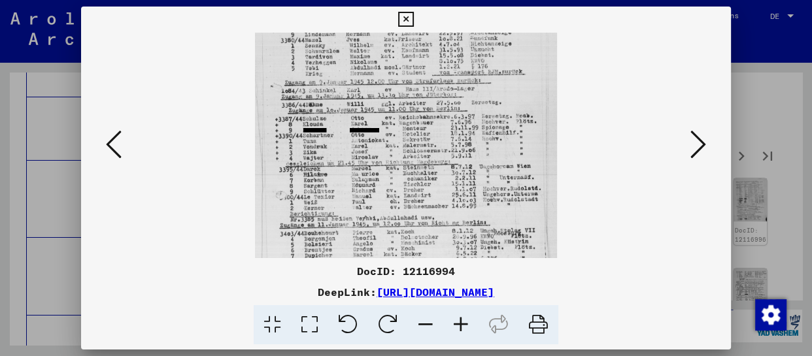
drag, startPoint x: 522, startPoint y: 209, endPoint x: 545, endPoint y: 92, distance: 119.3
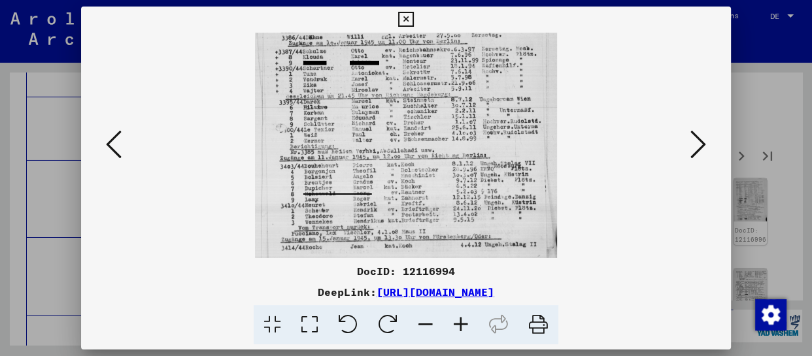
scroll to position [191, 0]
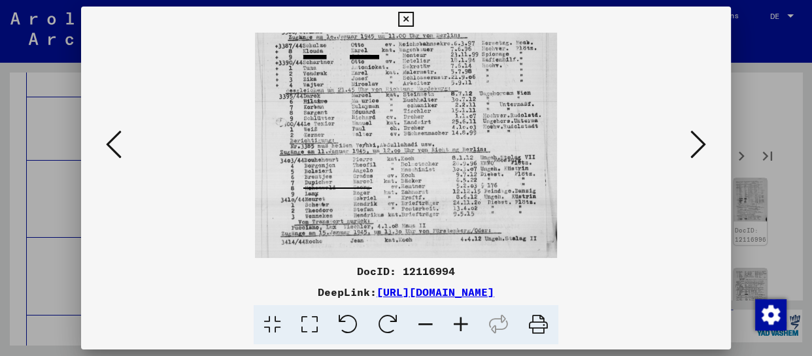
drag, startPoint x: 505, startPoint y: 205, endPoint x: 514, endPoint y: 131, distance: 74.5
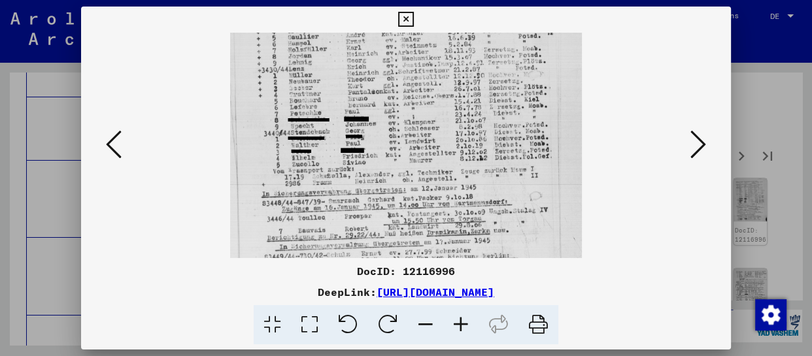
drag, startPoint x: 453, startPoint y: 196, endPoint x: 454, endPoint y: 101, distance: 94.2
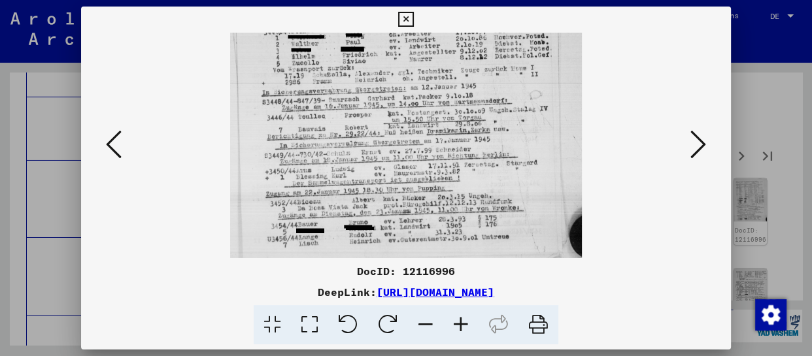
drag, startPoint x: 477, startPoint y: 163, endPoint x: 477, endPoint y: 74, distance: 88.9
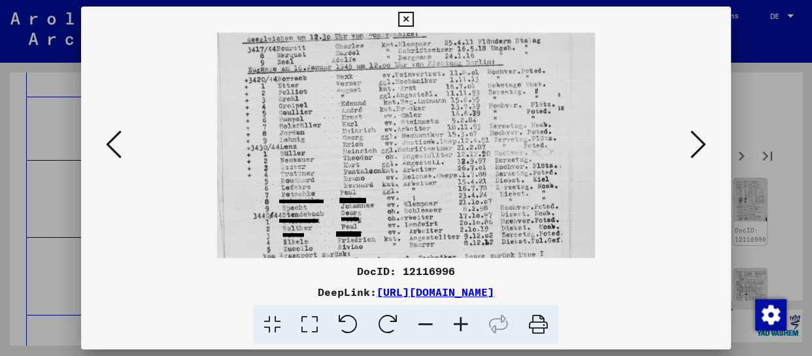
drag, startPoint x: 405, startPoint y: 51, endPoint x: 412, endPoint y: 136, distance: 85.3
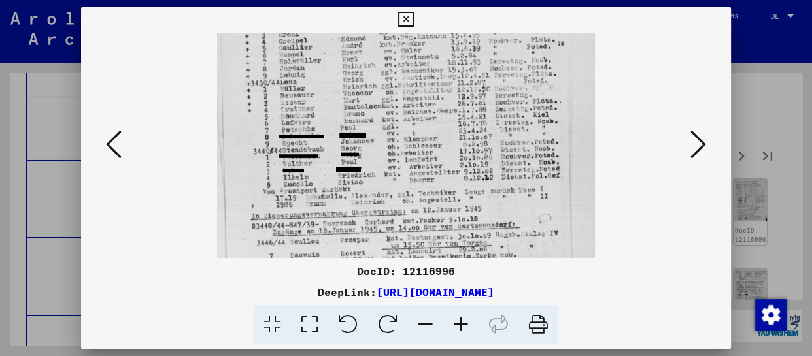
drag, startPoint x: 420, startPoint y: 94, endPoint x: 413, endPoint y: 55, distance: 39.3
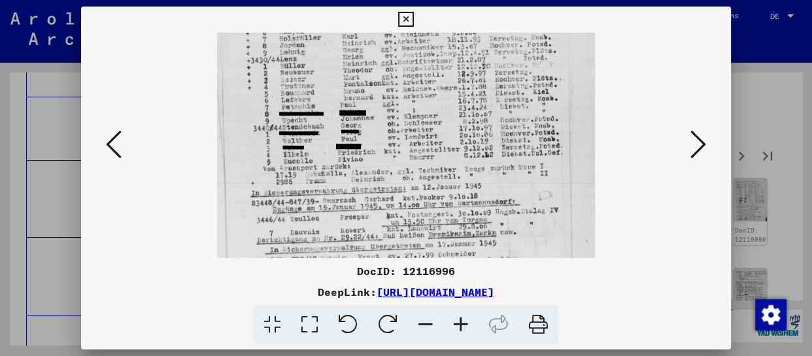
scroll to position [262, 0]
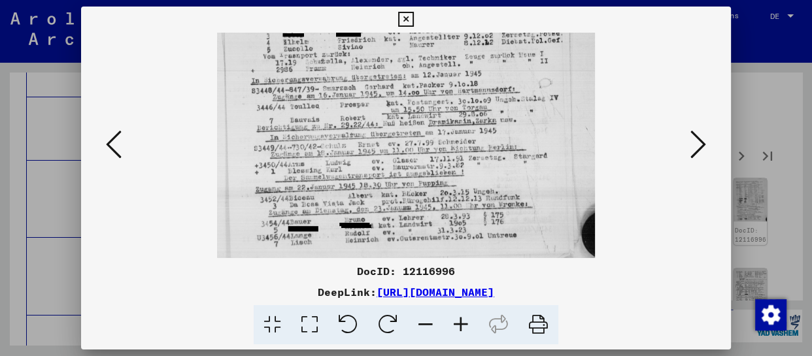
drag, startPoint x: 419, startPoint y: 142, endPoint x: 421, endPoint y: 39, distance: 103.4
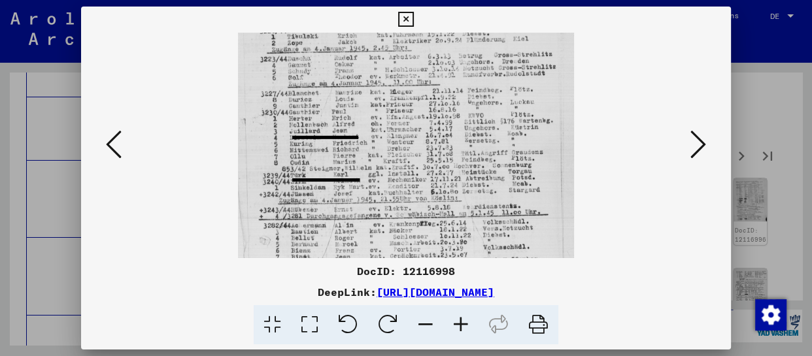
drag, startPoint x: 394, startPoint y: 213, endPoint x: 394, endPoint y: 119, distance: 93.5
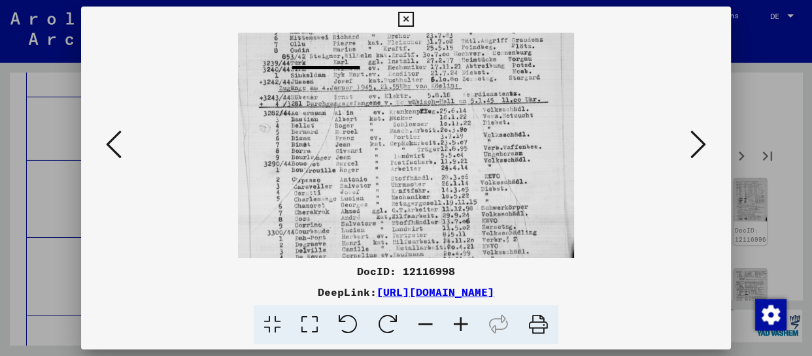
drag, startPoint x: 413, startPoint y: 235, endPoint x: 398, endPoint y: 123, distance: 113.5
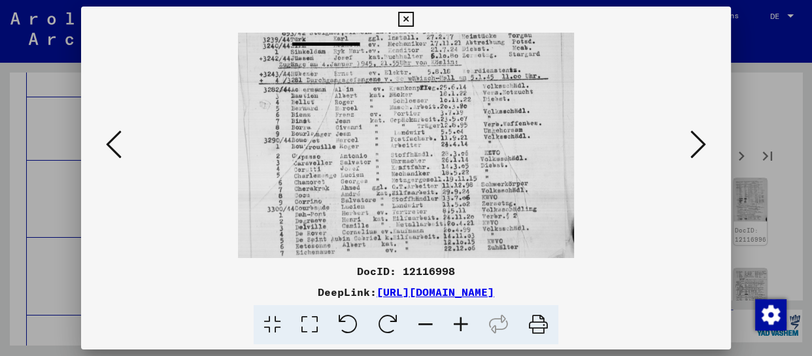
drag, startPoint x: 415, startPoint y: 231, endPoint x: 411, endPoint y: 127, distance: 104.1
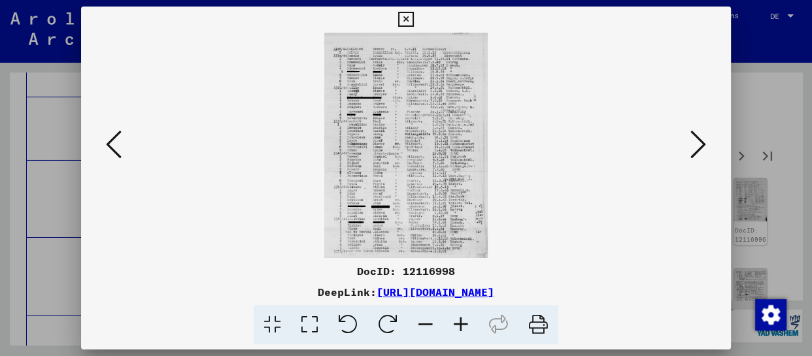
scroll to position [0, 0]
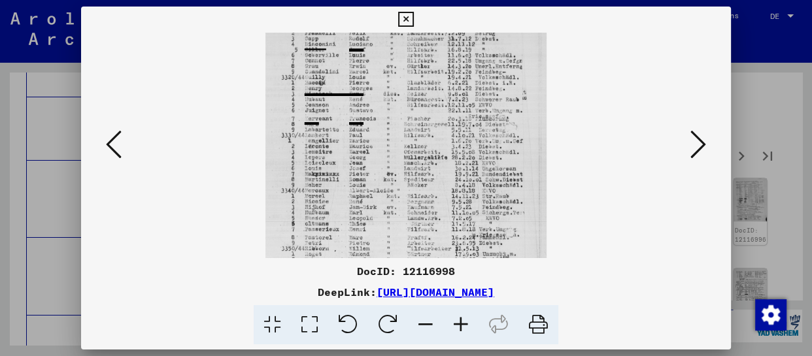
drag, startPoint x: 368, startPoint y: 182, endPoint x: 375, endPoint y: 129, distance: 54.1
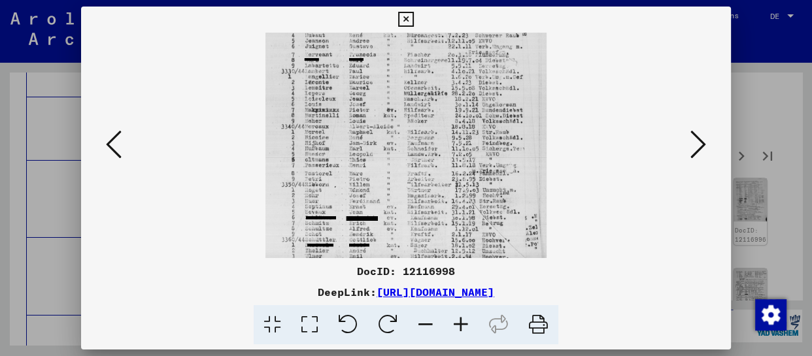
scroll to position [164, 0]
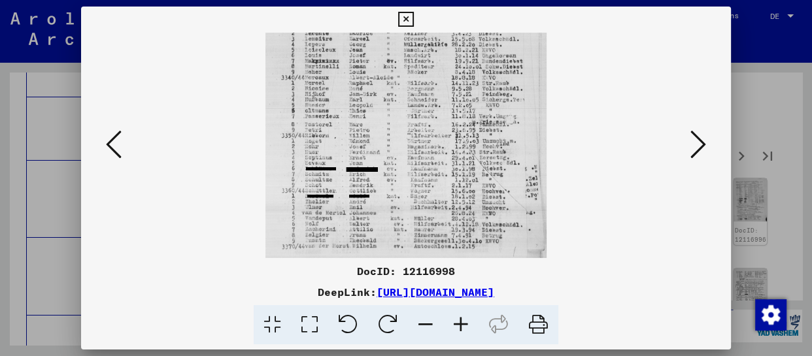
drag, startPoint x: 392, startPoint y: 205, endPoint x: 394, endPoint y: 94, distance: 111.8
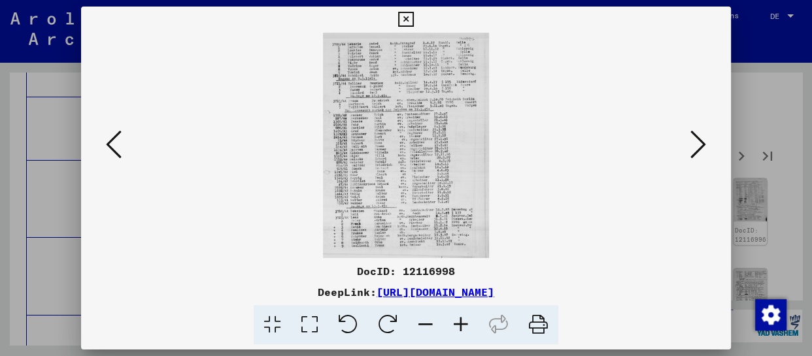
scroll to position [0, 0]
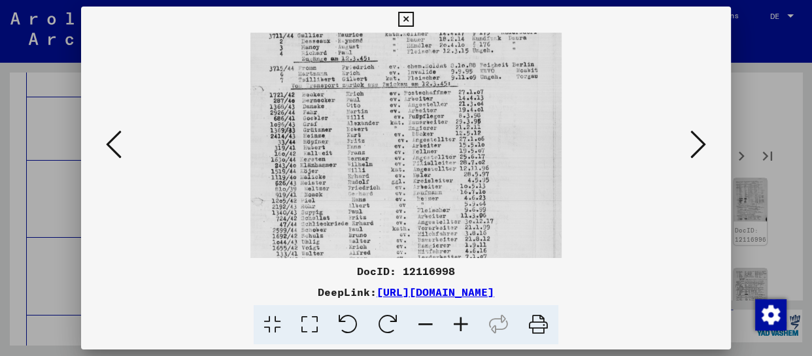
drag, startPoint x: 409, startPoint y: 215, endPoint x: 414, endPoint y: 122, distance: 93.7
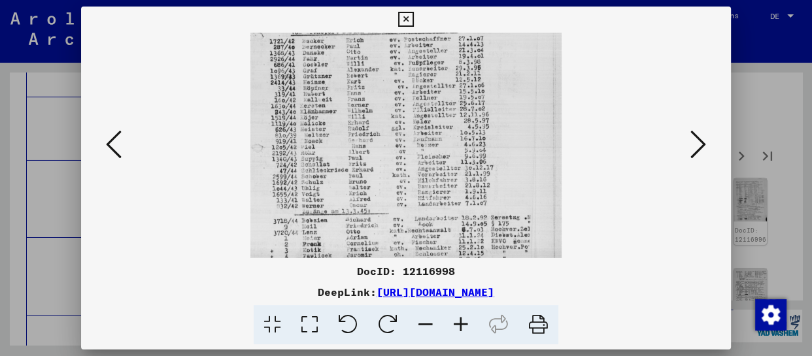
scroll to position [196, 0]
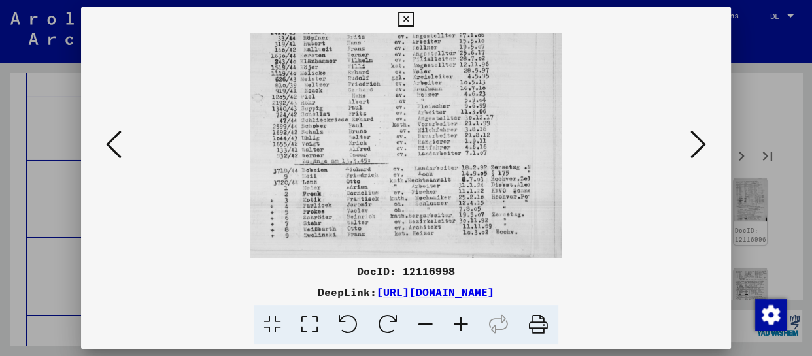
drag, startPoint x: 417, startPoint y: 197, endPoint x: 411, endPoint y: 105, distance: 92.4
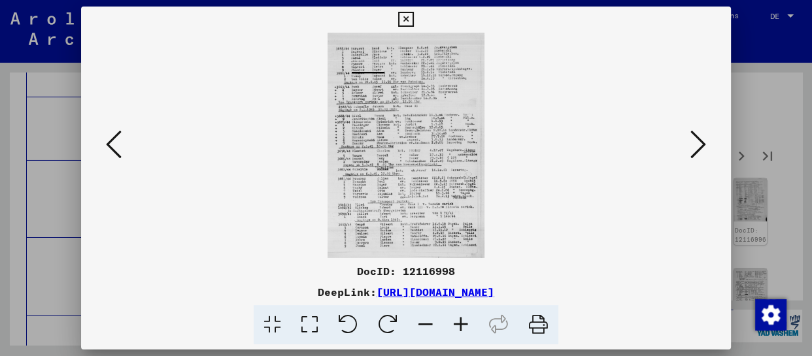
scroll to position [0, 0]
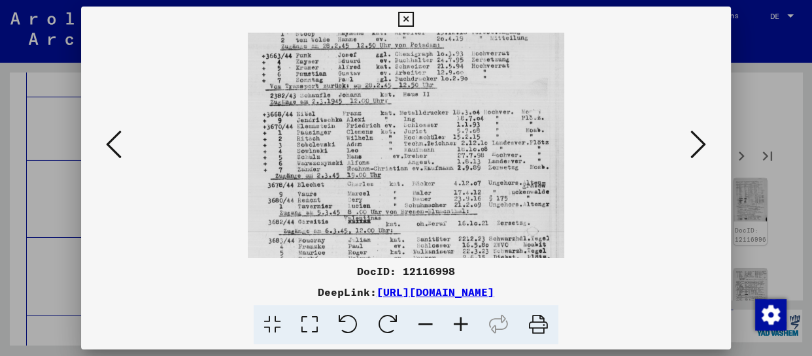
drag, startPoint x: 449, startPoint y: 230, endPoint x: 451, endPoint y: 130, distance: 99.4
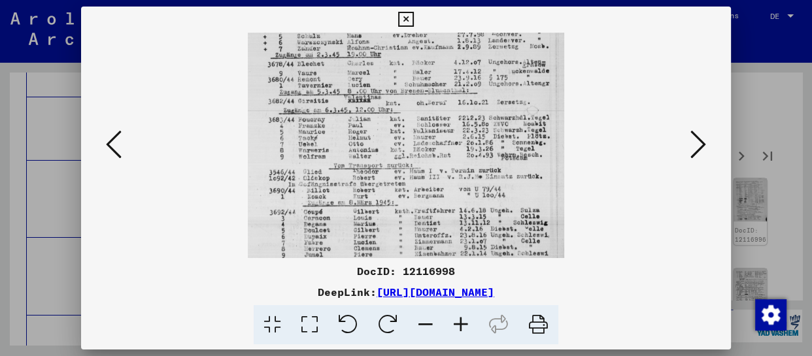
drag, startPoint x: 449, startPoint y: 229, endPoint x: 454, endPoint y: 120, distance: 108.7
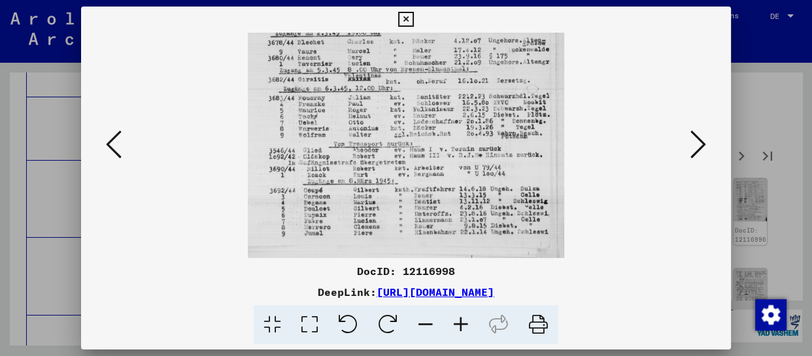
drag, startPoint x: 450, startPoint y: 209, endPoint x: 458, endPoint y: 131, distance: 78.2
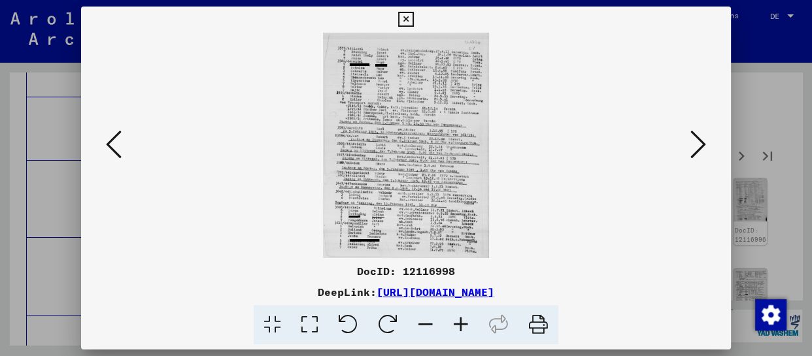
scroll to position [0, 0]
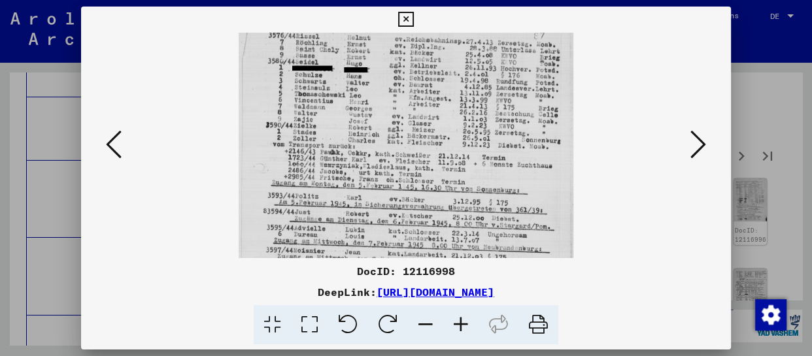
drag, startPoint x: 421, startPoint y: 223, endPoint x: 421, endPoint y: 194, distance: 28.8
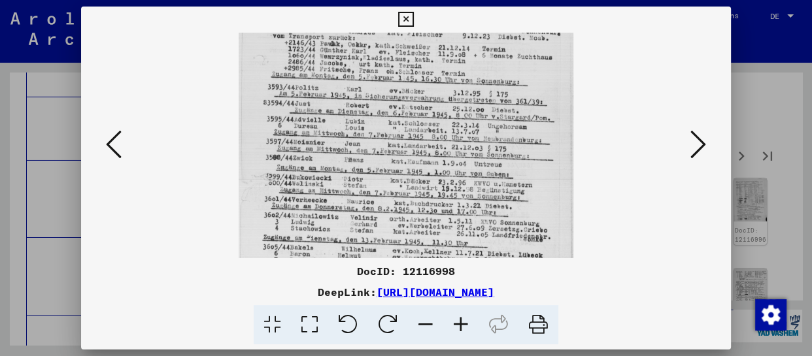
drag, startPoint x: 413, startPoint y: 220, endPoint x: 424, endPoint y: 103, distance: 118.2
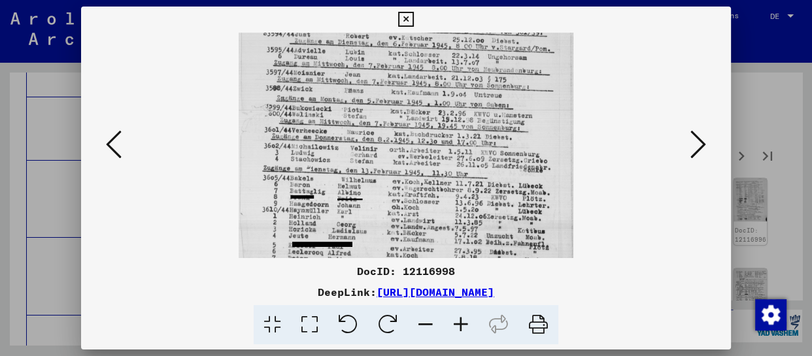
drag, startPoint x: 412, startPoint y: 186, endPoint x: 422, endPoint y: 79, distance: 107.1
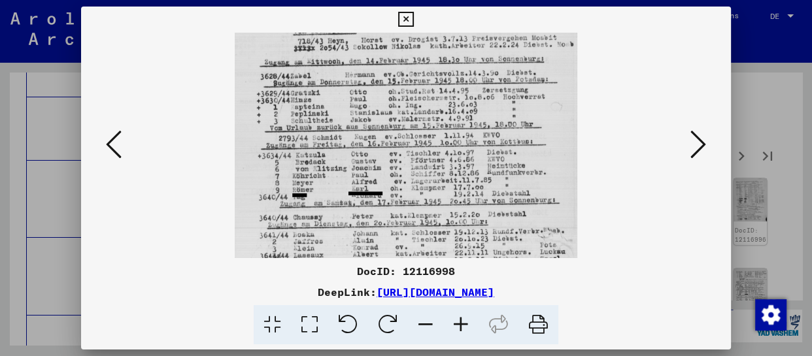
drag, startPoint x: 437, startPoint y: 218, endPoint x: 449, endPoint y: 117, distance: 102.1
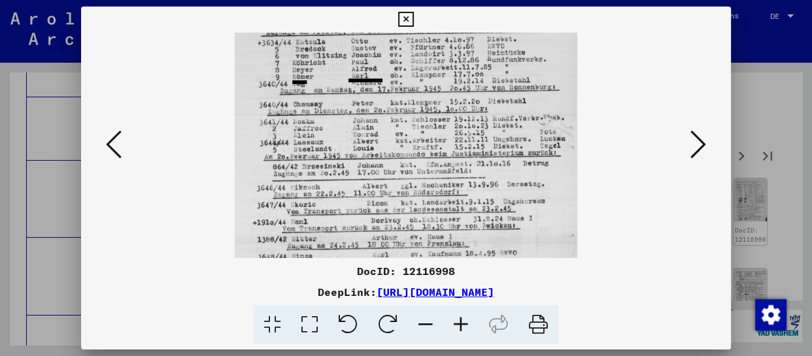
drag, startPoint x: 446, startPoint y: 193, endPoint x: 465, endPoint y: 80, distance: 114.7
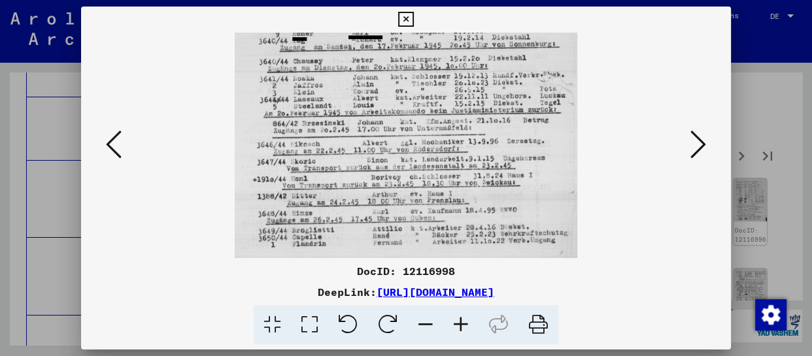
scroll to position [262, 0]
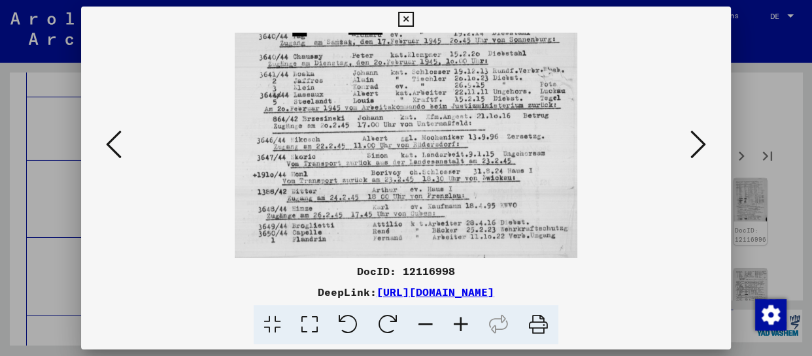
drag, startPoint x: 455, startPoint y: 201, endPoint x: 460, endPoint y: 101, distance: 100.2
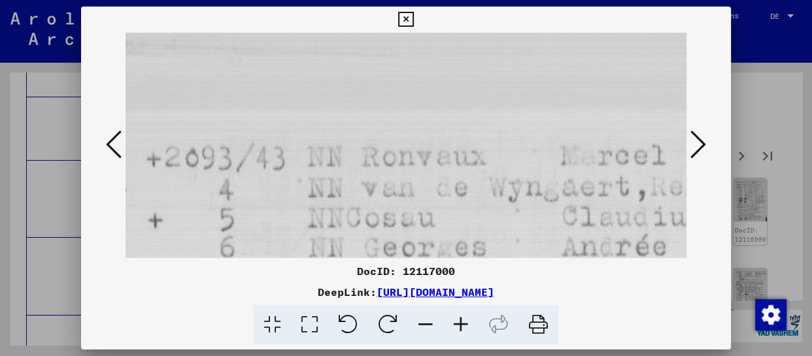
scroll to position [33, 0]
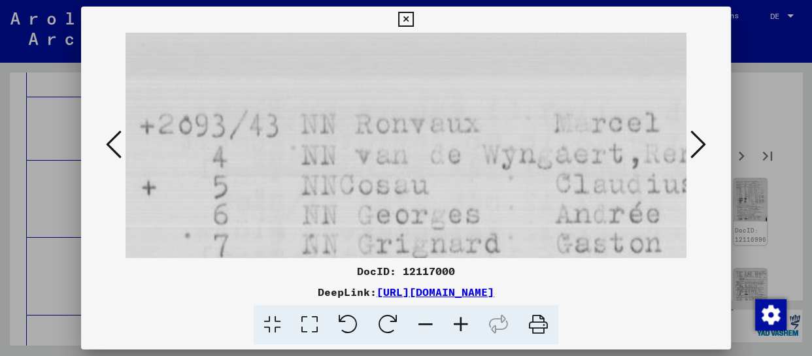
drag, startPoint x: 477, startPoint y: 201, endPoint x: 470, endPoint y: 46, distance: 155.8
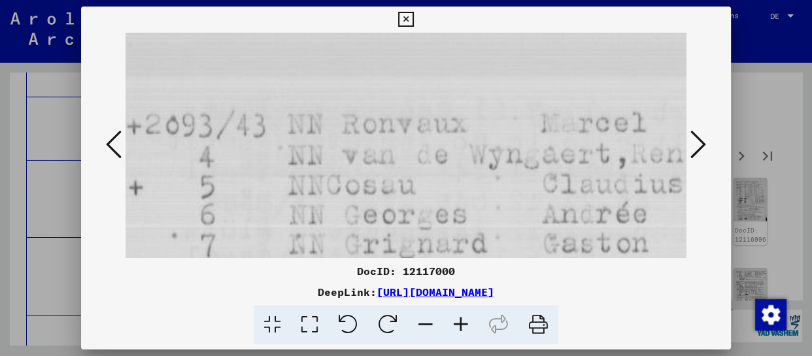
drag, startPoint x: 464, startPoint y: 223, endPoint x: 440, endPoint y: 97, distance: 128.5
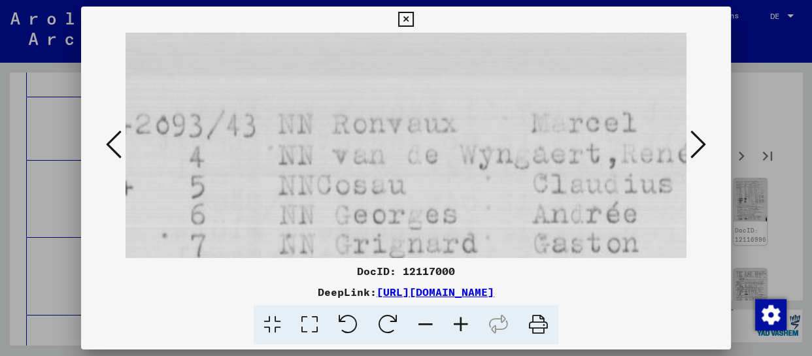
scroll to position [0, 0]
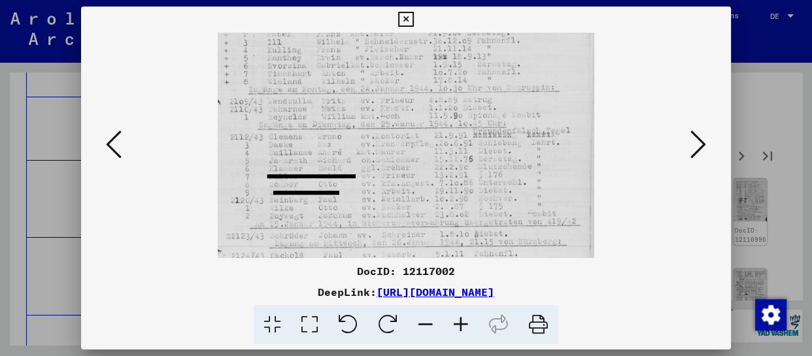
drag, startPoint x: 402, startPoint y: 220, endPoint x: 407, endPoint y: 149, distance: 70.8
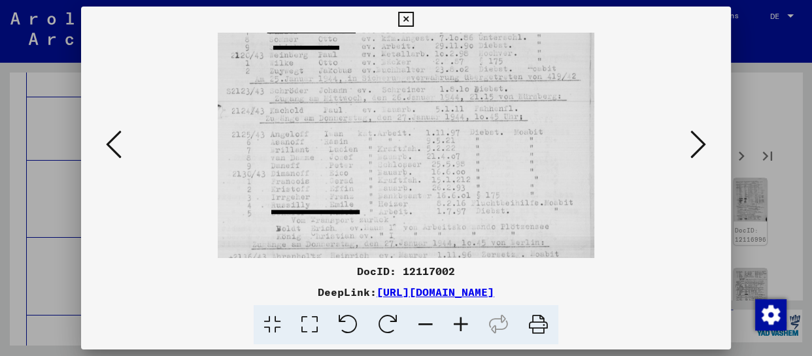
drag, startPoint x: 418, startPoint y: 211, endPoint x: 425, endPoint y: 66, distance: 144.7
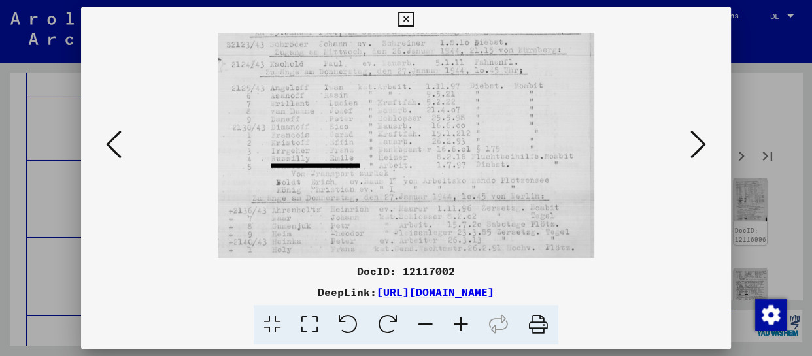
drag, startPoint x: 422, startPoint y: 196, endPoint x: 425, endPoint y: 89, distance: 106.7
drag, startPoint x: 425, startPoint y: 199, endPoint x: 429, endPoint y: 156, distance: 43.3
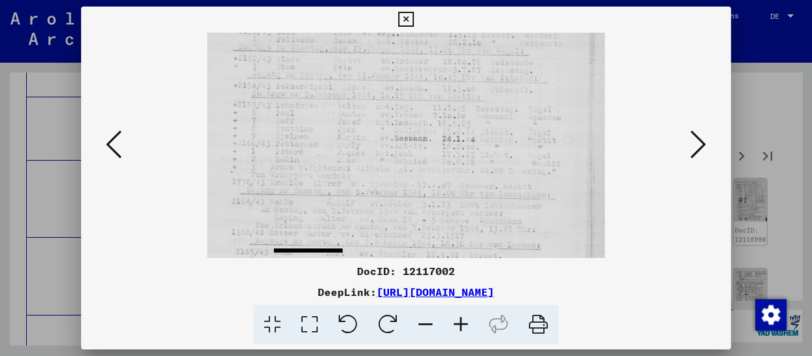
drag, startPoint x: 443, startPoint y: 229, endPoint x: 447, endPoint y: 125, distance: 104.1
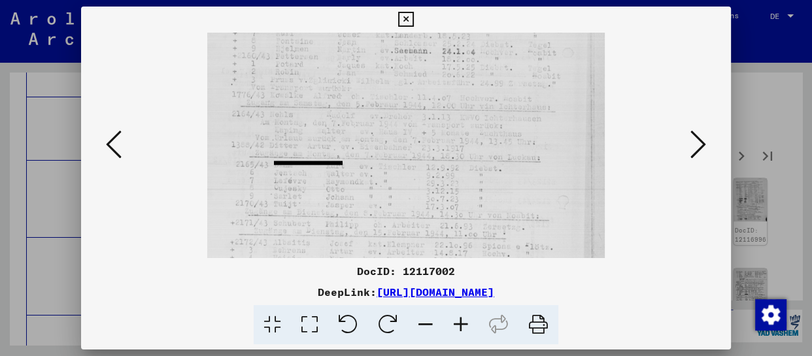
drag, startPoint x: 450, startPoint y: 200, endPoint x: 464, endPoint y: 112, distance: 88.8
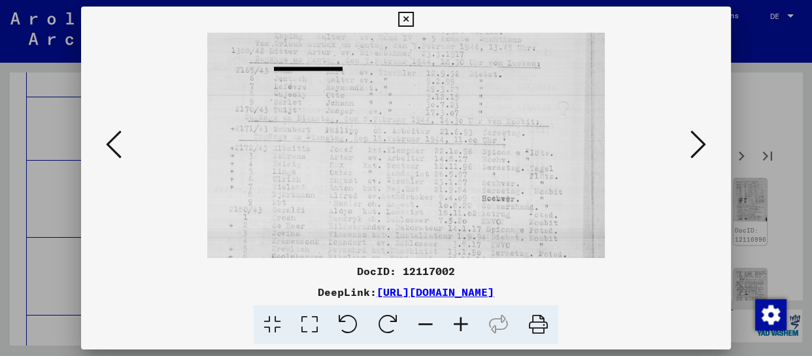
drag, startPoint x: 449, startPoint y: 216, endPoint x: 474, endPoint y: 122, distance: 96.8
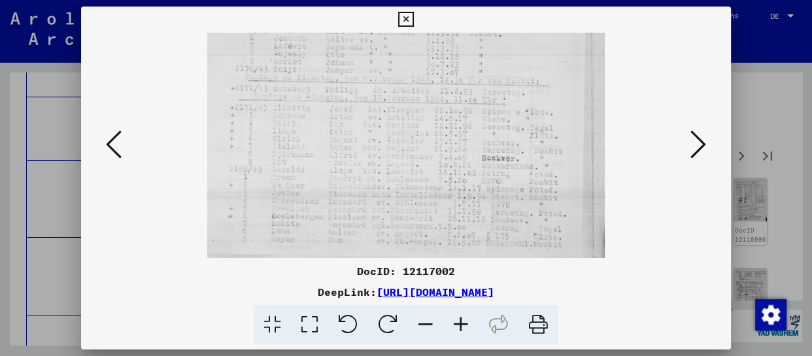
drag, startPoint x: 468, startPoint y: 214, endPoint x: 492, endPoint y: 119, distance: 97.9
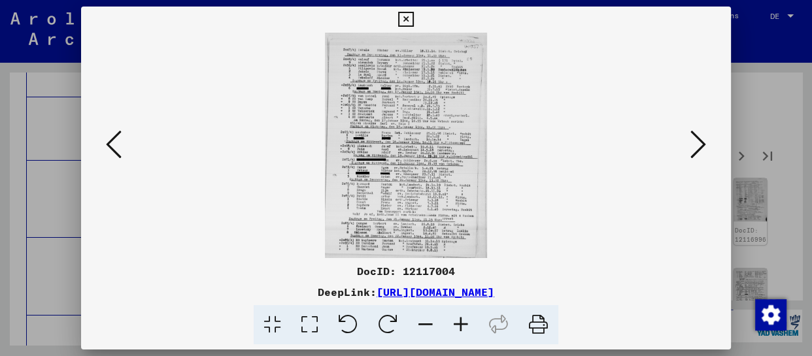
scroll to position [0, 0]
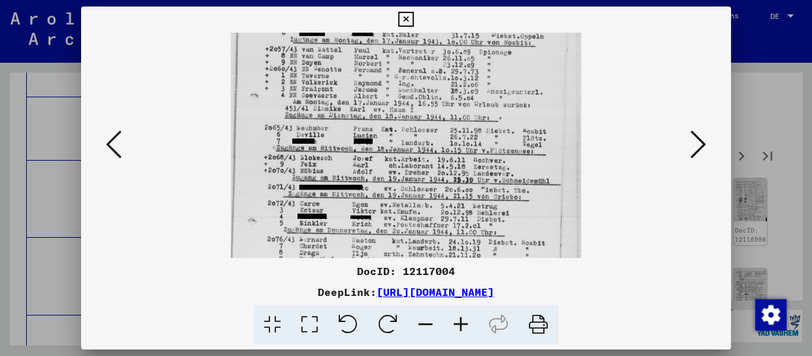
drag, startPoint x: 438, startPoint y: 228, endPoint x: 455, endPoint y: 108, distance: 121.5
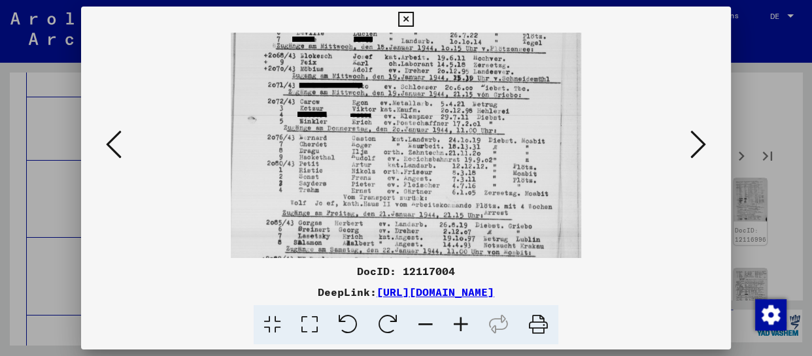
drag, startPoint x: 455, startPoint y: 202, endPoint x: 468, endPoint y: 101, distance: 102.3
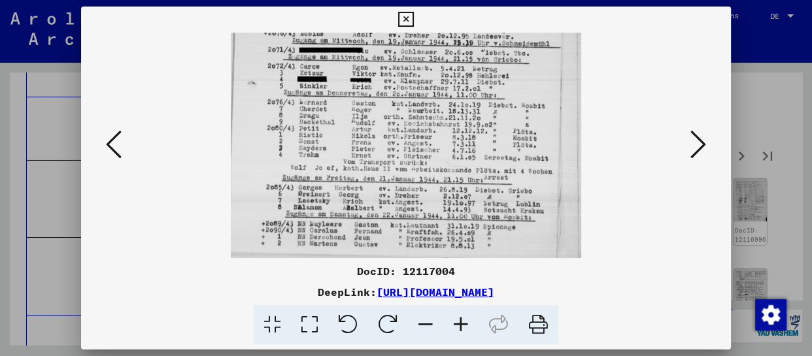
scroll to position [262, 0]
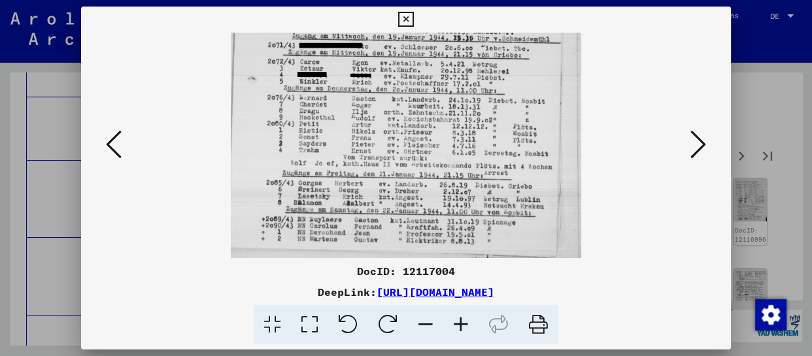
drag, startPoint x: 464, startPoint y: 199, endPoint x: 474, endPoint y: 122, distance: 78.4
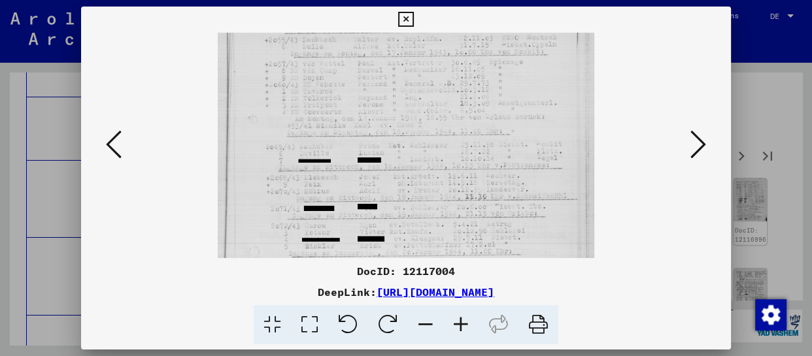
drag, startPoint x: 434, startPoint y: 228, endPoint x: 447, endPoint y: 108, distance: 120.4
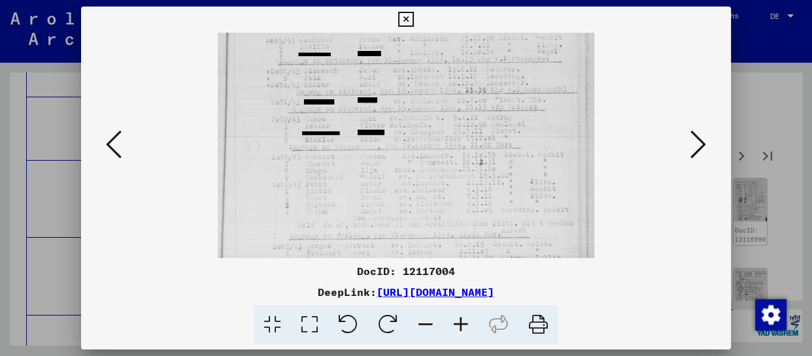
drag, startPoint x: 437, startPoint y: 192, endPoint x: 438, endPoint y: 165, distance: 26.2
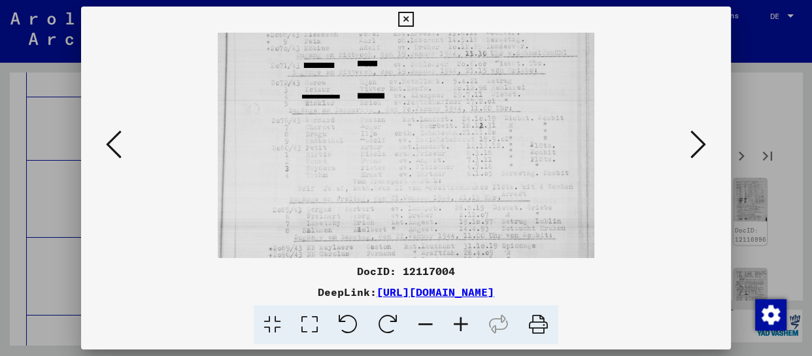
drag, startPoint x: 438, startPoint y: 188, endPoint x: 445, endPoint y: 148, distance: 39.8
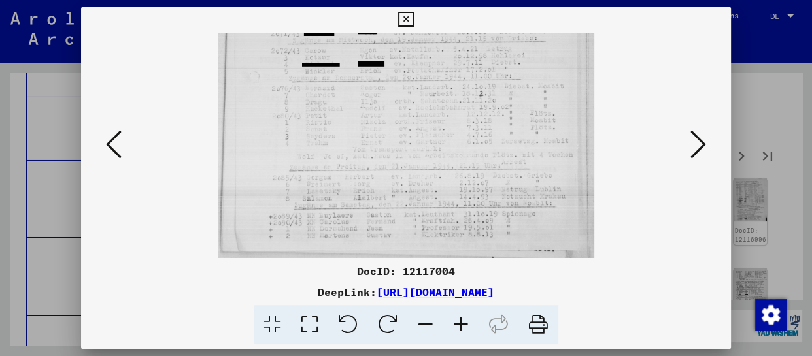
drag, startPoint x: 433, startPoint y: 188, endPoint x: 438, endPoint y: 112, distance: 76.0
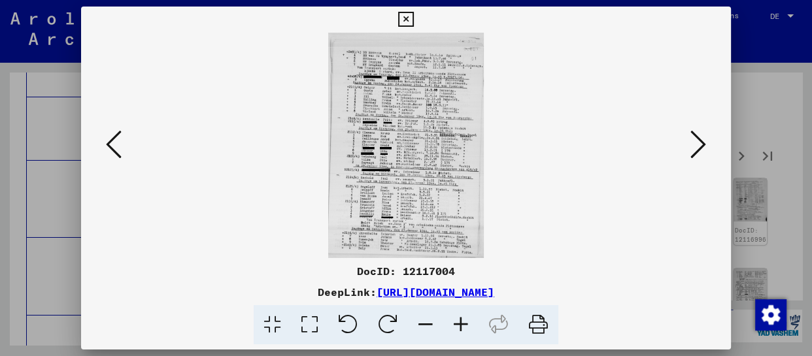
scroll to position [0, 0]
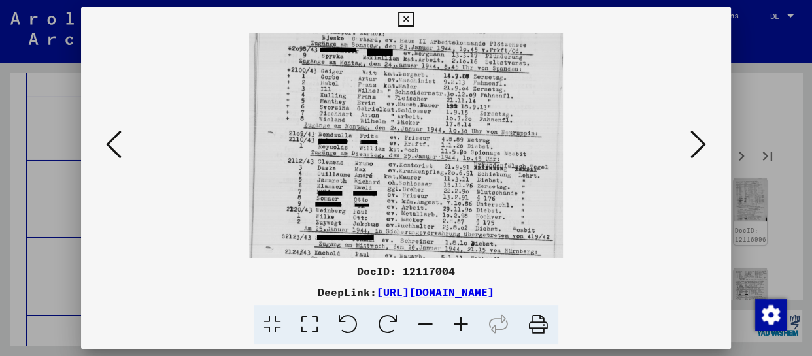
drag, startPoint x: 423, startPoint y: 247, endPoint x: 428, endPoint y: 175, distance: 72.1
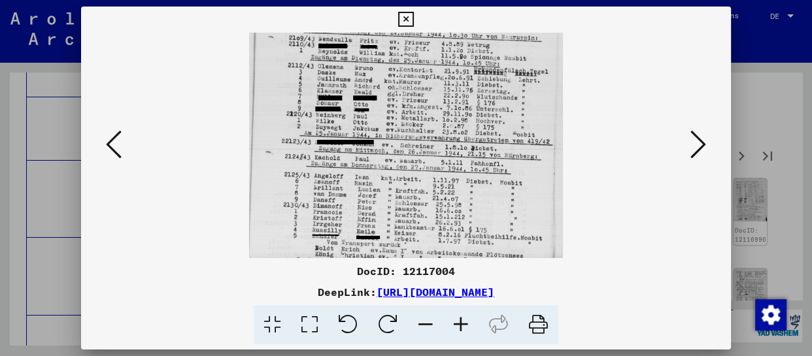
drag, startPoint x: 421, startPoint y: 218, endPoint x: 421, endPoint y: 123, distance: 94.8
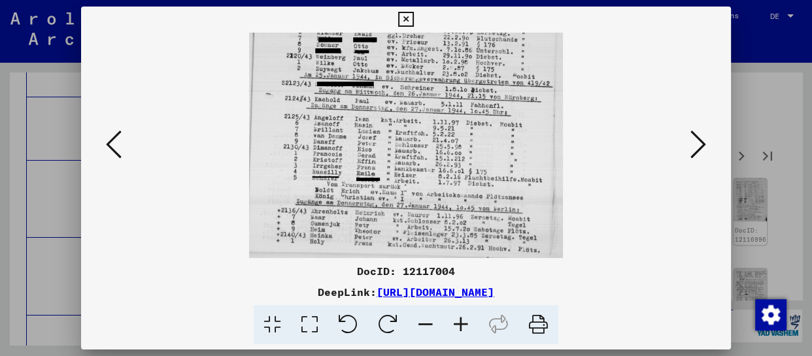
scroll to position [229, 0]
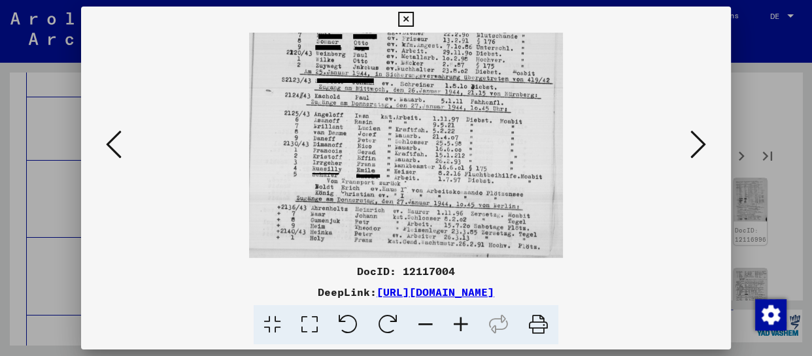
drag, startPoint x: 421, startPoint y: 198, endPoint x: 443, endPoint y: 133, distance: 68.9
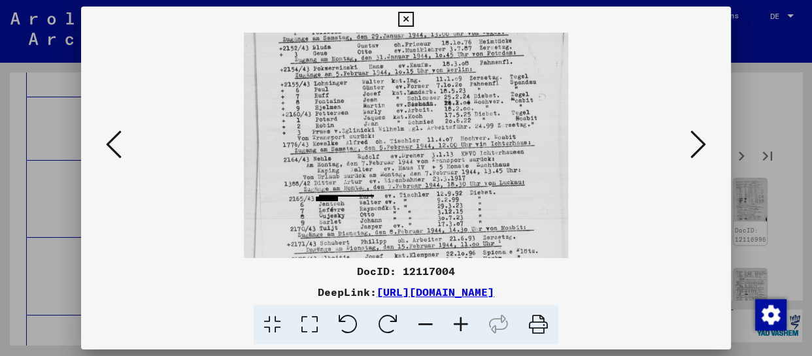
drag, startPoint x: 425, startPoint y: 226, endPoint x: 432, endPoint y: 122, distance: 104.2
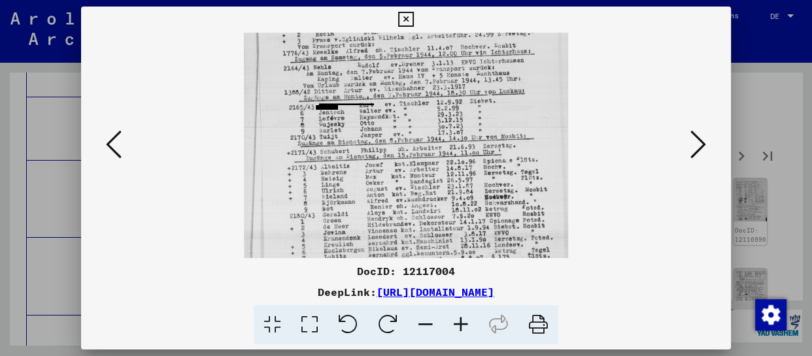
drag, startPoint x: 432, startPoint y: 217, endPoint x: 436, endPoint y: 126, distance: 91.0
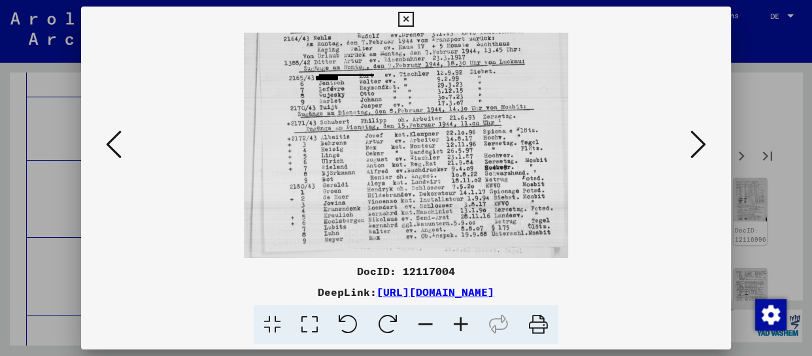
scroll to position [229, 0]
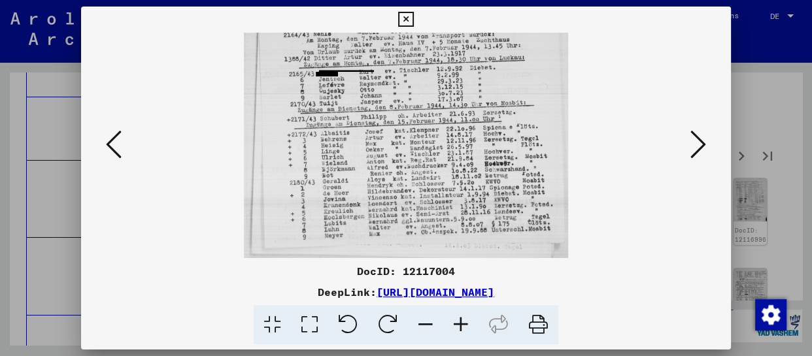
drag, startPoint x: 441, startPoint y: 211, endPoint x: 442, endPoint y: 126, distance: 84.4
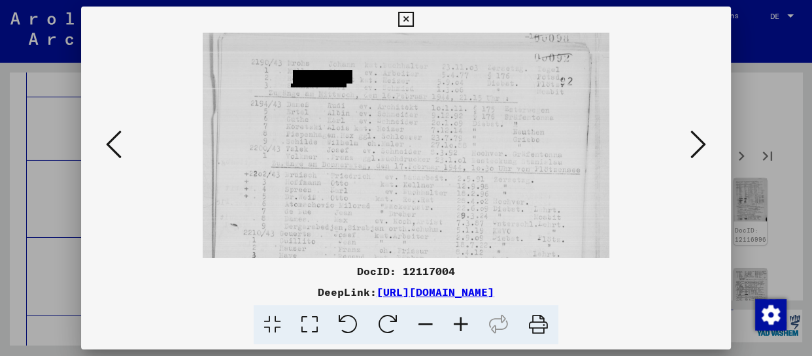
scroll to position [20, 0]
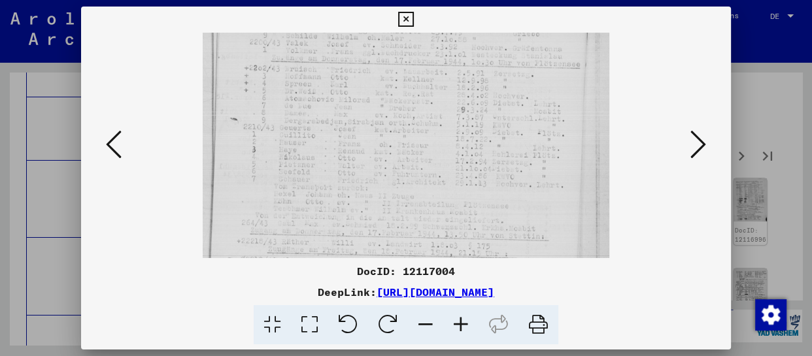
drag, startPoint x: 379, startPoint y: 228, endPoint x: 382, endPoint y: 126, distance: 102.1
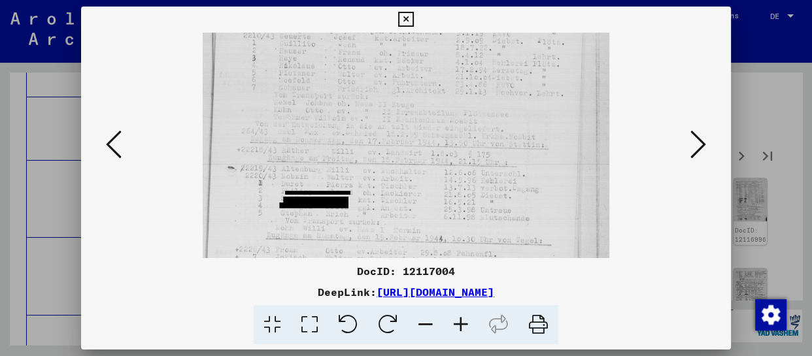
drag, startPoint x: 390, startPoint y: 205, endPoint x: 415, endPoint y: 112, distance: 95.5
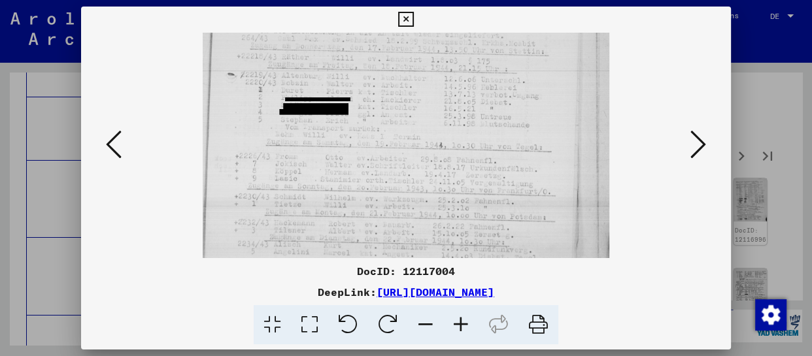
drag, startPoint x: 402, startPoint y: 201, endPoint x: 415, endPoint y: 107, distance: 94.5
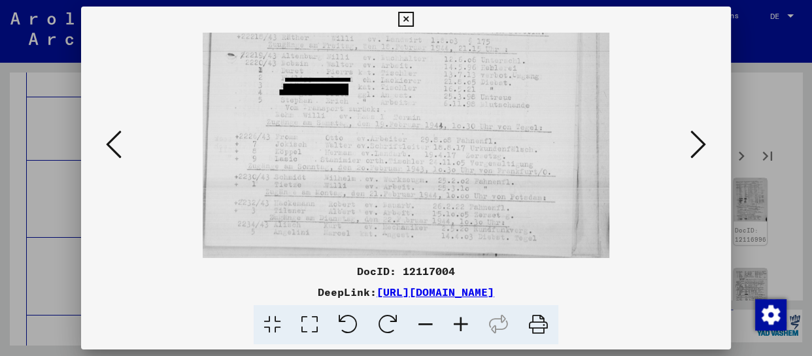
drag, startPoint x: 411, startPoint y: 218, endPoint x: 424, endPoint y: 117, distance: 101.5
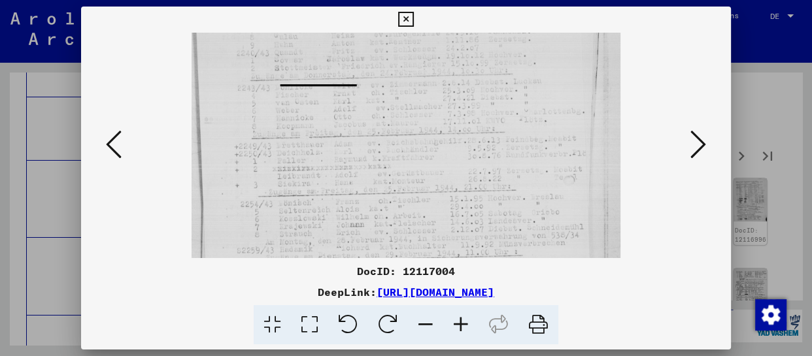
drag, startPoint x: 455, startPoint y: 224, endPoint x: 459, endPoint y: 139, distance: 85.8
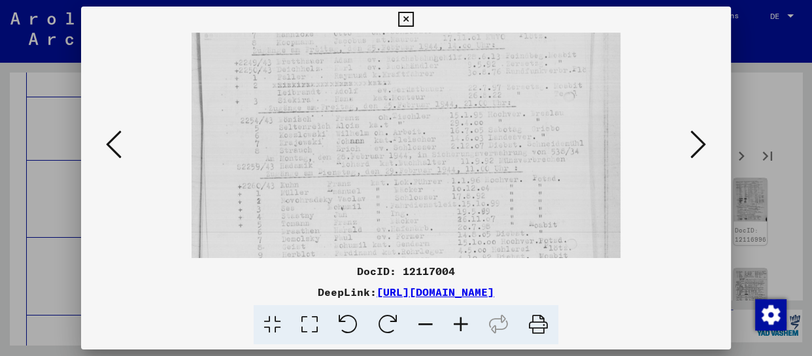
drag, startPoint x: 453, startPoint y: 209, endPoint x: 463, endPoint y: 126, distance: 83.6
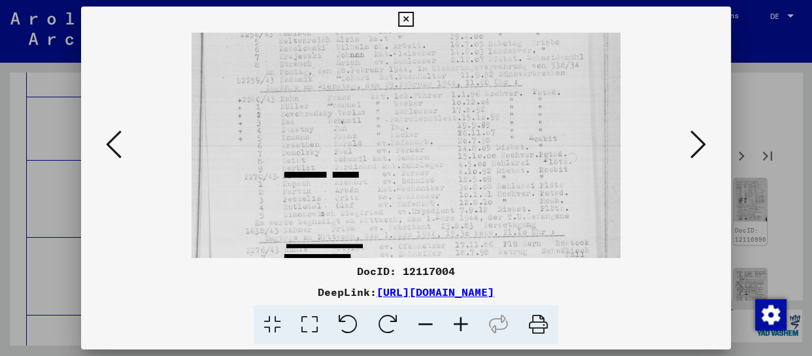
drag, startPoint x: 462, startPoint y: 212, endPoint x: 472, endPoint y: 125, distance: 87.6
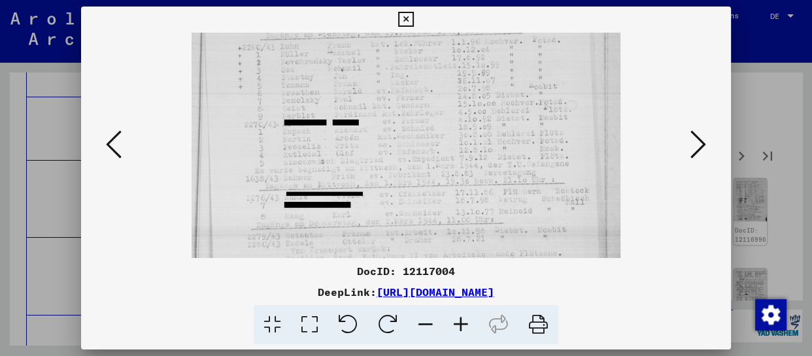
scroll to position [351, 0]
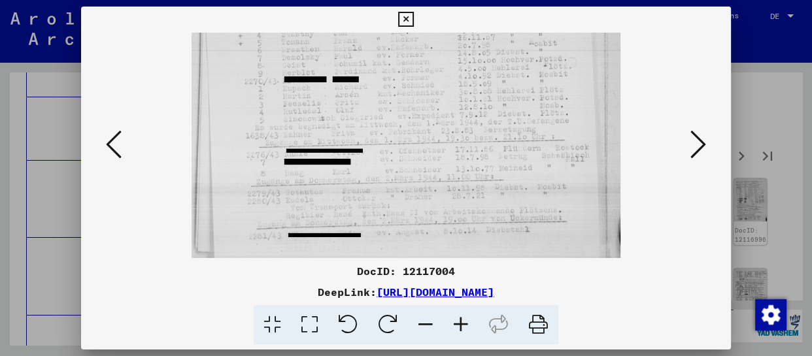
drag, startPoint x: 474, startPoint y: 186, endPoint x: 489, endPoint y: 90, distance: 96.8
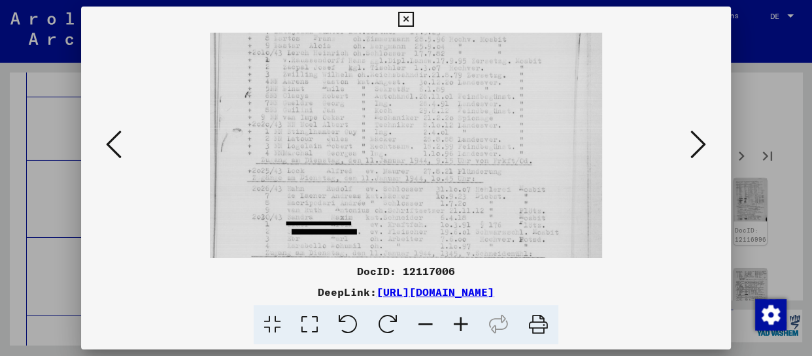
drag, startPoint x: 422, startPoint y: 203, endPoint x: 439, endPoint y: 99, distance: 104.7
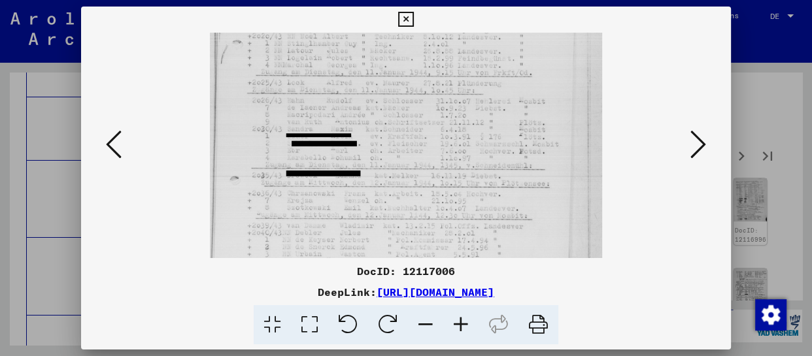
scroll to position [241, 0]
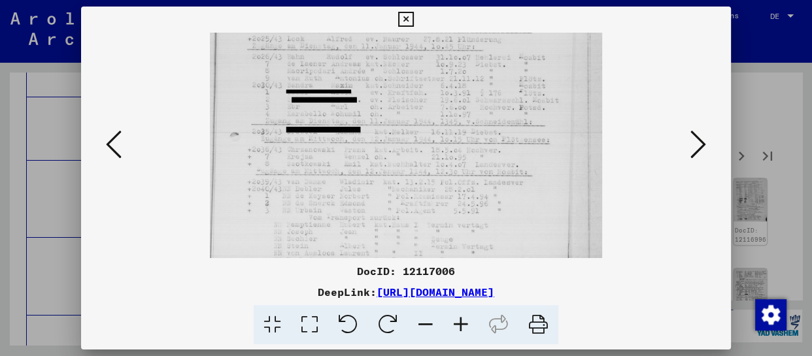
drag, startPoint x: 436, startPoint y: 194, endPoint x: 448, endPoint y: 59, distance: 136.0
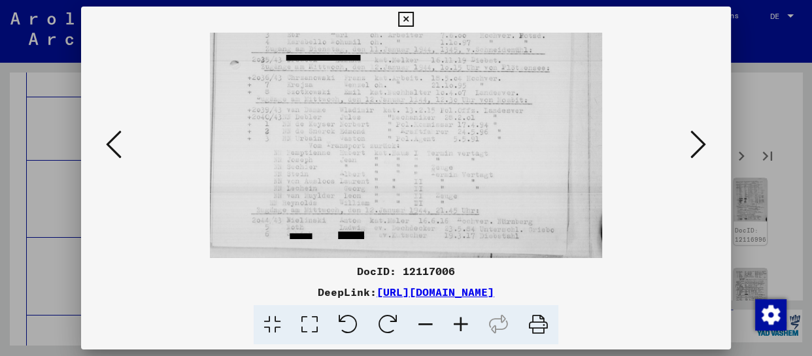
scroll to position [327, 0]
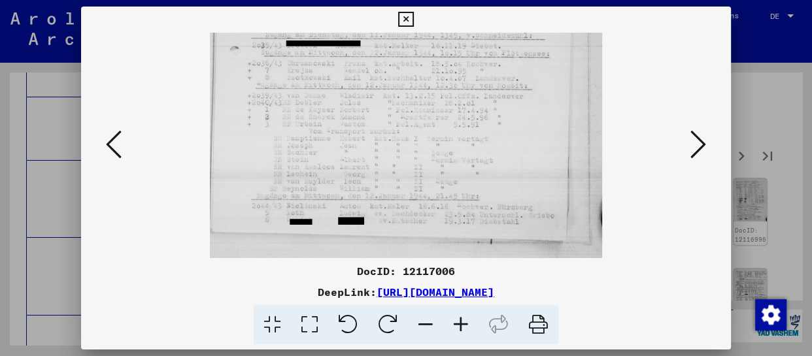
drag, startPoint x: 438, startPoint y: 194, endPoint x: 450, endPoint y: 98, distance: 96.9
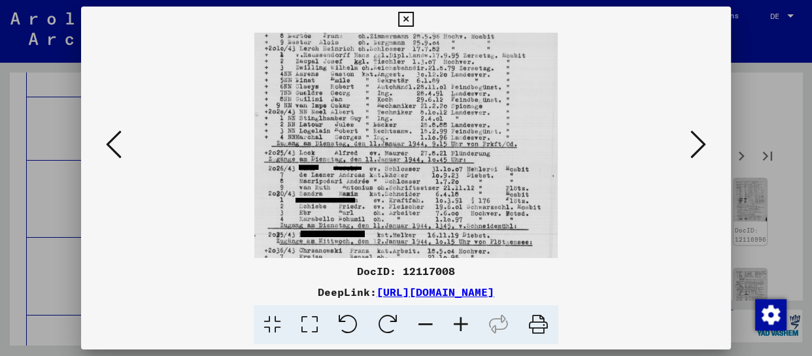
drag, startPoint x: 426, startPoint y: 196, endPoint x: 428, endPoint y: 118, distance: 78.5
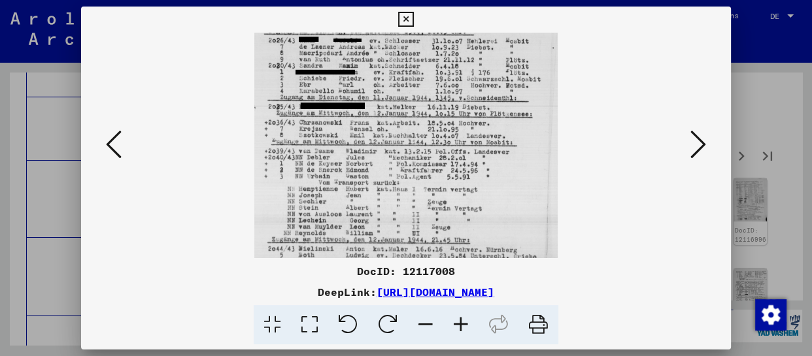
drag, startPoint x: 432, startPoint y: 215, endPoint x: 445, endPoint y: 88, distance: 126.9
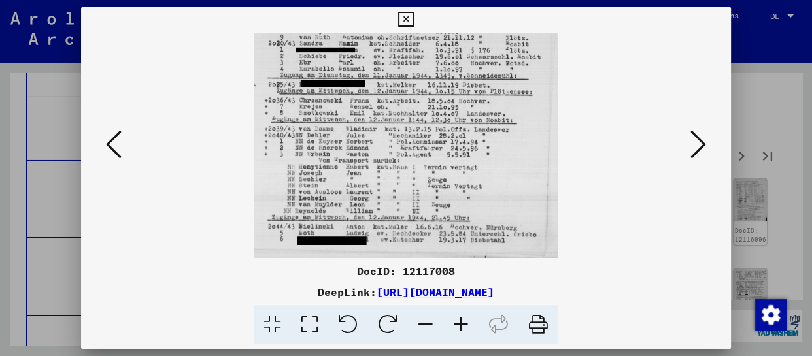
drag, startPoint x: 440, startPoint y: 204, endPoint x: 456, endPoint y: 105, distance: 100.6
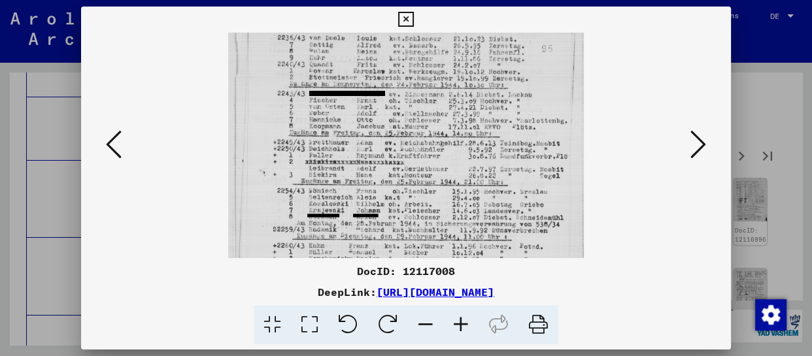
scroll to position [89, 0]
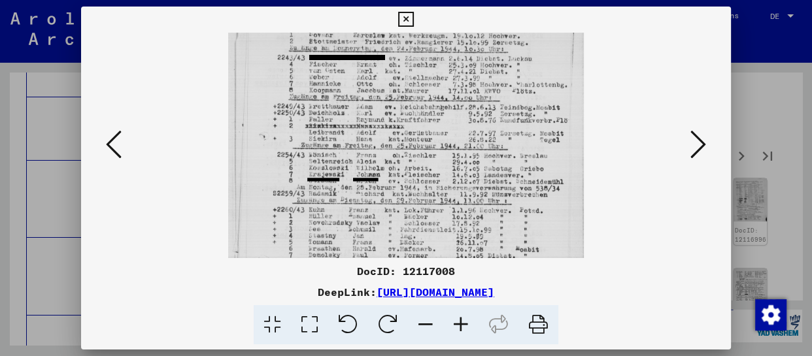
drag, startPoint x: 433, startPoint y: 245, endPoint x: 438, endPoint y: 156, distance: 89.1
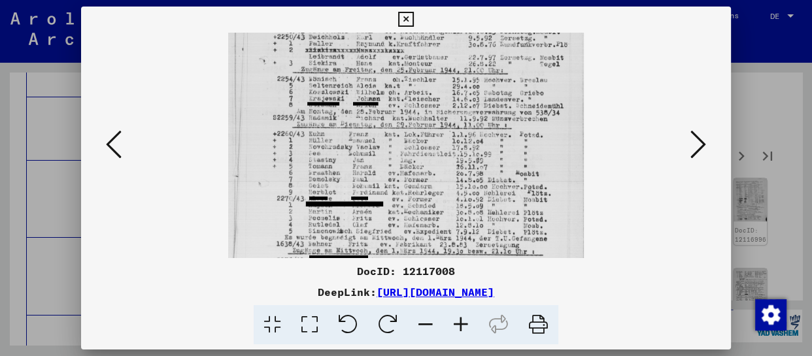
drag, startPoint x: 443, startPoint y: 217, endPoint x: 451, endPoint y: 141, distance: 76.9
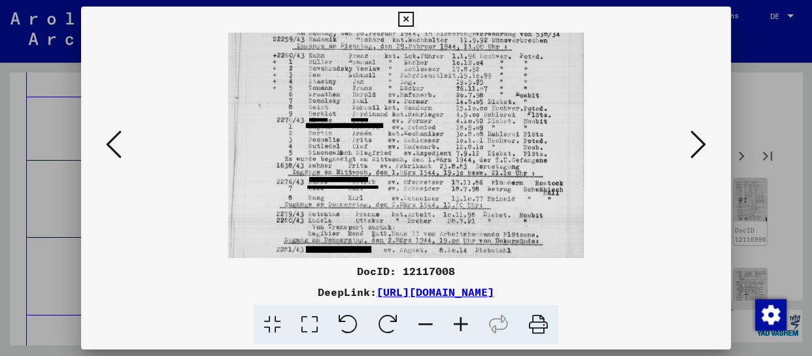
drag, startPoint x: 444, startPoint y: 207, endPoint x: 445, endPoint y: 131, distance: 76.5
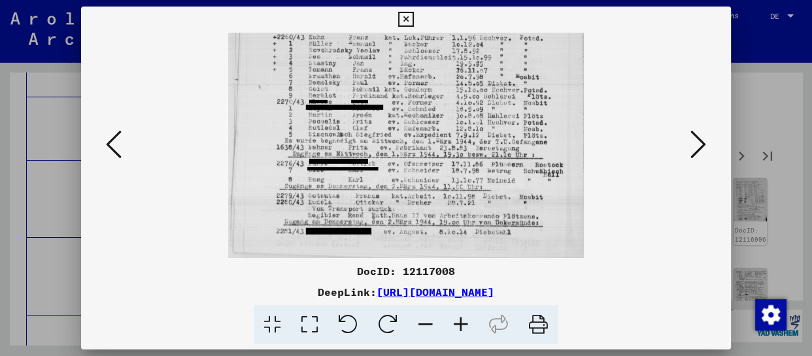
drag, startPoint x: 449, startPoint y: 199, endPoint x: 461, endPoint y: 109, distance: 91.8
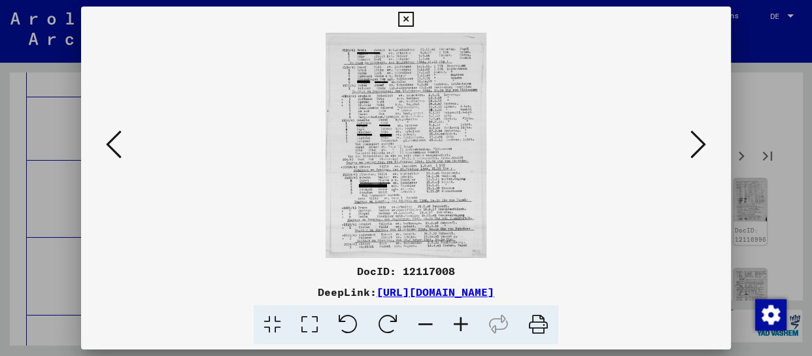
scroll to position [0, 0]
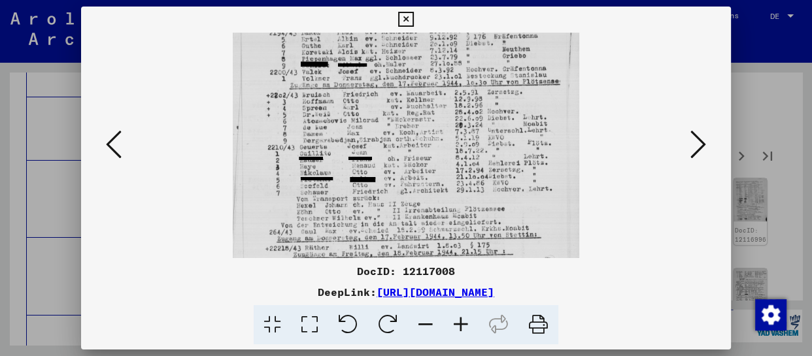
drag, startPoint x: 445, startPoint y: 218, endPoint x: 452, endPoint y: 143, distance: 74.9
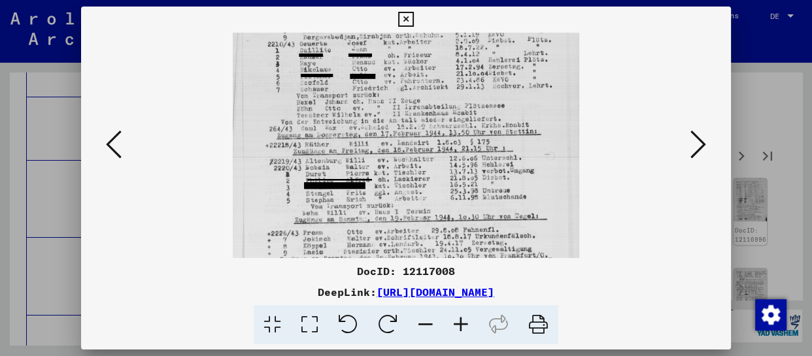
drag, startPoint x: 458, startPoint y: 169, endPoint x: 464, endPoint y: 114, distance: 55.3
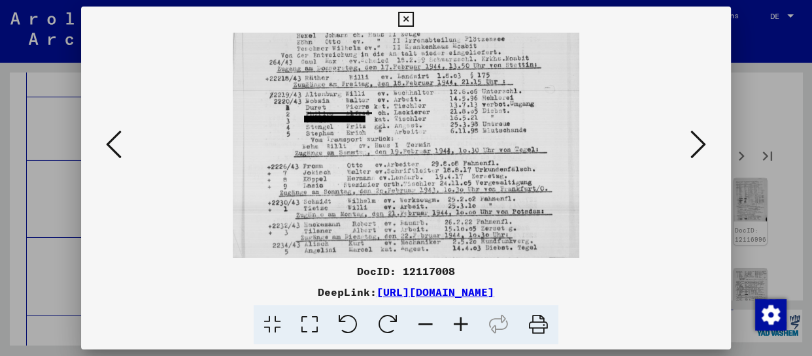
scroll to position [262, 0]
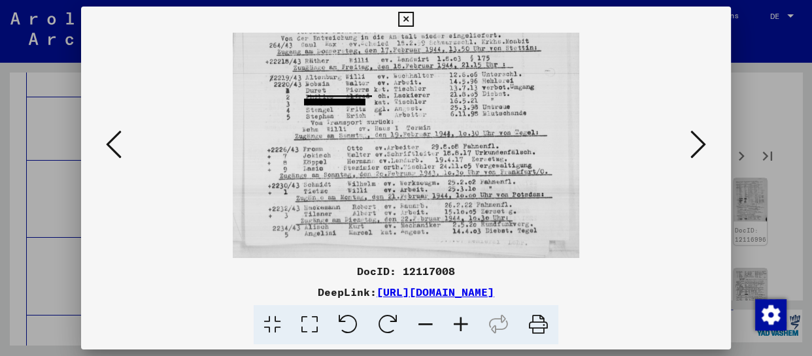
drag, startPoint x: 453, startPoint y: 209, endPoint x: 460, endPoint y: 120, distance: 89.9
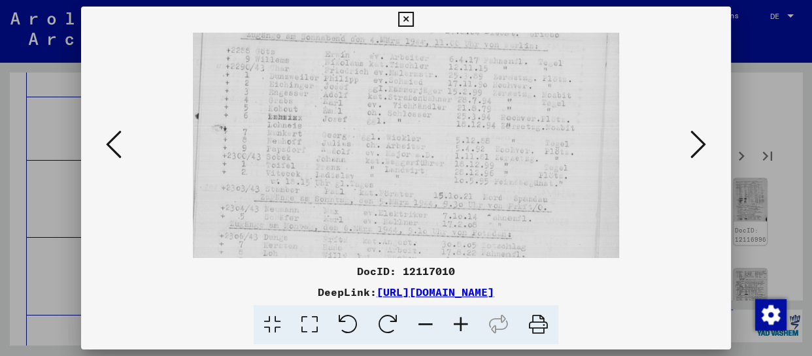
drag, startPoint x: 413, startPoint y: 216, endPoint x: 427, endPoint y: 99, distance: 117.3
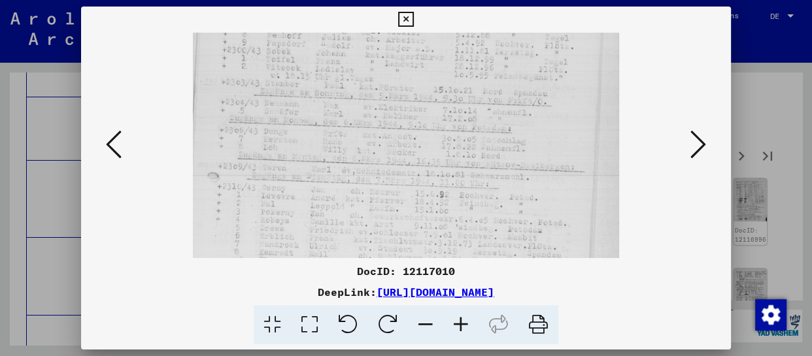
drag, startPoint x: 431, startPoint y: 190, endPoint x: 472, endPoint y: 84, distance: 113.1
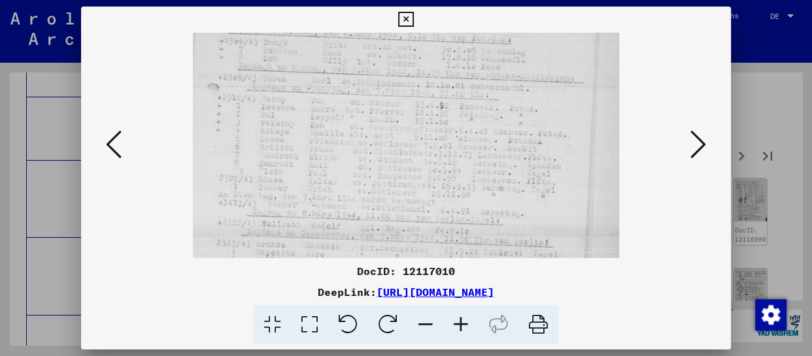
drag, startPoint x: 461, startPoint y: 197, endPoint x: 479, endPoint y: 108, distance: 90.8
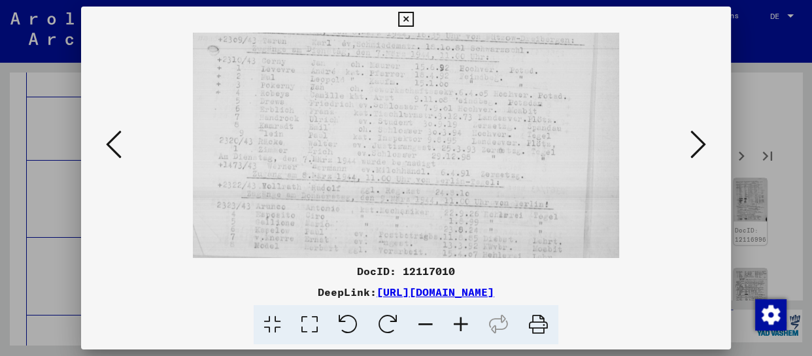
scroll to position [360, 0]
drag, startPoint x: 478, startPoint y: 181, endPoint x: 493, endPoint y: 93, distance: 89.6
drag, startPoint x: 487, startPoint y: 165, endPoint x: 495, endPoint y: 143, distance: 23.0
drag, startPoint x: 700, startPoint y: 141, endPoint x: 666, endPoint y: 148, distance: 34.3
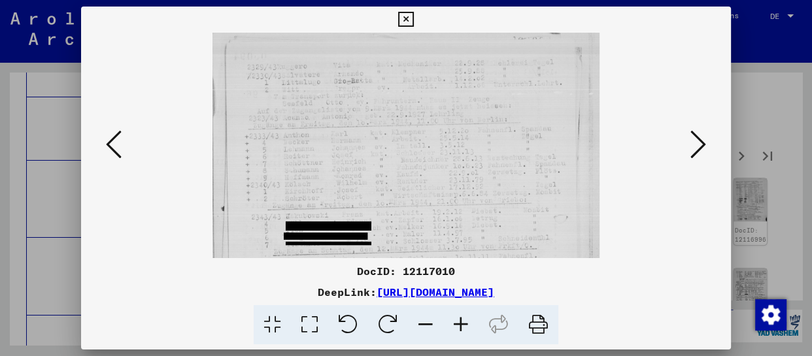
scroll to position [12, 0]
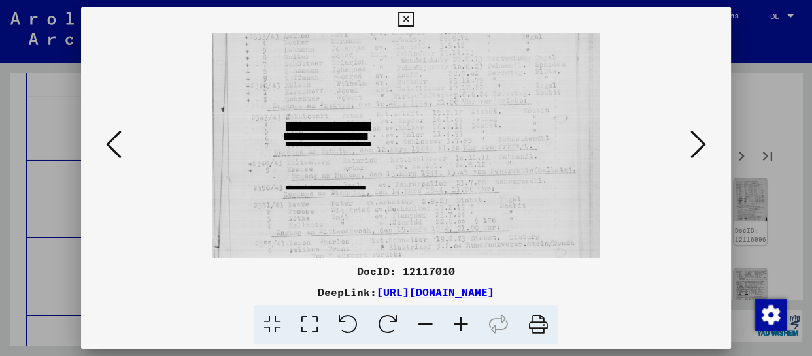
drag, startPoint x: 430, startPoint y: 216, endPoint x: 438, endPoint y: 120, distance: 97.1
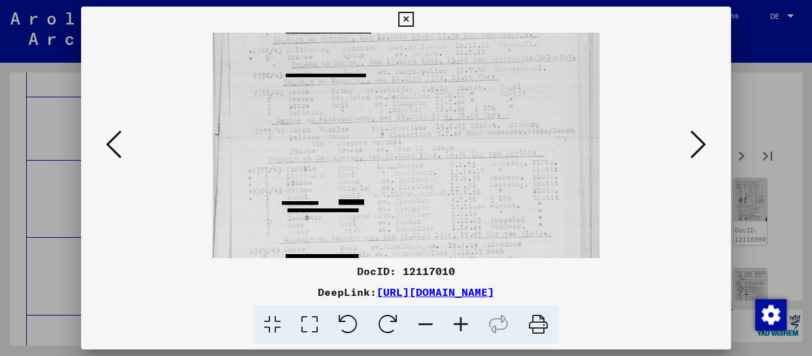
drag, startPoint x: 448, startPoint y: 211, endPoint x: 464, endPoint y: 99, distance: 113.0
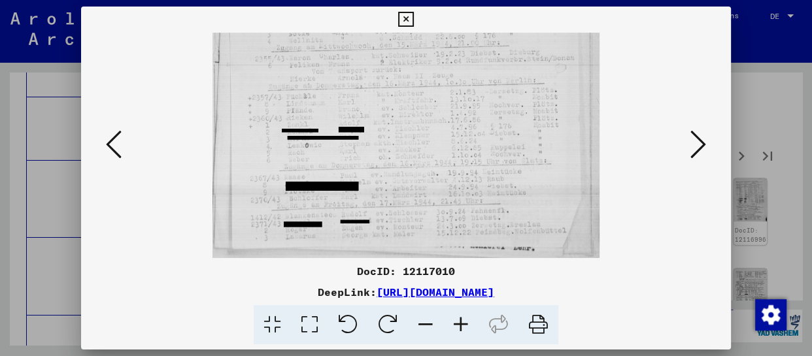
drag, startPoint x: 463, startPoint y: 185, endPoint x: 468, endPoint y: 66, distance: 119.1
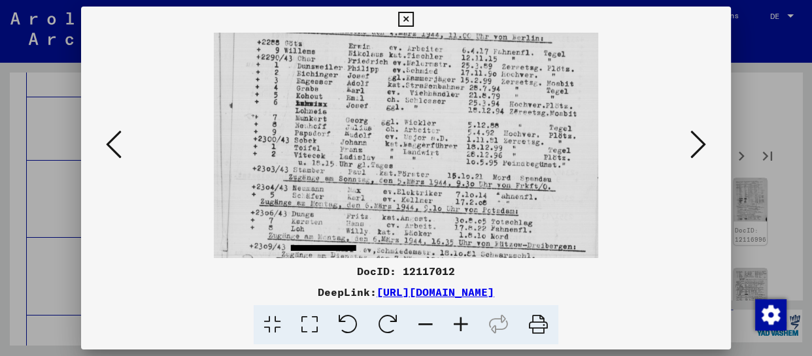
drag, startPoint x: 470, startPoint y: 228, endPoint x: 491, endPoint y: 101, distance: 129.1
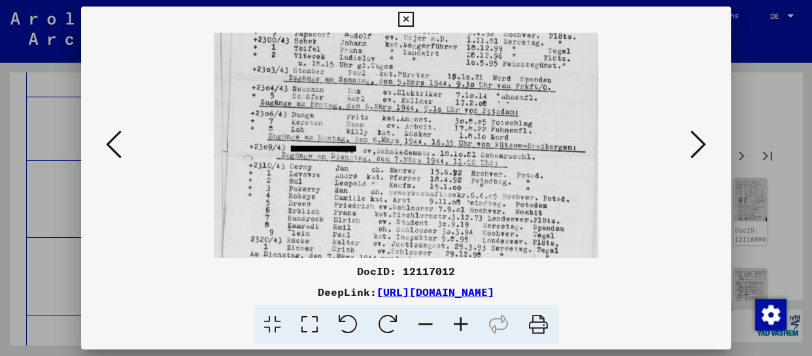
drag, startPoint x: 494, startPoint y: 188, endPoint x: 537, endPoint y: 90, distance: 106.9
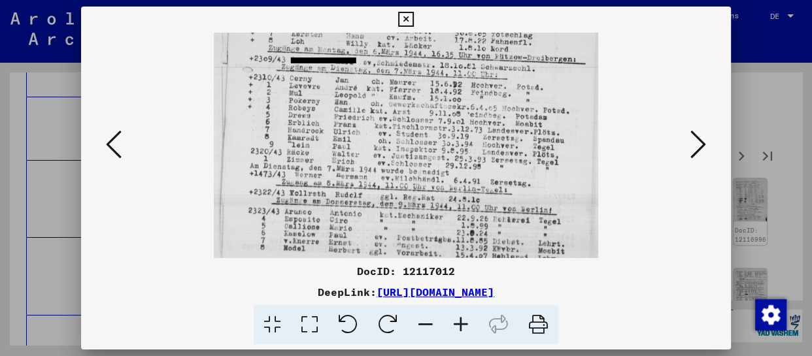
drag, startPoint x: 539, startPoint y: 124, endPoint x: 542, endPoint y: 110, distance: 14.8
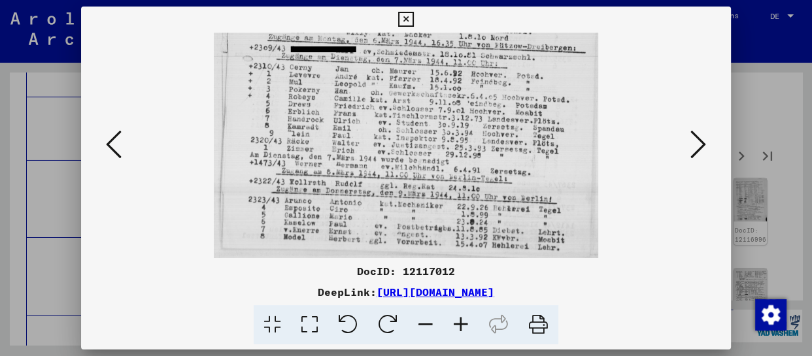
drag, startPoint x: 517, startPoint y: 213, endPoint x: 544, endPoint y: 126, distance: 91.0
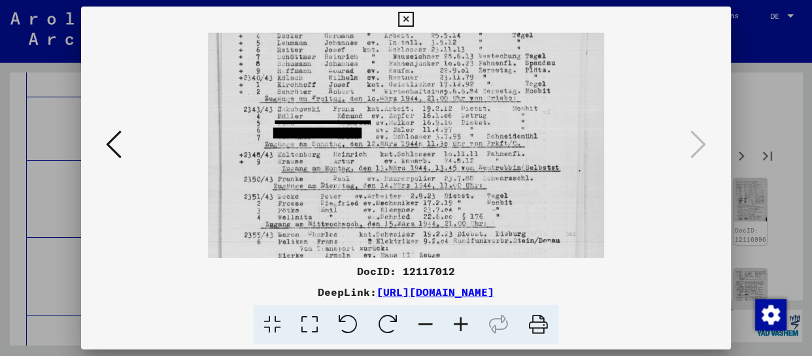
drag, startPoint x: 449, startPoint y: 165, endPoint x: 462, endPoint y: 83, distance: 82.8
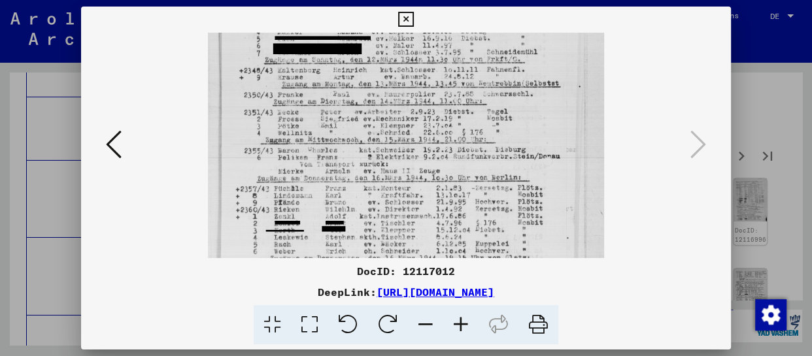
drag, startPoint x: 464, startPoint y: 194, endPoint x: 487, endPoint y: 141, distance: 58.0
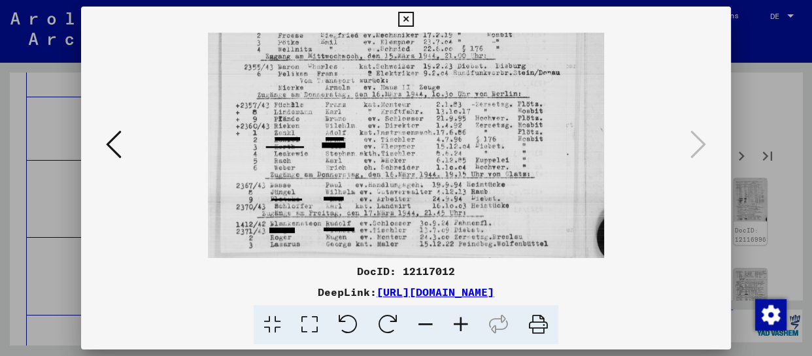
scroll to position [294, 0]
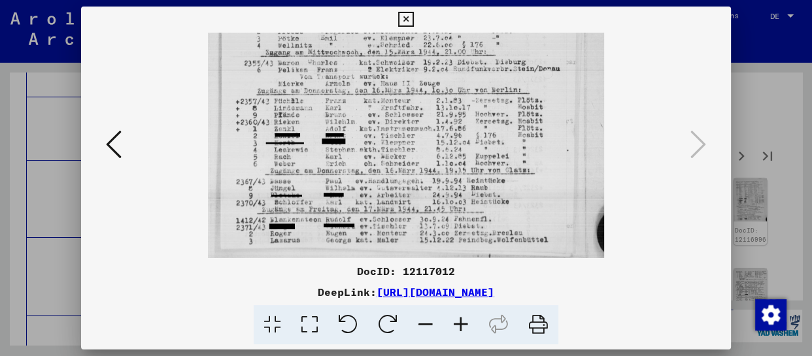
drag, startPoint x: 478, startPoint y: 215, endPoint x: 491, endPoint y: 98, distance: 117.7
drag, startPoint x: 498, startPoint y: 201, endPoint x: 503, endPoint y: 167, distance: 33.7
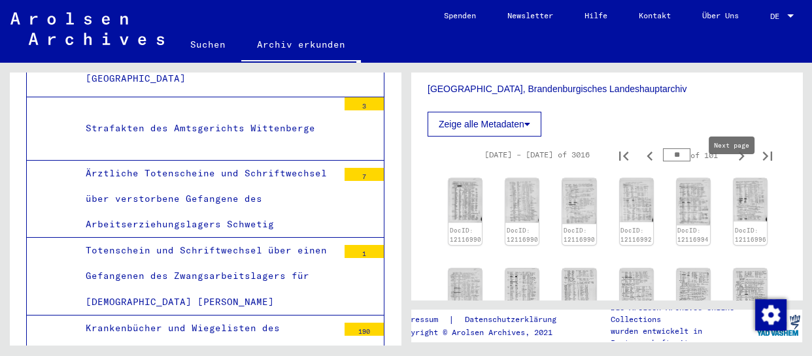
type input "**"
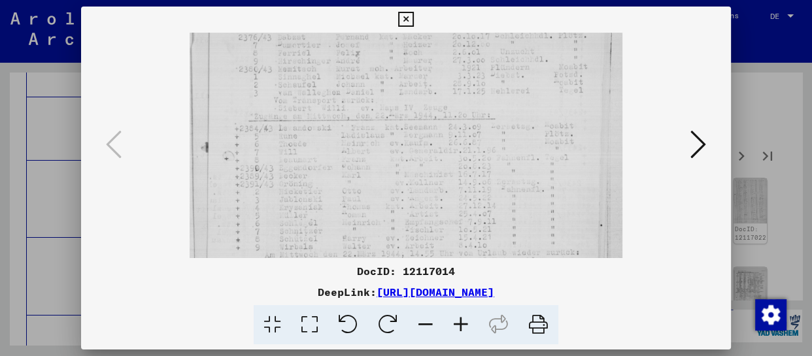
drag, startPoint x: 429, startPoint y: 230, endPoint x: 447, endPoint y: 118, distance: 112.6
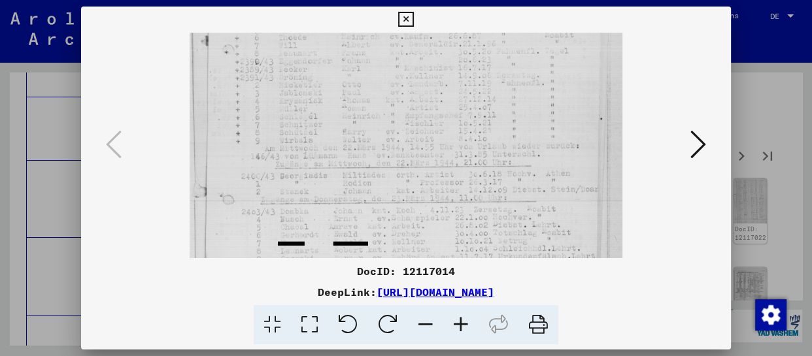
drag, startPoint x: 429, startPoint y: 183, endPoint x: 436, endPoint y: 118, distance: 65.1
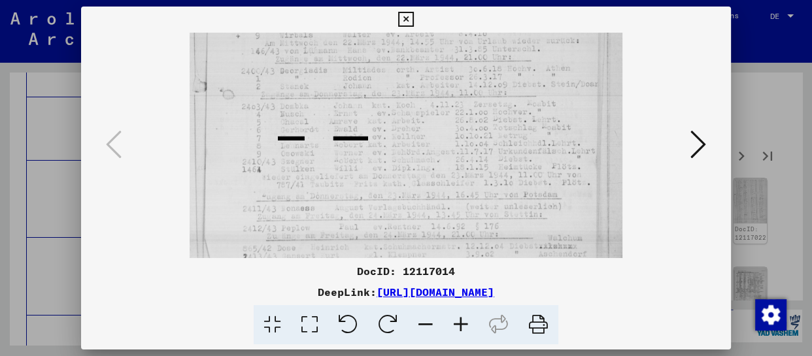
drag, startPoint x: 445, startPoint y: 196, endPoint x: 462, endPoint y: 91, distance: 106.8
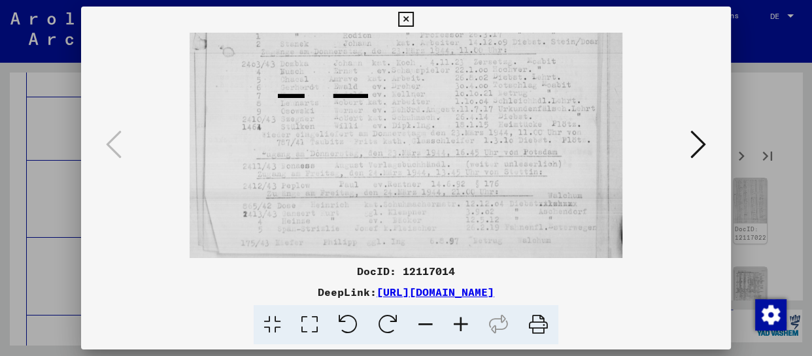
scroll to position [360, 0]
drag, startPoint x: 460, startPoint y: 186, endPoint x: 494, endPoint y: 126, distance: 69.1
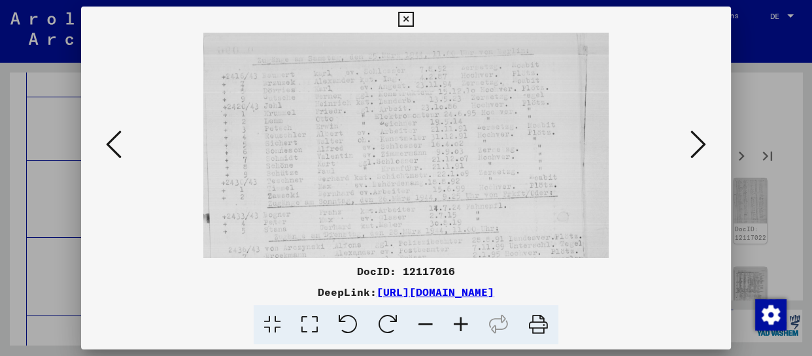
drag, startPoint x: 458, startPoint y: 167, endPoint x: 494, endPoint y: 214, distance: 58.7
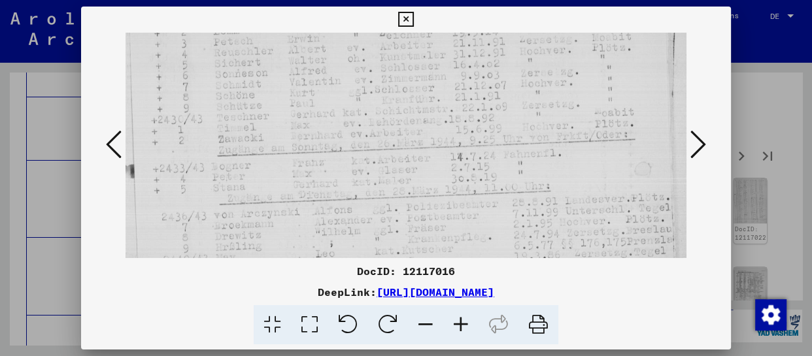
drag, startPoint x: 425, startPoint y: 226, endPoint x: 428, endPoint y: 97, distance: 128.9
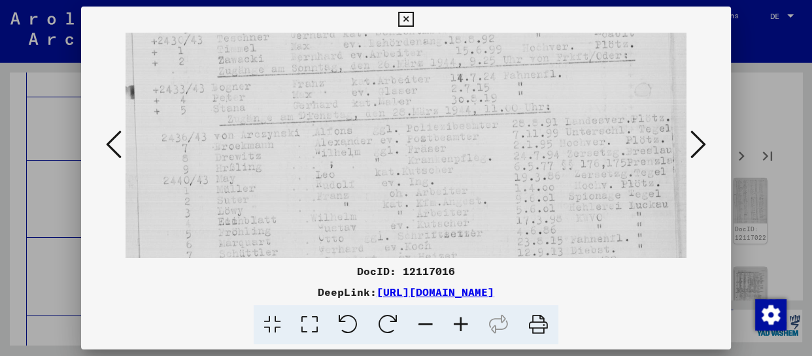
drag, startPoint x: 404, startPoint y: 205, endPoint x: 408, endPoint y: 122, distance: 83.2
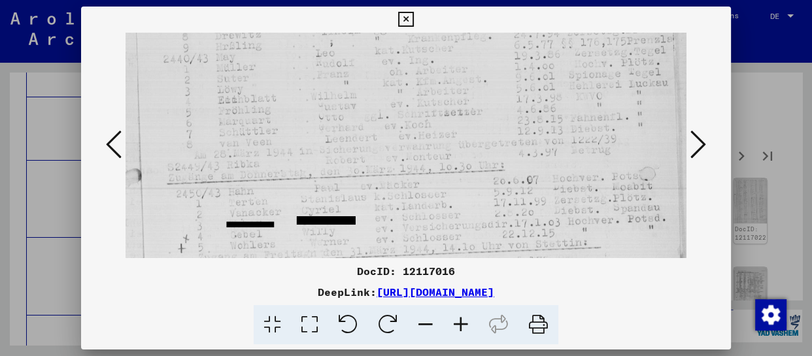
drag, startPoint x: 398, startPoint y: 218, endPoint x: 404, endPoint y: 98, distance: 119.8
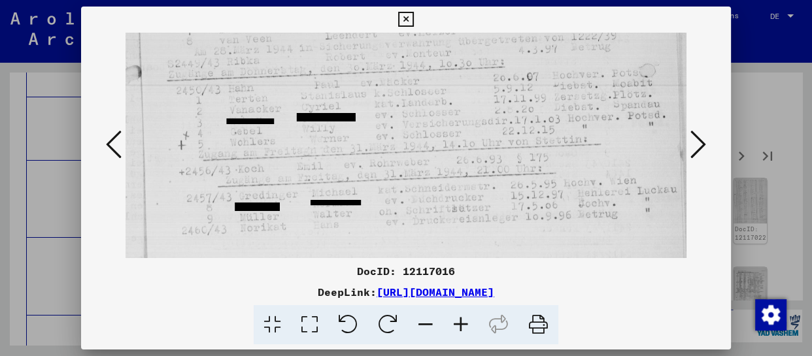
drag, startPoint x: 430, startPoint y: 219, endPoint x: 443, endPoint y: 115, distance: 104.8
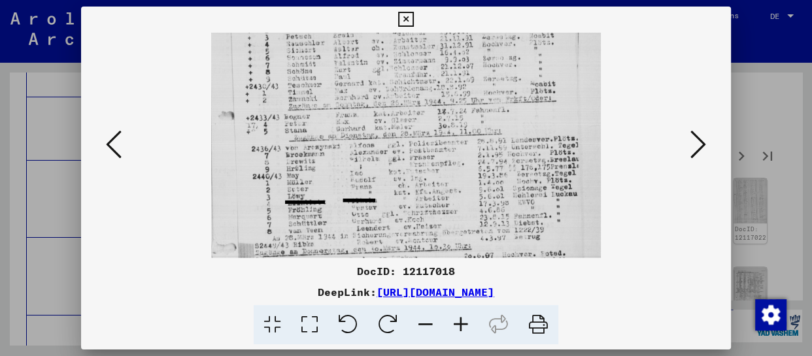
drag, startPoint x: 449, startPoint y: 216, endPoint x: 455, endPoint y: 124, distance: 91.8
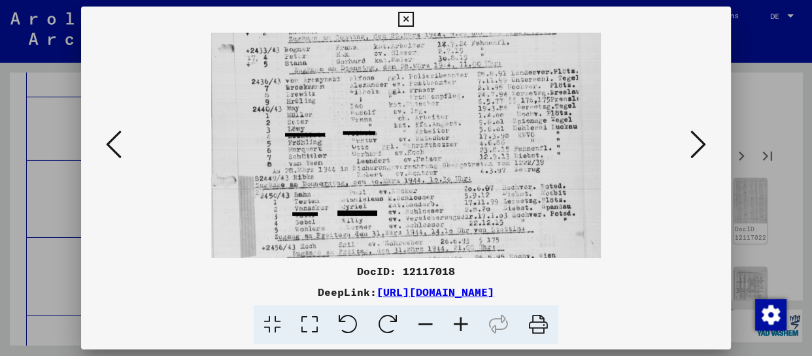
drag, startPoint x: 444, startPoint y: 211, endPoint x: 445, endPoint y: 144, distance: 67.4
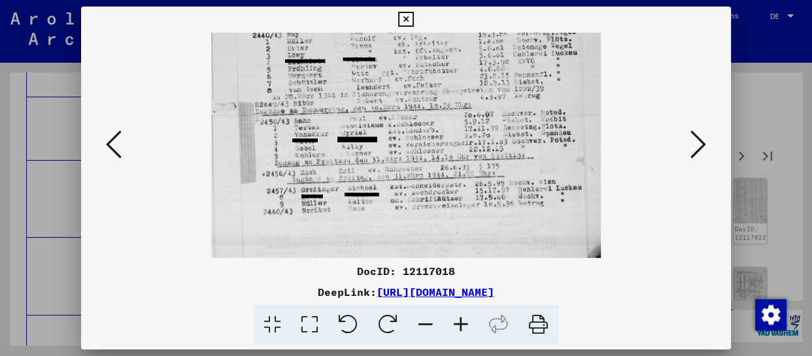
drag, startPoint x: 483, startPoint y: 203, endPoint x: 487, endPoint y: 124, distance: 79.2
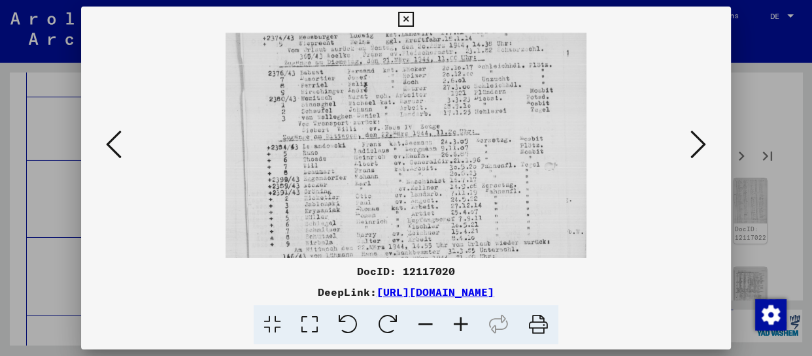
drag, startPoint x: 449, startPoint y: 229, endPoint x: 457, endPoint y: 117, distance: 112.1
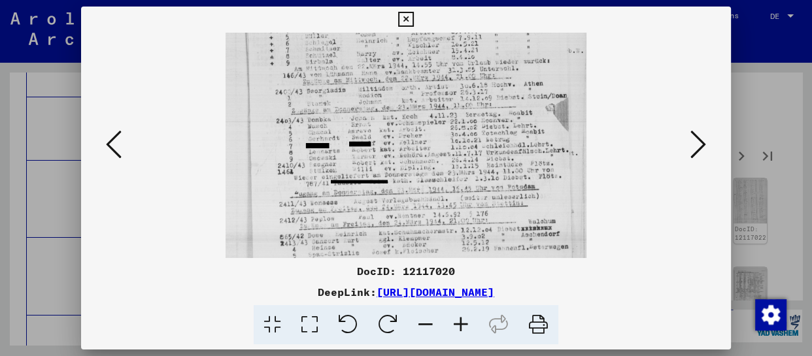
drag, startPoint x: 438, startPoint y: 209, endPoint x: 436, endPoint y: 103, distance: 106.0
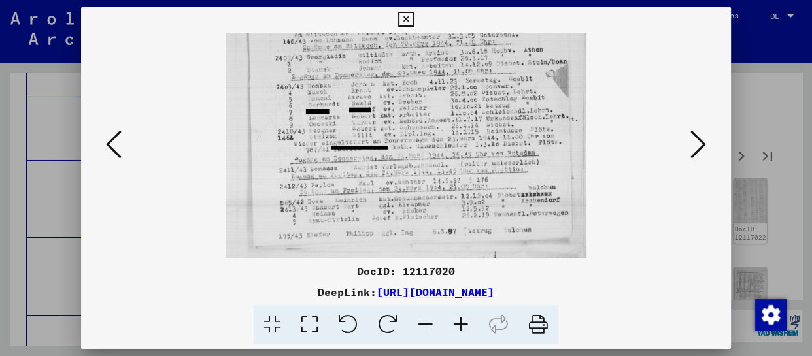
drag, startPoint x: 438, startPoint y: 206, endPoint x: 441, endPoint y: 135, distance: 70.7
drag, startPoint x: 700, startPoint y: 132, endPoint x: 530, endPoint y: 207, distance: 186.5
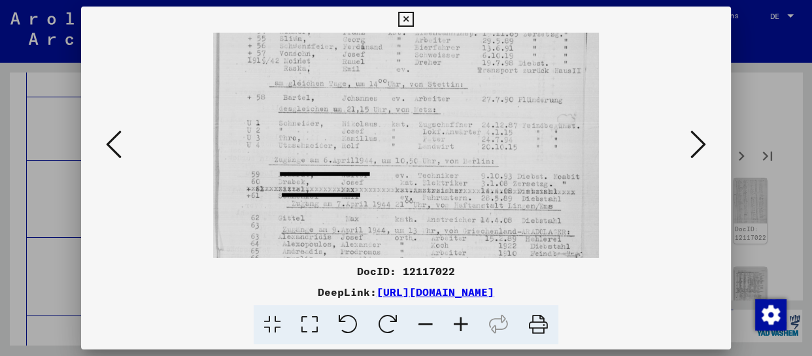
drag, startPoint x: 465, startPoint y: 121, endPoint x: 466, endPoint y: 94, distance: 26.8
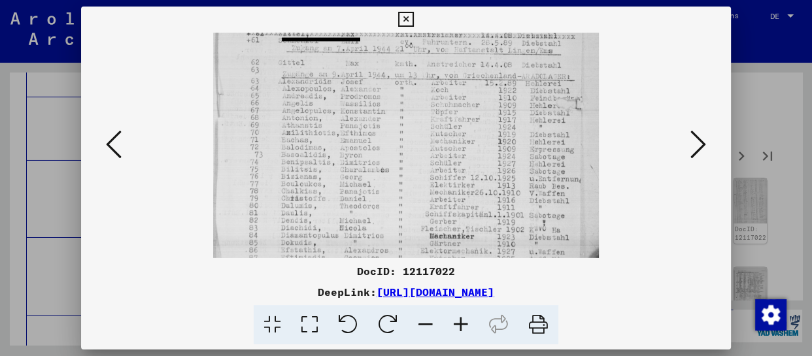
drag, startPoint x: 448, startPoint y: 215, endPoint x: 471, endPoint y: 85, distance: 132.2
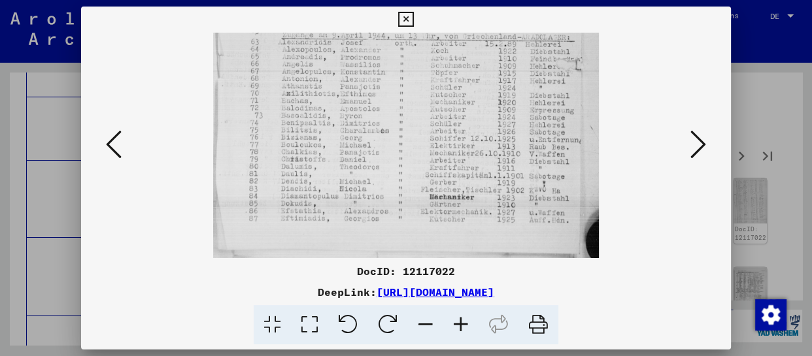
drag, startPoint x: 440, startPoint y: 222, endPoint x: 460, endPoint y: 86, distance: 136.9
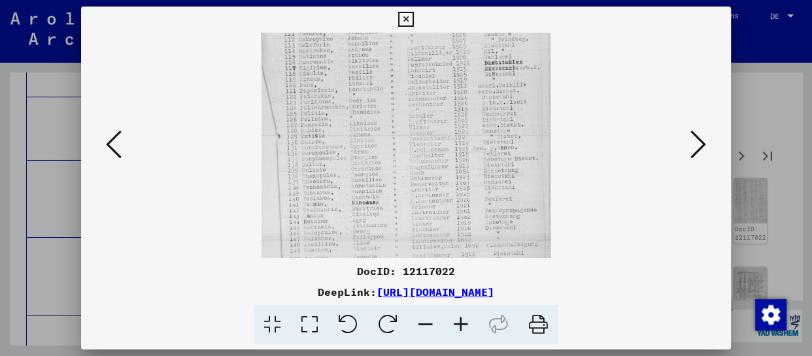
drag, startPoint x: 435, startPoint y: 242, endPoint x: 455, endPoint y: 98, distance: 145.2
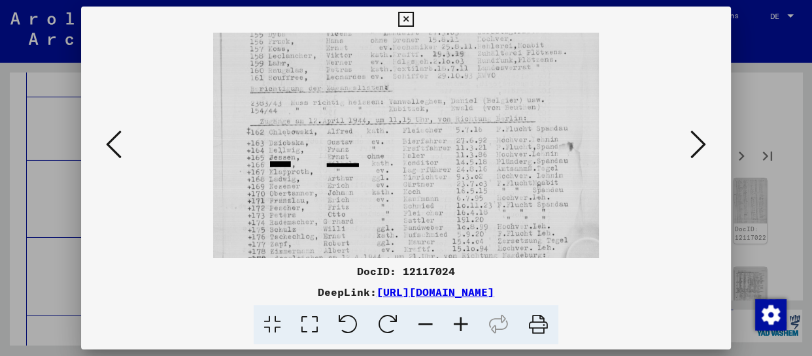
drag, startPoint x: 462, startPoint y: 220, endPoint x: 462, endPoint y: 128, distance: 91.6
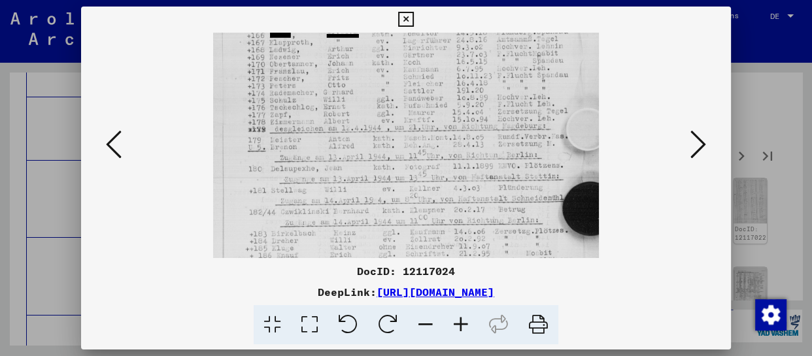
drag, startPoint x: 438, startPoint y: 238, endPoint x: 453, endPoint y: 116, distance: 122.6
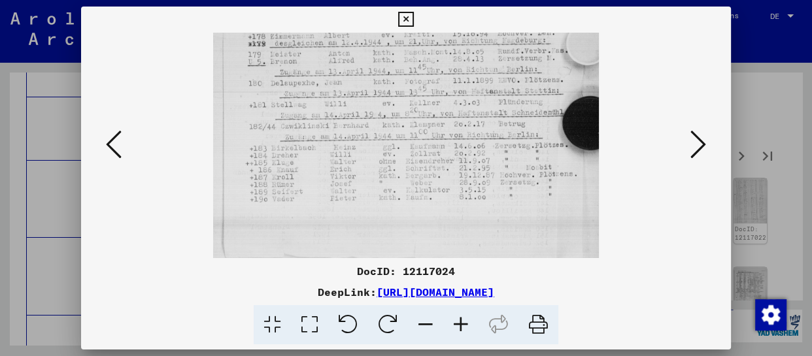
drag, startPoint x: 442, startPoint y: 203, endPoint x: 458, endPoint y: 88, distance: 116.2
drag, startPoint x: 699, startPoint y: 145, endPoint x: 625, endPoint y: 159, distance: 75.3
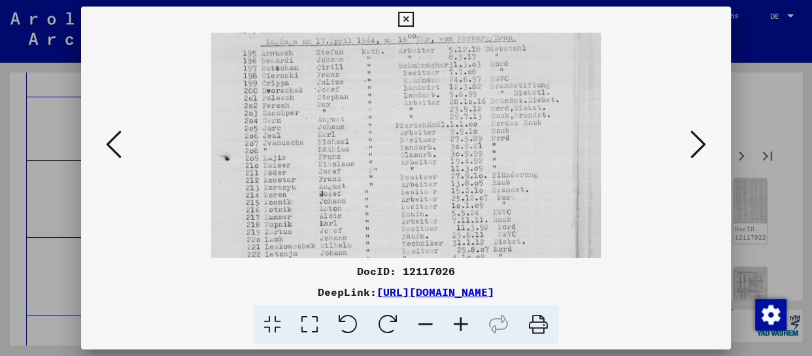
drag, startPoint x: 419, startPoint y: 225, endPoint x: 425, endPoint y: 125, distance: 100.2
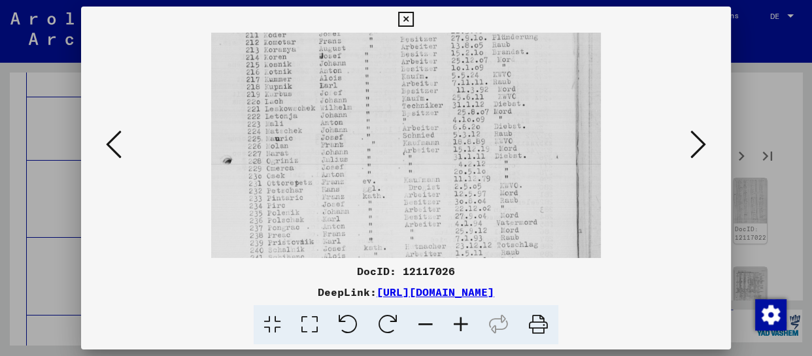
drag, startPoint x: 419, startPoint y: 196, endPoint x: 429, endPoint y: 102, distance: 94.8
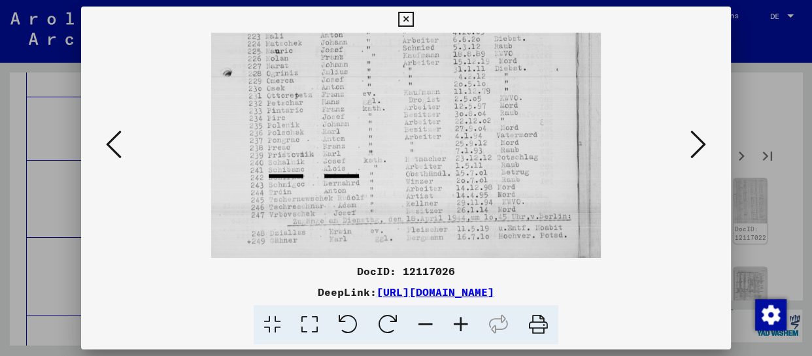
scroll to position [327, 0]
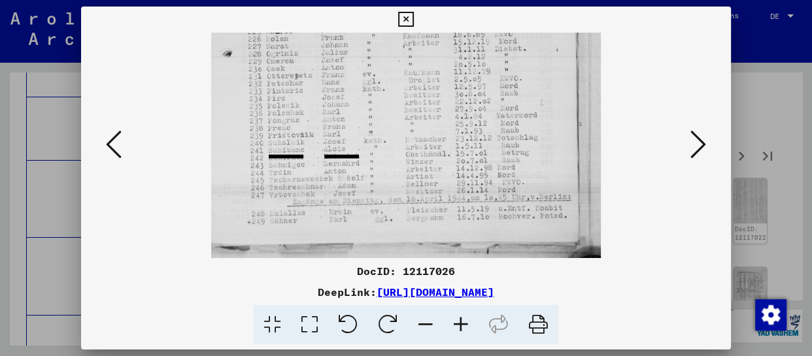
drag, startPoint x: 419, startPoint y: 211, endPoint x: 422, endPoint y: 68, distance: 143.3
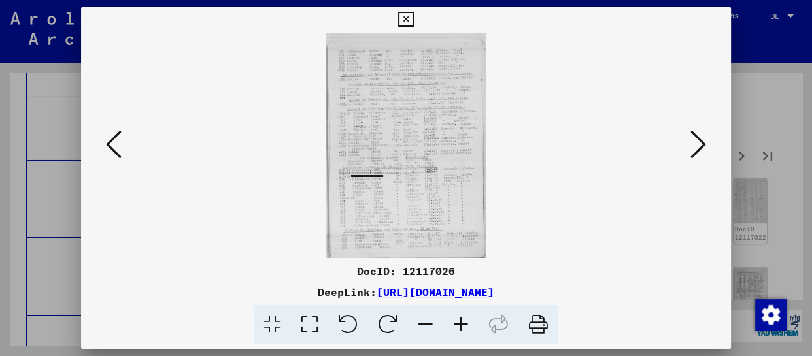
scroll to position [0, 0]
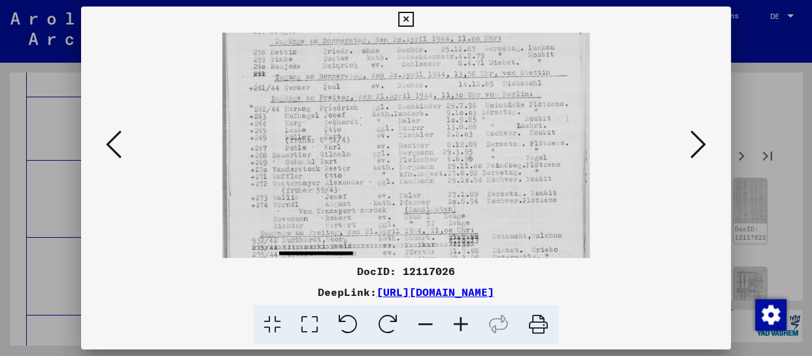
drag, startPoint x: 411, startPoint y: 217, endPoint x: 438, endPoint y: 101, distance: 119.3
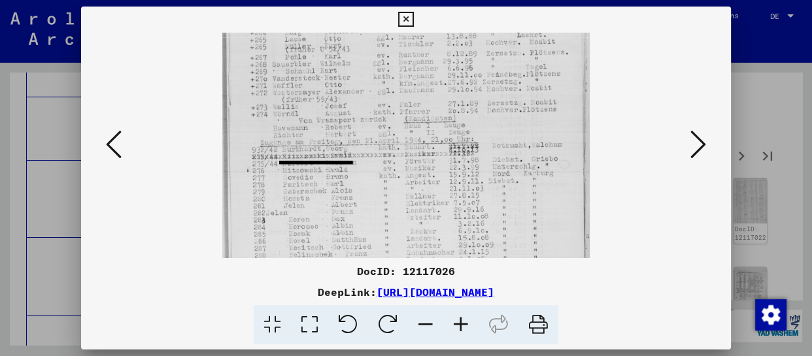
drag, startPoint x: 417, startPoint y: 151, endPoint x: 418, endPoint y: 139, distance: 12.4
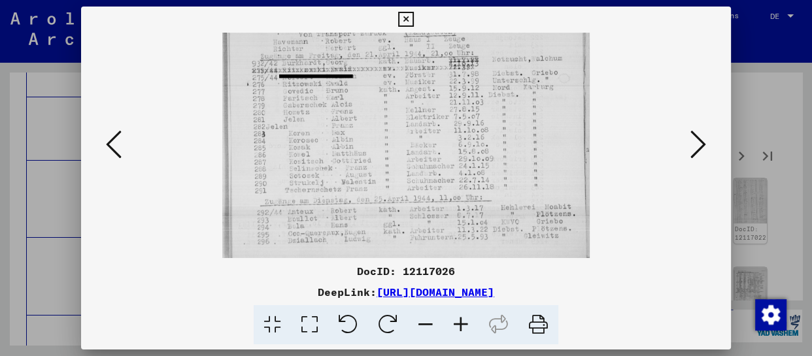
scroll to position [288, 0]
drag, startPoint x: 426, startPoint y: 217, endPoint x: 429, endPoint y: 129, distance: 87.7
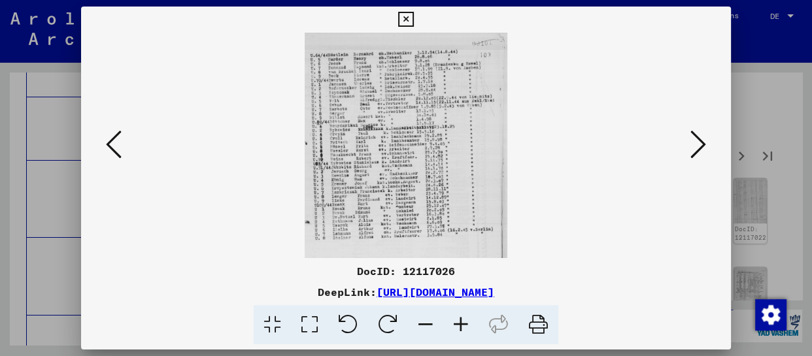
scroll to position [0, 0]
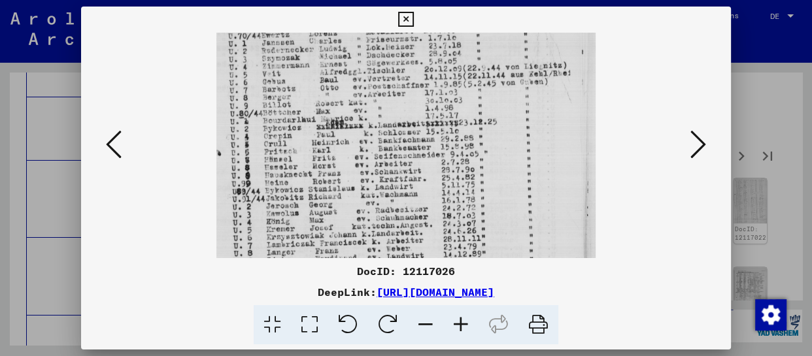
drag, startPoint x: 436, startPoint y: 201, endPoint x: 449, endPoint y: 115, distance: 87.2
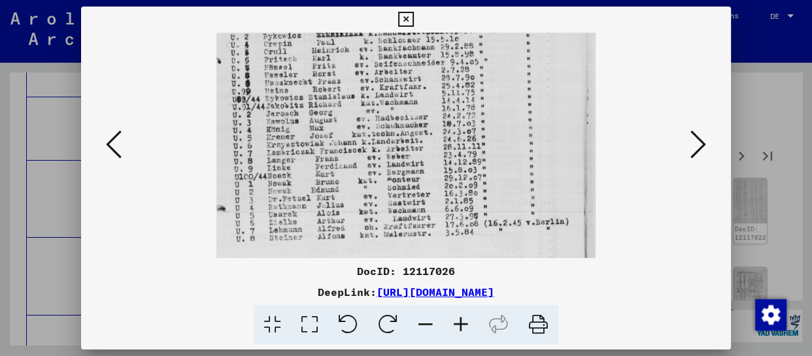
drag, startPoint x: 426, startPoint y: 205, endPoint x: 436, endPoint y: 112, distance: 93.5
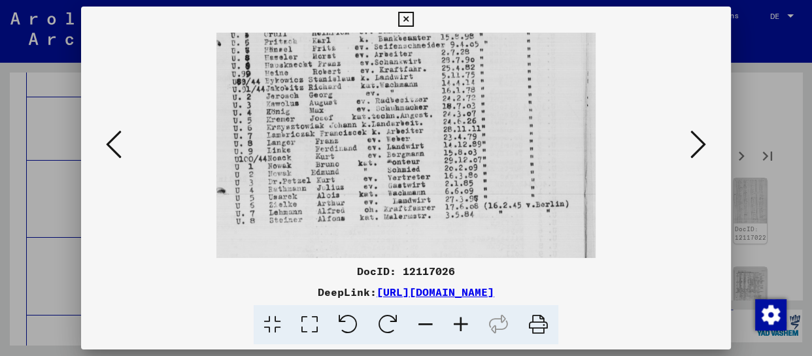
drag, startPoint x: 427, startPoint y: 180, endPoint x: 436, endPoint y: 138, distance: 42.7
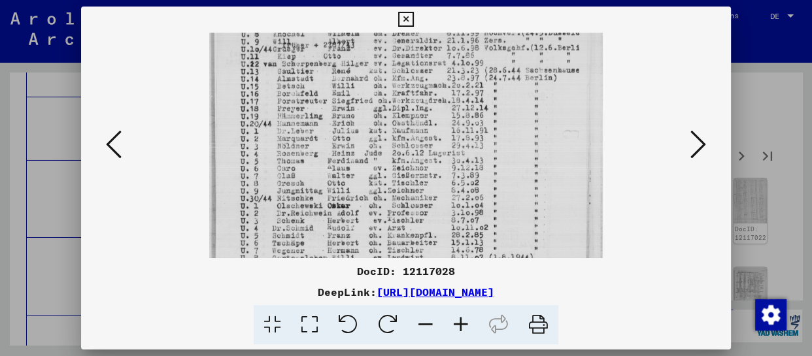
drag, startPoint x: 360, startPoint y: 220, endPoint x: 353, endPoint y: 111, distance: 109.4
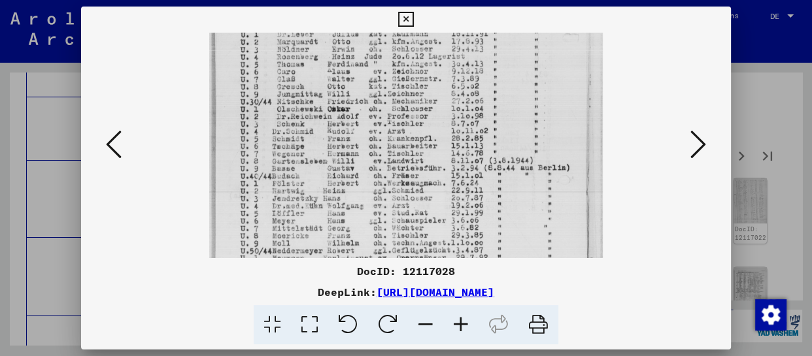
drag, startPoint x: 360, startPoint y: 222, endPoint x: 371, endPoint y: 127, distance: 96.2
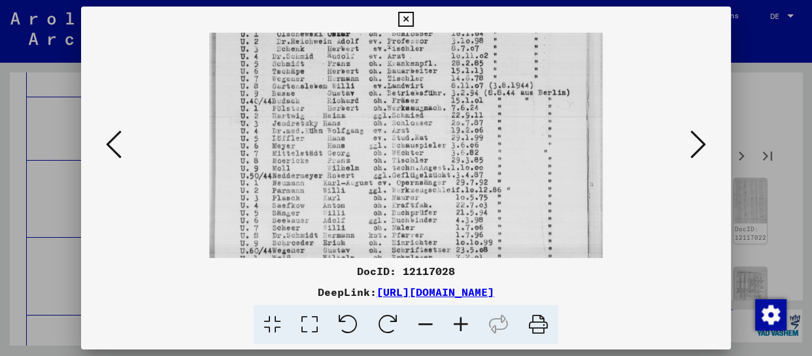
scroll to position [314, 0]
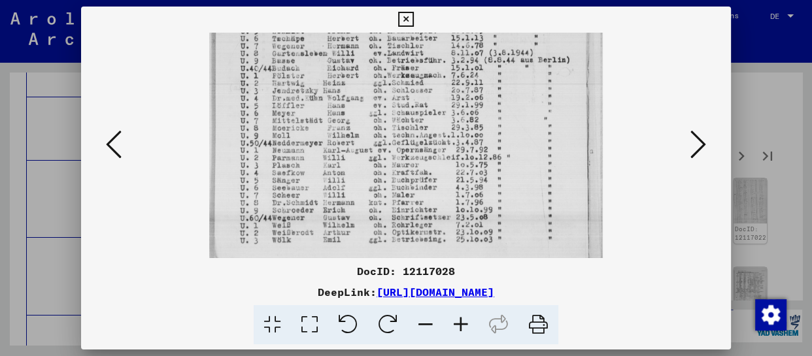
drag
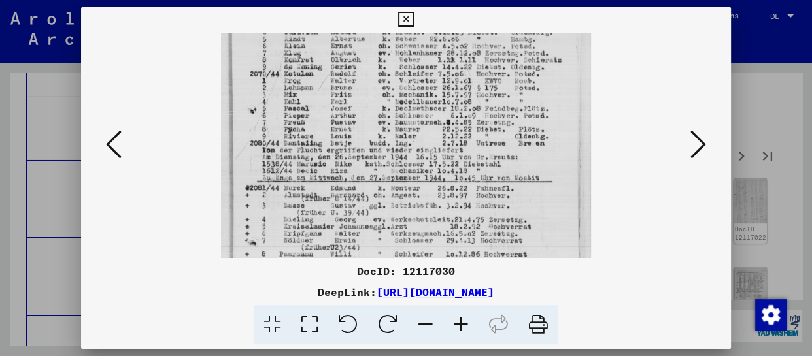
drag, startPoint x: 430, startPoint y: 228, endPoint x: 439, endPoint y: 101, distance: 126.5
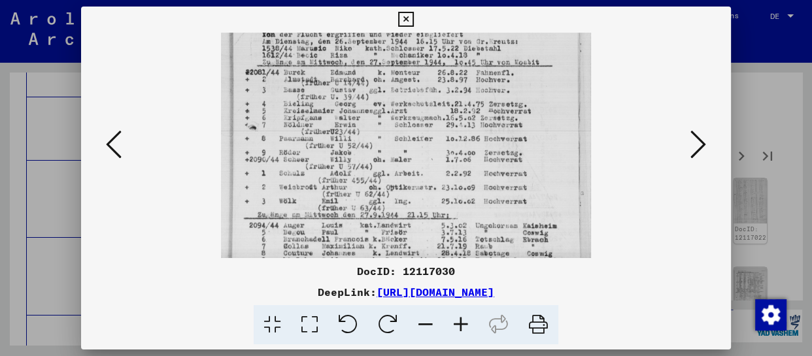
drag, startPoint x: 433, startPoint y: 199, endPoint x: 451, endPoint y: 82, distance: 117.7
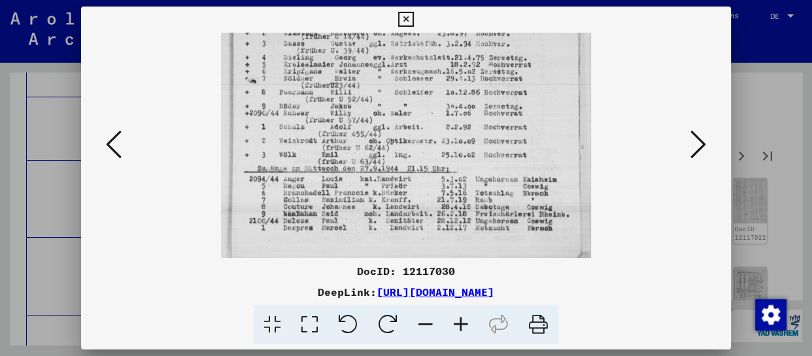
scroll to position [294, 0]
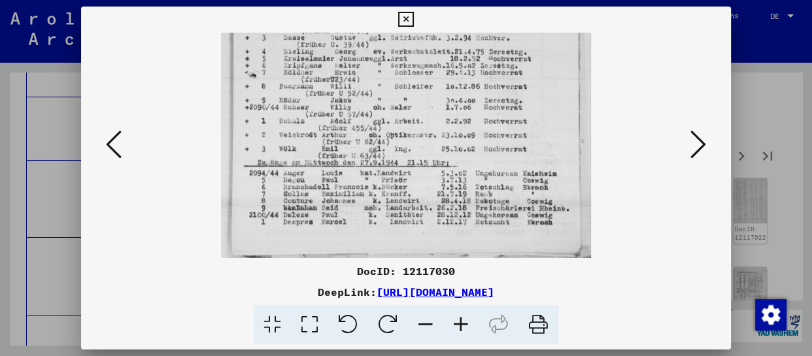
drag, startPoint x: 447, startPoint y: 194, endPoint x: 466, endPoint y: 92, distance: 103.9
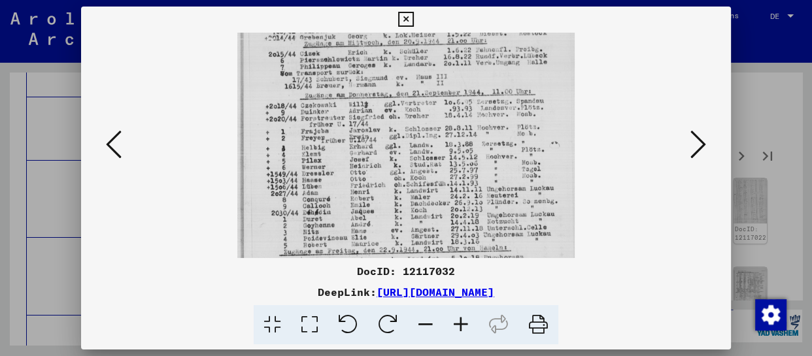
drag, startPoint x: 411, startPoint y: 225, endPoint x: 425, endPoint y: 154, distance: 72.1
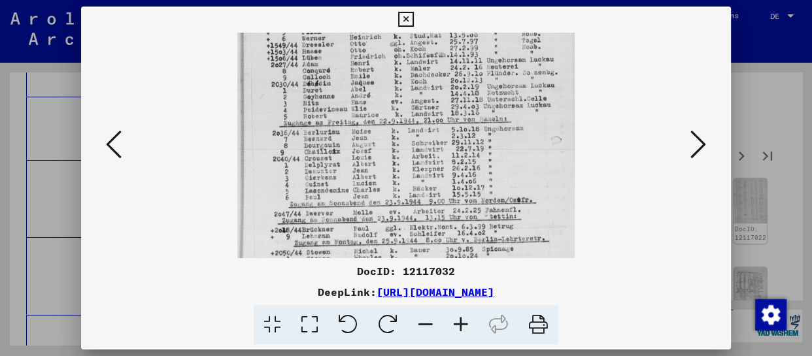
drag, startPoint x: 435, startPoint y: 224, endPoint x: 449, endPoint y: 96, distance: 128.3
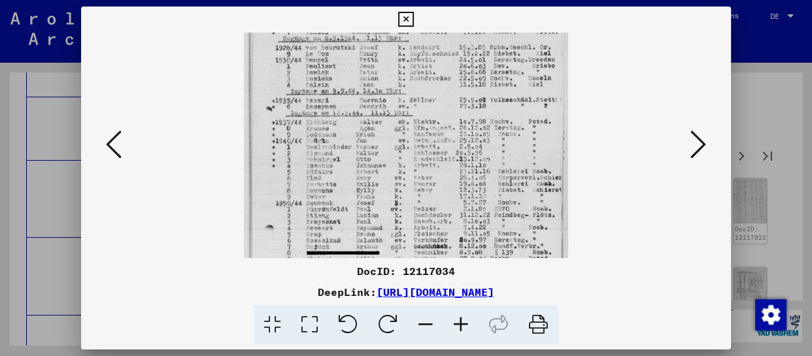
scroll to position [129, 0]
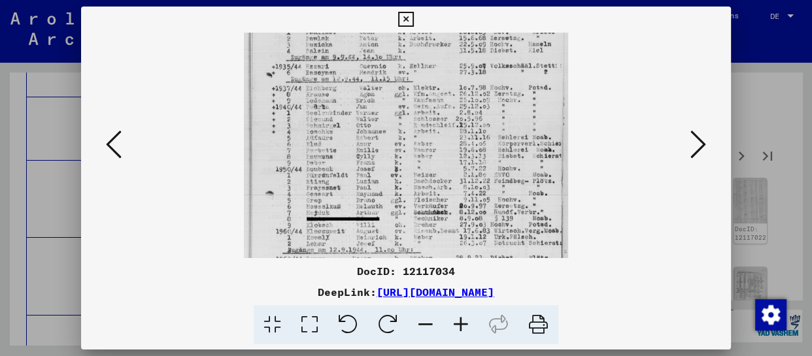
drag, startPoint x: 464, startPoint y: 233, endPoint x: 475, endPoint y: 104, distance: 130.0
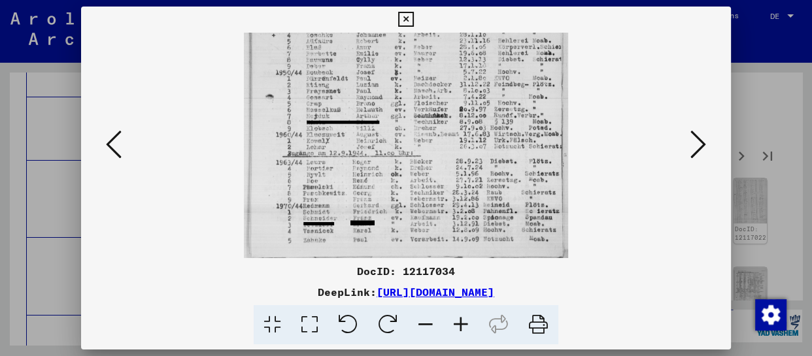
scroll to position [229, 0]
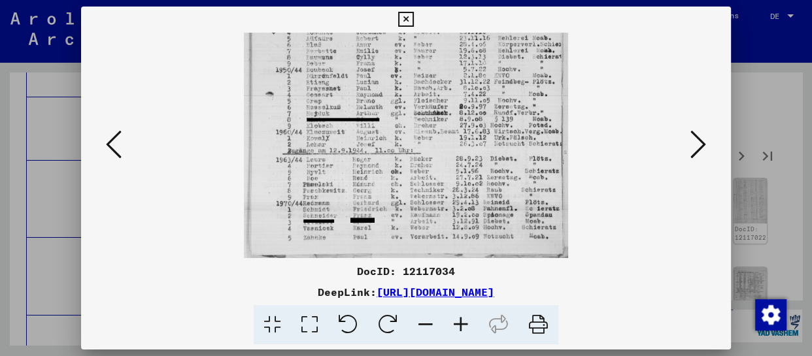
drag, startPoint x: 436, startPoint y: 224, endPoint x: 447, endPoint y: 104, distance: 120.9
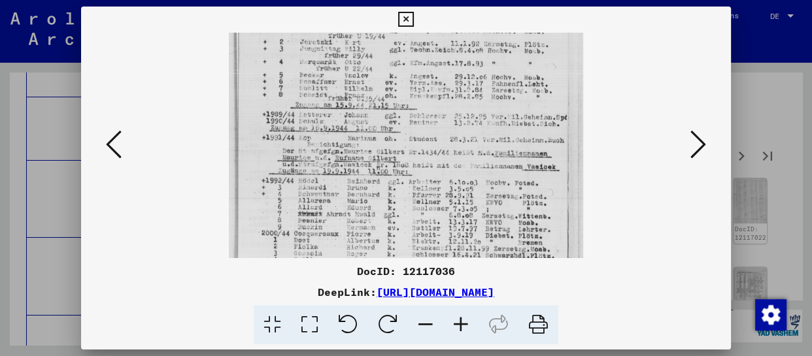
drag, startPoint x: 444, startPoint y: 237, endPoint x: 472, endPoint y: 75, distance: 164.6
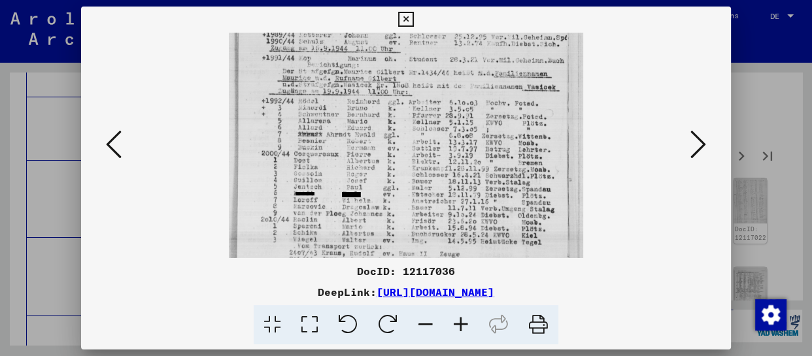
scroll to position [262, 0]
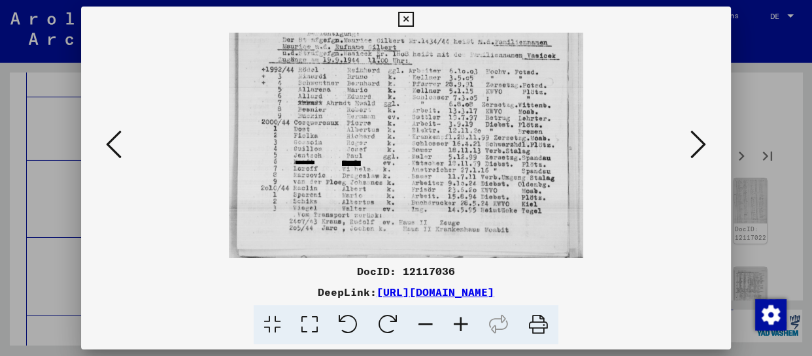
drag, startPoint x: 449, startPoint y: 191, endPoint x: 455, endPoint y: 84, distance: 106.8
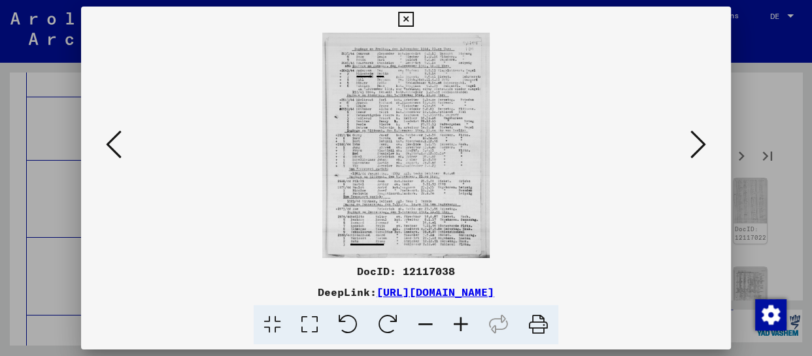
scroll to position [0, 0]
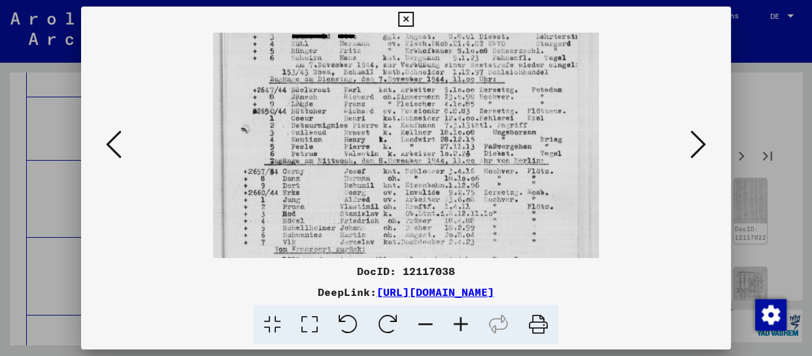
drag, startPoint x: 457, startPoint y: 244, endPoint x: 464, endPoint y: 147, distance: 97.1
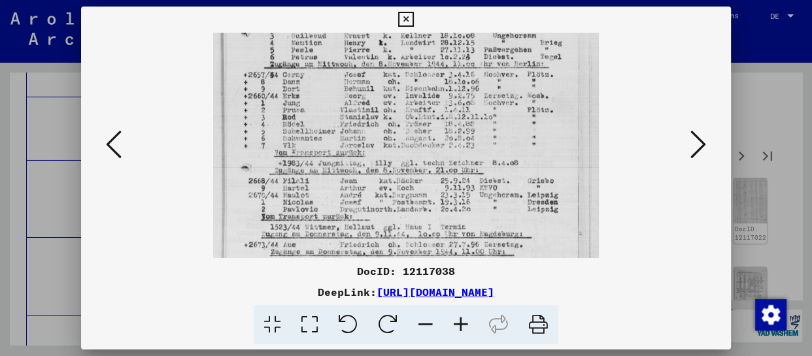
drag, startPoint x: 456, startPoint y: 220, endPoint x: 458, endPoint y: 123, distance: 96.8
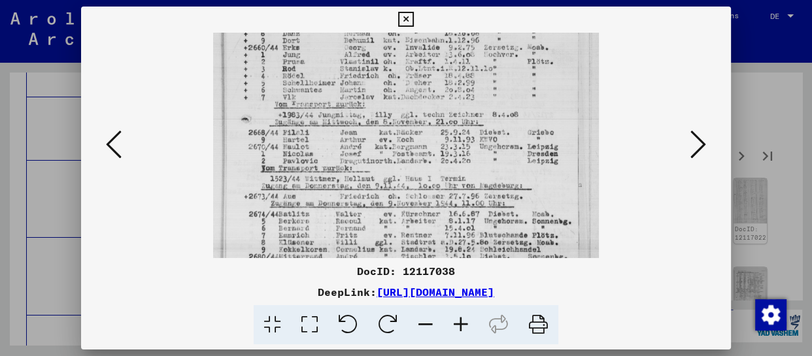
scroll to position [294, 0]
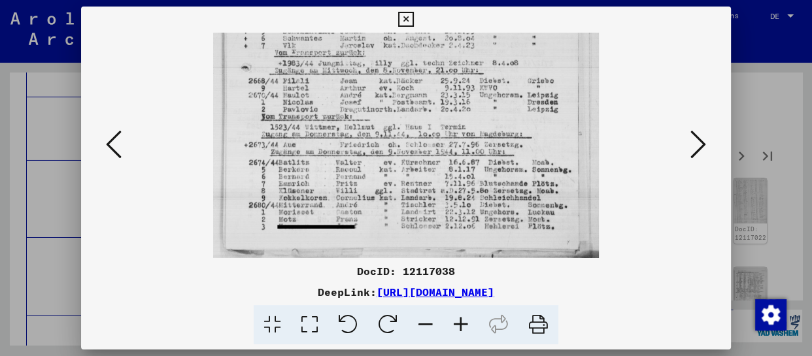
drag, startPoint x: 463, startPoint y: 174, endPoint x: 474, endPoint y: 31, distance: 143.0
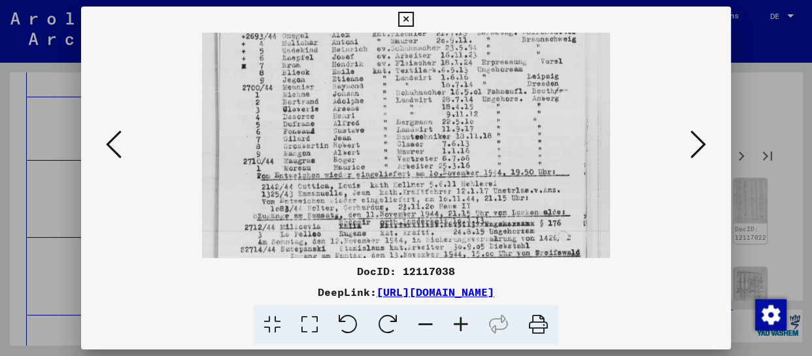
drag, startPoint x: 436, startPoint y: 242, endPoint x: 455, endPoint y: 83, distance: 160.1
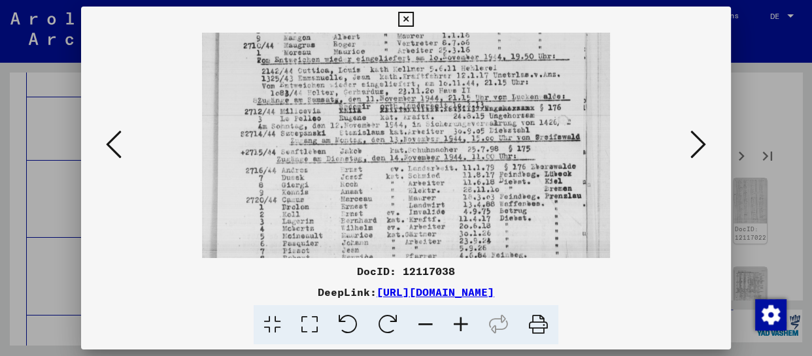
drag, startPoint x: 441, startPoint y: 160, endPoint x: 457, endPoint y: 89, distance: 72.4
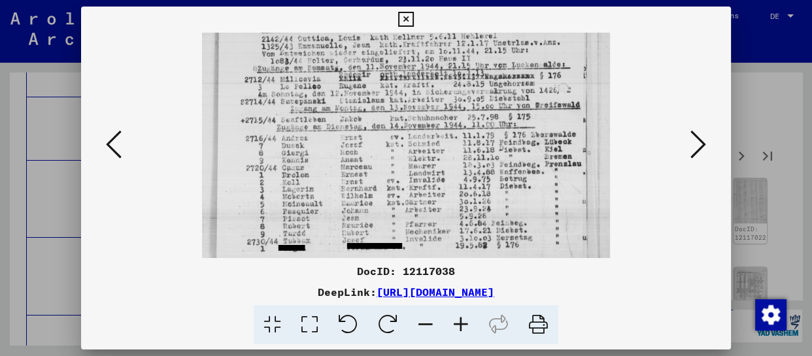
scroll to position [327, 0]
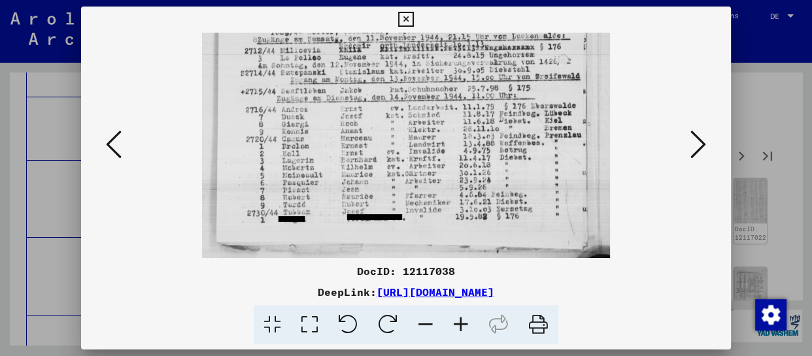
drag, startPoint x: 440, startPoint y: 205, endPoint x: 452, endPoint y: 120, distance: 86.5
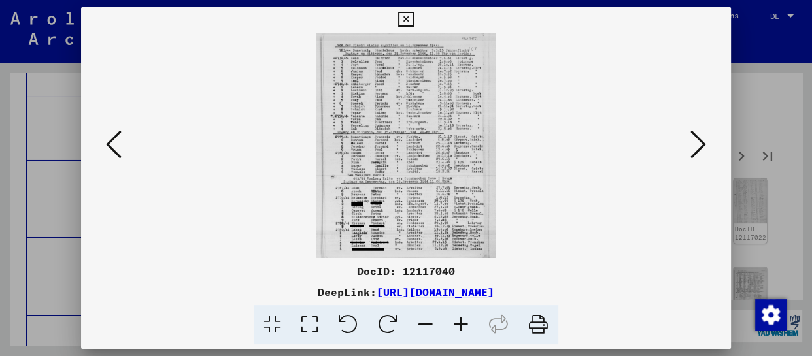
scroll to position [0, 0]
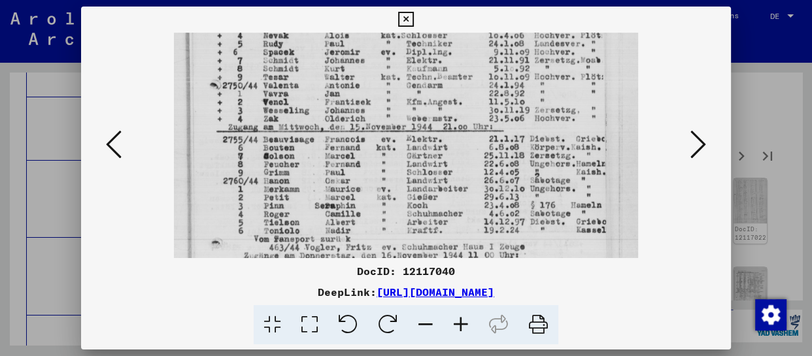
drag, startPoint x: 406, startPoint y: 157, endPoint x: 434, endPoint y: 65, distance: 95.6
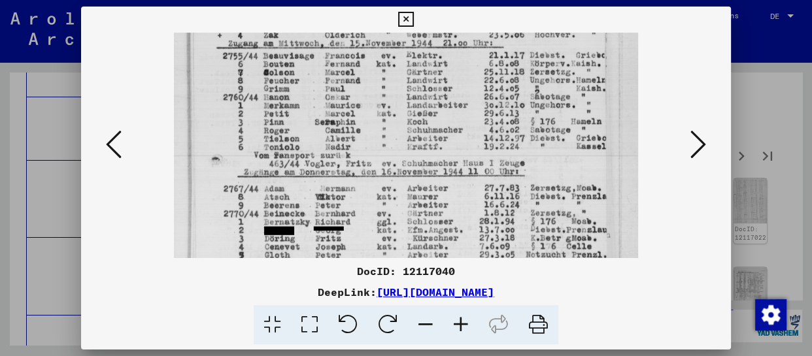
drag, startPoint x: 430, startPoint y: 184, endPoint x: 440, endPoint y: 102, distance: 83.1
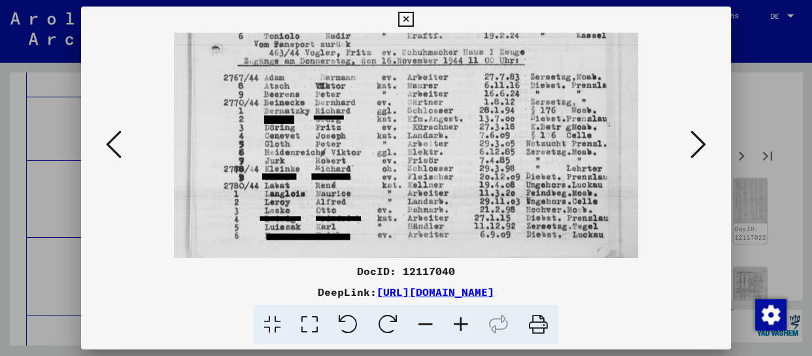
drag, startPoint x: 413, startPoint y: 216, endPoint x: 438, endPoint y: 95, distance: 123.4
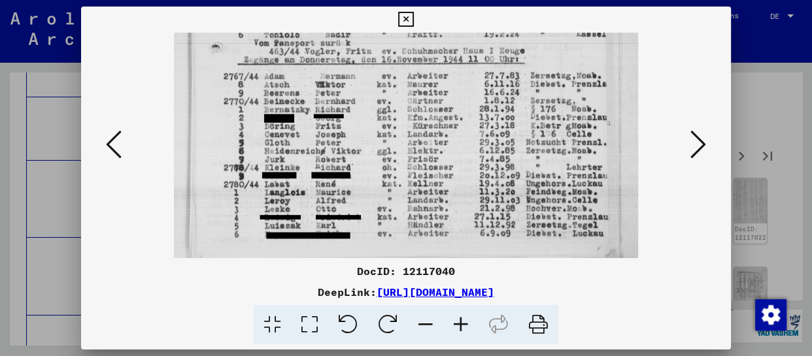
scroll to position [0, 0]
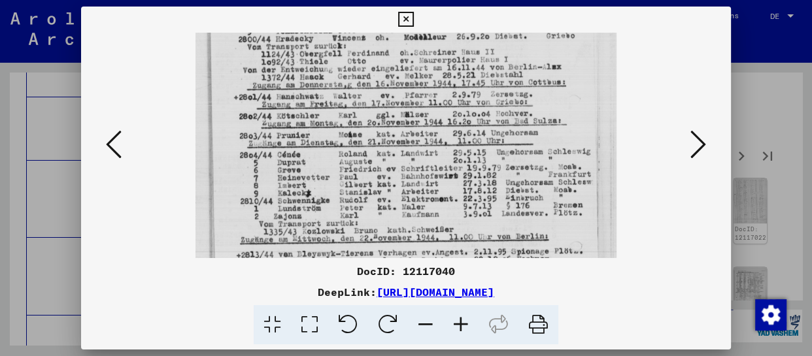
drag, startPoint x: 415, startPoint y: 208, endPoint x: 421, endPoint y: 77, distance: 131.6
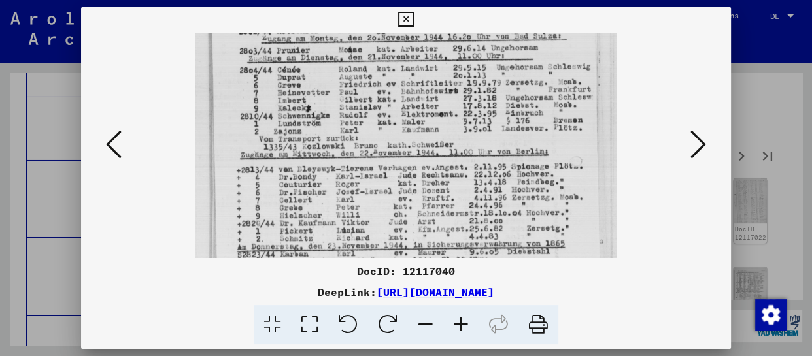
drag, startPoint x: 411, startPoint y: 195, endPoint x: 416, endPoint y: 109, distance: 86.5
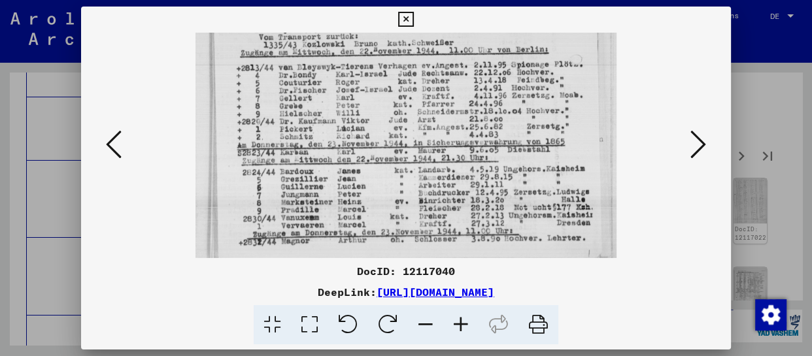
scroll to position [327, 0]
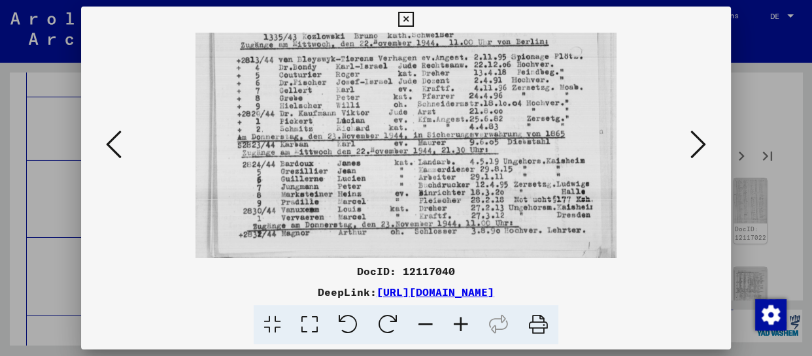
drag, startPoint x: 408, startPoint y: 209, endPoint x: 415, endPoint y: 100, distance: 108.8
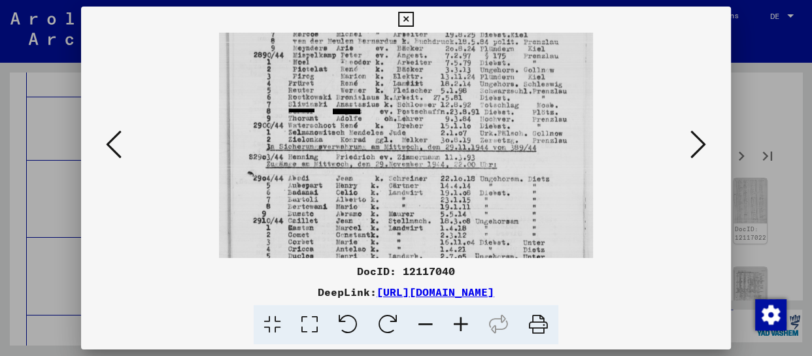
drag, startPoint x: 453, startPoint y: 245, endPoint x: 455, endPoint y: 131, distance: 113.2
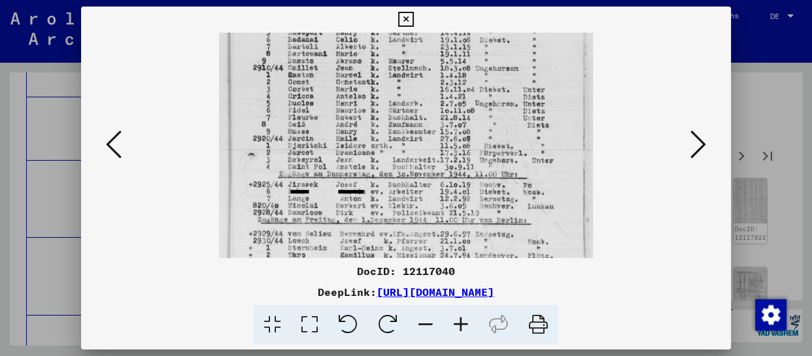
drag, startPoint x: 432, startPoint y: 229, endPoint x: 445, endPoint y: 130, distance: 99.5
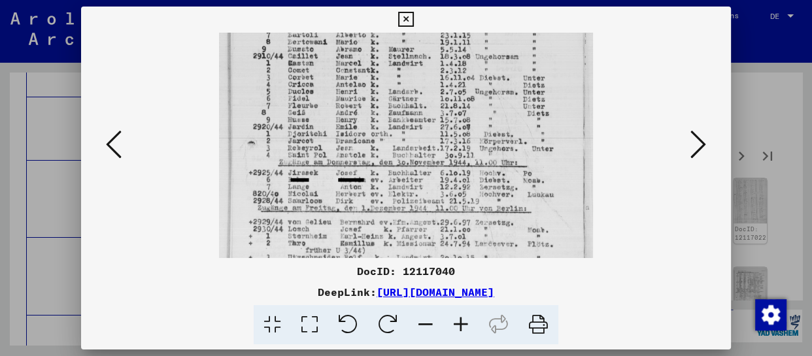
drag, startPoint x: 430, startPoint y: 213, endPoint x: 426, endPoint y: 194, distance: 19.5
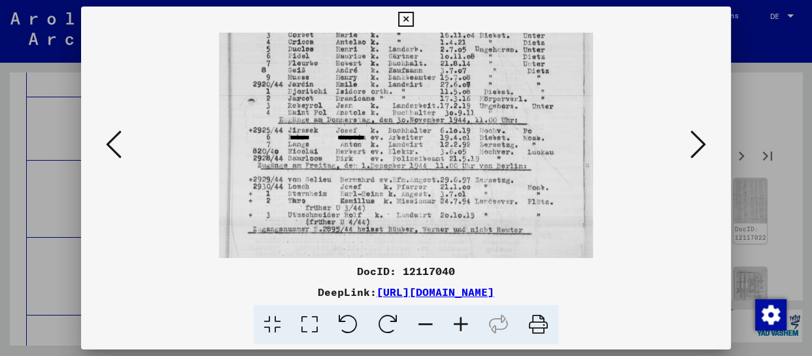
scroll to position [294, 0]
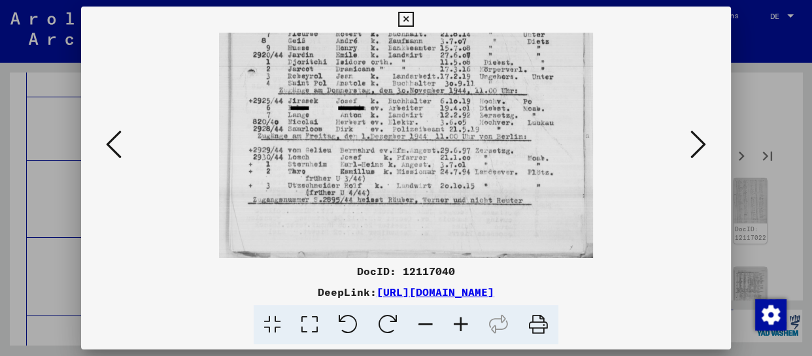
drag, startPoint x: 426, startPoint y: 222, endPoint x: 435, endPoint y: 129, distance: 94.0
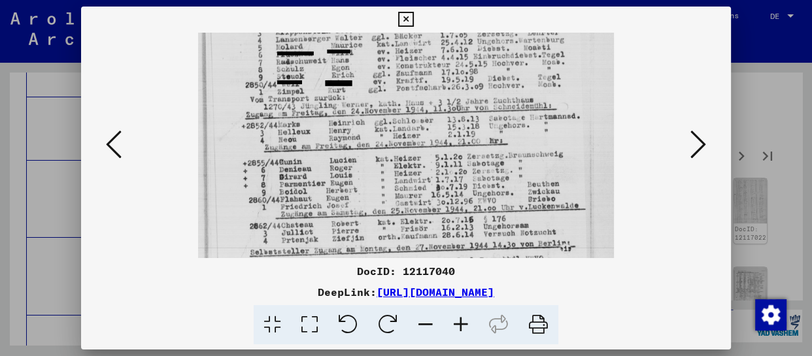
drag, startPoint x: 423, startPoint y: 215, endPoint x: 432, endPoint y: 86, distance: 129.8
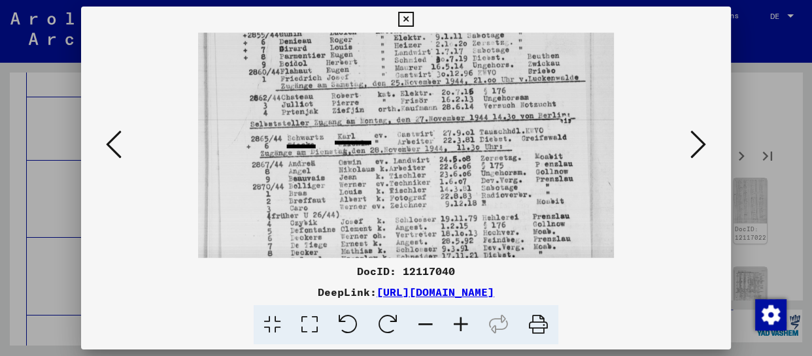
drag, startPoint x: 420, startPoint y: 208, endPoint x: 429, endPoint y: 79, distance: 129.2
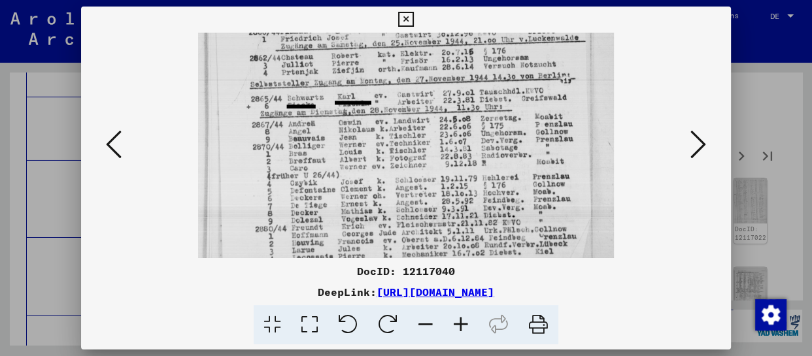
scroll to position [327, 0]
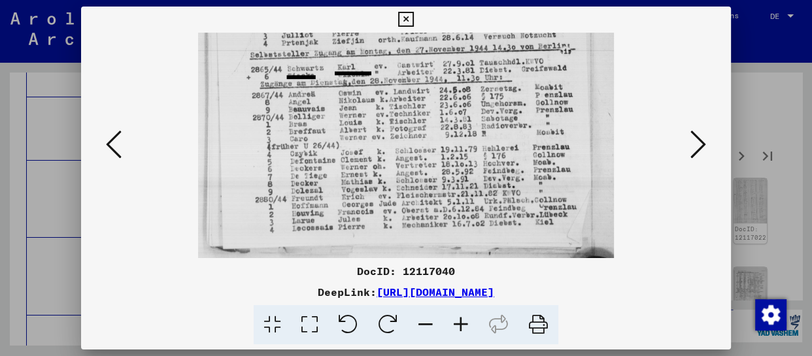
drag, startPoint x: 419, startPoint y: 196, endPoint x: 421, endPoint y: 104, distance: 91.6
drag, startPoint x: 698, startPoint y: 134, endPoint x: 688, endPoint y: 144, distance: 13.9
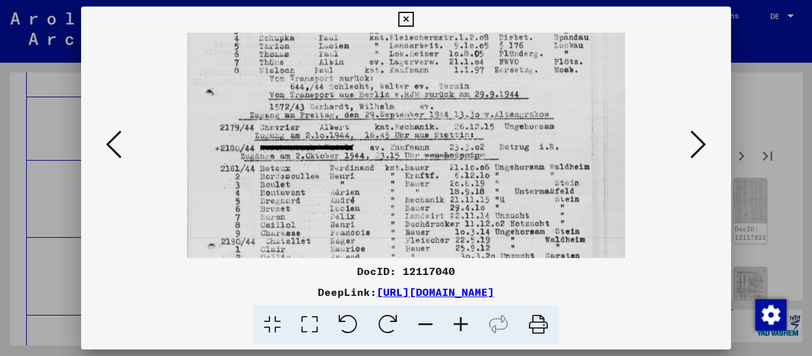
drag, startPoint x: 400, startPoint y: 219, endPoint x: 403, endPoint y: 63, distance: 155.7
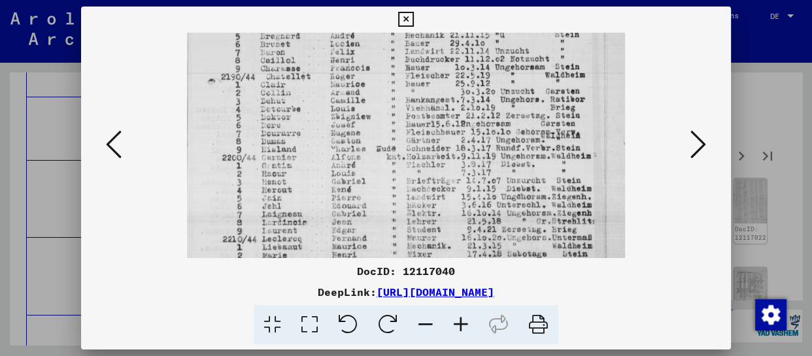
drag, startPoint x: 392, startPoint y: 228, endPoint x: 409, endPoint y: 63, distance: 165.6
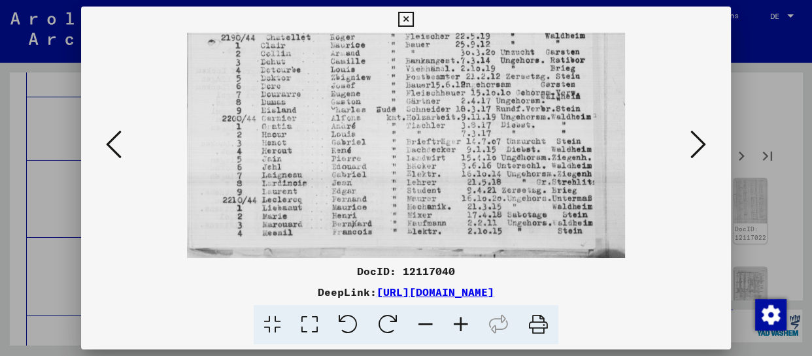
drag, startPoint x: 403, startPoint y: 215, endPoint x: 412, endPoint y: 75, distance: 139.6
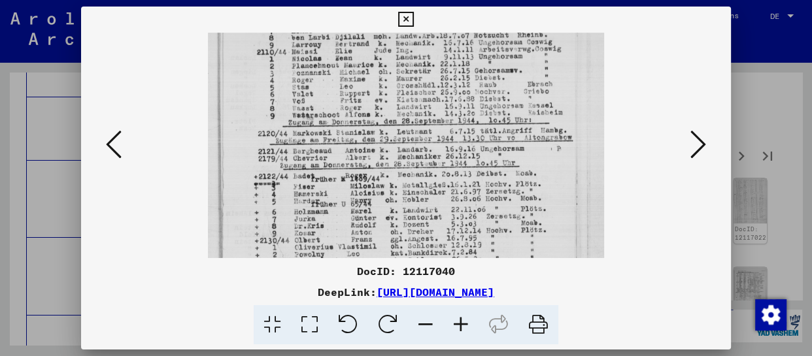
drag, startPoint x: 475, startPoint y: 230, endPoint x: 480, endPoint y: 111, distance: 118.5
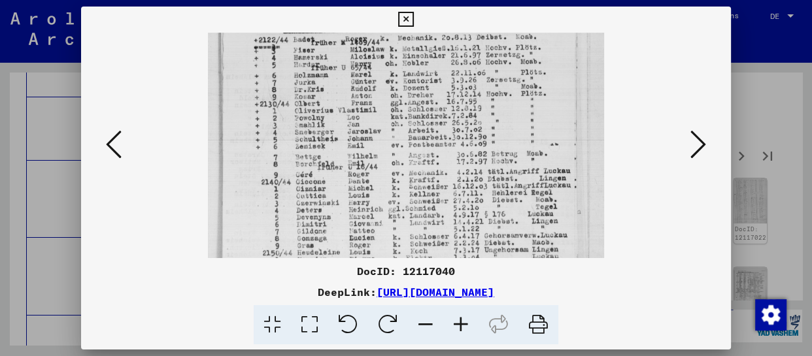
drag, startPoint x: 443, startPoint y: 222, endPoint x: 449, endPoint y: 114, distance: 107.4
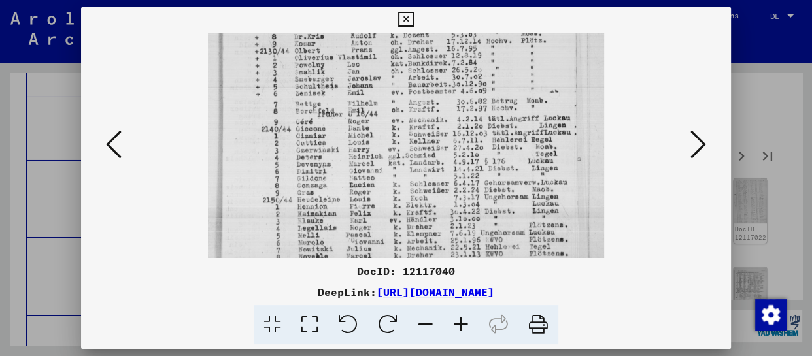
scroll to position [294, 0]
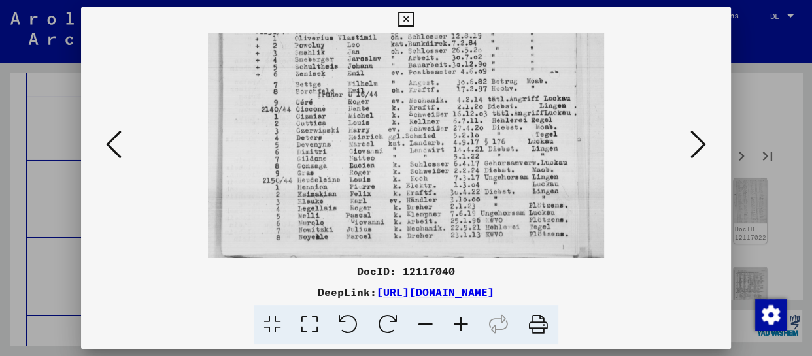
drag, startPoint x: 438, startPoint y: 184, endPoint x: 443, endPoint y: 71, distance: 113.3
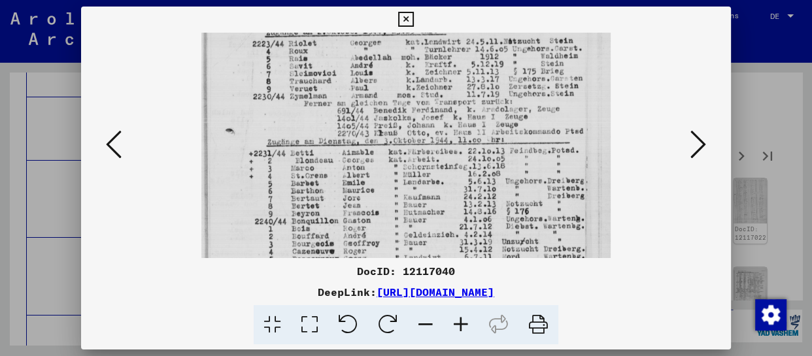
drag, startPoint x: 444, startPoint y: 232, endPoint x: 447, endPoint y: 56, distance: 175.3
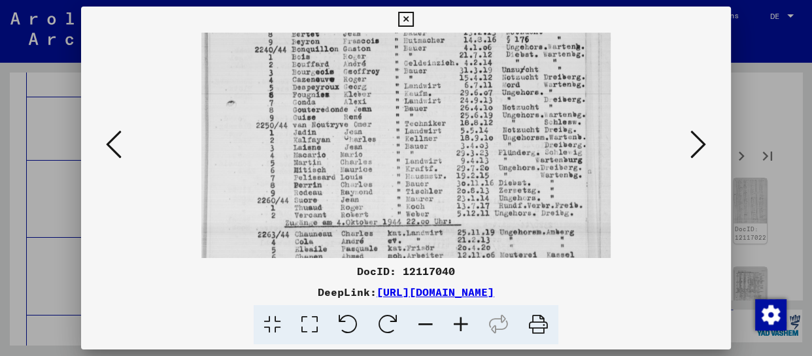
drag, startPoint x: 421, startPoint y: 231, endPoint x: 434, endPoint y: 126, distance: 105.5
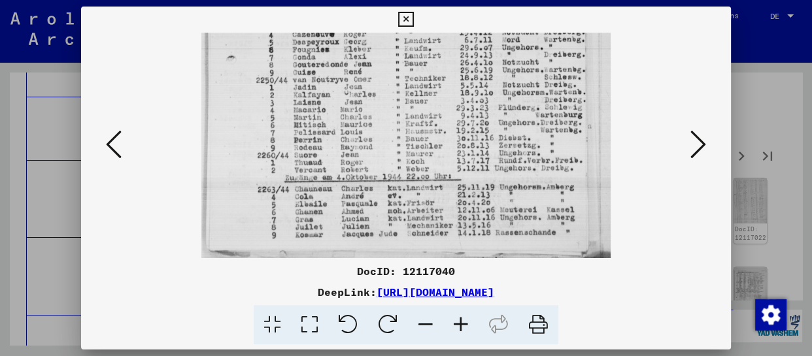
drag, startPoint x: 438, startPoint y: 203, endPoint x: 457, endPoint y: 73, distance: 131.5
drag, startPoint x: 695, startPoint y: 140, endPoint x: 675, endPoint y: 158, distance: 26.4
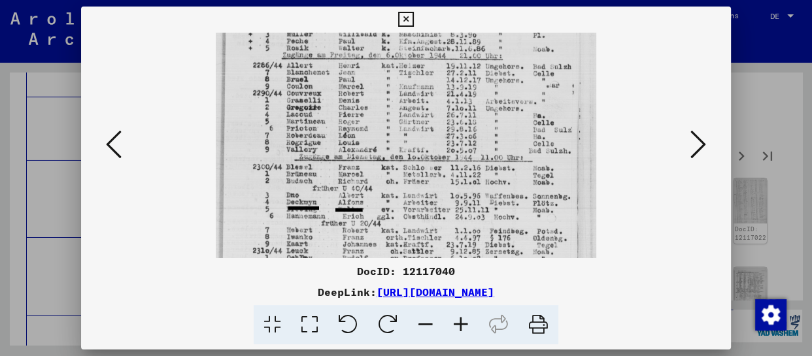
drag, startPoint x: 430, startPoint y: 228, endPoint x: 426, endPoint y: 85, distance: 143.3
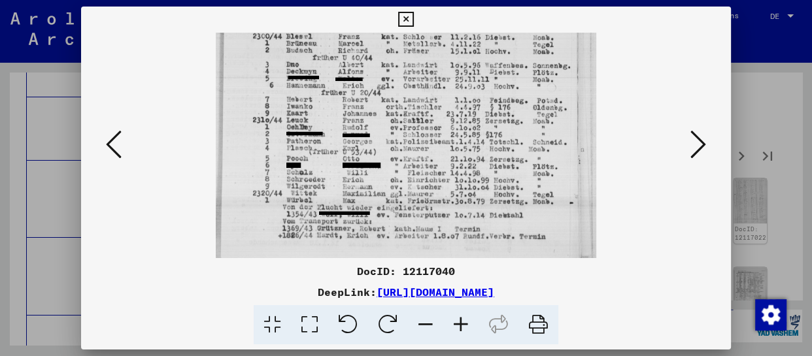
drag, startPoint x: 399, startPoint y: 215, endPoint x: 409, endPoint y: 85, distance: 130.5
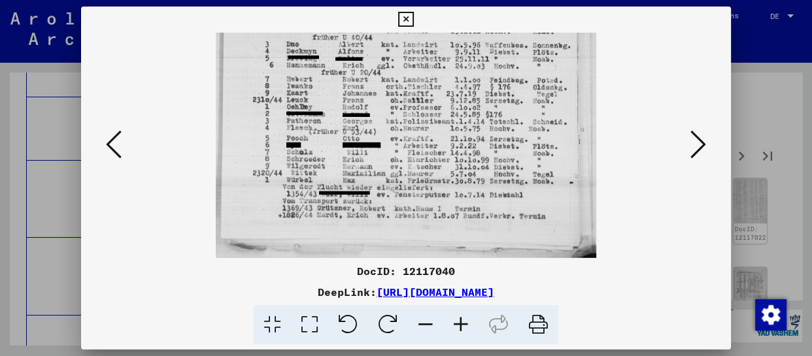
drag, startPoint x: 405, startPoint y: 193, endPoint x: 410, endPoint y: 109, distance: 84.5
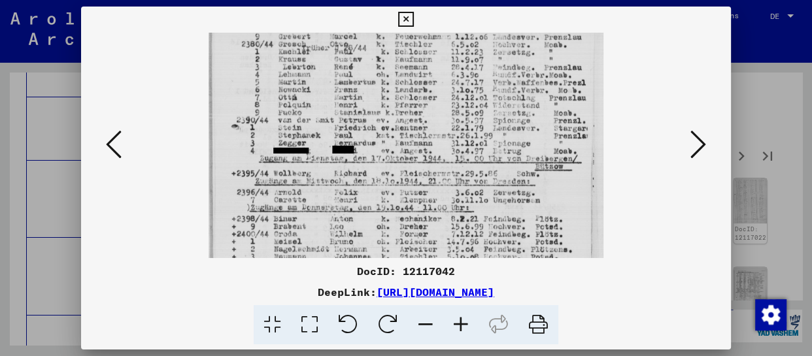
drag, startPoint x: 421, startPoint y: 219, endPoint x: 434, endPoint y: 86, distance: 133.4
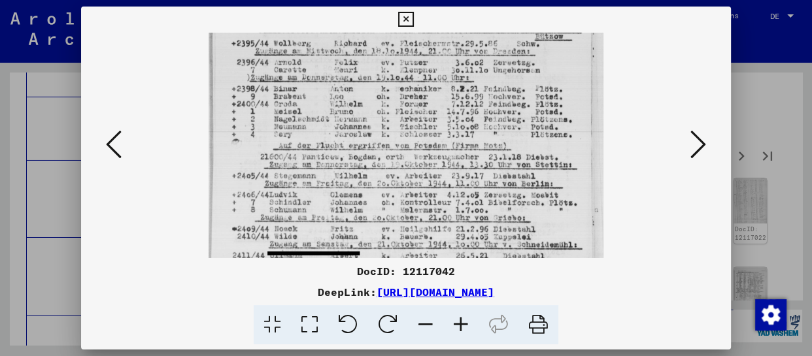
drag, startPoint x: 407, startPoint y: 232, endPoint x: 399, endPoint y: 201, distance: 31.7
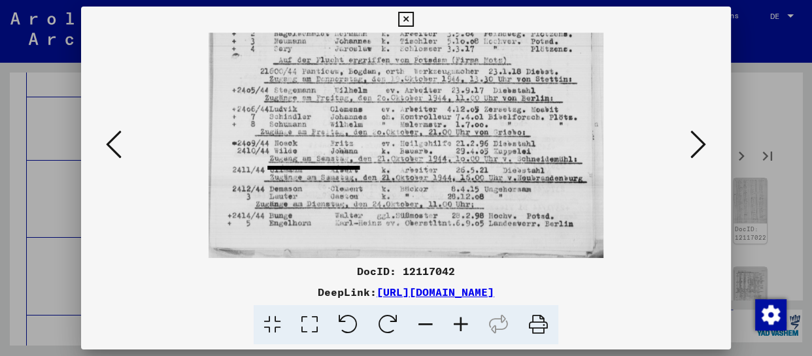
drag, startPoint x: 399, startPoint y: 233, endPoint x: 399, endPoint y: 116, distance: 117.1
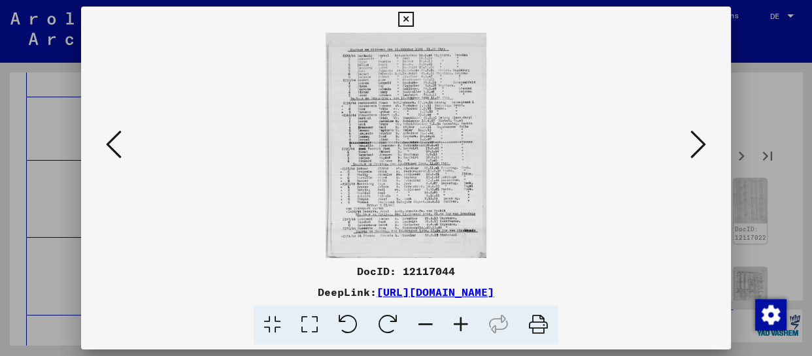
scroll to position [0, 0]
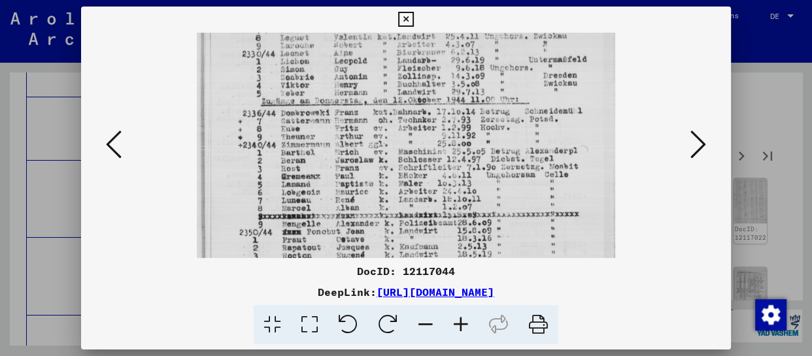
drag, startPoint x: 422, startPoint y: 216, endPoint x: 437, endPoint y: 113, distance: 103.8
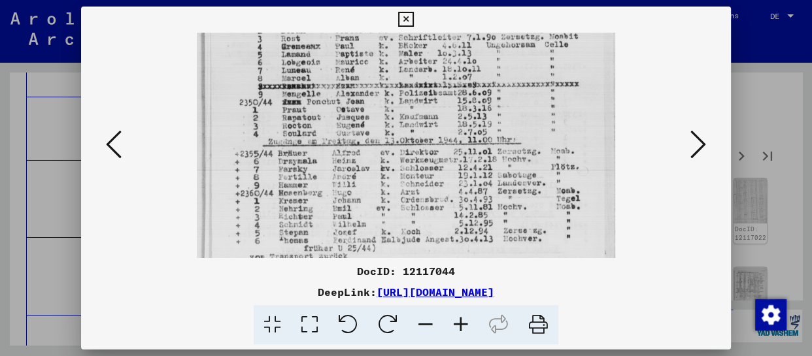
drag, startPoint x: 419, startPoint y: 198, endPoint x: 426, endPoint y: 67, distance: 130.4
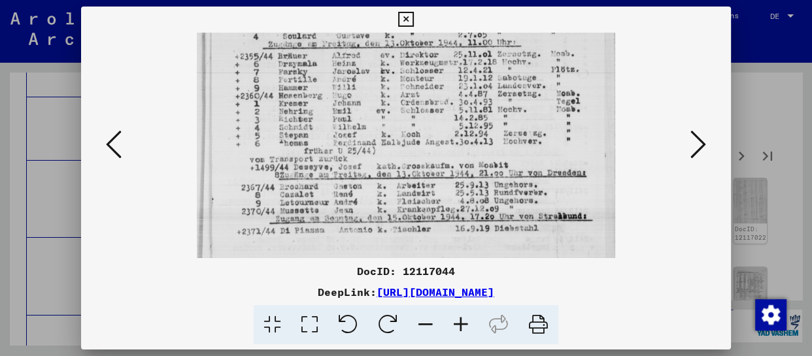
drag, startPoint x: 413, startPoint y: 203, endPoint x: 416, endPoint y: 106, distance: 96.8
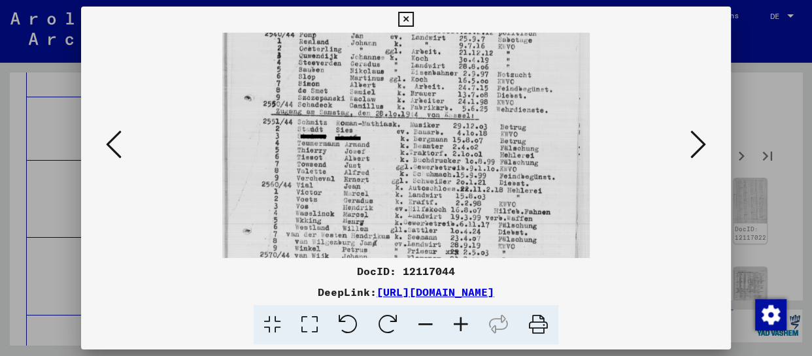
drag, startPoint x: 458, startPoint y: 234, endPoint x: 462, endPoint y: 100, distance: 134.2
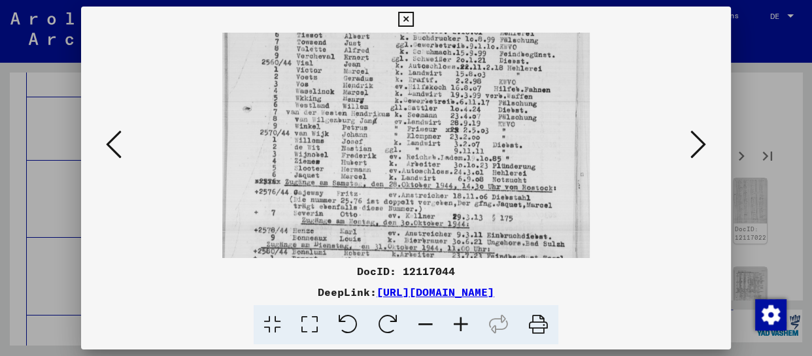
drag, startPoint x: 438, startPoint y: 216, endPoint x: 448, endPoint y: 94, distance: 123.3
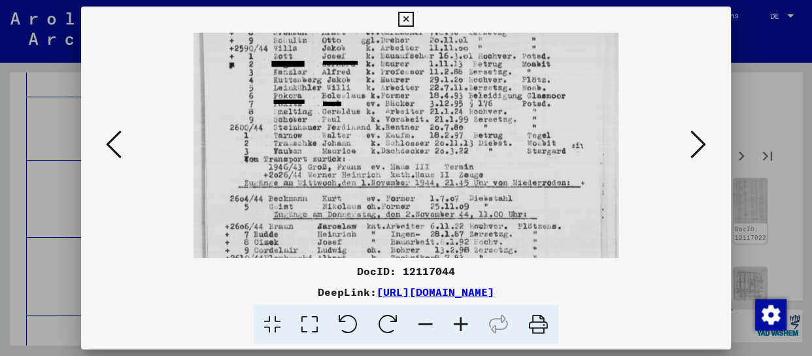
drag, startPoint x: 413, startPoint y: 222, endPoint x: 421, endPoint y: 97, distance: 124.5
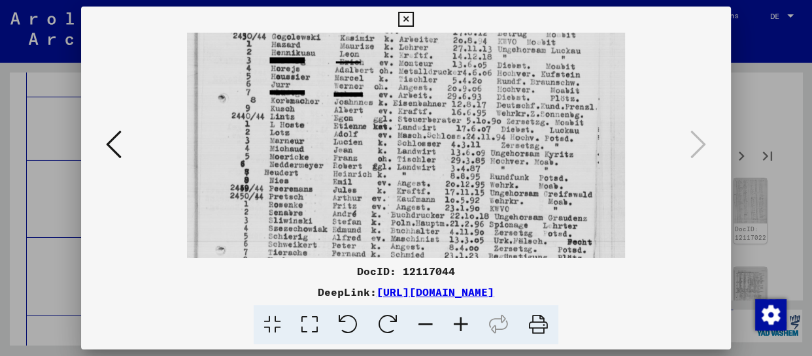
drag, startPoint x: 438, startPoint y: 241, endPoint x: 430, endPoint y: 92, distance: 149.4
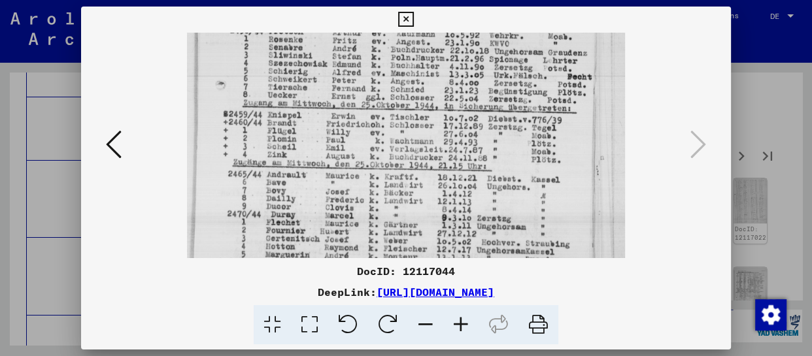
scroll to position [360, 0]
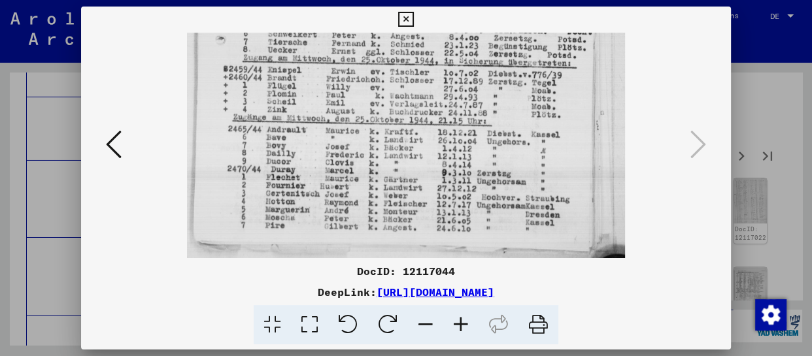
drag, startPoint x: 426, startPoint y: 201, endPoint x: 437, endPoint y: 92, distance: 110.4
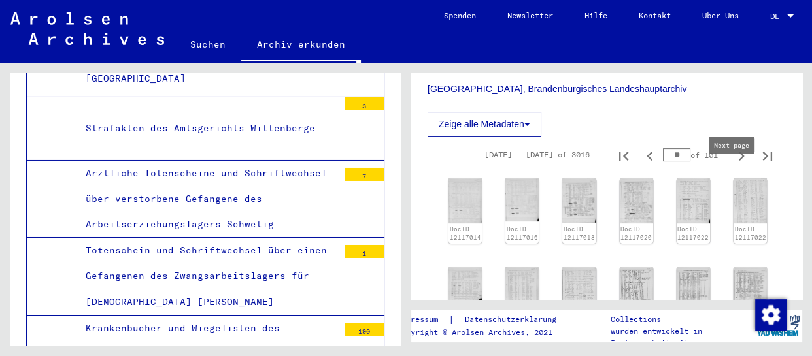
type input "**"
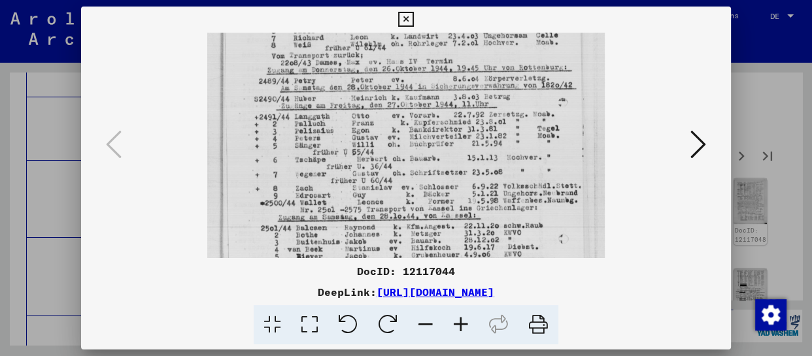
drag, startPoint x: 419, startPoint y: 235, endPoint x: 429, endPoint y: 40, distance: 195.8
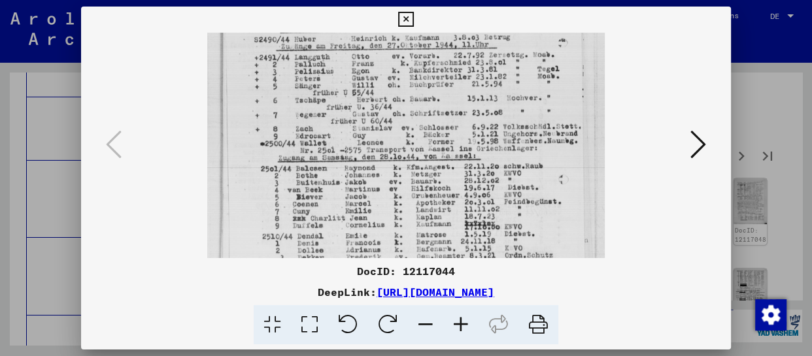
scroll to position [294, 0]
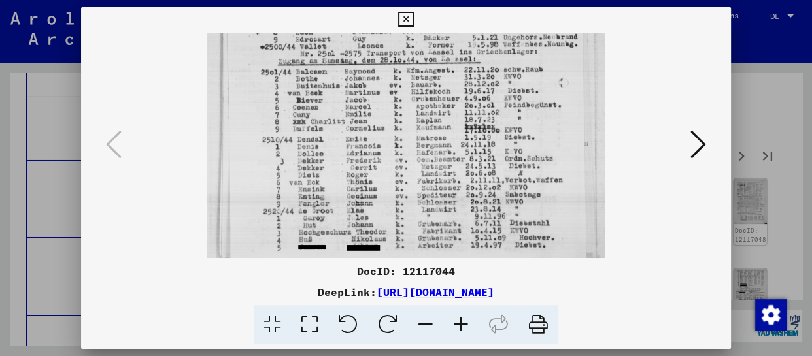
drag, startPoint x: 425, startPoint y: 226, endPoint x: 438, endPoint y: 71, distance: 154.9
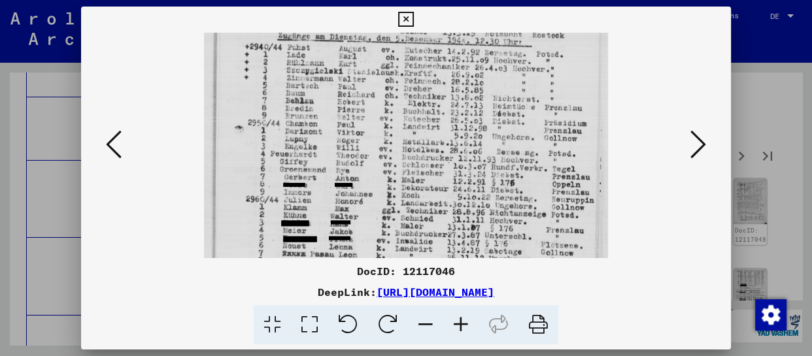
drag, startPoint x: 455, startPoint y: 246, endPoint x: 458, endPoint y: 99, distance: 147.2
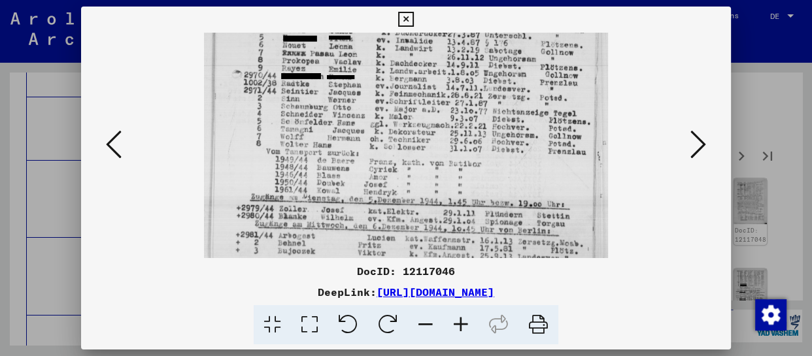
drag, startPoint x: 457, startPoint y: 223, endPoint x: 476, endPoint y: 63, distance: 160.8
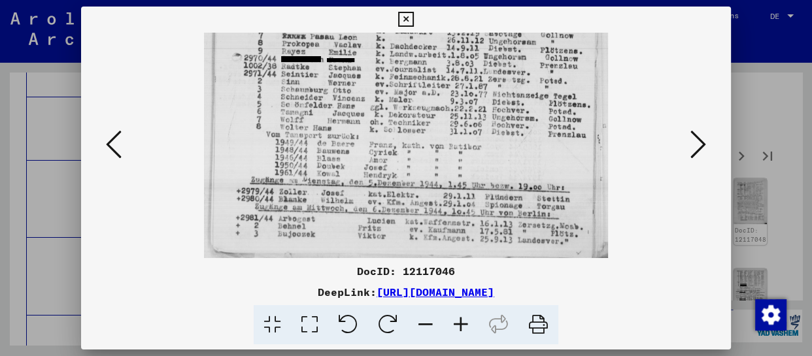
drag, startPoint x: 458, startPoint y: 184, endPoint x: 474, endPoint y: 61, distance: 124.0
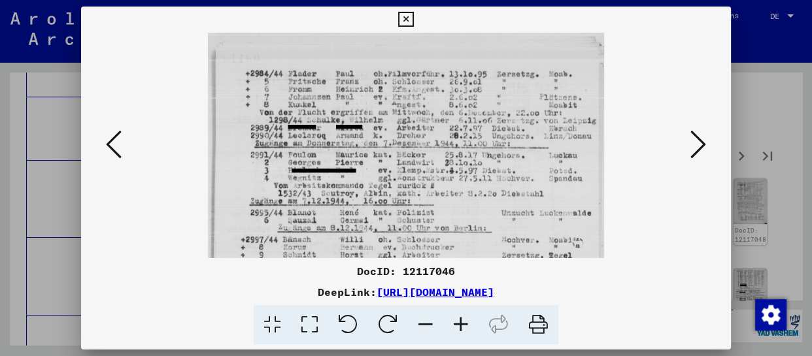
drag, startPoint x: 447, startPoint y: 226, endPoint x: 468, endPoint y: 103, distance: 124.0
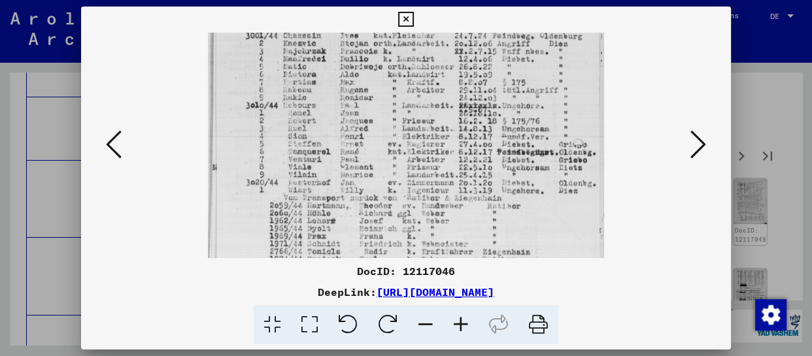
drag, startPoint x: 452, startPoint y: 222, endPoint x: 460, endPoint y: 86, distance: 136.3
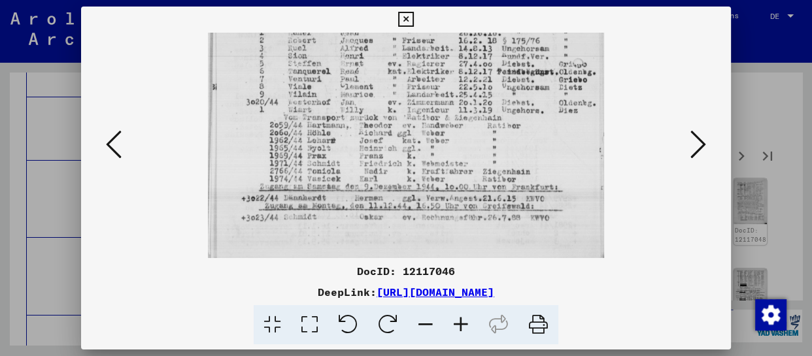
drag, startPoint x: 445, startPoint y: 202, endPoint x: 457, endPoint y: 59, distance: 143.7
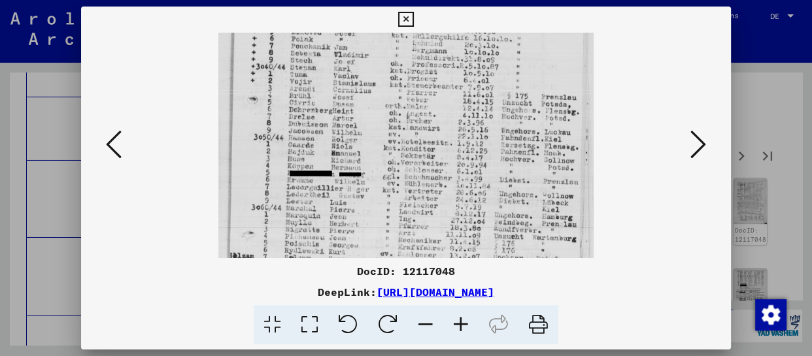
drag, startPoint x: 441, startPoint y: 222, endPoint x: 457, endPoint y: 99, distance: 124.0
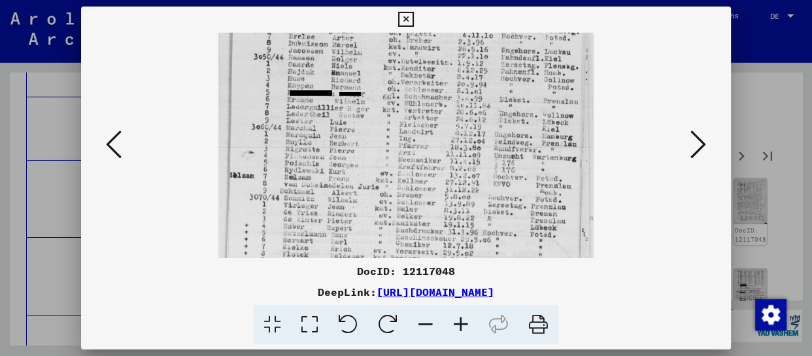
drag, startPoint x: 459, startPoint y: 184, endPoint x: 465, endPoint y: 165, distance: 19.9
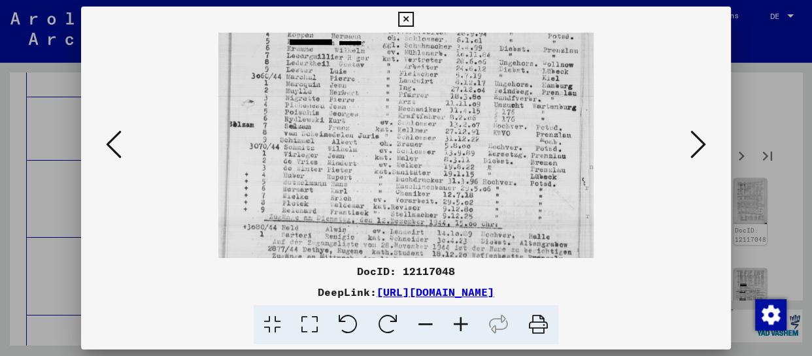
scroll to position [294, 0]
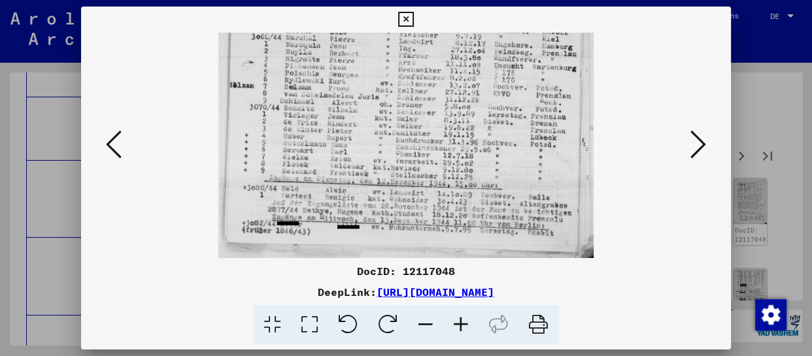
drag, startPoint x: 462, startPoint y: 206, endPoint x: 471, endPoint y: 100, distance: 106.3
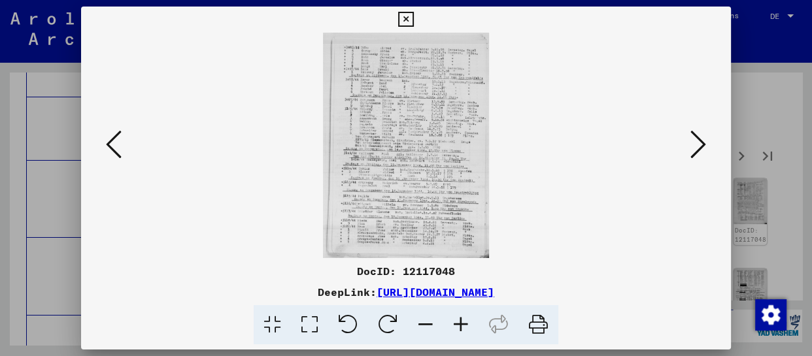
scroll to position [0, 0]
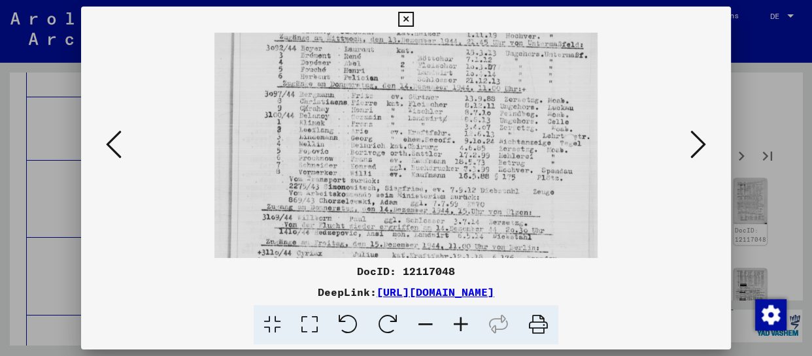
drag, startPoint x: 489, startPoint y: 232, endPoint x: 506, endPoint y: 97, distance: 135.2
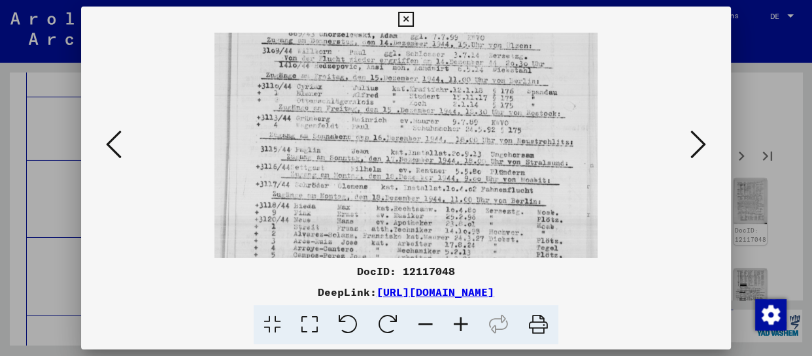
drag, startPoint x: 484, startPoint y: 205, endPoint x: 506, endPoint y: 79, distance: 127.5
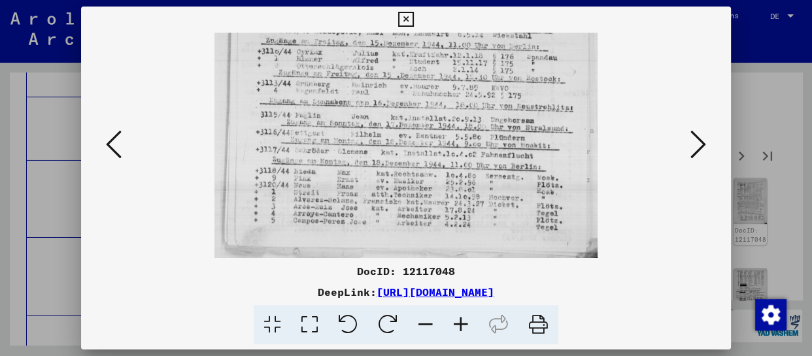
drag, startPoint x: 527, startPoint y: 196, endPoint x: 538, endPoint y: 88, distance: 109.1
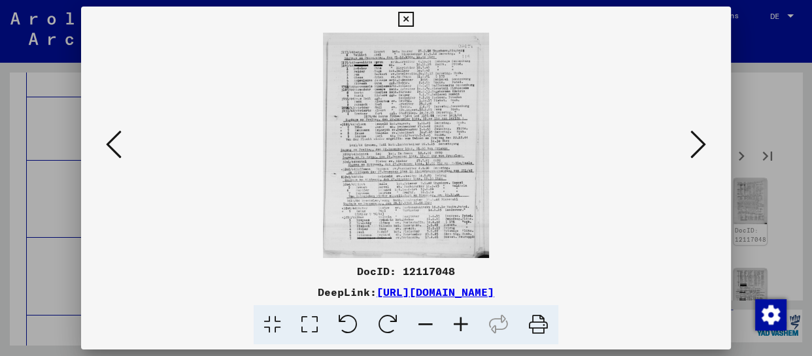
scroll to position [0, 0]
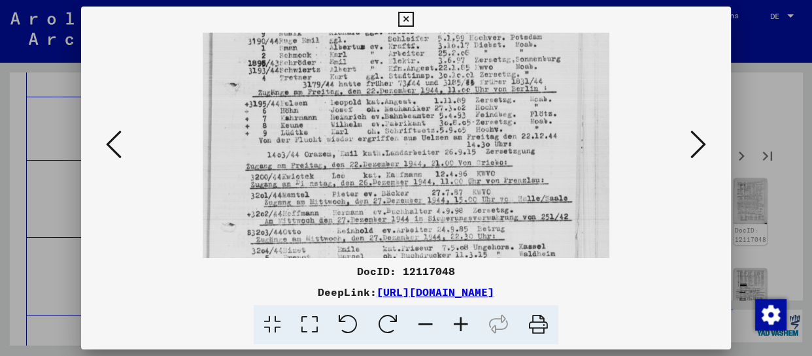
drag, startPoint x: 425, startPoint y: 226, endPoint x: 442, endPoint y: 71, distance: 155.3
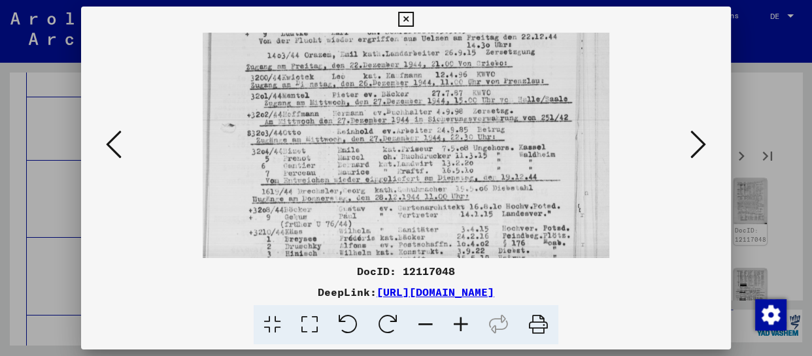
drag, startPoint x: 427, startPoint y: 209, endPoint x: 438, endPoint y: 110, distance: 100.0
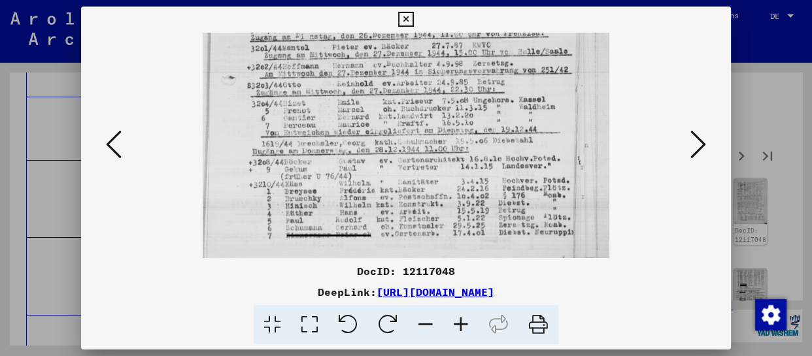
scroll to position [327, 0]
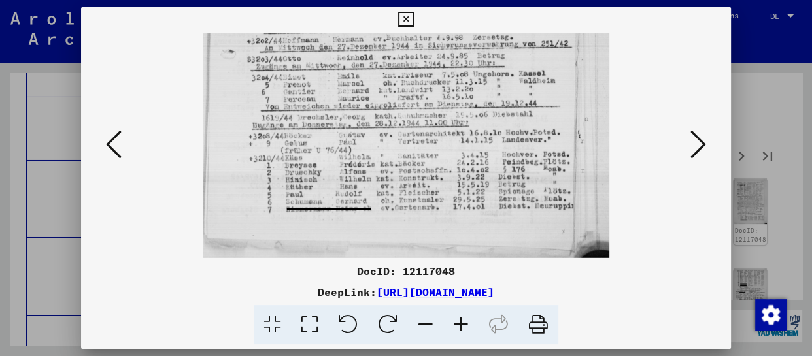
drag, startPoint x: 439, startPoint y: 199, endPoint x: 458, endPoint y: 78, distance: 122.5
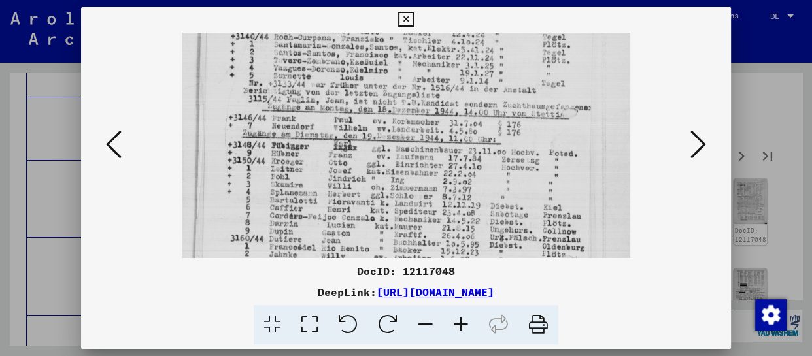
drag, startPoint x: 399, startPoint y: 238, endPoint x: 421, endPoint y: 89, distance: 150.7
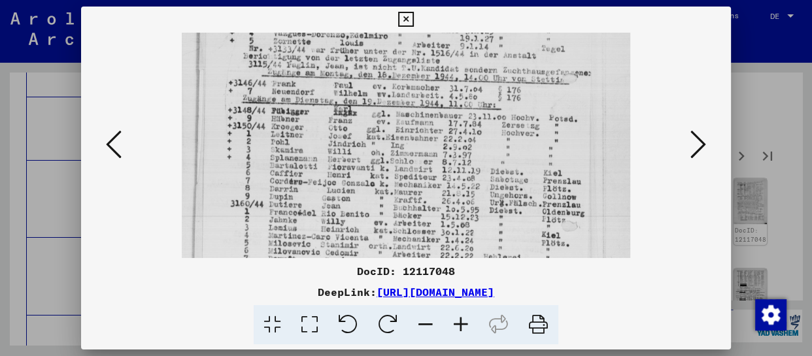
drag, startPoint x: 424, startPoint y: 225, endPoint x: 430, endPoint y: 190, distance: 35.2
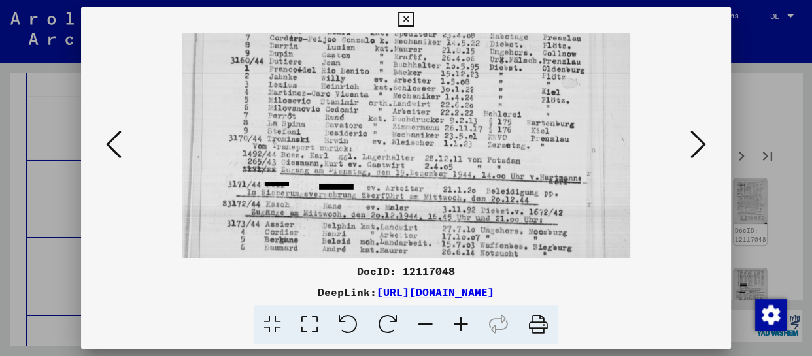
drag, startPoint x: 418, startPoint y: 225, endPoint x: 443, endPoint y: 82, distance: 144.7
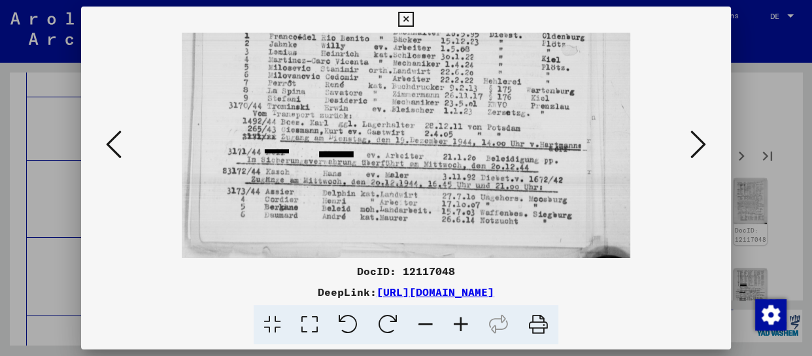
drag, startPoint x: 431, startPoint y: 206, endPoint x: 451, endPoint y: 106, distance: 102.1
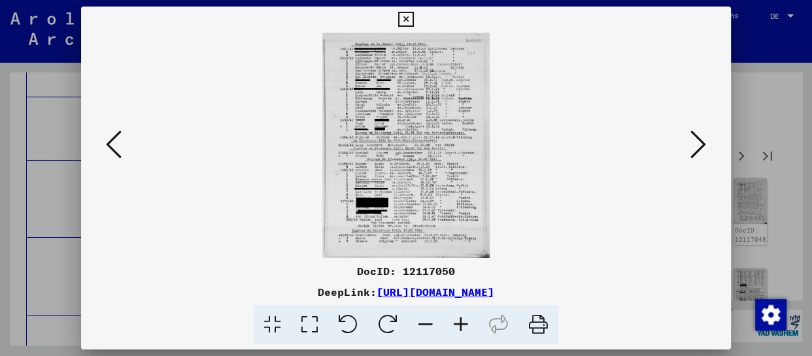
scroll to position [0, 0]
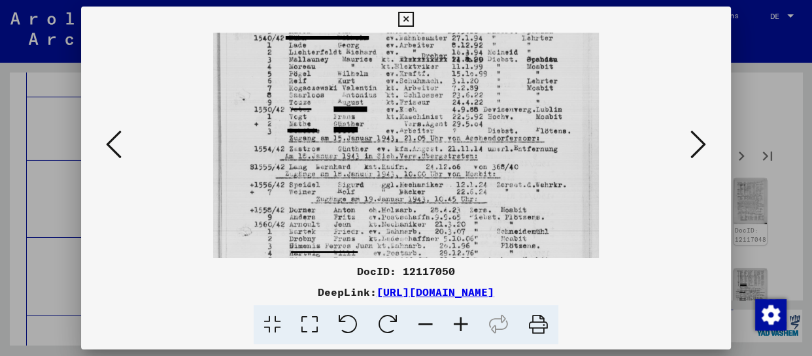
drag, startPoint x: 455, startPoint y: 222, endPoint x: 471, endPoint y: 96, distance: 127.3
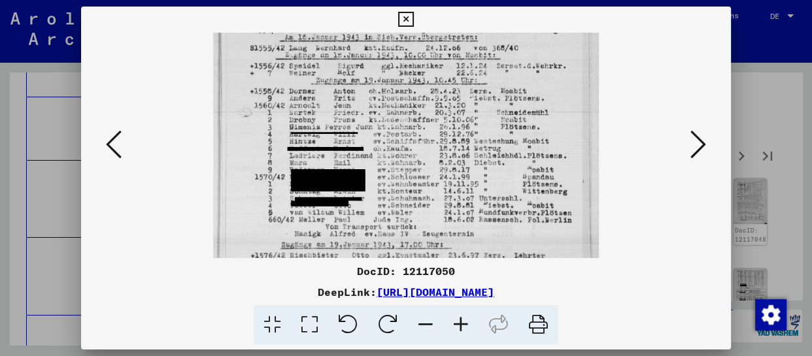
drag, startPoint x: 445, startPoint y: 211, endPoint x: 457, endPoint y: 94, distance: 117.7
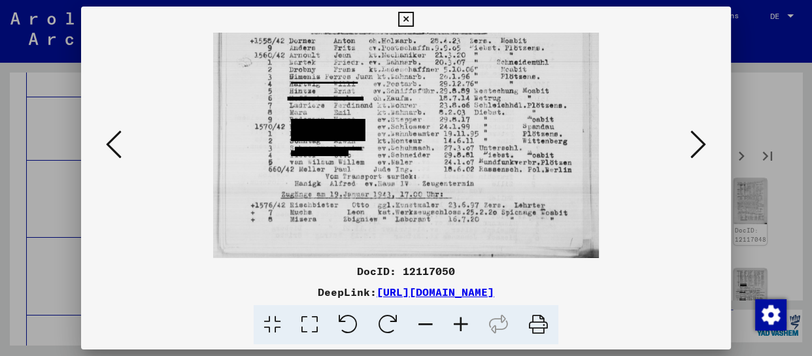
drag, startPoint x: 455, startPoint y: 208, endPoint x: 462, endPoint y: 132, distance: 76.2
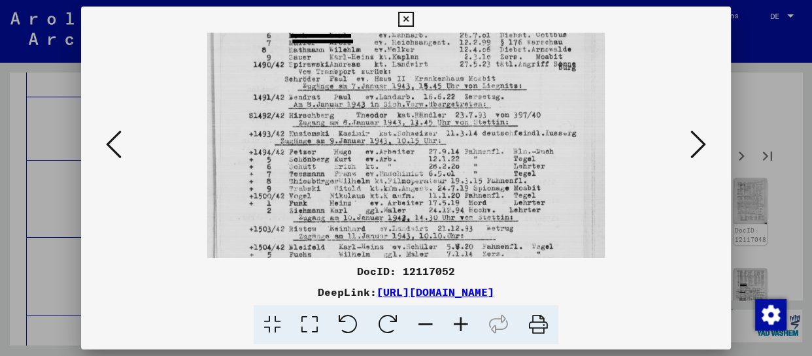
drag, startPoint x: 396, startPoint y: 207, endPoint x: 405, endPoint y: 98, distance: 109.6
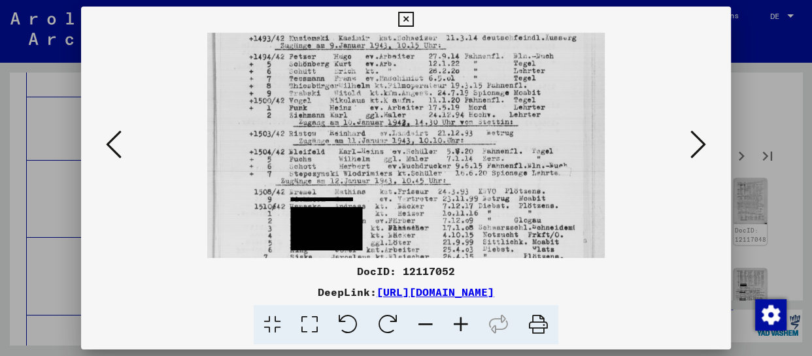
drag, startPoint x: 393, startPoint y: 207, endPoint x: 407, endPoint y: 112, distance: 95.8
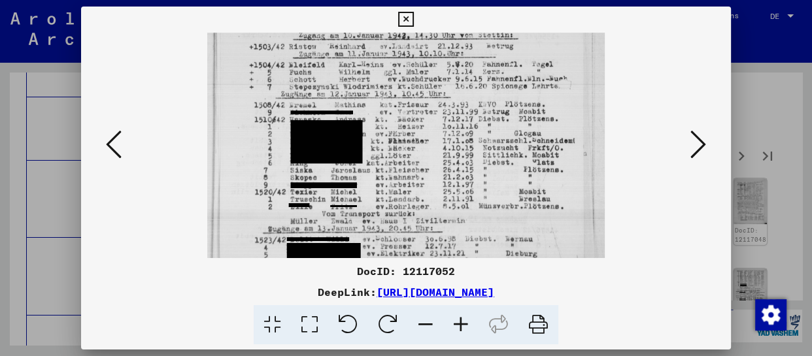
scroll to position [327, 0]
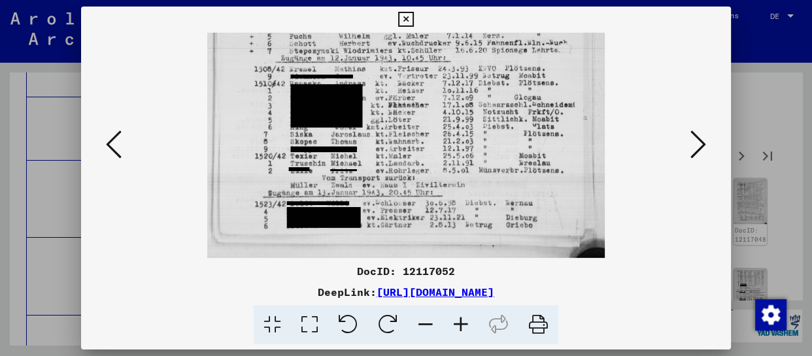
drag, startPoint x: 407, startPoint y: 211, endPoint x: 408, endPoint y: 56, distance: 155.0
drag, startPoint x: 404, startPoint y: 167, endPoint x: 411, endPoint y: 78, distance: 89.9
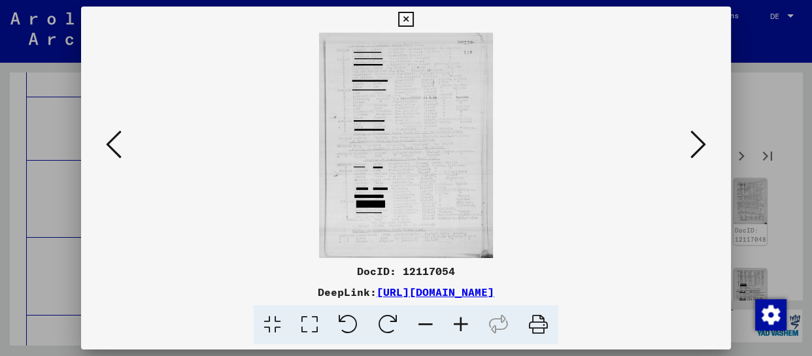
scroll to position [0, 0]
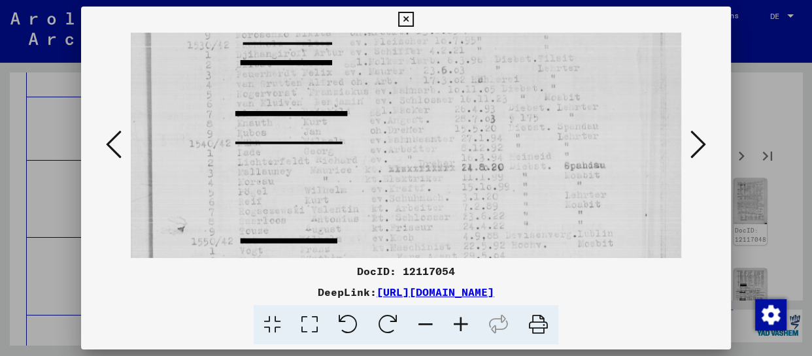
drag, startPoint x: 345, startPoint y: 213, endPoint x: 356, endPoint y: 143, distance: 71.0
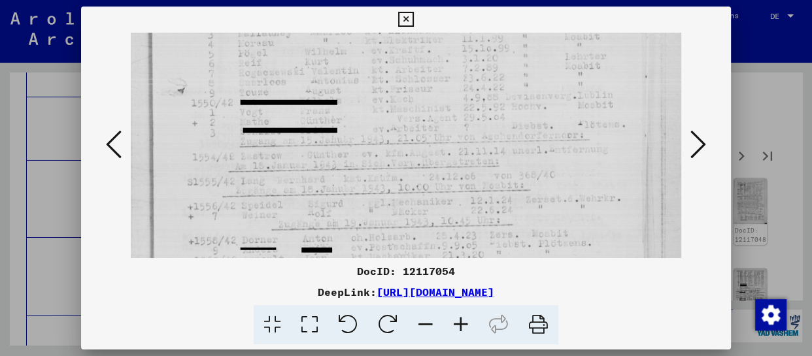
drag, startPoint x: 356, startPoint y: 224, endPoint x: 377, endPoint y: 85, distance: 140.3
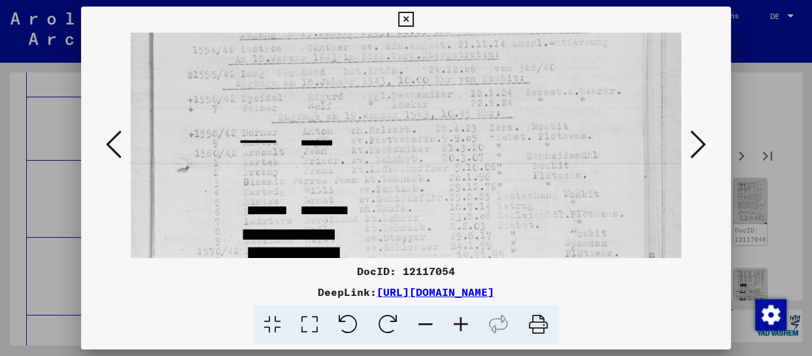
drag, startPoint x: 360, startPoint y: 161, endPoint x: 366, endPoint y: 78, distance: 83.3
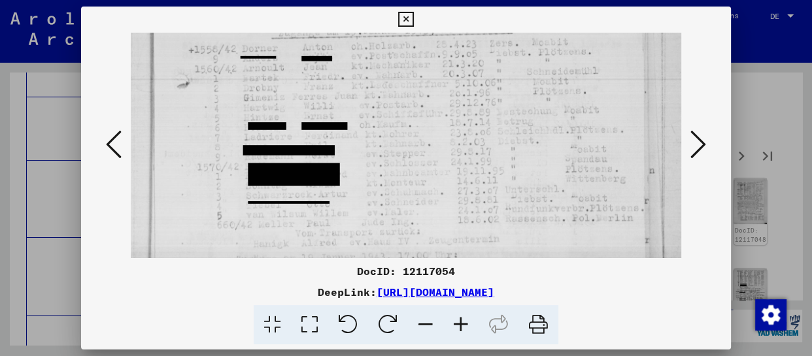
drag, startPoint x: 349, startPoint y: 192, endPoint x: 354, endPoint y: 107, distance: 85.9
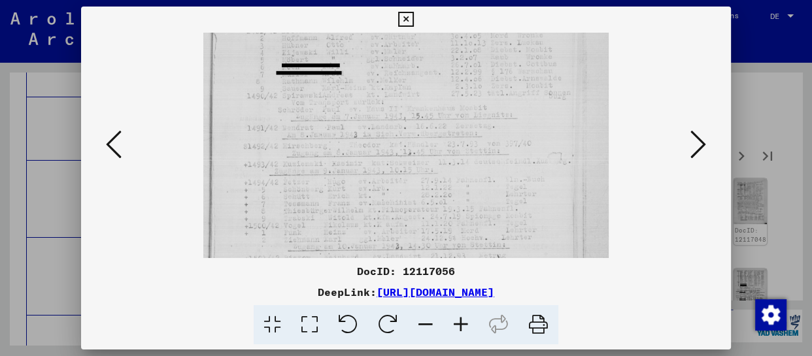
scroll to position [139, 0]
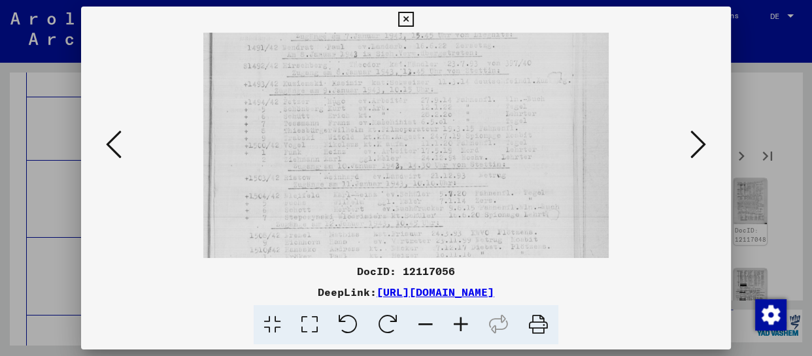
drag, startPoint x: 313, startPoint y: 216, endPoint x: 344, endPoint y: 79, distance: 140.1
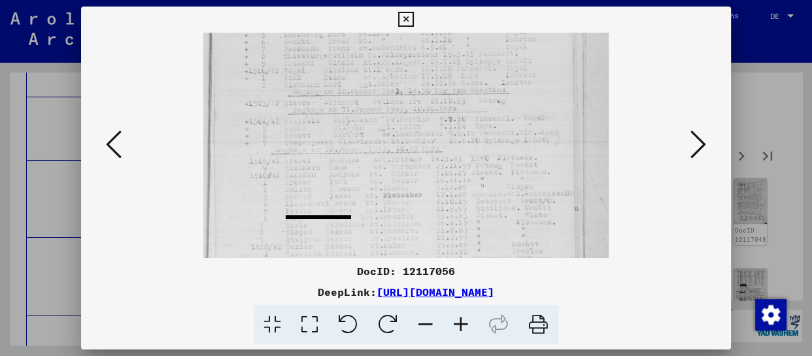
drag, startPoint x: 329, startPoint y: 208, endPoint x: 346, endPoint y: 131, distance: 78.4
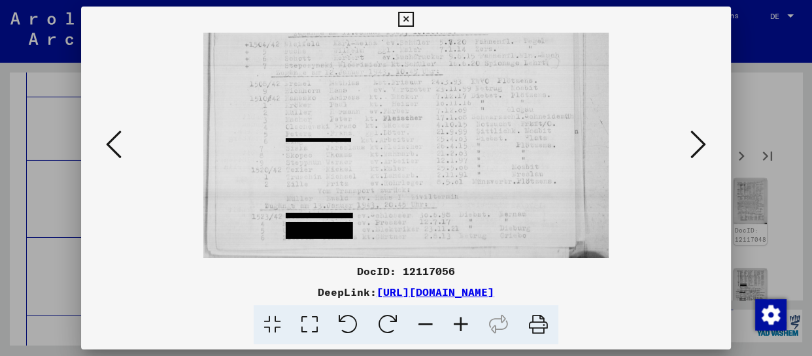
drag, startPoint x: 347, startPoint y: 224, endPoint x: 353, endPoint y: 147, distance: 77.5
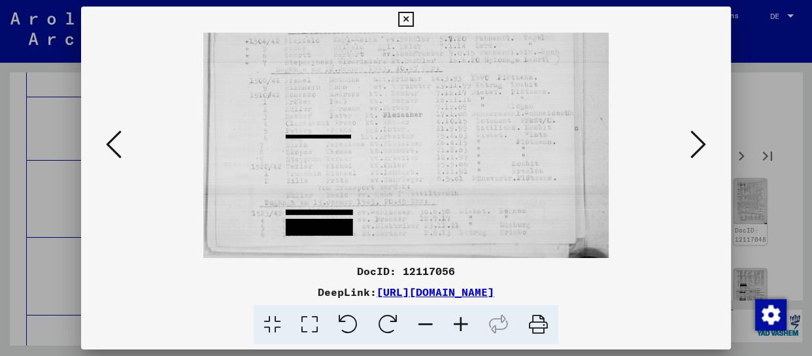
drag, startPoint x: 359, startPoint y: 197, endPoint x: 362, endPoint y: 154, distance: 42.6
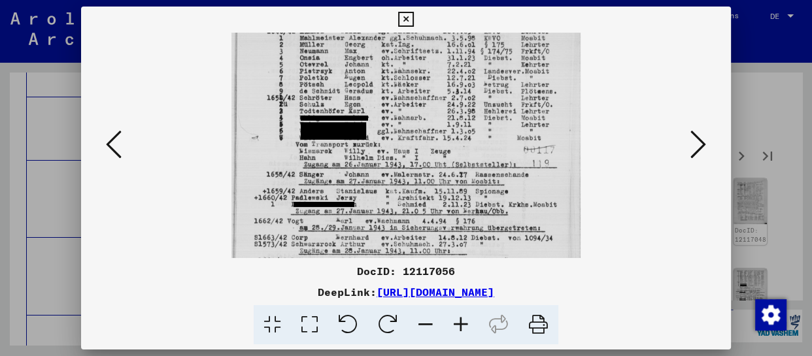
drag, startPoint x: 439, startPoint y: 217, endPoint x: 449, endPoint y: 111, distance: 107.1
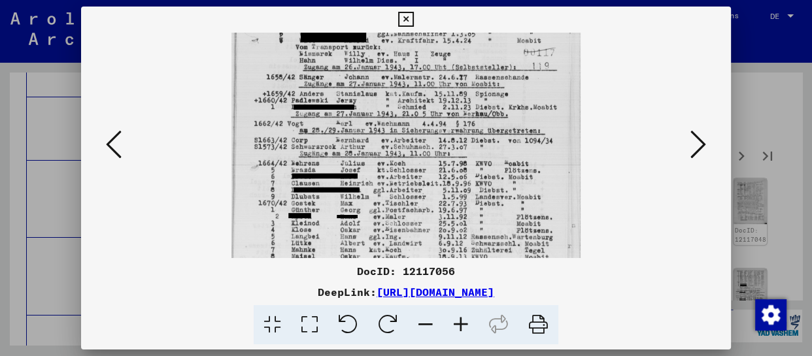
scroll to position [226, 0]
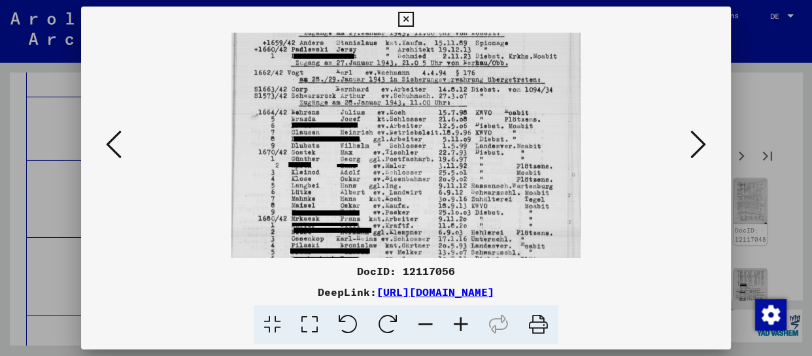
drag, startPoint x: 444, startPoint y: 208, endPoint x: 451, endPoint y: 85, distance: 123.2
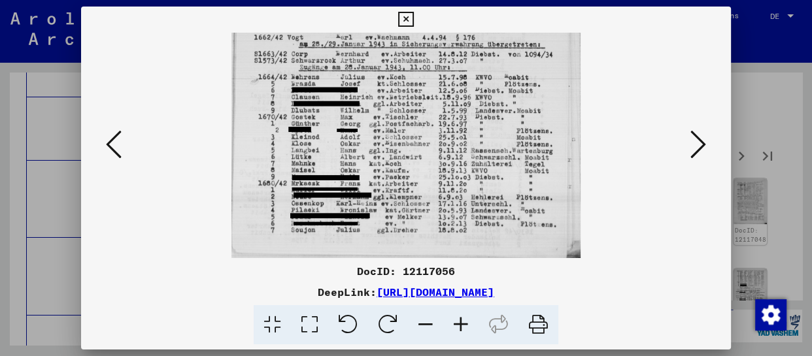
drag, startPoint x: 423, startPoint y: 246, endPoint x: 427, endPoint y: 145, distance: 101.5
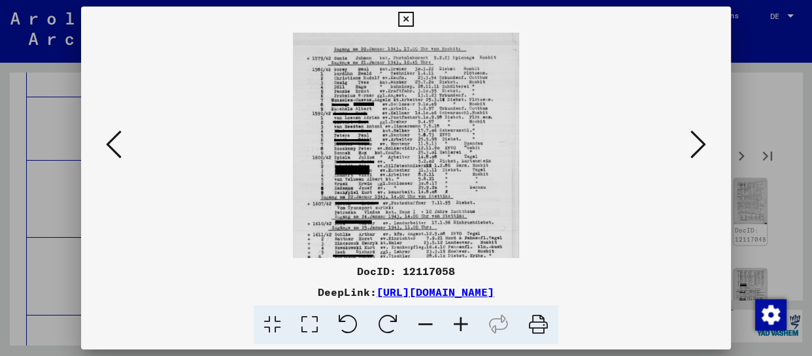
scroll to position [0, 0]
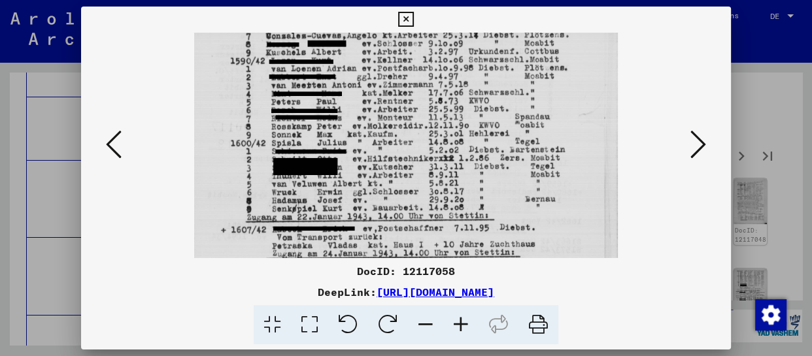
drag, startPoint x: 399, startPoint y: 219, endPoint x: 422, endPoint y: 97, distance: 124.4
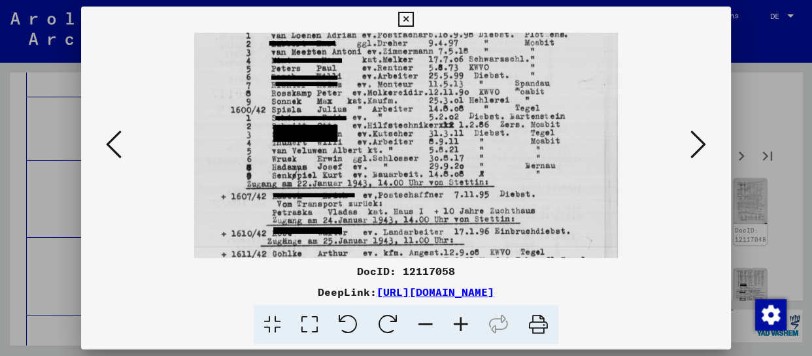
scroll to position [196, 0]
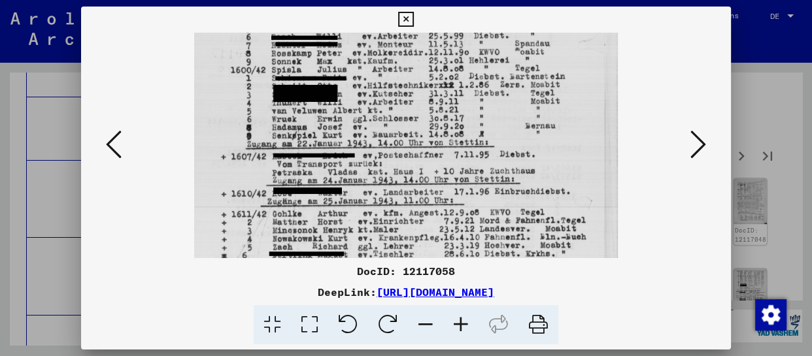
drag, startPoint x: 419, startPoint y: 204, endPoint x: 432, endPoint y: 85, distance: 119.8
drag, startPoint x: 411, startPoint y: 211, endPoint x: 433, endPoint y: 94, distance: 119.7
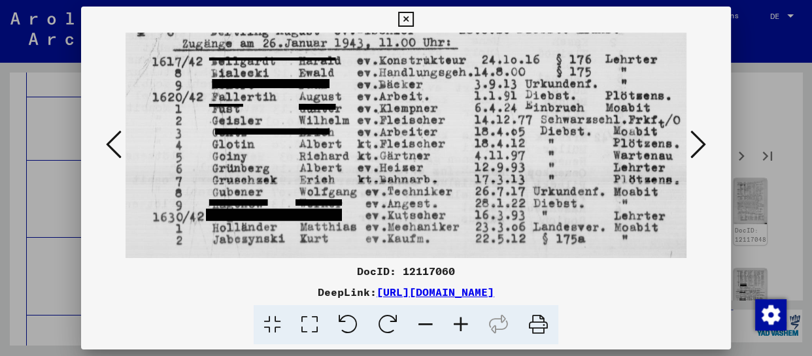
scroll to position [0, 4]
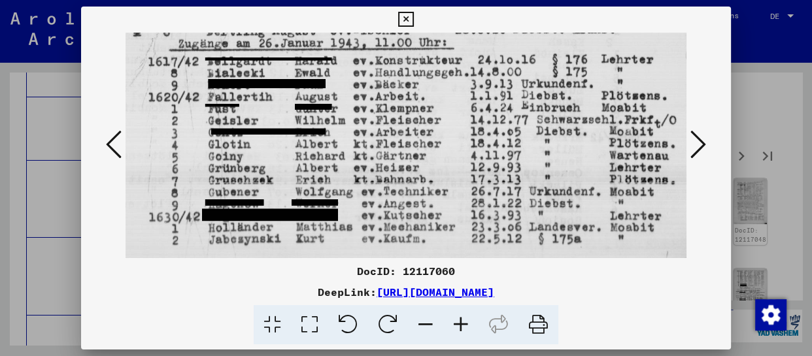
drag, startPoint x: 405, startPoint y: 137, endPoint x: 406, endPoint y: 217, distance: 79.8
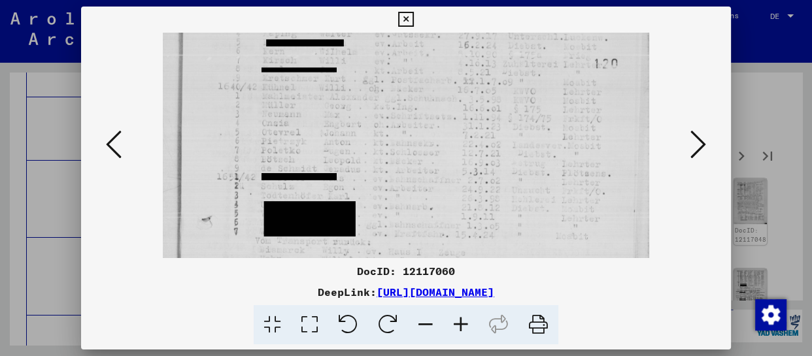
drag, startPoint x: 378, startPoint y: 229, endPoint x: 411, endPoint y: 90, distance: 142.5
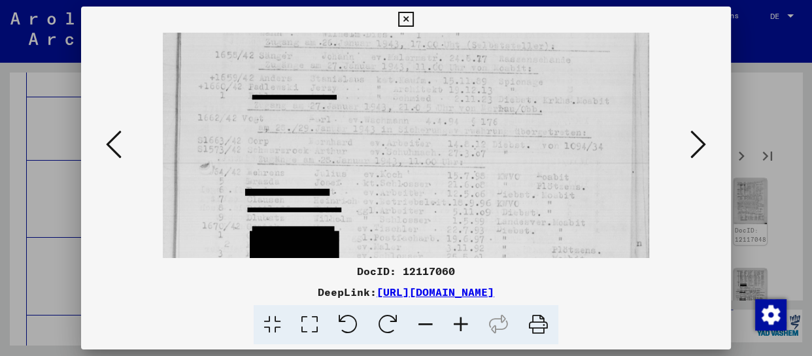
drag, startPoint x: 388, startPoint y: 210, endPoint x: 414, endPoint y: 44, distance: 167.5
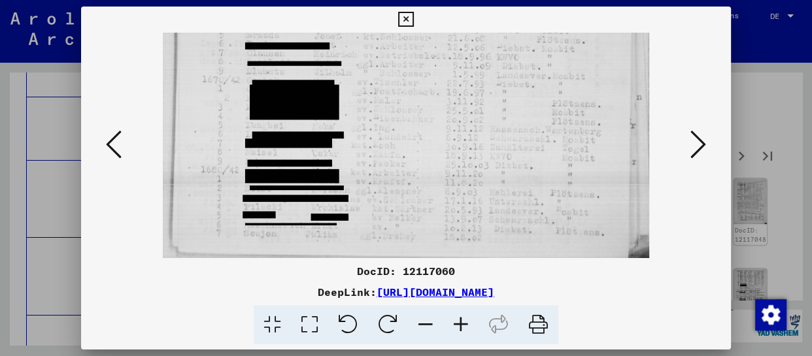
drag, startPoint x: 383, startPoint y: 215, endPoint x: 407, endPoint y: 46, distance: 171.1
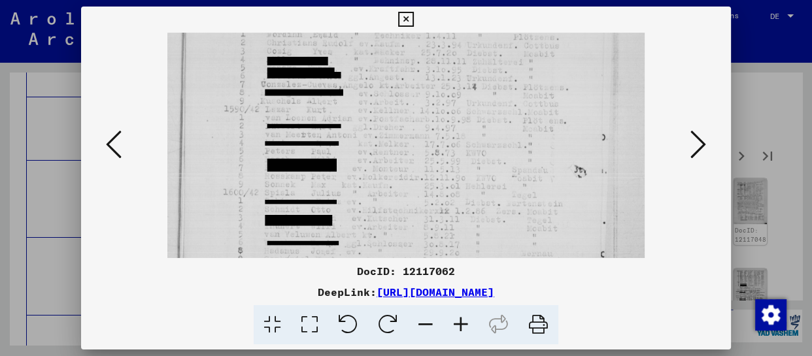
drag, startPoint x: 370, startPoint y: 211, endPoint x: 385, endPoint y: 134, distance: 78.1
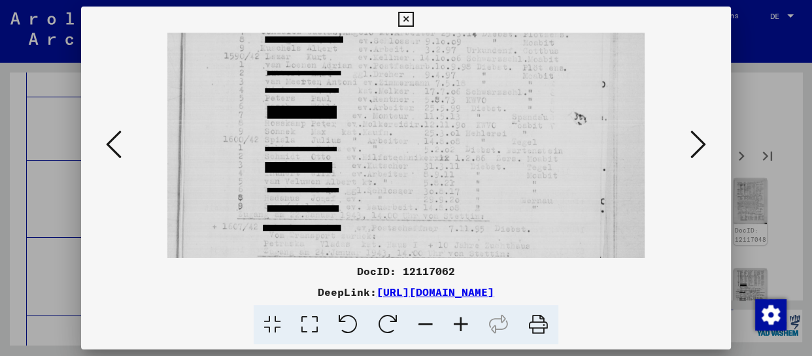
scroll to position [160, 0]
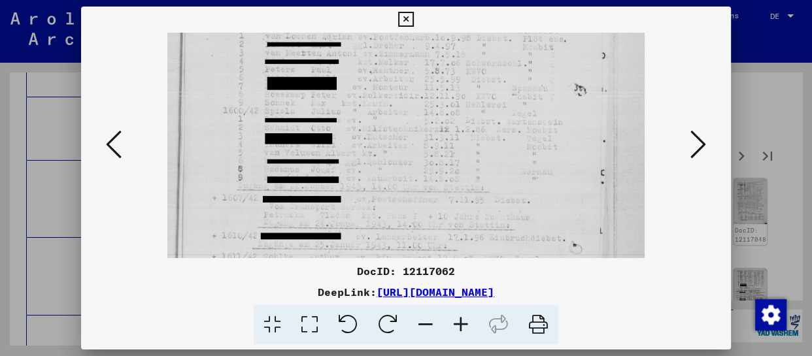
drag, startPoint x: 371, startPoint y: 236, endPoint x: 382, endPoint y: 155, distance: 81.9
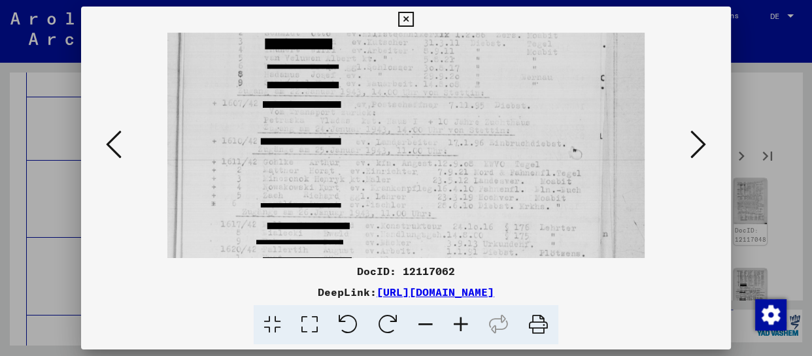
drag, startPoint x: 373, startPoint y: 211, endPoint x: 396, endPoint y: 115, distance: 98.3
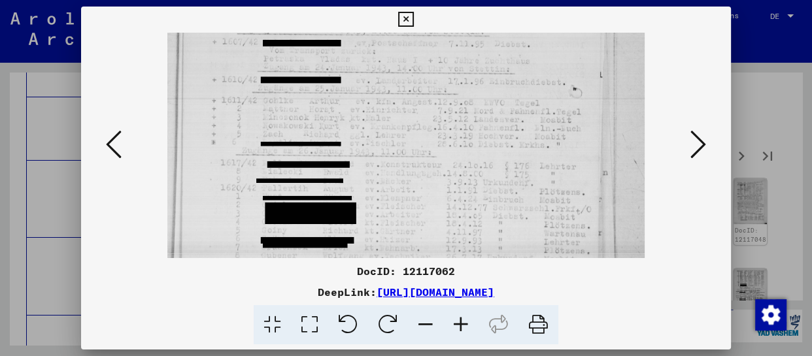
drag, startPoint x: 392, startPoint y: 218, endPoint x: 400, endPoint y: 158, distance: 61.2
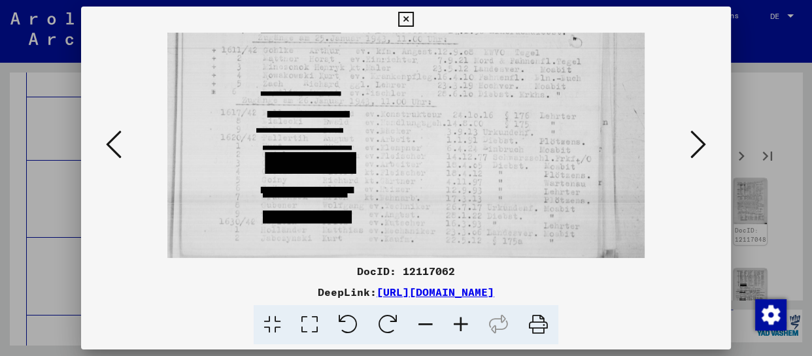
scroll to position [392, 0]
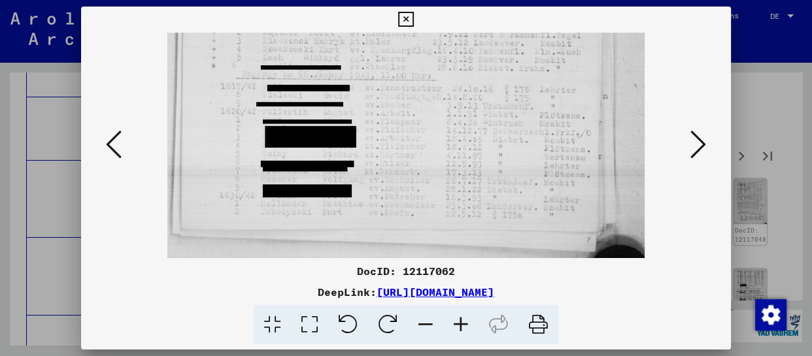
drag, startPoint x: 379, startPoint y: 218, endPoint x: 409, endPoint y: 116, distance: 106.4
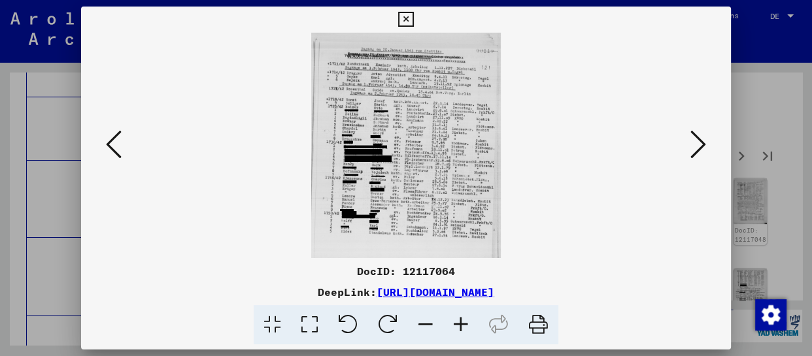
scroll to position [0, 0]
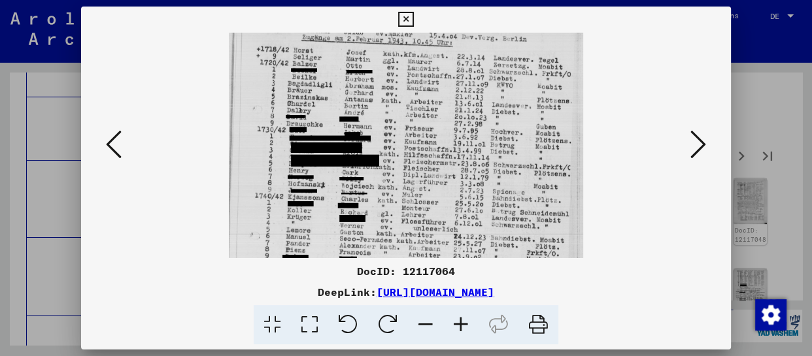
drag, startPoint x: 392, startPoint y: 205, endPoint x: 392, endPoint y: 98, distance: 107.3
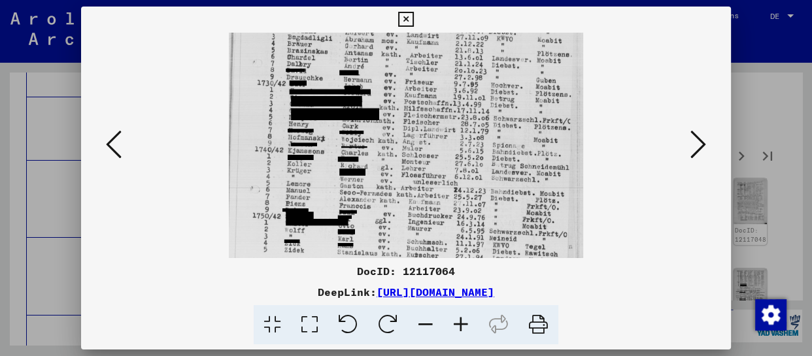
drag, startPoint x: 392, startPoint y: 189, endPoint x: 389, endPoint y: 143, distance: 45.9
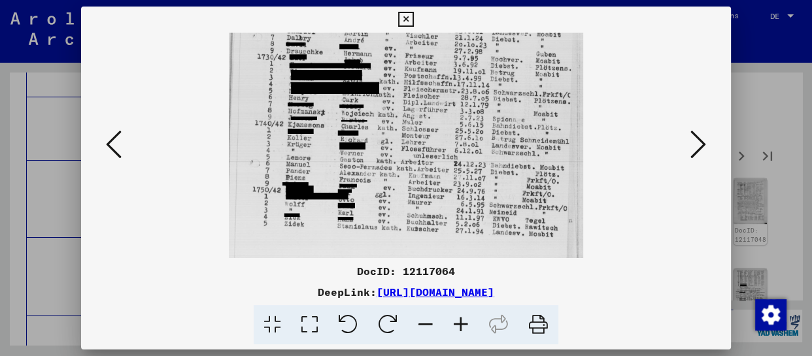
scroll to position [196, 0]
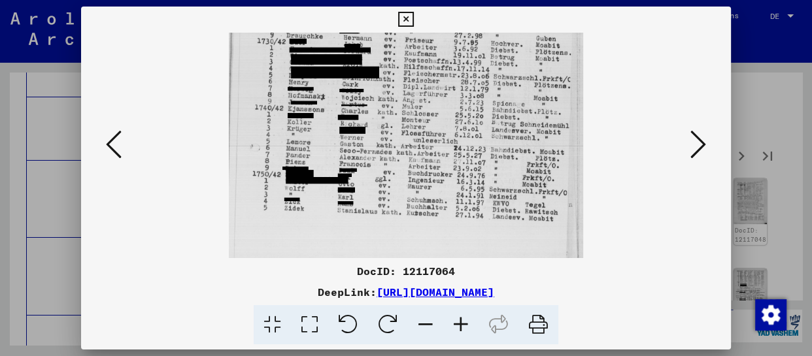
drag, startPoint x: 386, startPoint y: 199, endPoint x: 392, endPoint y: 125, distance: 74.8
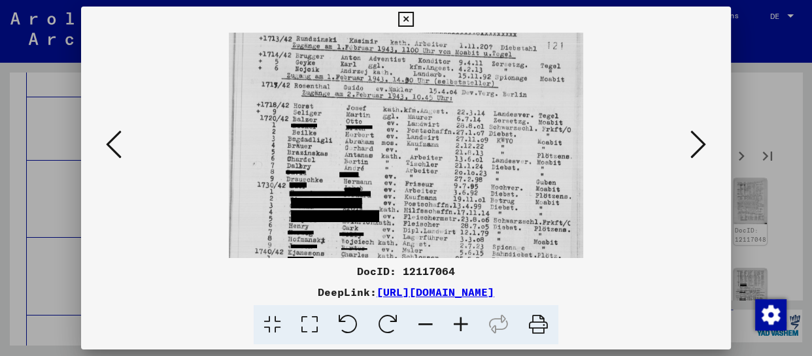
scroll to position [52, 0]
drag, startPoint x: 430, startPoint y: 91, endPoint x: 422, endPoint y: 235, distance: 144.8
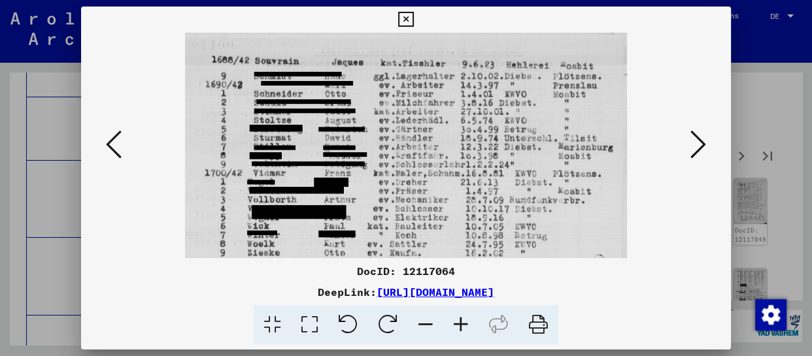
scroll to position [0, 0]
drag, startPoint x: 451, startPoint y: 222, endPoint x: 445, endPoint y: 164, distance: 59.2
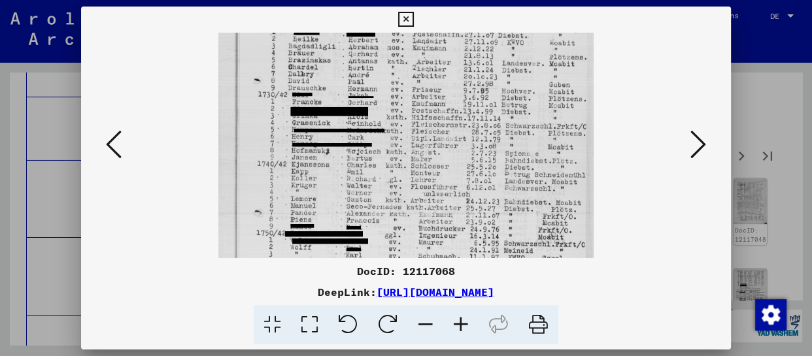
drag, startPoint x: 443, startPoint y: 237, endPoint x: 447, endPoint y: 78, distance: 159.6
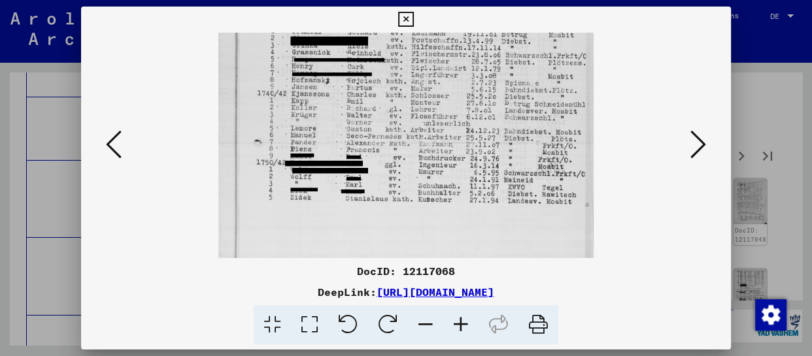
drag, startPoint x: 451, startPoint y: 220, endPoint x: 464, endPoint y: 101, distance: 119.8
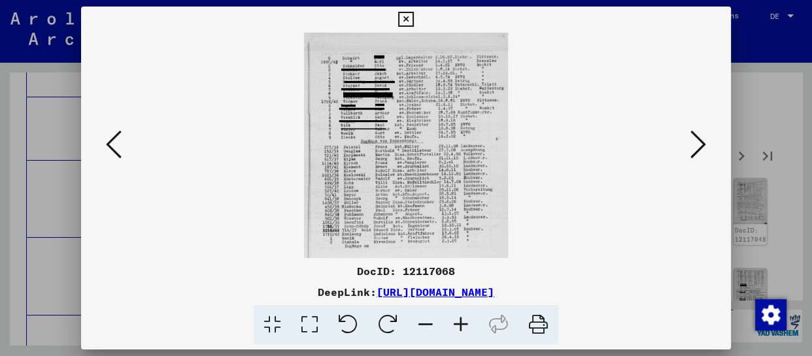
scroll to position [0, 0]
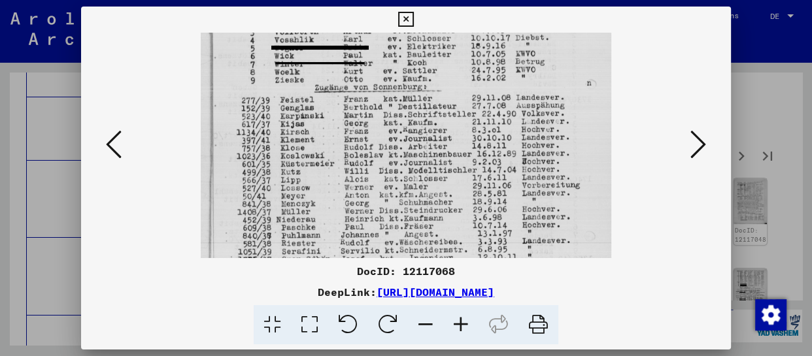
drag, startPoint x: 447, startPoint y: 213, endPoint x: 453, endPoint y: 48, distance: 164.9
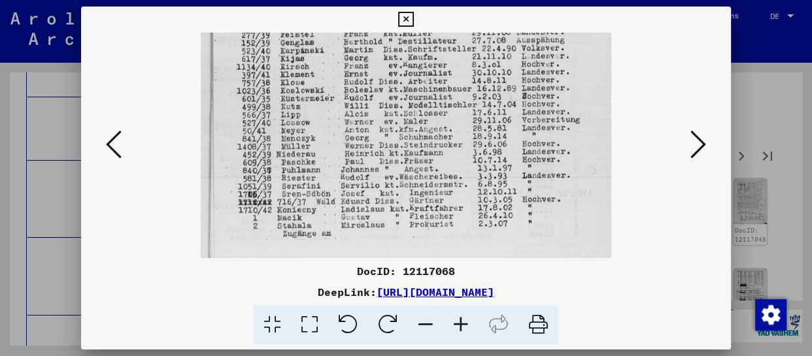
drag, startPoint x: 453, startPoint y: 211, endPoint x: 449, endPoint y: 107, distance: 104.7
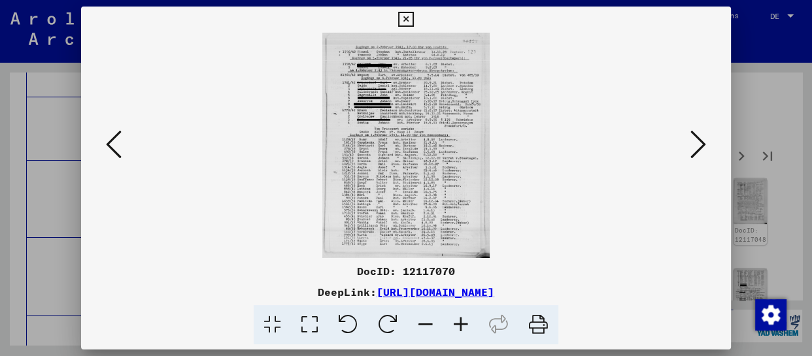
scroll to position [0, 0]
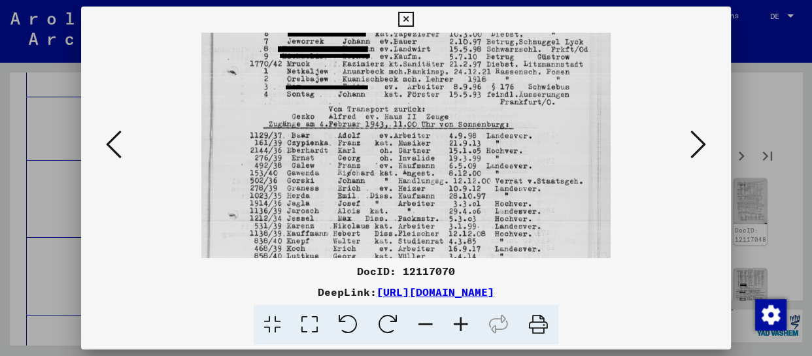
drag, startPoint x: 432, startPoint y: 216, endPoint x: 432, endPoint y: 57, distance: 158.9
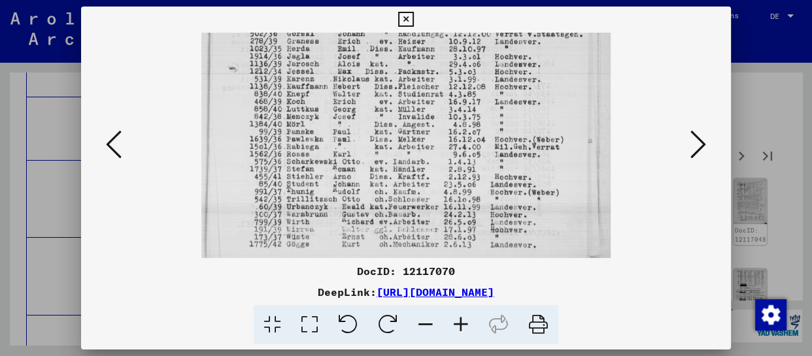
drag, startPoint x: 428, startPoint y: 218, endPoint x: 433, endPoint y: 84, distance: 134.2
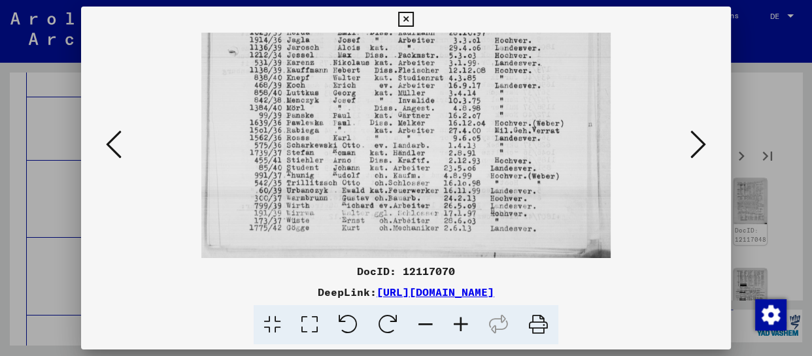
scroll to position [327, 0]
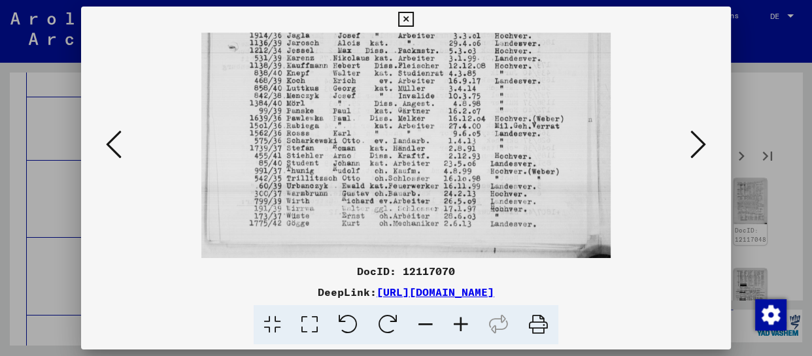
drag, startPoint x: 432, startPoint y: 172, endPoint x: 434, endPoint y: 139, distance: 32.8
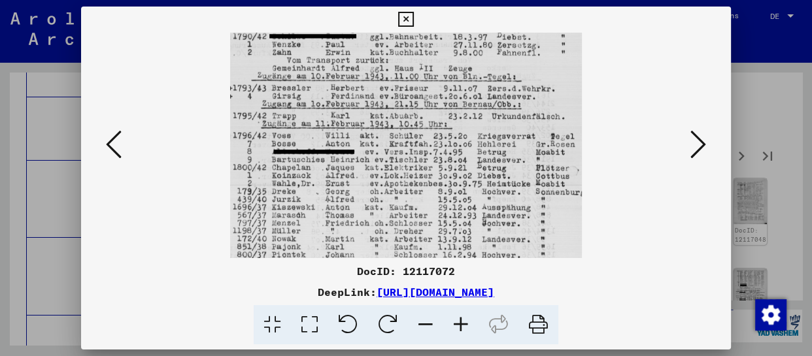
drag, startPoint x: 387, startPoint y: 165, endPoint x: 396, endPoint y: 58, distance: 107.6
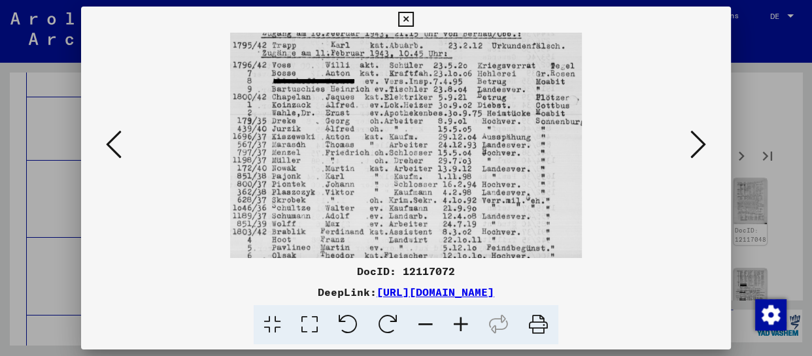
scroll to position [229, 0]
drag, startPoint x: 434, startPoint y: 190, endPoint x: 439, endPoint y: 105, distance: 85.1
drag, startPoint x: 440, startPoint y: 193, endPoint x: 464, endPoint y: 109, distance: 87.1
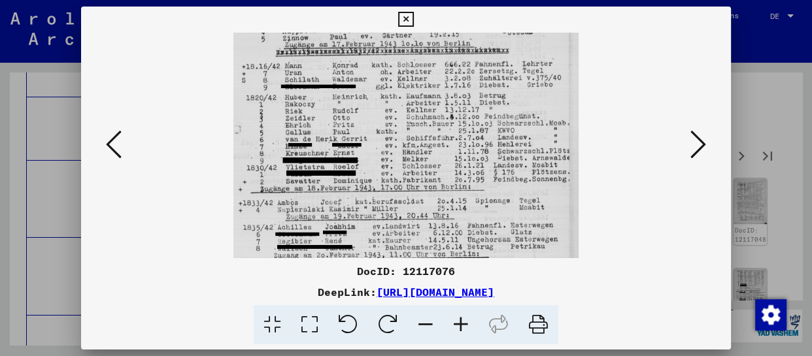
drag, startPoint x: 411, startPoint y: 224, endPoint x: 417, endPoint y: 131, distance: 93.0
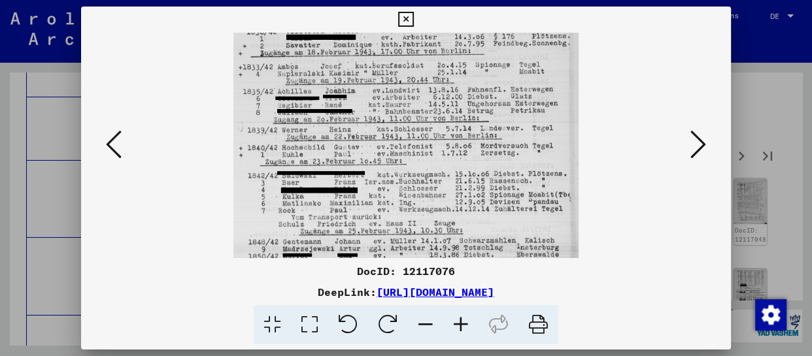
scroll to position [229, 0]
drag, startPoint x: 440, startPoint y: 230, endPoint x: 451, endPoint y: 93, distance: 137.7
drag, startPoint x: 455, startPoint y: 203, endPoint x: 467, endPoint y: 65, distance: 138.5
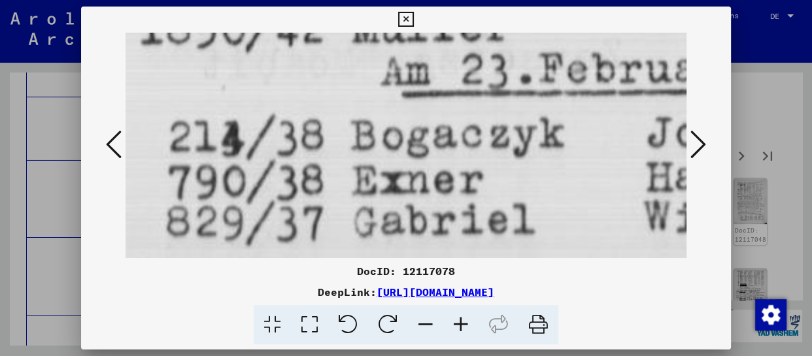
scroll to position [0, 0]
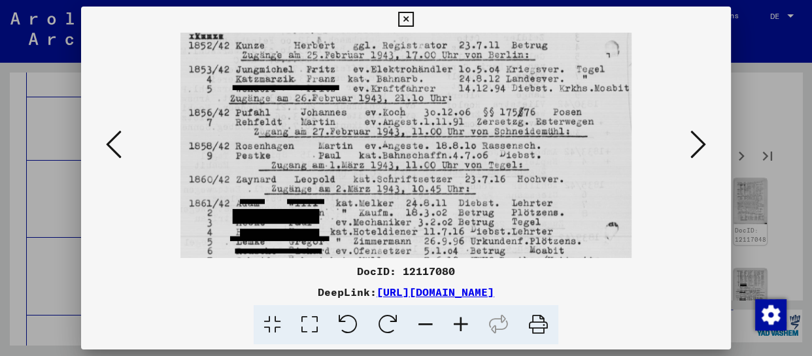
drag, startPoint x: 379, startPoint y: 203, endPoint x: 384, endPoint y: 142, distance: 61.6
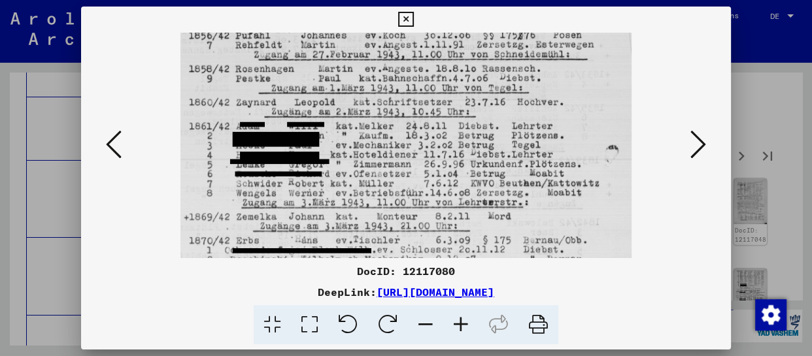
scroll to position [164, 0]
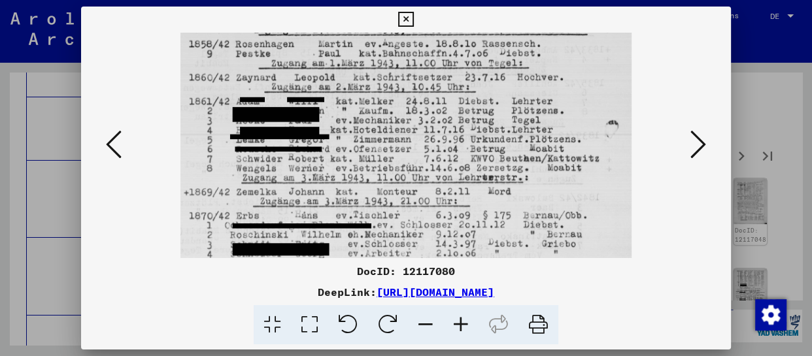
drag, startPoint x: 375, startPoint y: 224, endPoint x: 386, endPoint y: 67, distance: 157.3
drag, startPoint x: 377, startPoint y: 197, endPoint x: 385, endPoint y: 97, distance: 99.7
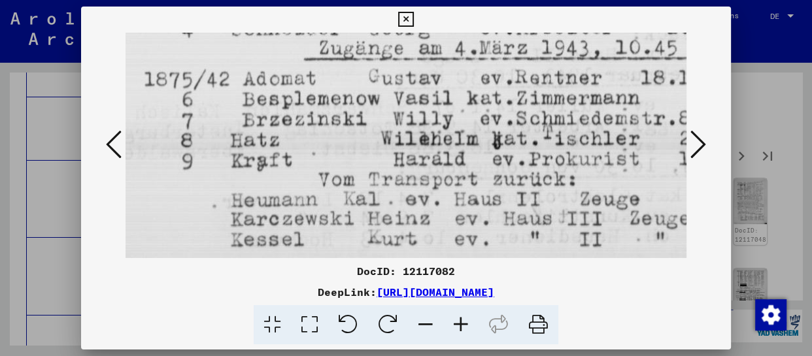
scroll to position [0, 0]
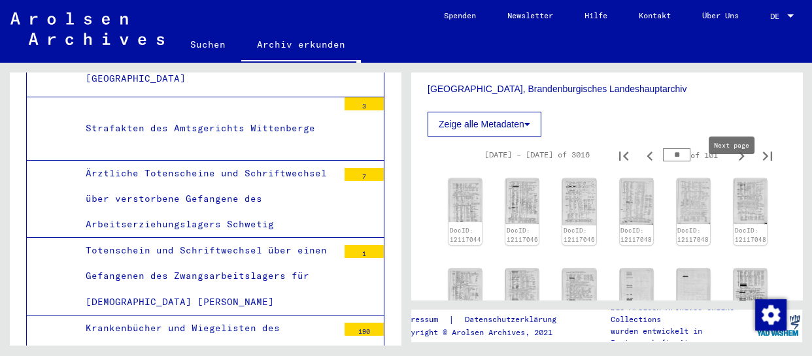
type input "**"
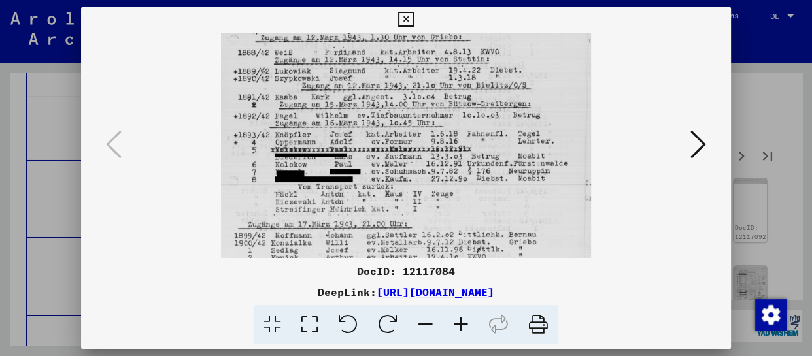
drag, startPoint x: 448, startPoint y: 223, endPoint x: 449, endPoint y: 76, distance: 147.2
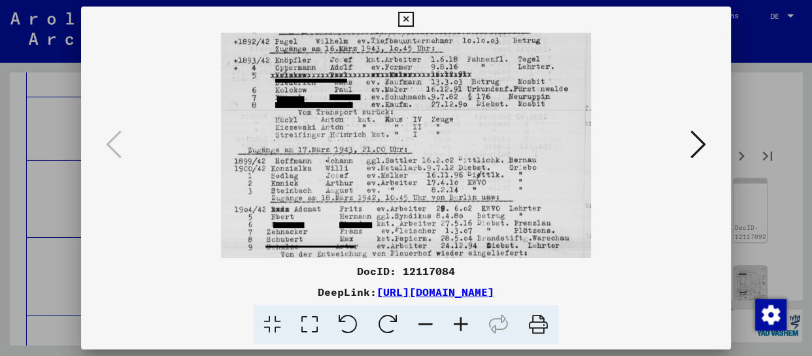
scroll to position [262, 0]
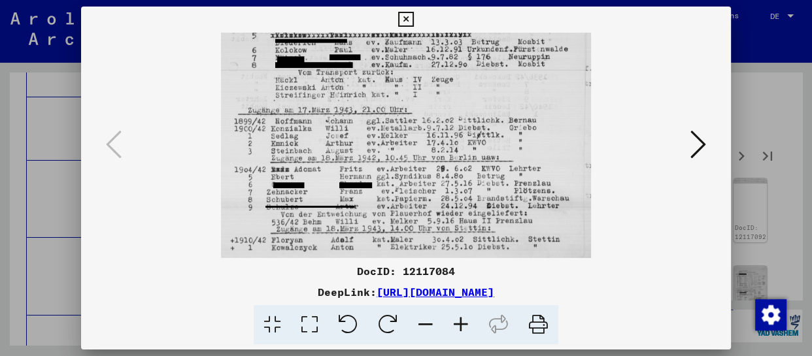
drag, startPoint x: 470, startPoint y: 222, endPoint x: 475, endPoint y: 105, distance: 117.2
drag, startPoint x: 491, startPoint y: 198, endPoint x: 496, endPoint y: 97, distance: 100.9
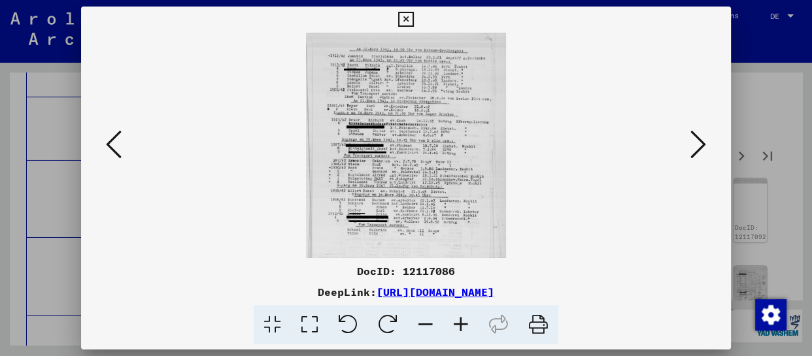
scroll to position [0, 0]
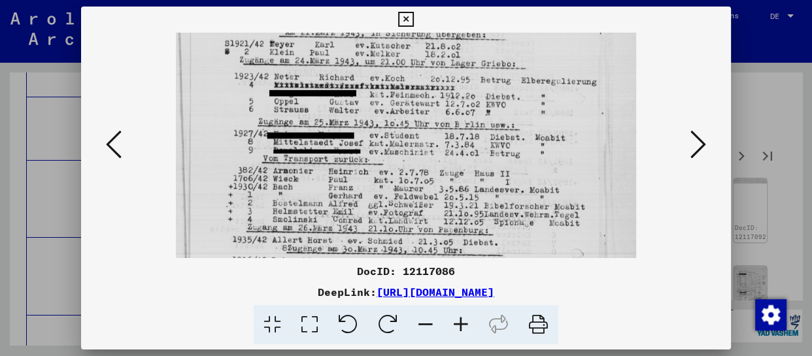
drag, startPoint x: 415, startPoint y: 220, endPoint x: 420, endPoint y: 80, distance: 140.0
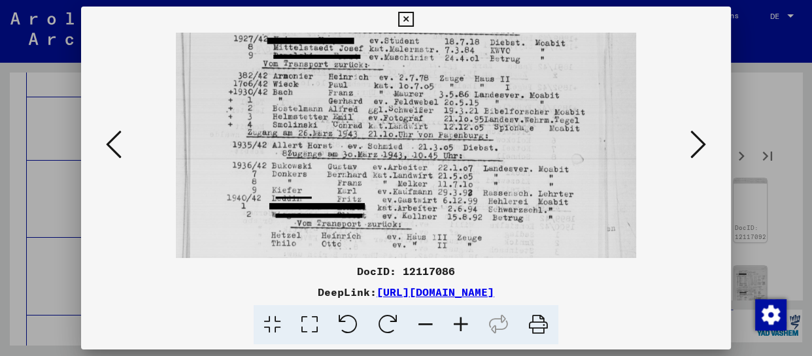
scroll to position [279, 0]
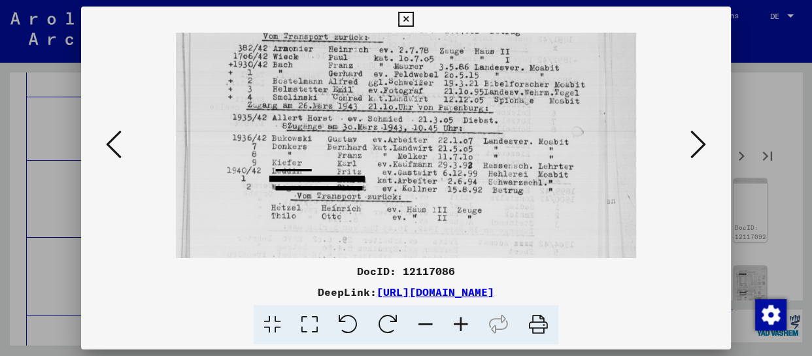
drag, startPoint x: 436, startPoint y: 120, endPoint x: 438, endPoint y: 92, distance: 27.6
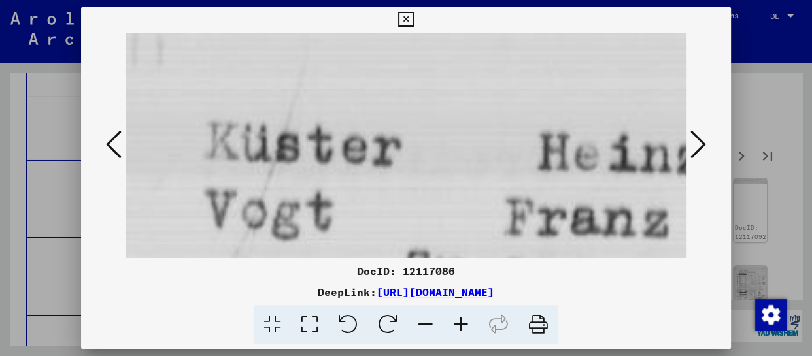
scroll to position [0, 0]
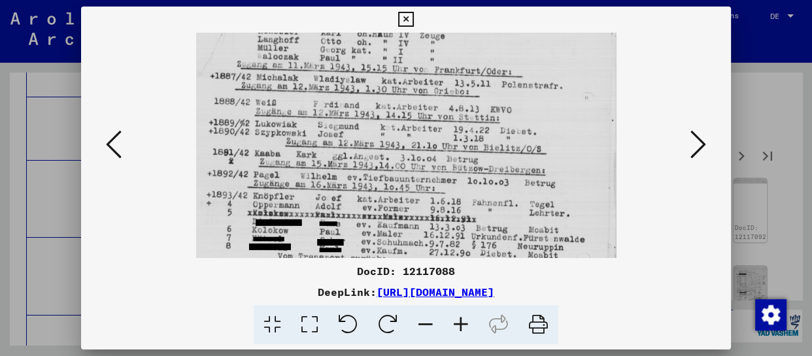
drag, startPoint x: 417, startPoint y: 216, endPoint x: 417, endPoint y: 100, distance: 116.4
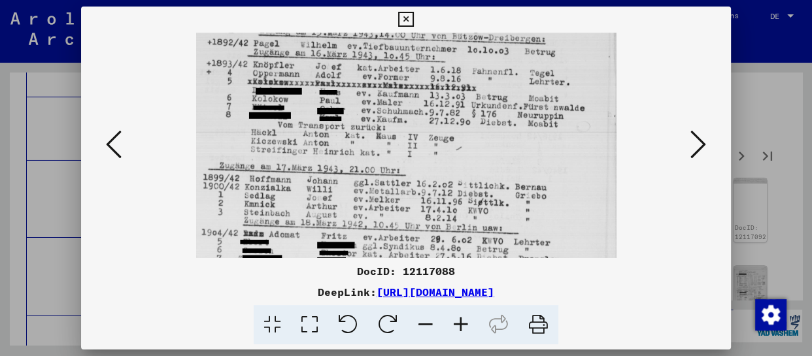
drag, startPoint x: 419, startPoint y: 222, endPoint x: 427, endPoint y: 91, distance: 131.7
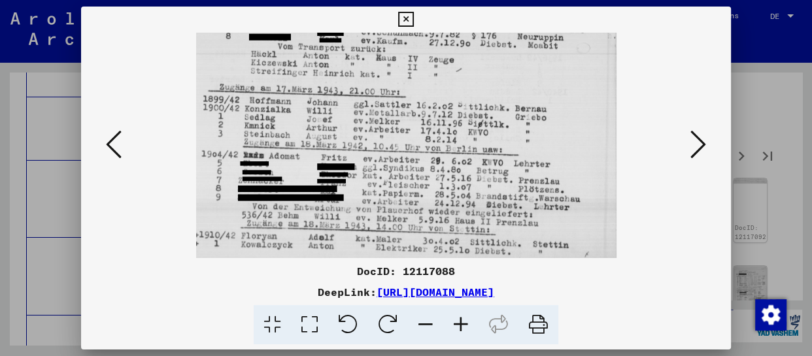
drag, startPoint x: 428, startPoint y: 208, endPoint x: 443, endPoint y: 94, distance: 114.9
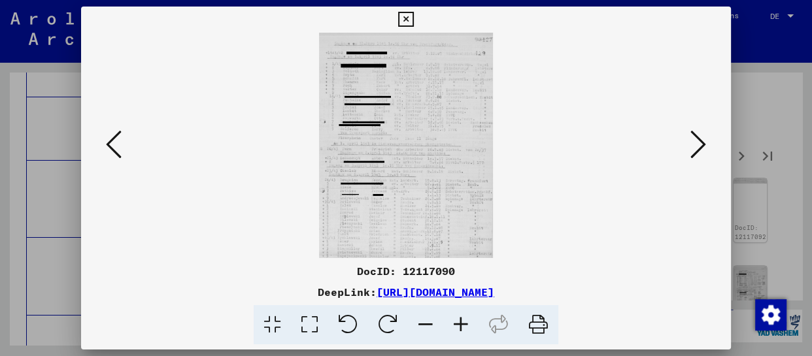
scroll to position [0, 0]
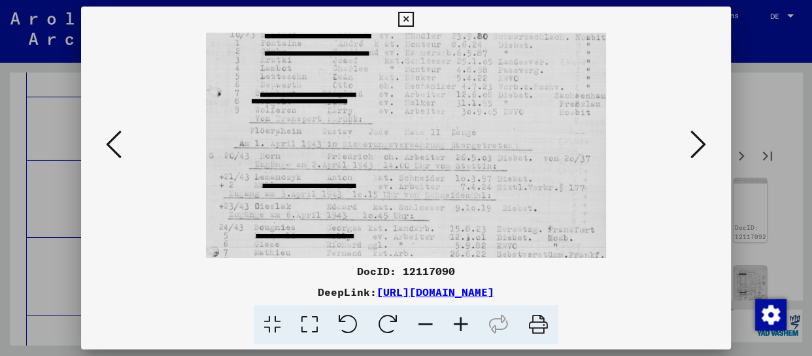
drag, startPoint x: 417, startPoint y: 211, endPoint x: 420, endPoint y: 65, distance: 145.2
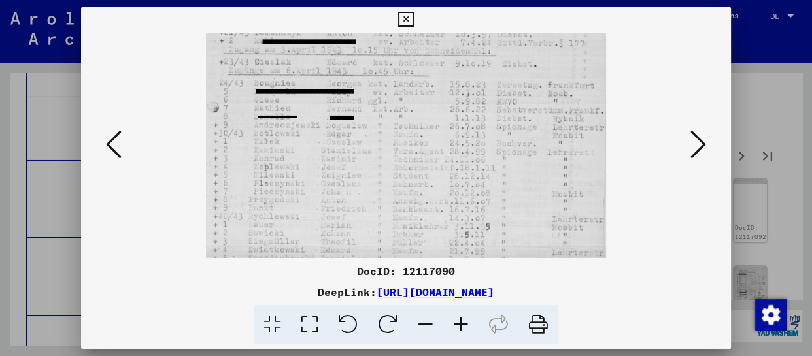
drag, startPoint x: 438, startPoint y: 211, endPoint x: 444, endPoint y: 67, distance: 144.7
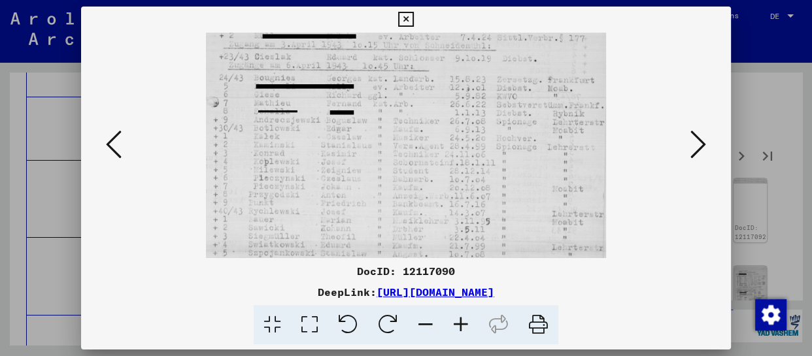
drag, startPoint x: 439, startPoint y: 211, endPoint x: 448, endPoint y: 93, distance: 118.7
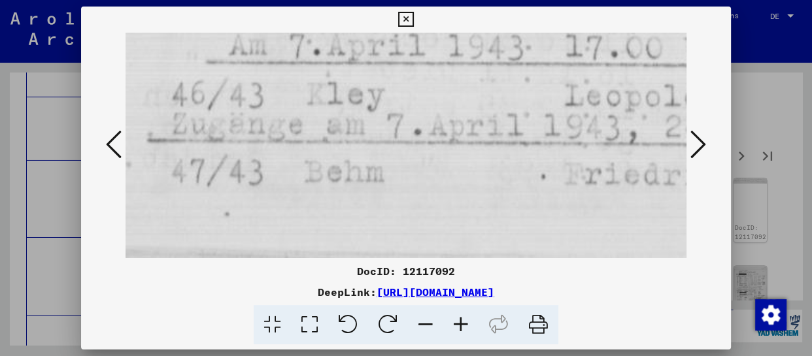
scroll to position [0, 0]
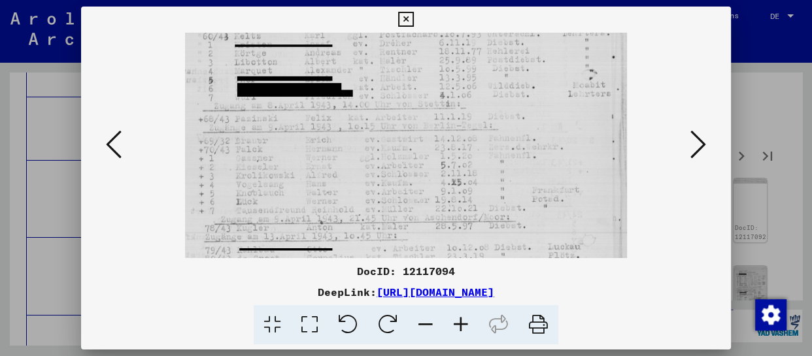
drag, startPoint x: 376, startPoint y: 140, endPoint x: 377, endPoint y: 73, distance: 67.4
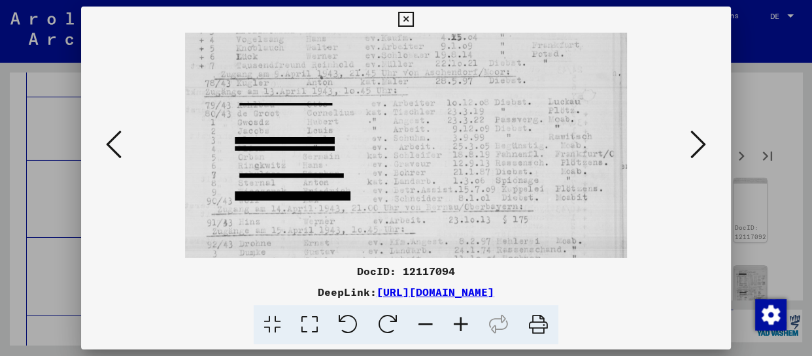
drag, startPoint x: 384, startPoint y: 232, endPoint x: 386, endPoint y: 88, distance: 143.2
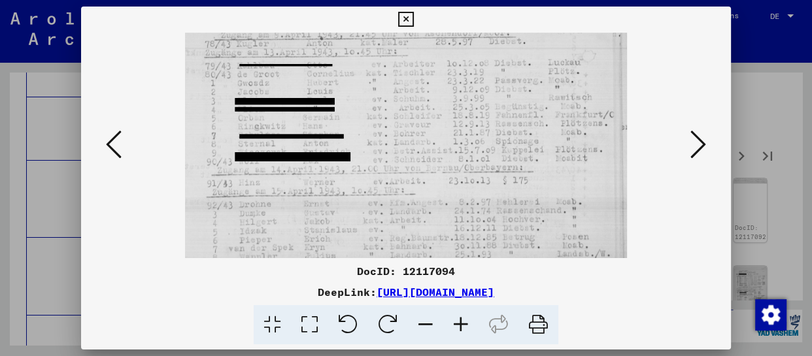
scroll to position [327, 0]
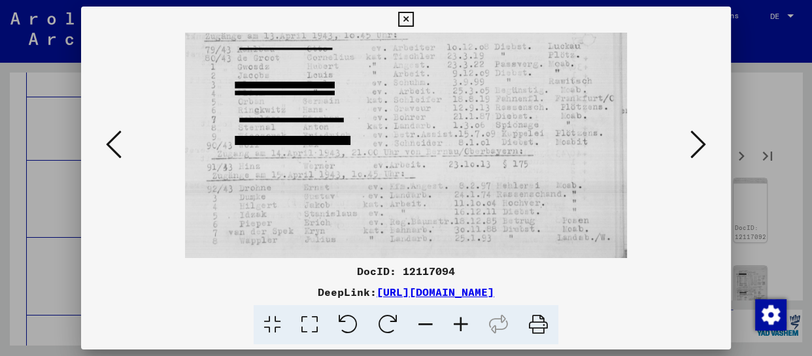
drag, startPoint x: 386, startPoint y: 221, endPoint x: 383, endPoint y: 99, distance: 121.7
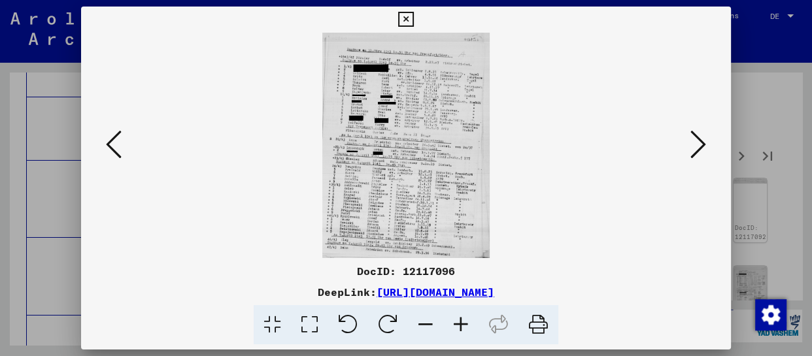
scroll to position [0, 0]
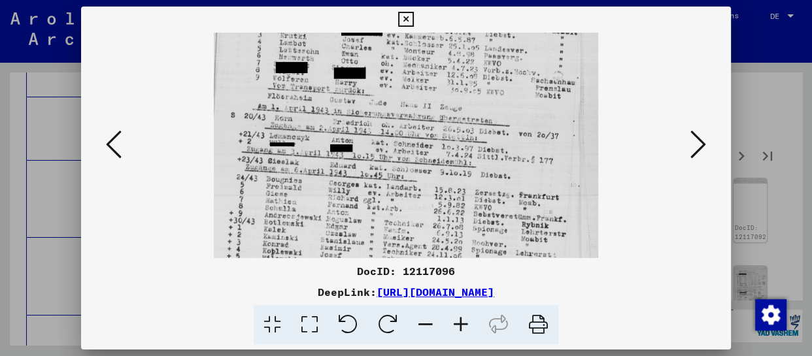
drag, startPoint x: 434, startPoint y: 235, endPoint x: 440, endPoint y: 74, distance: 161.7
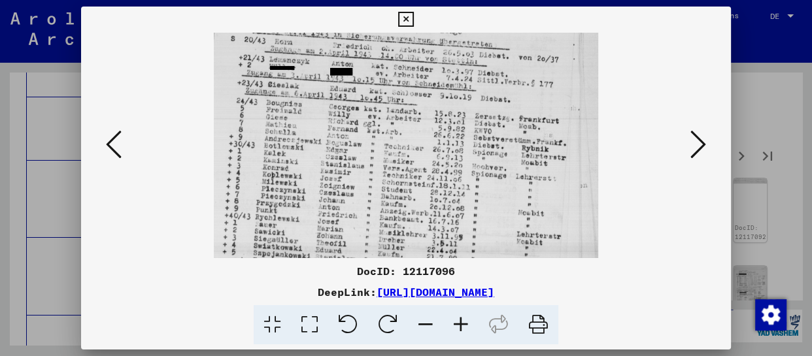
scroll to position [294, 0]
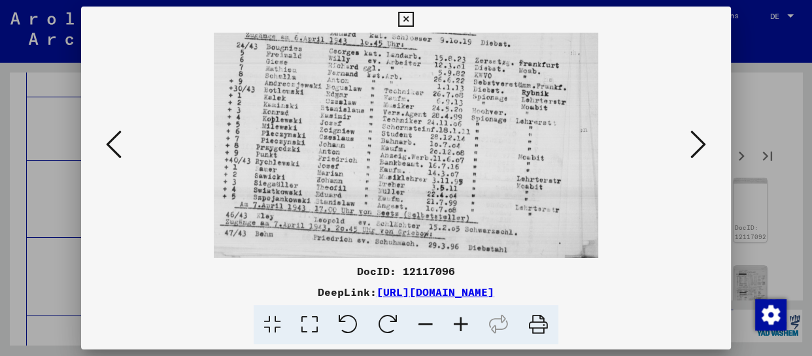
drag, startPoint x: 431, startPoint y: 226, endPoint x: 439, endPoint y: 90, distance: 136.9
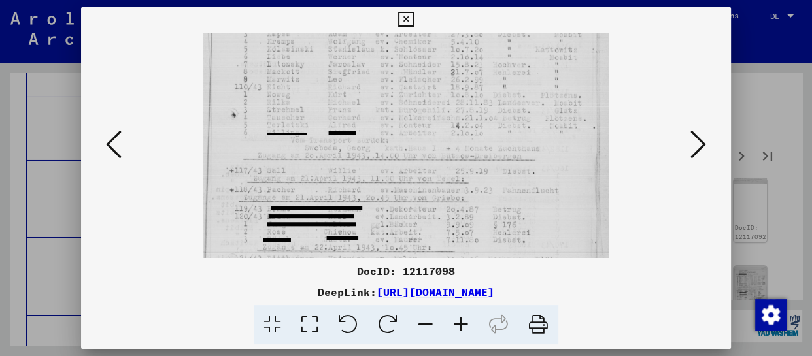
drag, startPoint x: 436, startPoint y: 242, endPoint x: 438, endPoint y: 94, distance: 147.8
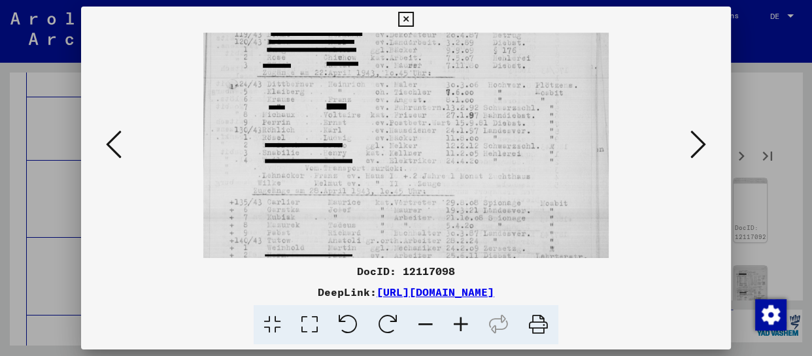
drag, startPoint x: 427, startPoint y: 222, endPoint x: 448, endPoint y: 71, distance: 152.5
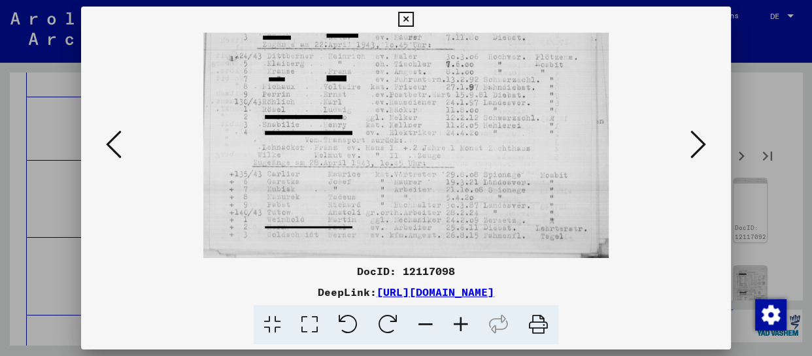
drag, startPoint x: 440, startPoint y: 117, endPoint x: 440, endPoint y: 83, distance: 34.0
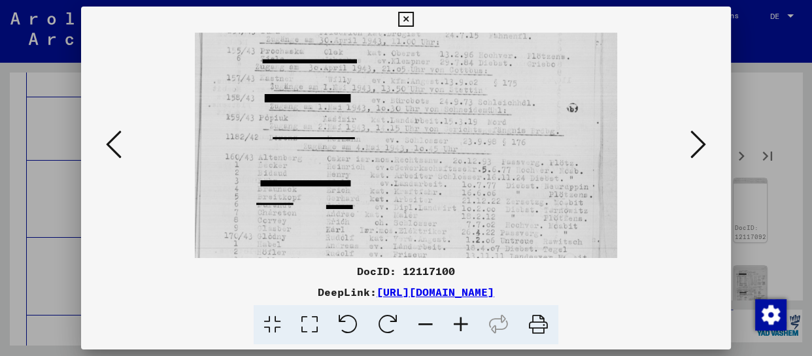
drag, startPoint x: 431, startPoint y: 222, endPoint x: 440, endPoint y: 78, distance: 144.8
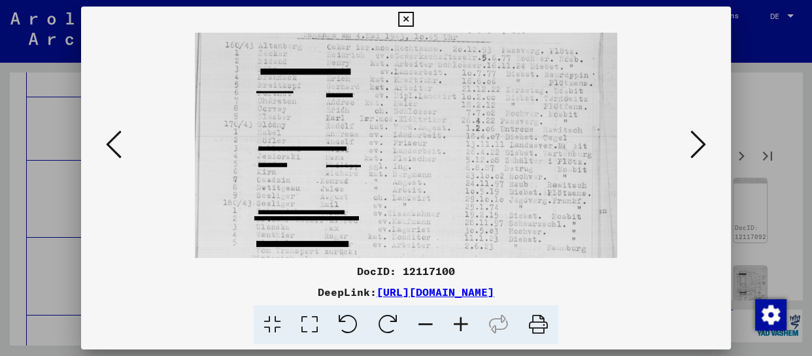
drag, startPoint x: 442, startPoint y: 210, endPoint x: 438, endPoint y: 114, distance: 95.6
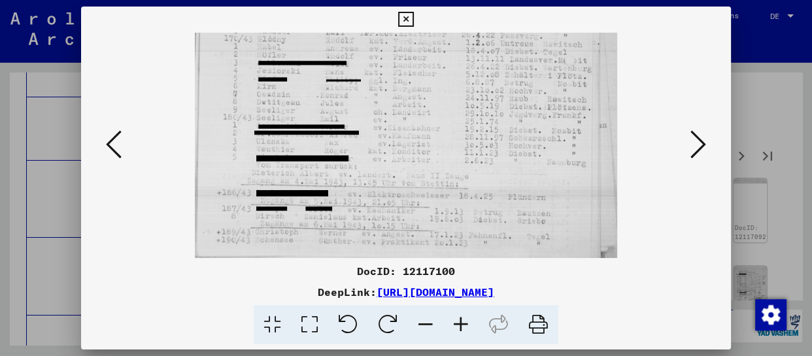
scroll to position [360, 0]
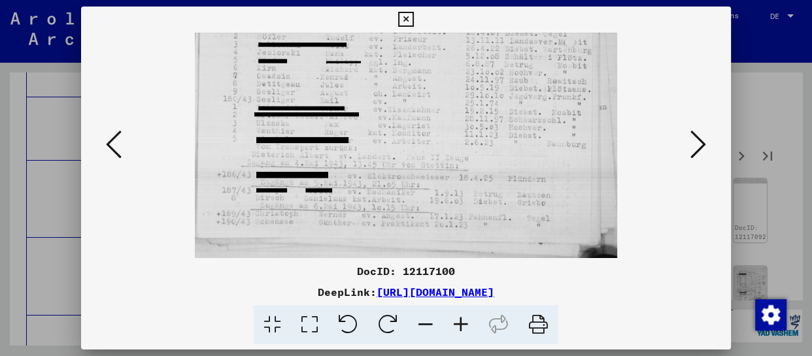
drag, startPoint x: 435, startPoint y: 208, endPoint x: 432, endPoint y: 104, distance: 104.0
drag, startPoint x: 701, startPoint y: 149, endPoint x: 666, endPoint y: 158, distance: 35.9
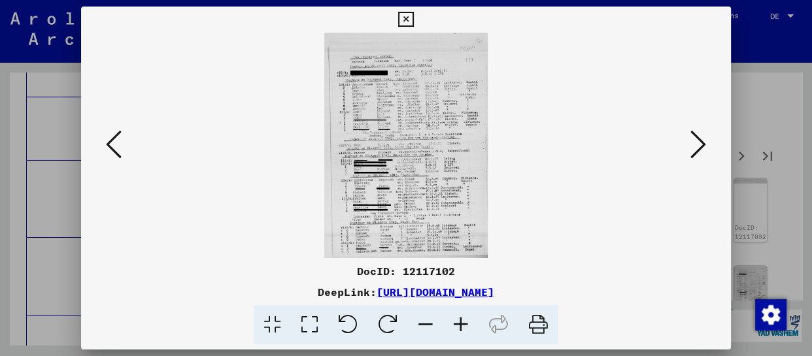
scroll to position [0, 0]
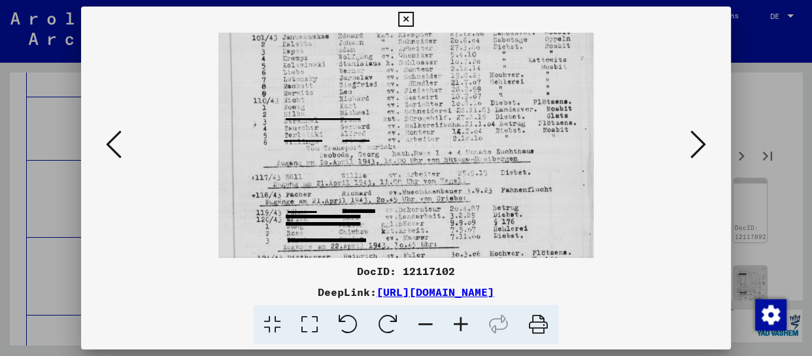
drag, startPoint x: 426, startPoint y: 231, endPoint x: 439, endPoint y: 47, distance: 184.2
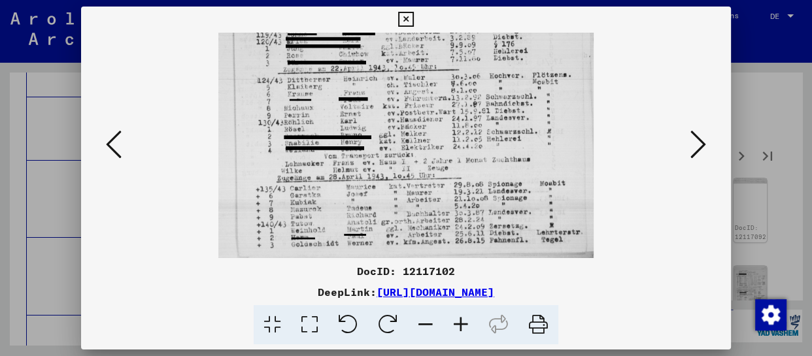
scroll to position [294, 0]
drag, startPoint x: 445, startPoint y: 224, endPoint x: 455, endPoint y: 76, distance: 148.1
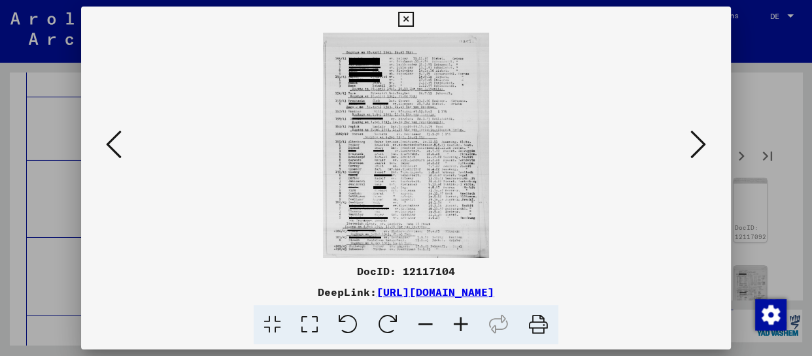
scroll to position [0, 0]
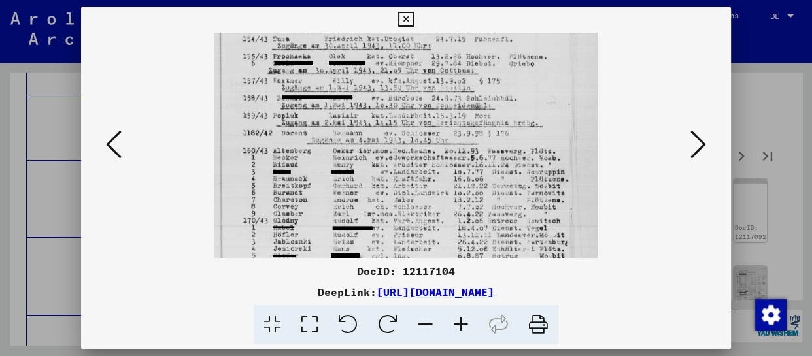
drag, startPoint x: 403, startPoint y: 217, endPoint x: 398, endPoint y: 71, distance: 146.6
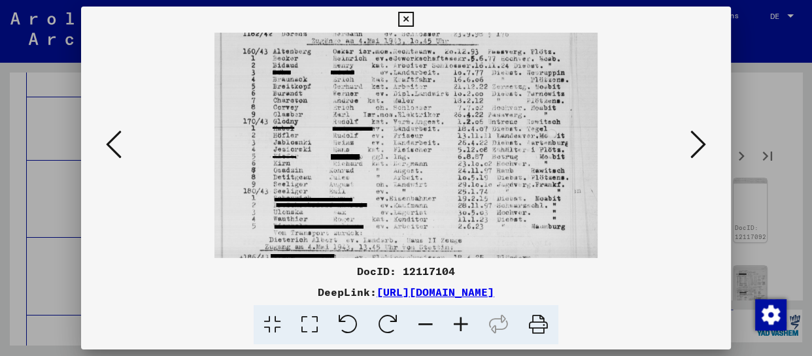
drag, startPoint x: 402, startPoint y: 218, endPoint x: 415, endPoint y: 136, distance: 82.8
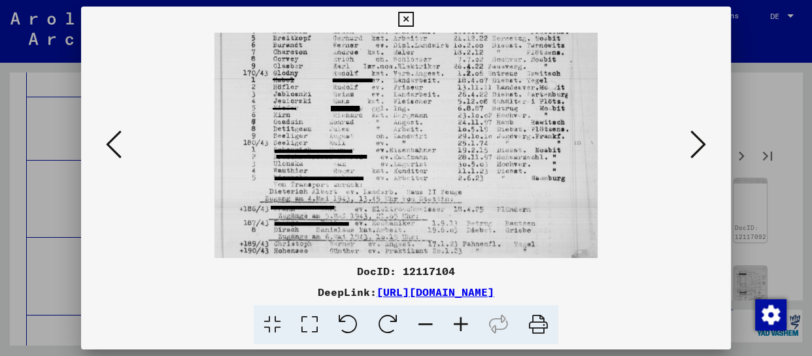
drag, startPoint x: 443, startPoint y: 216, endPoint x: 451, endPoint y: 167, distance: 49.0
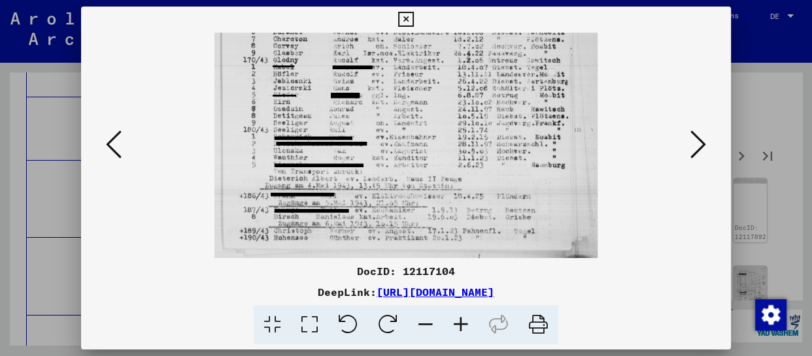
drag, startPoint x: 477, startPoint y: 183, endPoint x: 472, endPoint y: 131, distance: 52.6
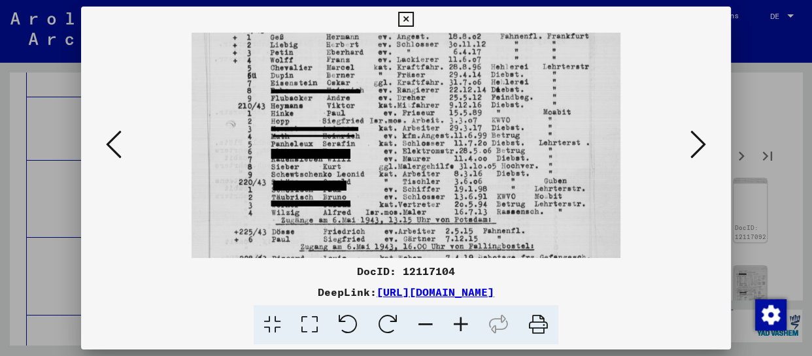
drag, startPoint x: 432, startPoint y: 253, endPoint x: 431, endPoint y: 126, distance: 127.5
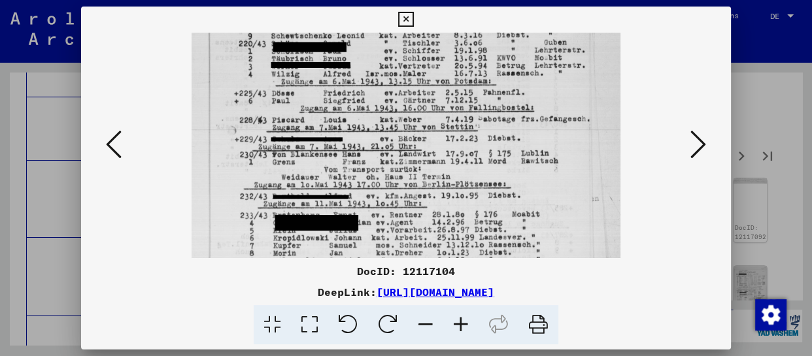
drag, startPoint x: 432, startPoint y: 154, endPoint x: 436, endPoint y: 95, distance: 59.0
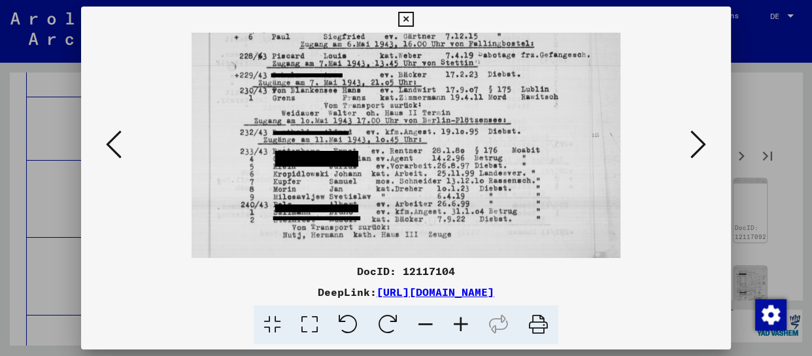
drag, startPoint x: 451, startPoint y: 211, endPoint x: 462, endPoint y: 80, distance: 130.6
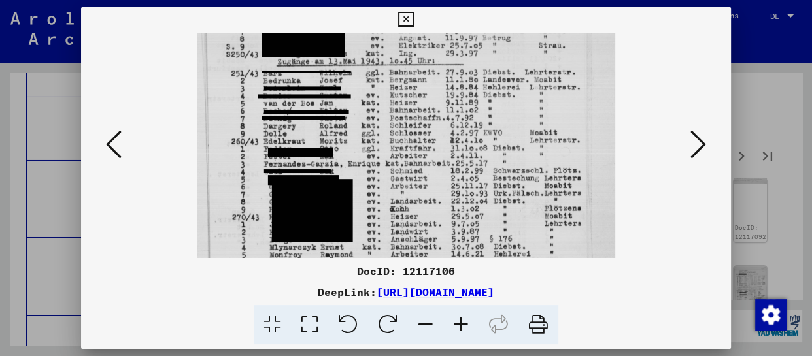
drag, startPoint x: 453, startPoint y: 238, endPoint x: 478, endPoint y: 100, distance: 140.3
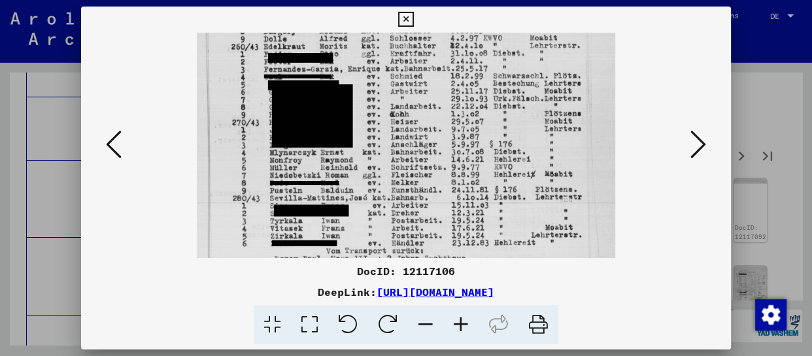
drag, startPoint x: 466, startPoint y: 232, endPoint x: 473, endPoint y: 116, distance: 115.9
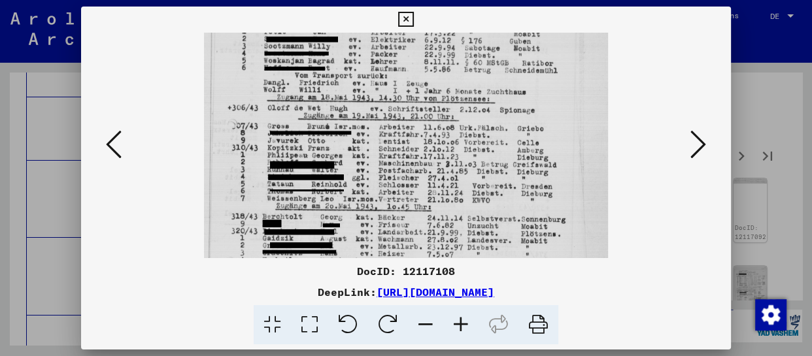
drag, startPoint x: 443, startPoint y: 232, endPoint x: 449, endPoint y: 129, distance: 102.9
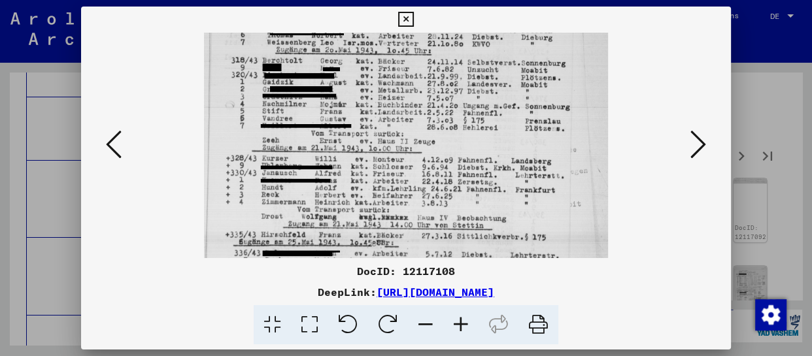
drag, startPoint x: 429, startPoint y: 222, endPoint x: 457, endPoint y: 58, distance: 165.8
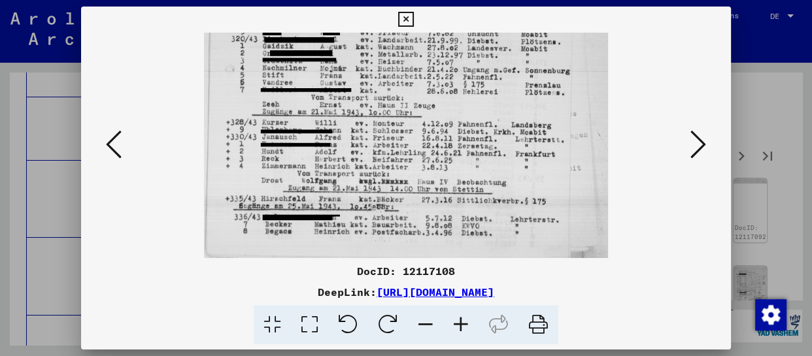
drag, startPoint x: 455, startPoint y: 186, endPoint x: 467, endPoint y: 72, distance: 114.4
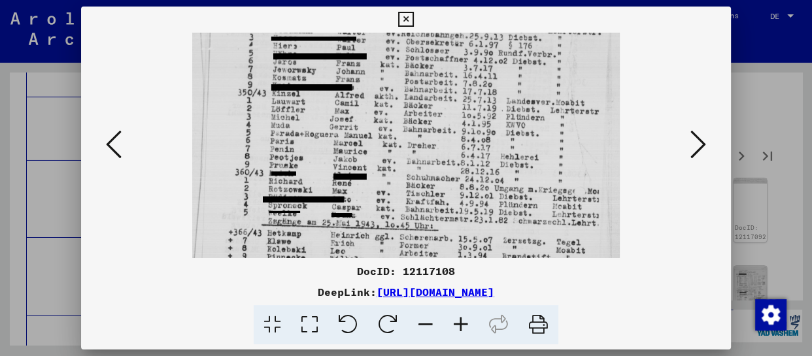
drag, startPoint x: 457, startPoint y: 224, endPoint x: 473, endPoint y: 109, distance: 116.2
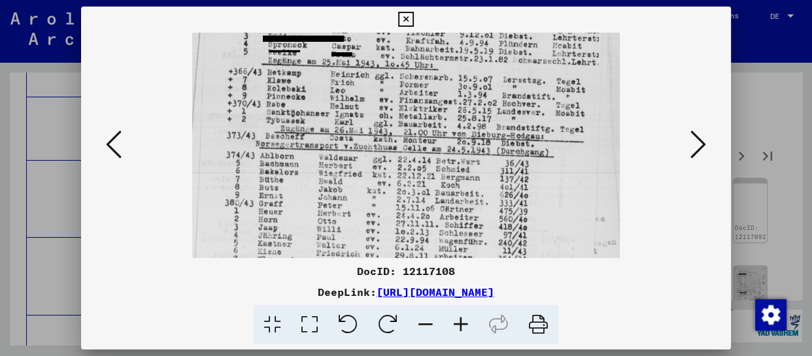
drag, startPoint x: 464, startPoint y: 228, endPoint x: 497, endPoint y: 85, distance: 146.3
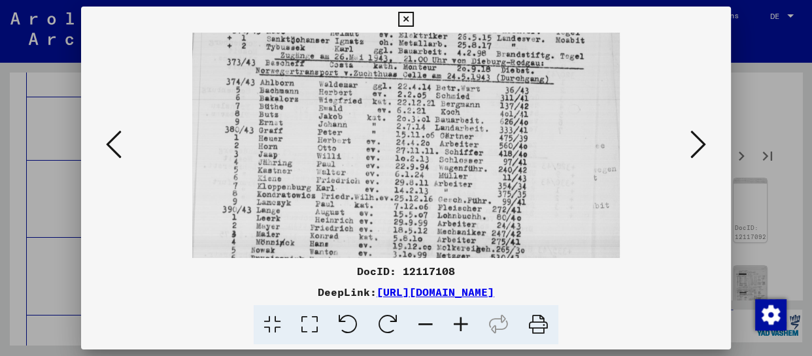
scroll to position [333, 0]
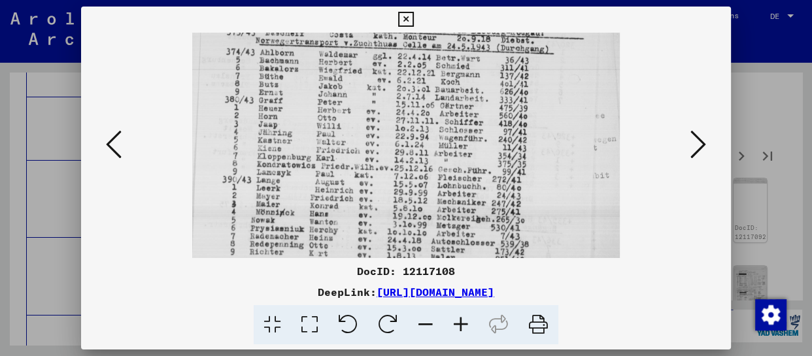
drag, startPoint x: 474, startPoint y: 165, endPoint x: 474, endPoint y: 131, distance: 34.0
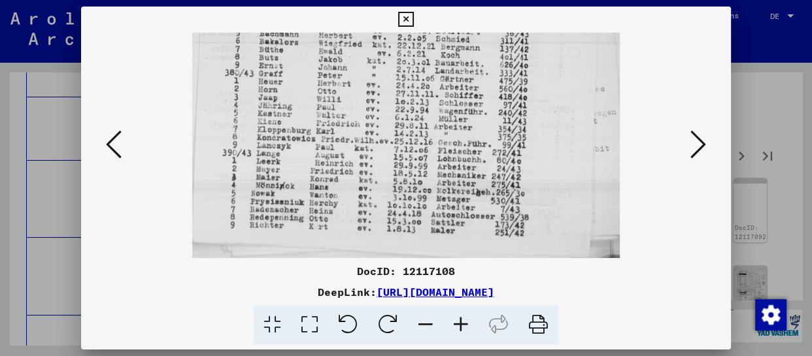
drag, startPoint x: 431, startPoint y: 215, endPoint x: 435, endPoint y: 114, distance: 100.8
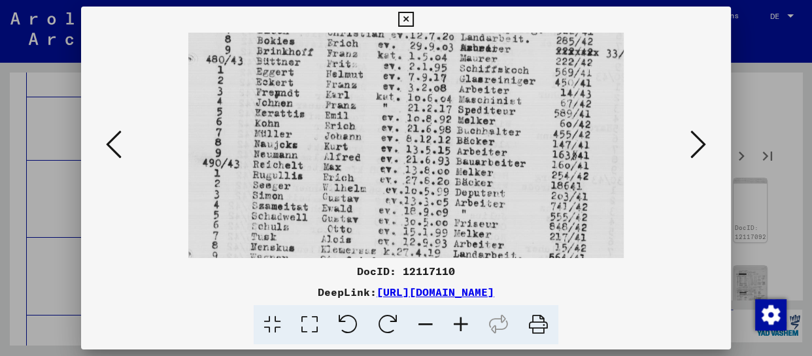
drag, startPoint x: 455, startPoint y: 246, endPoint x: 466, endPoint y: 99, distance: 146.9
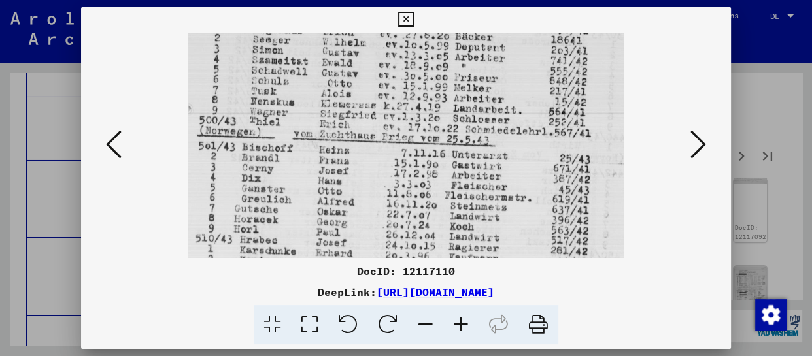
drag, startPoint x: 460, startPoint y: 201, endPoint x: 470, endPoint y: 85, distance: 116.2
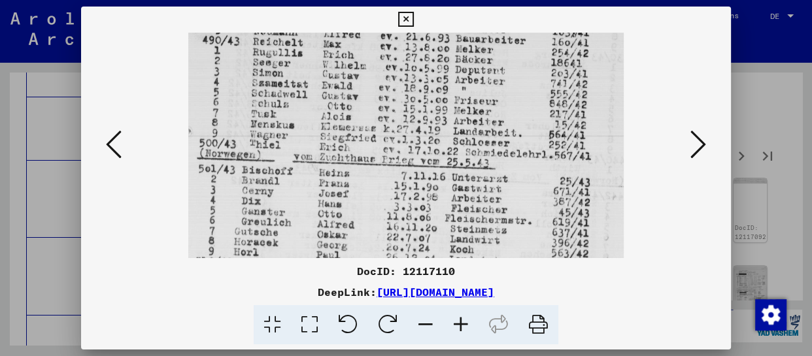
scroll to position [217, 0]
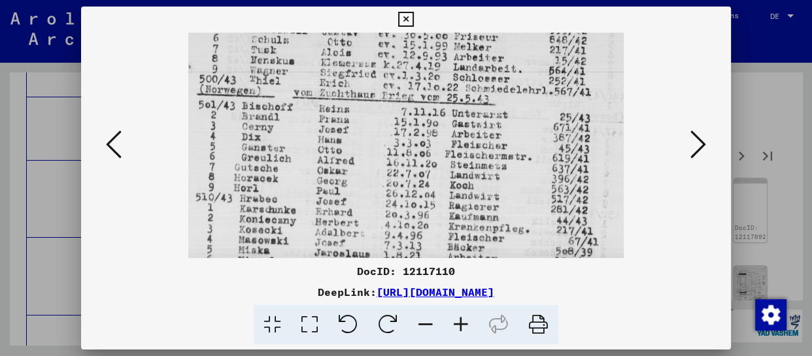
drag, startPoint x: 441, startPoint y: 99, endPoint x: 477, endPoint y: 80, distance: 40.1
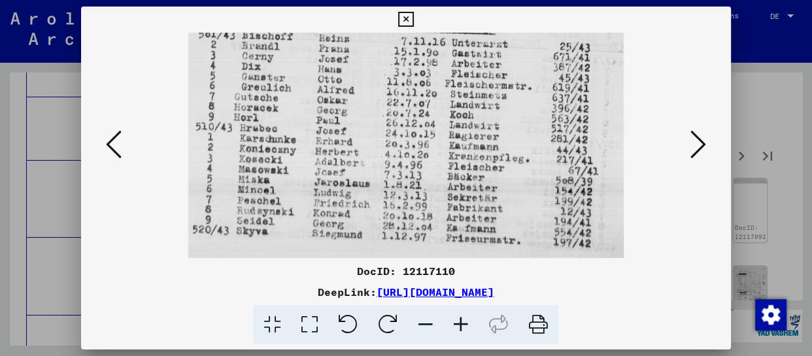
scroll to position [360, 0]
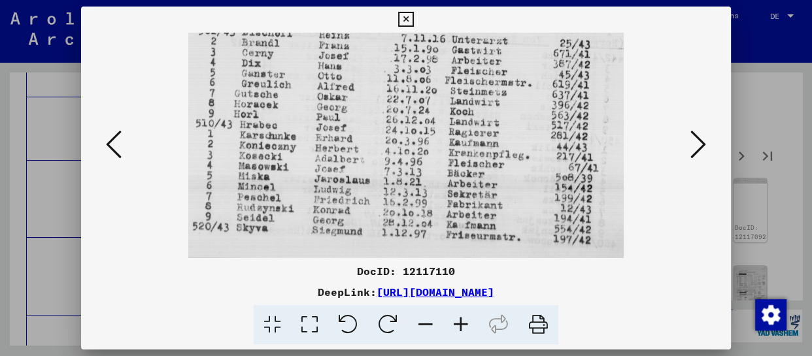
drag, startPoint x: 462, startPoint y: 205, endPoint x: 479, endPoint y: 121, distance: 86.1
drag, startPoint x: 705, startPoint y: 141, endPoint x: 687, endPoint y: 140, distance: 18.3
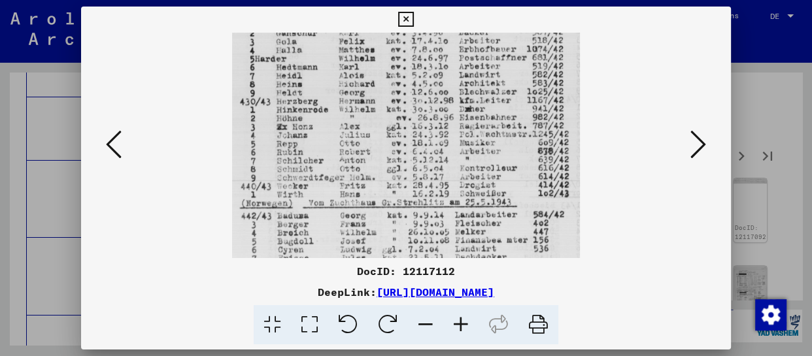
scroll to position [131, 0]
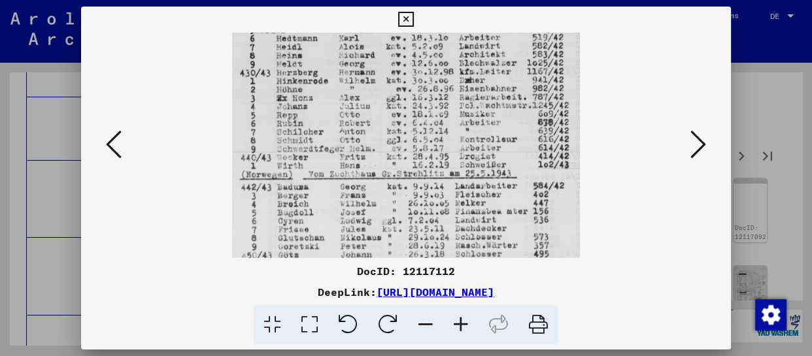
drag, startPoint x: 454, startPoint y: 243, endPoint x: 464, endPoint y: 111, distance: 131.9
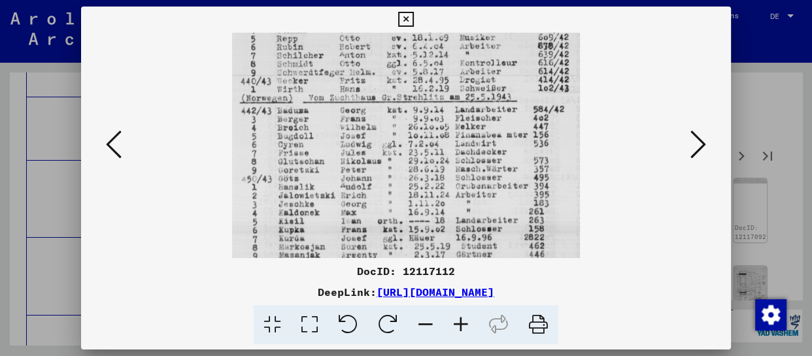
scroll to position [229, 0]
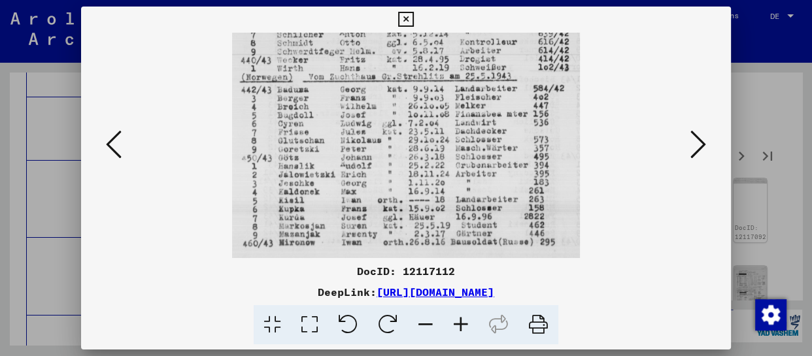
drag, startPoint x: 486, startPoint y: 194, endPoint x: 474, endPoint y: 88, distance: 107.3
drag, startPoint x: 443, startPoint y: 190, endPoint x: 443, endPoint y: 152, distance: 38.6
drag, startPoint x: 692, startPoint y: 145, endPoint x: 677, endPoint y: 151, distance: 16.4
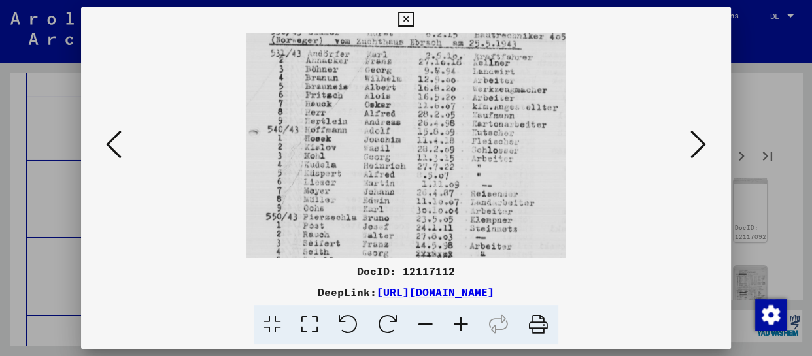
drag, startPoint x: 445, startPoint y: 223, endPoint x: 445, endPoint y: 111, distance: 112.5
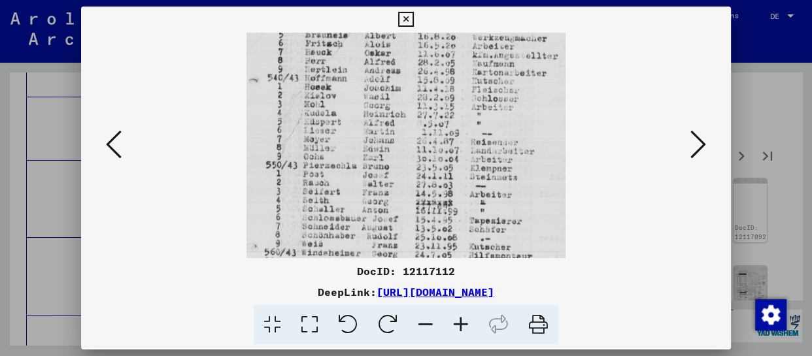
drag, startPoint x: 447, startPoint y: 186, endPoint x: 452, endPoint y: 106, distance: 80.6
drag, startPoint x: 448, startPoint y: 209, endPoint x: 453, endPoint y: 97, distance: 112.6
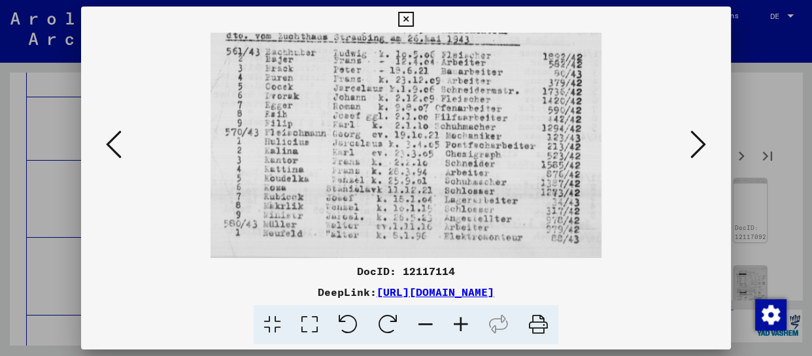
scroll to position [0, 0]
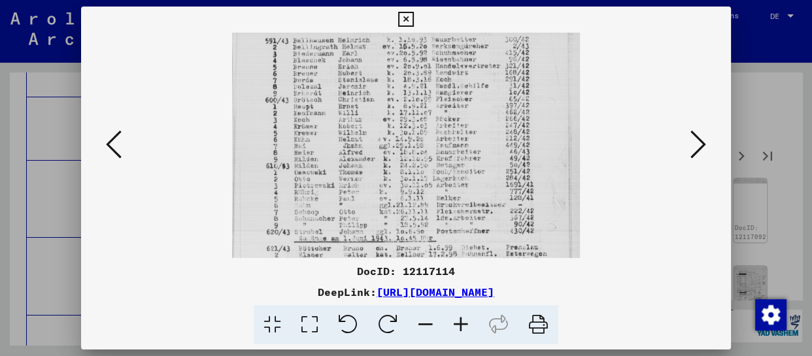
drag, startPoint x: 443, startPoint y: 241, endPoint x: 460, endPoint y: 120, distance: 122.2
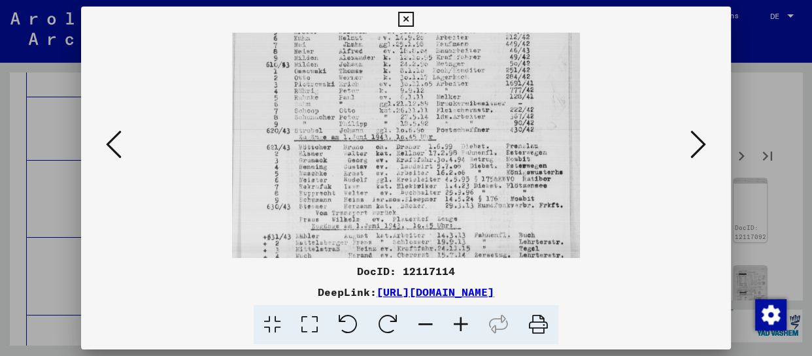
drag, startPoint x: 463, startPoint y: 215, endPoint x: 480, endPoint y: 117, distance: 99.6
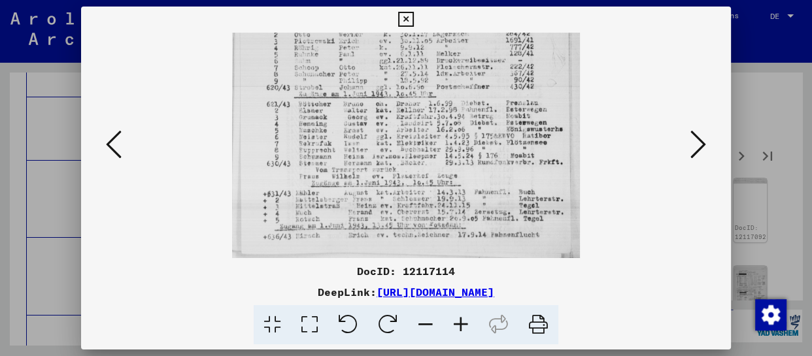
drag, startPoint x: 480, startPoint y: 192, endPoint x: 492, endPoint y: 64, distance: 128.1
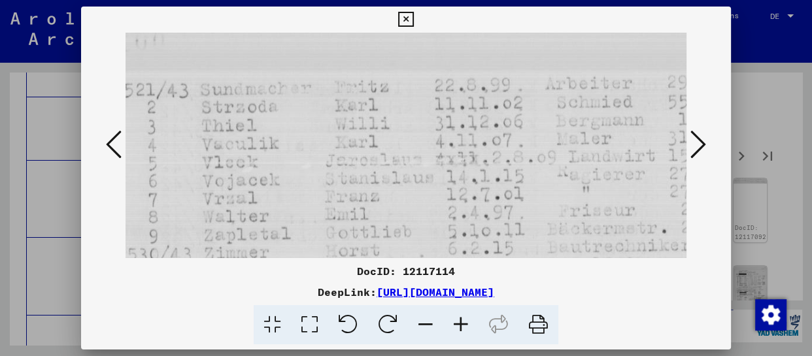
scroll to position [0, 0]
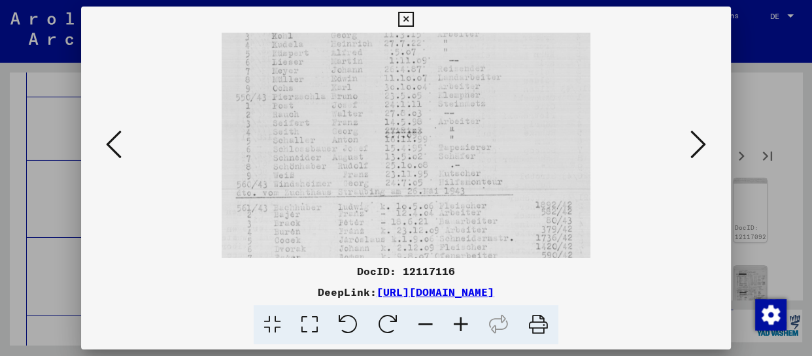
drag, startPoint x: 413, startPoint y: 199, endPoint x: 417, endPoint y: 94, distance: 105.4
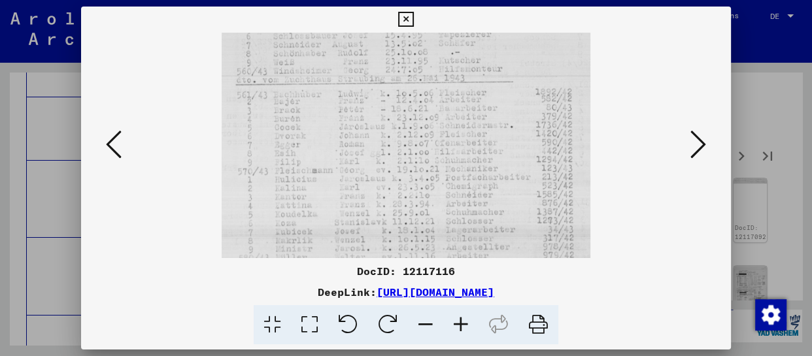
drag, startPoint x: 412, startPoint y: 206, endPoint x: 423, endPoint y: 92, distance: 114.3
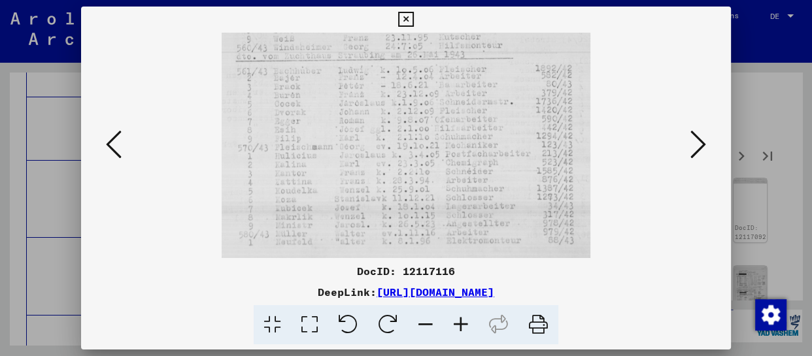
drag, startPoint x: 411, startPoint y: 214, endPoint x: 415, endPoint y: 107, distance: 106.7
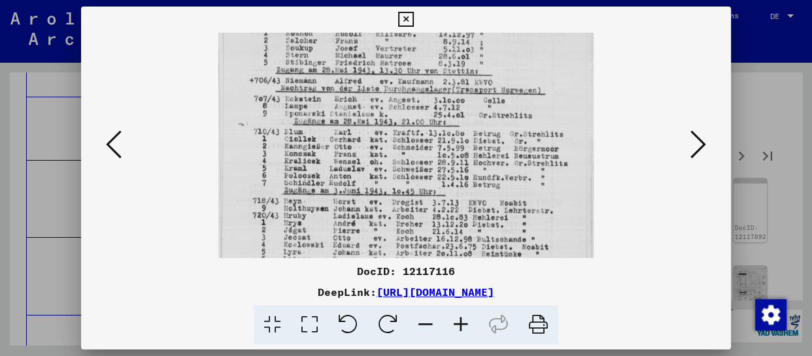
scroll to position [124, 0]
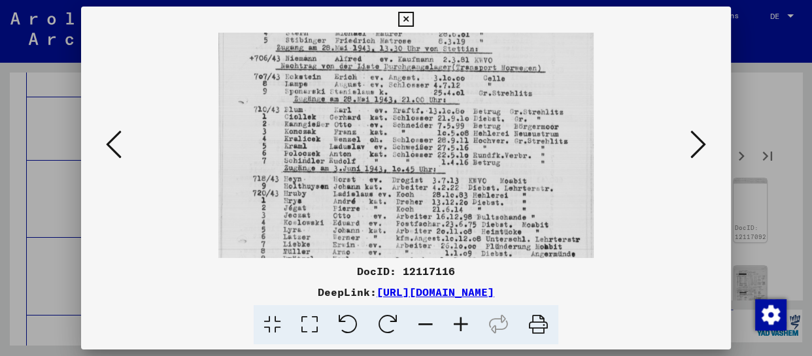
drag, startPoint x: 375, startPoint y: 232, endPoint x: 381, endPoint y: 107, distance: 125.1
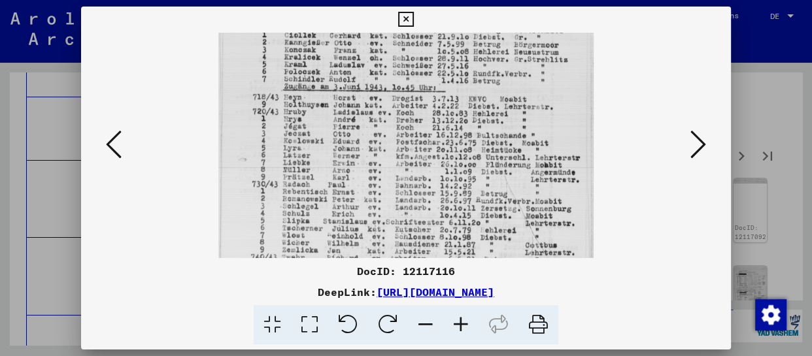
scroll to position [213, 0]
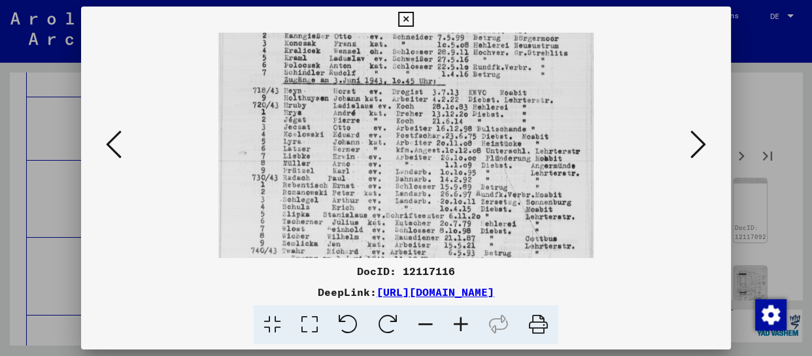
drag, startPoint x: 383, startPoint y: 215, endPoint x: 390, endPoint y: 127, distance: 88.5
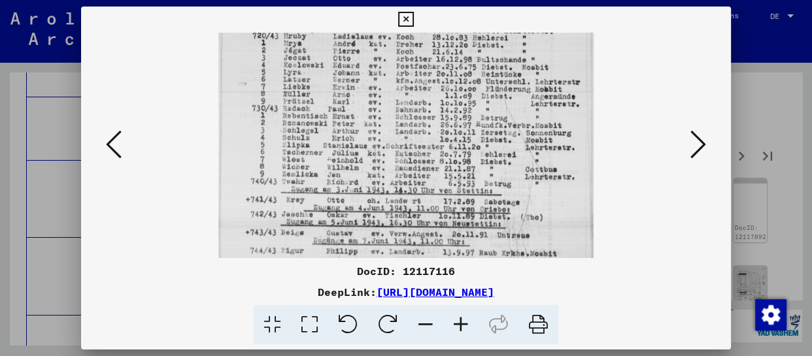
drag, startPoint x: 392, startPoint y: 118, endPoint x: 399, endPoint y: 54, distance: 63.8
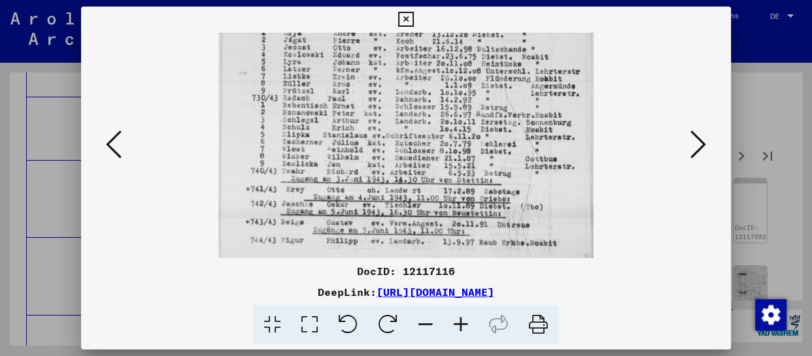
scroll to position [0, 0]
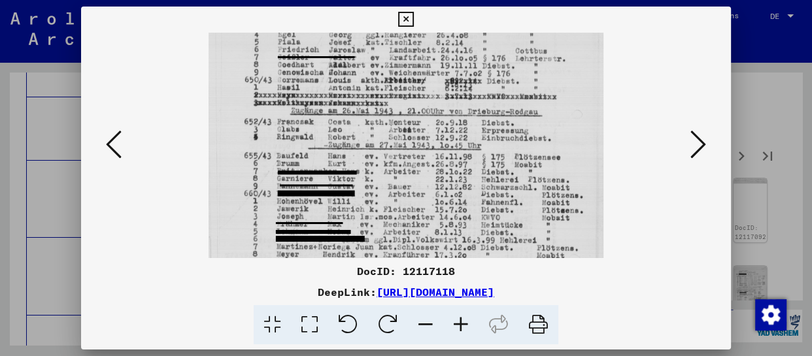
drag, startPoint x: 418, startPoint y: 252, endPoint x: 439, endPoint y: 123, distance: 130.5
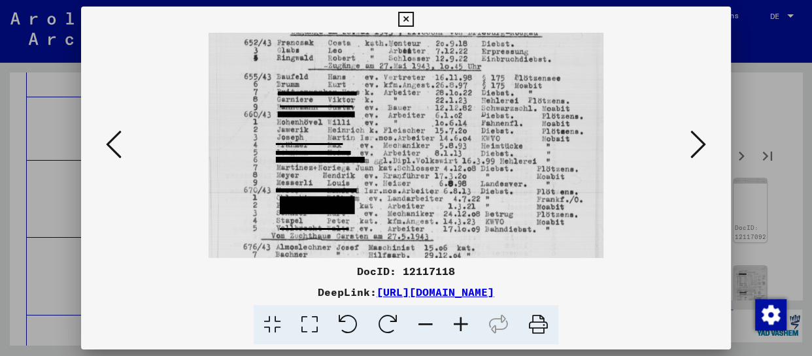
scroll to position [232, 0]
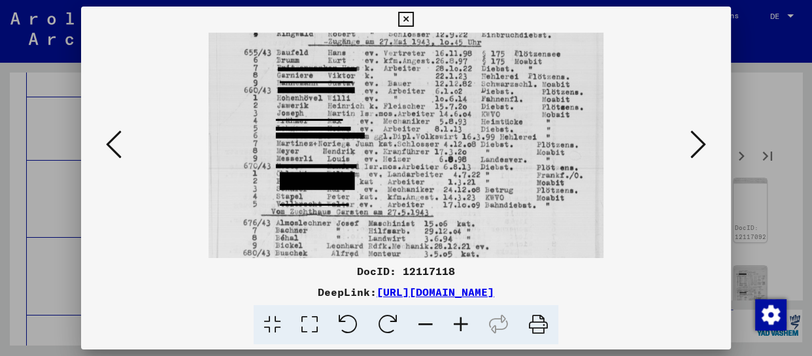
drag, startPoint x: 436, startPoint y: 143, endPoint x: 439, endPoint y: 119, distance: 24.4
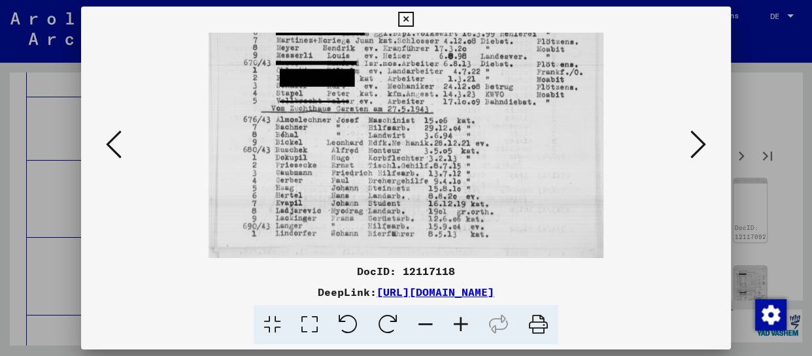
drag, startPoint x: 422, startPoint y: 213, endPoint x: 429, endPoint y: 110, distance: 103.6
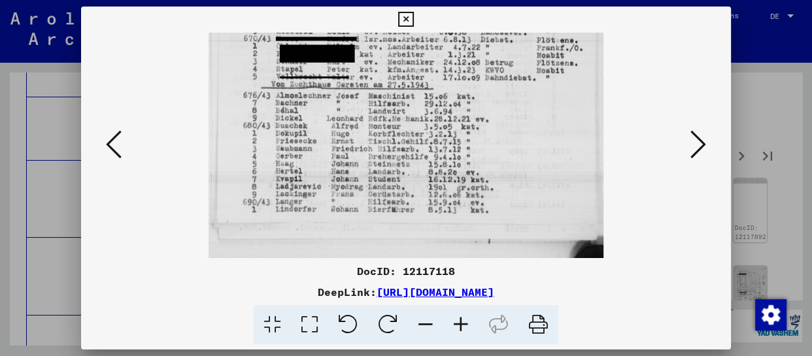
drag, startPoint x: 437, startPoint y: 218, endPoint x: 451, endPoint y: 135, distance: 84.8
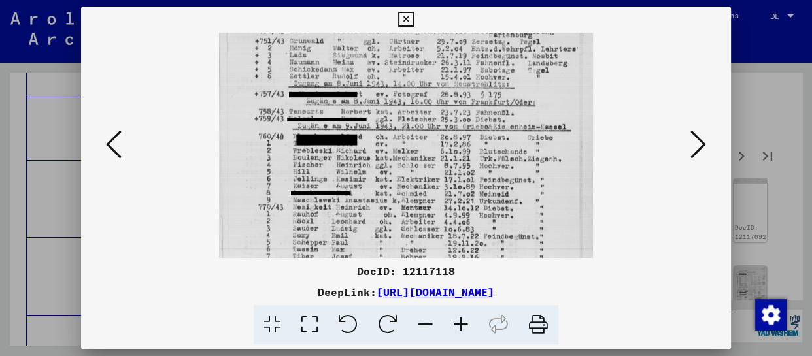
drag, startPoint x: 451, startPoint y: 235, endPoint x: 466, endPoint y: 109, distance: 127.1
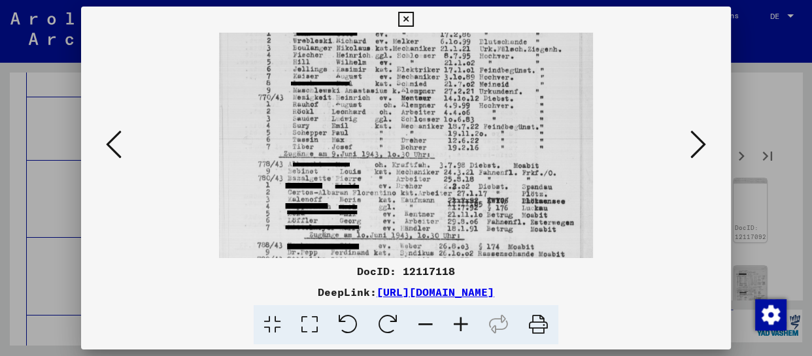
drag, startPoint x: 459, startPoint y: 217, endPoint x: 462, endPoint y: 109, distance: 108.0
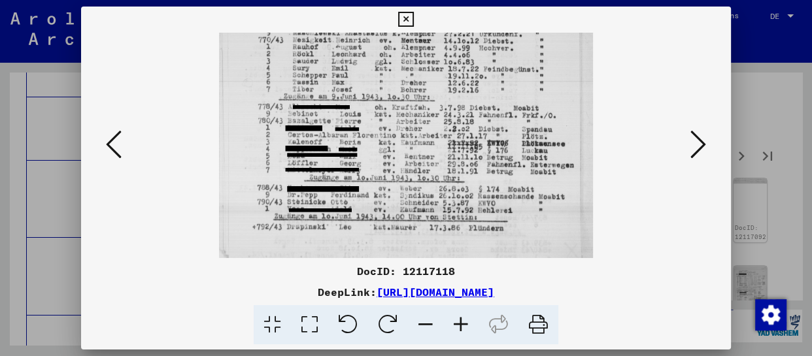
drag, startPoint x: 474, startPoint y: 145, endPoint x: 475, endPoint y: 82, distance: 63.4
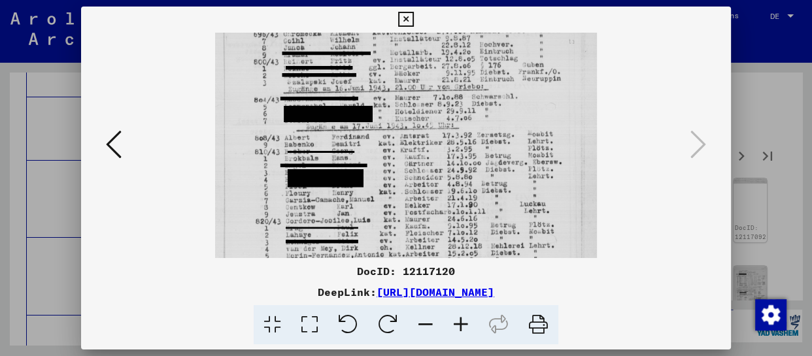
drag, startPoint x: 452, startPoint y: 233, endPoint x: 458, endPoint y: 116, distance: 117.2
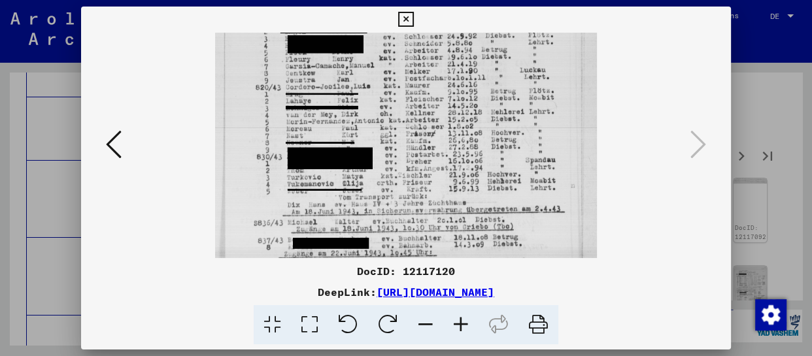
drag, startPoint x: 445, startPoint y: 197, endPoint x: 445, endPoint y: 62, distance: 134.7
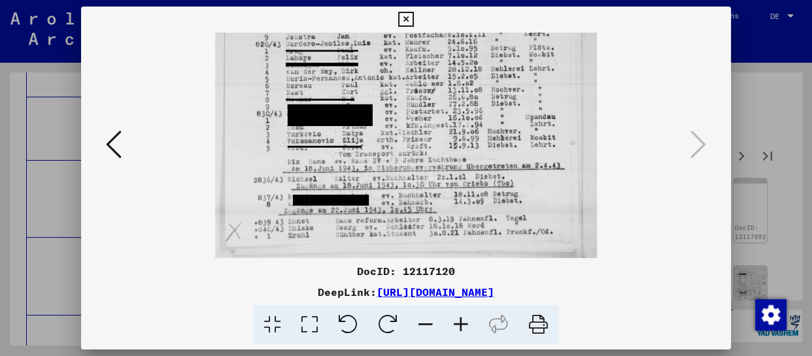
drag, startPoint x: 437, startPoint y: 207, endPoint x: 441, endPoint y: 58, distance: 149.8
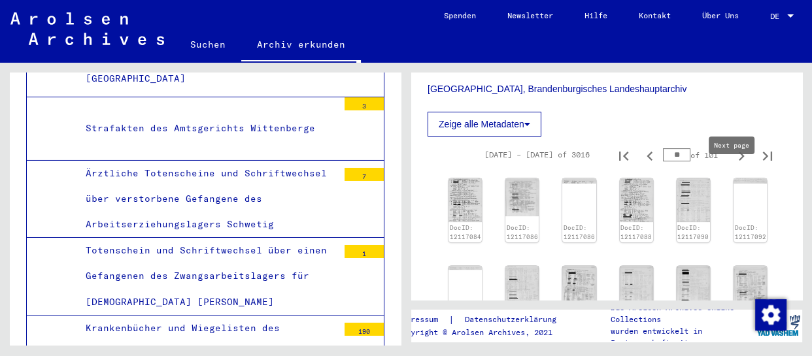
type input "**"
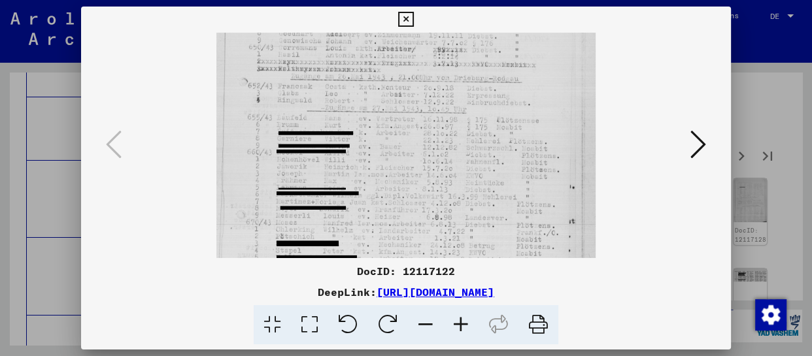
drag, startPoint x: 425, startPoint y: 240, endPoint x: 440, endPoint y: 95, distance: 145.3
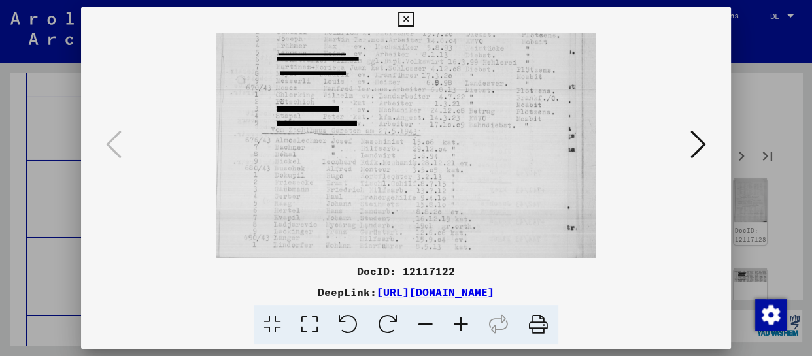
drag, startPoint x: 437, startPoint y: 227, endPoint x: 456, endPoint y: 92, distance: 136.7
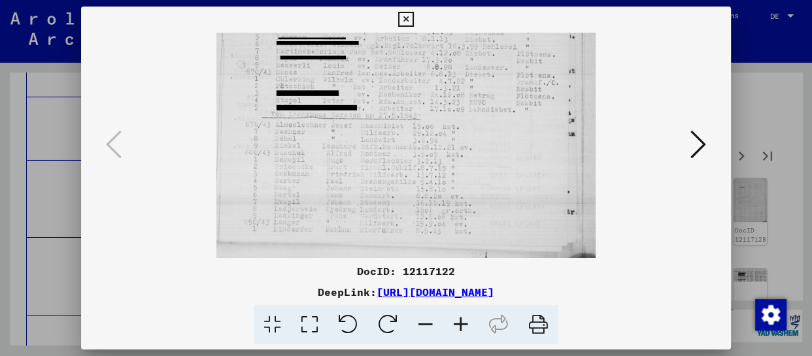
drag, startPoint x: 451, startPoint y: 214, endPoint x: 451, endPoint y: 156, distance: 57.6
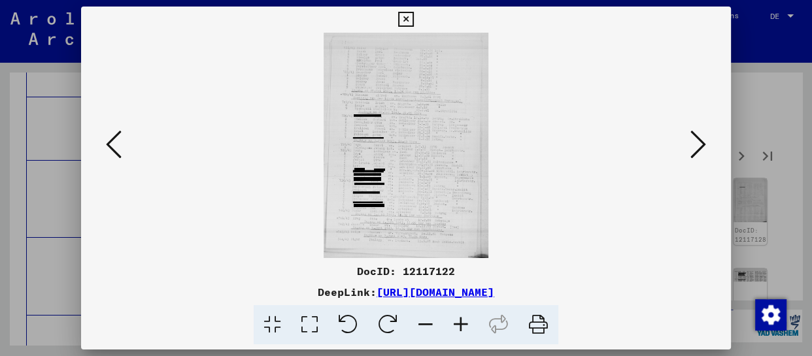
scroll to position [0, 0]
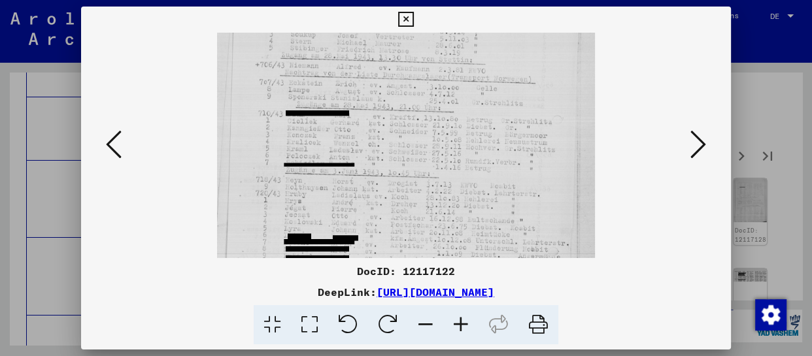
drag, startPoint x: 439, startPoint y: 202, endPoint x: 468, endPoint y: 92, distance: 114.2
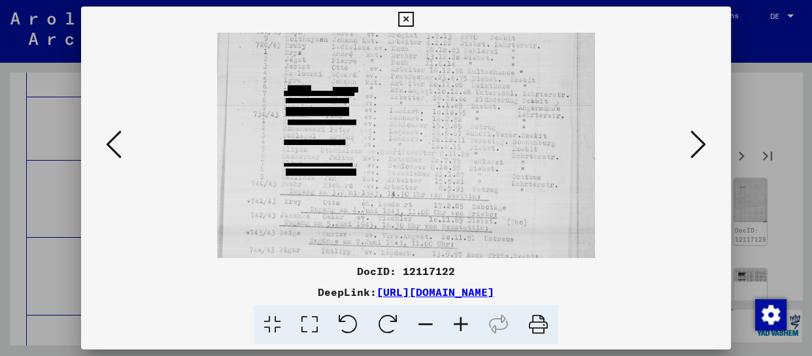
drag, startPoint x: 468, startPoint y: 226, endPoint x: 469, endPoint y: 78, distance: 148.5
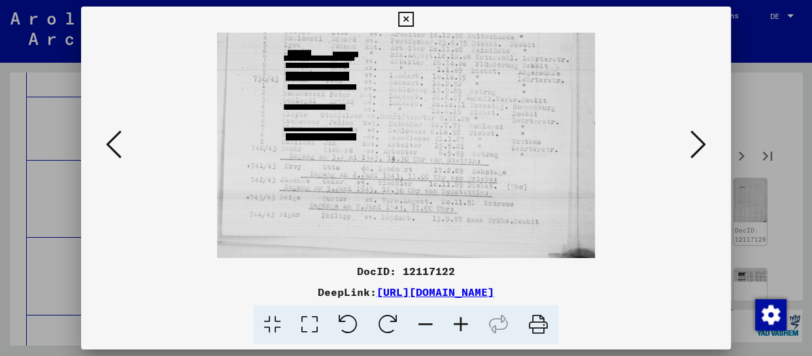
drag, startPoint x: 438, startPoint y: 220, endPoint x: 439, endPoint y: 157, distance: 63.4
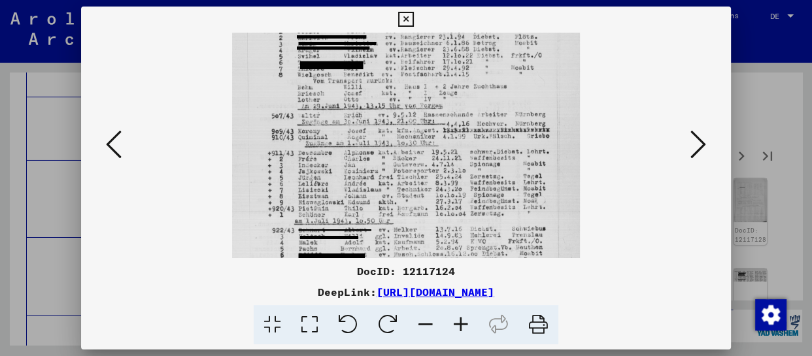
drag, startPoint x: 449, startPoint y: 222, endPoint x: 461, endPoint y: 91, distance: 132.0
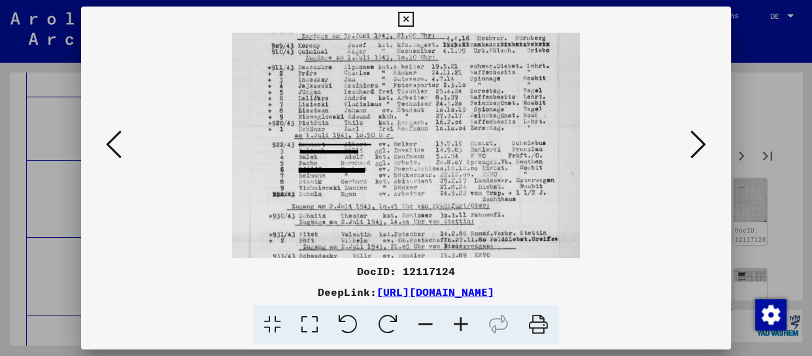
scroll to position [256, 0]
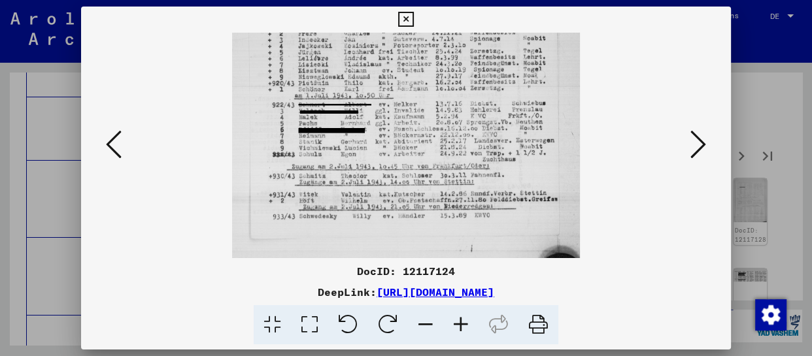
drag, startPoint x: 454, startPoint y: 213, endPoint x: 460, endPoint y: 90, distance: 123.8
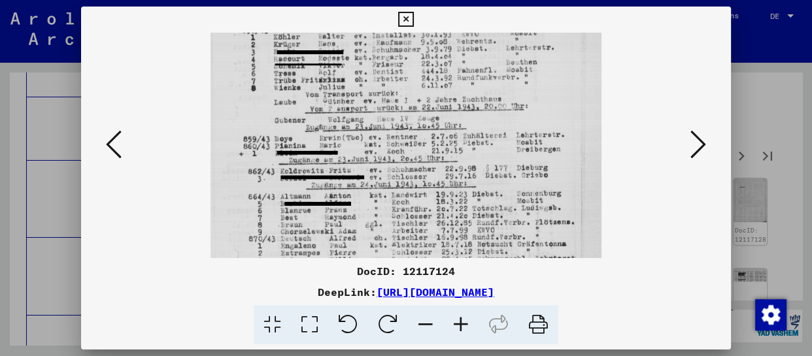
drag, startPoint x: 415, startPoint y: 241, endPoint x: 464, endPoint y: 105, distance: 145.0
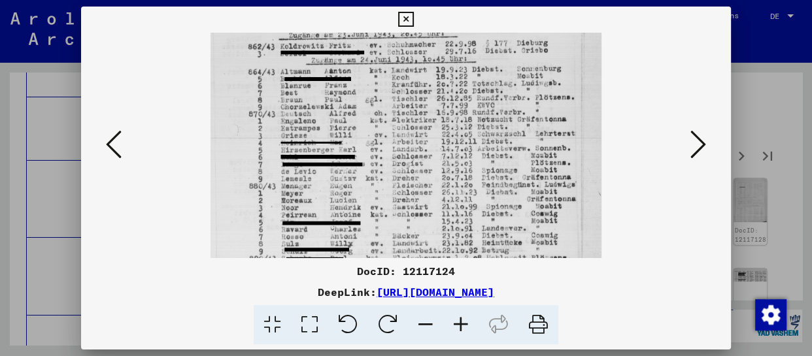
drag, startPoint x: 429, startPoint y: 209, endPoint x: 445, endPoint y: 91, distance: 119.5
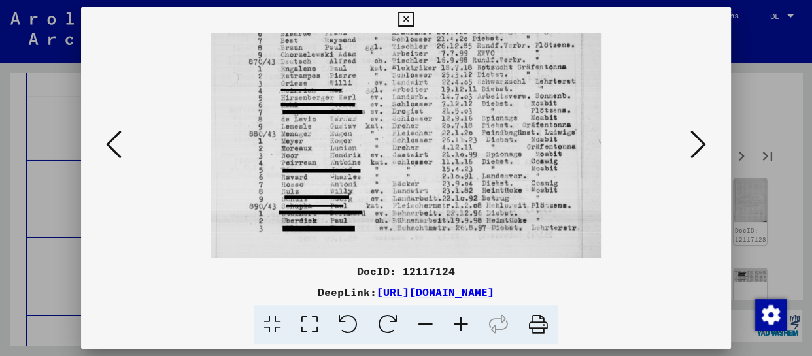
drag, startPoint x: 432, startPoint y: 177, endPoint x: 437, endPoint y: 111, distance: 66.3
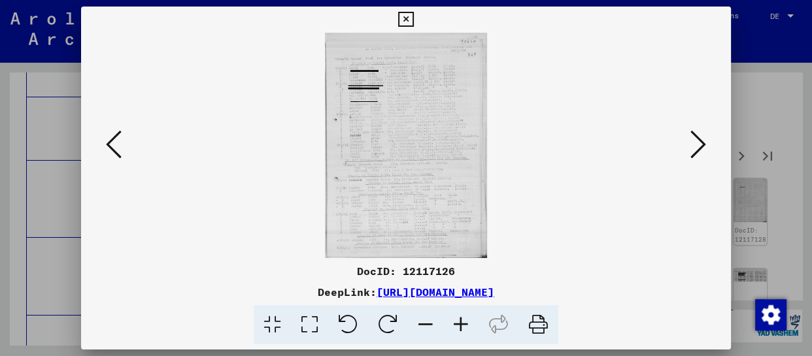
scroll to position [0, 0]
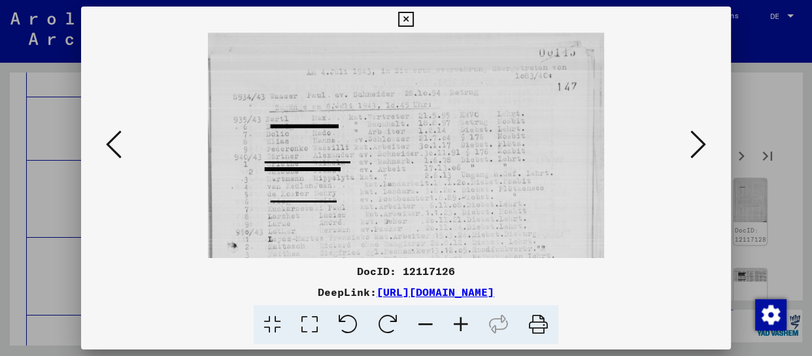
drag, startPoint x: 392, startPoint y: 220, endPoint x: 423, endPoint y: 92, distance: 132.3
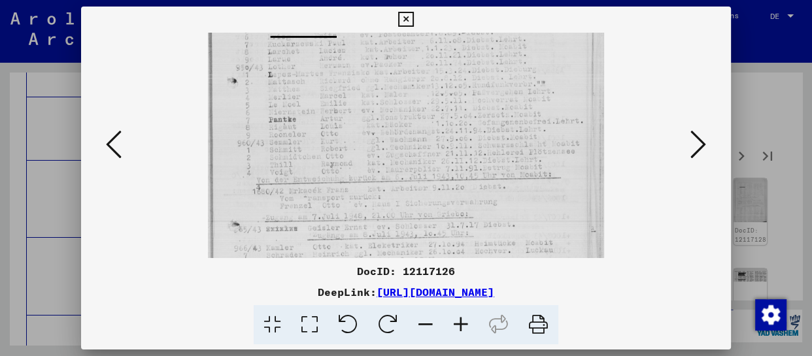
scroll to position [192, 0]
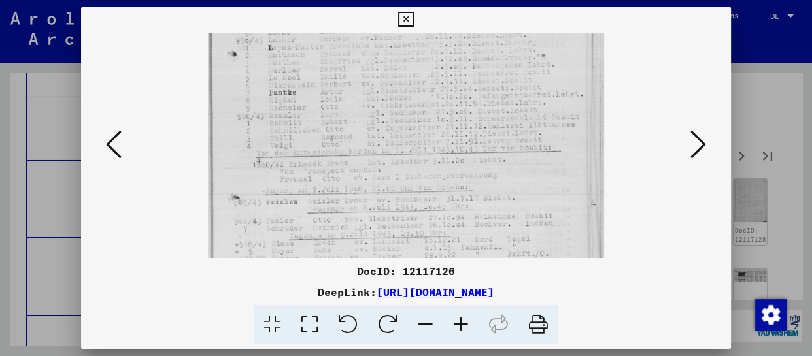
drag, startPoint x: 377, startPoint y: 200, endPoint x: 386, endPoint y: 128, distance: 73.1
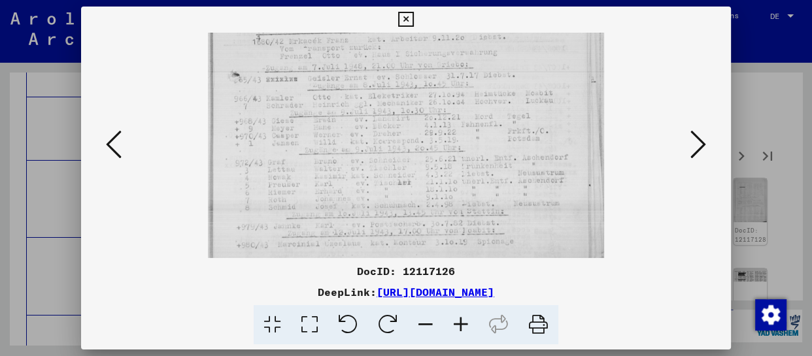
scroll to position [327, 0]
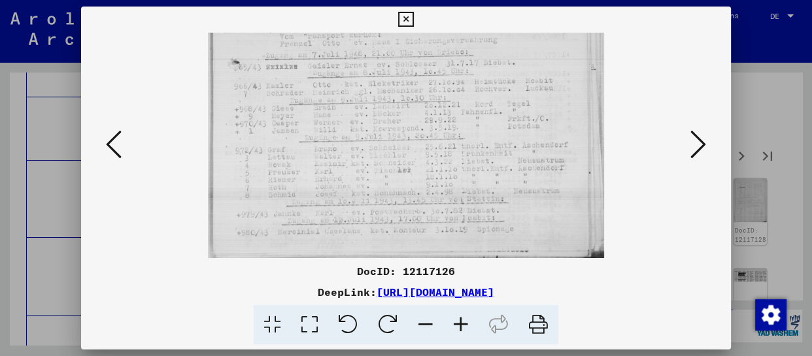
drag, startPoint x: 452, startPoint y: 226, endPoint x: 462, endPoint y: 86, distance: 140.4
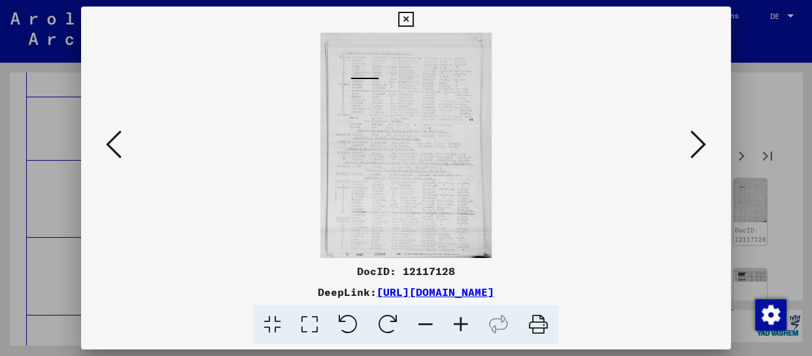
scroll to position [0, 0]
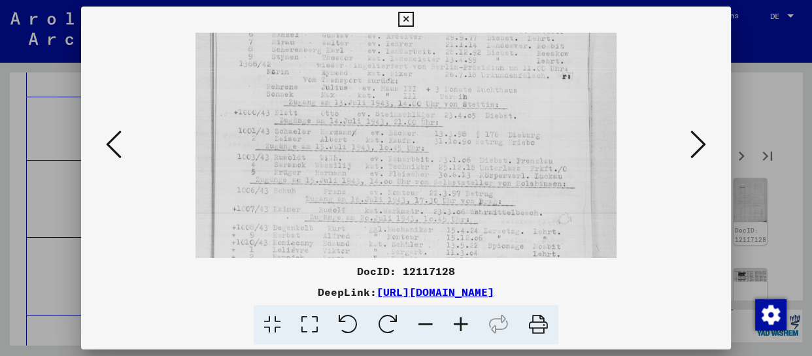
drag, startPoint x: 360, startPoint y: 230, endPoint x: 360, endPoint y: 77, distance: 153.0
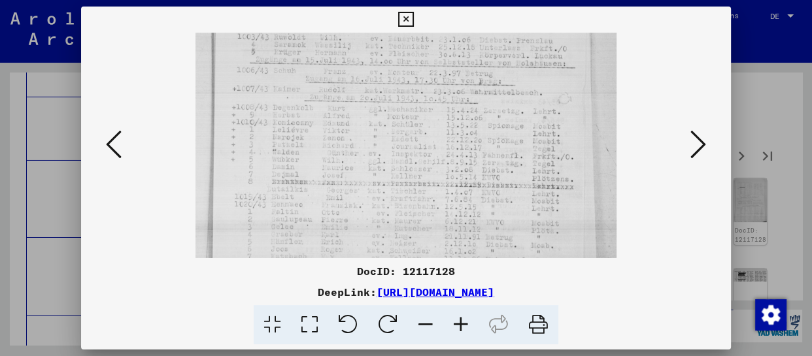
drag, startPoint x: 368, startPoint y: 163, endPoint x: 368, endPoint y: 94, distance: 69.3
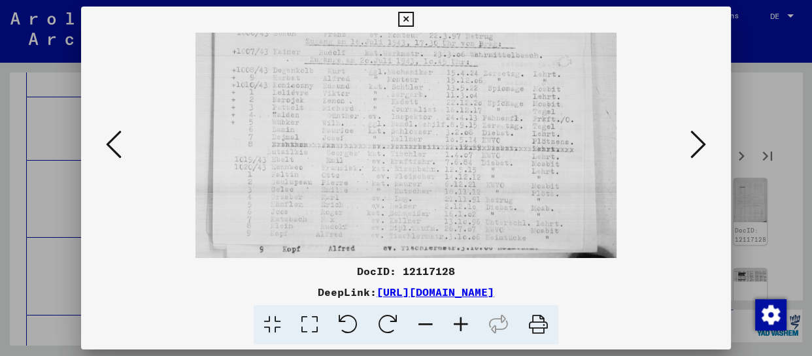
drag, startPoint x: 360, startPoint y: 182, endPoint x: 373, endPoint y: 88, distance: 95.6
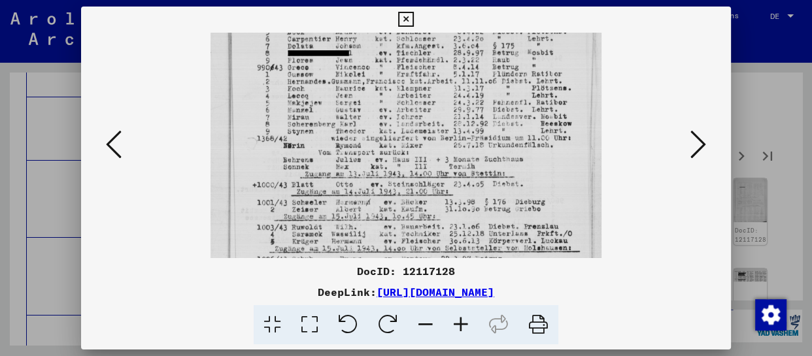
drag, startPoint x: 416, startPoint y: 224, endPoint x: 415, endPoint y: 132, distance: 92.2
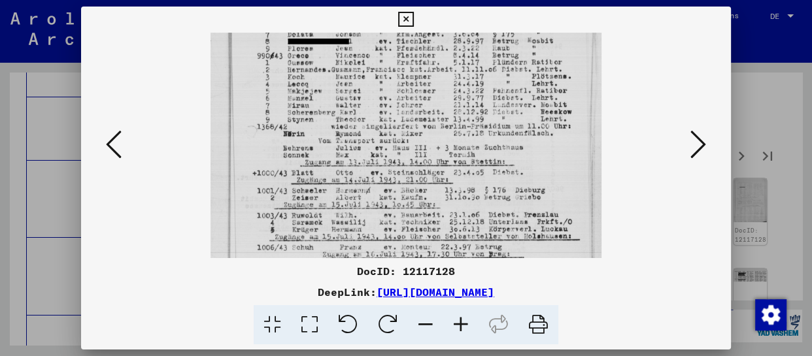
drag, startPoint x: 390, startPoint y: 208, endPoint x: 391, endPoint y: 196, distance: 11.8
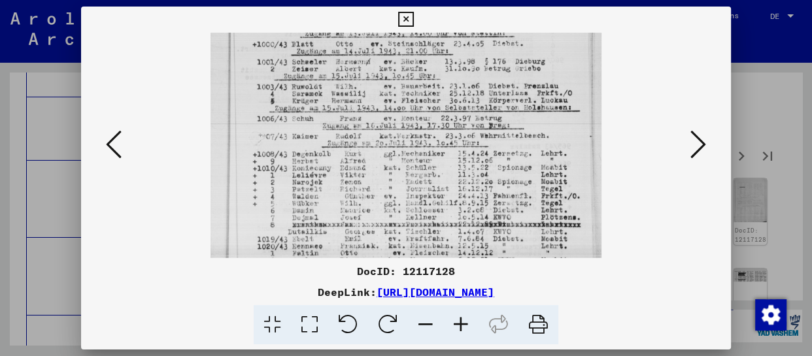
drag, startPoint x: 396, startPoint y: 228, endPoint x: 396, endPoint y: 98, distance: 129.5
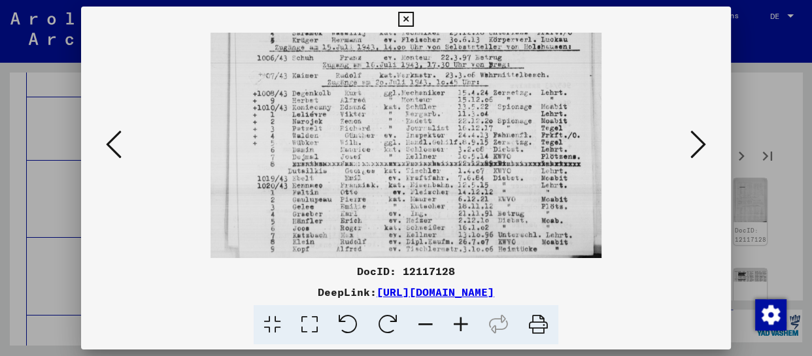
drag, startPoint x: 392, startPoint y: 191, endPoint x: 399, endPoint y: 103, distance: 87.9
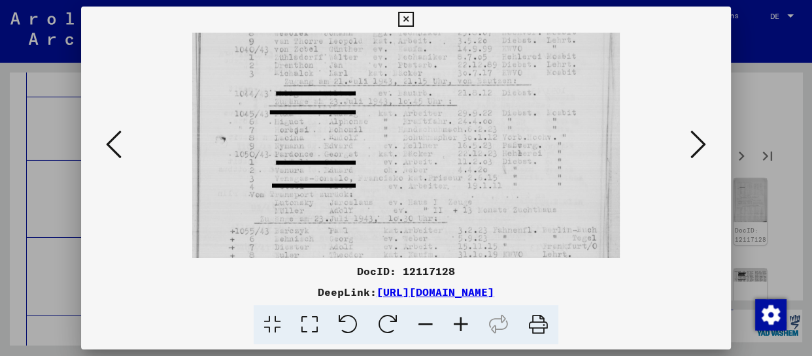
drag, startPoint x: 388, startPoint y: 194, endPoint x: 392, endPoint y: 118, distance: 75.9
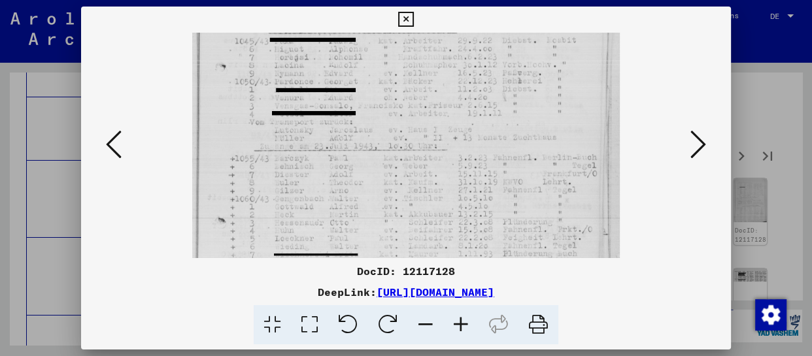
drag, startPoint x: 384, startPoint y: 188, endPoint x: 383, endPoint y: 122, distance: 66.7
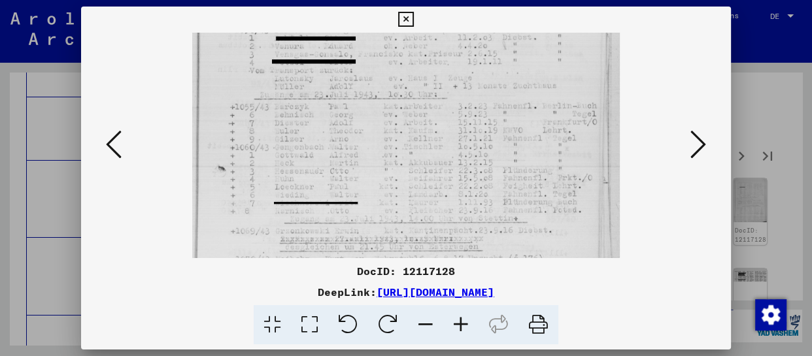
scroll to position [236, 0]
drag, startPoint x: 381, startPoint y: 204, endPoint x: 381, endPoint y: 152, distance: 52.3
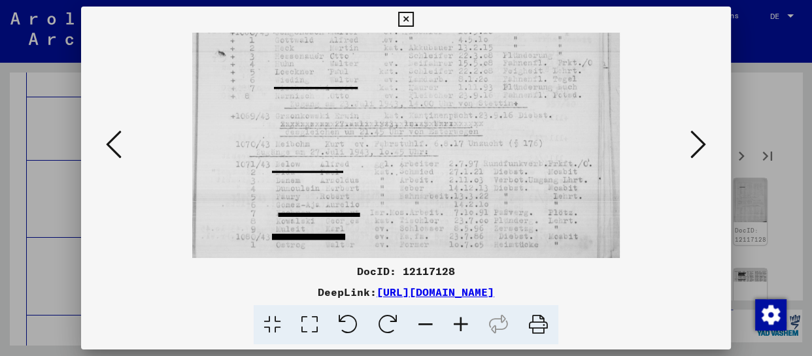
drag, startPoint x: 399, startPoint y: 230, endPoint x: 402, endPoint y: 115, distance: 114.5
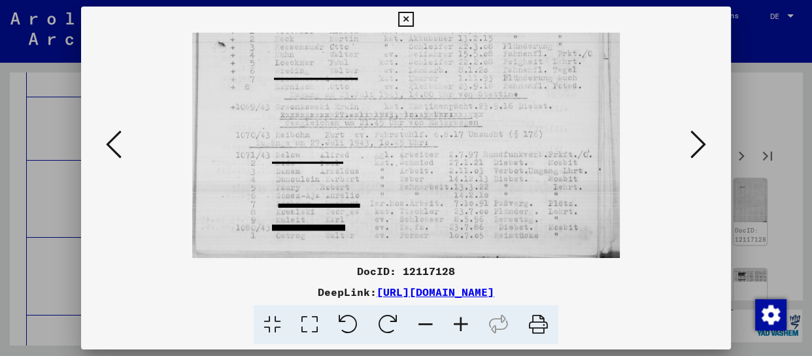
drag, startPoint x: 386, startPoint y: 222, endPoint x: 388, endPoint y: 177, distance: 45.9
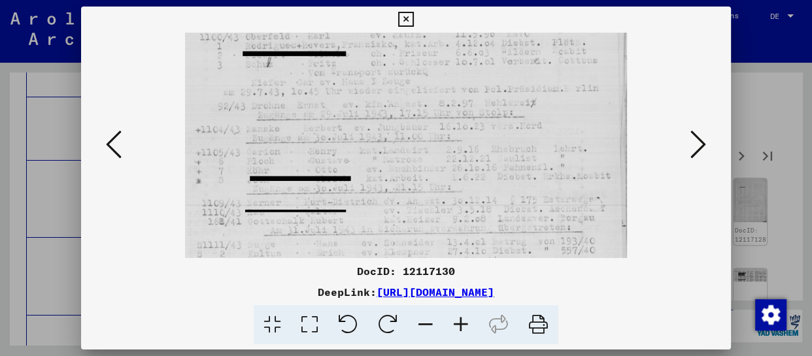
drag, startPoint x: 375, startPoint y: 239, endPoint x: 376, endPoint y: 99, distance: 140.6
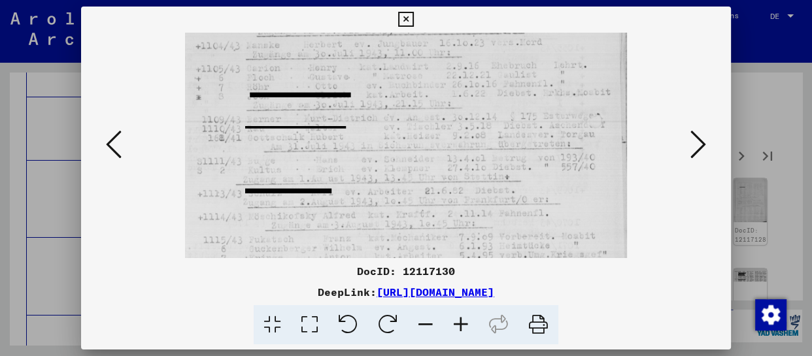
drag, startPoint x: 377, startPoint y: 203, endPoint x: 379, endPoint y: 120, distance: 83.7
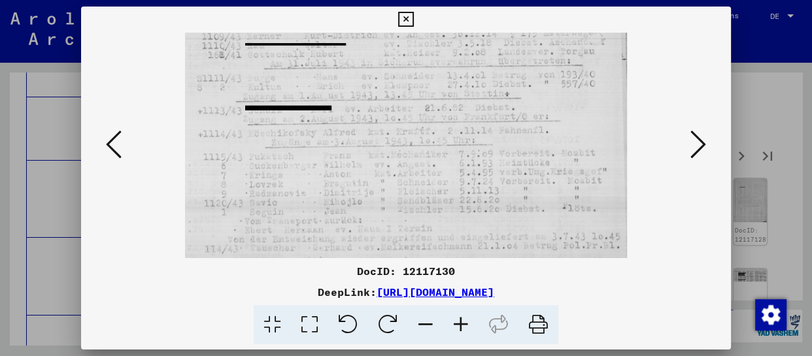
drag, startPoint x: 379, startPoint y: 190, endPoint x: 377, endPoint y: 109, distance: 81.1
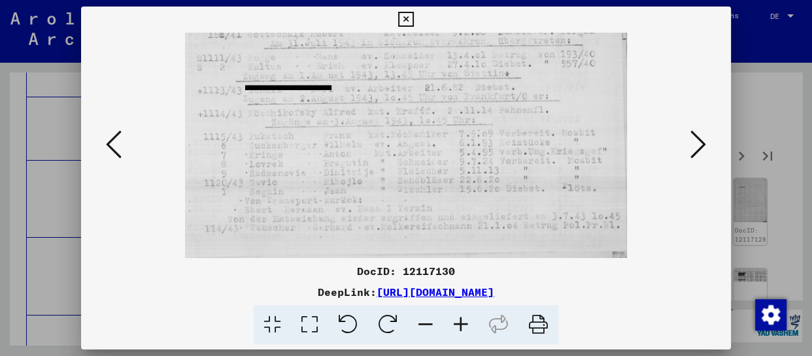
drag, startPoint x: 377, startPoint y: 210, endPoint x: 377, endPoint y: 143, distance: 66.7
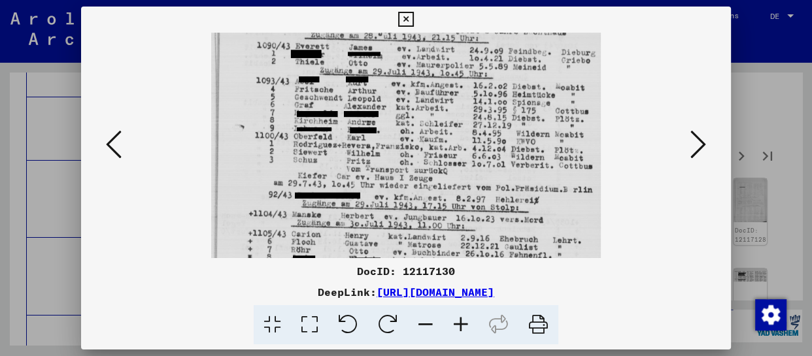
drag, startPoint x: 443, startPoint y: 222, endPoint x: 448, endPoint y: 86, distance: 136.1
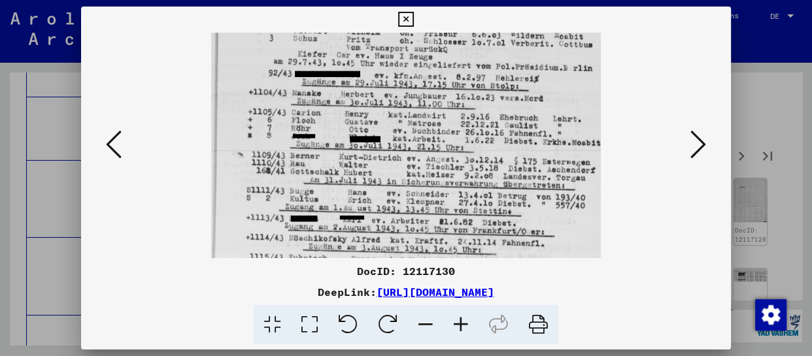
scroll to position [260, 0]
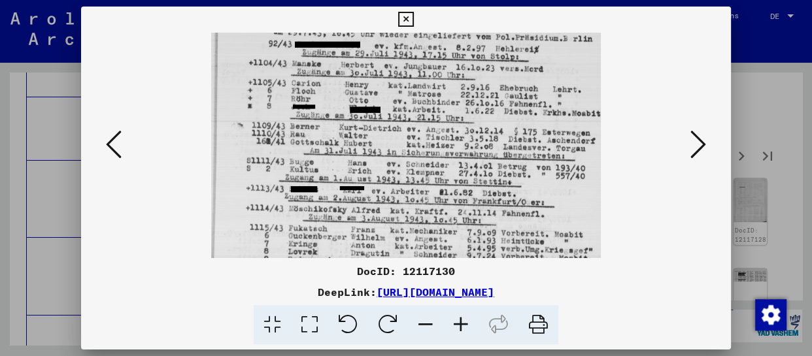
drag, startPoint x: 442, startPoint y: 216, endPoint x: 446, endPoint y: 92, distance: 124.3
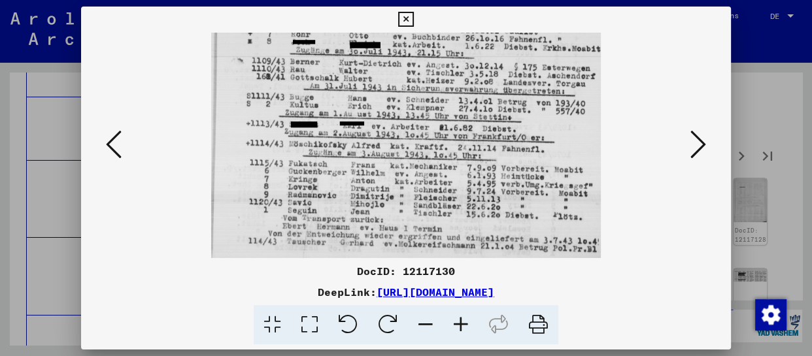
scroll to position [327, 0]
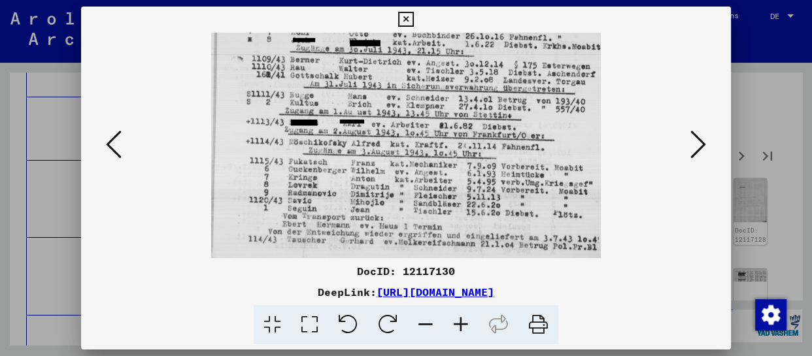
drag, startPoint x: 441, startPoint y: 224, endPoint x: 453, endPoint y: 125, distance: 100.1
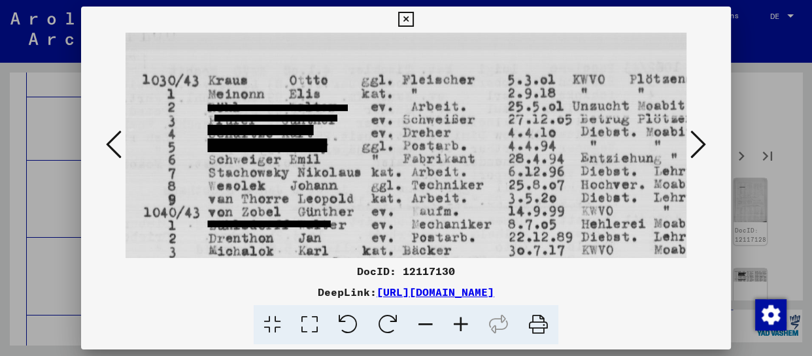
scroll to position [0, 0]
drag, startPoint x: 471, startPoint y: 209, endPoint x: 473, endPoint y: 188, distance: 21.0
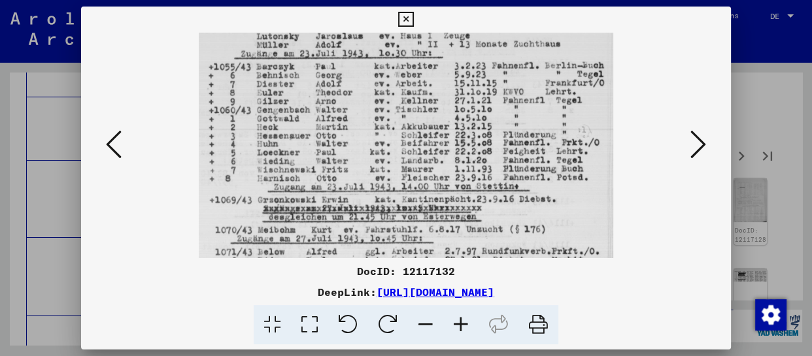
scroll to position [144, 0]
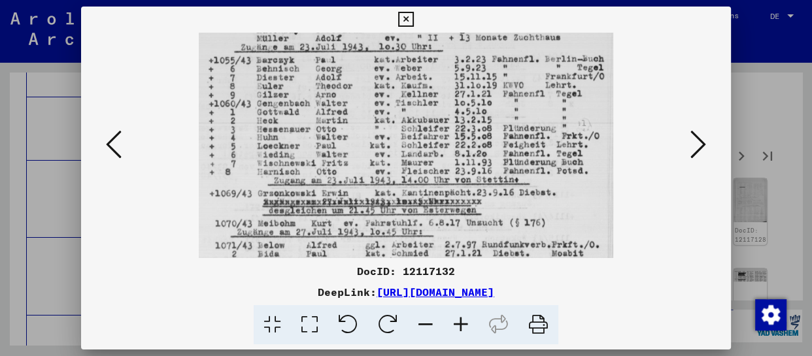
drag, startPoint x: 424, startPoint y: 229, endPoint x: 430, endPoint y: 85, distance: 144.0
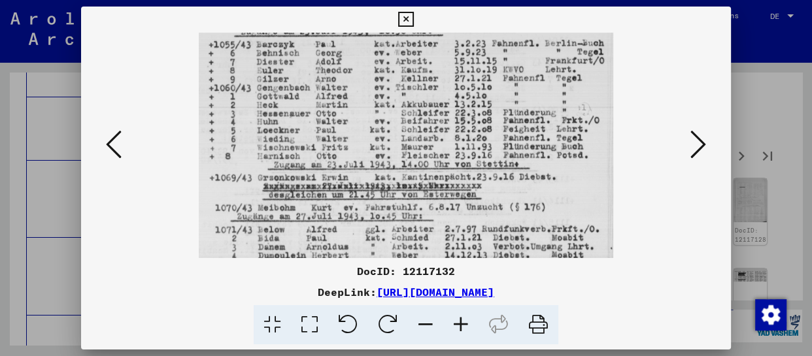
drag, startPoint x: 430, startPoint y: 199, endPoint x: 435, endPoint y: 183, distance: 16.4
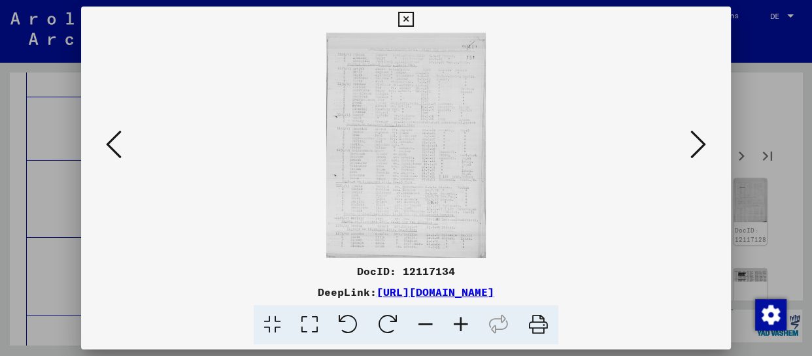
scroll to position [0, 0]
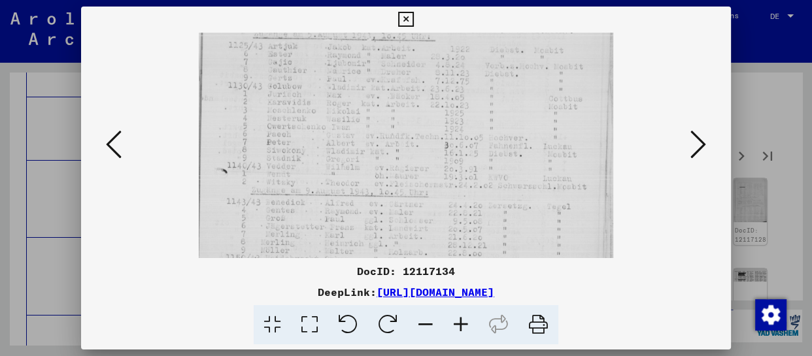
drag, startPoint x: 442, startPoint y: 222, endPoint x: 445, endPoint y: 141, distance: 80.5
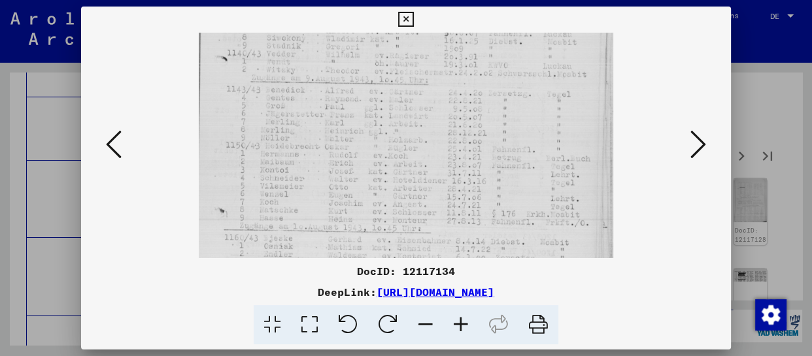
drag, startPoint x: 434, startPoint y: 190, endPoint x: 434, endPoint y: 113, distance: 77.2
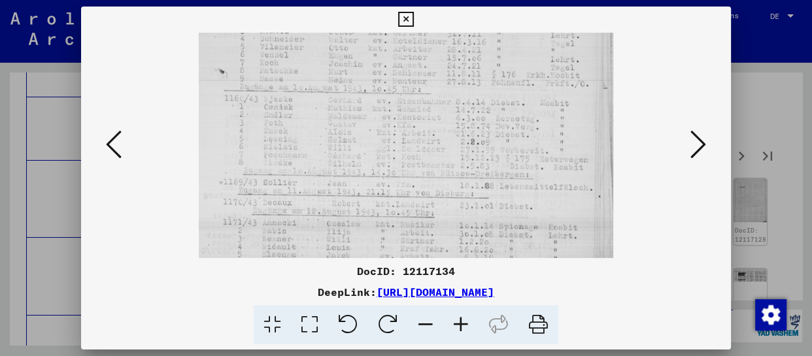
drag, startPoint x: 430, startPoint y: 206, endPoint x: 449, endPoint y: 65, distance: 141.8
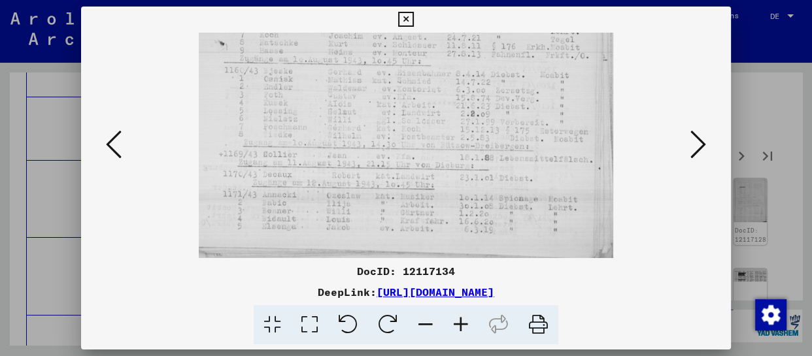
drag, startPoint x: 432, startPoint y: 220, endPoint x: 445, endPoint y: 119, distance: 101.6
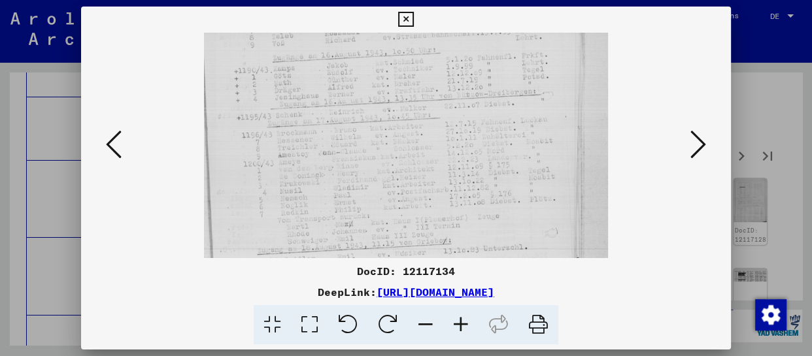
drag, startPoint x: 404, startPoint y: 222, endPoint x: 415, endPoint y: 88, distance: 135.1
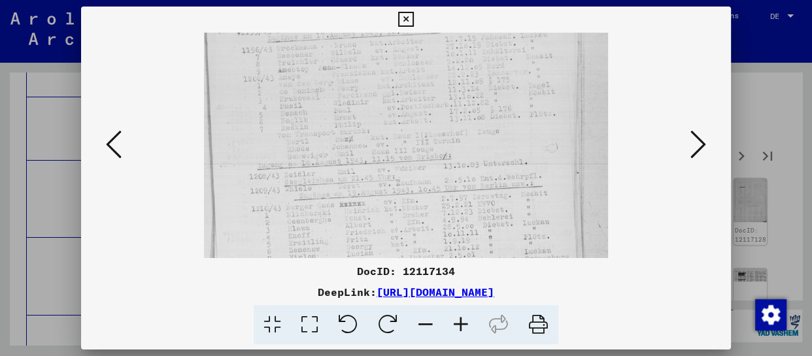
drag, startPoint x: 405, startPoint y: 198, endPoint x: 407, endPoint y: 114, distance: 84.4
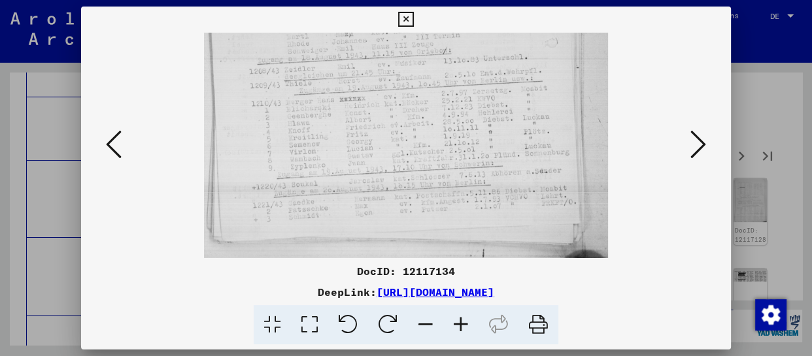
scroll to position [327, 0]
drag, startPoint x: 414, startPoint y: 207, endPoint x: 408, endPoint y: 105, distance: 101.5
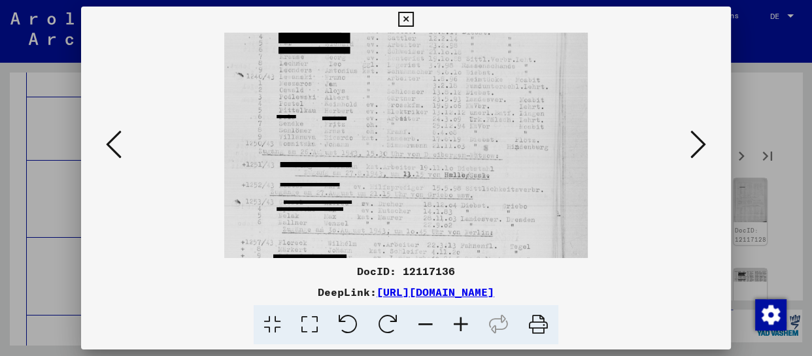
drag, startPoint x: 406, startPoint y: 185, endPoint x: 406, endPoint y: 98, distance: 87.0
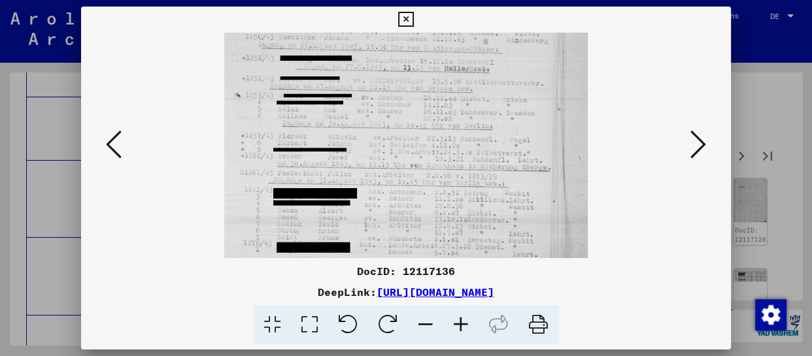
drag, startPoint x: 399, startPoint y: 208, endPoint x: 404, endPoint y: 101, distance: 106.7
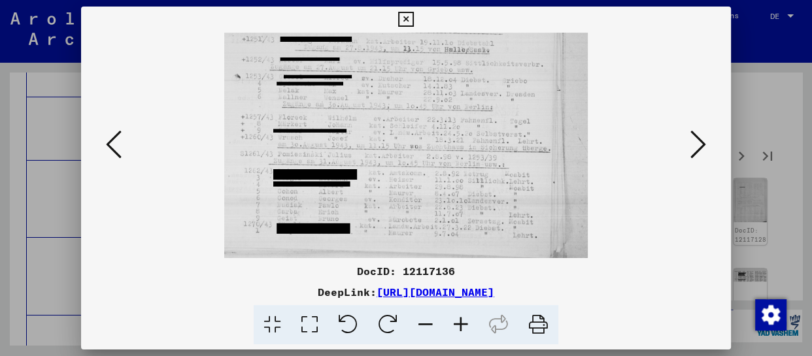
drag, startPoint x: 410, startPoint y: 202, endPoint x: 409, endPoint y: 125, distance: 77.2
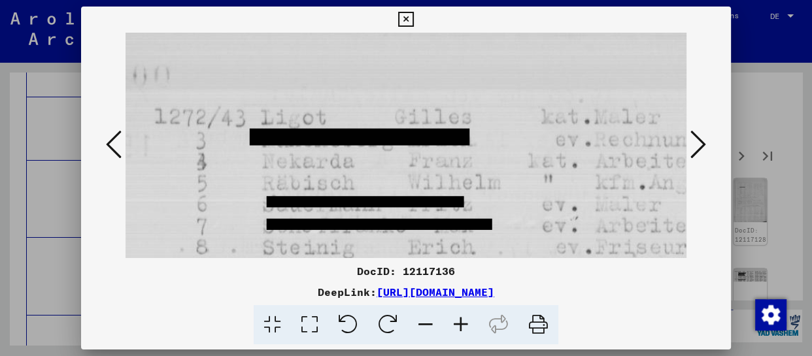
scroll to position [0, 0]
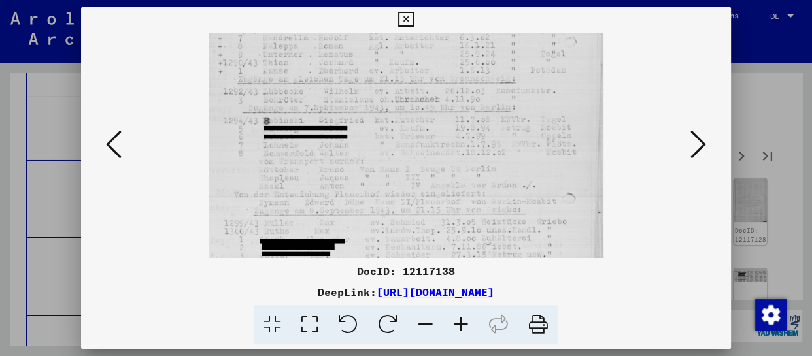
drag, startPoint x: 416, startPoint y: 234, endPoint x: 421, endPoint y: 113, distance: 121.1
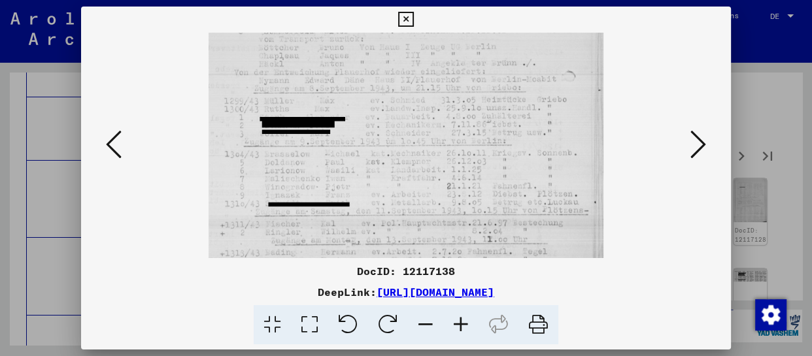
drag, startPoint x: 415, startPoint y: 211, endPoint x: 419, endPoint y: 88, distance: 123.0
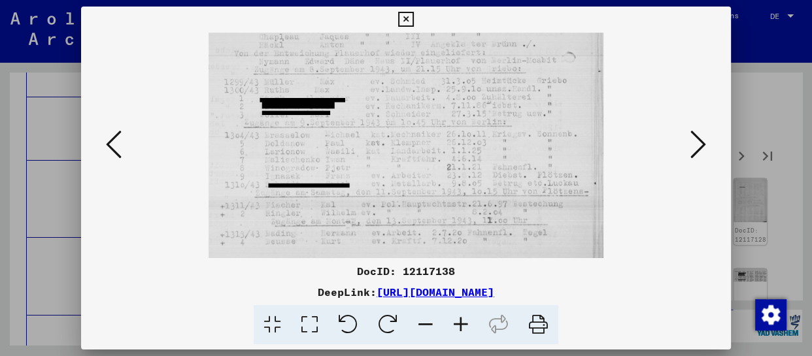
drag, startPoint x: 417, startPoint y: 137, endPoint x: 417, endPoint y: 114, distance: 23.5
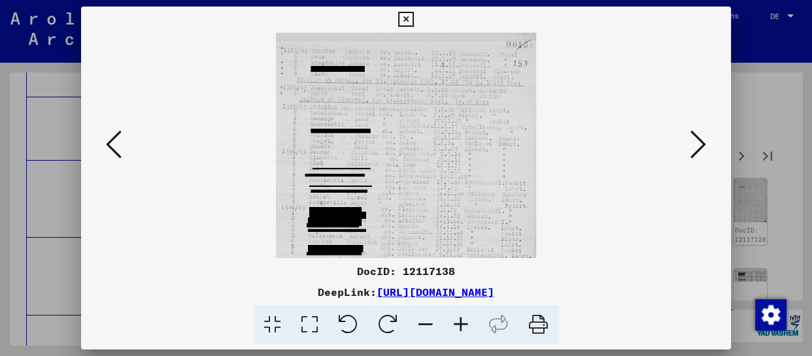
scroll to position [0, 0]
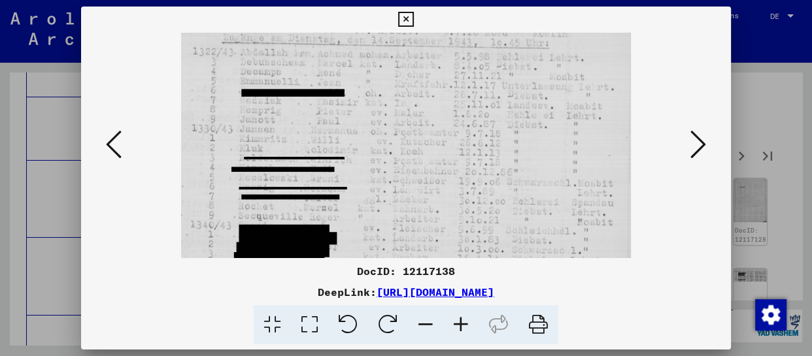
drag, startPoint x: 435, startPoint y: 221, endPoint x: 445, endPoint y: 77, distance: 144.9
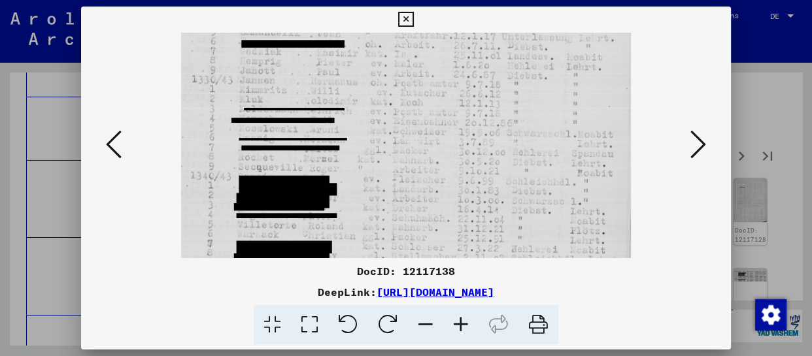
scroll to position [164, 0]
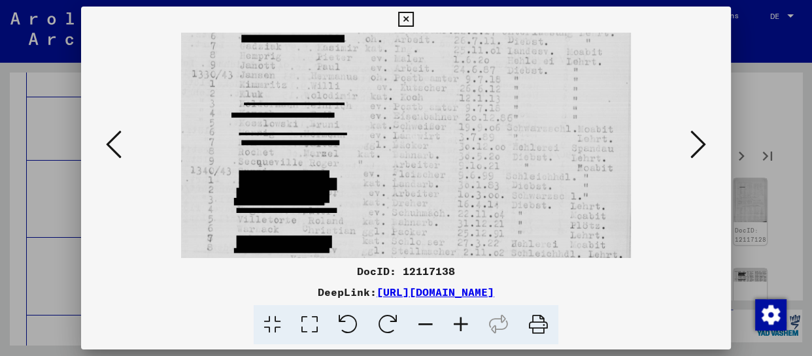
drag, startPoint x: 438, startPoint y: 164, endPoint x: 445, endPoint y: 102, distance: 62.5
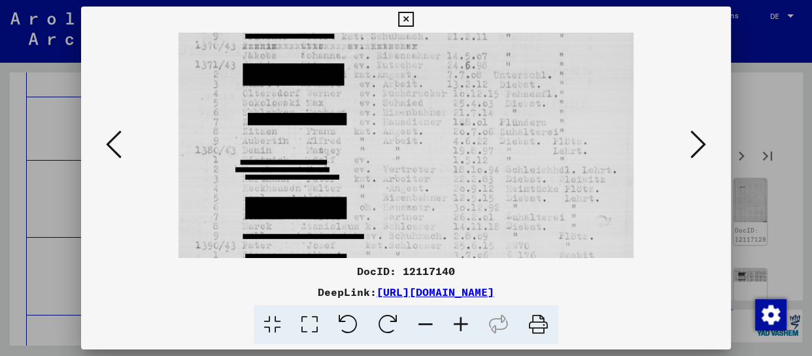
drag, startPoint x: 404, startPoint y: 218, endPoint x: 415, endPoint y: 78, distance: 140.4
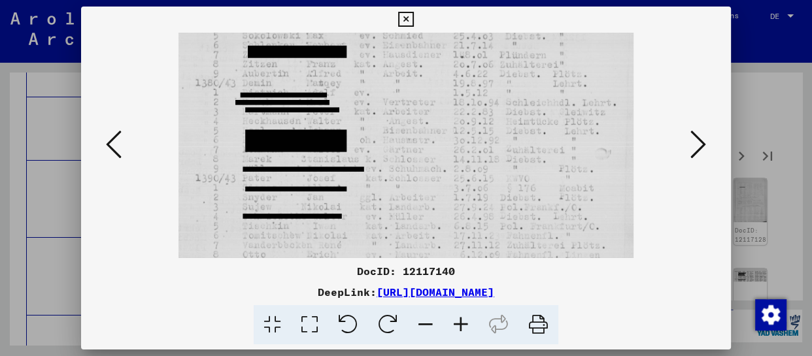
scroll to position [131, 0]
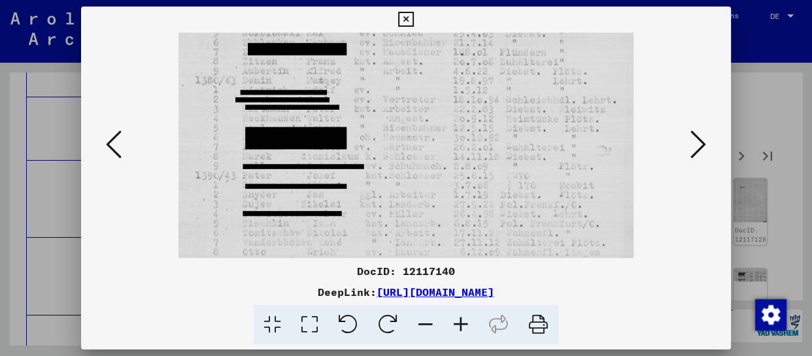
drag, startPoint x: 416, startPoint y: 196, endPoint x: 420, endPoint y: 101, distance: 94.9
drag, startPoint x: 704, startPoint y: 143, endPoint x: 647, endPoint y: 165, distance: 60.5
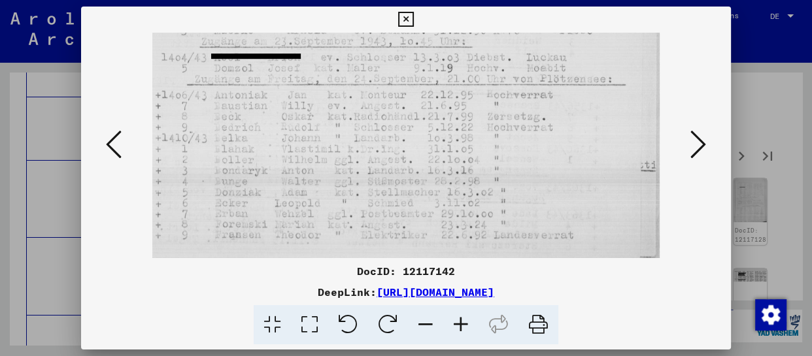
drag, startPoint x: 370, startPoint y: 220, endPoint x: 393, endPoint y: 83, distance: 139.2
drag, startPoint x: 388, startPoint y: 193, endPoint x: 399, endPoint y: 137, distance: 56.6
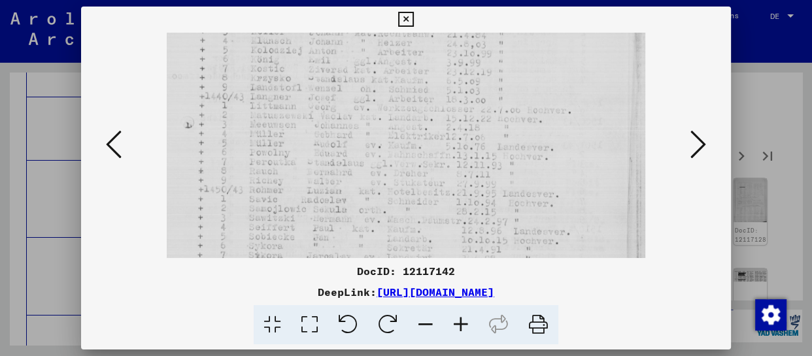
drag, startPoint x: 393, startPoint y: 214, endPoint x: 393, endPoint y: 71, distance: 142.6
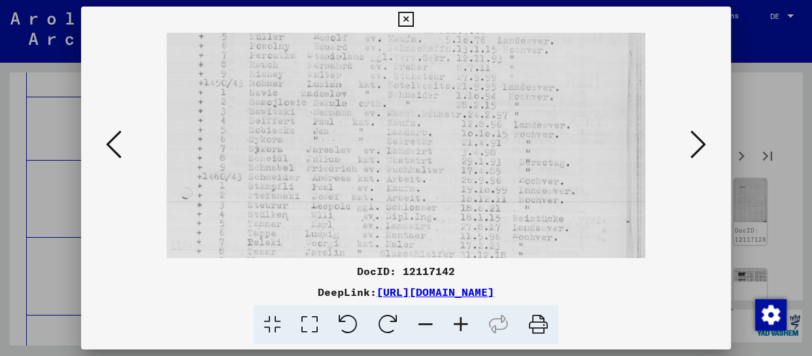
drag, startPoint x: 403, startPoint y: 201, endPoint x: 405, endPoint y: 95, distance: 106.0
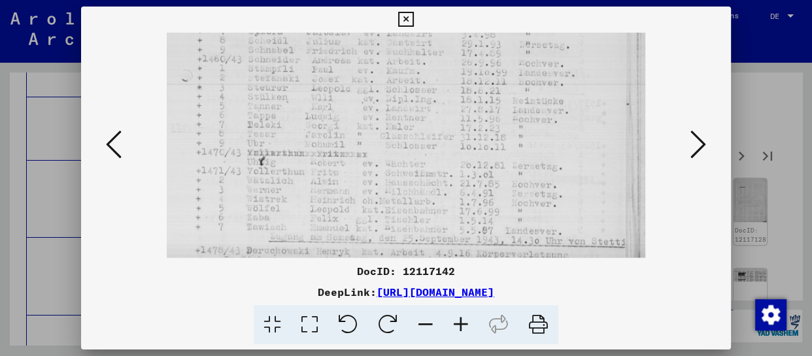
drag, startPoint x: 417, startPoint y: 175, endPoint x: 425, endPoint y: 58, distance: 116.7
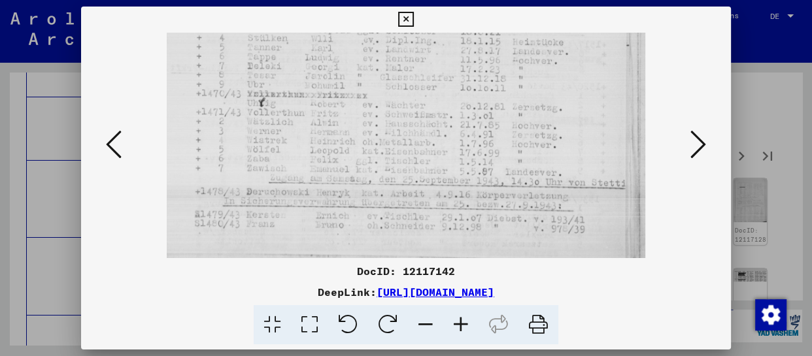
drag, startPoint x: 426, startPoint y: 163, endPoint x: 426, endPoint y: 90, distance: 72.6
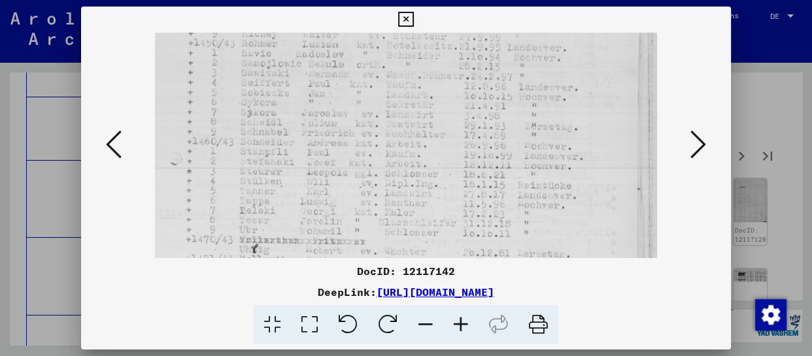
drag, startPoint x: 445, startPoint y: 135, endPoint x: 454, endPoint y: 69, distance: 66.7
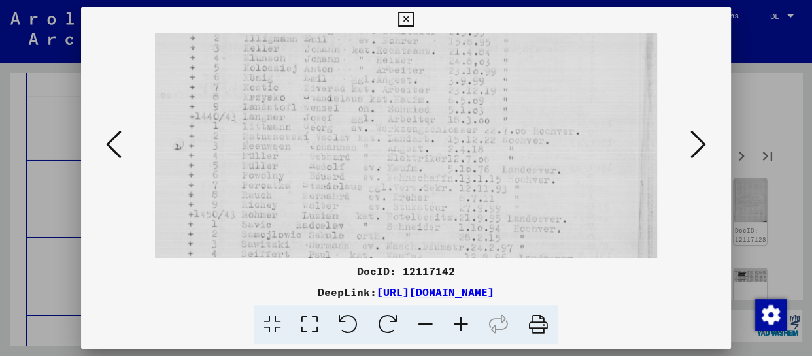
scroll to position [130, 0]
drag, startPoint x: 454, startPoint y: 56, endPoint x: 462, endPoint y: 229, distance: 172.8
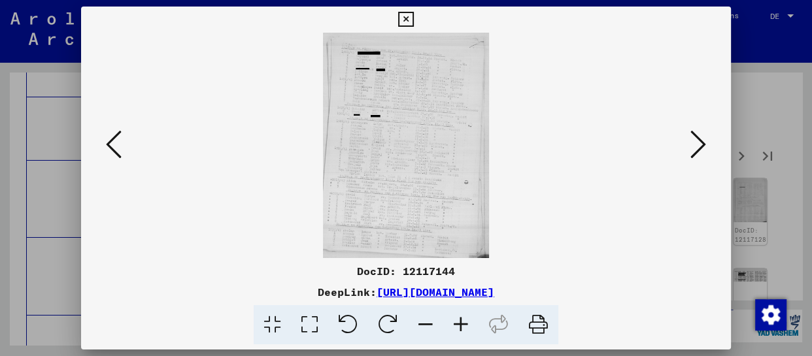
scroll to position [0, 0]
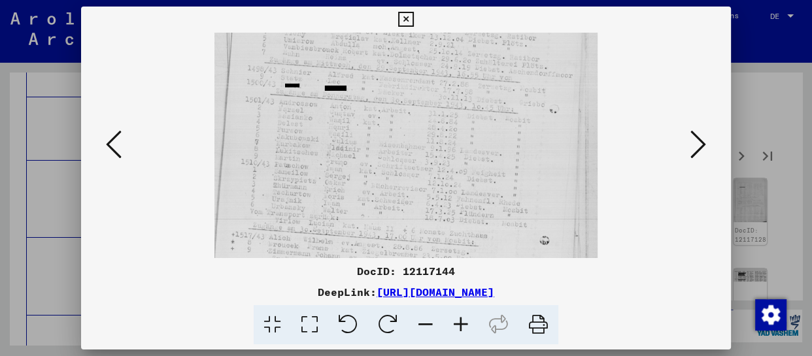
drag, startPoint x: 419, startPoint y: 232, endPoint x: 419, endPoint y: 95, distance: 136.7
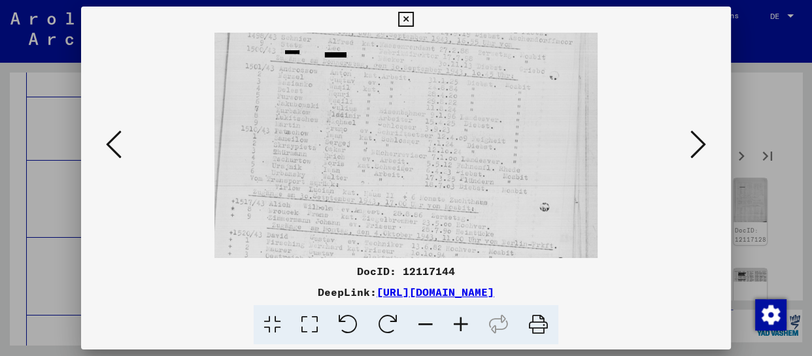
drag, startPoint x: 413, startPoint y: 218, endPoint x: 415, endPoint y: 184, distance: 34.1
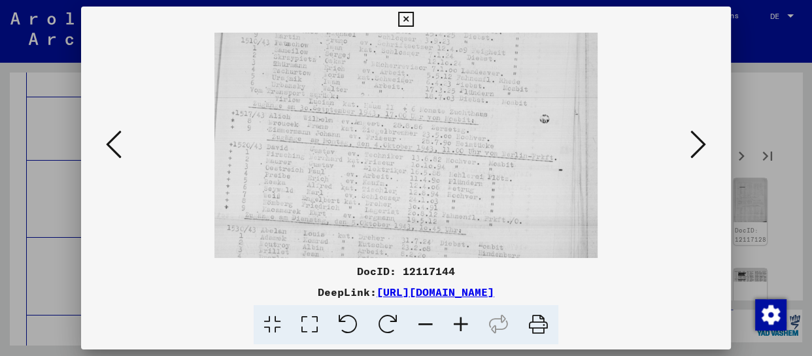
drag, startPoint x: 425, startPoint y: 226, endPoint x: 428, endPoint y: 138, distance: 87.7
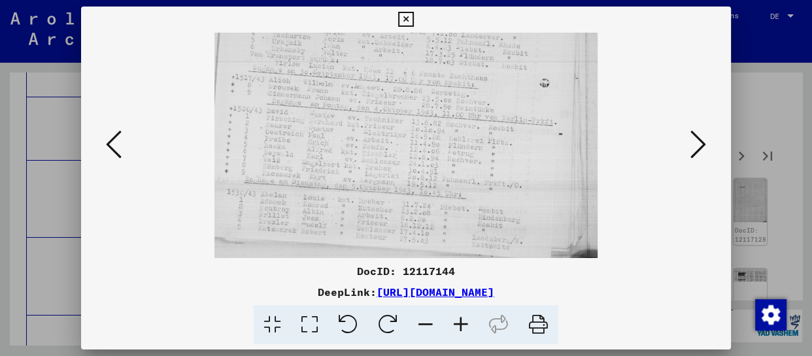
drag, startPoint x: 430, startPoint y: 228, endPoint x: 440, endPoint y: 75, distance: 153.4
drag, startPoint x: 436, startPoint y: 193, endPoint x: 492, endPoint y: 103, distance: 106.1
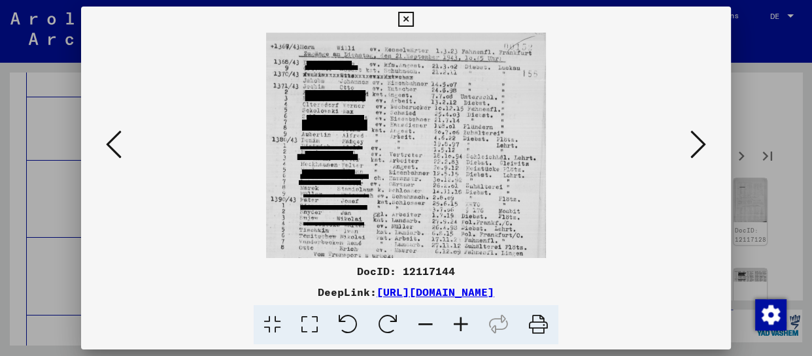
drag, startPoint x: 433, startPoint y: 239, endPoint x: 435, endPoint y: 130, distance: 109.2
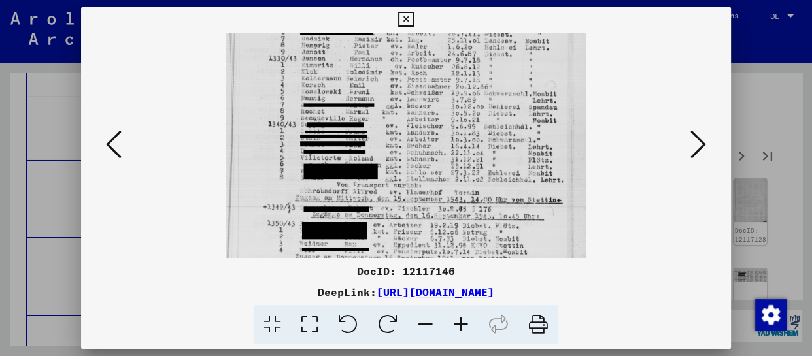
drag, startPoint x: 417, startPoint y: 205, endPoint x: 414, endPoint y: 92, distance: 113.8
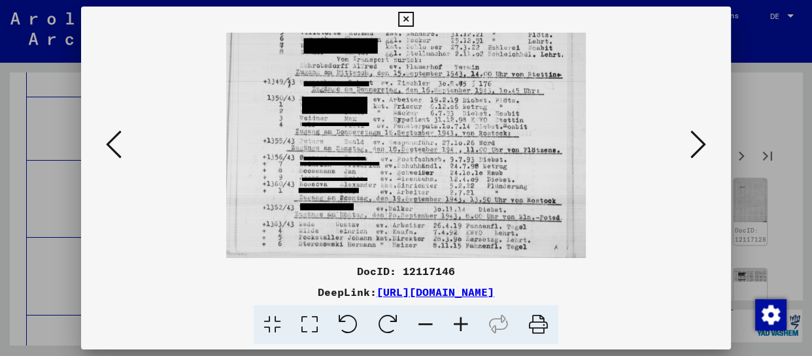
drag, startPoint x: 419, startPoint y: 207, endPoint x: 412, endPoint y: 91, distance: 116.6
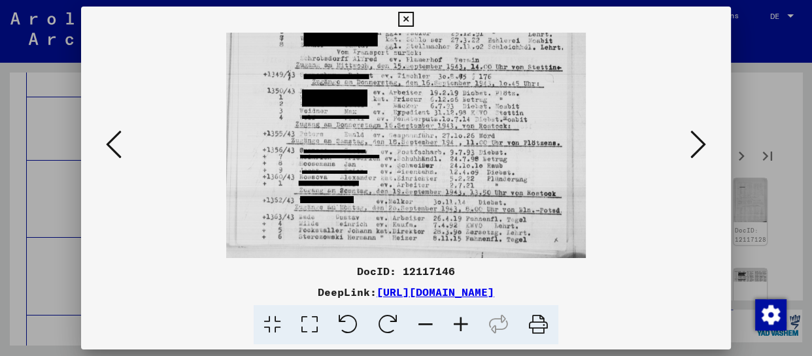
drag, startPoint x: 417, startPoint y: 224, endPoint x: 422, endPoint y: 131, distance: 93.0
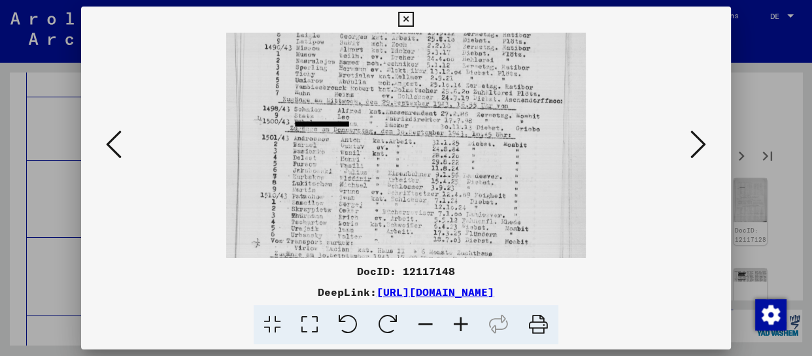
scroll to position [114, 0]
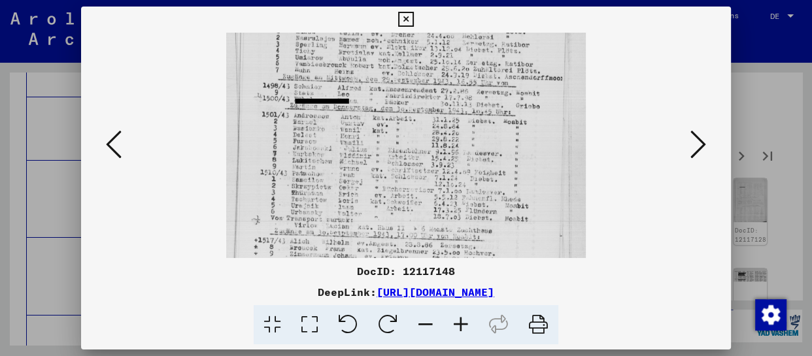
drag, startPoint x: 399, startPoint y: 195, endPoint x: 399, endPoint y: 103, distance: 91.6
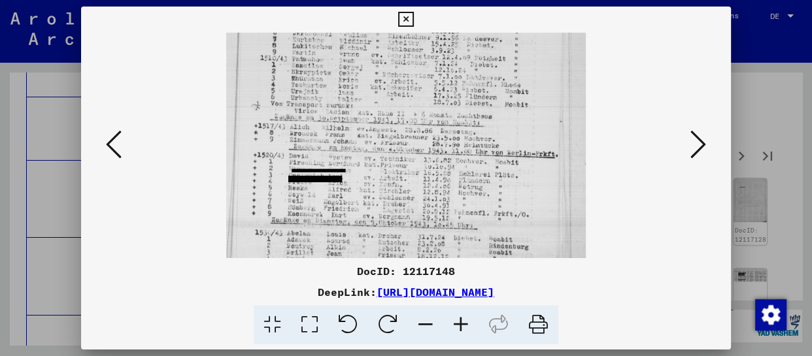
drag, startPoint x: 396, startPoint y: 205, endPoint x: 408, endPoint y: 100, distance: 106.0
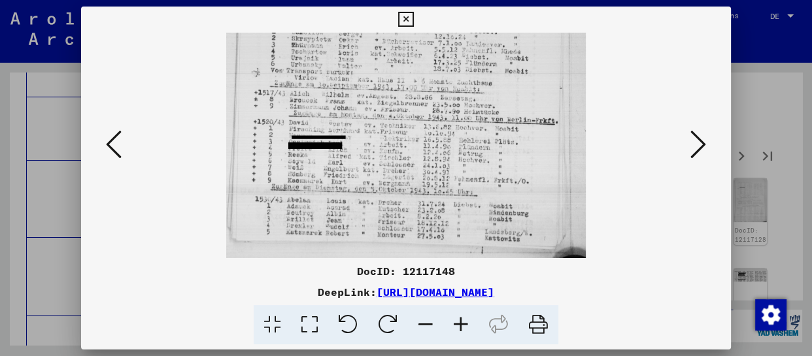
drag, startPoint x: 396, startPoint y: 201, endPoint x: 400, endPoint y: 113, distance: 88.4
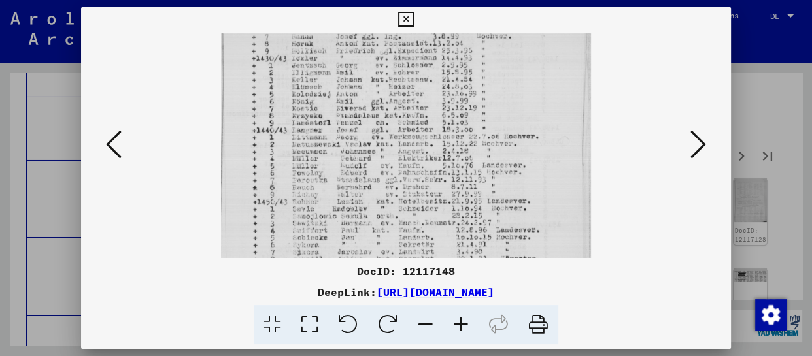
drag, startPoint x: 396, startPoint y: 204, endPoint x: 404, endPoint y: 122, distance: 82.1
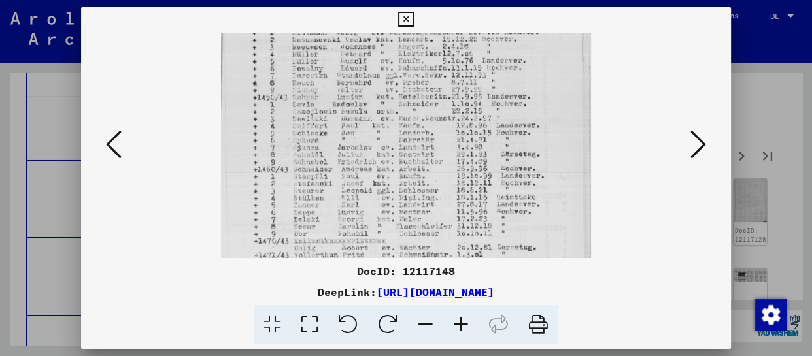
scroll to position [249, 0]
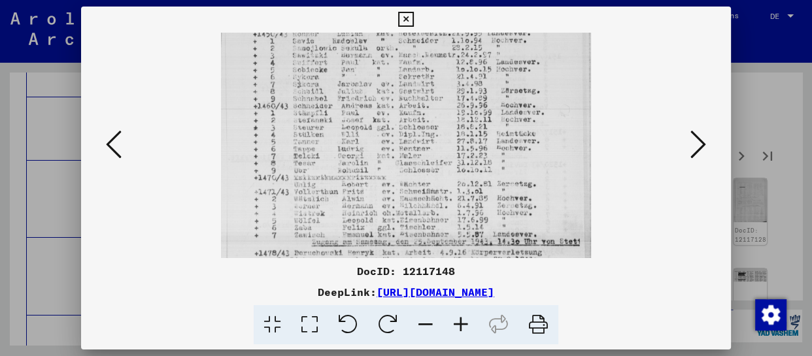
drag, startPoint x: 398, startPoint y: 225, endPoint x: 412, endPoint y: 56, distance: 170.0
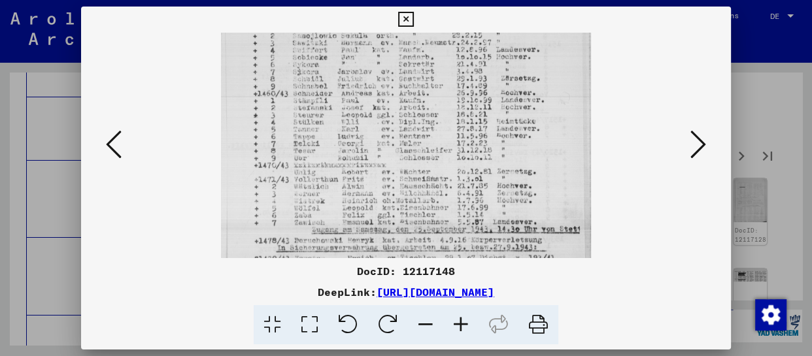
scroll to position [294, 0]
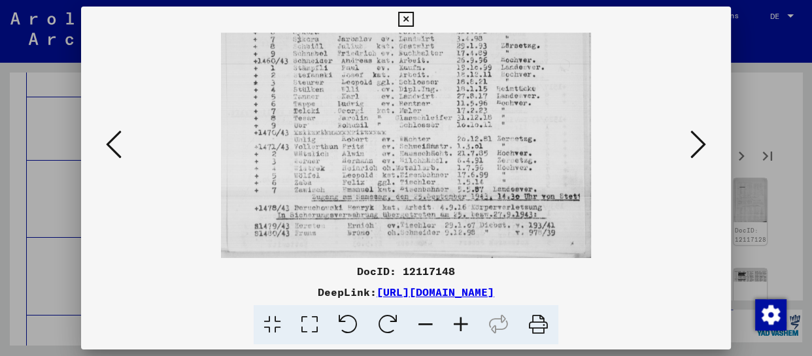
drag, startPoint x: 409, startPoint y: 225, endPoint x: 405, endPoint y: 100, distance: 125.0
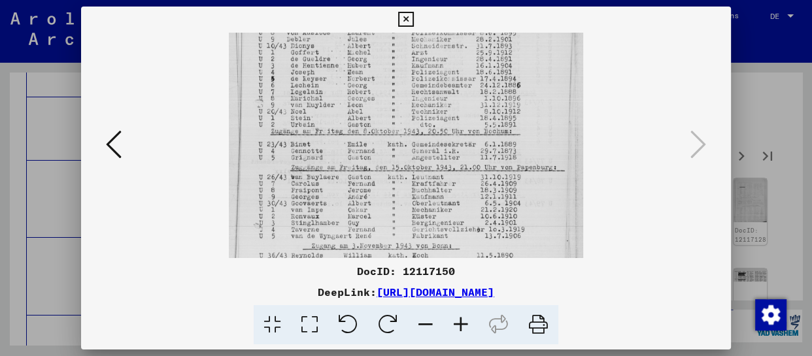
drag, startPoint x: 412, startPoint y: 219, endPoint x: 413, endPoint y: 108, distance: 111.2
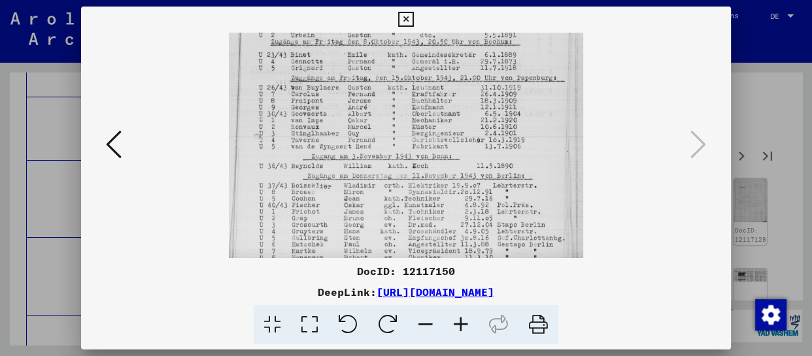
drag, startPoint x: 404, startPoint y: 221, endPoint x: 407, endPoint y: 131, distance: 89.7
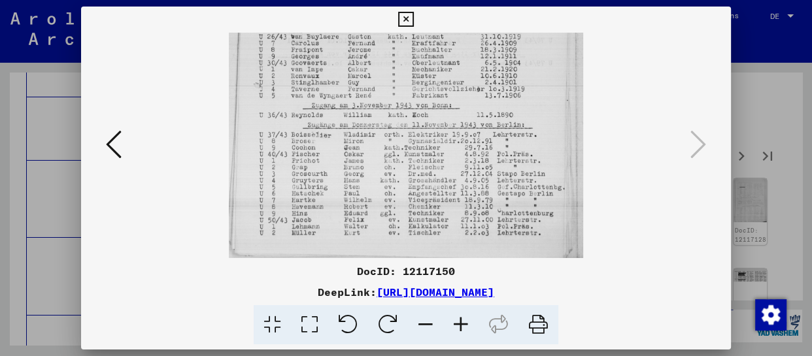
scroll to position [262, 0]
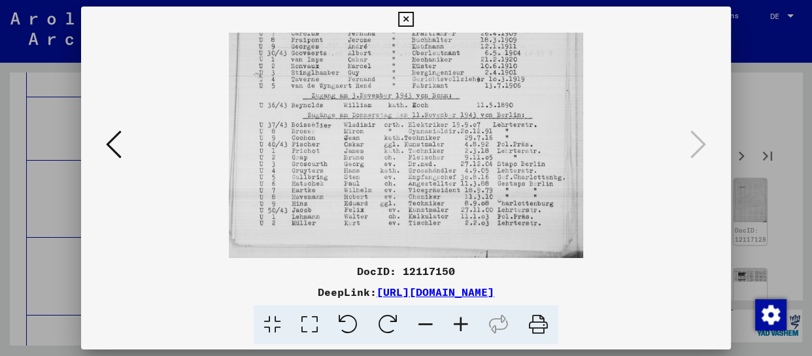
drag, startPoint x: 404, startPoint y: 228, endPoint x: 409, endPoint y: 129, distance: 98.2
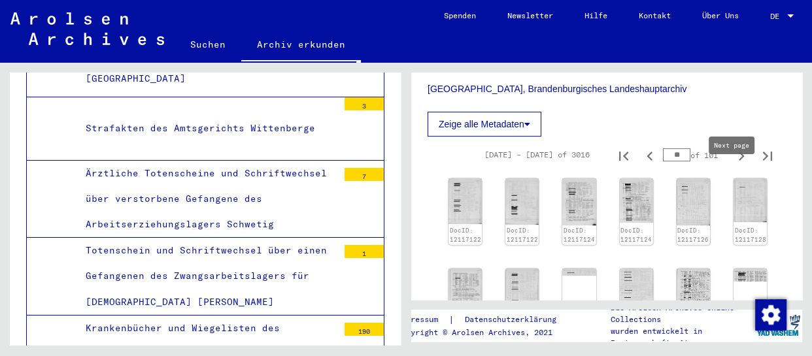
type input "**"
